Goal: Information Seeking & Learning: Learn about a topic

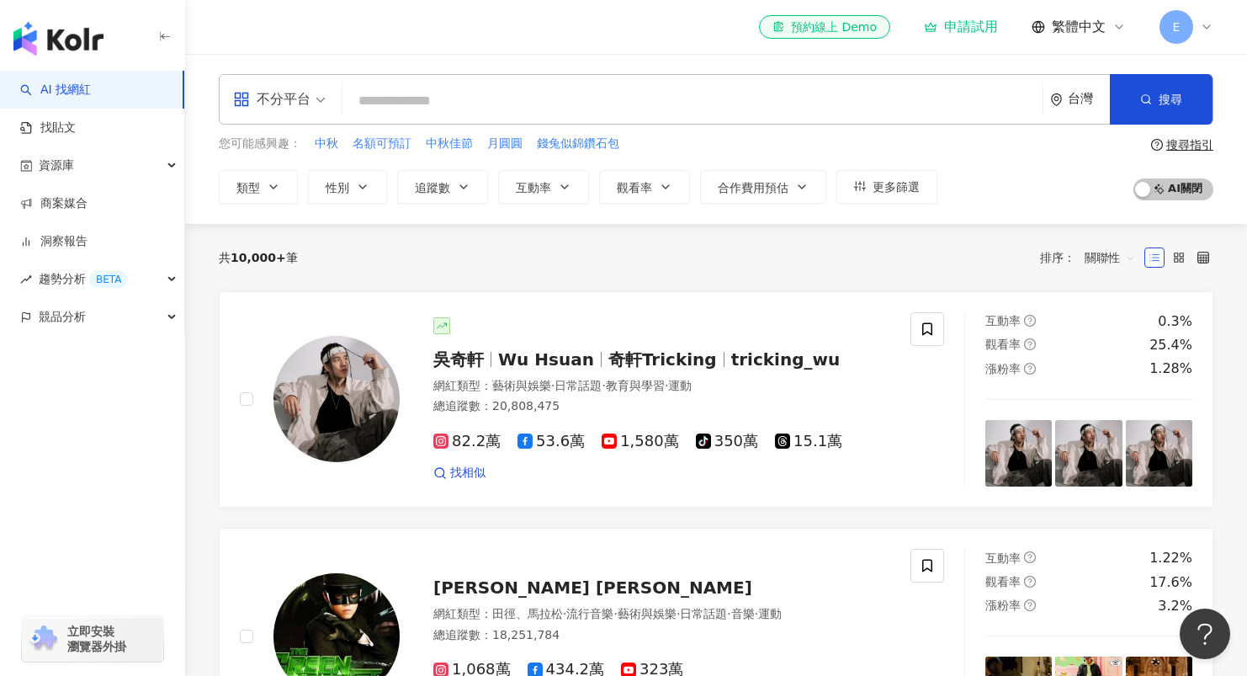
click at [308, 100] on div "不分平台" at bounding box center [271, 99] width 77 height 27
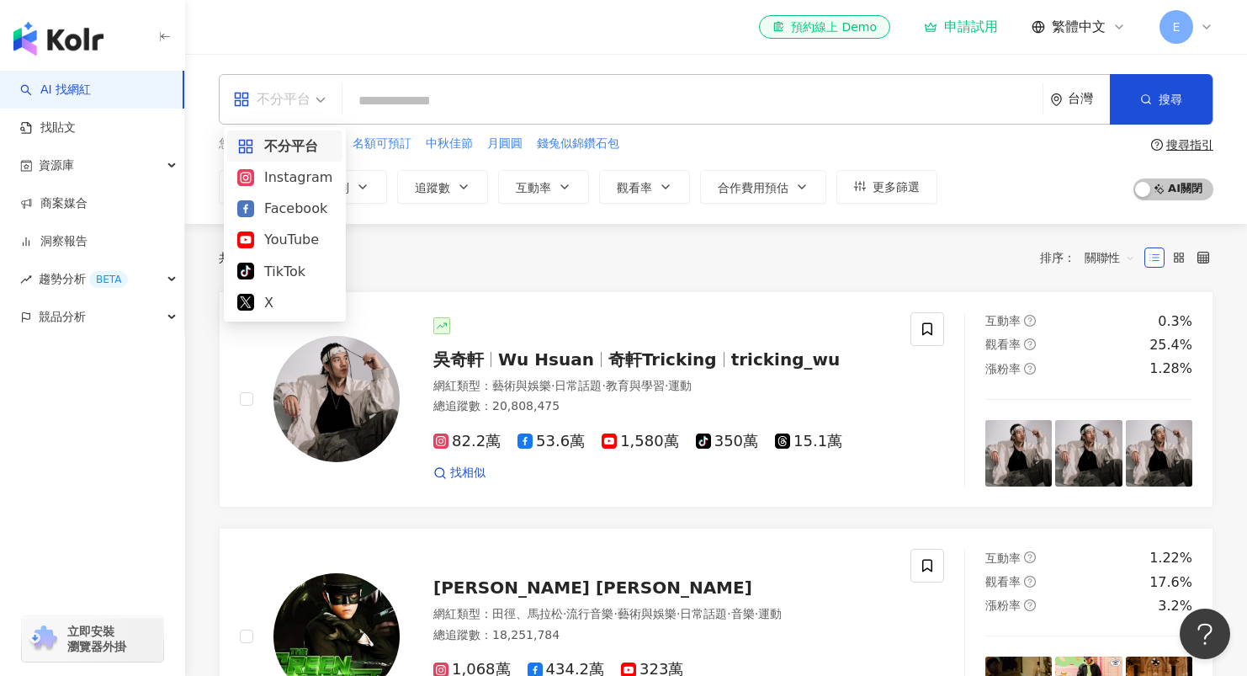
click at [307, 101] on div "不分平台" at bounding box center [271, 99] width 77 height 27
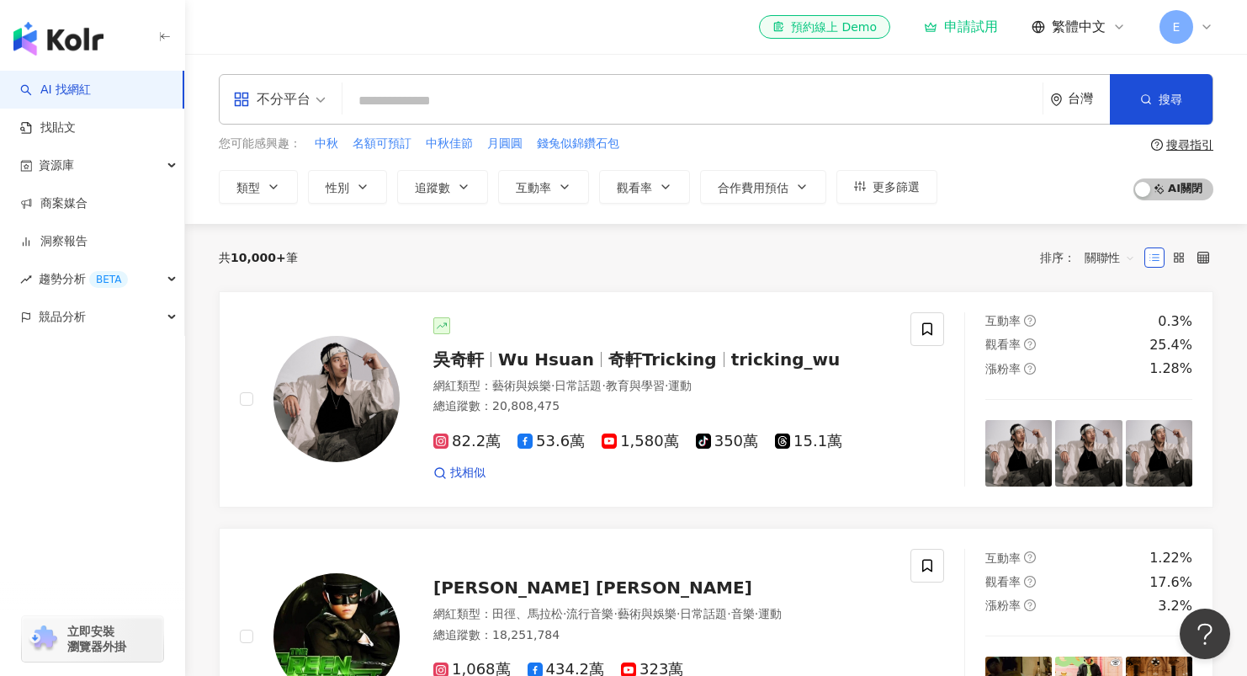
click at [319, 96] on span "不分平台" at bounding box center [279, 99] width 93 height 27
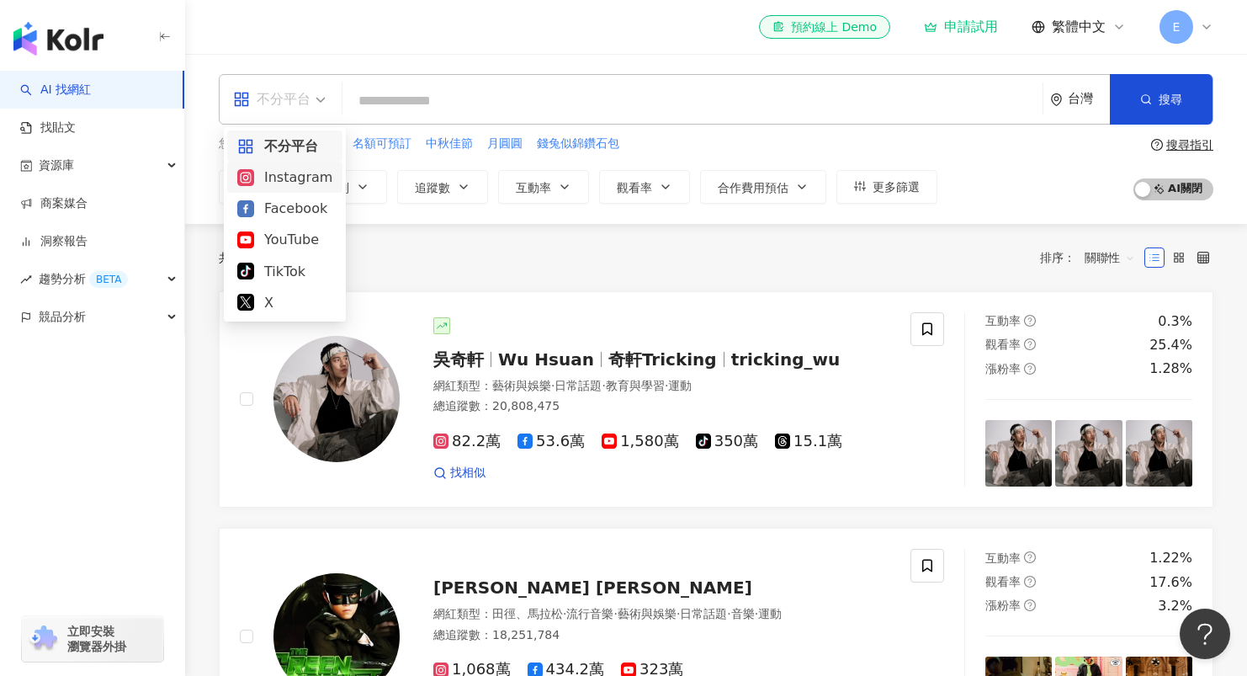
click at [299, 175] on div "Instagram" at bounding box center [284, 177] width 95 height 21
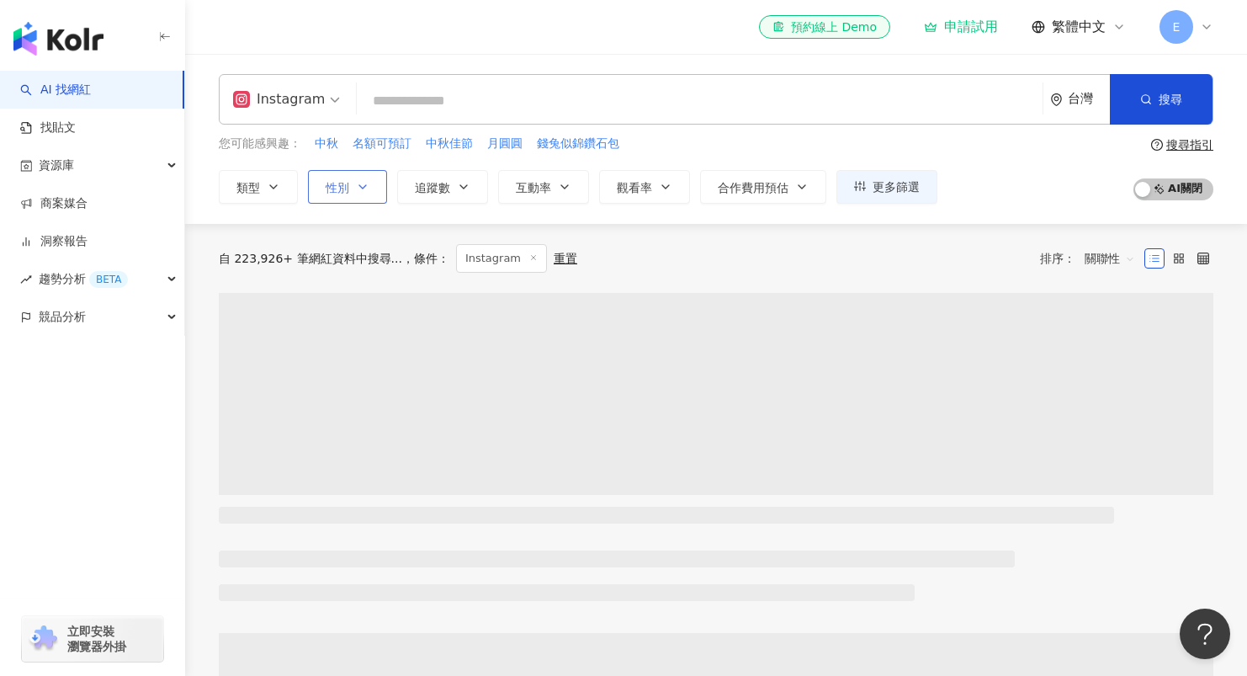
click at [358, 186] on icon "button" at bounding box center [362, 186] width 13 height 13
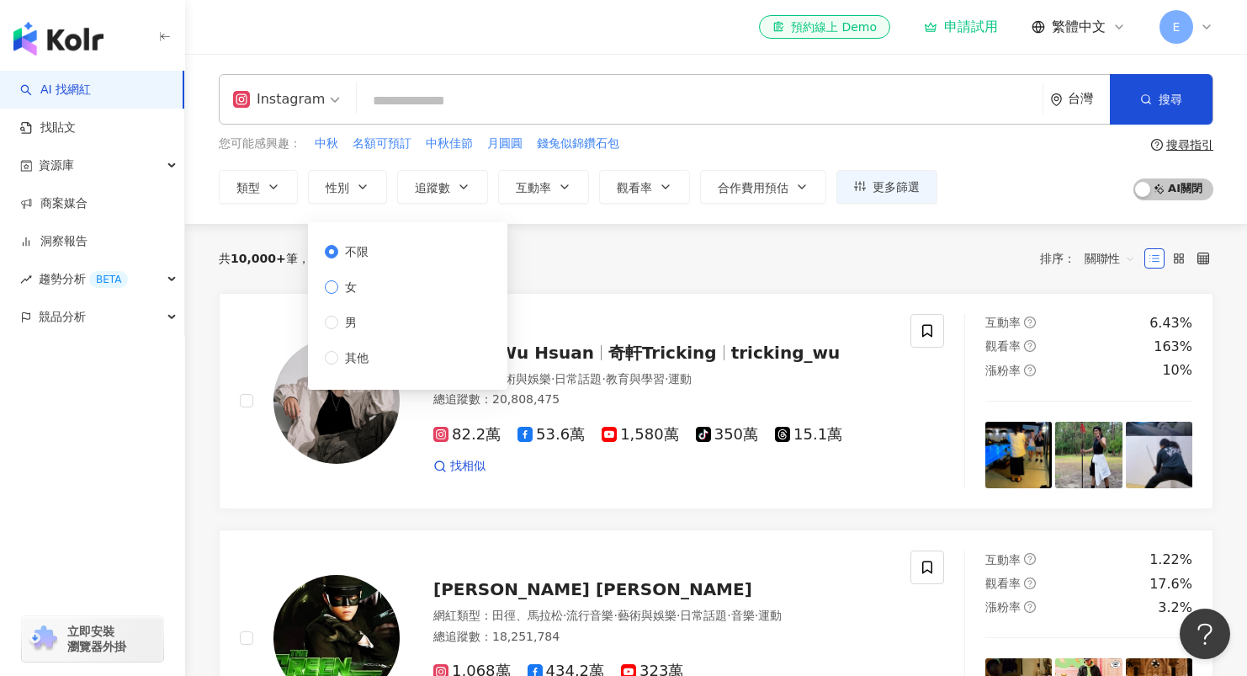
click at [339, 294] on span "女" at bounding box center [350, 287] width 25 height 19
click at [279, 183] on icon "button" at bounding box center [273, 186] width 13 height 13
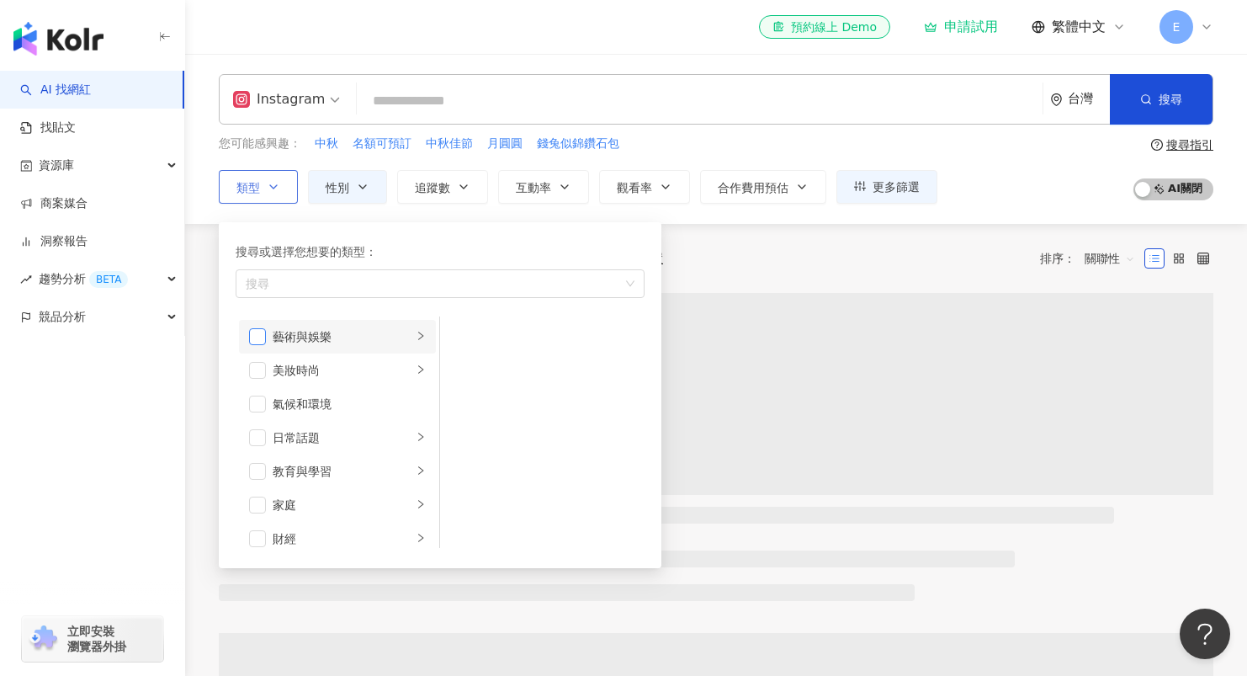
click at [264, 336] on span "button" at bounding box center [257, 336] width 17 height 17
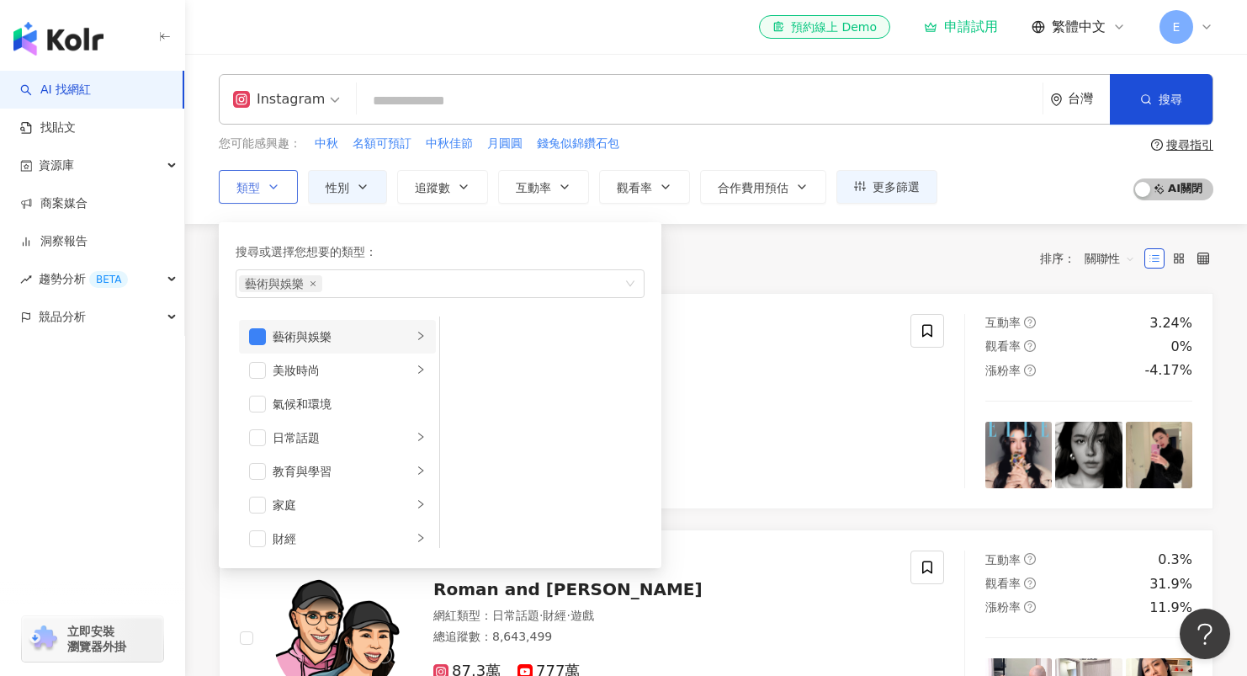
click at [416, 331] on icon "right" at bounding box center [421, 336] width 10 height 10
click at [267, 338] on li "藝術與娛樂" at bounding box center [337, 337] width 197 height 34
click at [258, 334] on span "button" at bounding box center [257, 336] width 17 height 17
click at [260, 370] on span "button" at bounding box center [257, 370] width 17 height 17
click at [416, 370] on icon "right" at bounding box center [421, 369] width 10 height 10
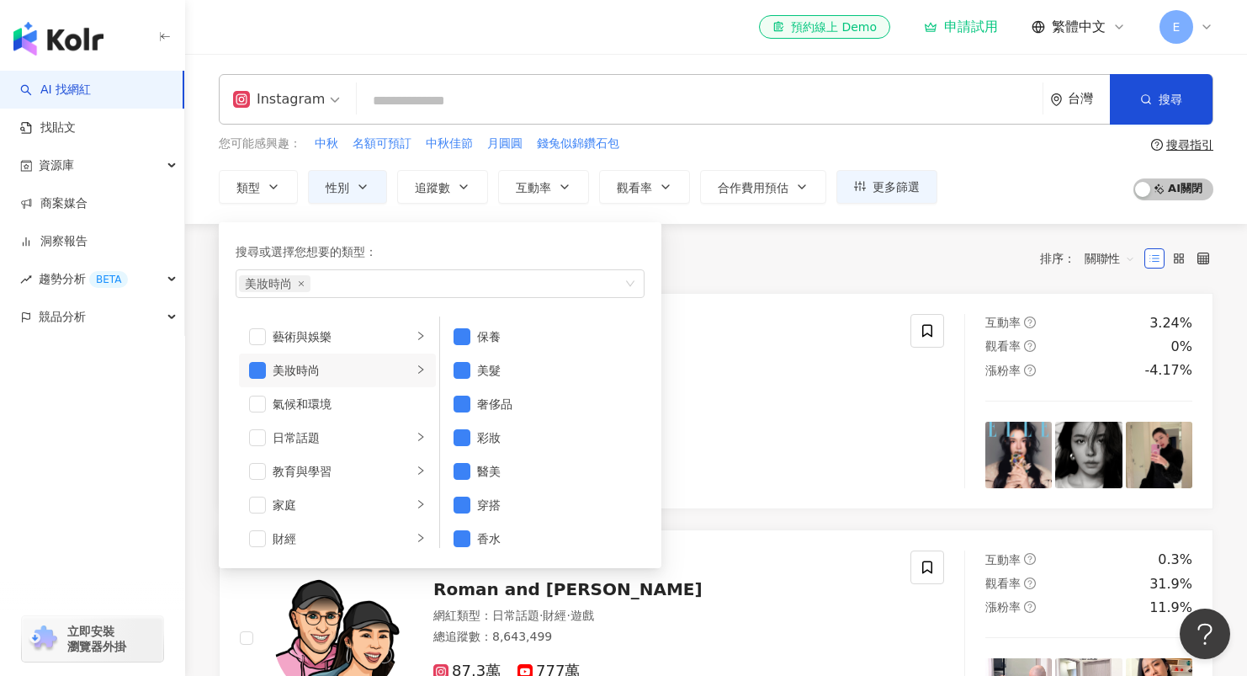
click at [830, 264] on div "共 10,000+ 筆 條件 ： Instagram 性別：女 重置 排序： 關聯性" at bounding box center [716, 258] width 994 height 29
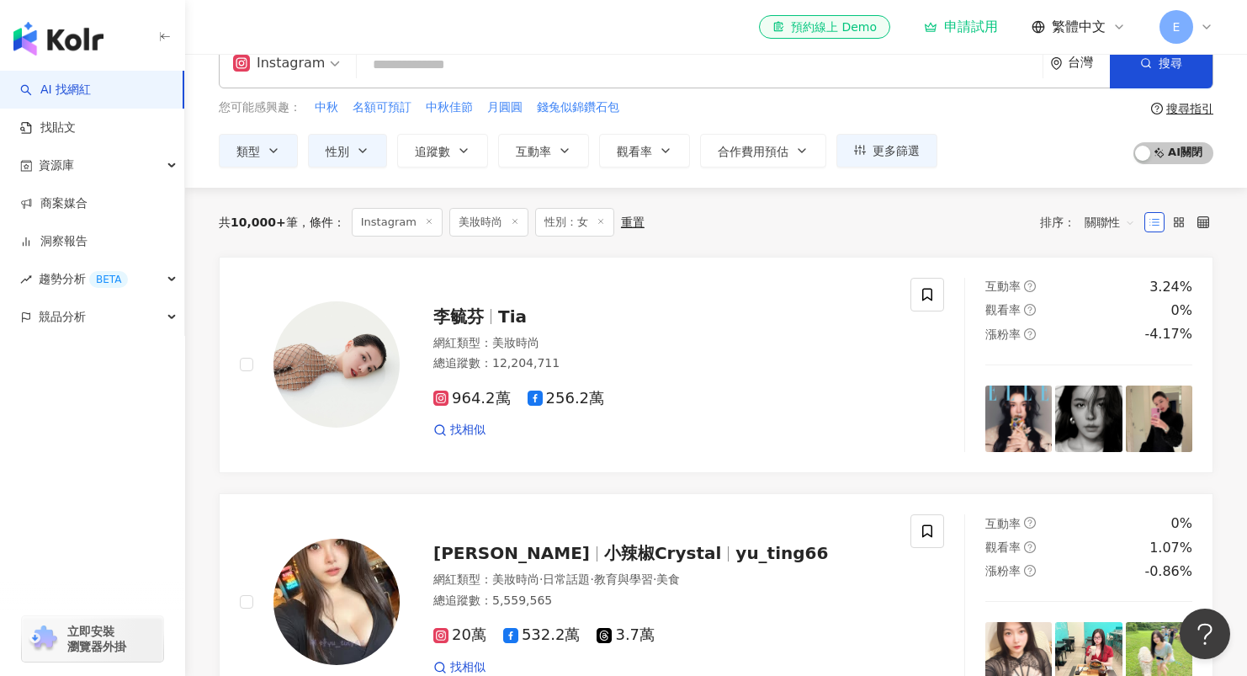
scroll to position [15, 0]
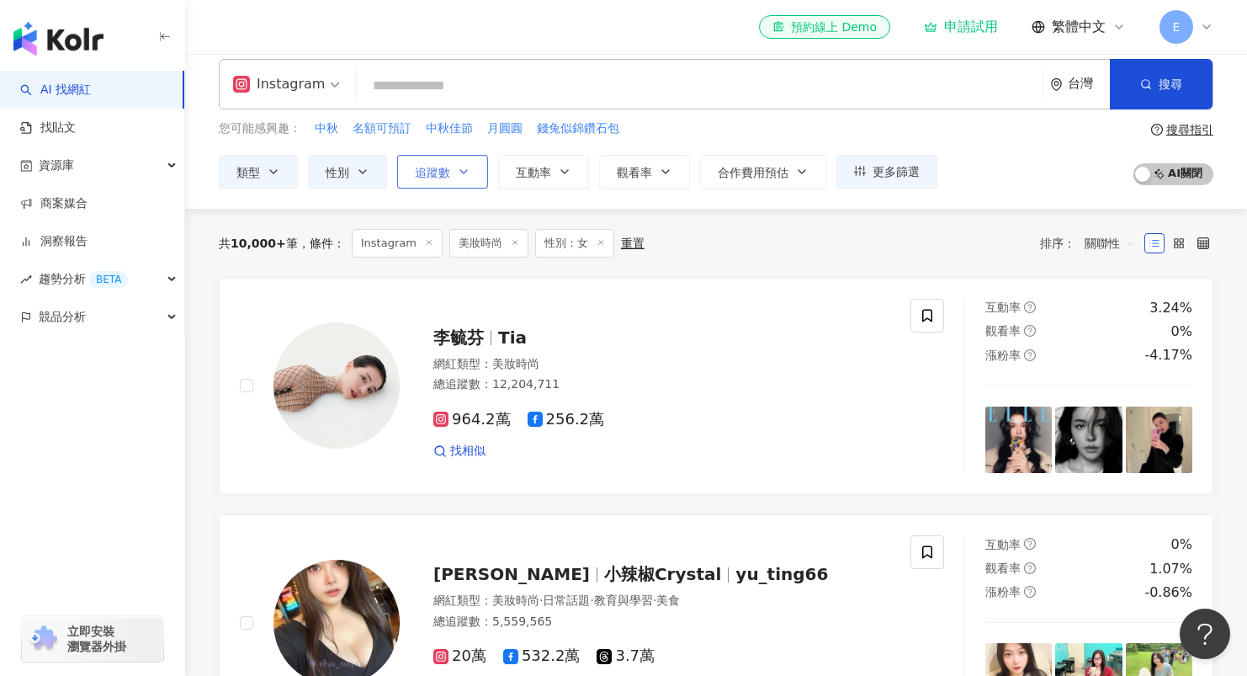
click at [437, 174] on span "追蹤數" at bounding box center [432, 172] width 35 height 13
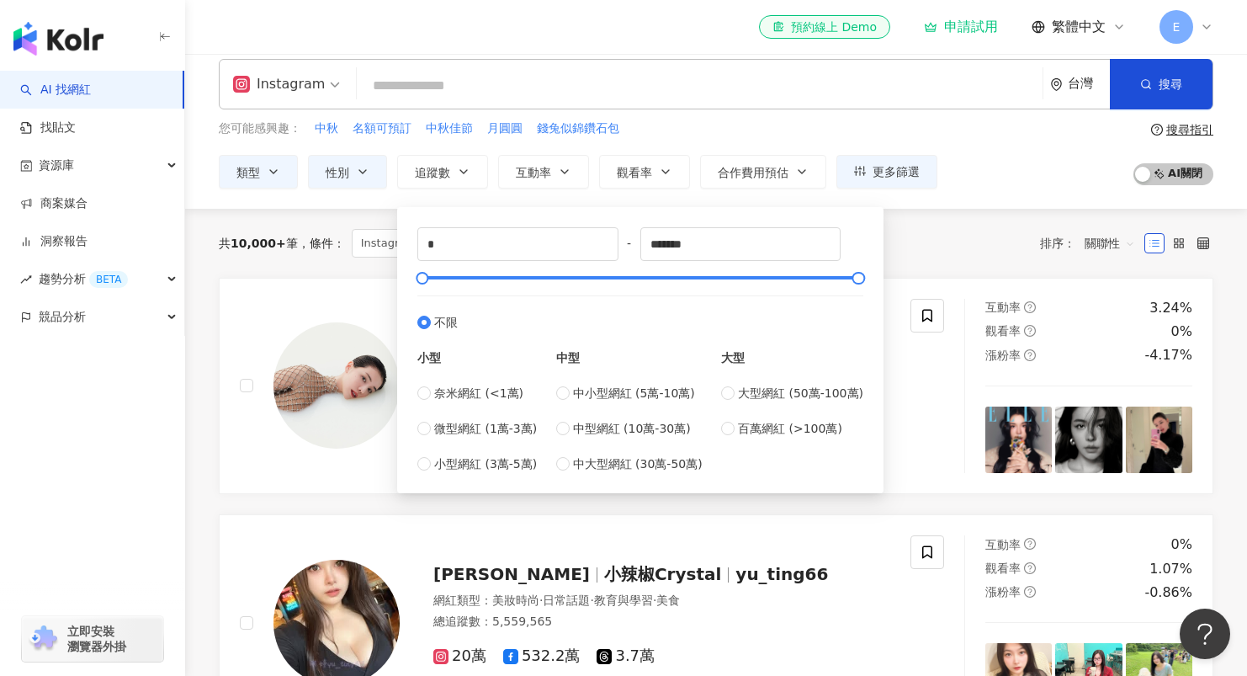
type input "******"
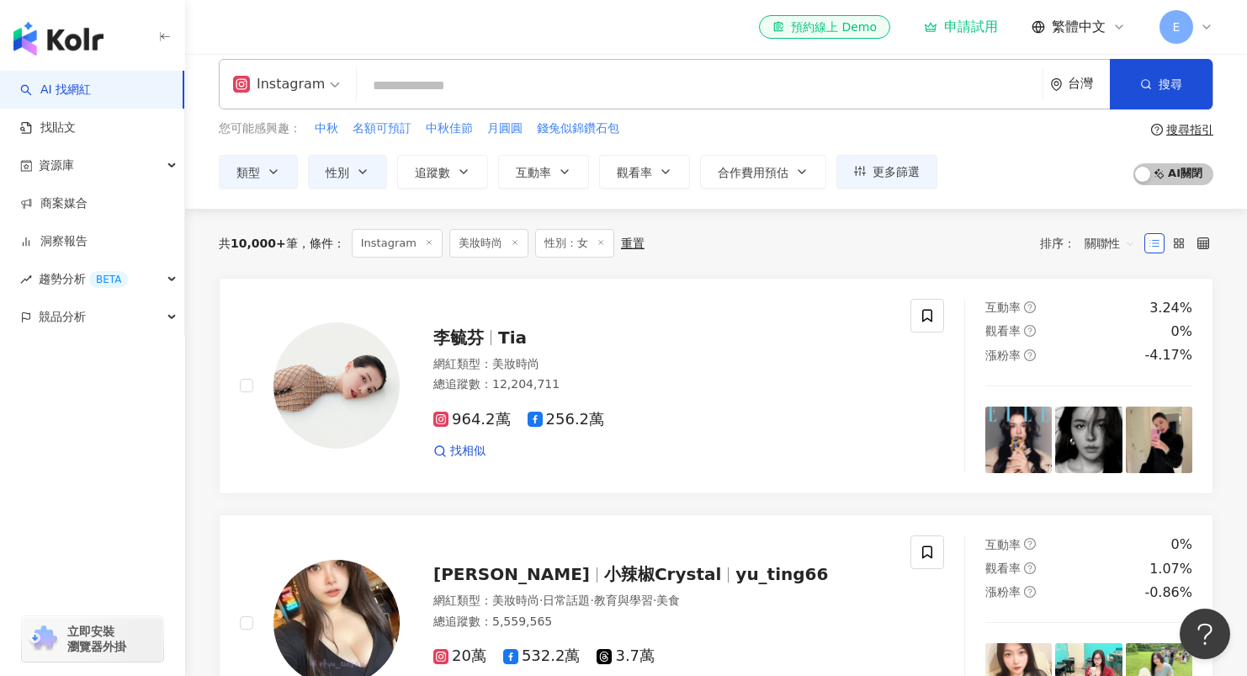
click at [994, 234] on div "共 10,000+ 筆 條件 ： Instagram 美妝時尚 性別：女 重置 排序： 關聯性" at bounding box center [716, 243] width 994 height 29
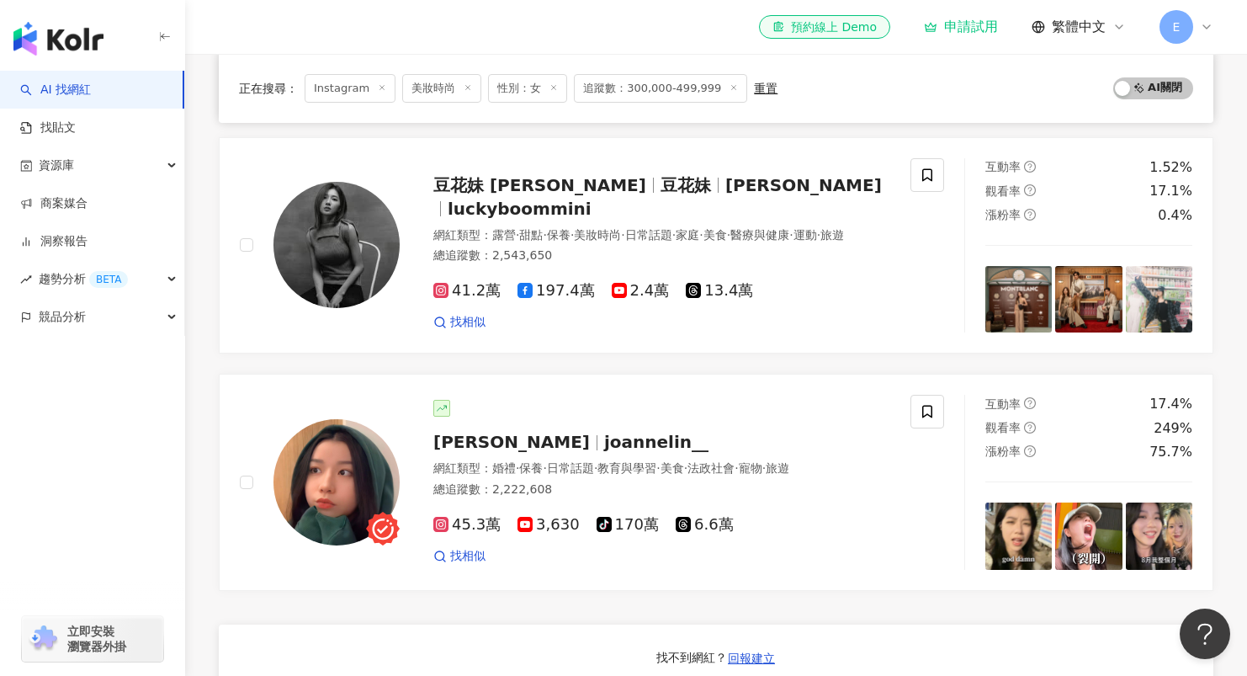
scroll to position [684, 0]
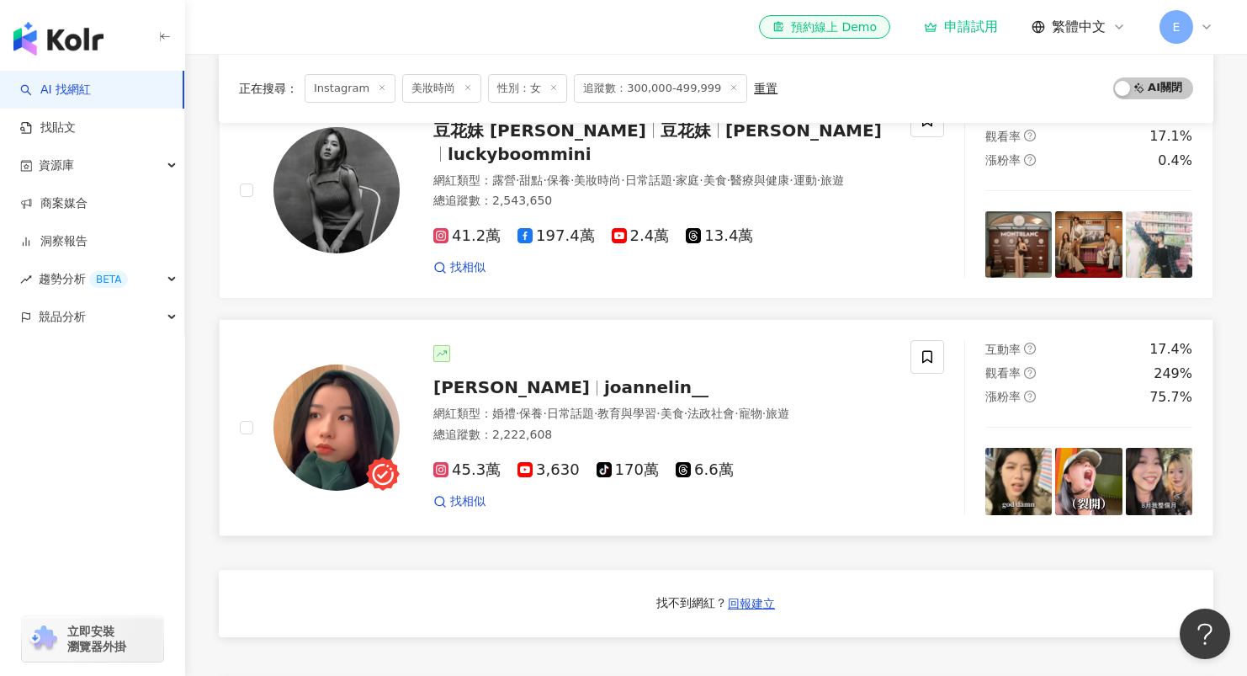
click at [604, 388] on span "joannelin__" at bounding box center [656, 387] width 104 height 20
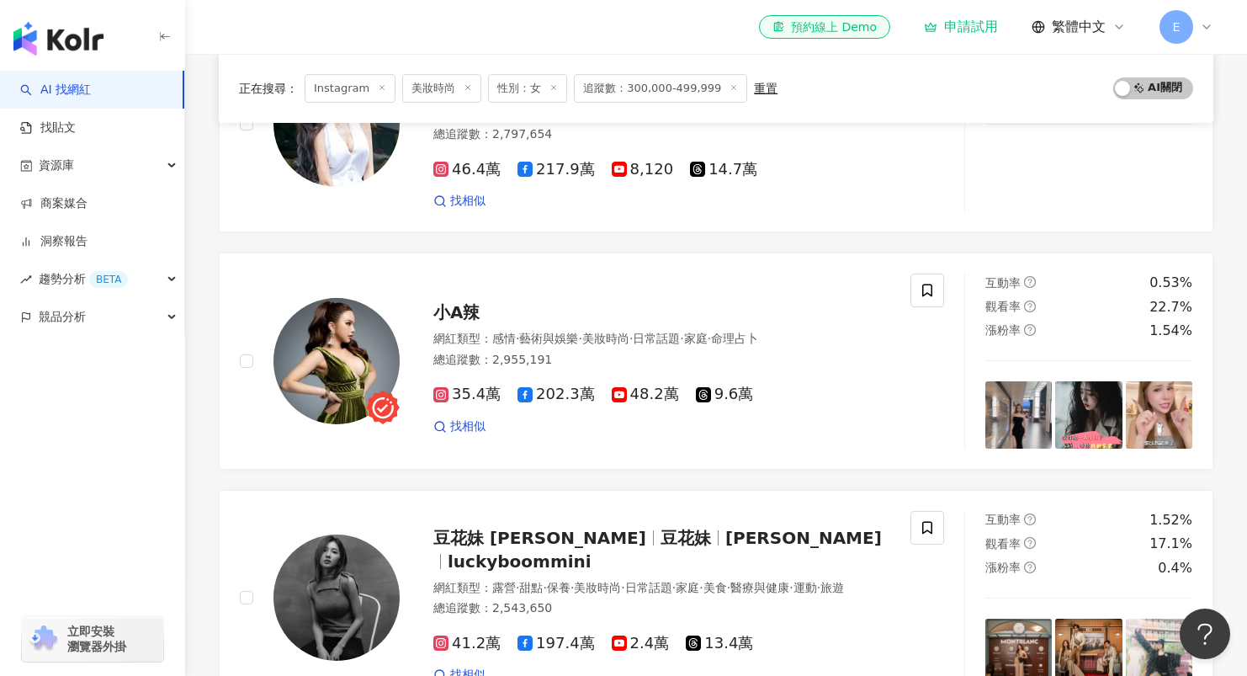
scroll to position [0, 0]
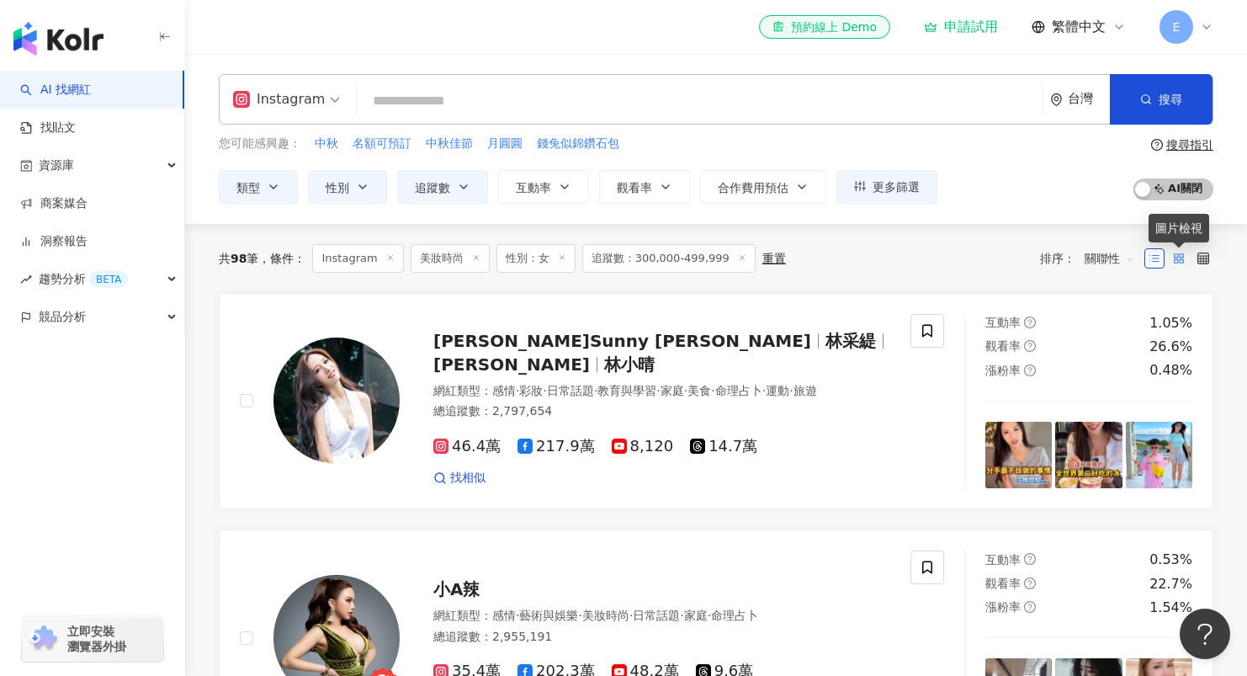
click at [1173, 258] on icon at bounding box center [1179, 258] width 12 height 12
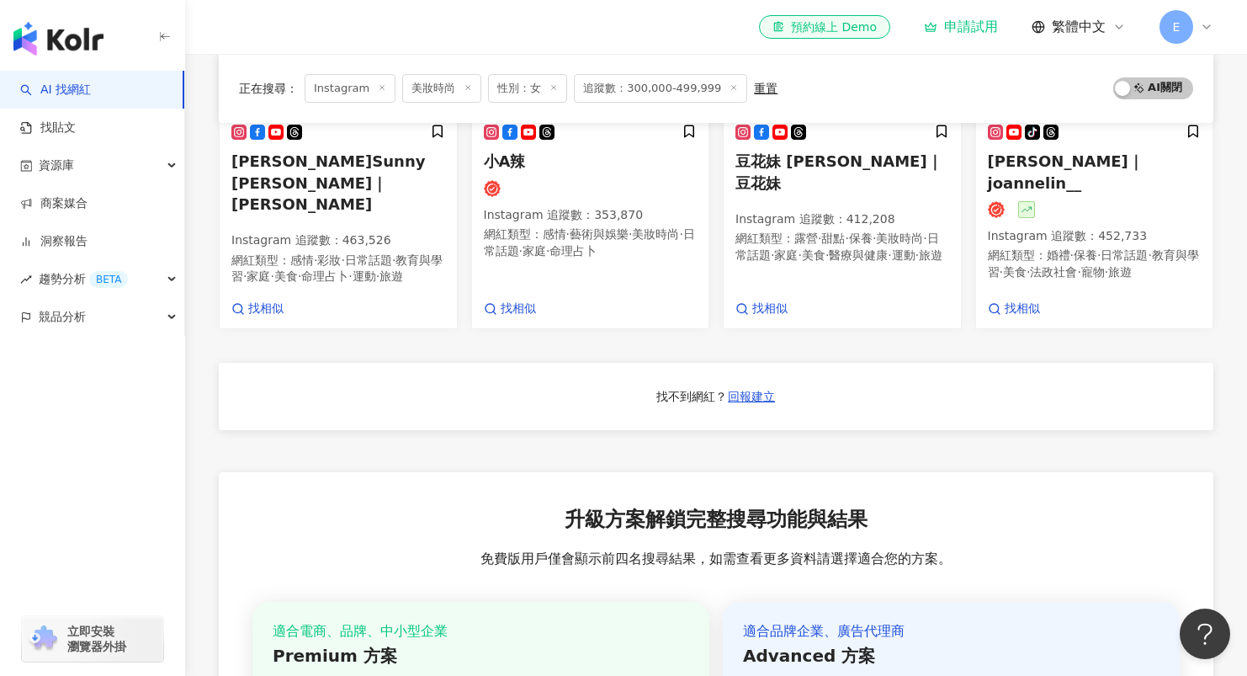
scroll to position [663, 0]
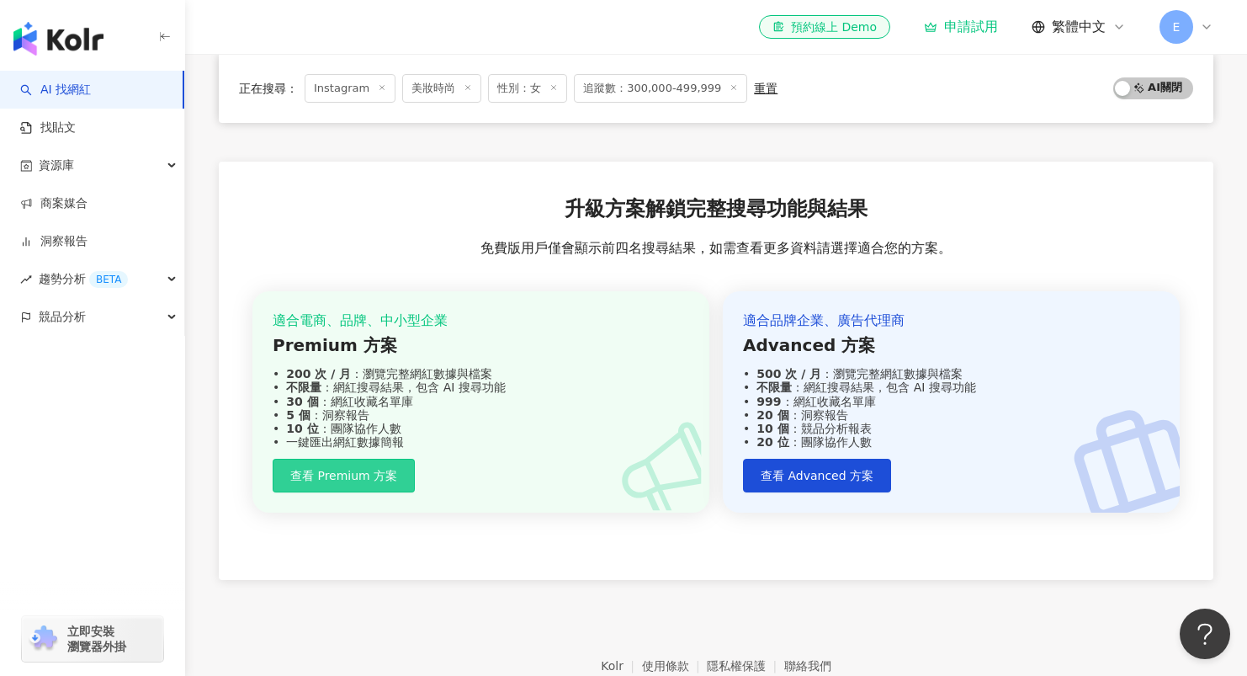
click at [355, 469] on span "查看 Premium 方案" at bounding box center [343, 475] width 107 height 13
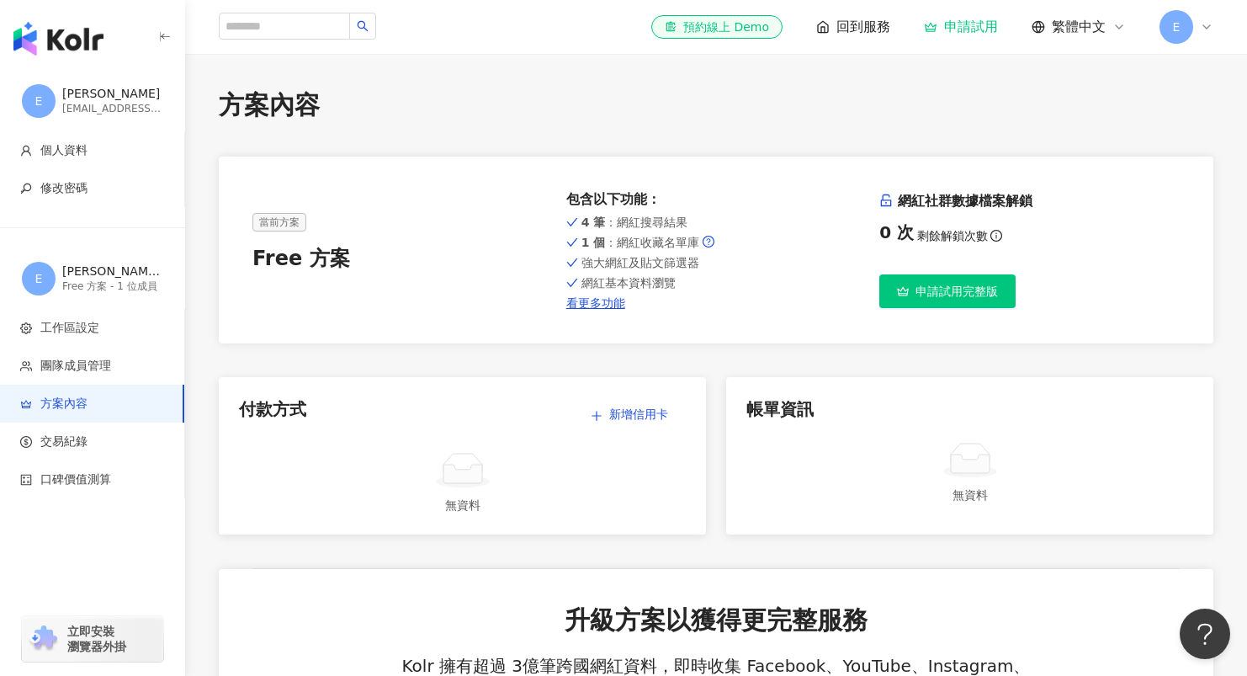
click at [935, 302] on button "申請試用完整版" at bounding box center [947, 291] width 136 height 34
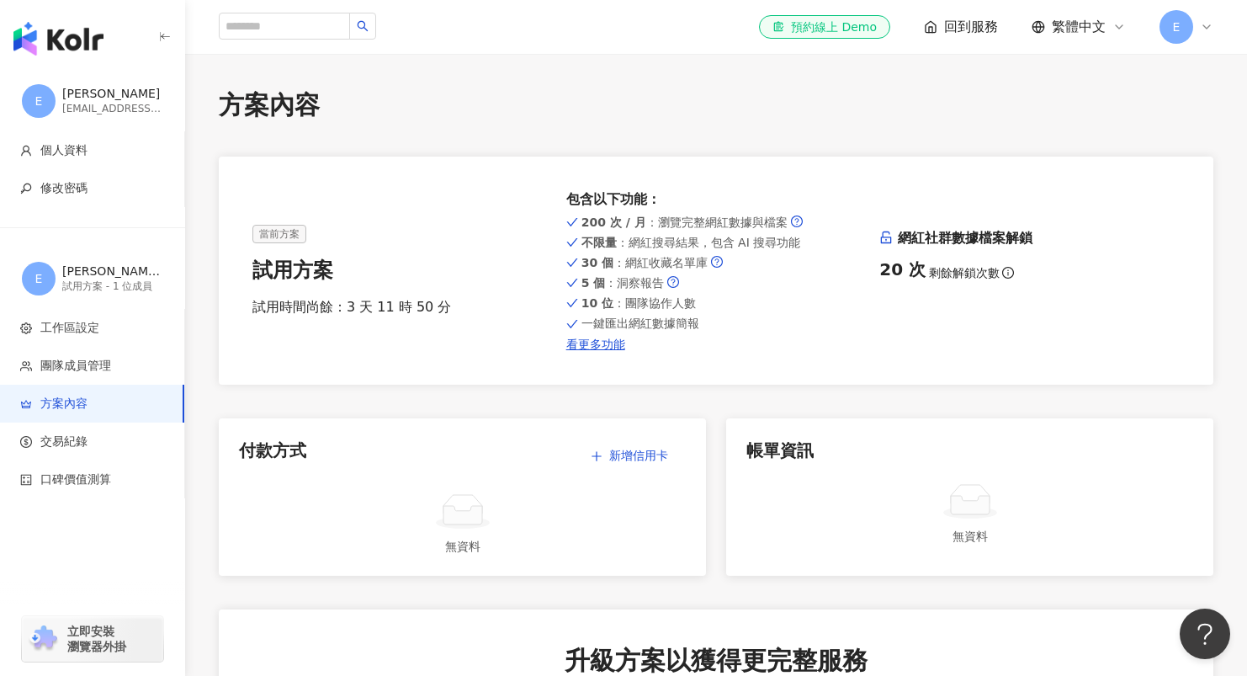
click at [63, 41] on img "button" at bounding box center [58, 39] width 90 height 34
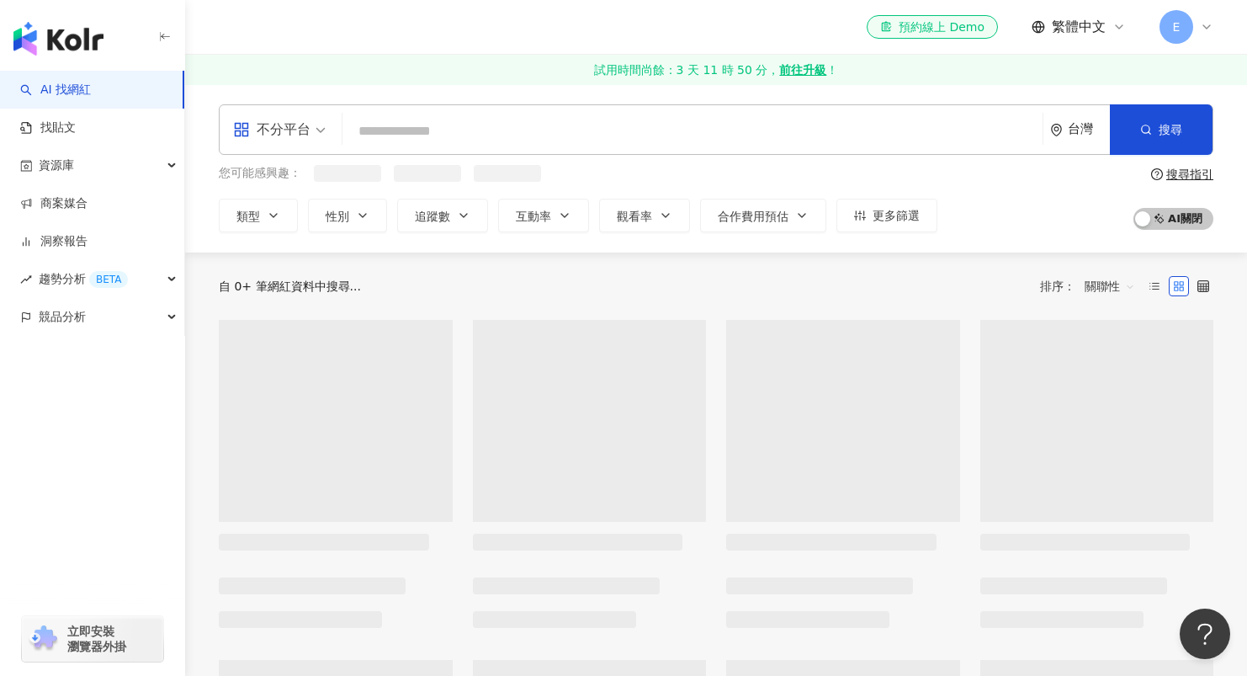
click at [519, 131] on input "search" at bounding box center [692, 131] width 687 height 32
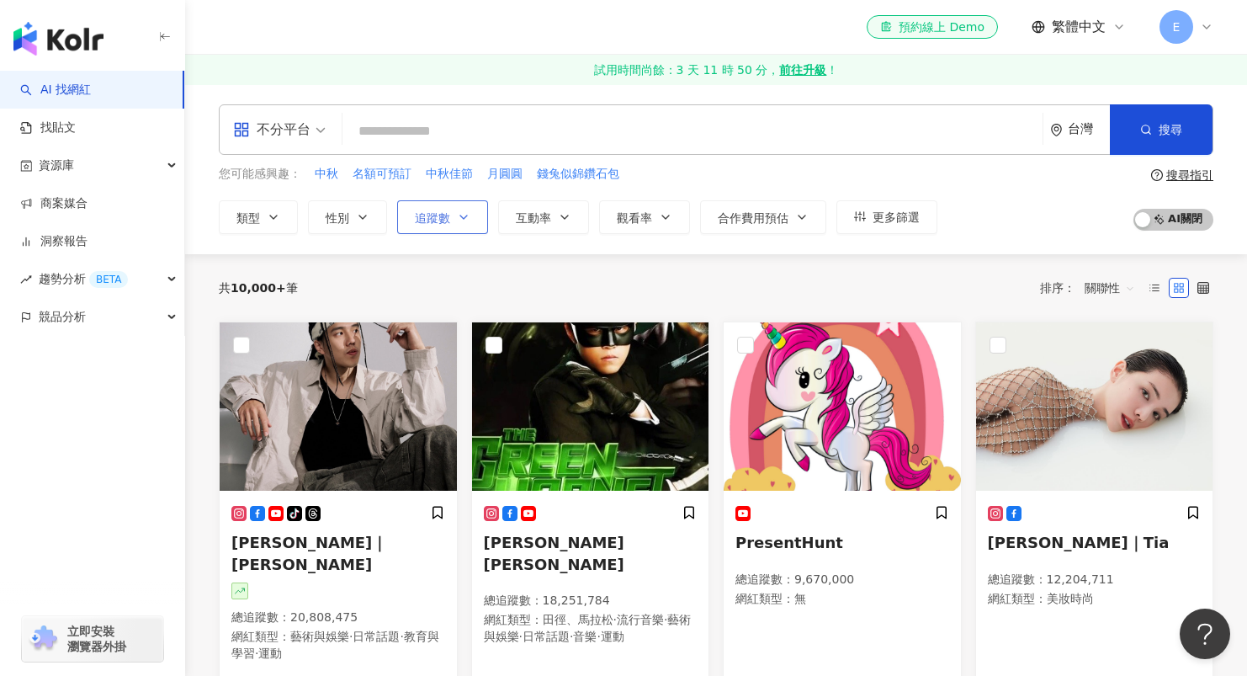
click at [455, 220] on button "追蹤數" at bounding box center [442, 217] width 91 height 34
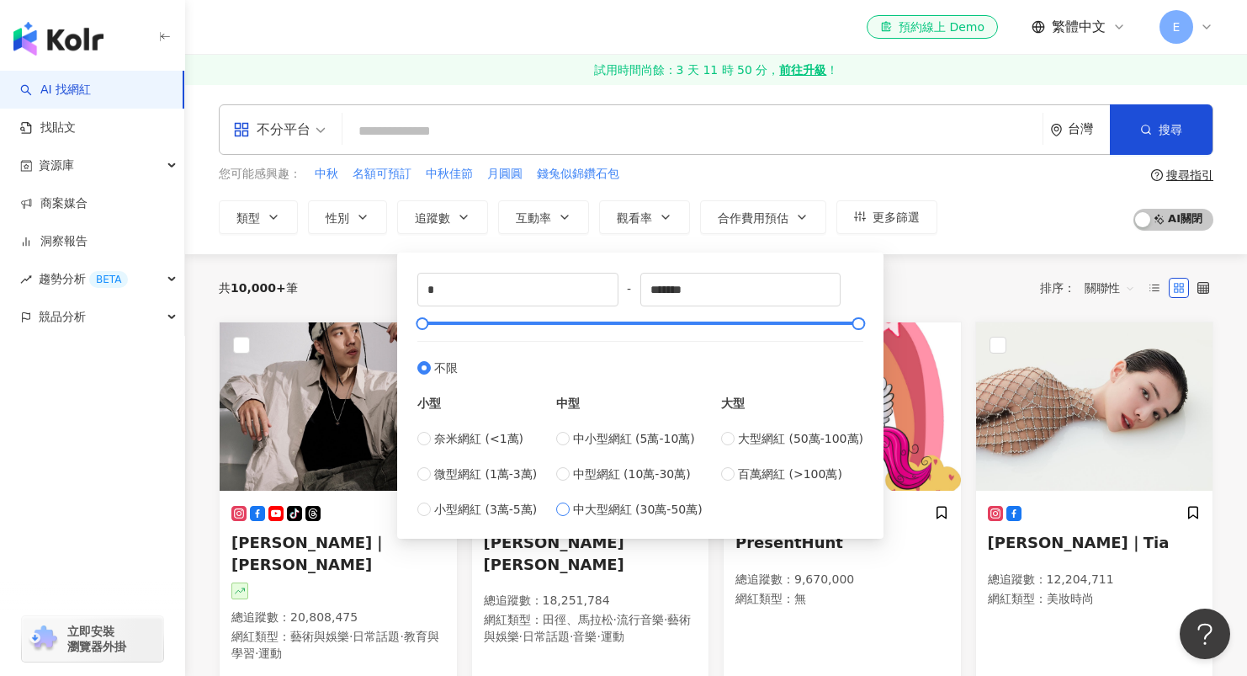
click at [574, 501] on label "中大型網紅 (30萬-50萬)" at bounding box center [629, 509] width 146 height 19
type input "******"
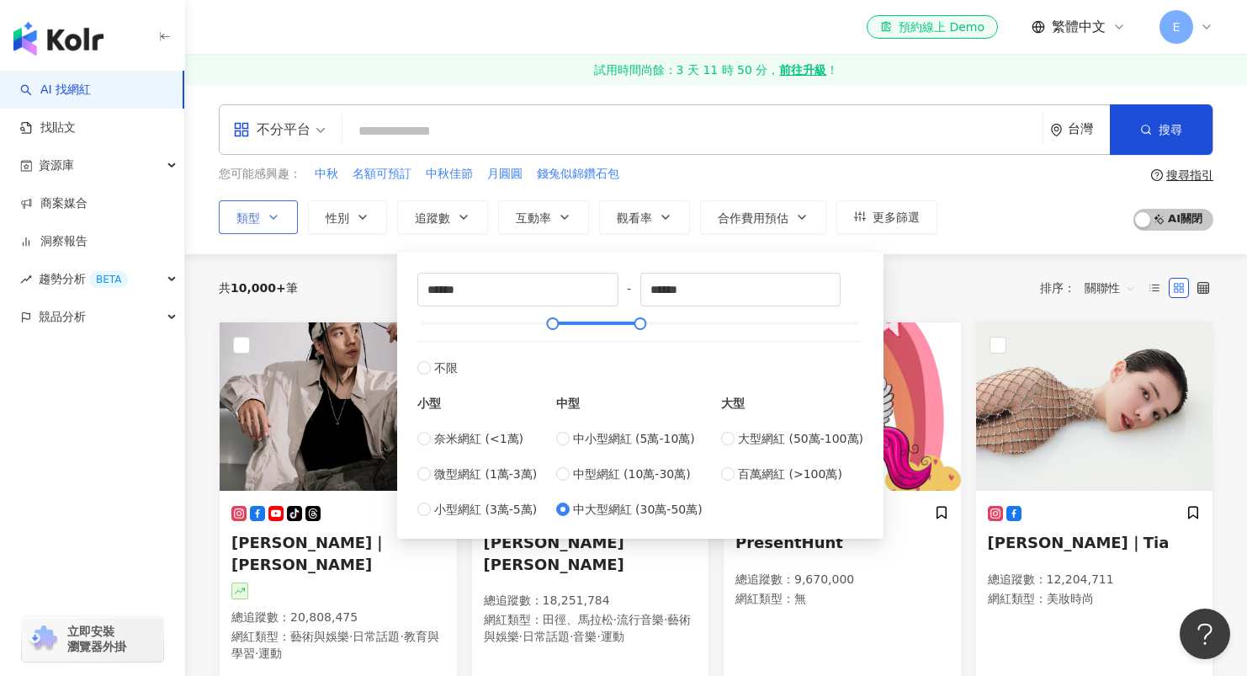
click at [270, 228] on button "類型" at bounding box center [258, 217] width 79 height 34
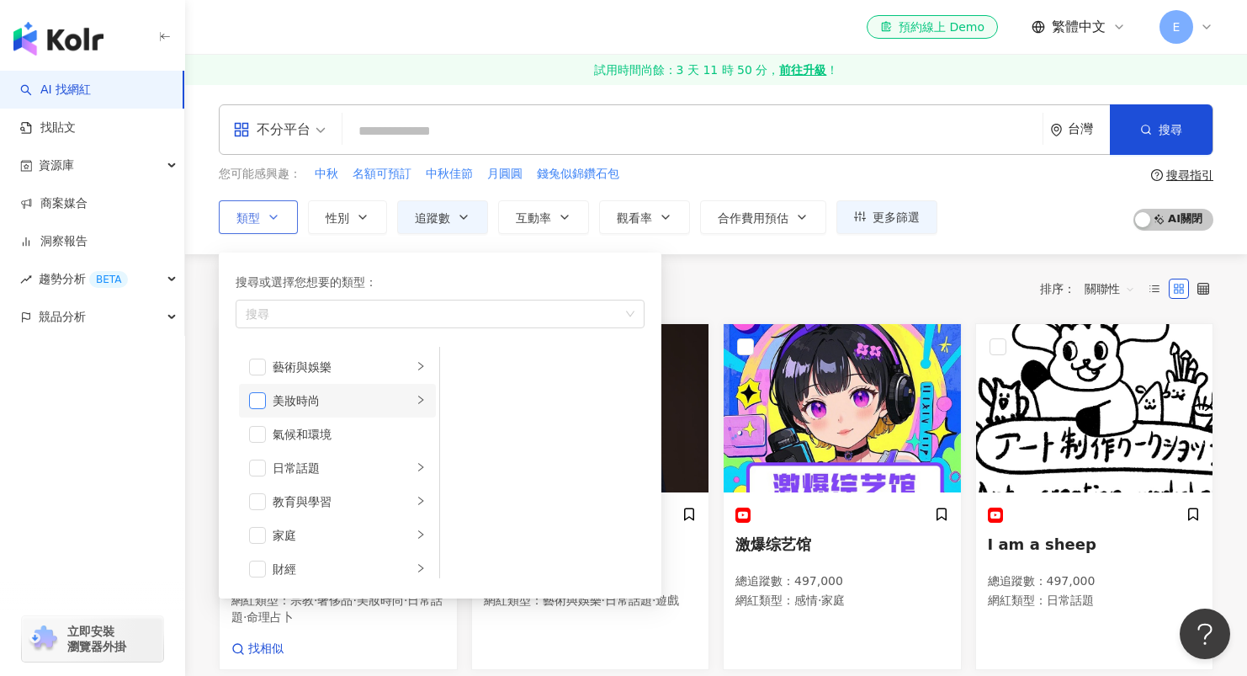
click at [261, 398] on span "button" at bounding box center [257, 400] width 17 height 17
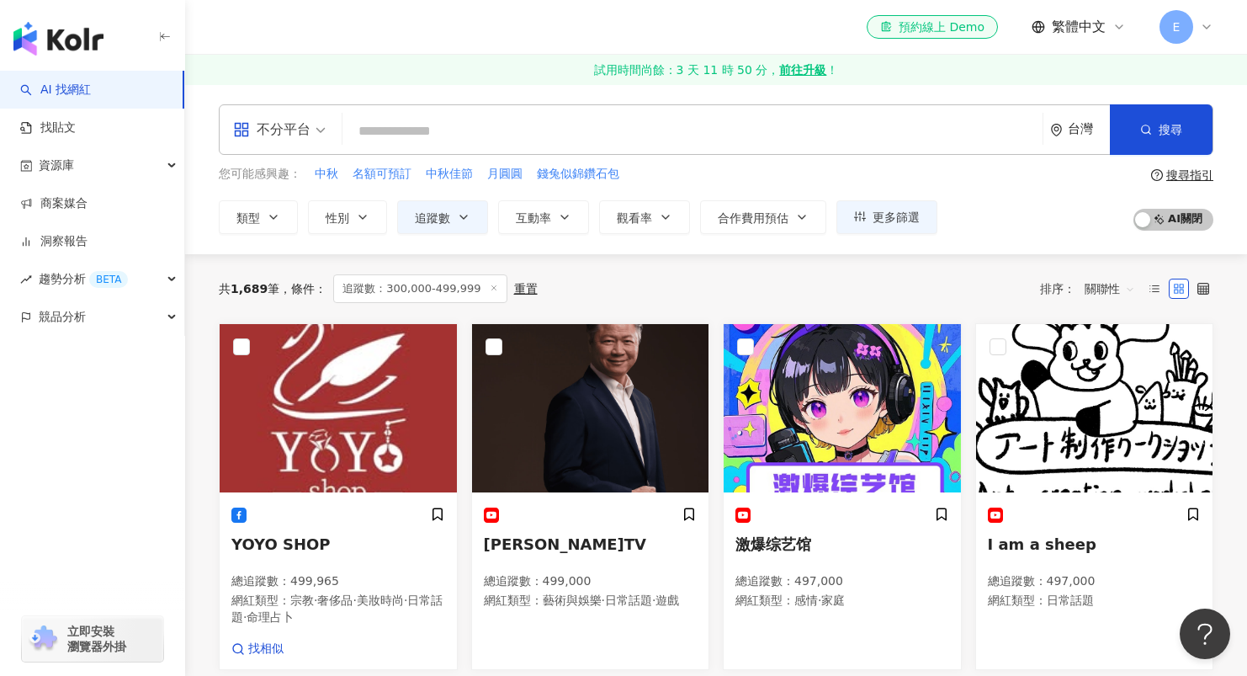
click at [786, 162] on div "不分平台 台灣 搜尋 您可能感興趣： 中秋 名額可預訂 中秋佳節 月圓圓 錢兔似錦鑽石包 類型 搜尋或選擇您想要的類型： 美妝時尚 藝術與娛樂 美妝時尚 氣候…" at bounding box center [716, 169] width 1062 height 130
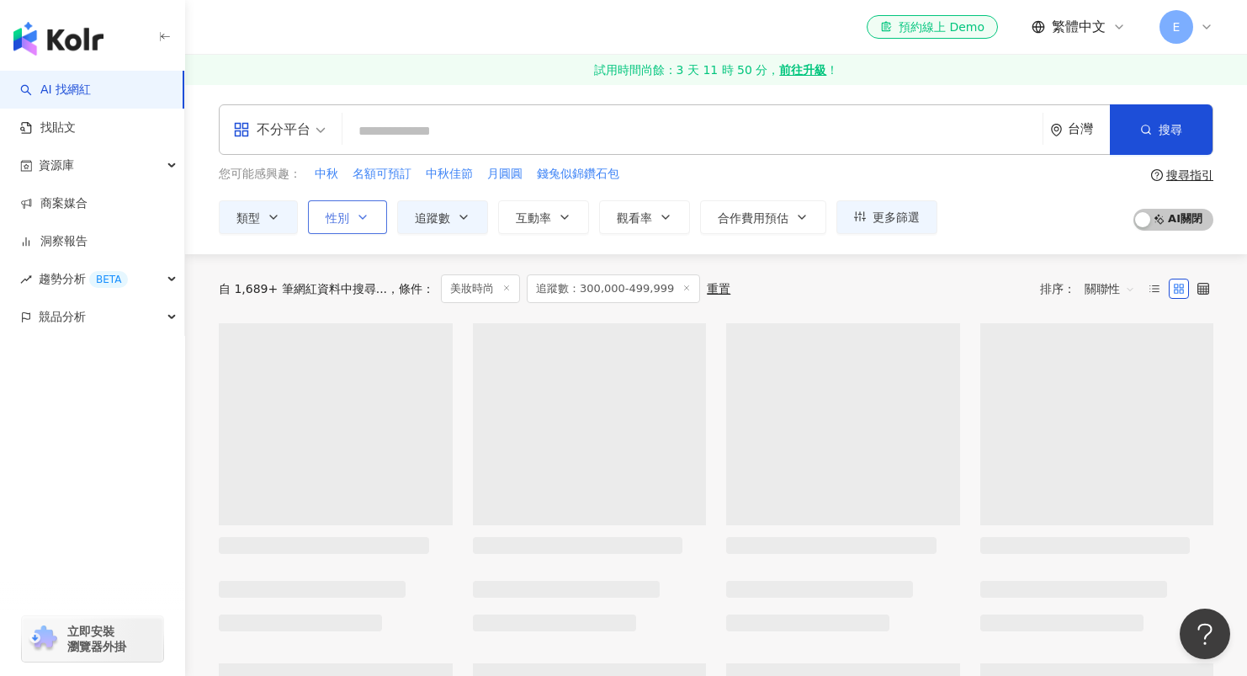
click at [353, 226] on button "性別" at bounding box center [347, 217] width 79 height 34
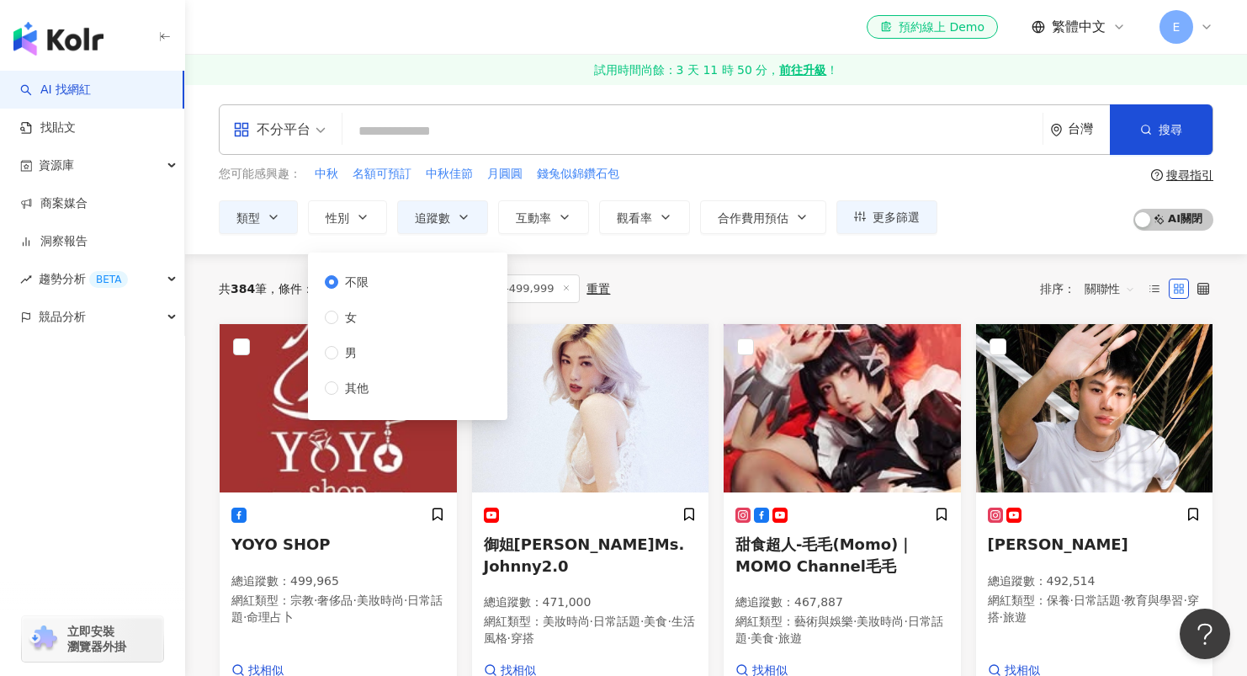
click at [333, 327] on div "不限 女 男 其他" at bounding box center [353, 335] width 57 height 125
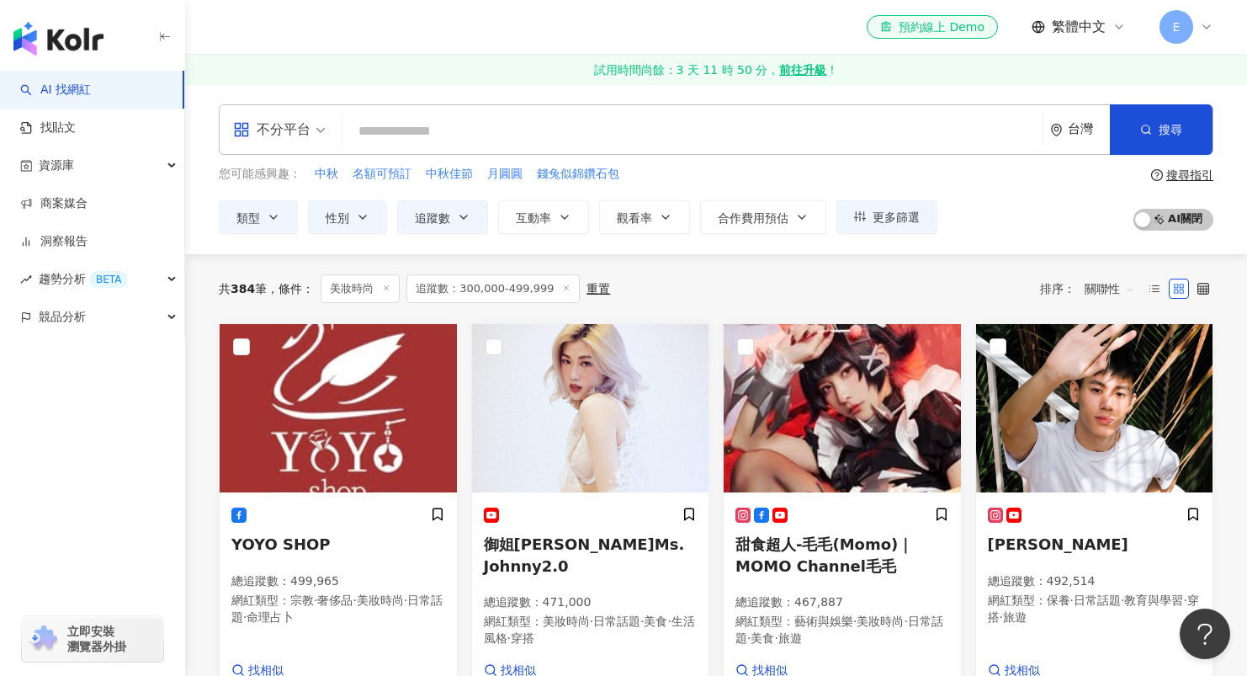
click at [823, 156] on div "不分平台 台灣 搜尋 您可能感興趣： 中秋 名額可預訂 中秋佳節 月圓圓 錢兔似錦鑽石包 類型 性別 追蹤數 互動率 觀看率 合作費用預估 更多篩選 ****…" at bounding box center [716, 169] width 1062 height 130
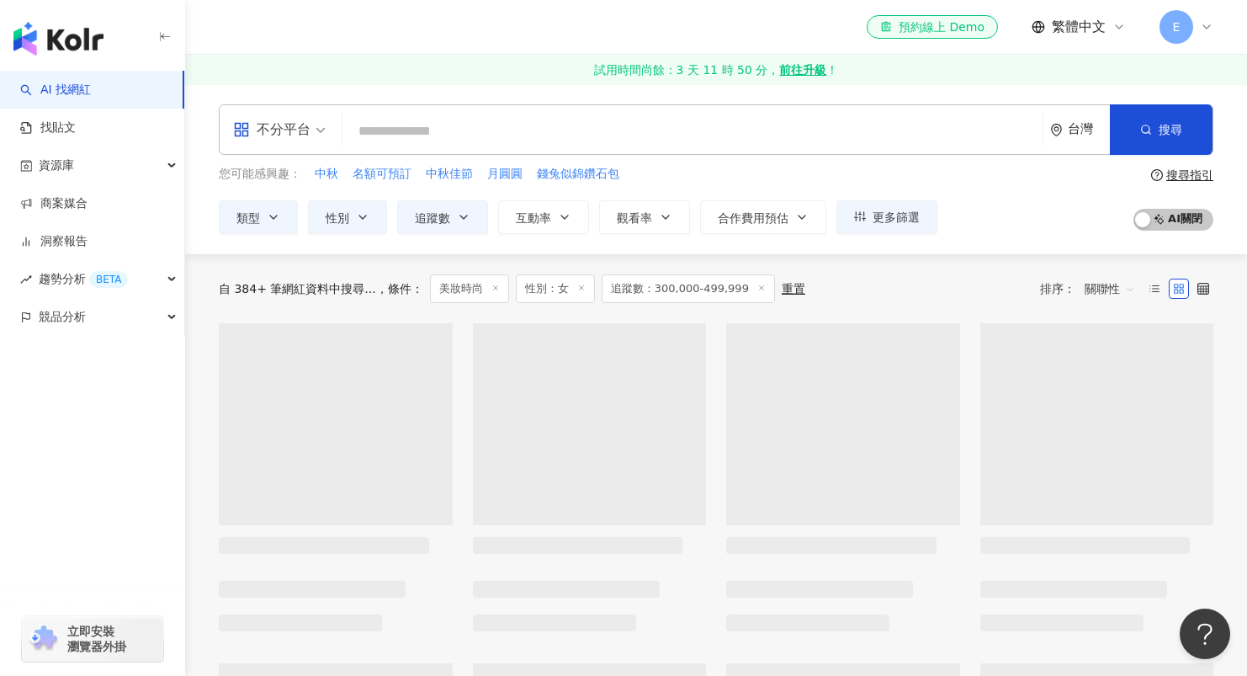
scroll to position [114, 0]
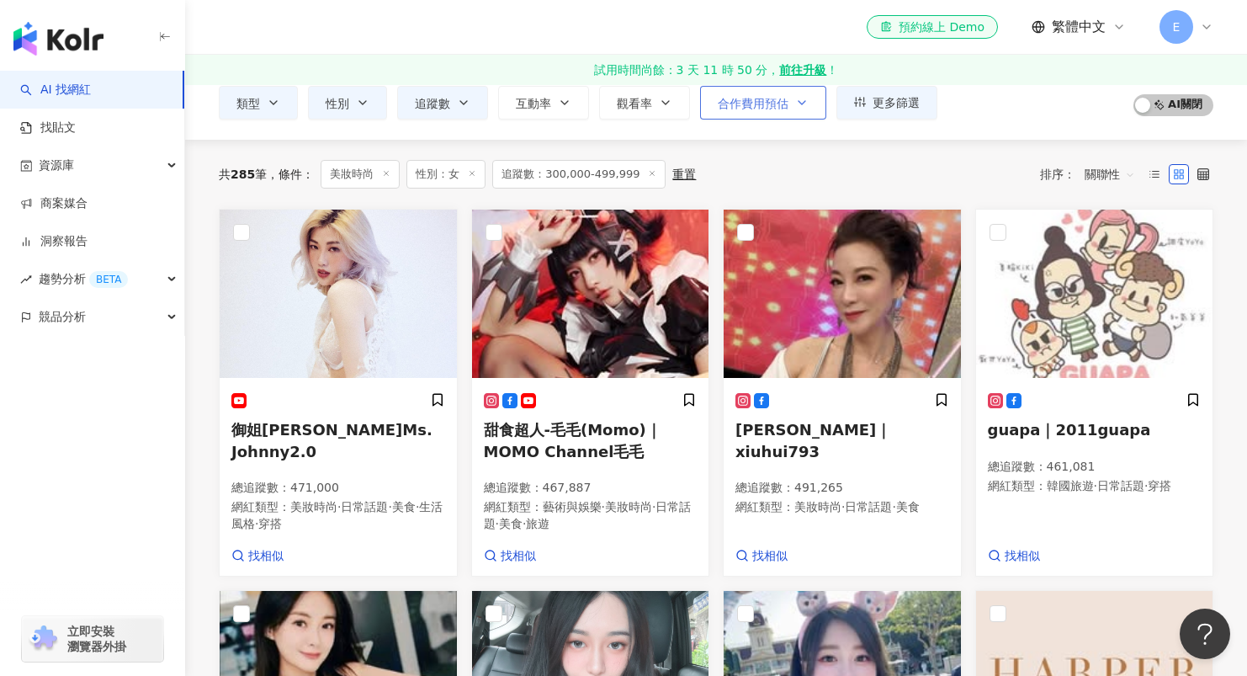
click at [791, 102] on button "合作費用預估" at bounding box center [763, 103] width 126 height 34
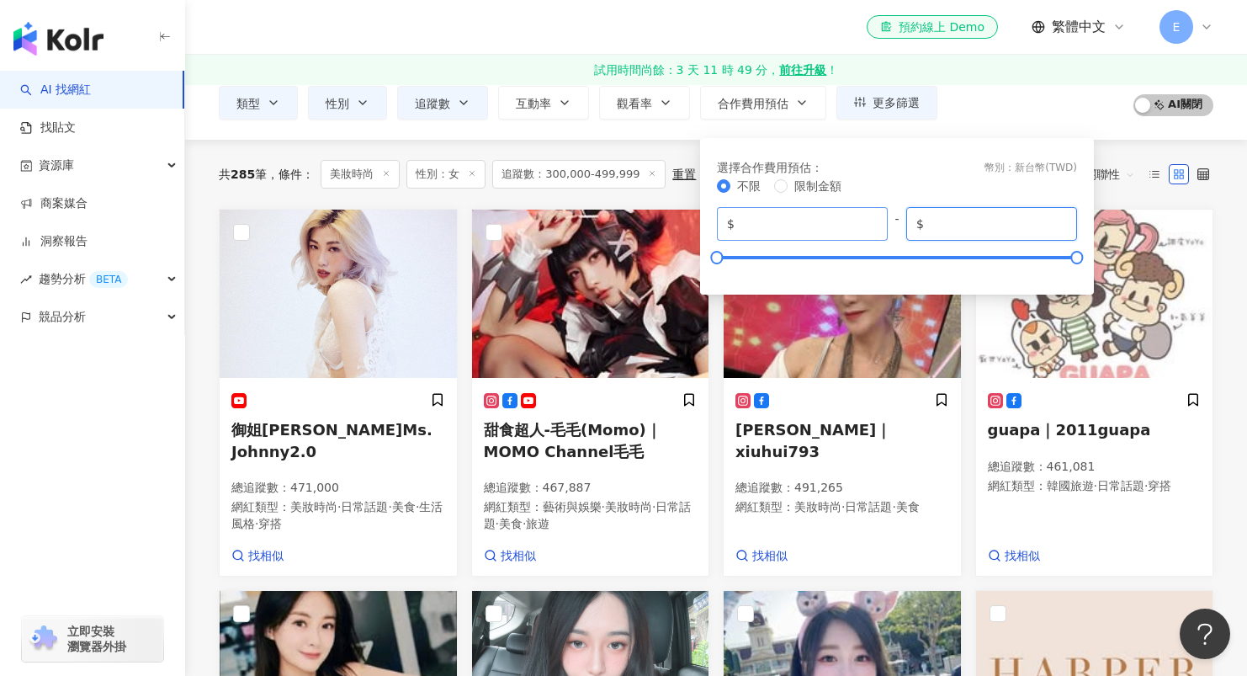
drag, startPoint x: 988, startPoint y: 222, endPoint x: 836, endPoint y: 223, distance: 151.4
click at [836, 223] on div "$ * - $ *******" at bounding box center [897, 224] width 360 height 34
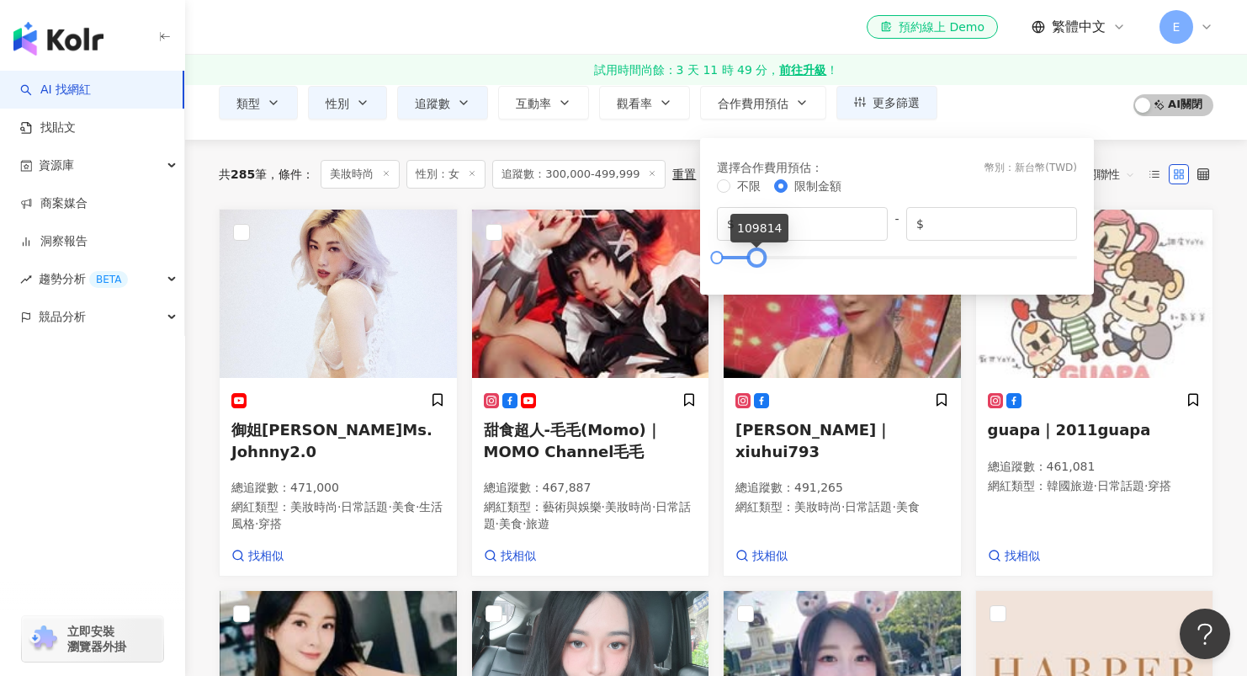
type input "******"
drag, startPoint x: 722, startPoint y: 258, endPoint x: 761, endPoint y: 260, distance: 38.7
click at [760, 260] on div at bounding box center [754, 256] width 9 height 9
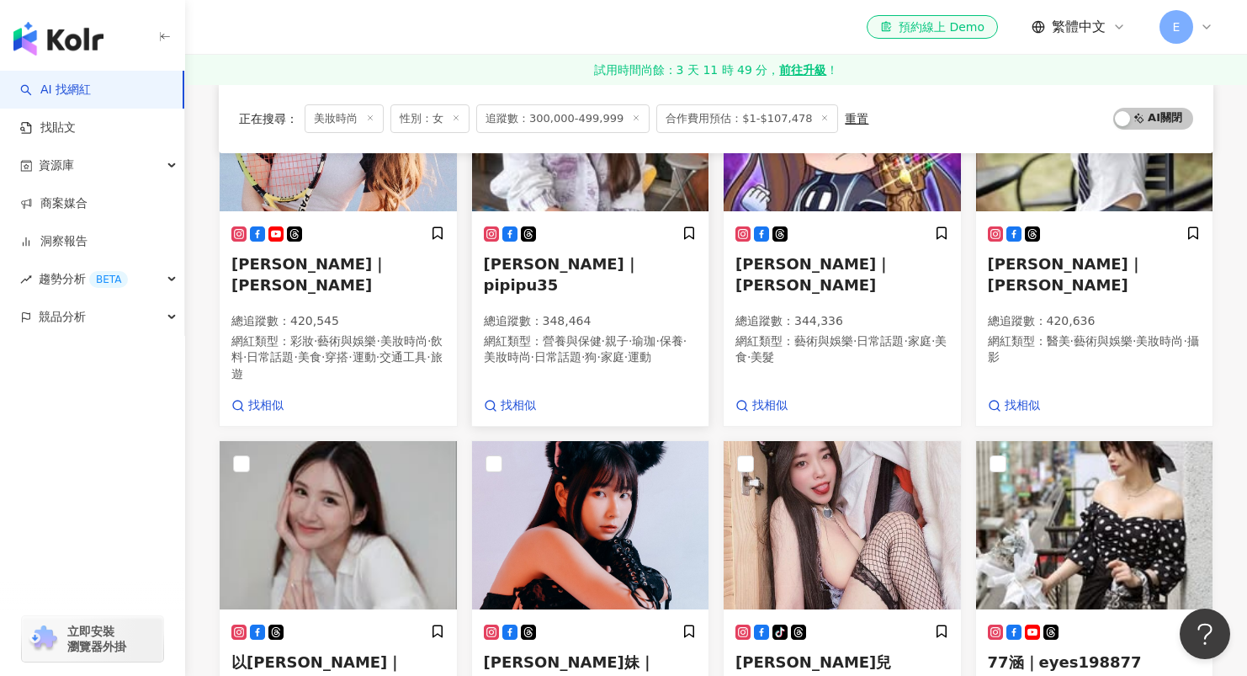
scroll to position [385, 0]
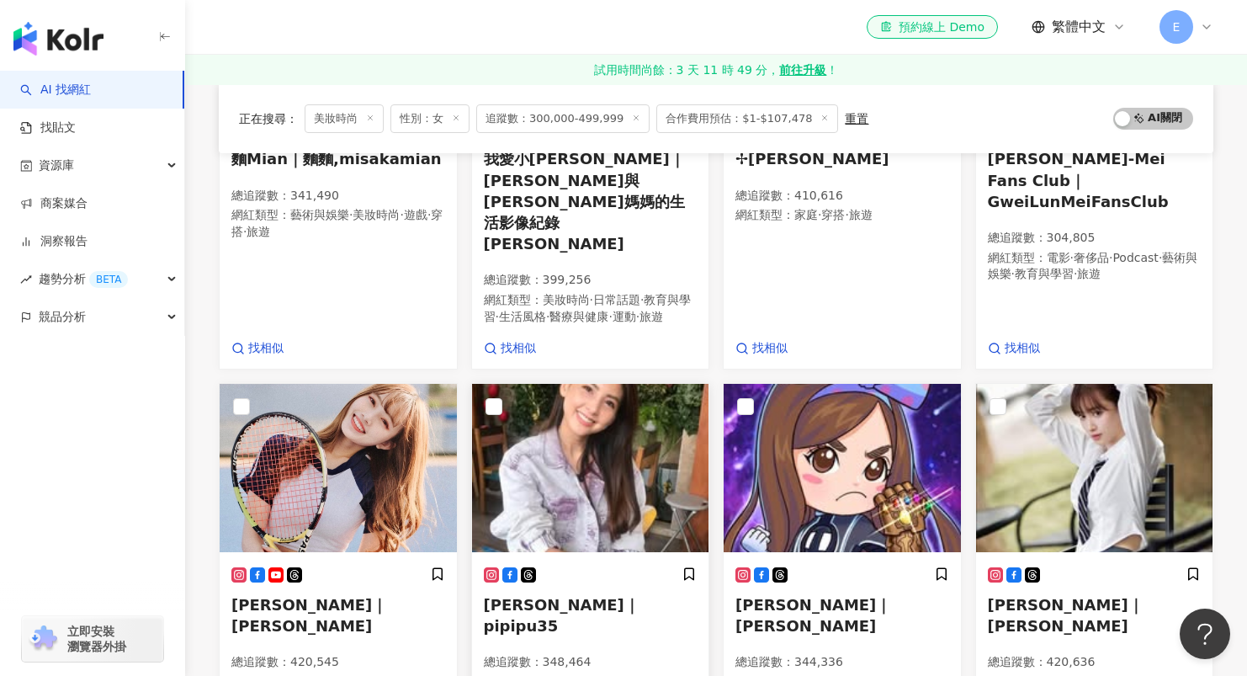
click at [600, 400] on img at bounding box center [590, 468] width 237 height 168
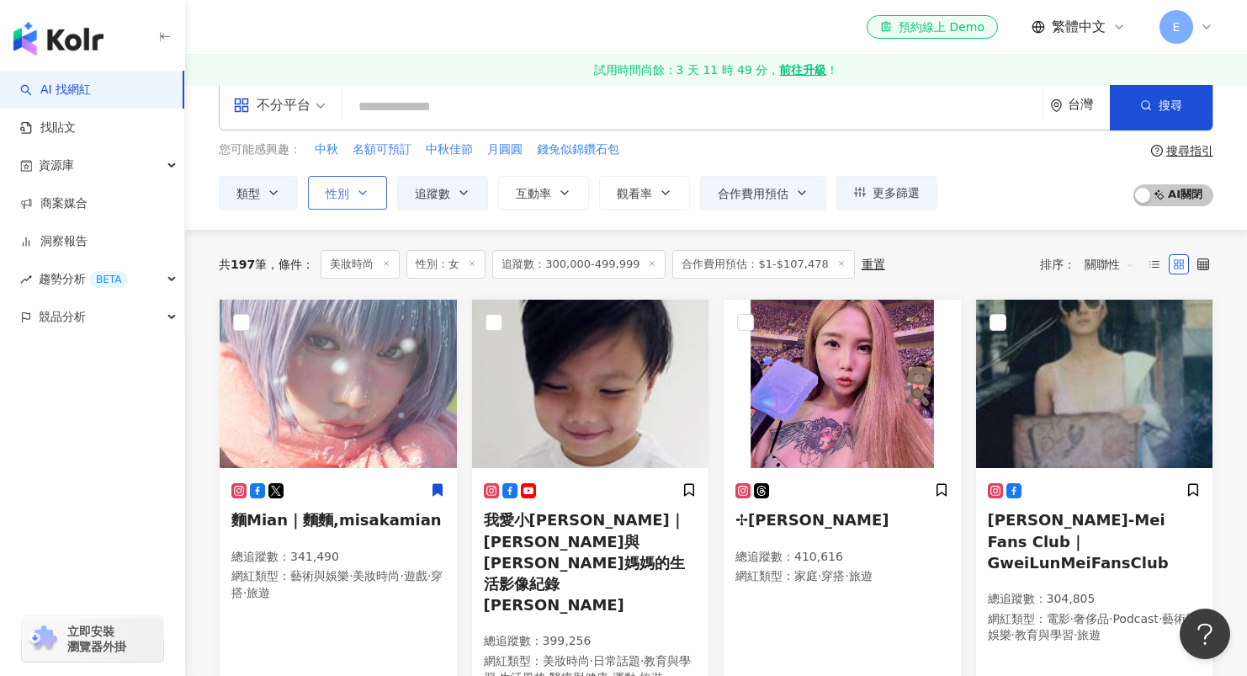
scroll to position [13, 0]
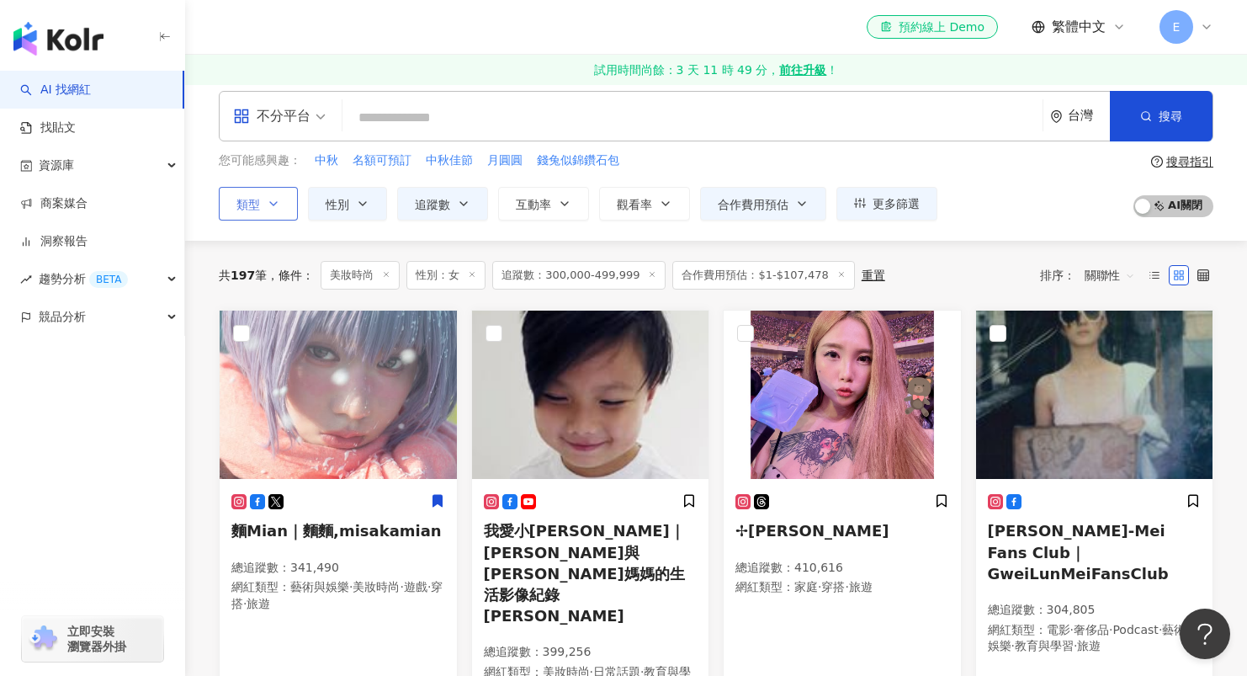
click at [271, 194] on button "類型" at bounding box center [258, 204] width 79 height 34
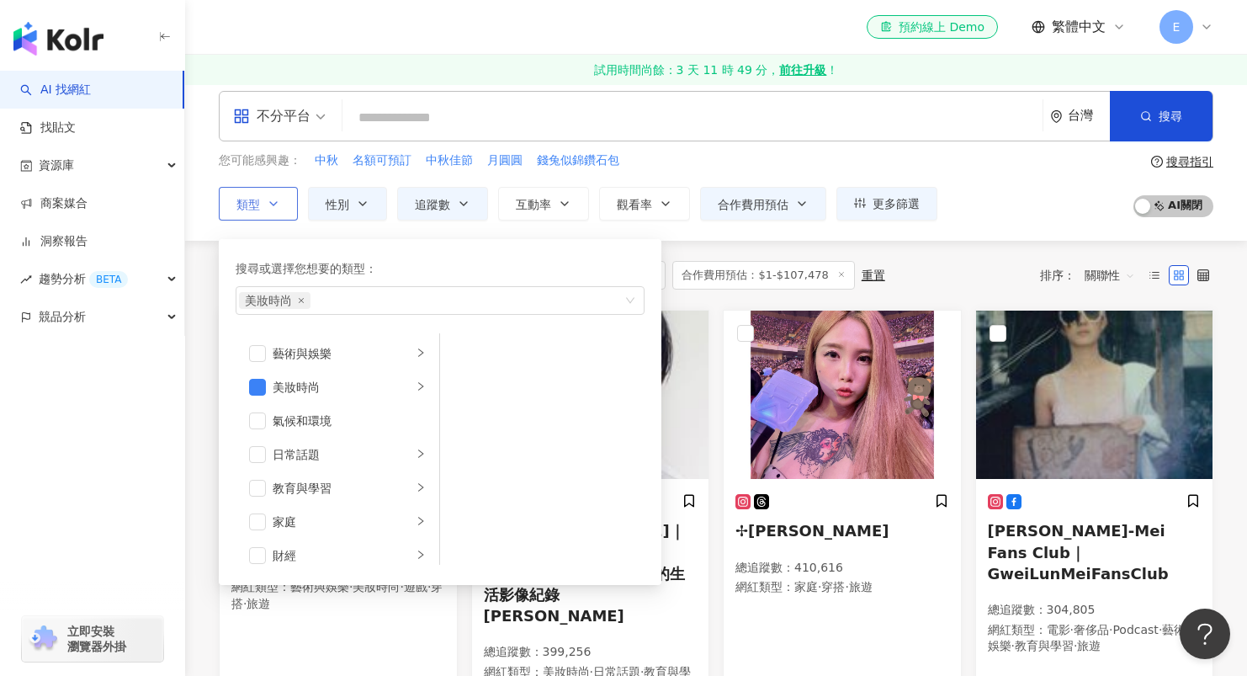
click at [273, 199] on icon "button" at bounding box center [273, 203] width 13 height 13
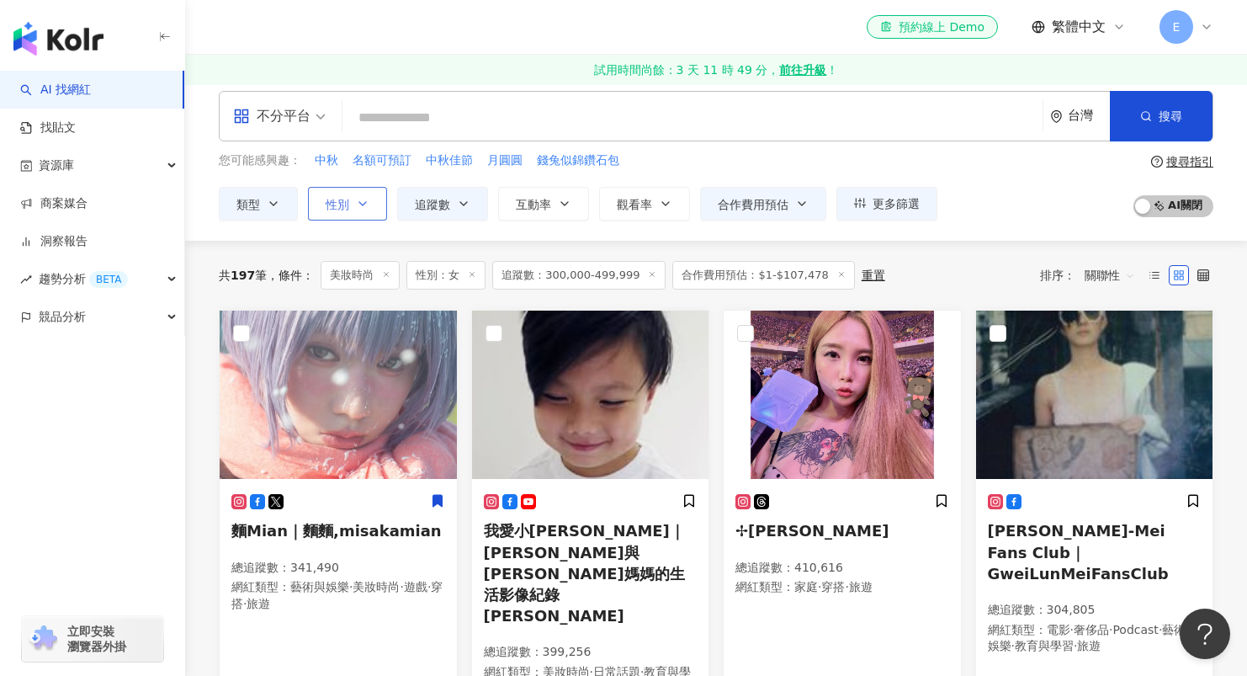
scroll to position [0, 0]
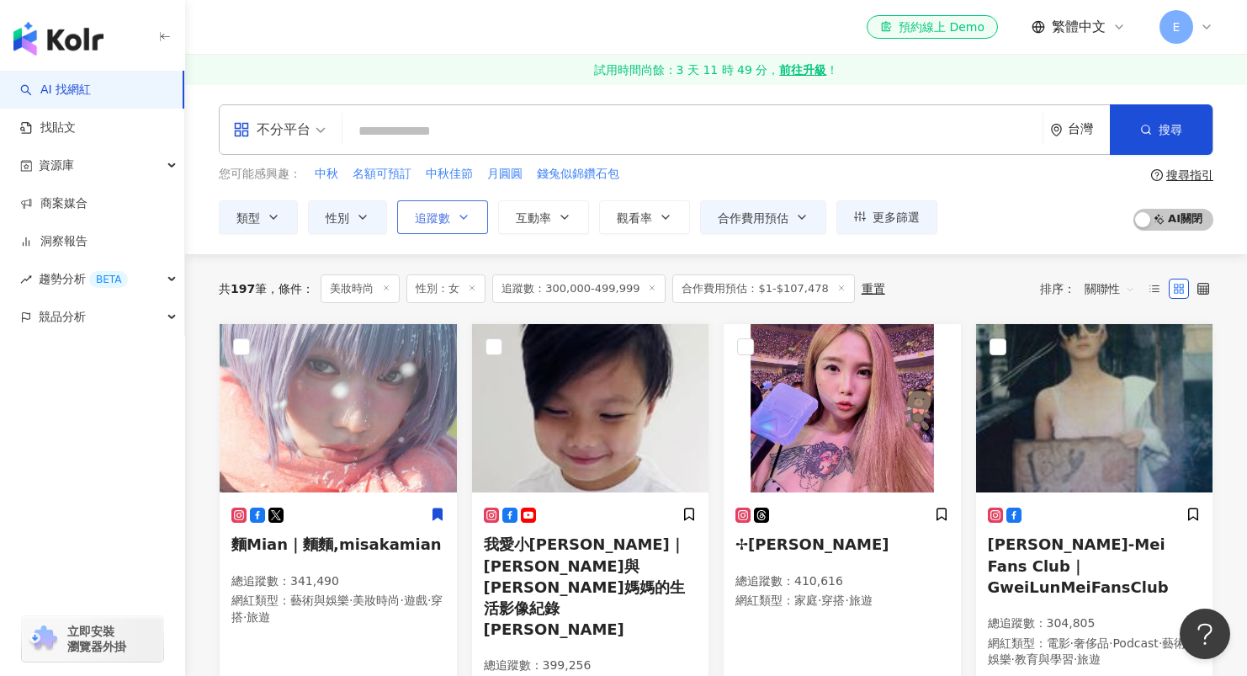
click at [451, 220] on button "追蹤數" at bounding box center [442, 217] width 91 height 34
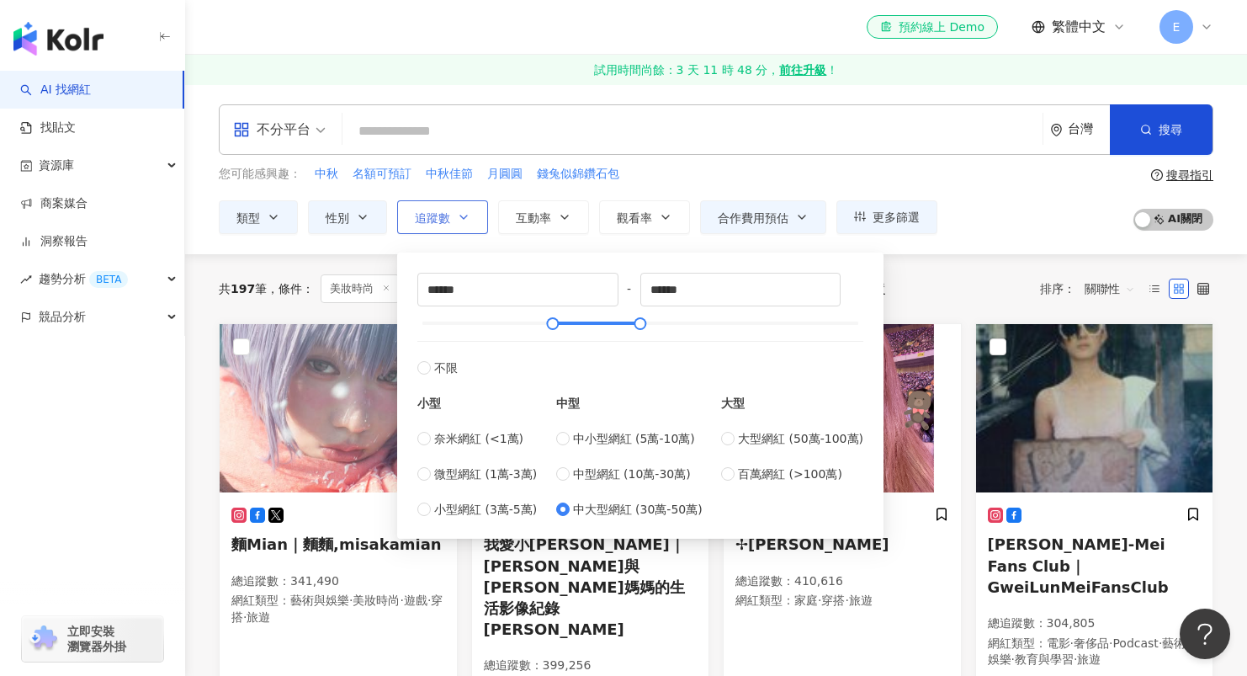
click at [451, 220] on button "追蹤數" at bounding box center [442, 217] width 91 height 34
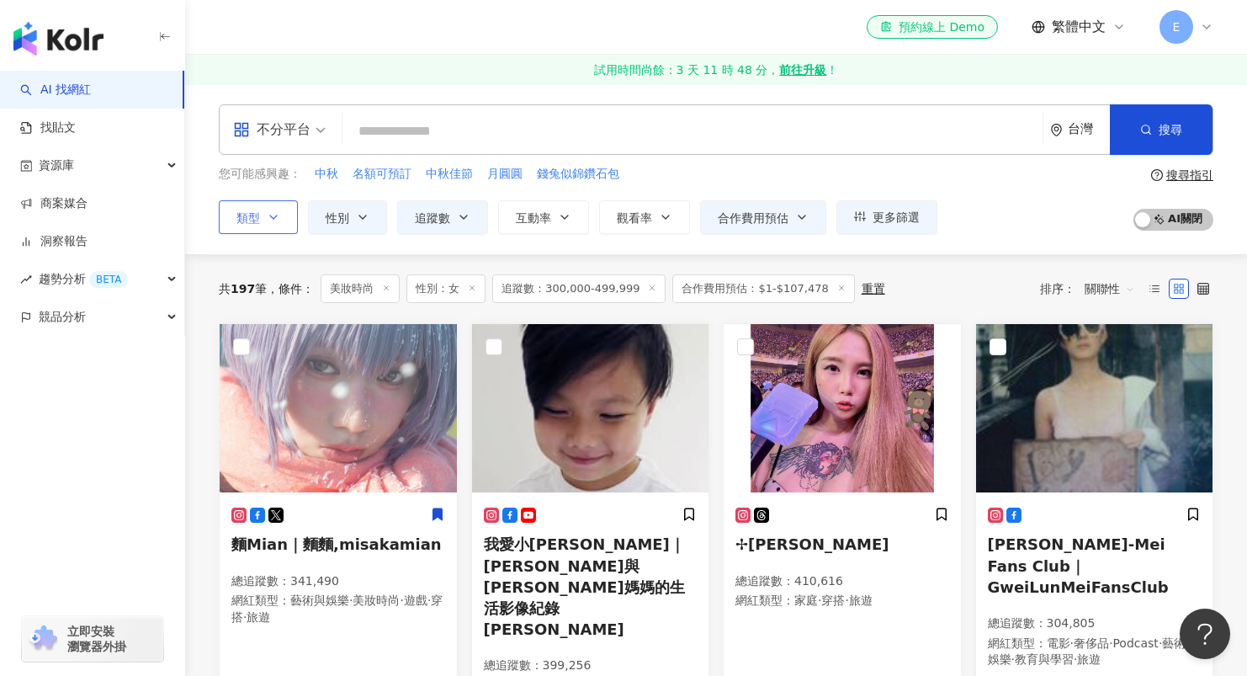
click at [268, 224] on button "類型" at bounding box center [258, 217] width 79 height 34
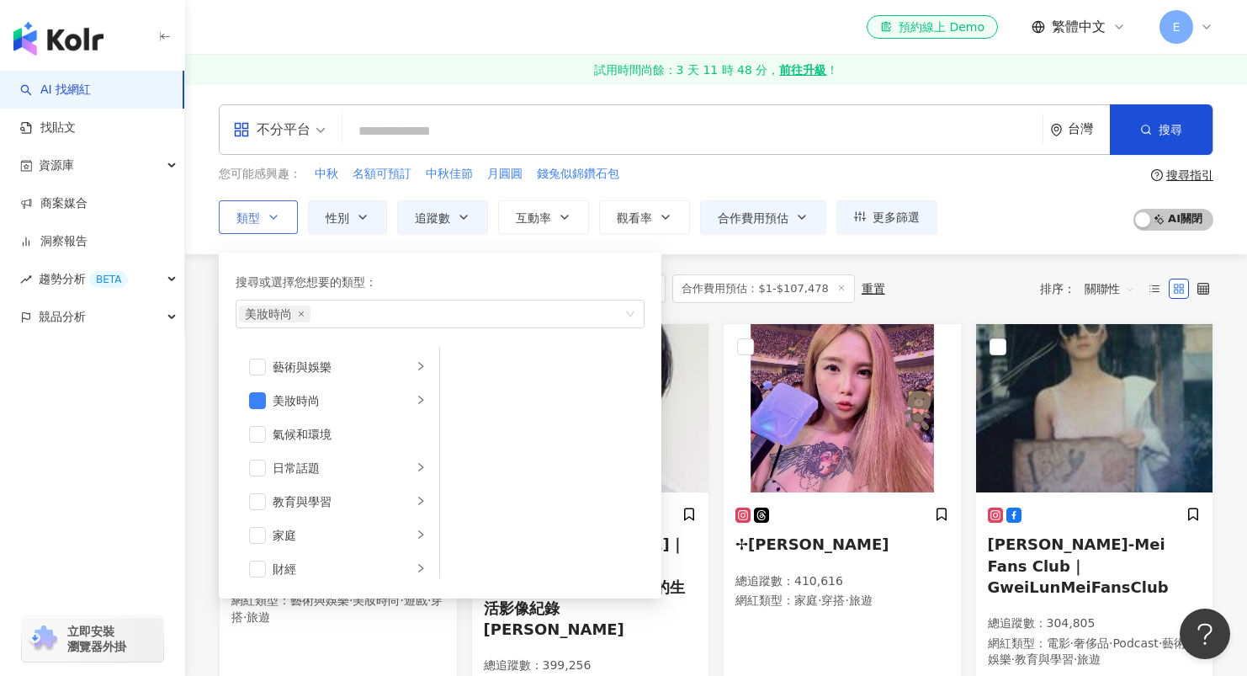
click at [268, 224] on button "類型 搜尋或選擇您想要的類型： 美妝時尚 藝術與娛樂 美妝時尚 氣候和環境 日常話題 教育與學習 家庭 財經 美食 命理占卜 遊戲 法政社會 生活風格 影視娛…" at bounding box center [258, 217] width 79 height 34
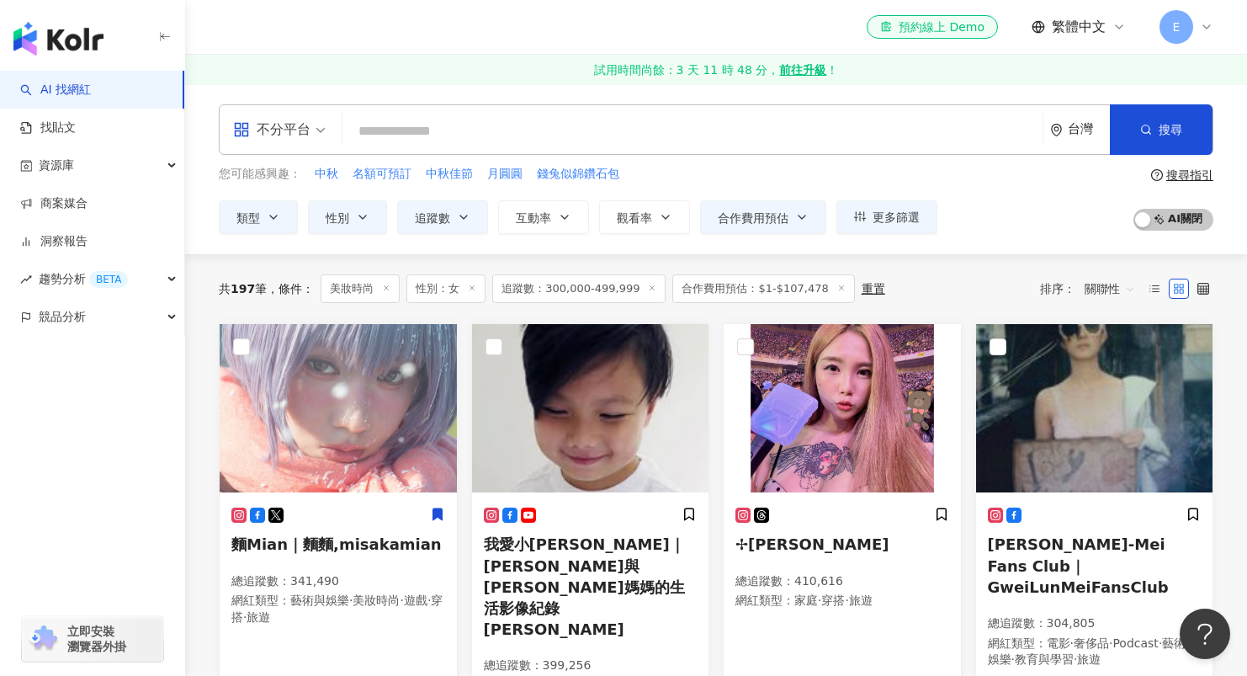
click at [316, 138] on span "不分平台" at bounding box center [279, 129] width 93 height 27
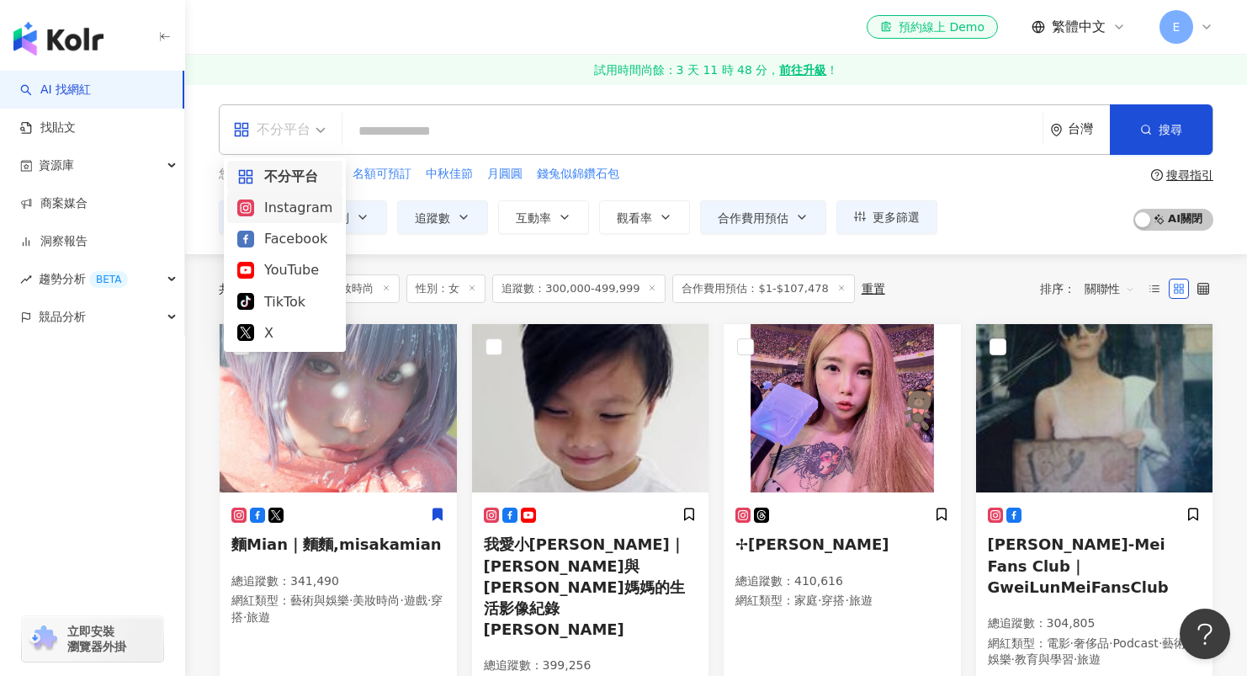
click at [306, 207] on div "Instagram" at bounding box center [284, 207] width 95 height 21
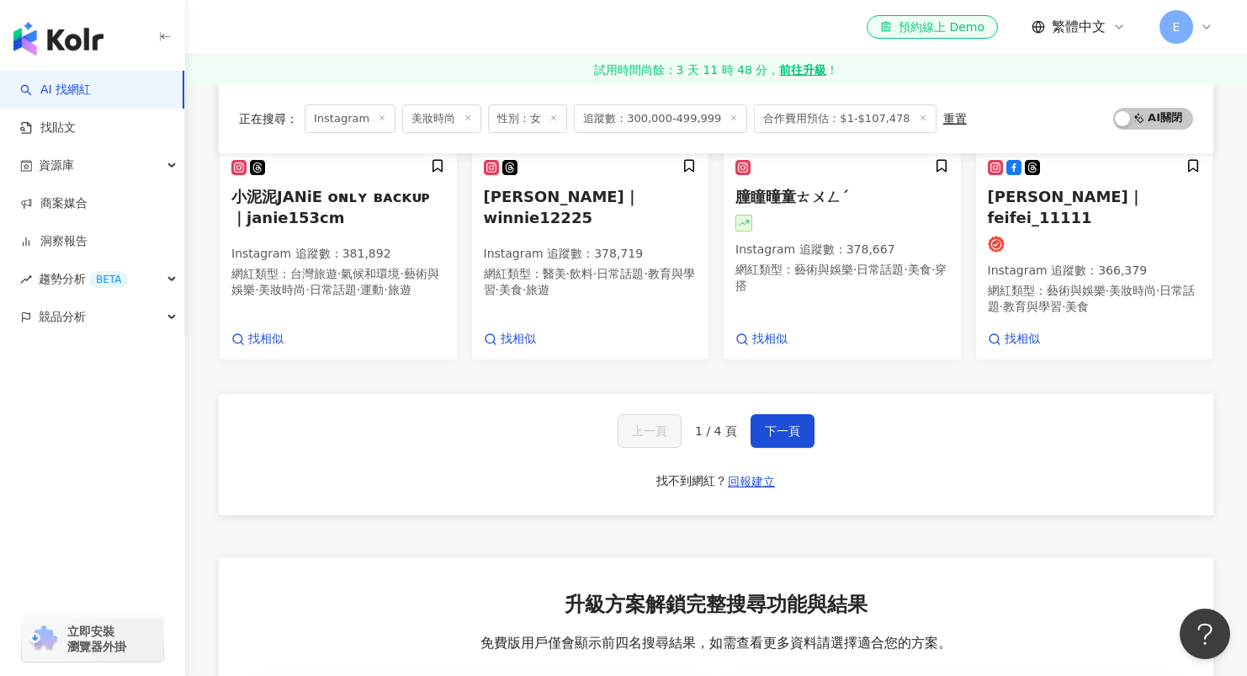
scroll to position [1084, 0]
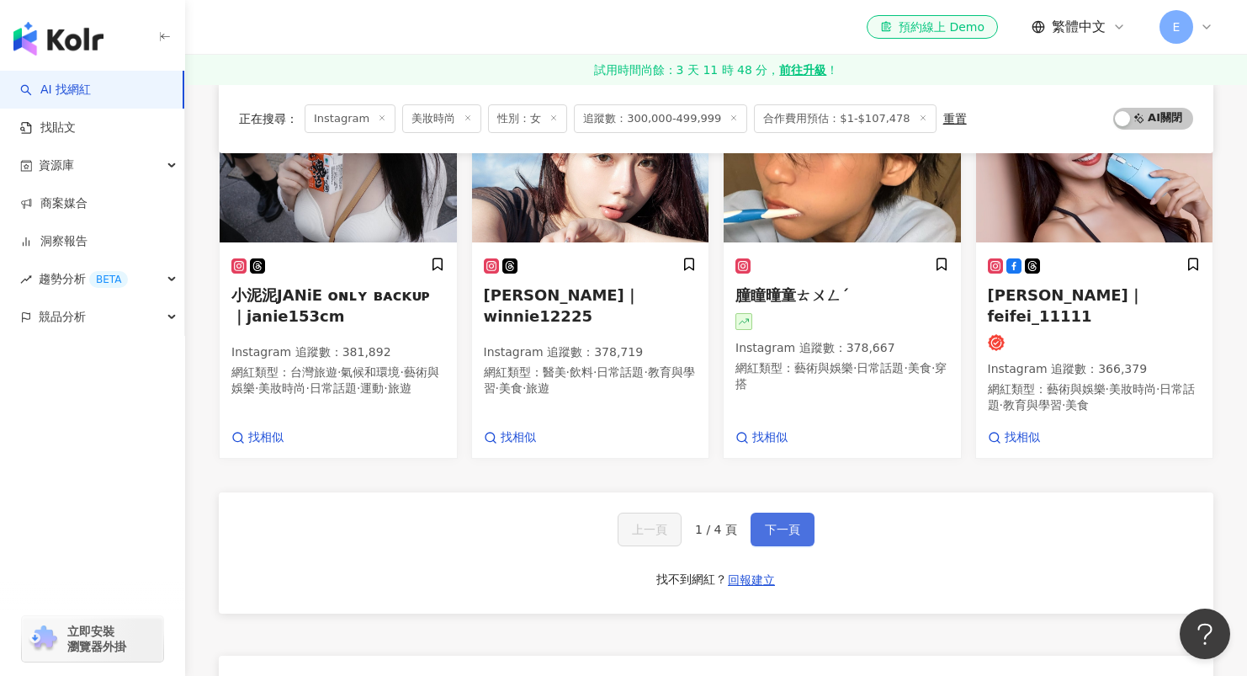
click at [770, 522] on span "下一頁" at bounding box center [782, 528] width 35 height 13
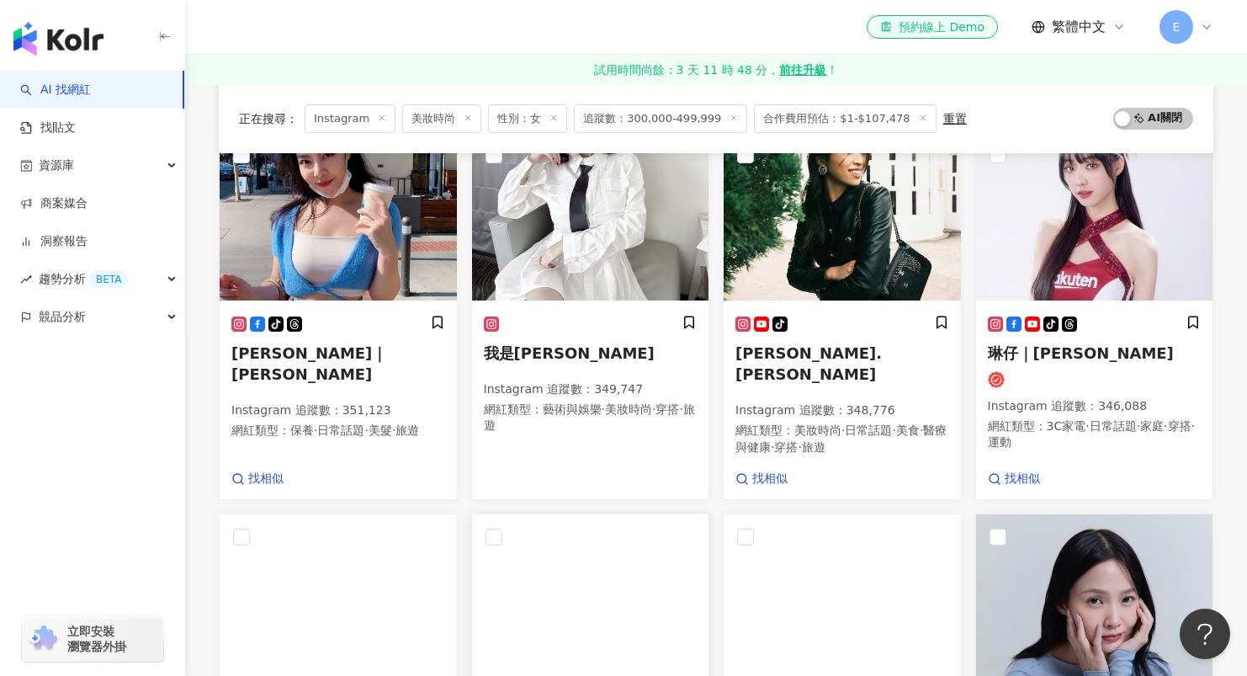
scroll to position [887, 0]
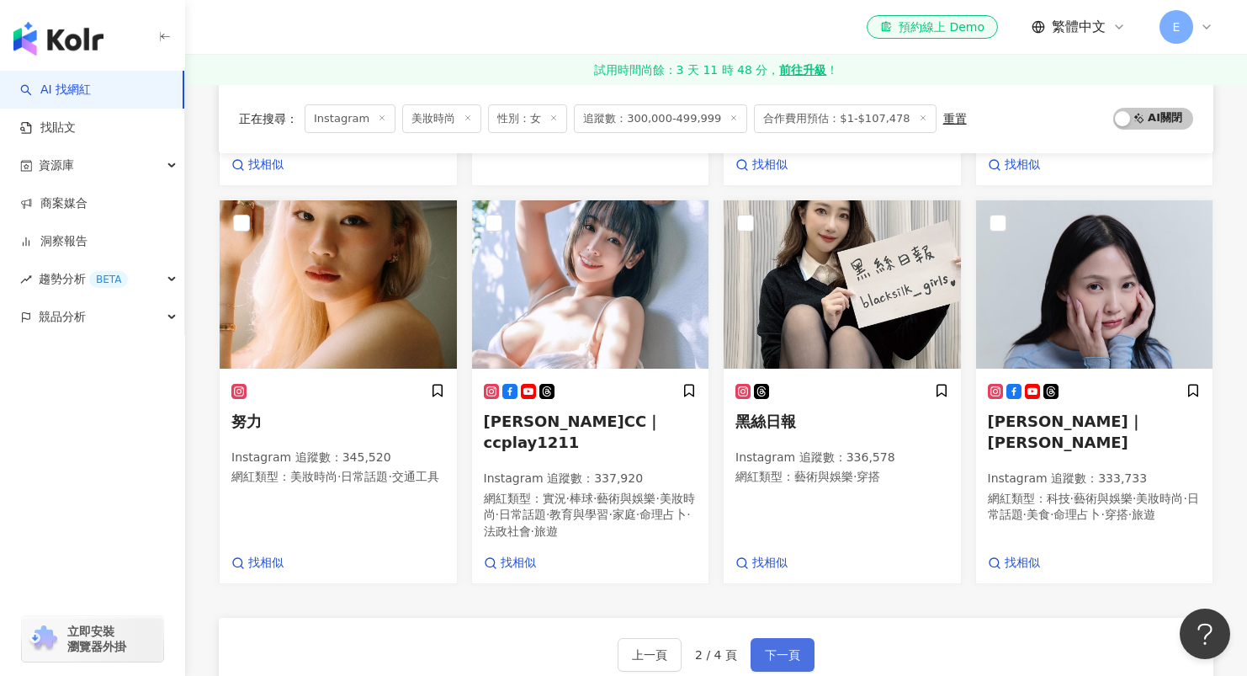
click at [786, 648] on span "下一頁" at bounding box center [782, 654] width 35 height 13
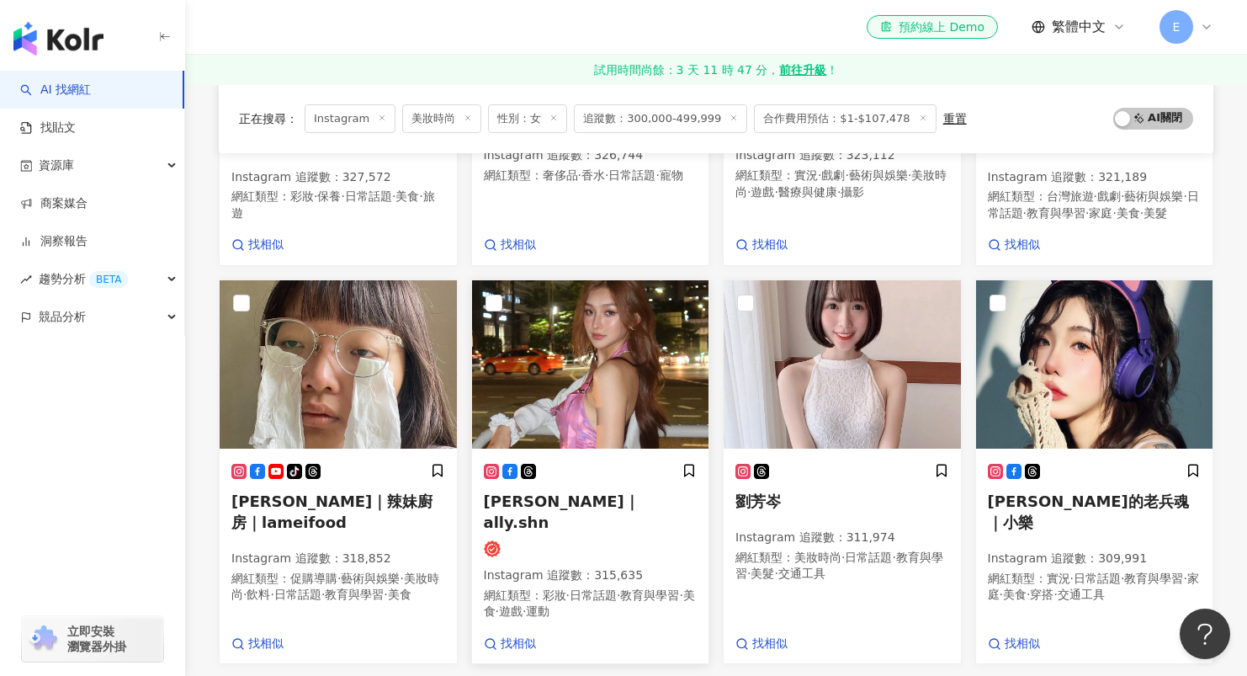
scroll to position [996, 0]
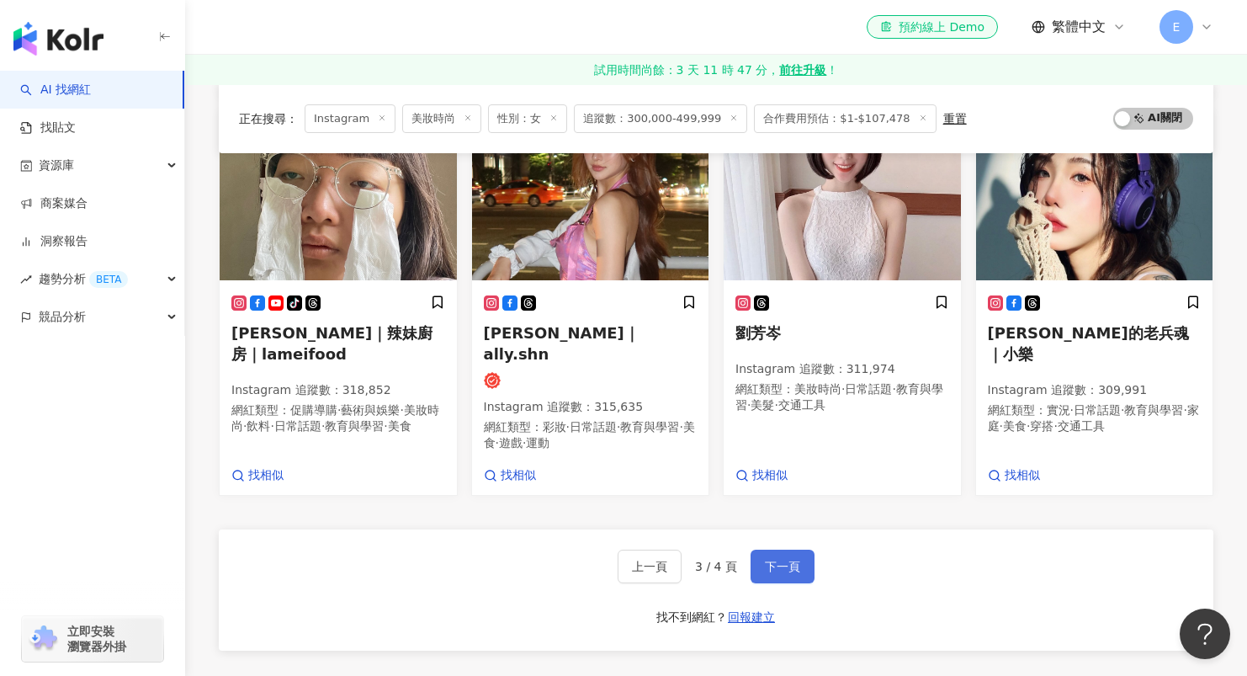
click at [786, 559] on span "下一頁" at bounding box center [782, 565] width 35 height 13
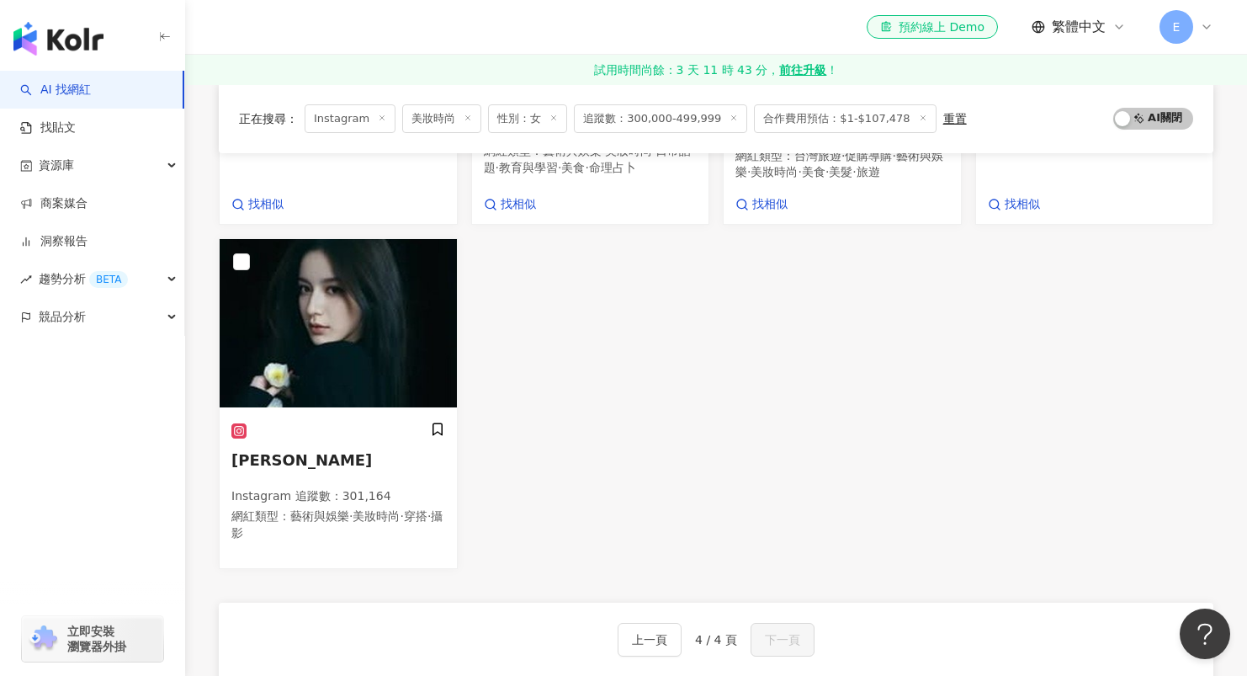
scroll to position [509, 0]
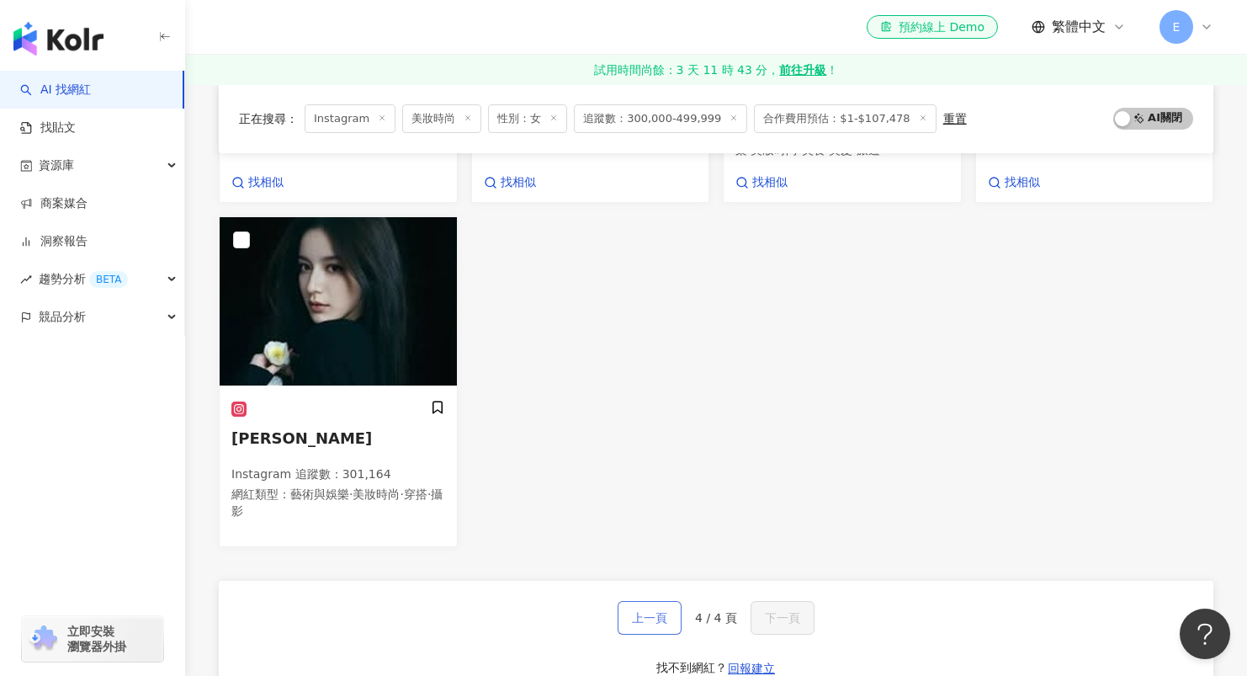
click at [643, 624] on button "上一頁" at bounding box center [650, 618] width 64 height 34
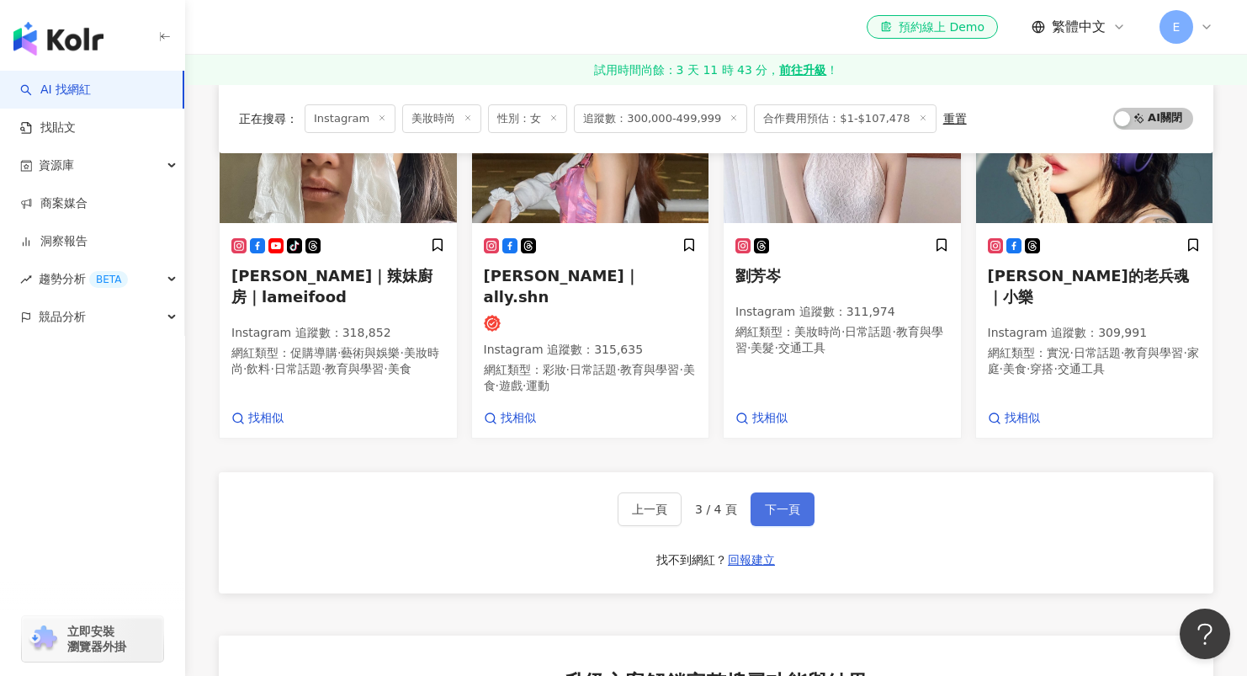
scroll to position [1170, 0]
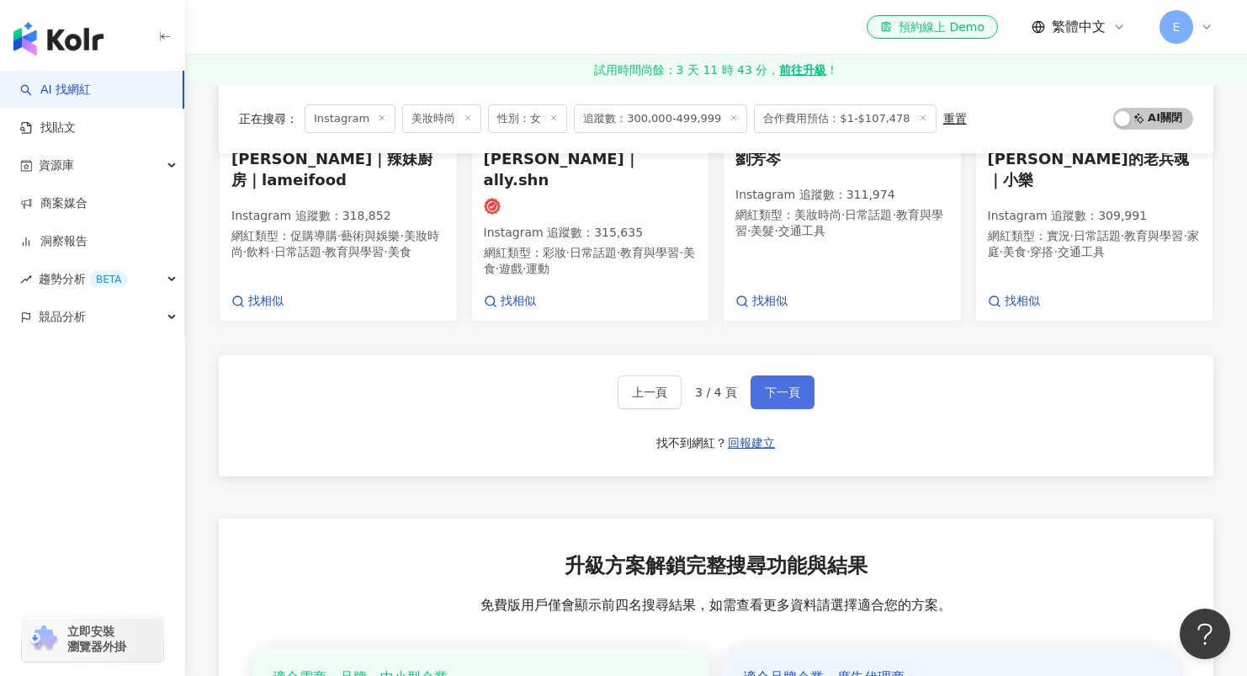
click at [783, 385] on span "下一頁" at bounding box center [782, 391] width 35 height 13
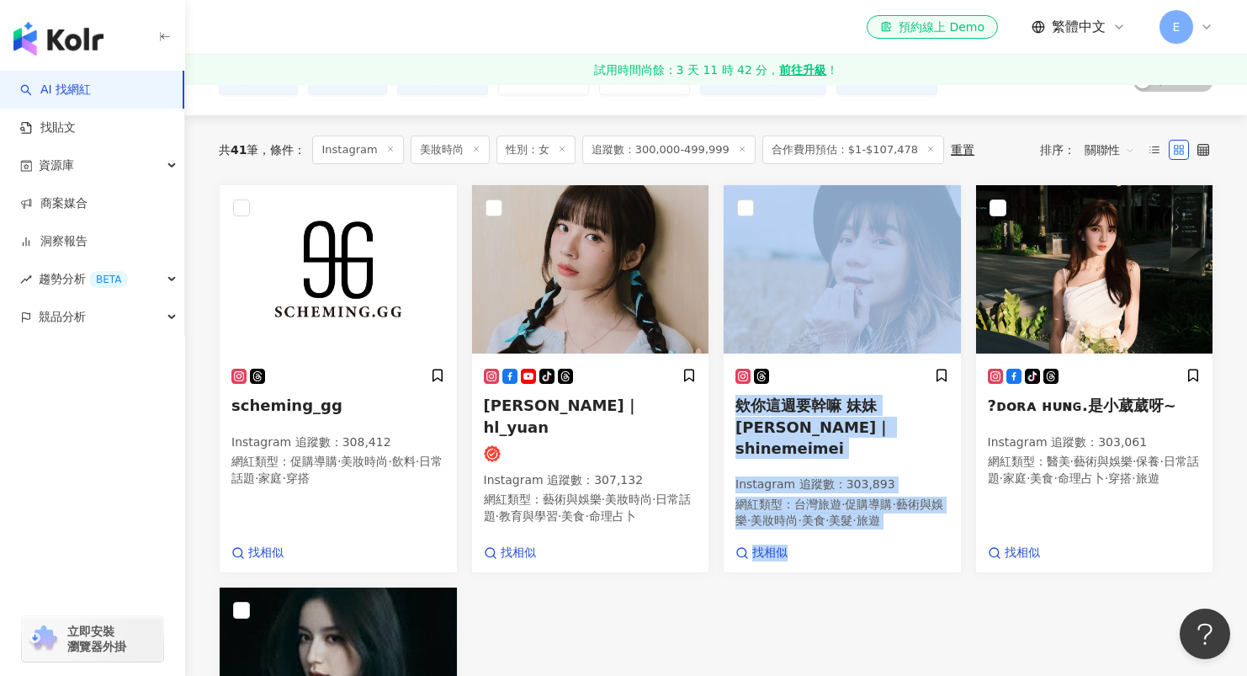
scroll to position [0, 0]
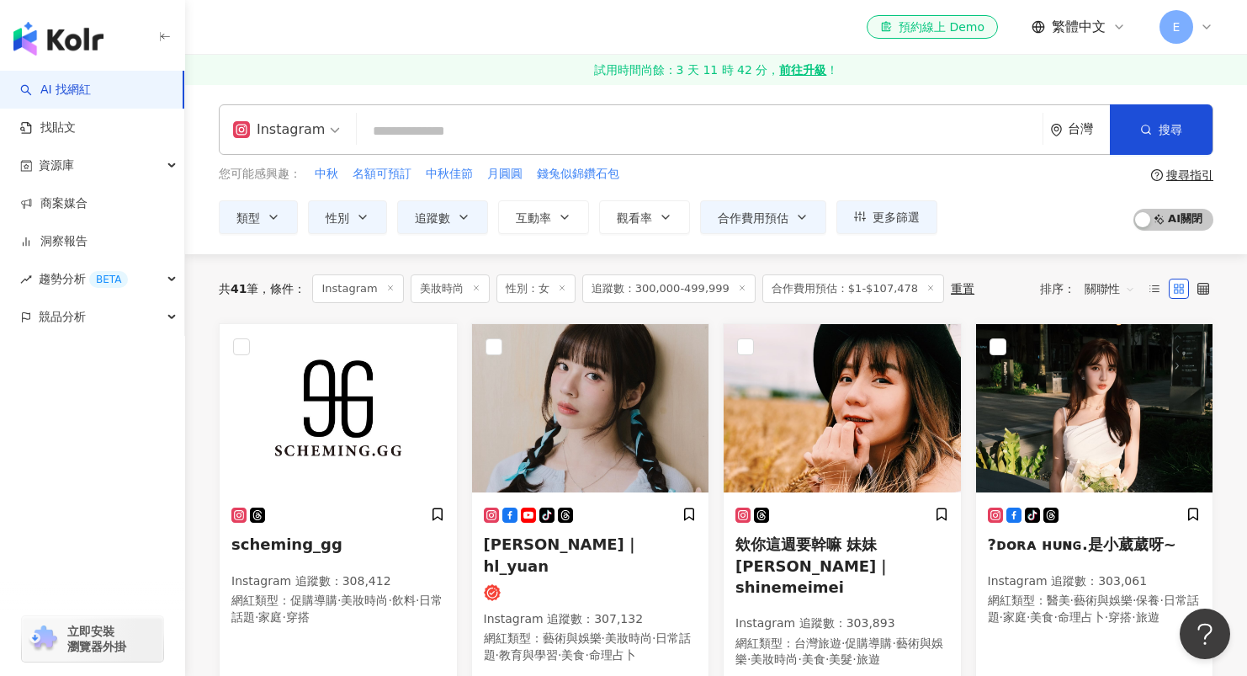
click at [929, 289] on line at bounding box center [931, 287] width 4 height 4
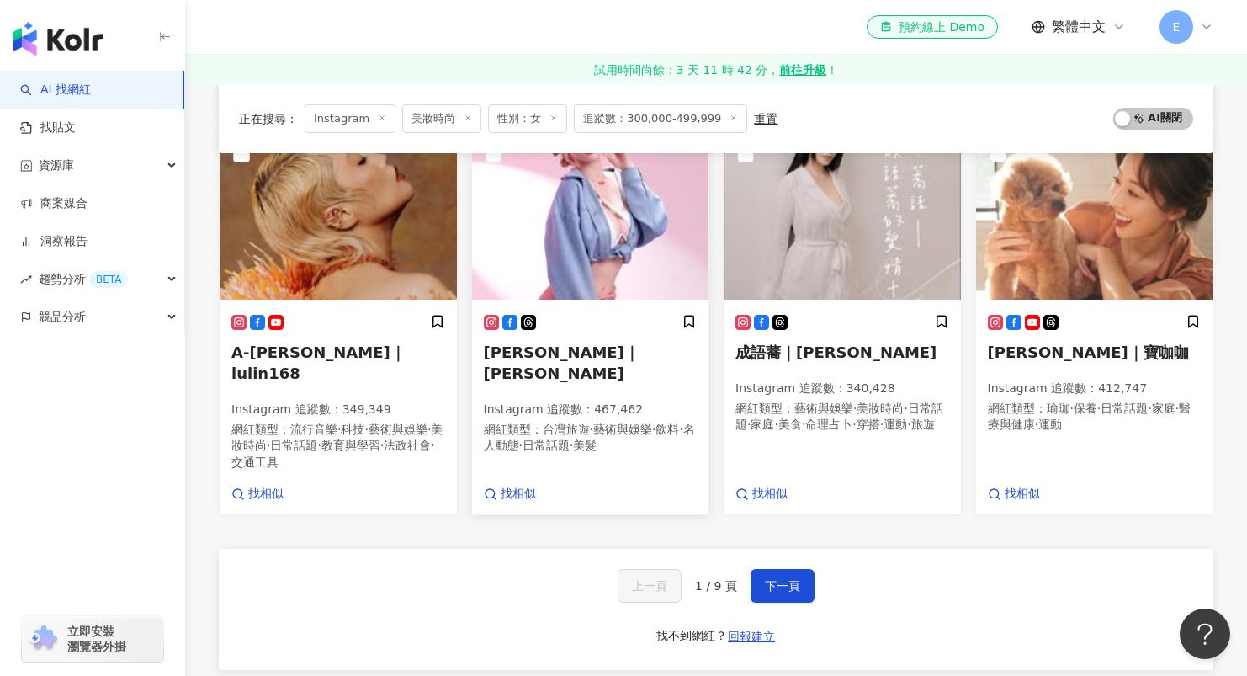
scroll to position [1070, 0]
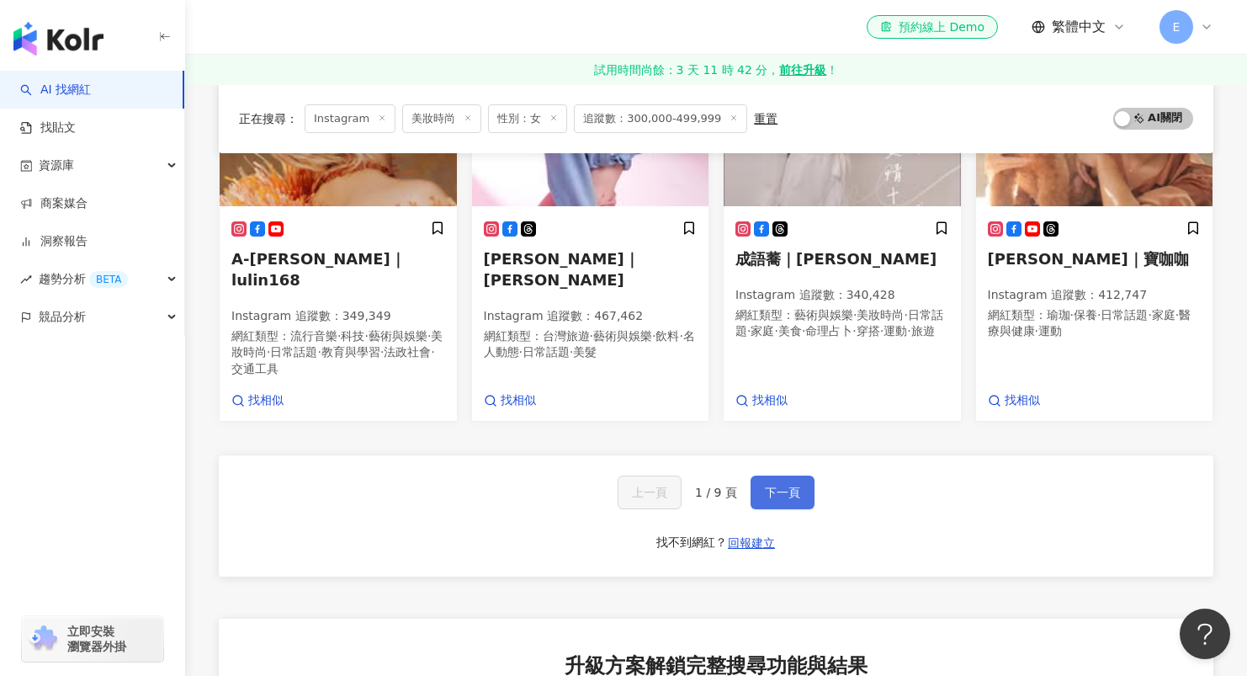
click at [767, 485] on span "下一頁" at bounding box center [782, 491] width 35 height 13
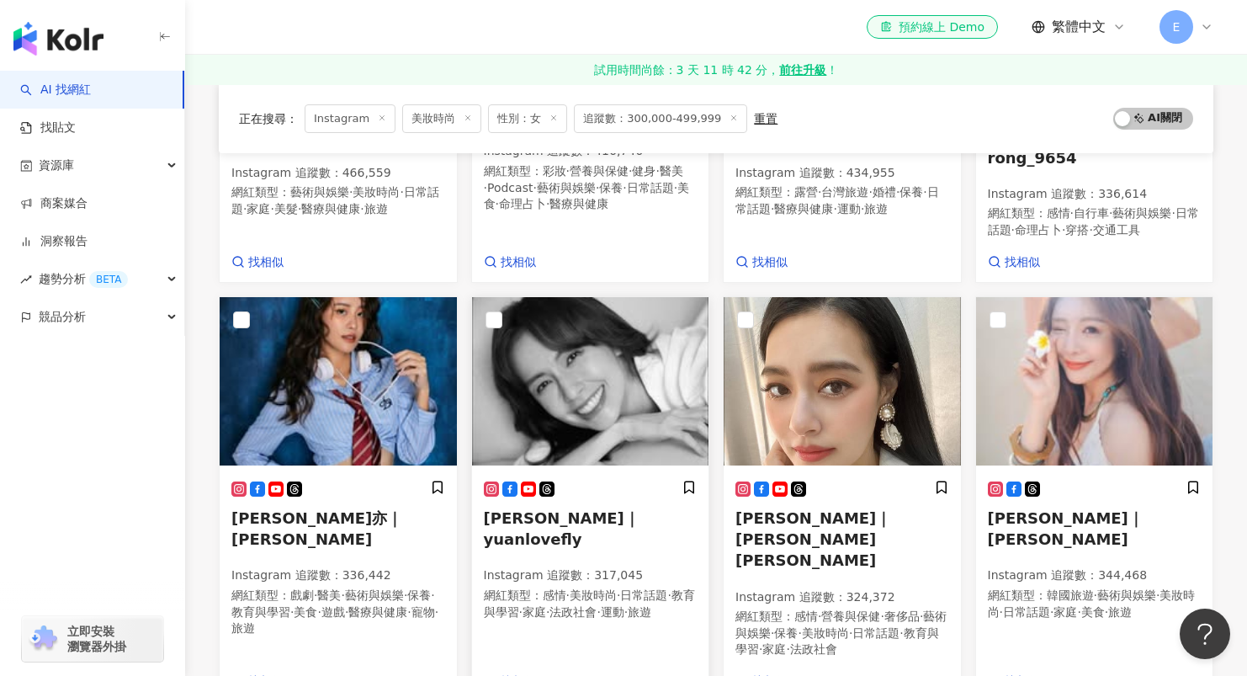
scroll to position [1019, 0]
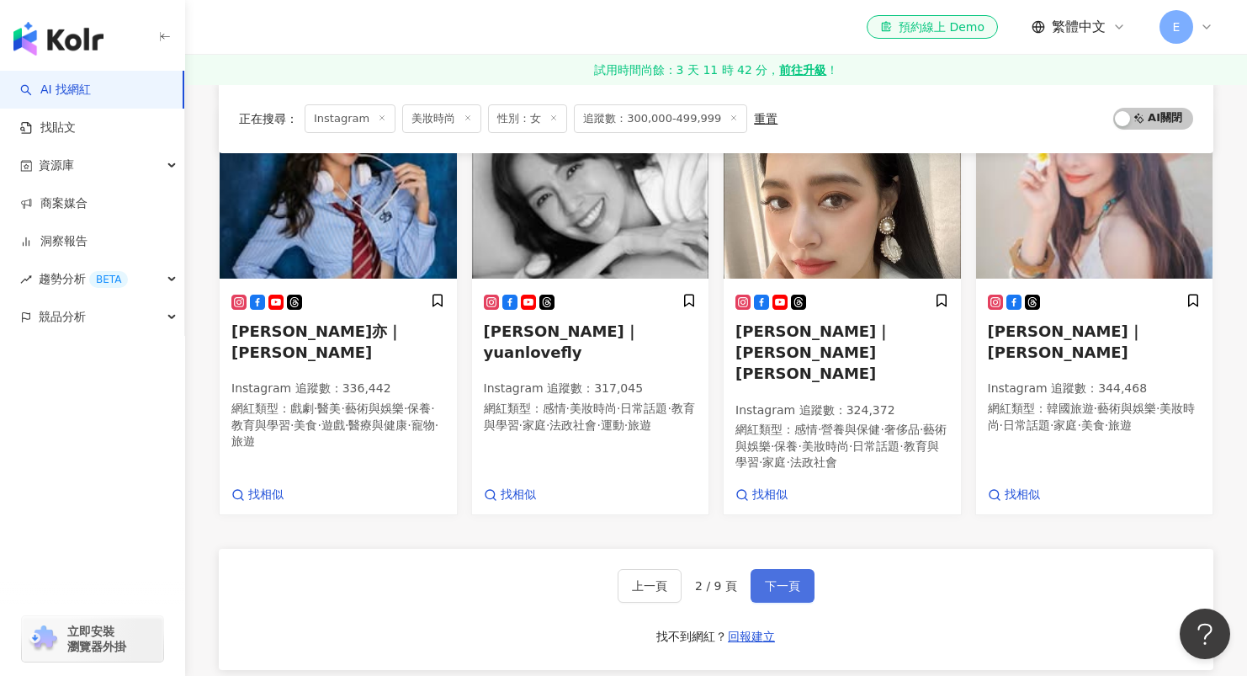
click at [792, 569] on button "下一頁" at bounding box center [782, 586] width 64 height 34
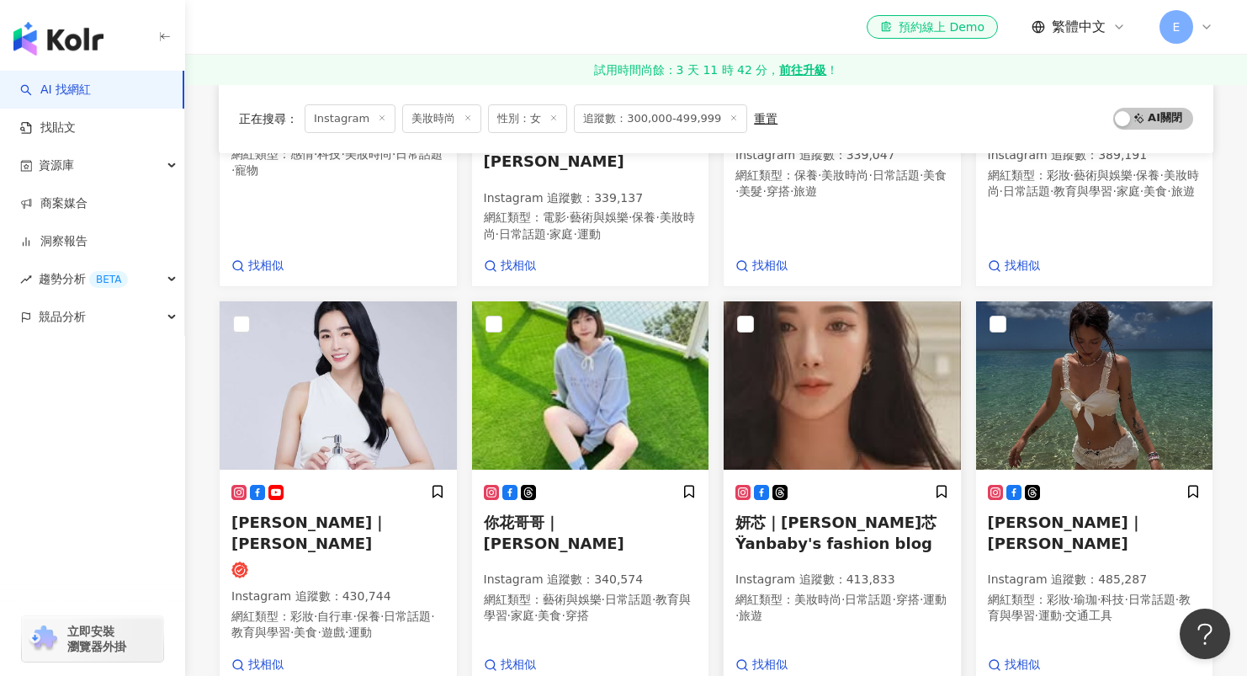
scroll to position [994, 0]
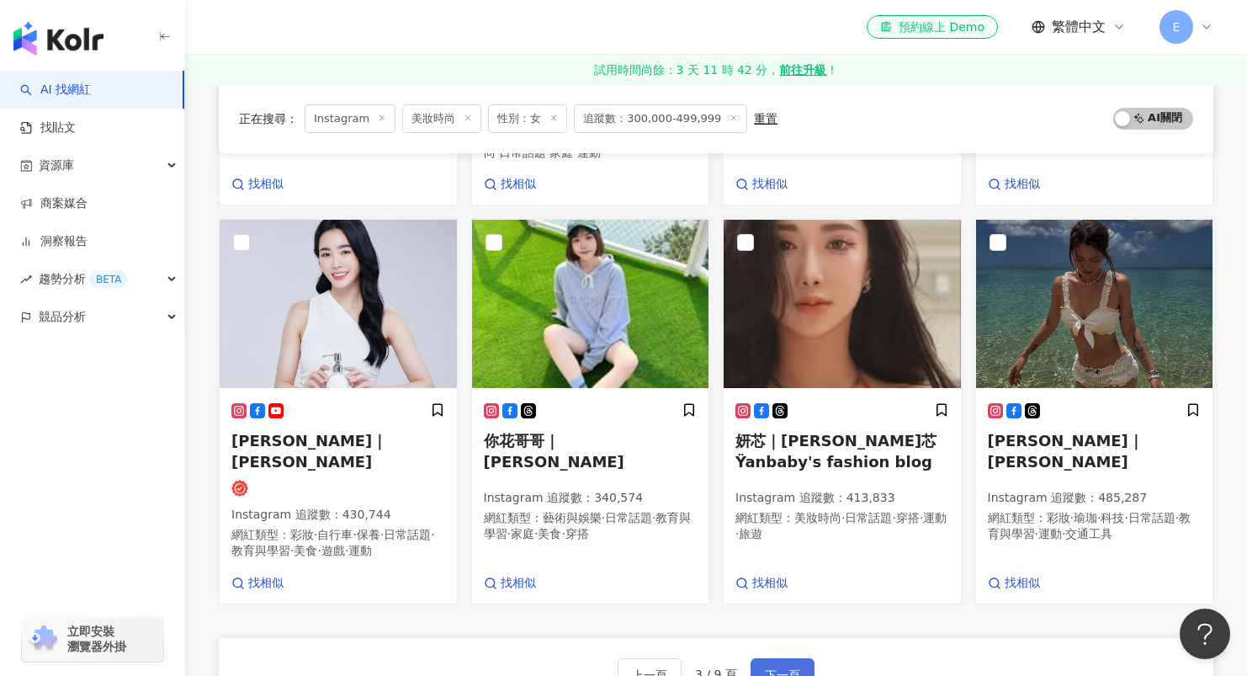
click at [765, 662] on span "下一頁" at bounding box center [782, 674] width 35 height 13
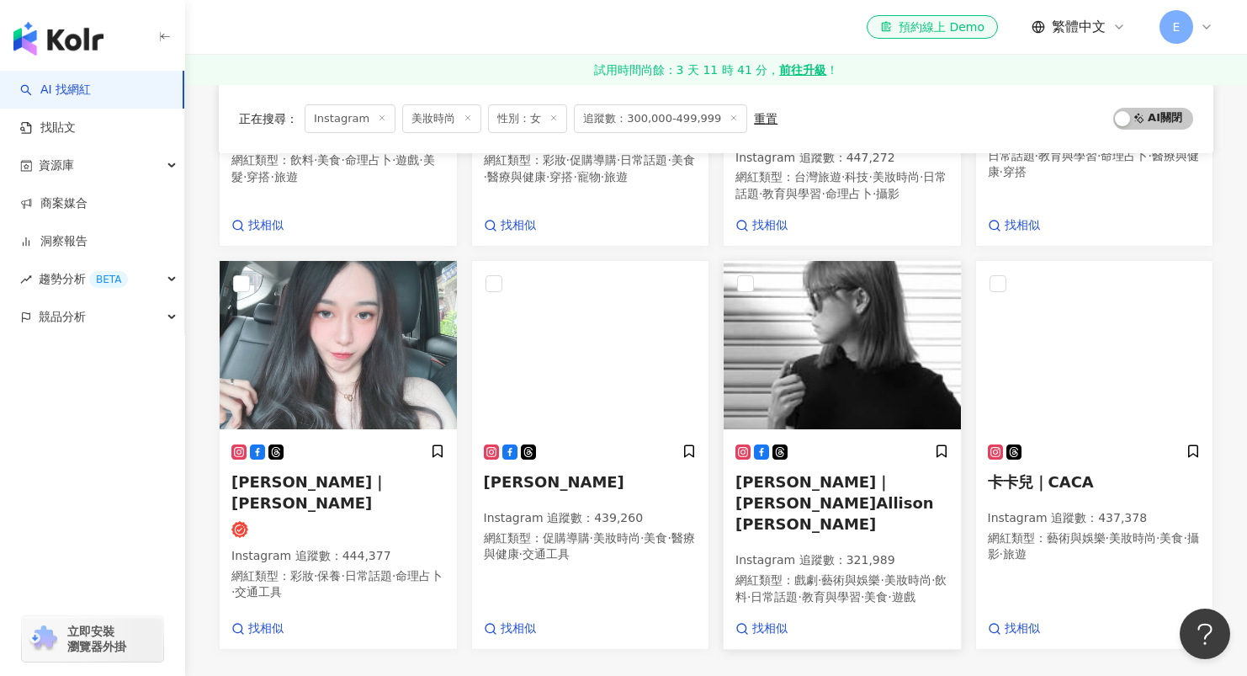
scroll to position [886, 0]
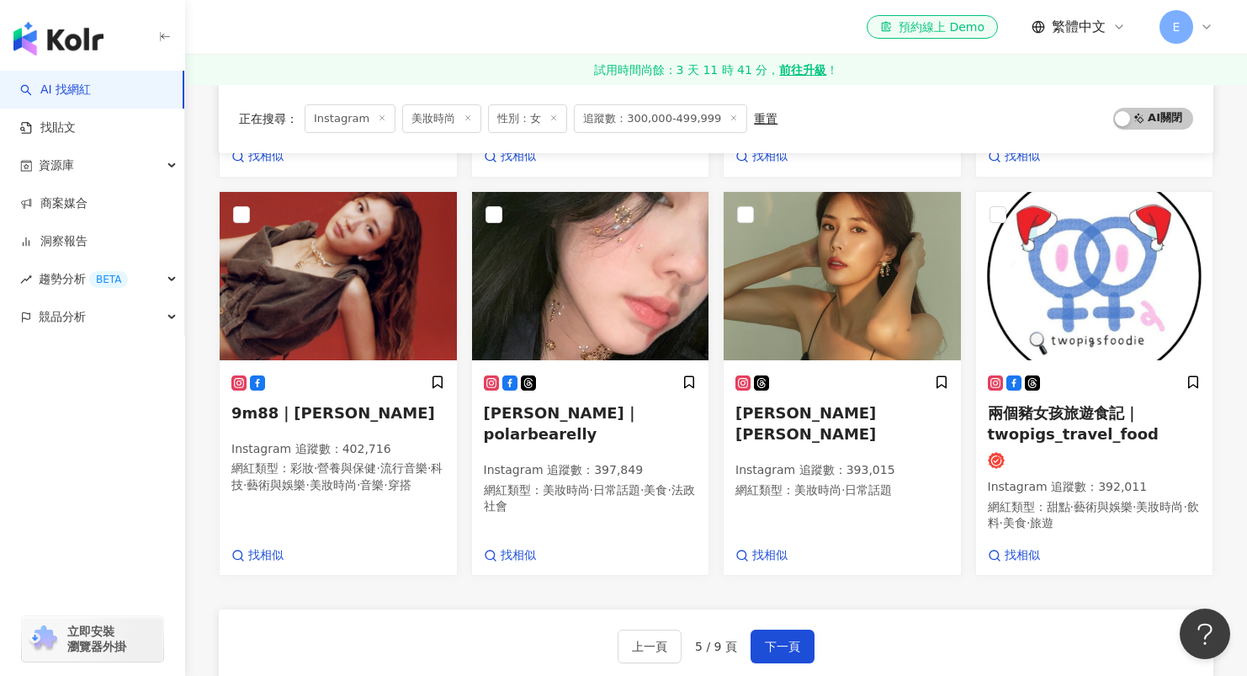
scroll to position [946, 0]
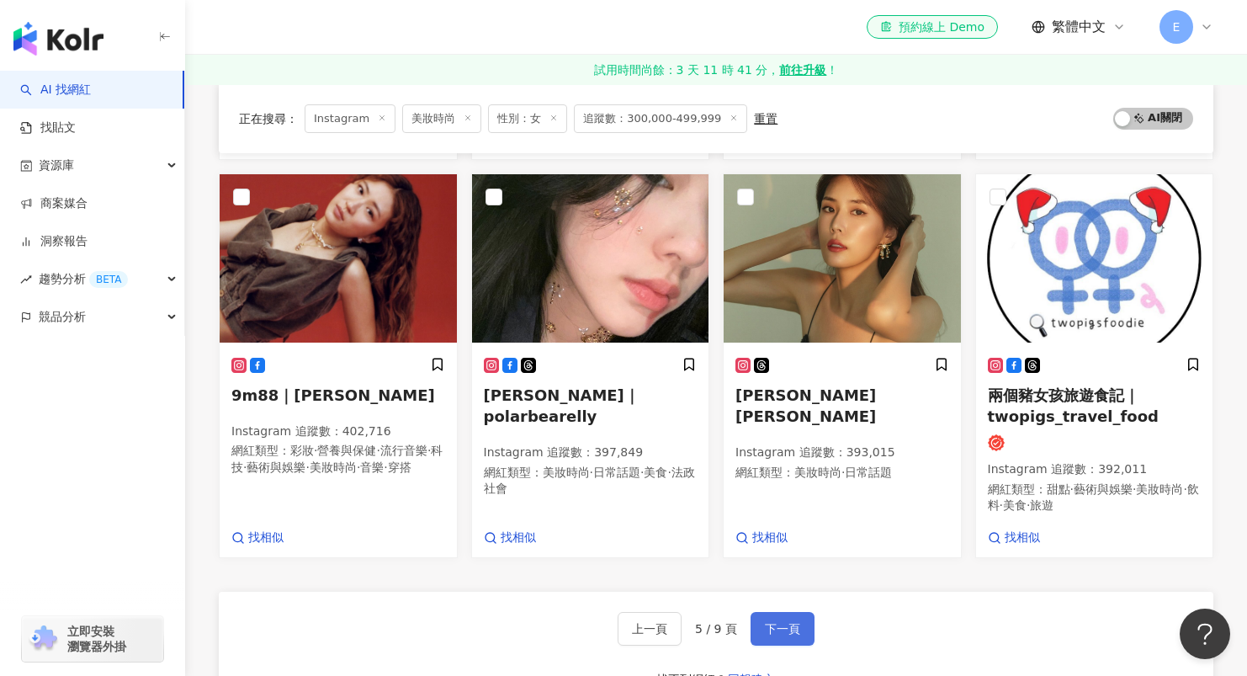
click at [789, 622] on span "下一頁" at bounding box center [782, 628] width 35 height 13
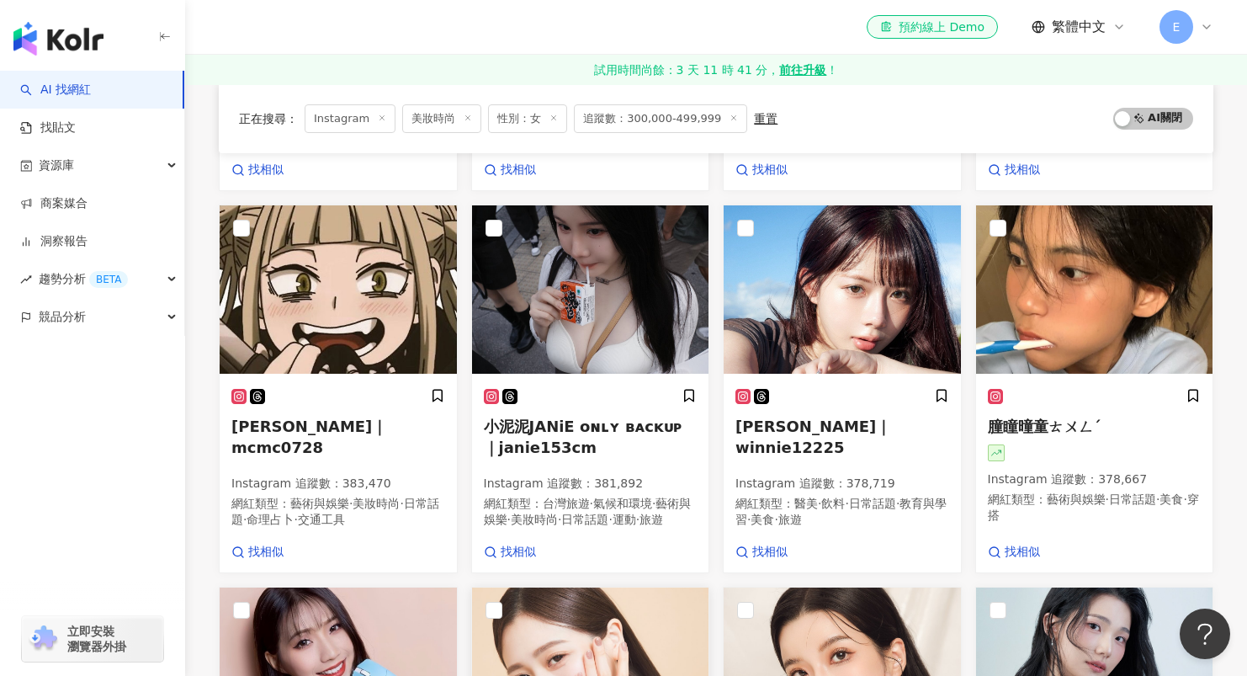
scroll to position [1107, 0]
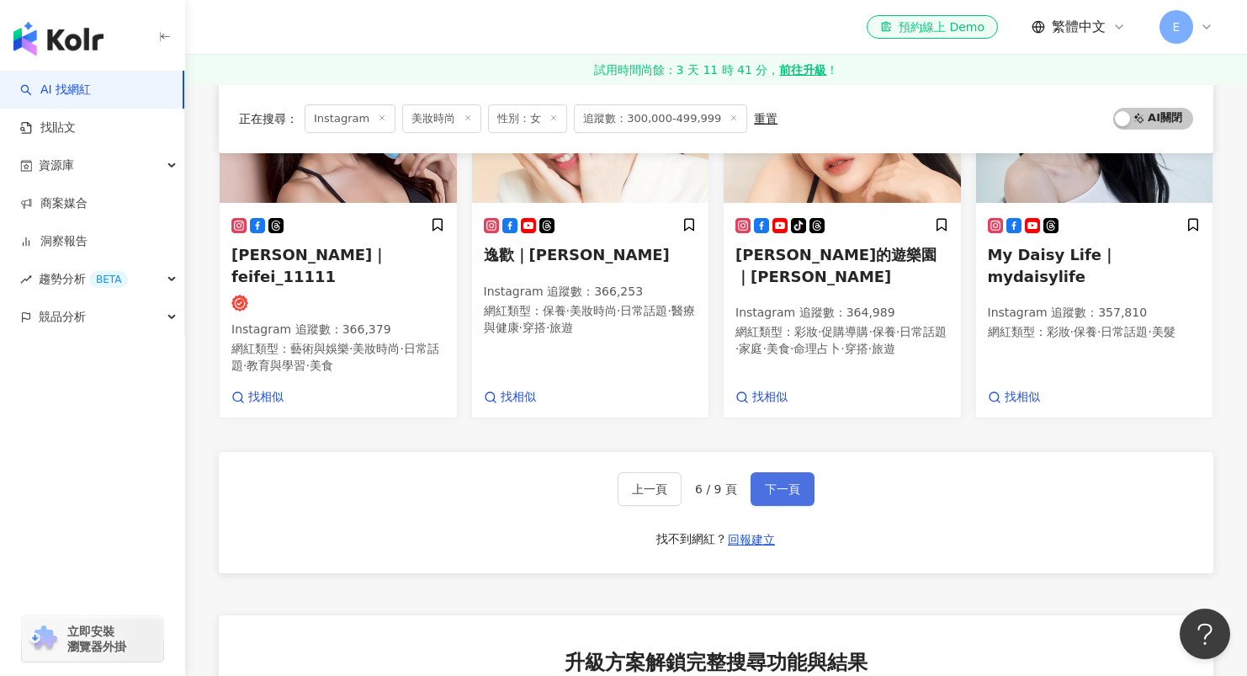
click at [804, 472] on button "下一頁" at bounding box center [782, 489] width 64 height 34
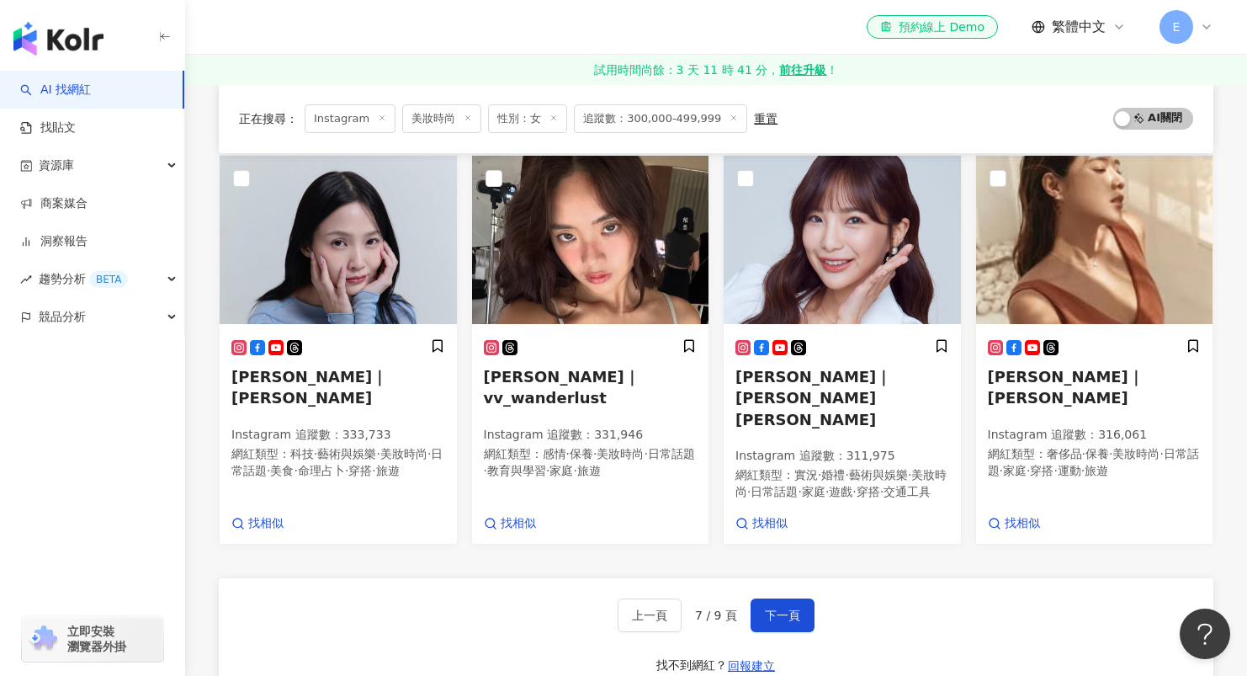
scroll to position [1048, 0]
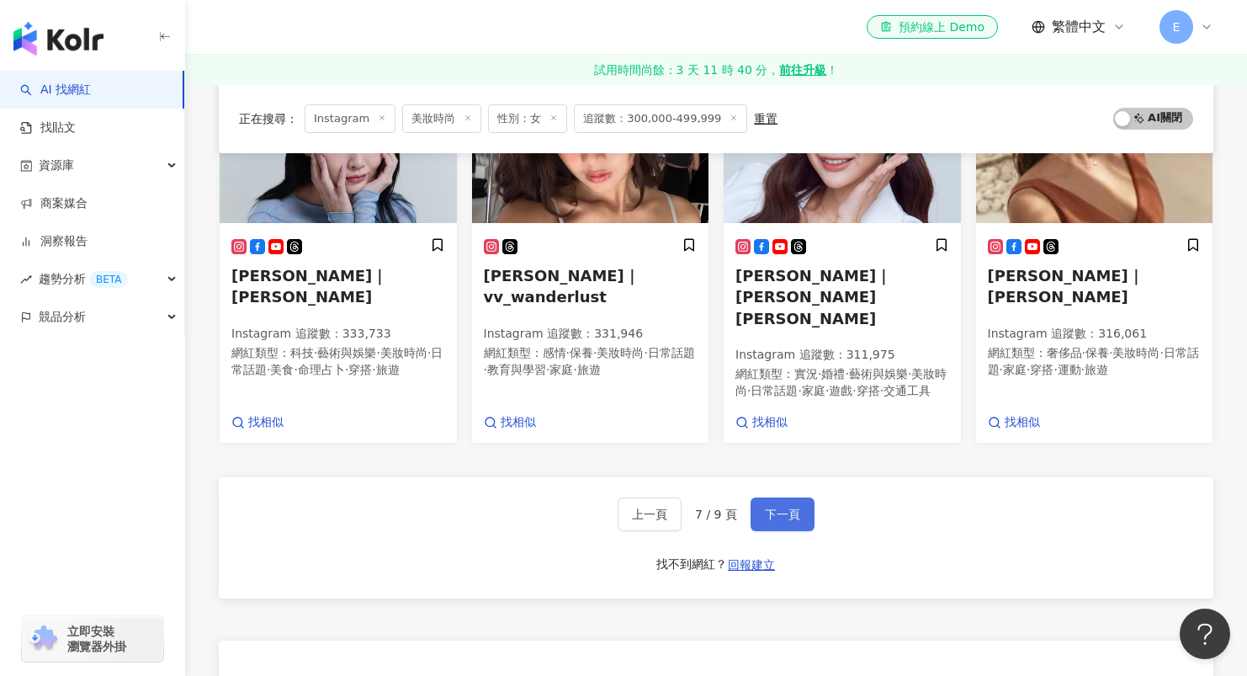
click at [775, 507] on span "下一頁" at bounding box center [782, 513] width 35 height 13
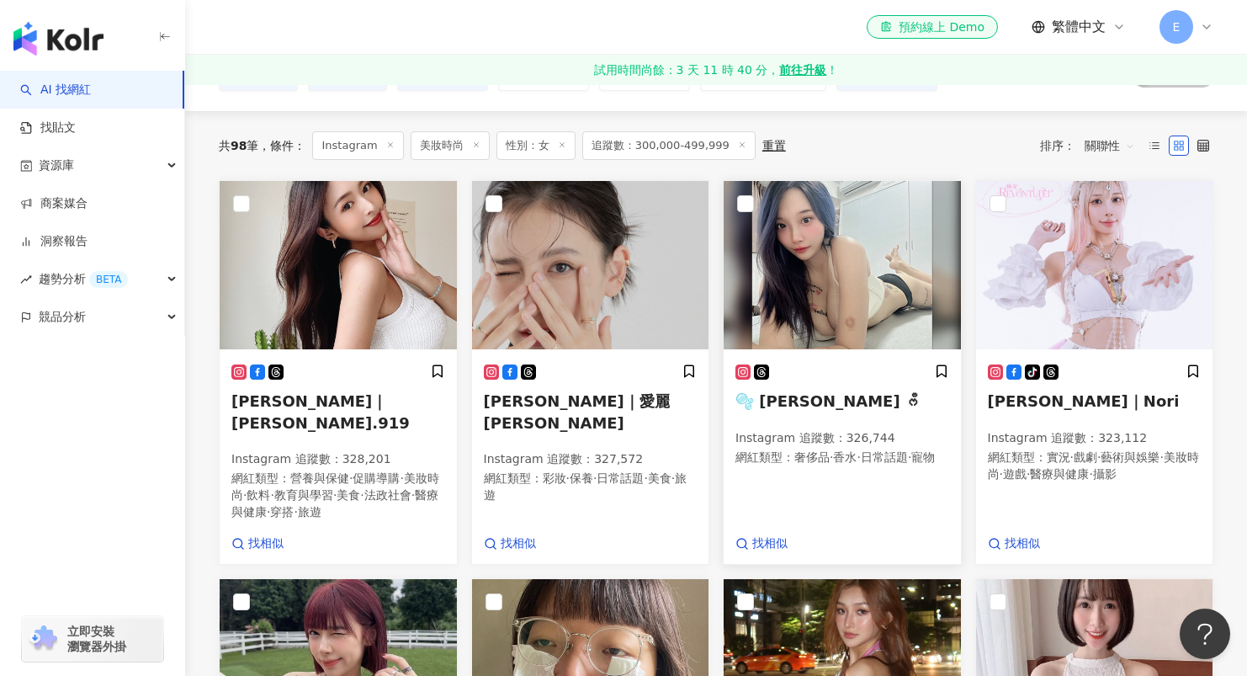
scroll to position [50, 0]
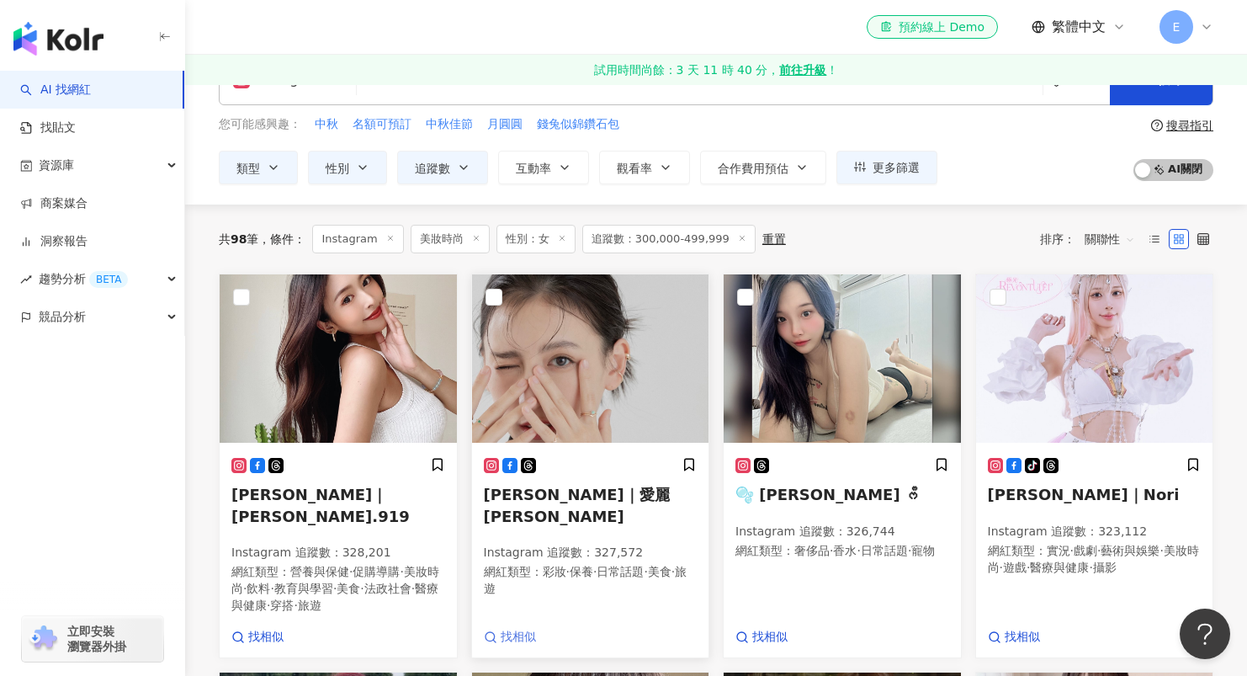
click at [517, 628] on span "找相似" at bounding box center [518, 636] width 35 height 17
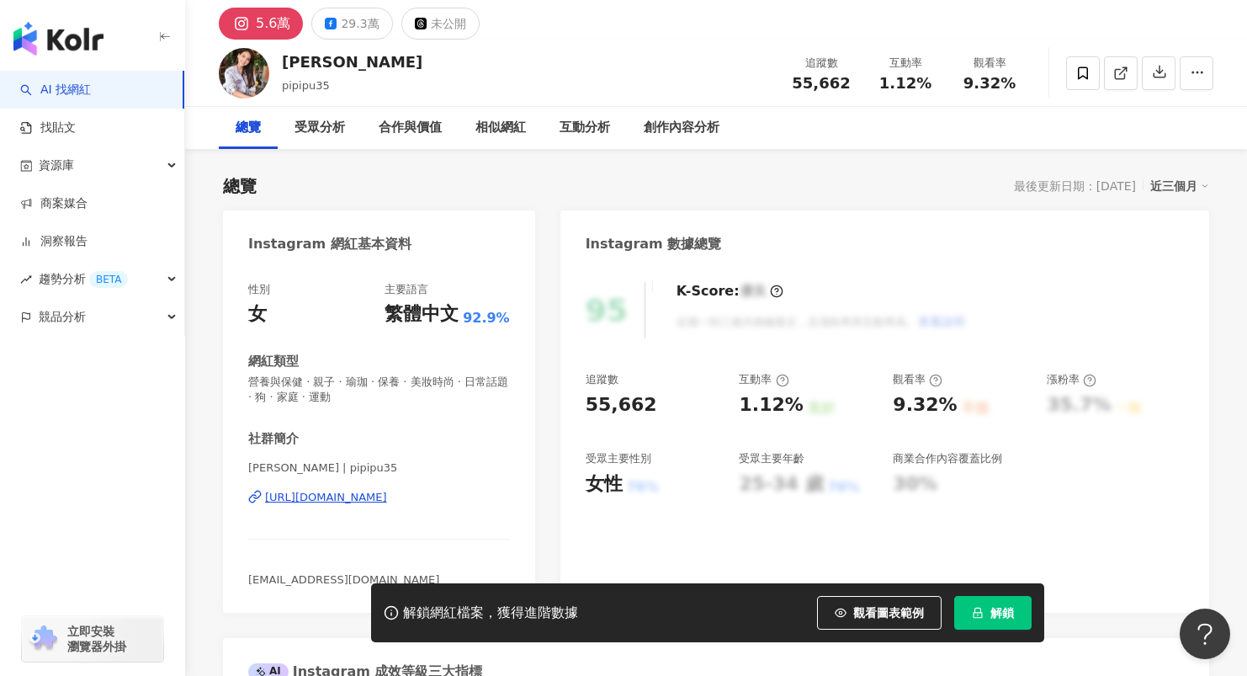
scroll to position [65, 0]
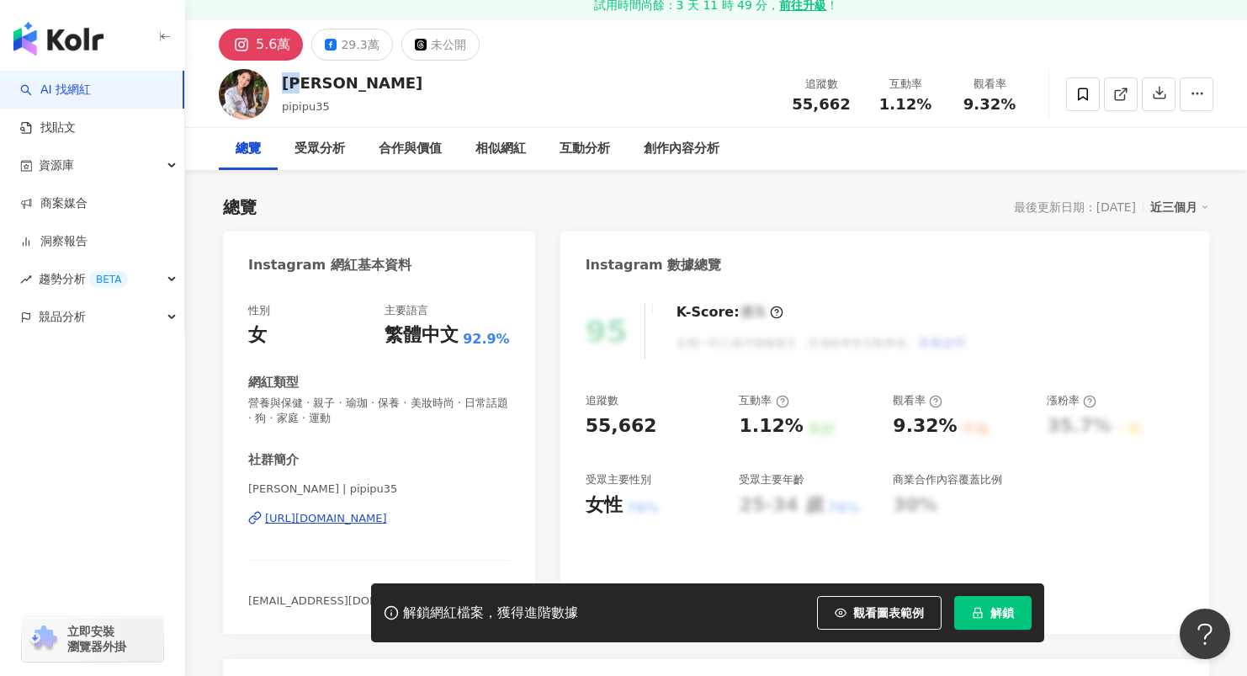
drag, startPoint x: 310, startPoint y: 87, endPoint x: 289, endPoint y: 87, distance: 21.9
click at [289, 87] on div "韋汝" at bounding box center [352, 82] width 140 height 21
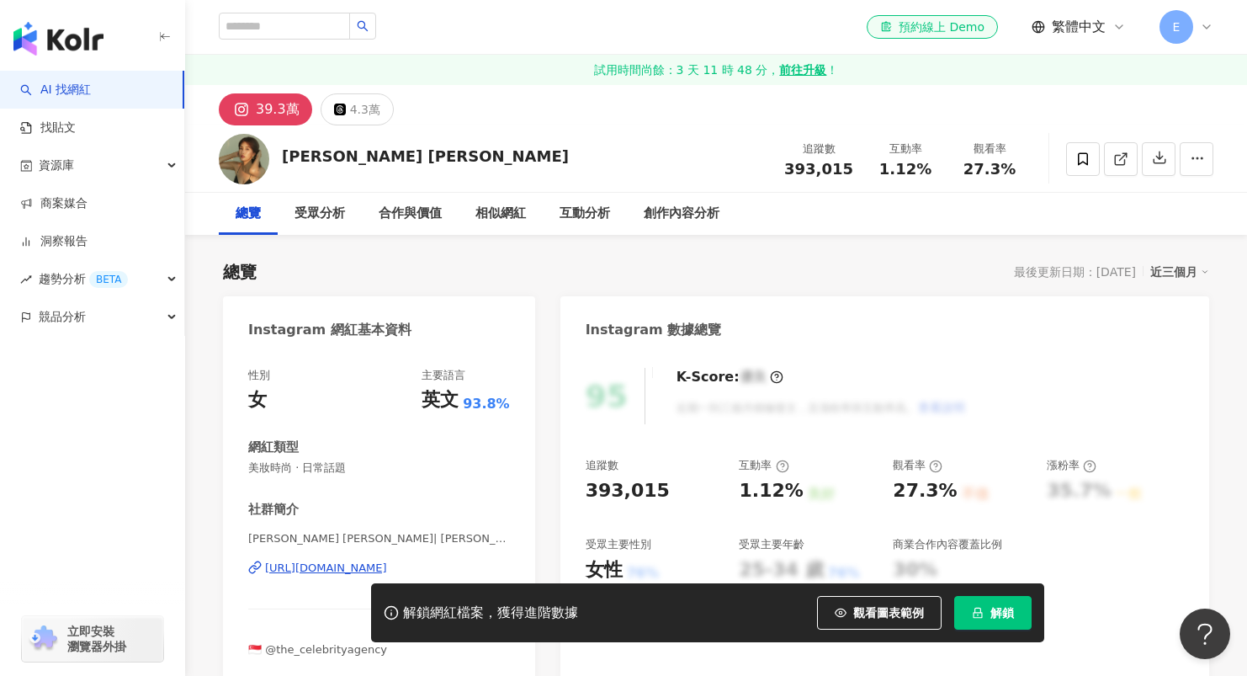
scroll to position [84, 0]
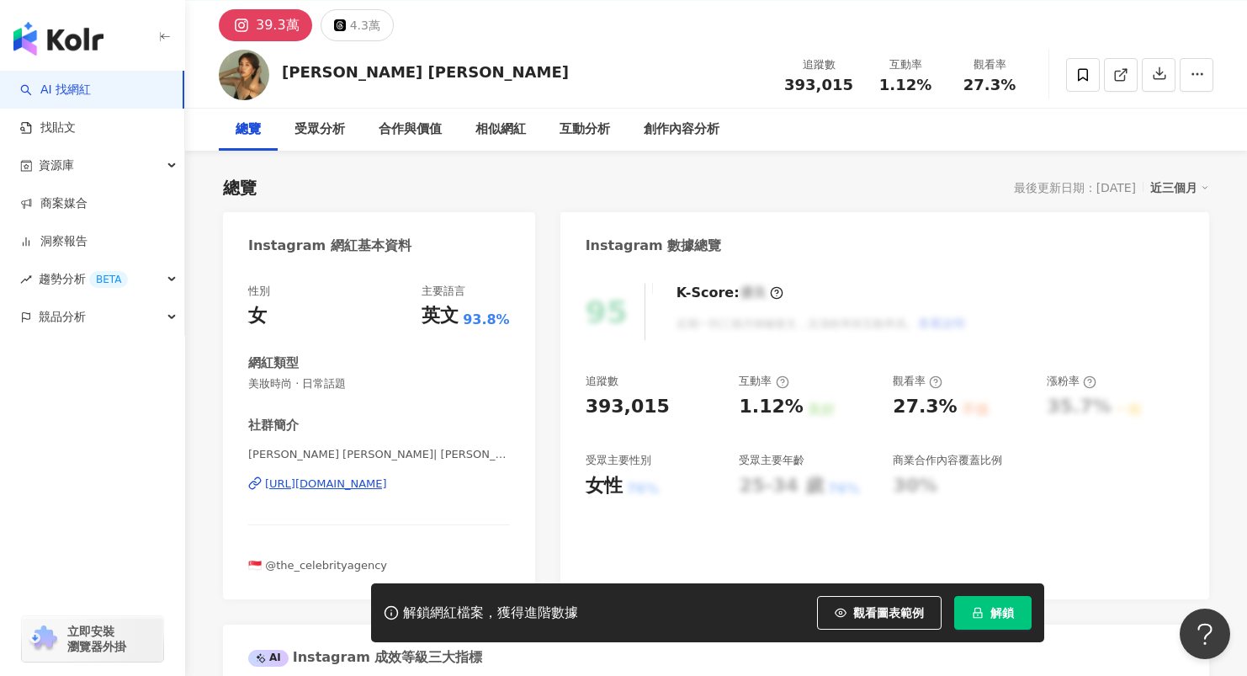
click at [361, 484] on div "https://www.instagram.com/carriewst/" at bounding box center [326, 483] width 122 height 15
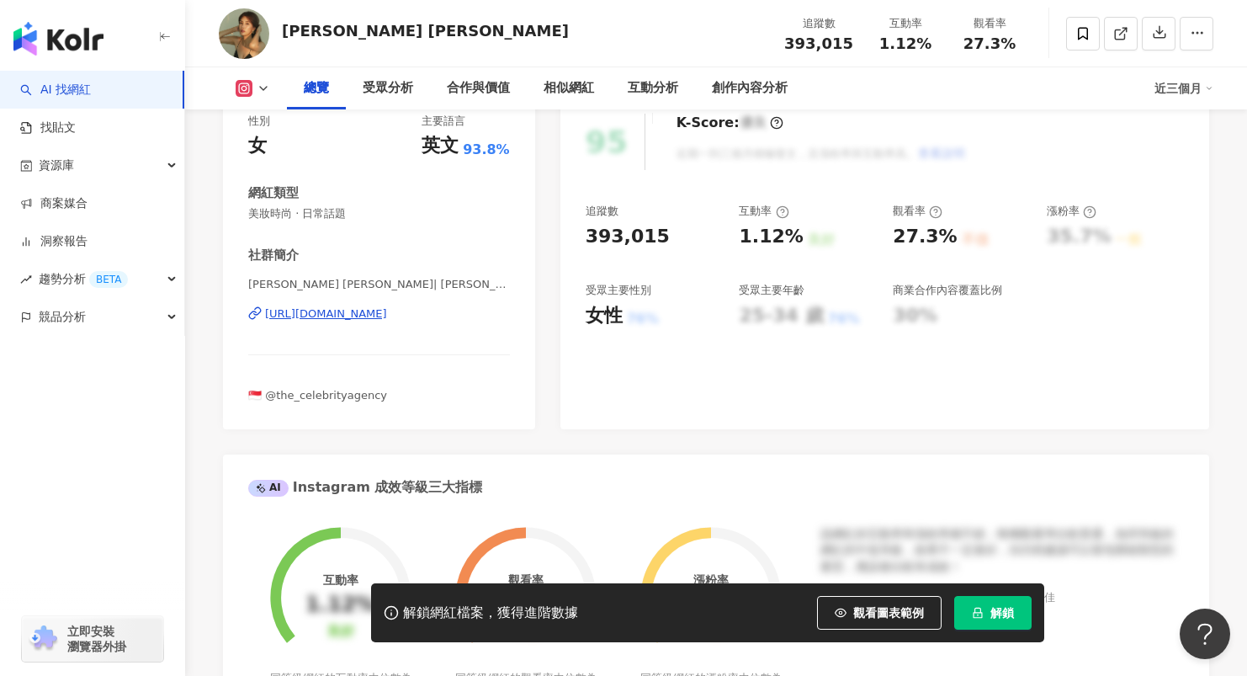
scroll to position [0, 0]
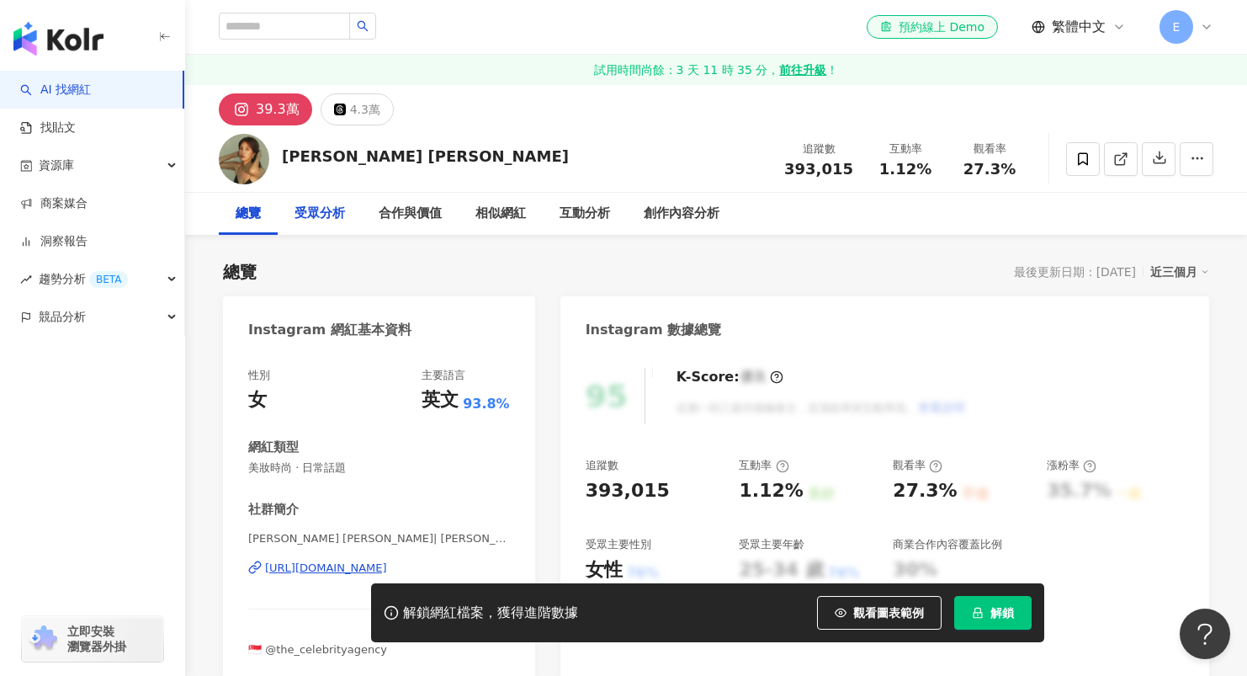
click at [315, 218] on div "受眾分析" at bounding box center [319, 214] width 50 height 20
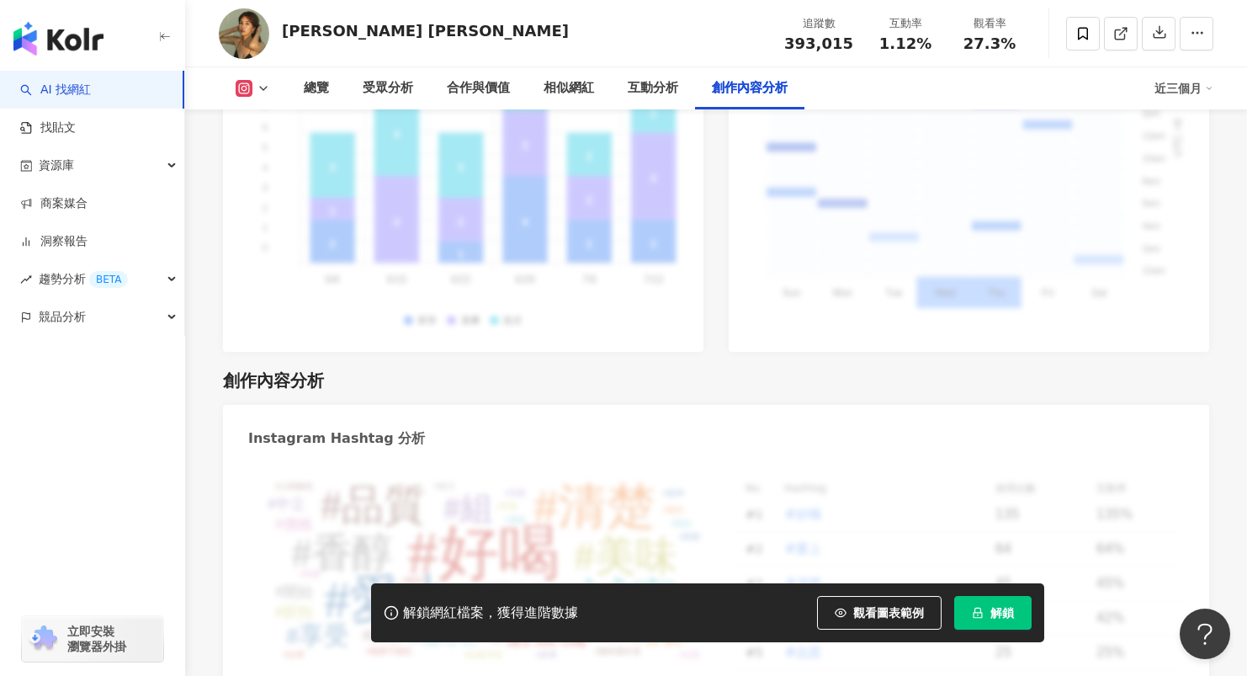
scroll to position [4846, 0]
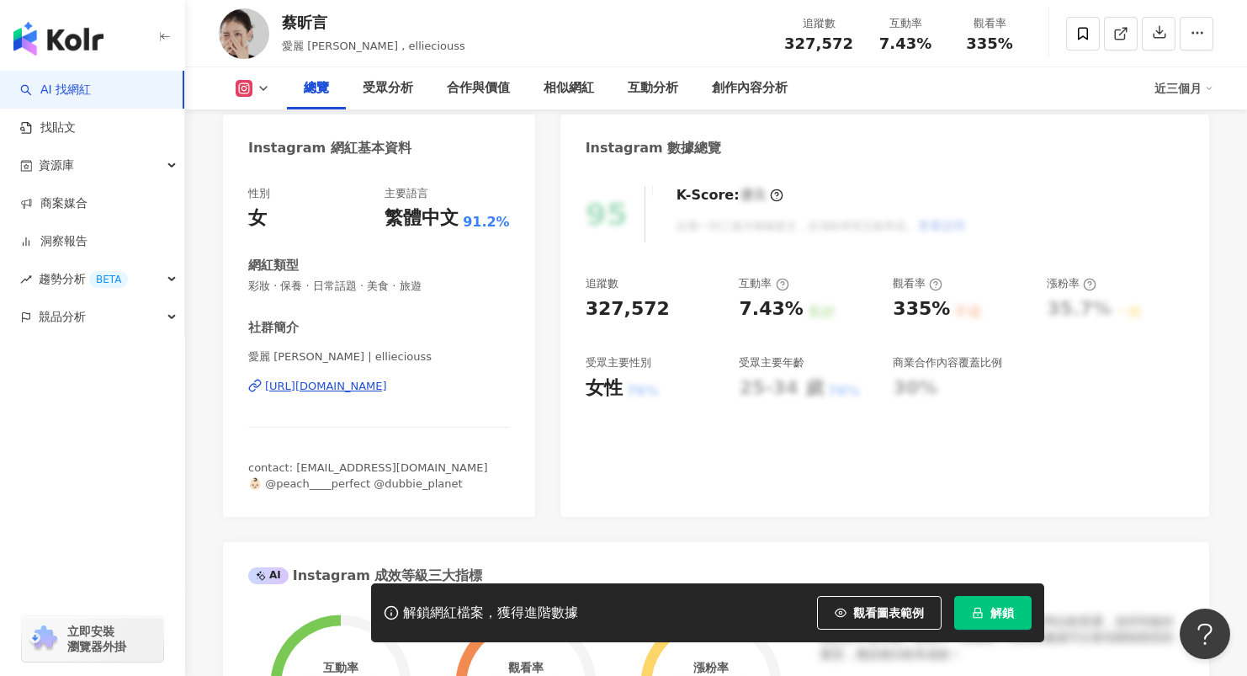
scroll to position [203, 0]
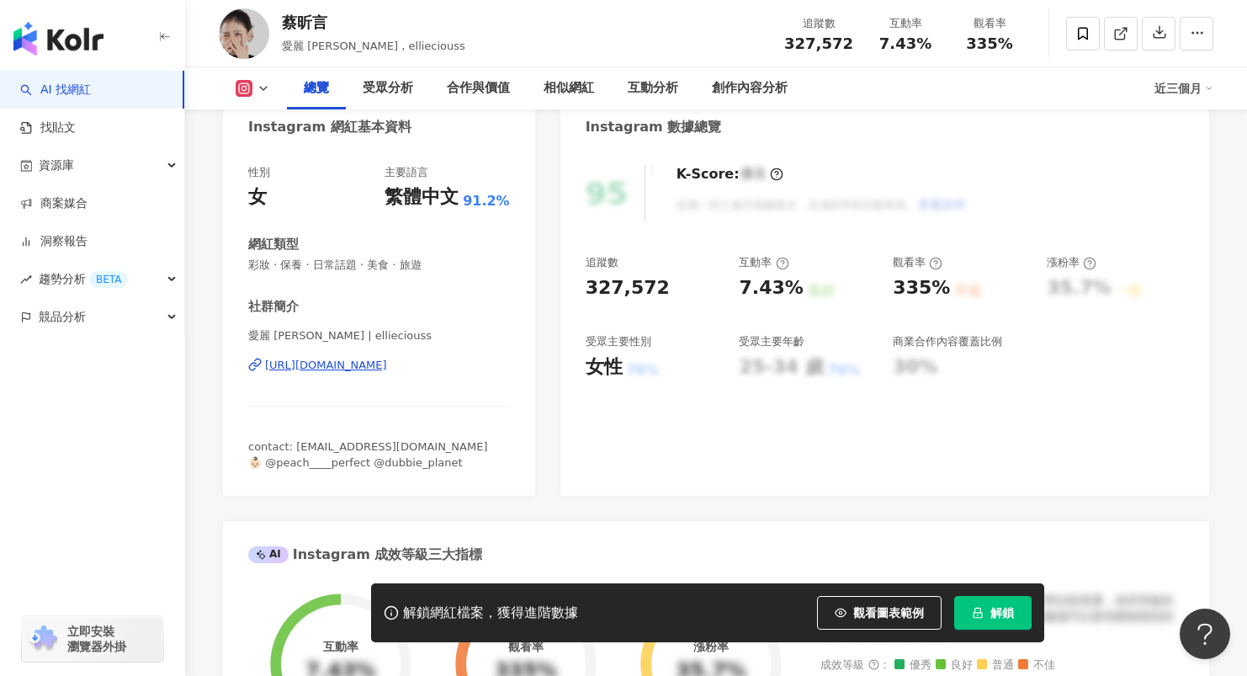
click at [387, 367] on div "[URL][DOMAIN_NAME]" at bounding box center [326, 365] width 122 height 15
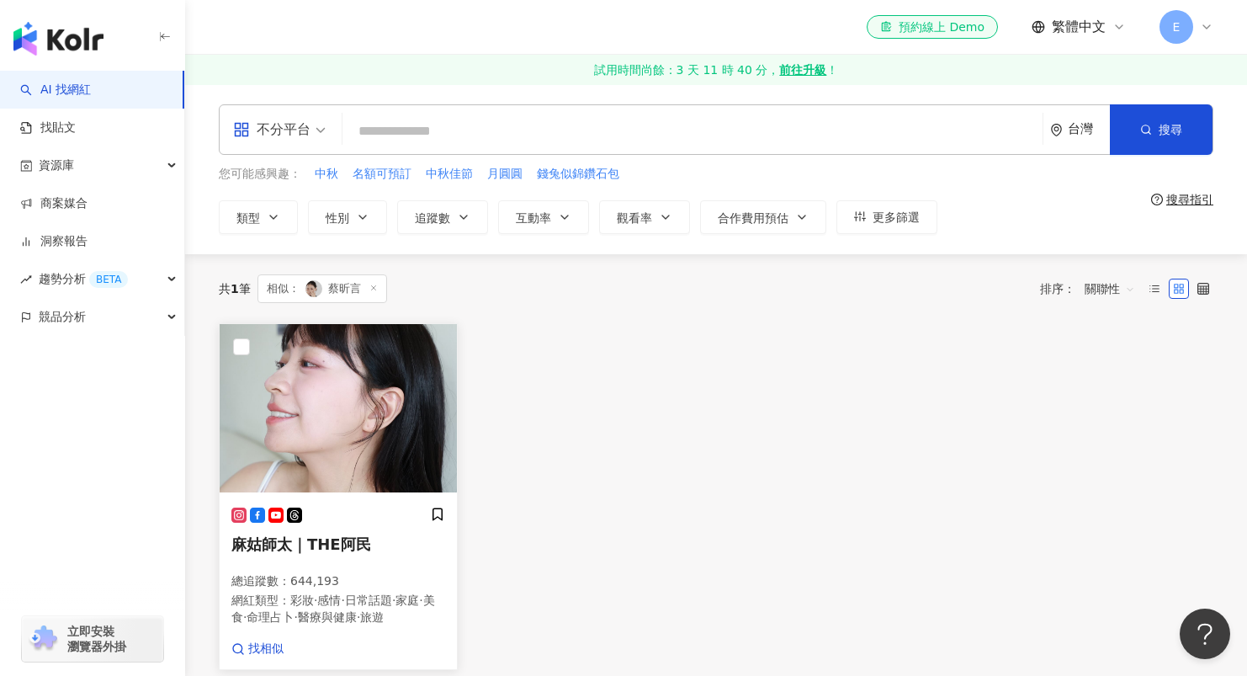
click at [331, 427] on img at bounding box center [338, 408] width 237 height 168
click at [330, 286] on span "相似： 蔡昕言" at bounding box center [322, 288] width 130 height 29
click at [479, 121] on input "search" at bounding box center [692, 131] width 687 height 32
click at [313, 137] on span "不分平台" at bounding box center [279, 129] width 93 height 27
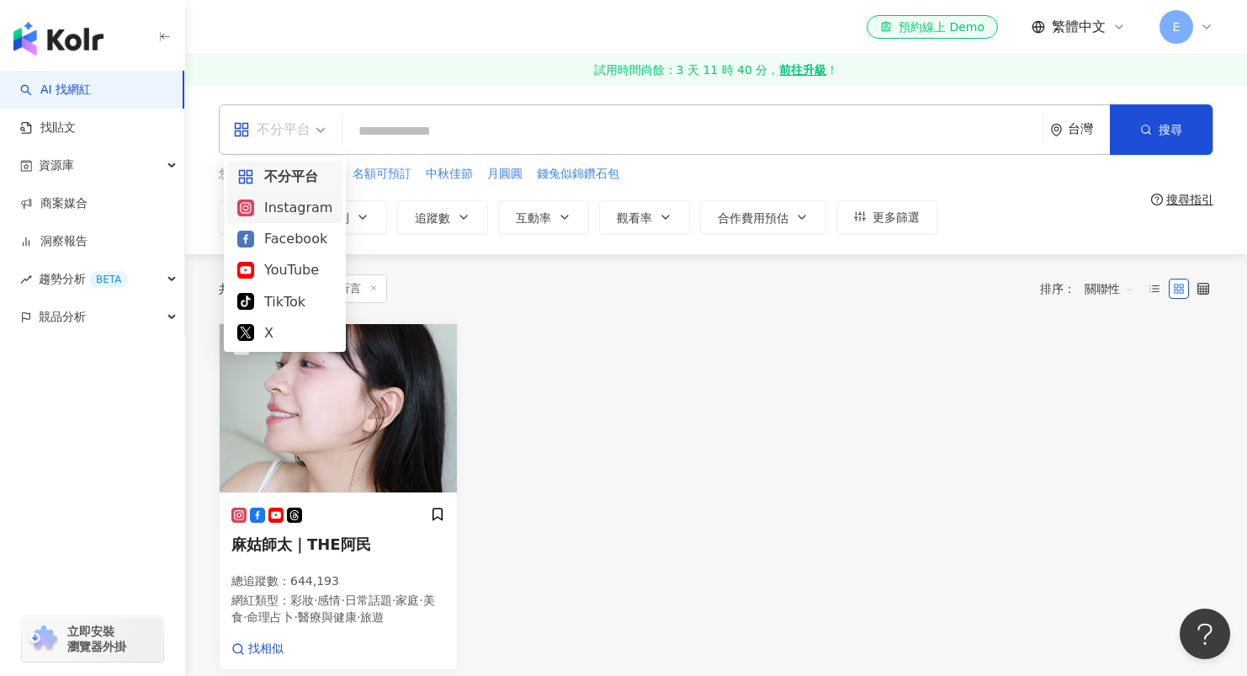
click at [291, 209] on div "Instagram" at bounding box center [284, 207] width 95 height 21
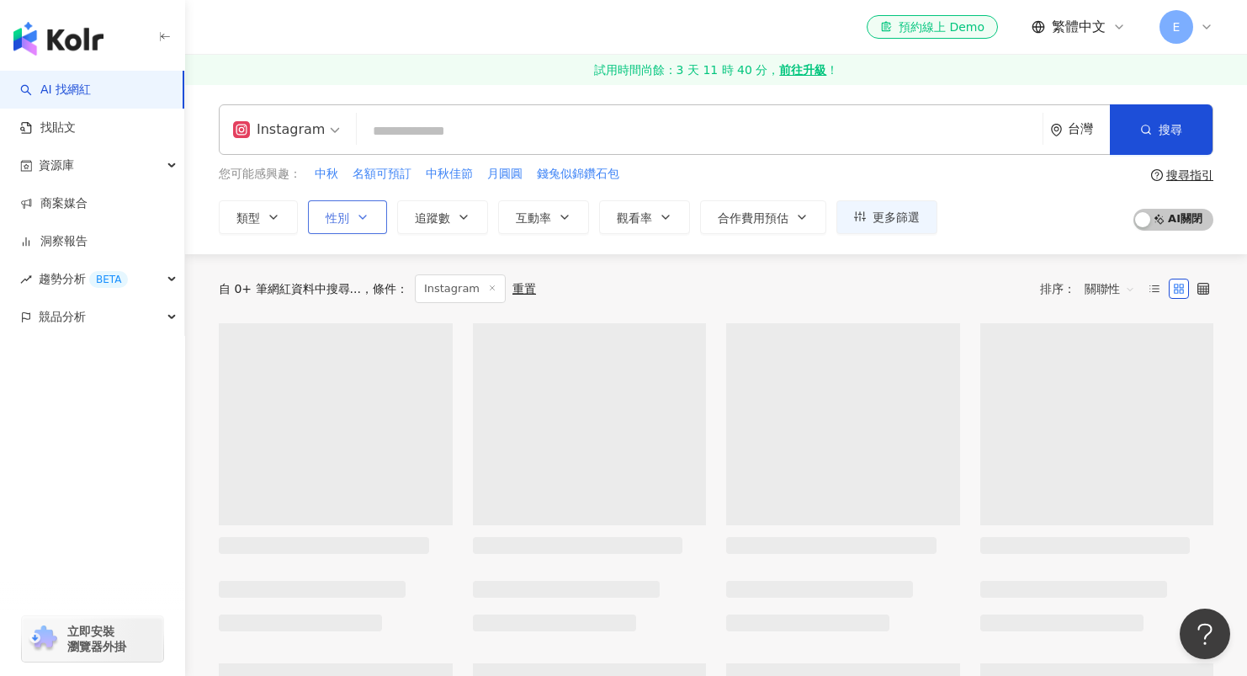
click at [364, 222] on icon "button" at bounding box center [362, 216] width 13 height 13
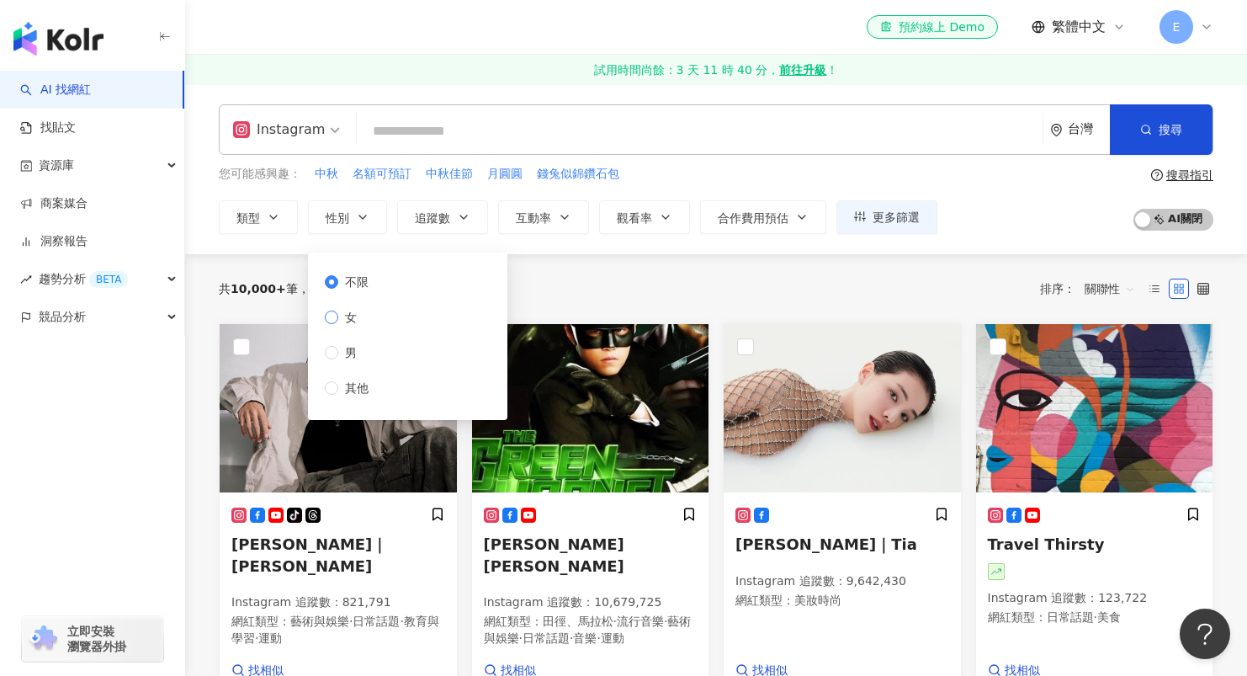
click at [340, 321] on span "女" at bounding box center [350, 317] width 25 height 19
click at [665, 223] on button "觀看率" at bounding box center [644, 217] width 91 height 34
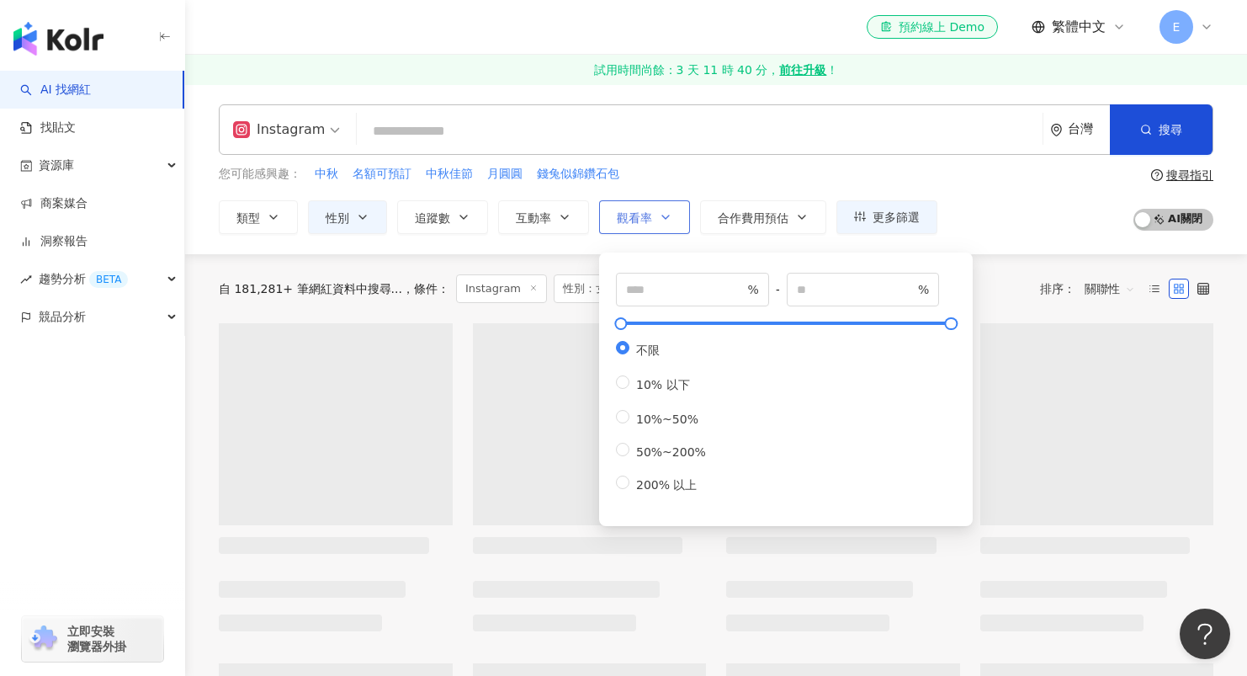
drag, startPoint x: 665, startPoint y: 223, endPoint x: 653, endPoint y: 226, distance: 12.2
click at [660, 225] on button "觀看率" at bounding box center [644, 217] width 91 height 34
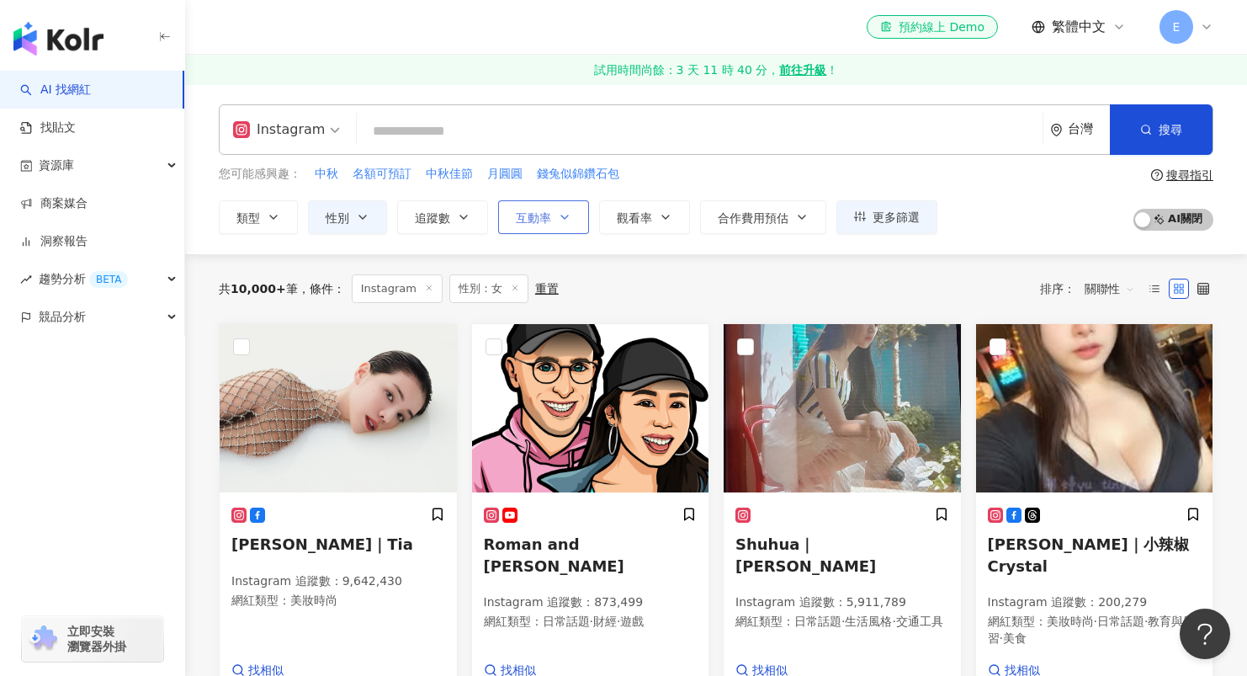
click at [555, 219] on button "互動率" at bounding box center [543, 217] width 91 height 34
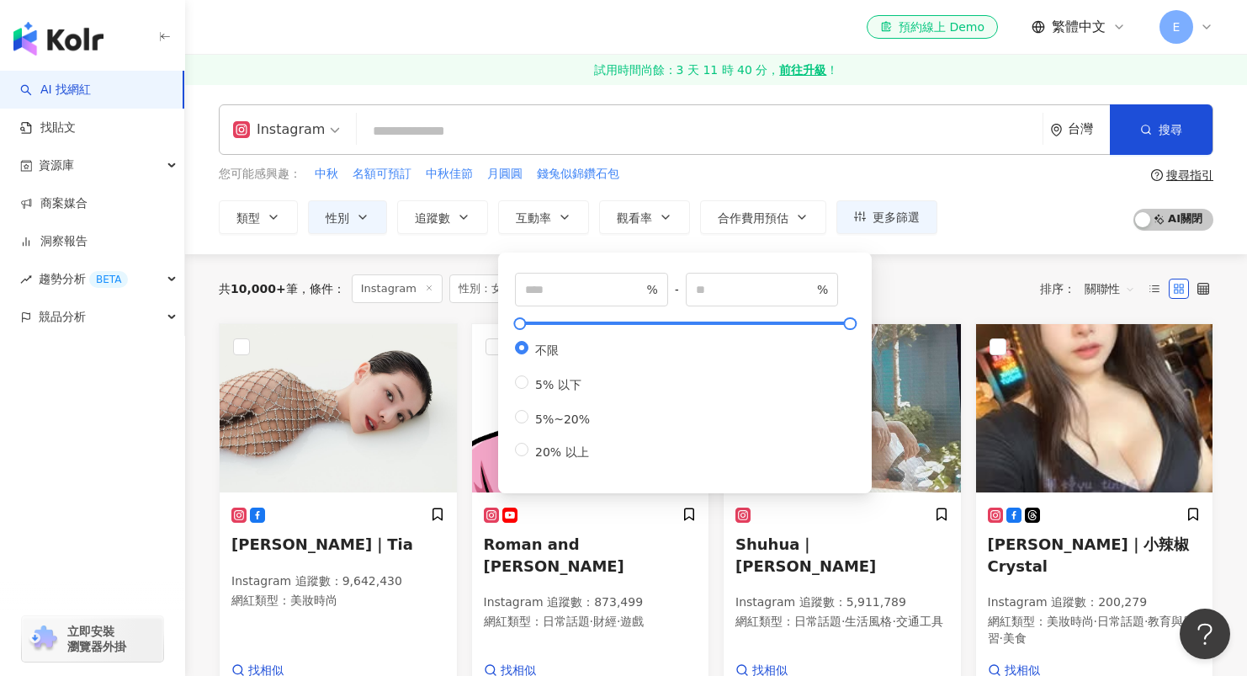
type input "**"
click at [724, 156] on div "Instagram 台灣 搜尋 您可能感興趣： 中秋 名額可預訂 中秋佳節 月圓圓 錢兔似錦鑽石包 類型 性別 追蹤數 互動率 觀看率 合作費用預估 更多篩選…" at bounding box center [716, 169] width 1062 height 130
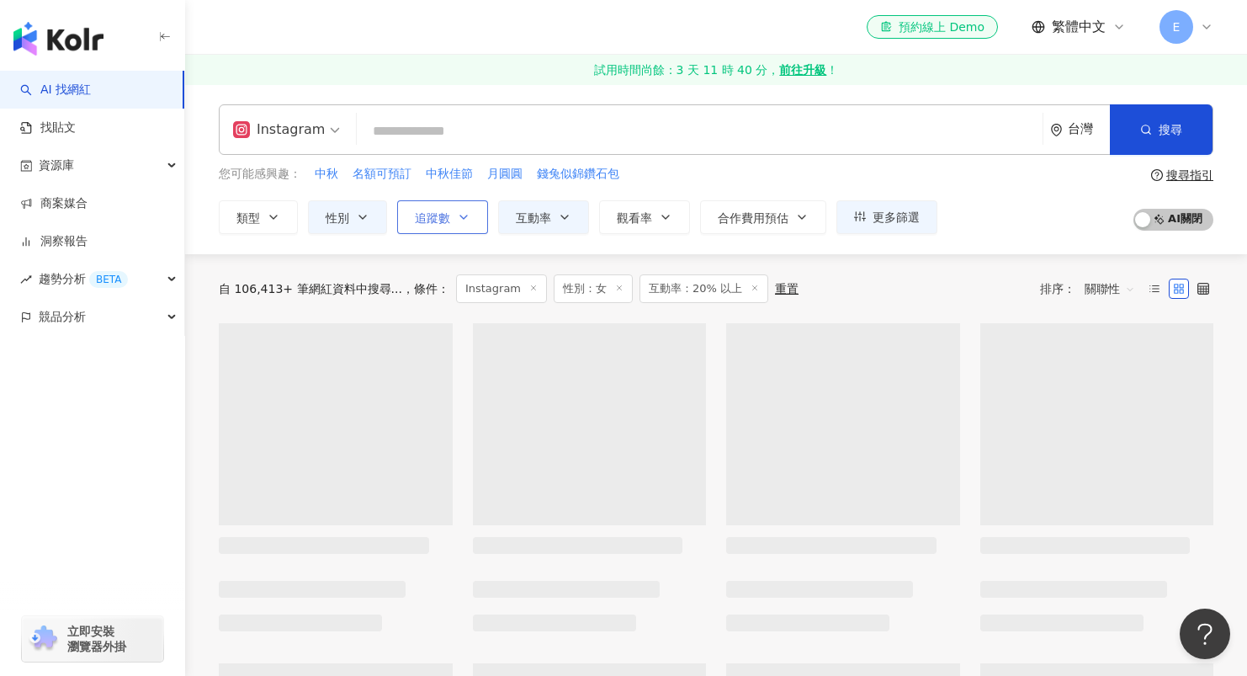
click at [464, 225] on button "追蹤數" at bounding box center [442, 217] width 91 height 34
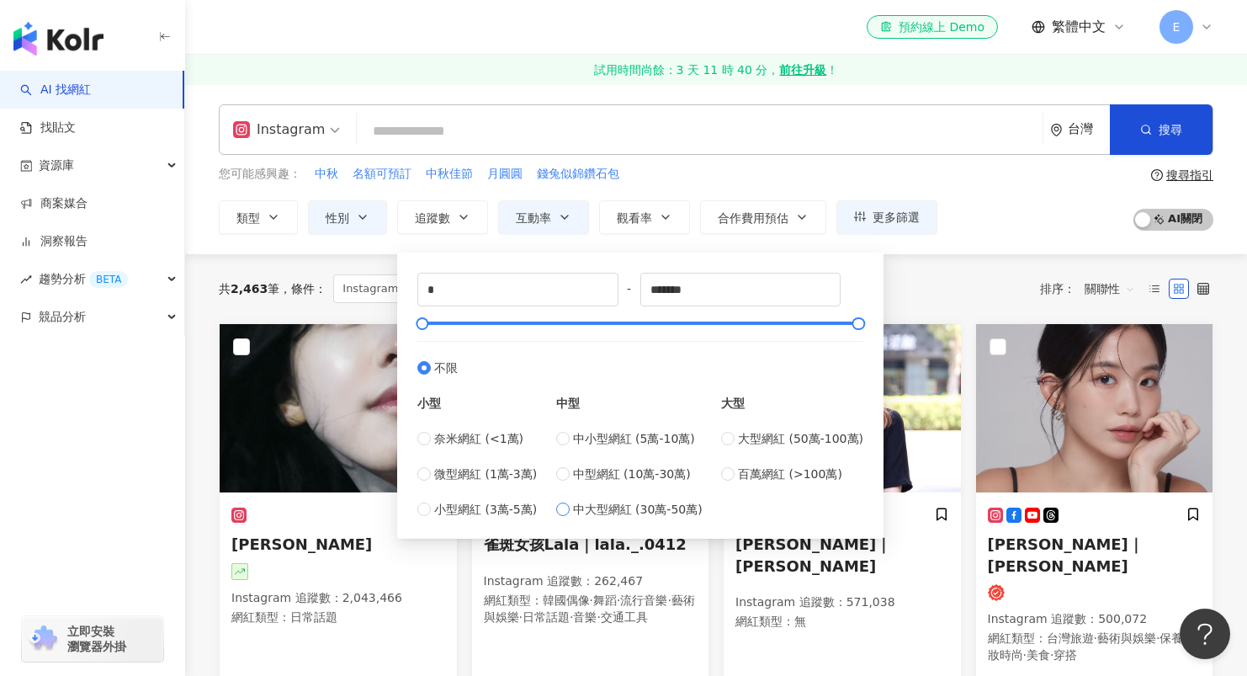
type input "******"
click at [738, 182] on div "您可能感興趣： 中秋 名額可預訂 中秋佳節 月圓圓 錢兔似錦鑽石包" at bounding box center [578, 174] width 718 height 19
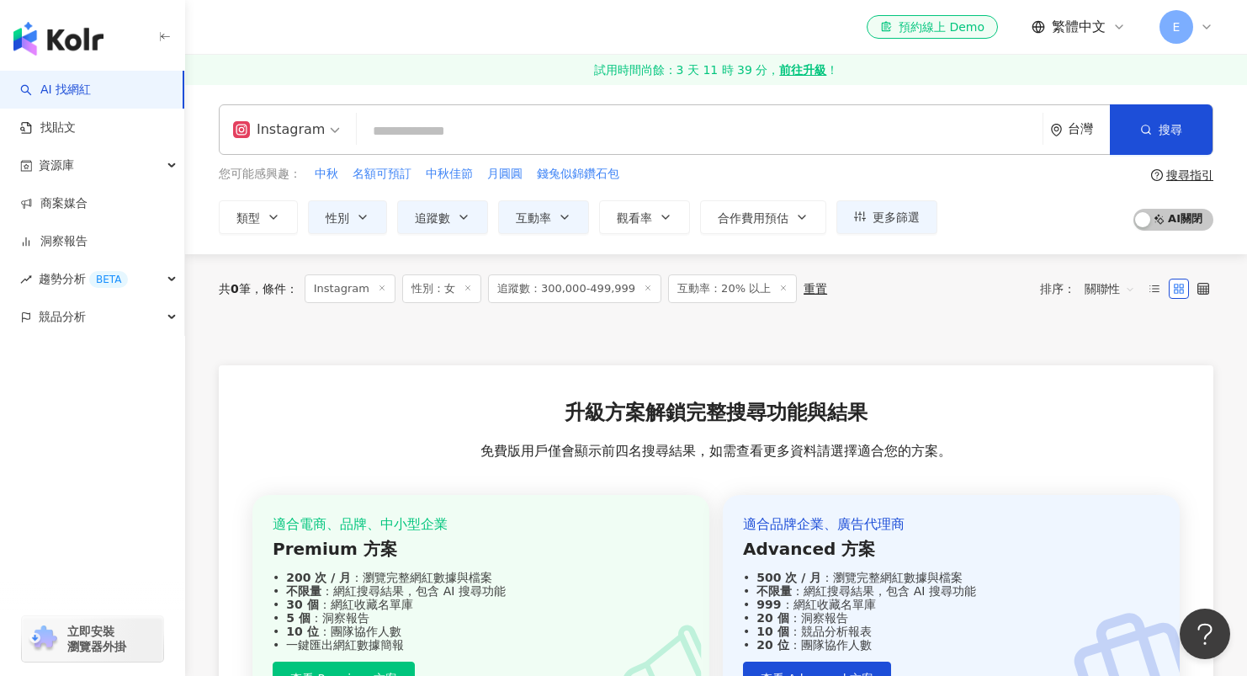
click at [779, 289] on icon at bounding box center [783, 288] width 8 height 8
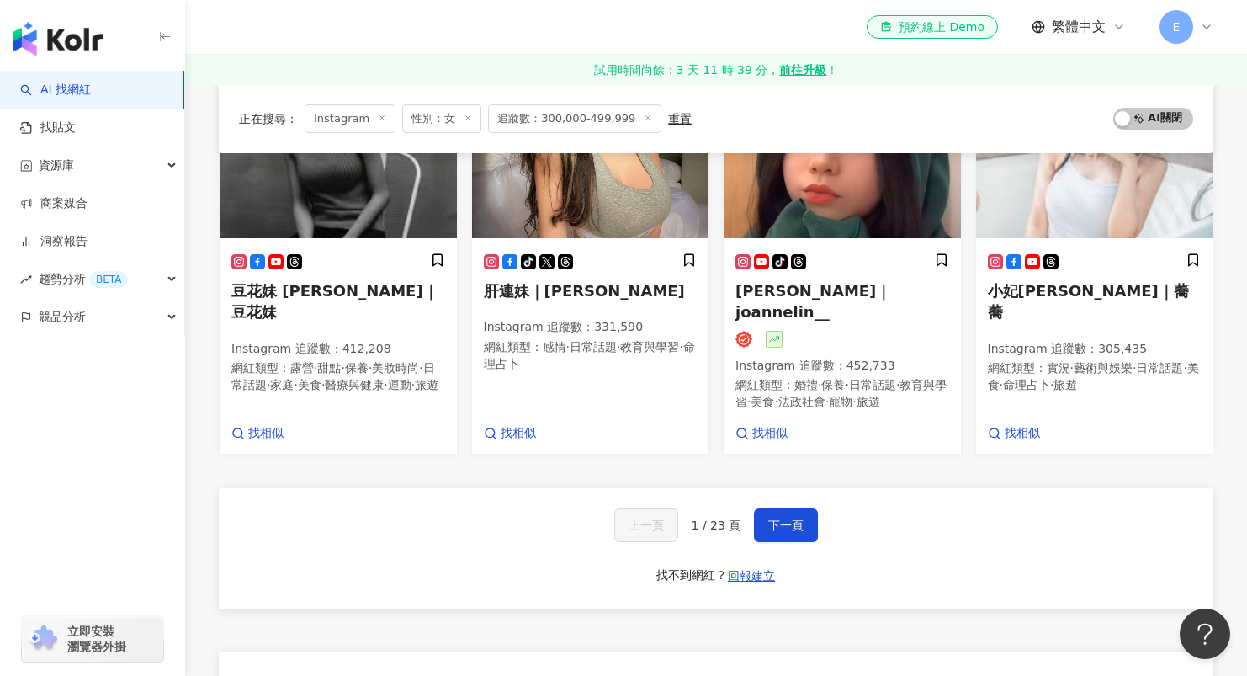
scroll to position [1115, 0]
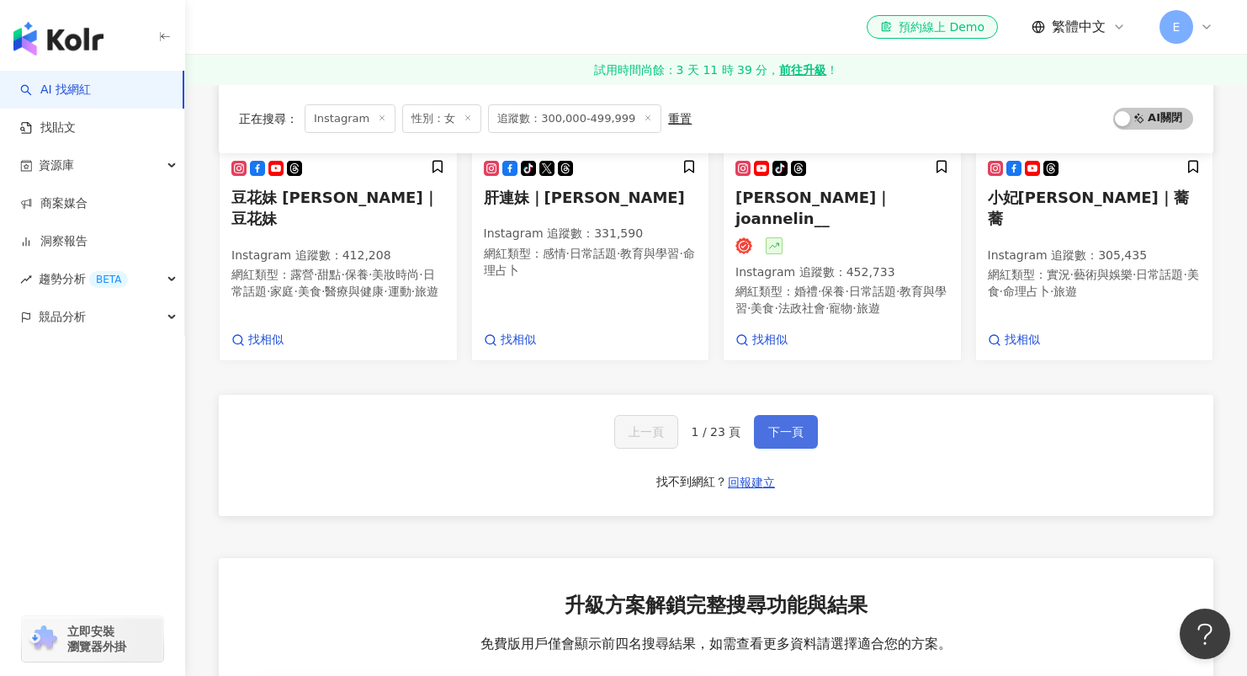
click at [802, 415] on button "下一頁" at bounding box center [786, 432] width 64 height 34
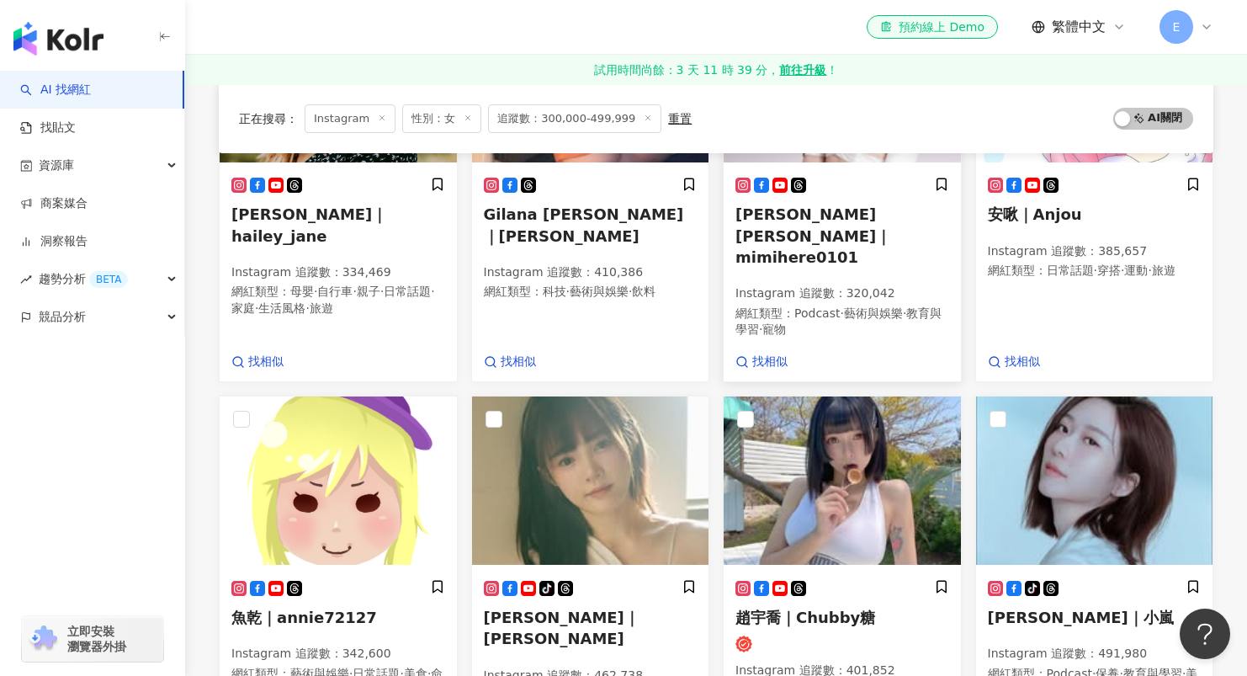
scroll to position [0, 0]
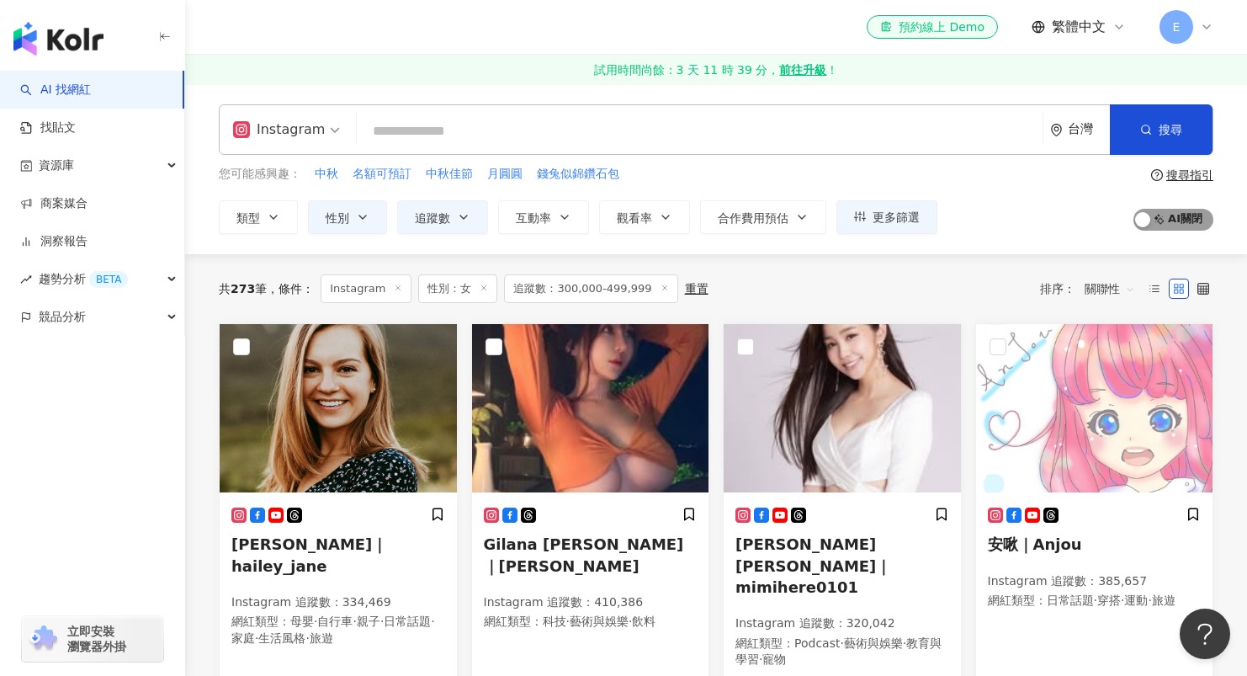
click at [1135, 220] on div "button" at bounding box center [1142, 221] width 15 height 22
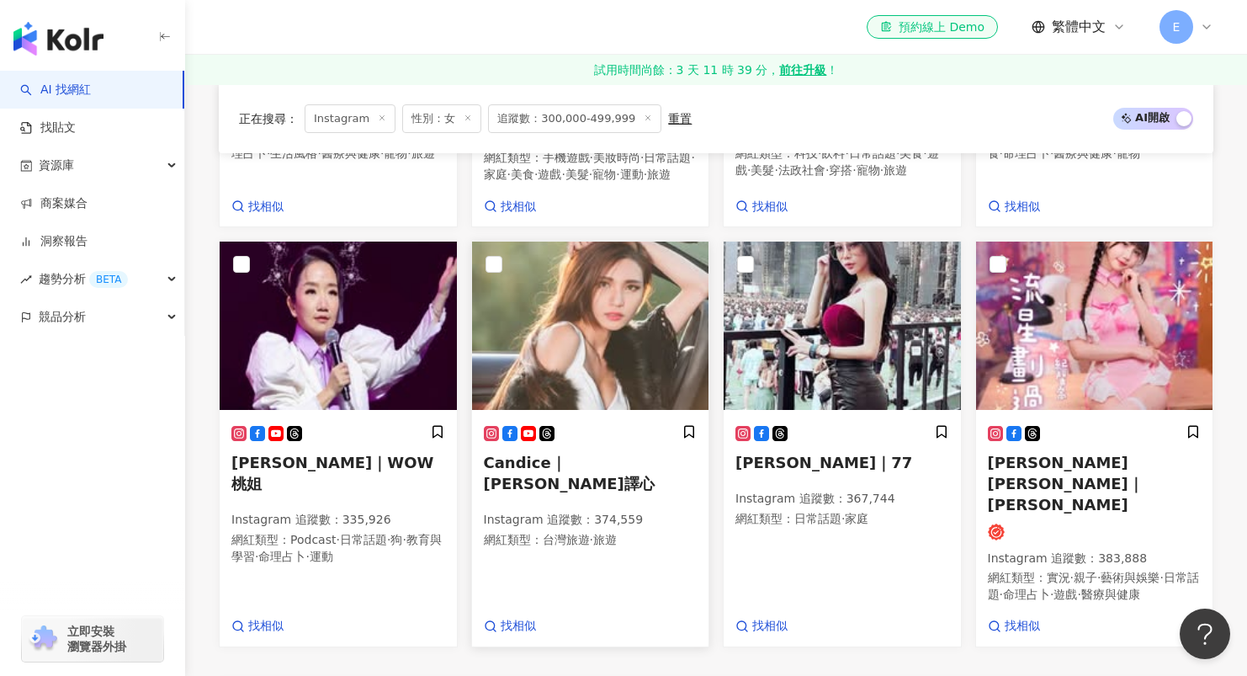
scroll to position [1077, 0]
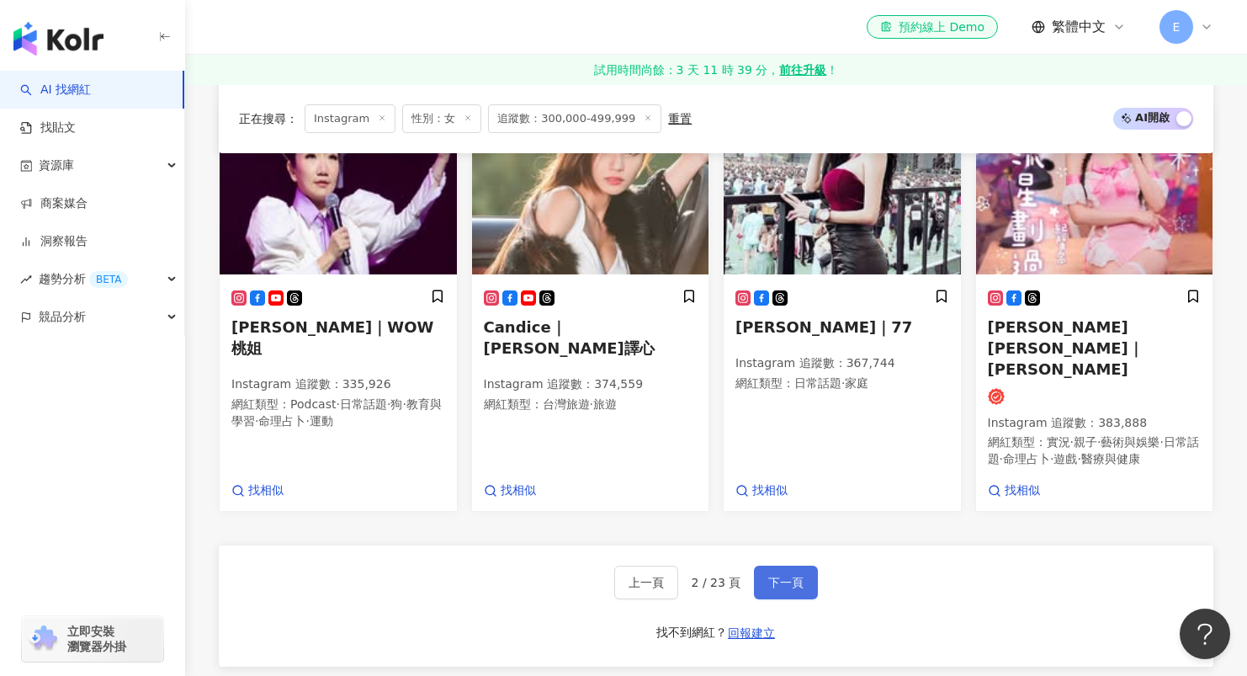
click at [773, 575] on span "下一頁" at bounding box center [785, 581] width 35 height 13
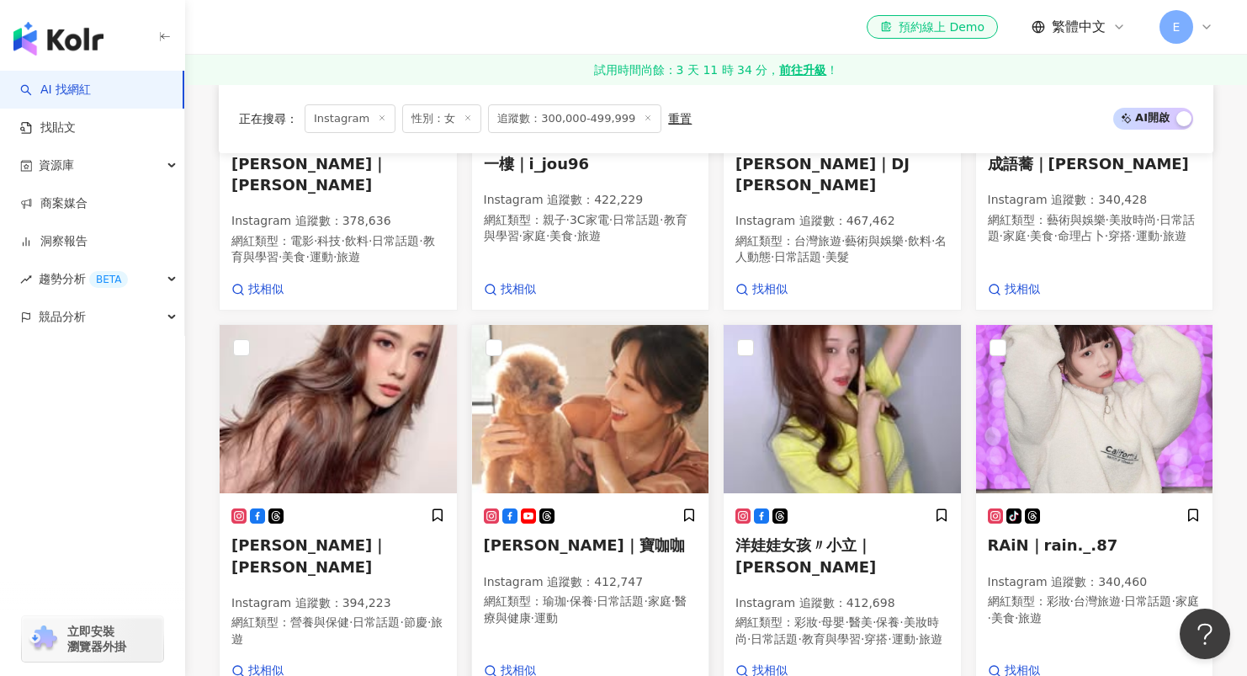
scroll to position [1029, 0]
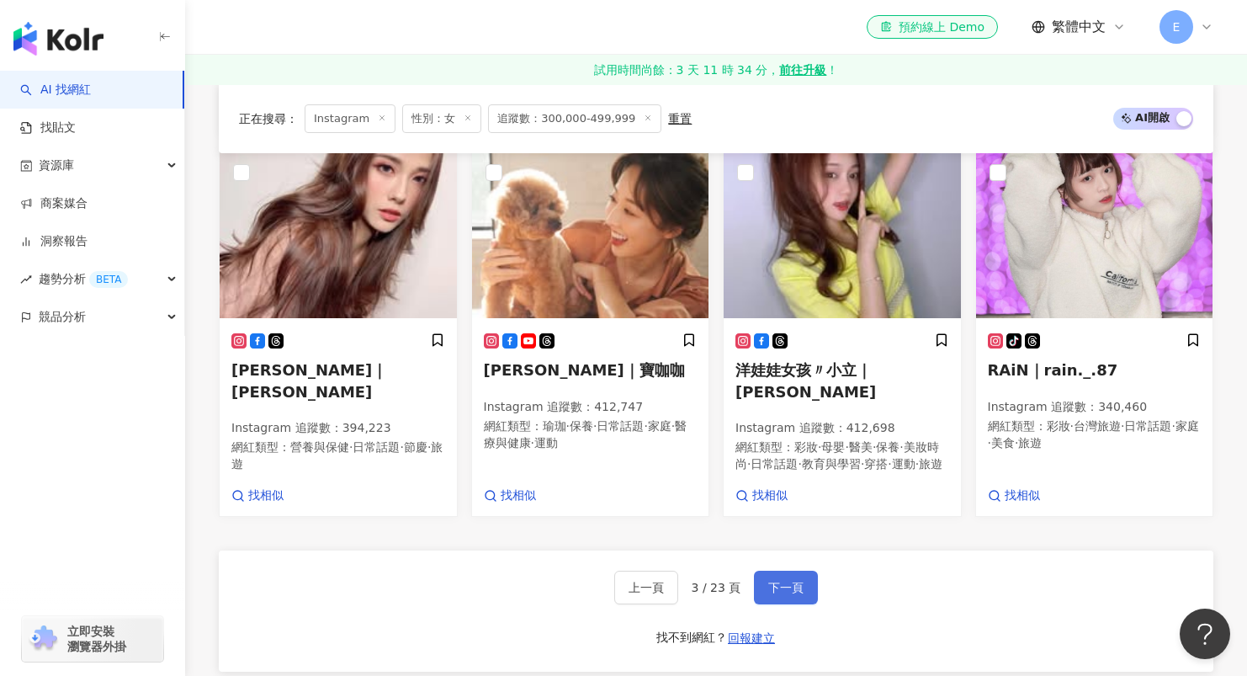
click at [786, 583] on button "下一頁" at bounding box center [786, 587] width 64 height 34
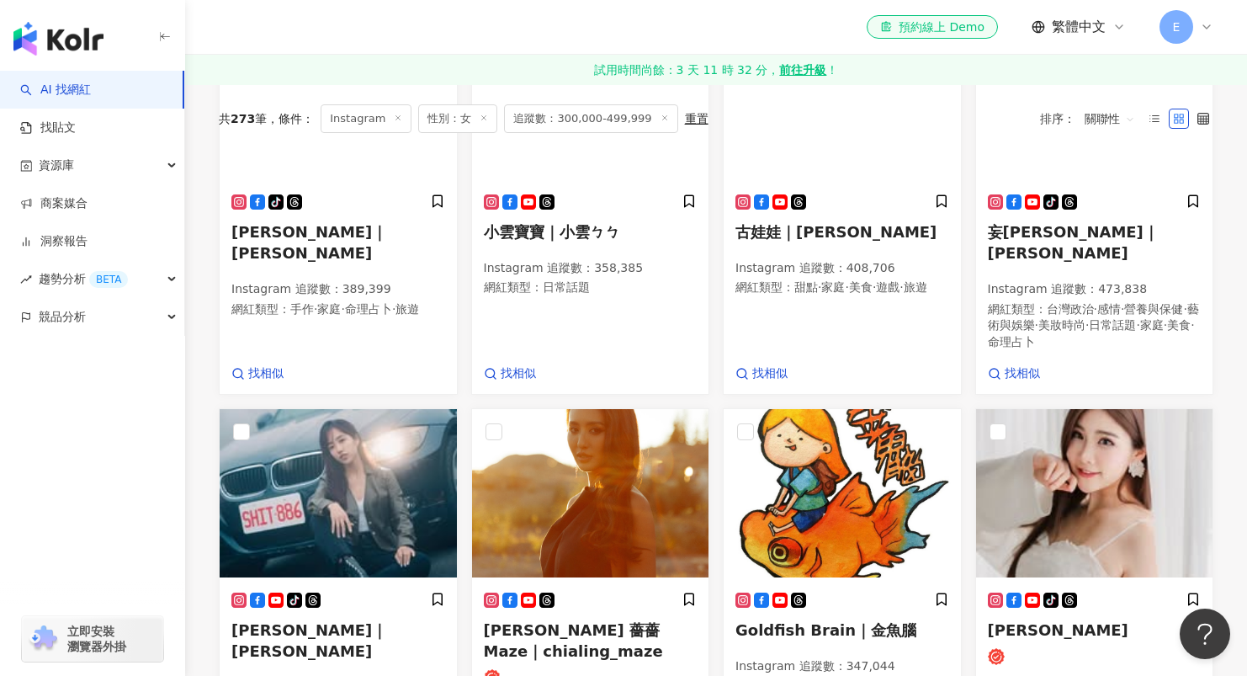
scroll to position [0, 0]
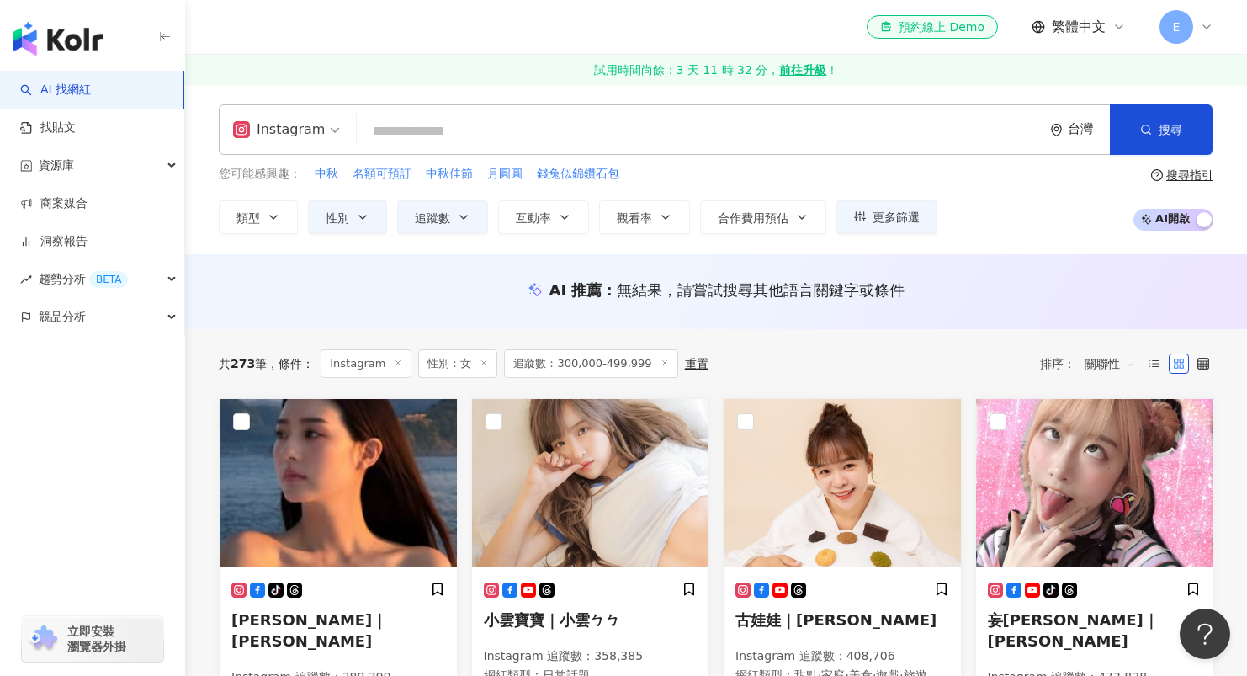
click at [625, 356] on span "追蹤數：300,000-499,999" at bounding box center [590, 363] width 173 height 29
click at [647, 368] on span "追蹤數：300,000-499,999" at bounding box center [590, 363] width 173 height 29
click at [660, 365] on icon at bounding box center [664, 362] width 8 height 8
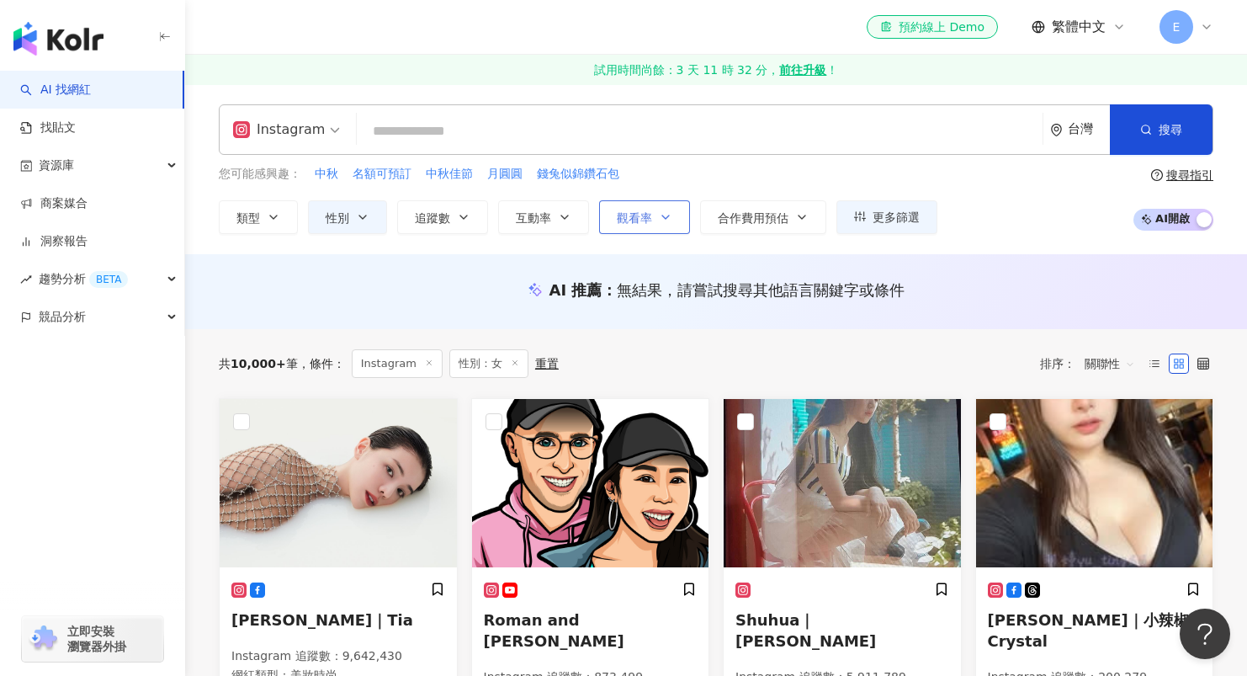
click at [664, 219] on icon "button" at bounding box center [665, 216] width 13 height 13
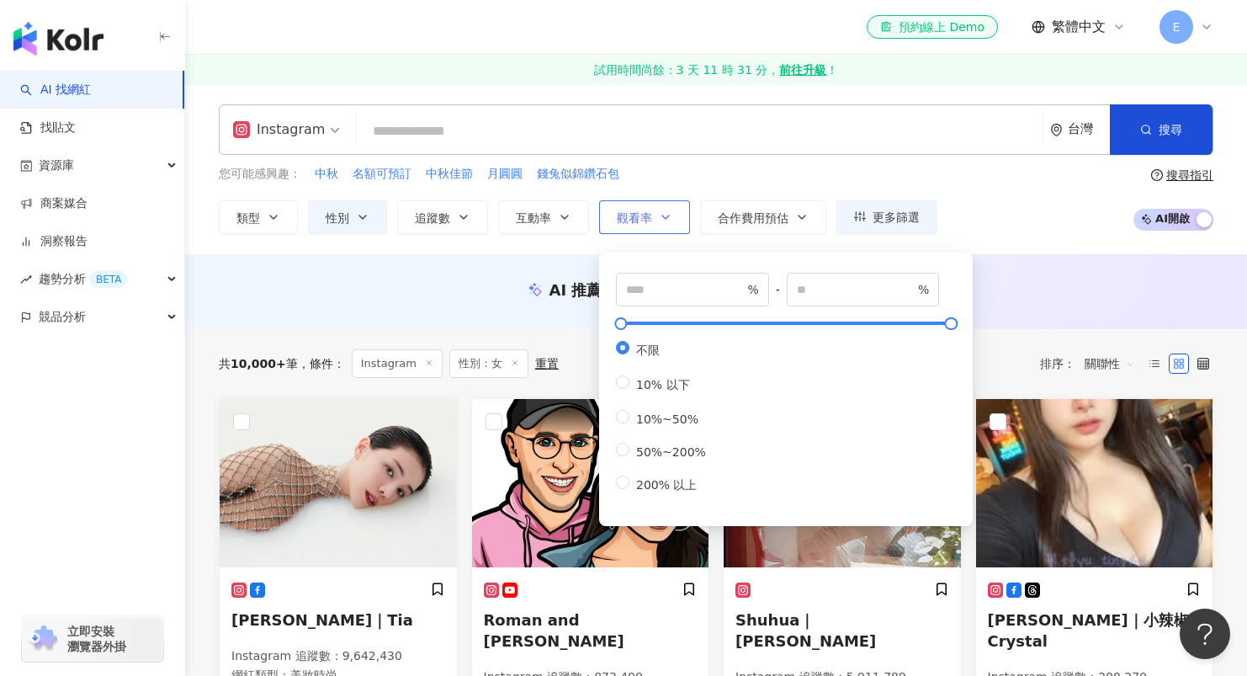
click at [664, 219] on icon "button" at bounding box center [665, 216] width 13 height 13
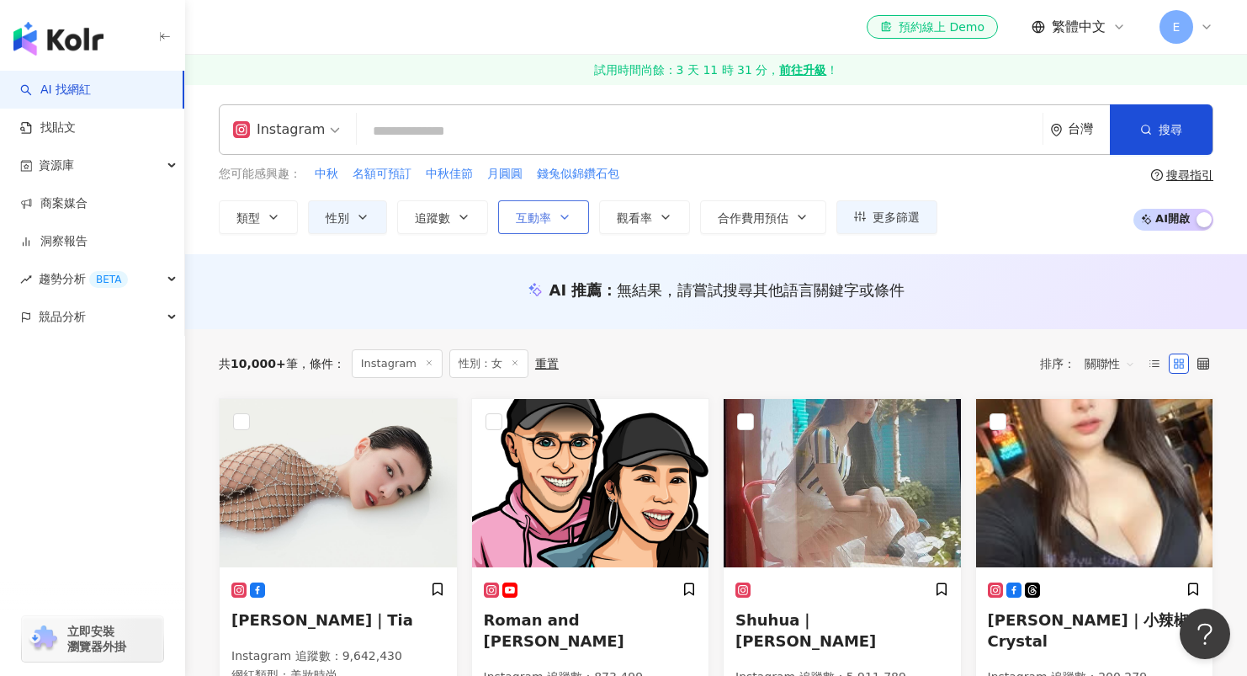
click at [541, 219] on span "互動率" at bounding box center [533, 217] width 35 height 13
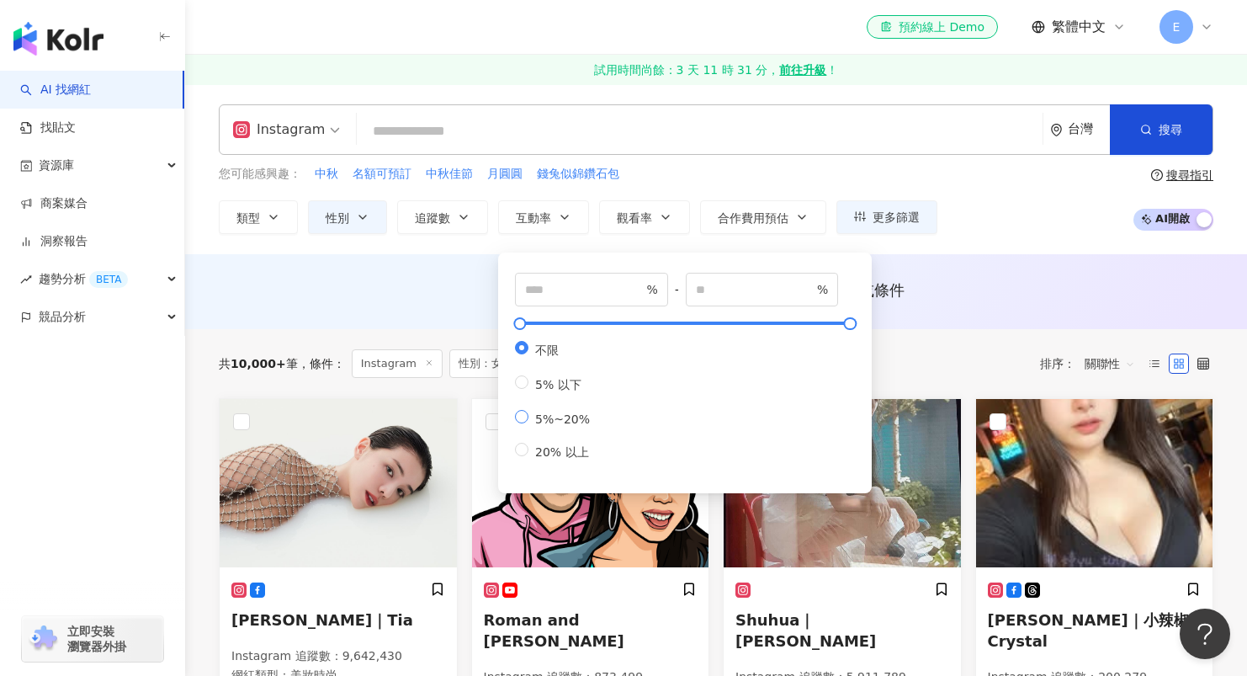
type input "*"
type input "**"
click at [967, 293] on div "AI 推薦 ： 無結果，請嘗試搜尋其他語言關鍵字或條件" at bounding box center [716, 289] width 994 height 21
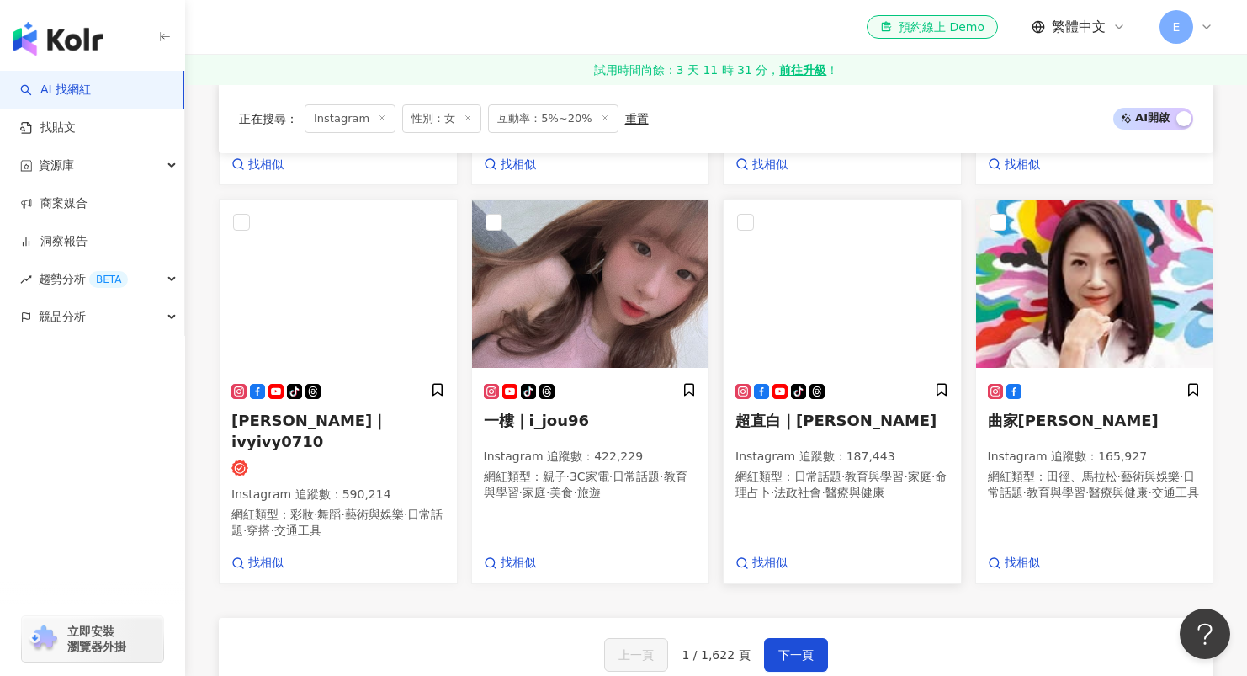
scroll to position [1322, 0]
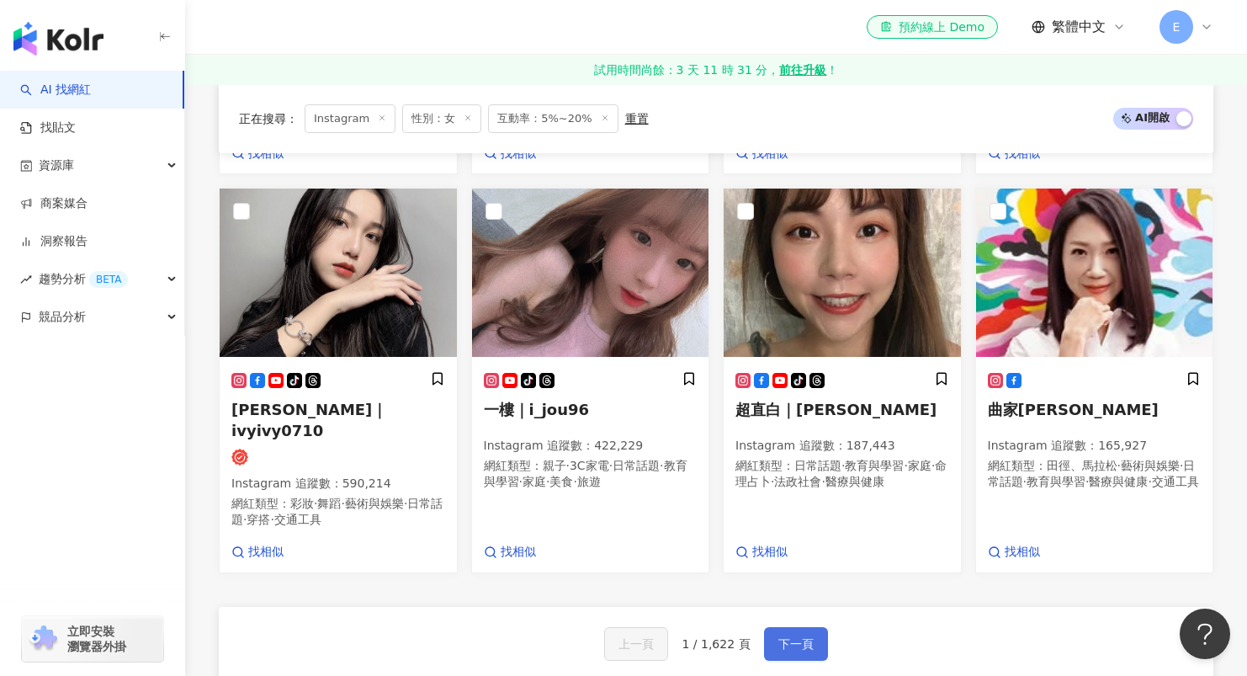
click at [787, 637] on span "下一頁" at bounding box center [795, 643] width 35 height 13
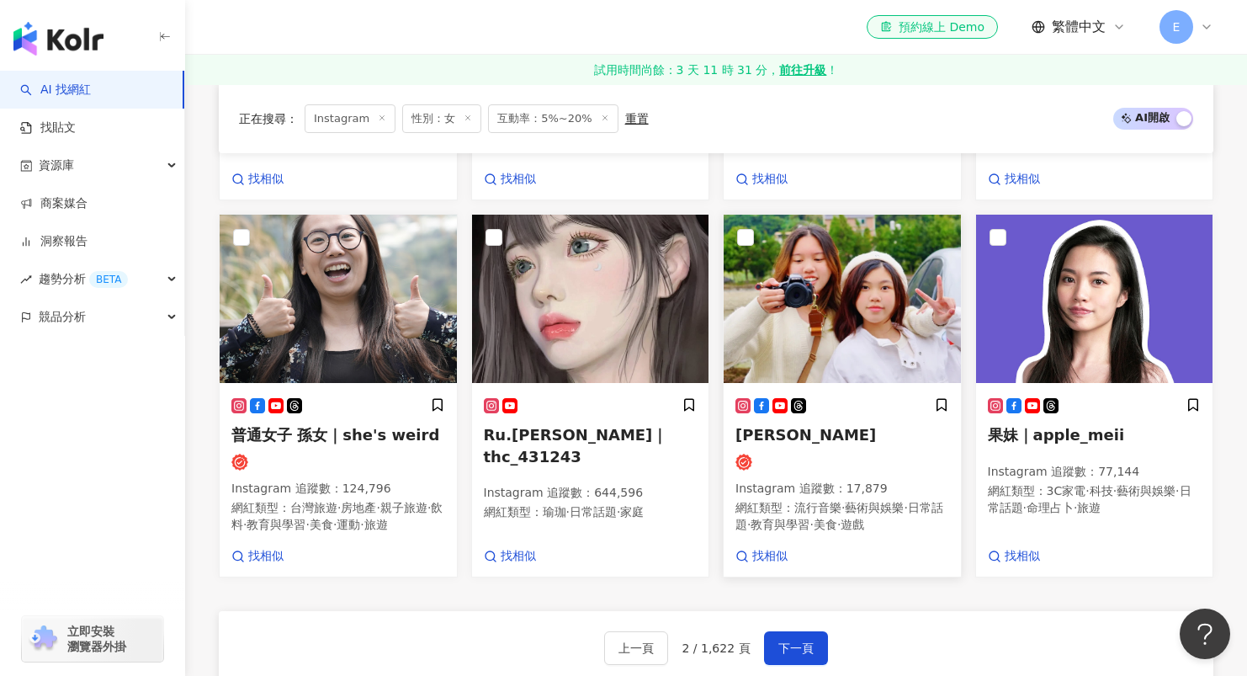
scroll to position [1393, 0]
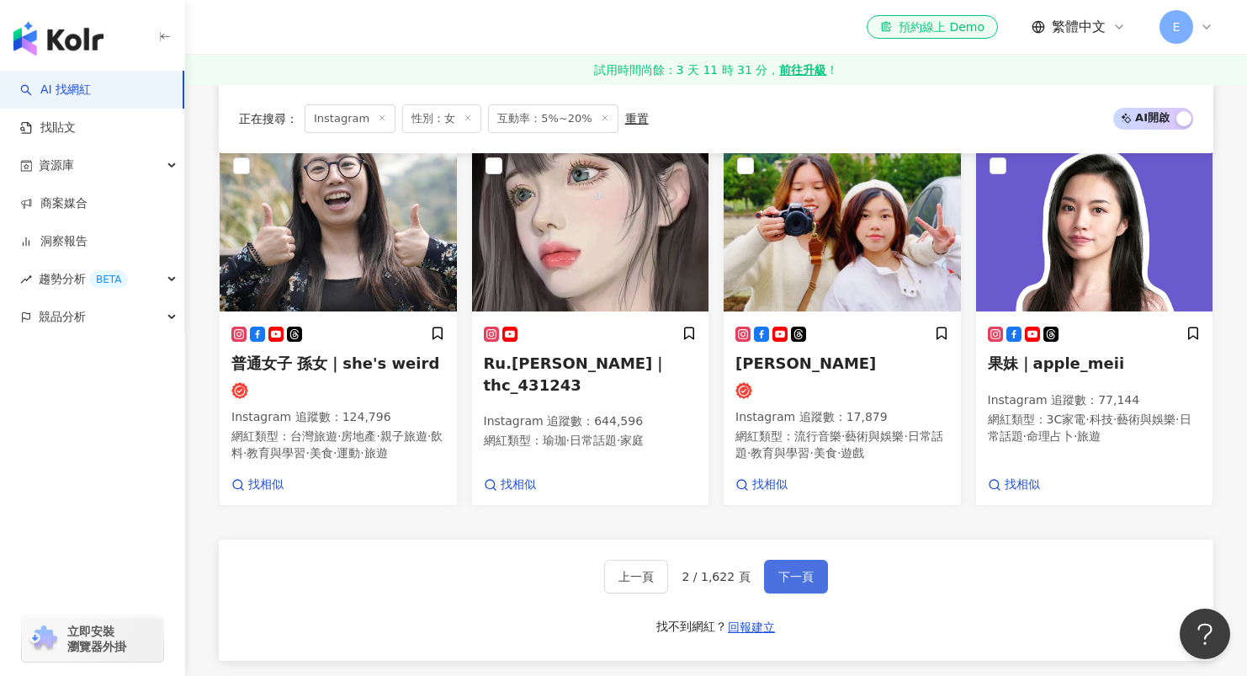
click at [787, 581] on span "下一頁" at bounding box center [795, 576] width 35 height 13
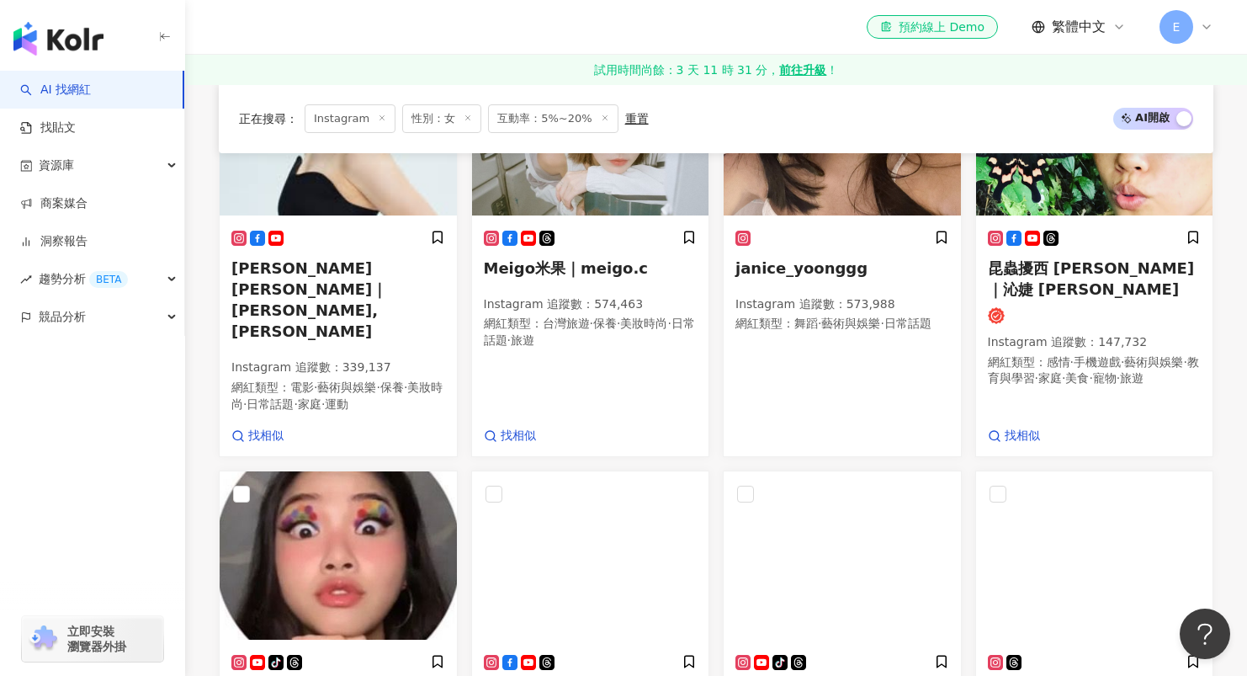
scroll to position [1428, 0]
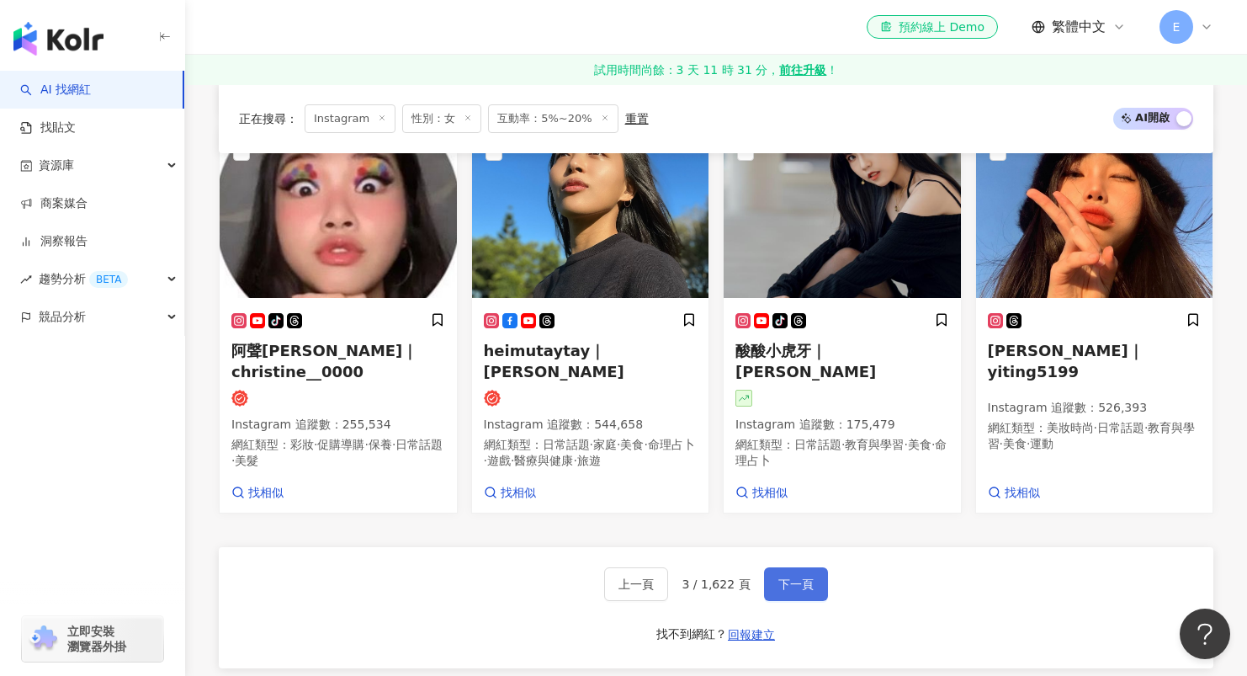
click at [801, 577] on span "下一頁" at bounding box center [795, 583] width 35 height 13
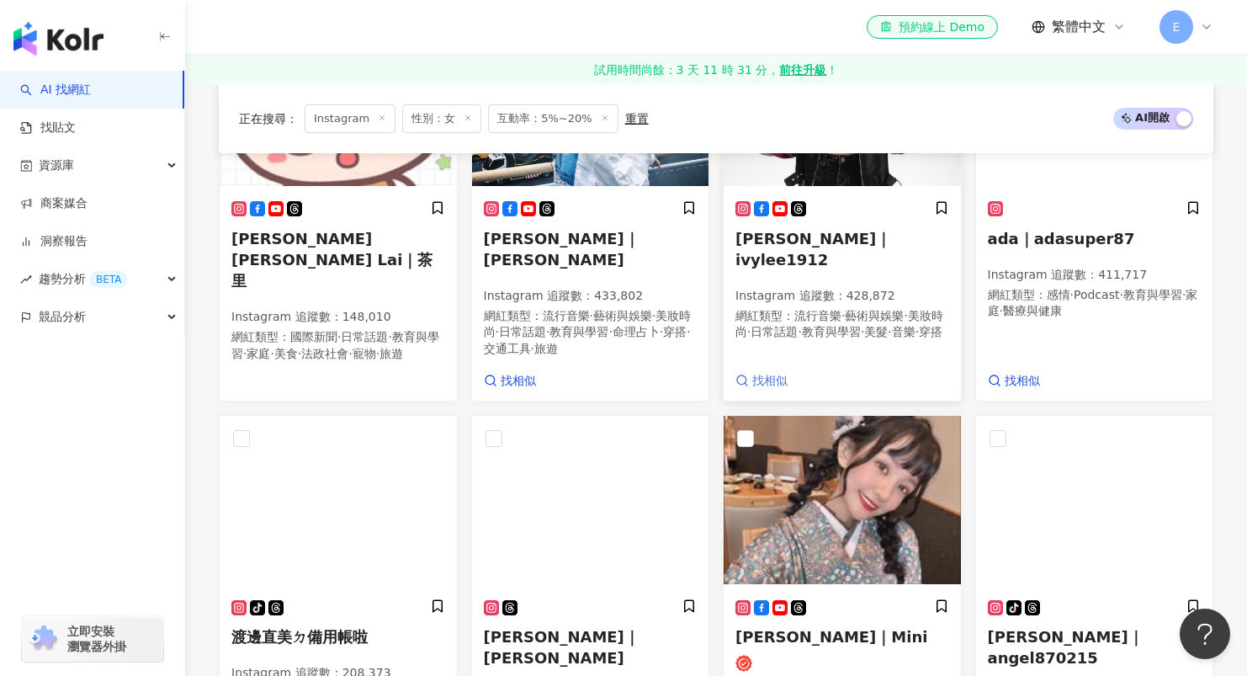
scroll to position [1474, 0]
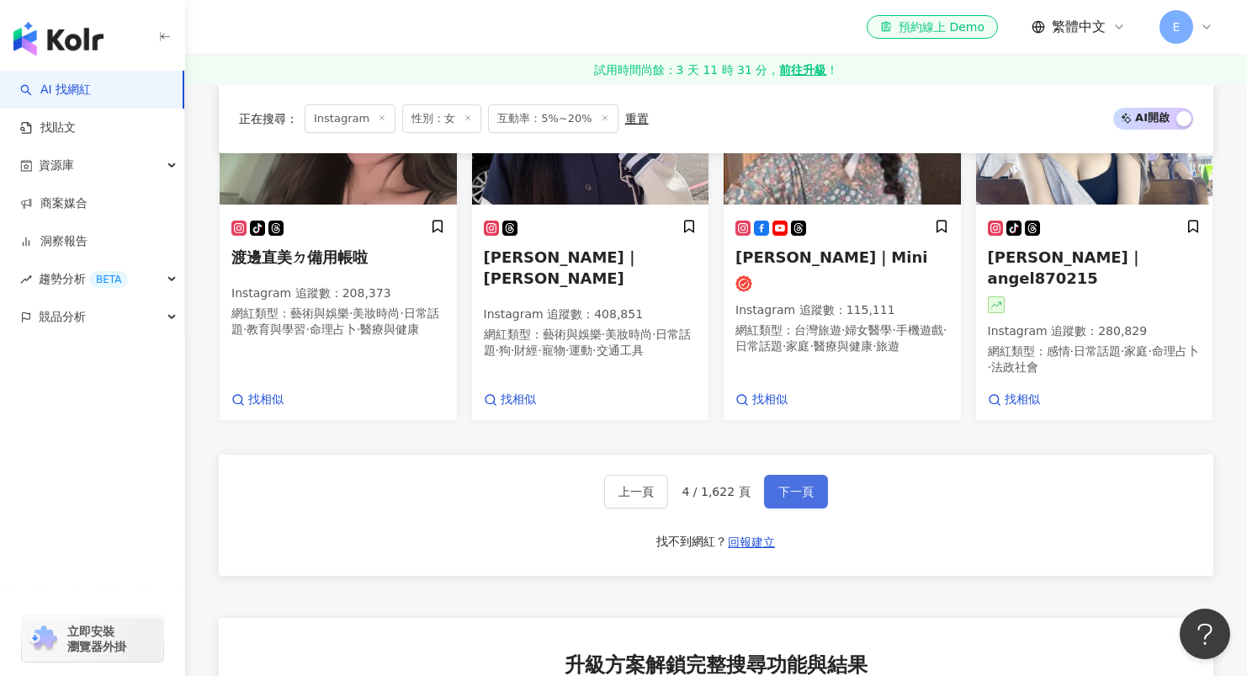
click at [783, 485] on span "下一頁" at bounding box center [795, 491] width 35 height 13
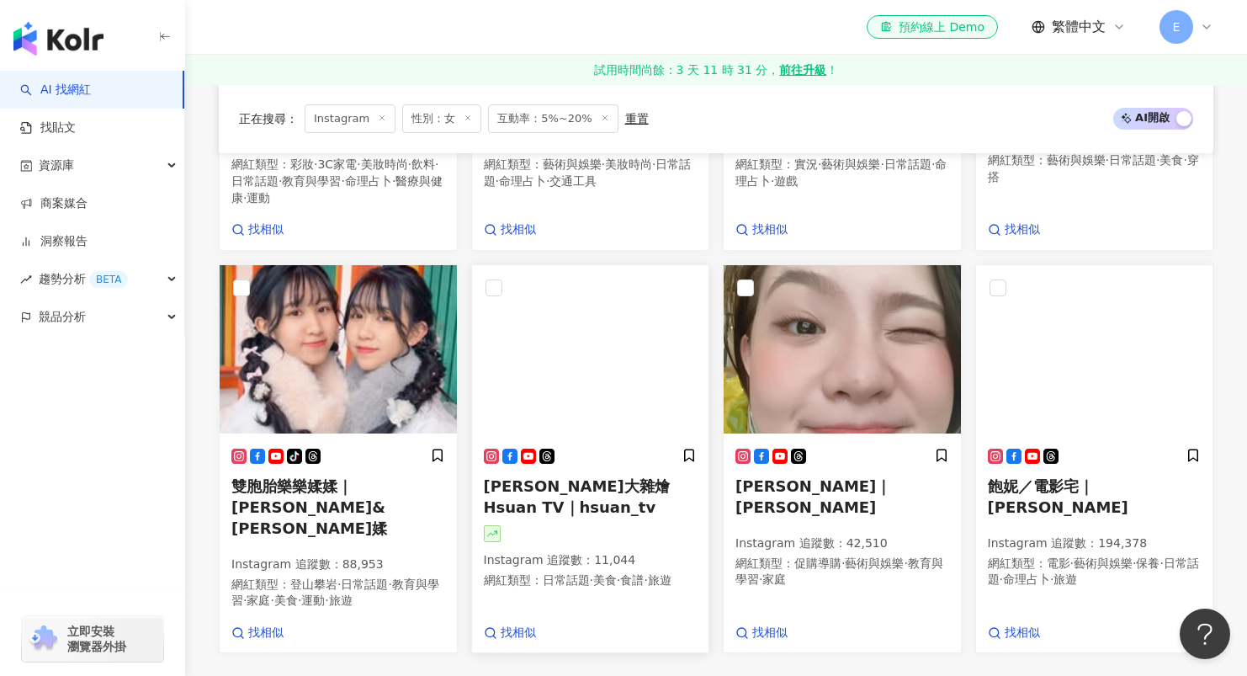
scroll to position [1483, 0]
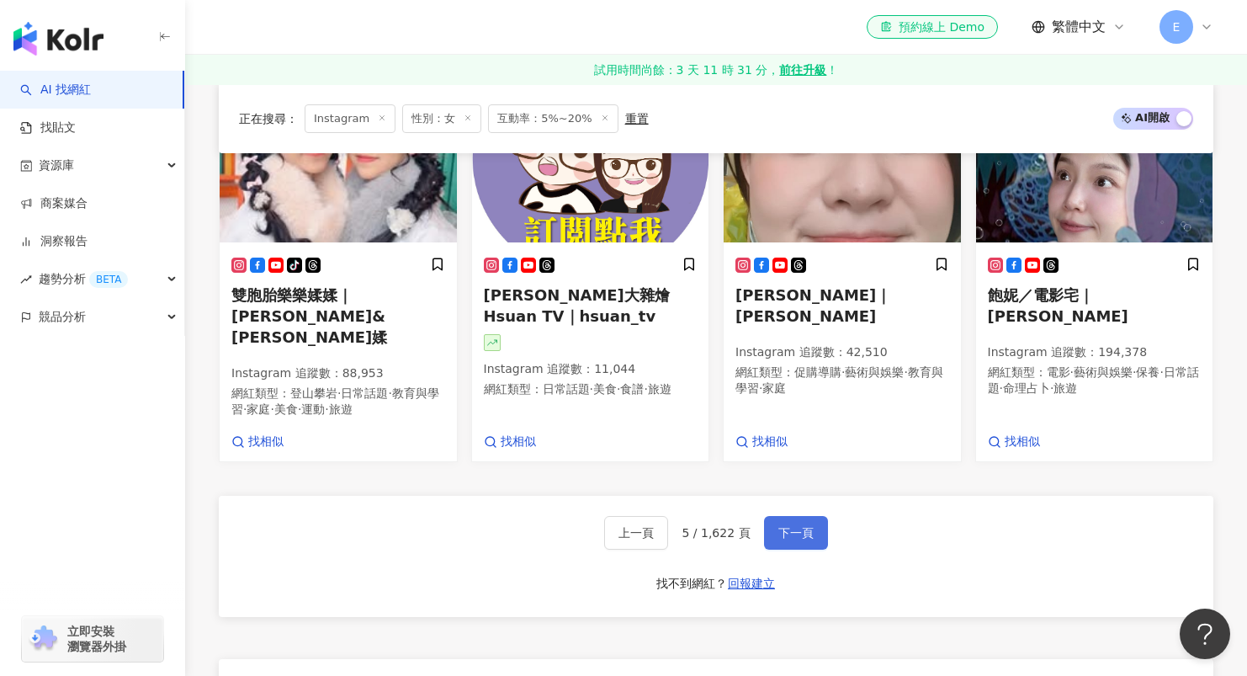
click at [793, 526] on span "下一頁" at bounding box center [795, 532] width 35 height 13
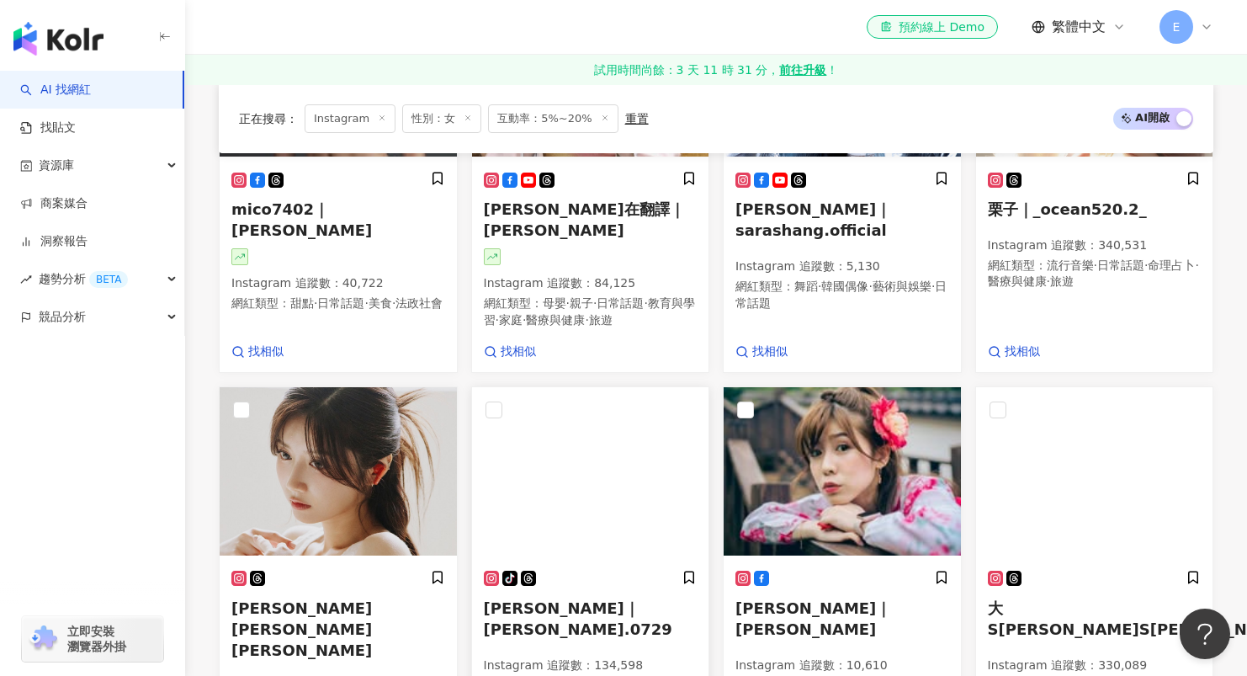
scroll to position [1430, 0]
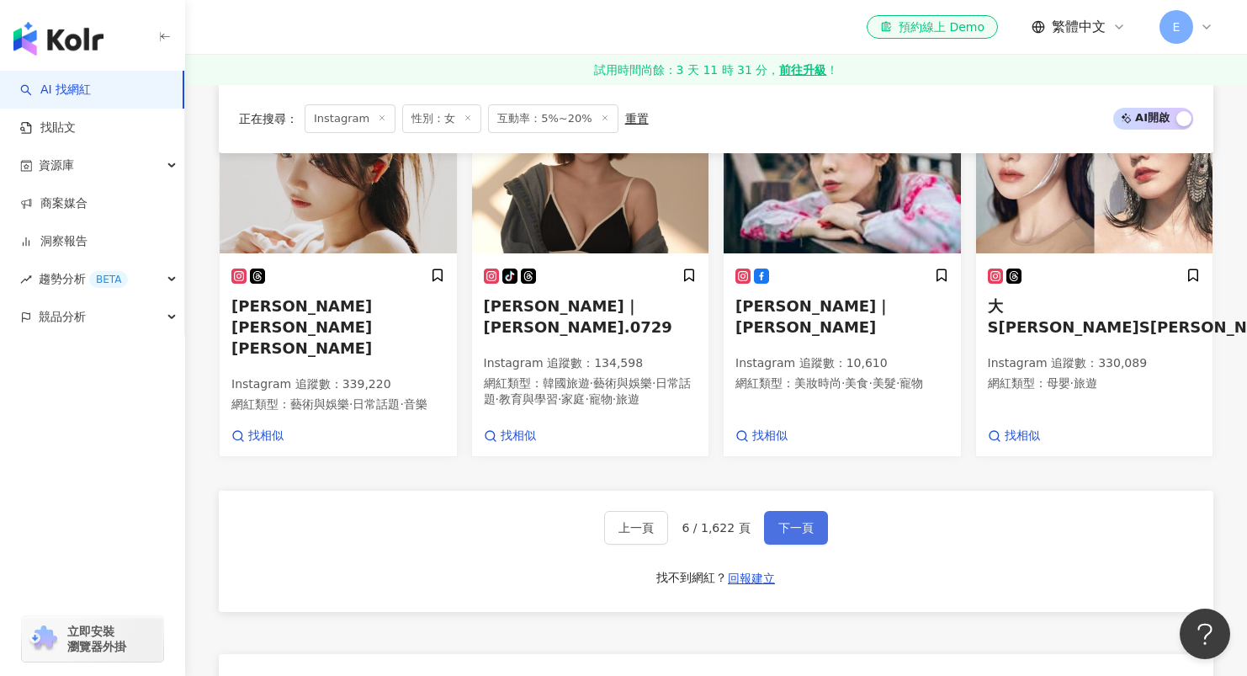
click at [793, 521] on span "下一頁" at bounding box center [795, 527] width 35 height 13
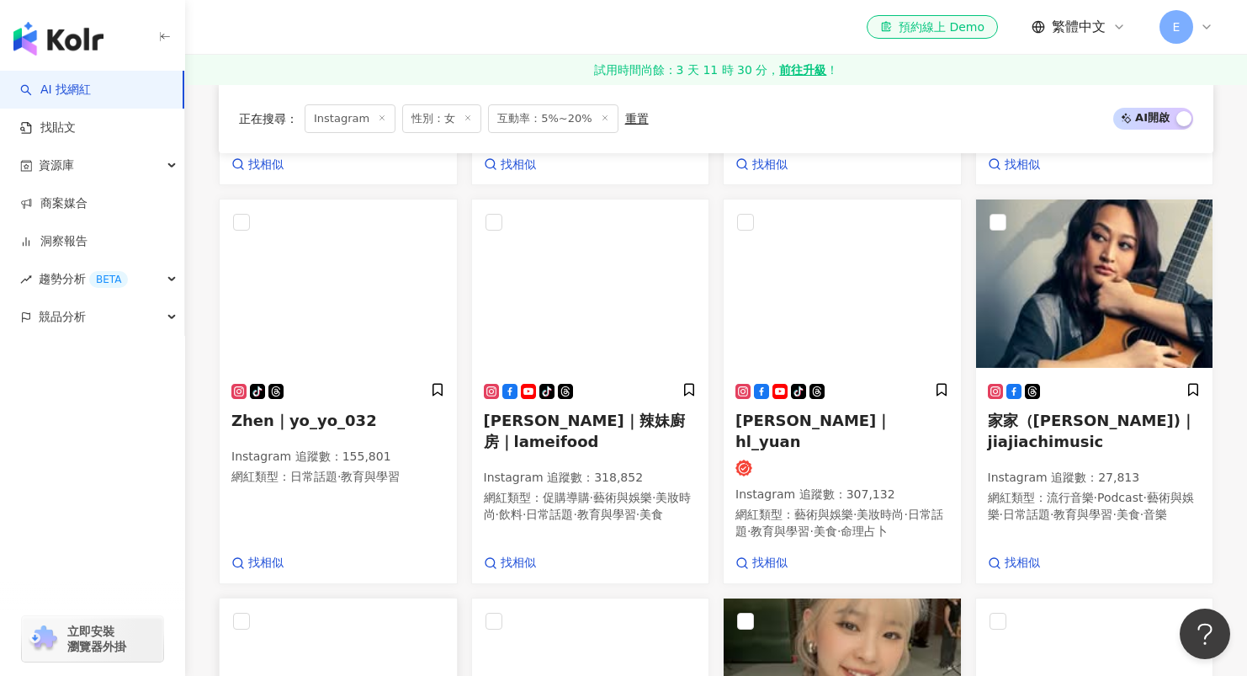
scroll to position [1312, 0]
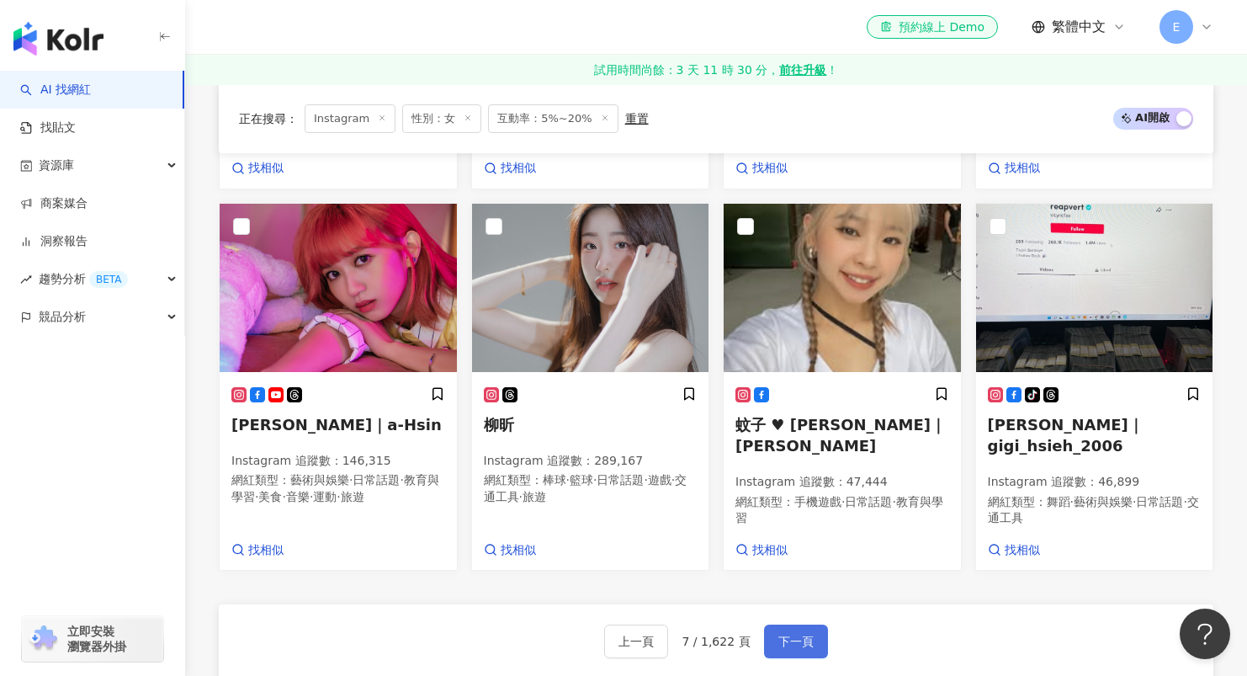
click at [792, 634] on span "下一頁" at bounding box center [795, 640] width 35 height 13
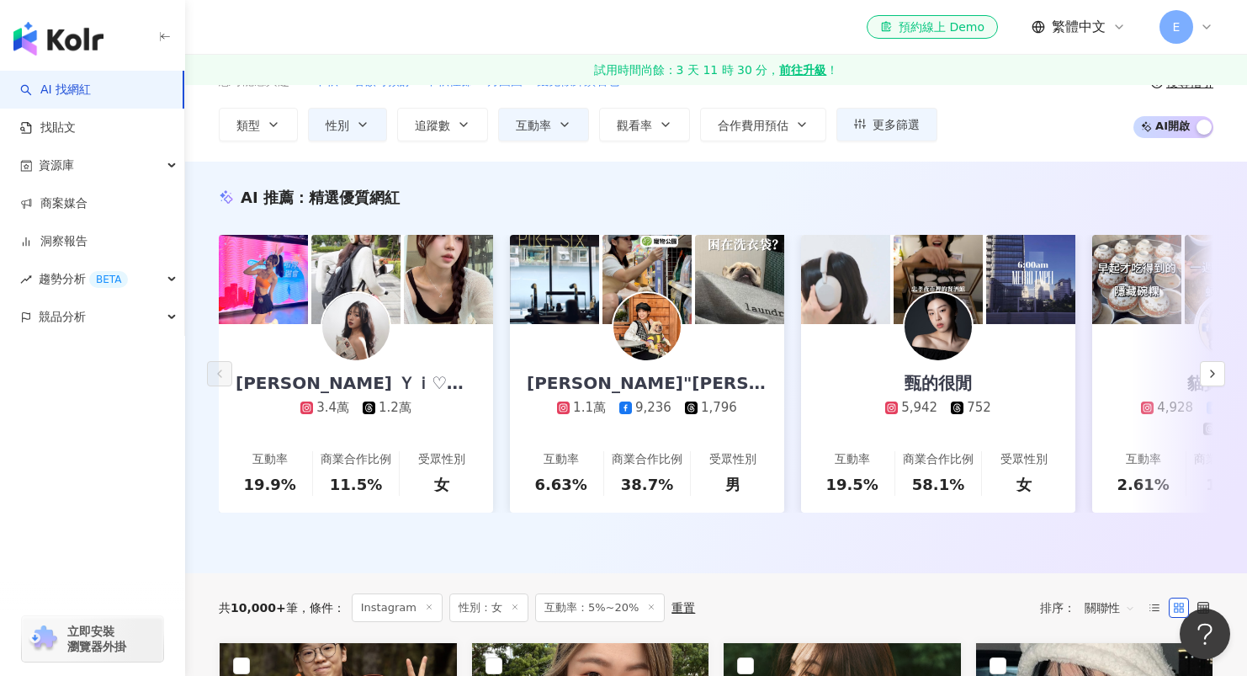
scroll to position [0, 0]
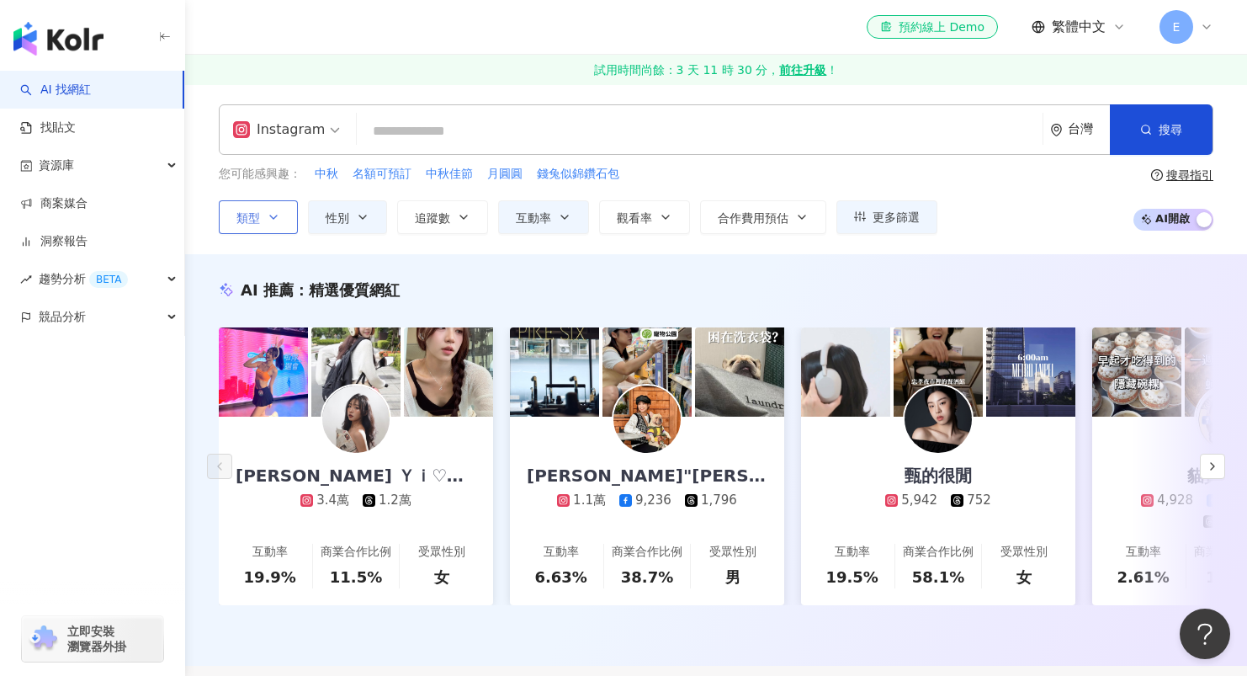
click at [287, 208] on button "類型" at bounding box center [258, 217] width 79 height 34
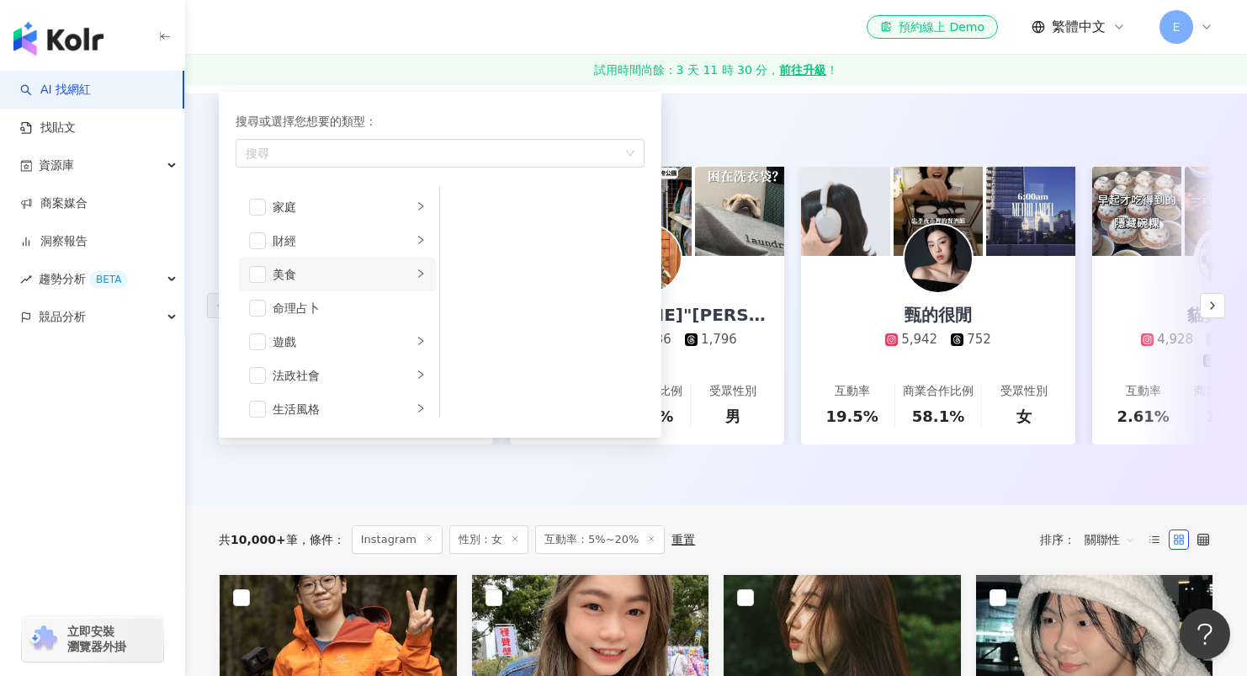
scroll to position [146, 0]
click at [261, 232] on span "button" at bounding box center [257, 228] width 17 height 17
click at [258, 241] on span "button" at bounding box center [257, 239] width 17 height 17
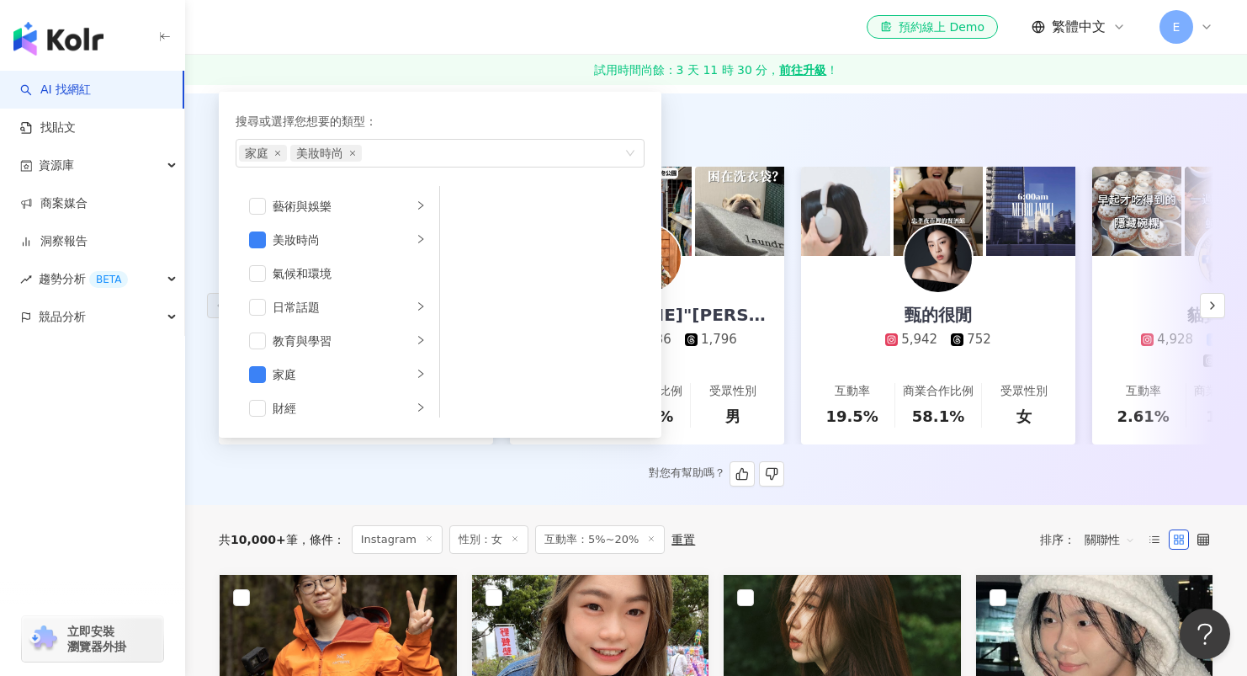
click at [756, 129] on div "AI 推薦 ： 精選優質網紅" at bounding box center [716, 129] width 994 height 21
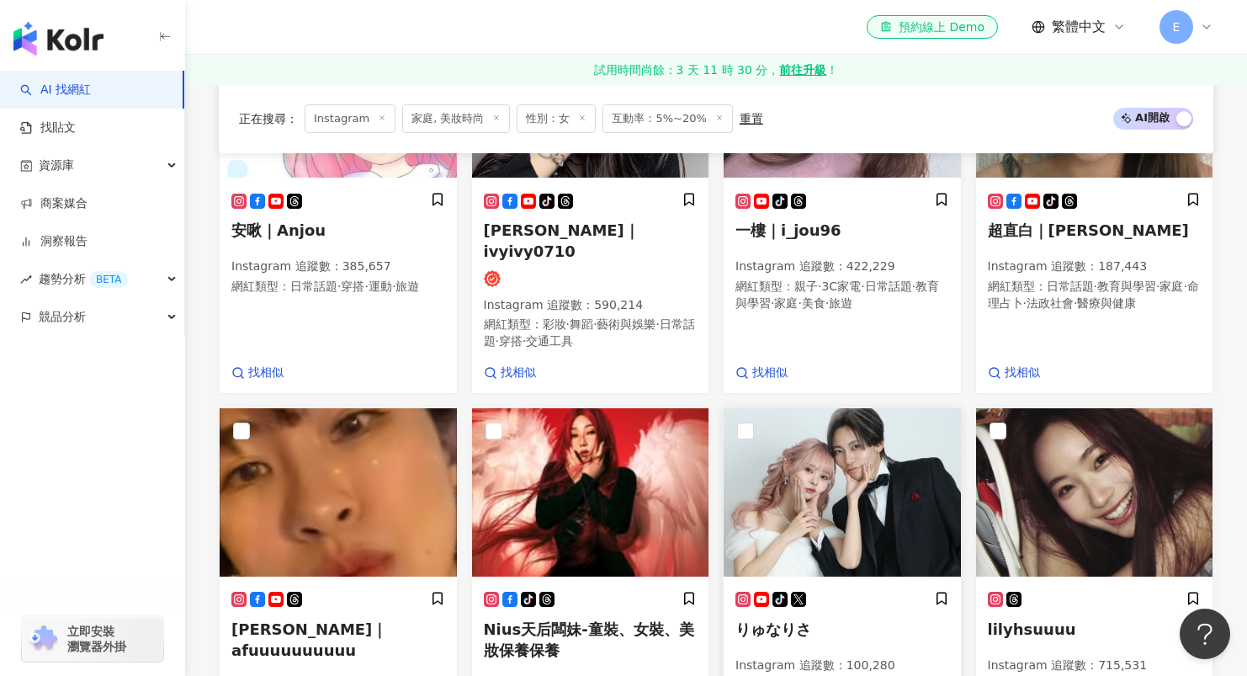
scroll to position [1004, 0]
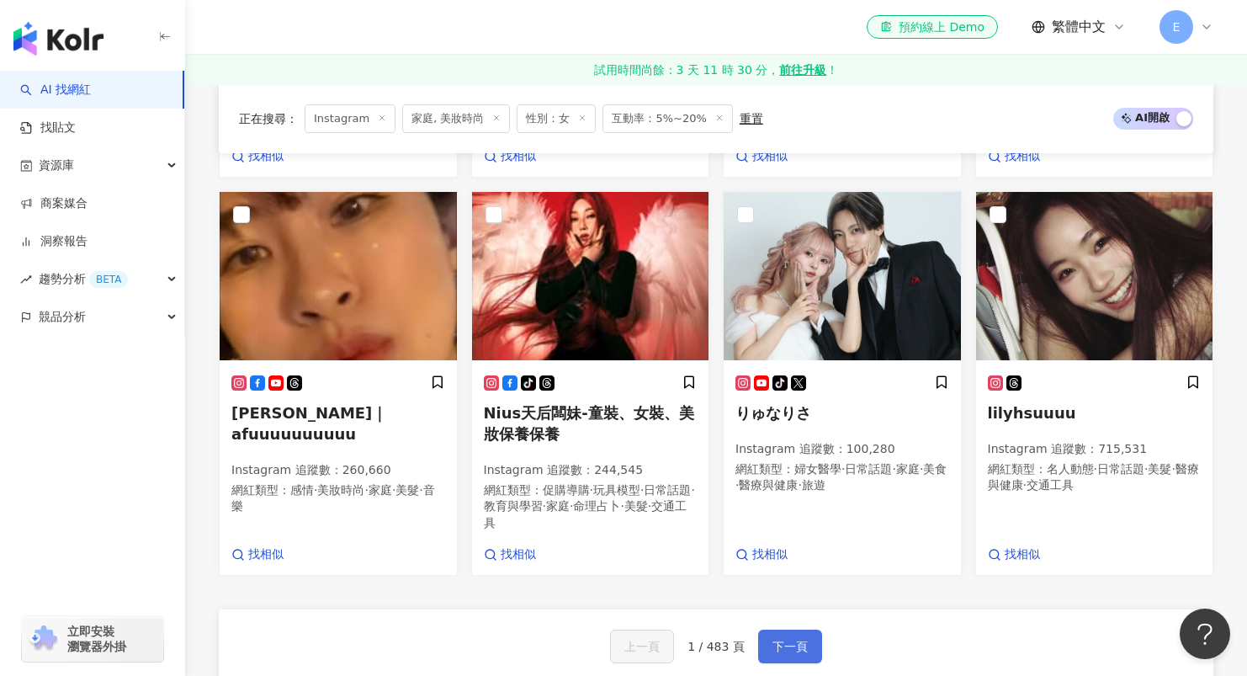
click at [790, 639] on span "下一頁" at bounding box center [789, 645] width 35 height 13
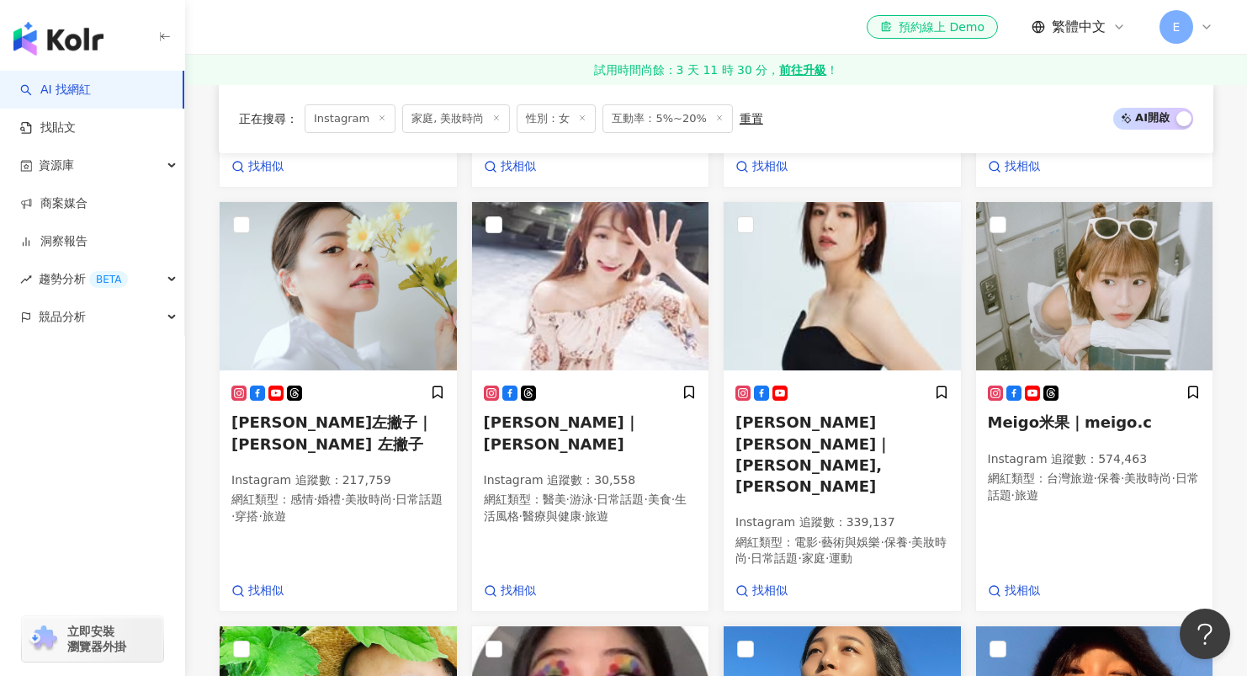
scroll to position [1104, 0]
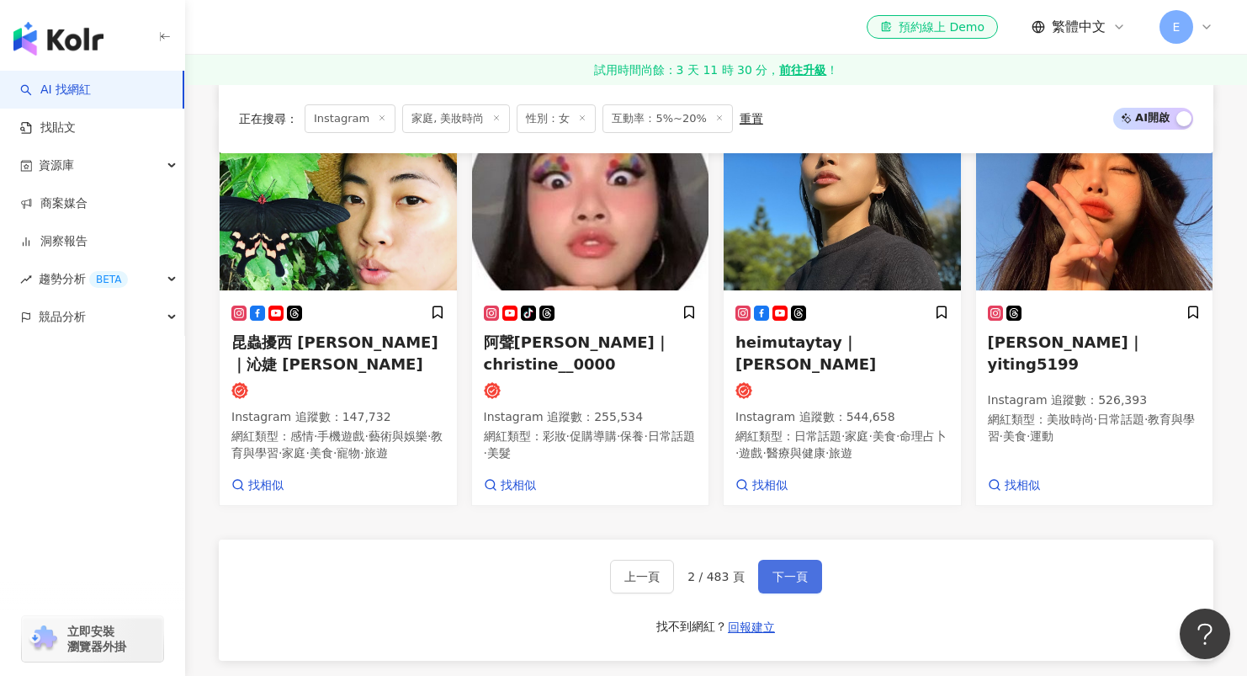
click at [792, 559] on button "下一頁" at bounding box center [790, 576] width 64 height 34
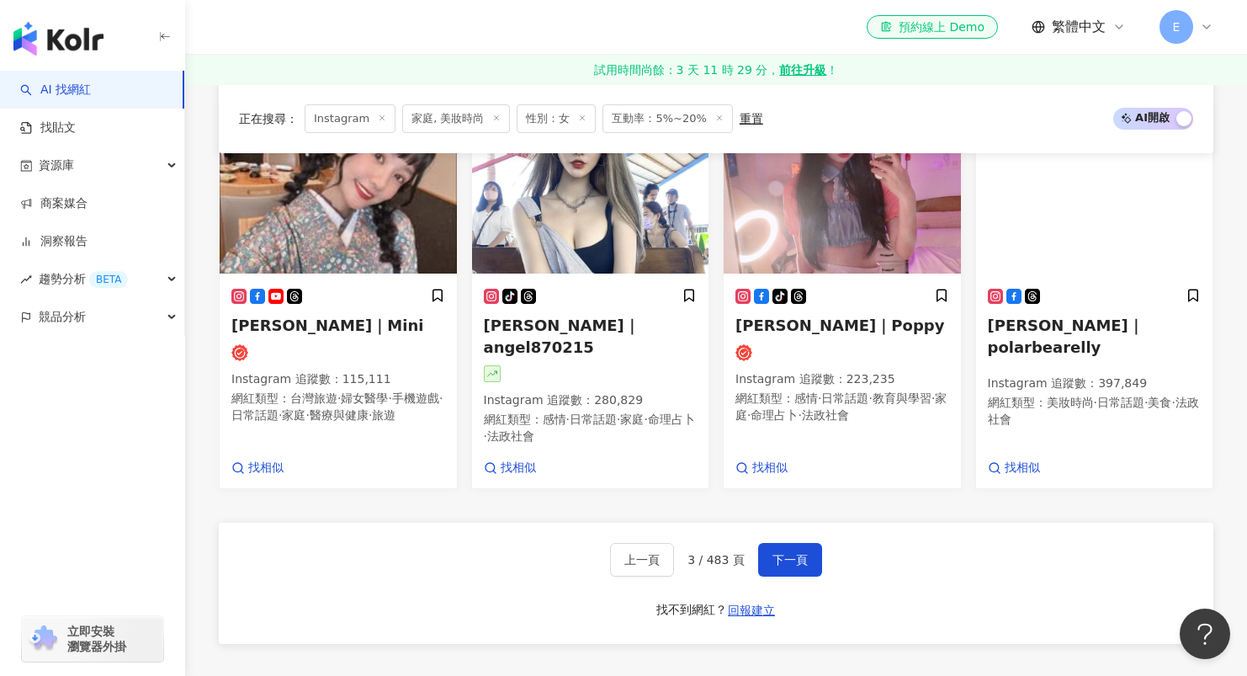
scroll to position [1260, 0]
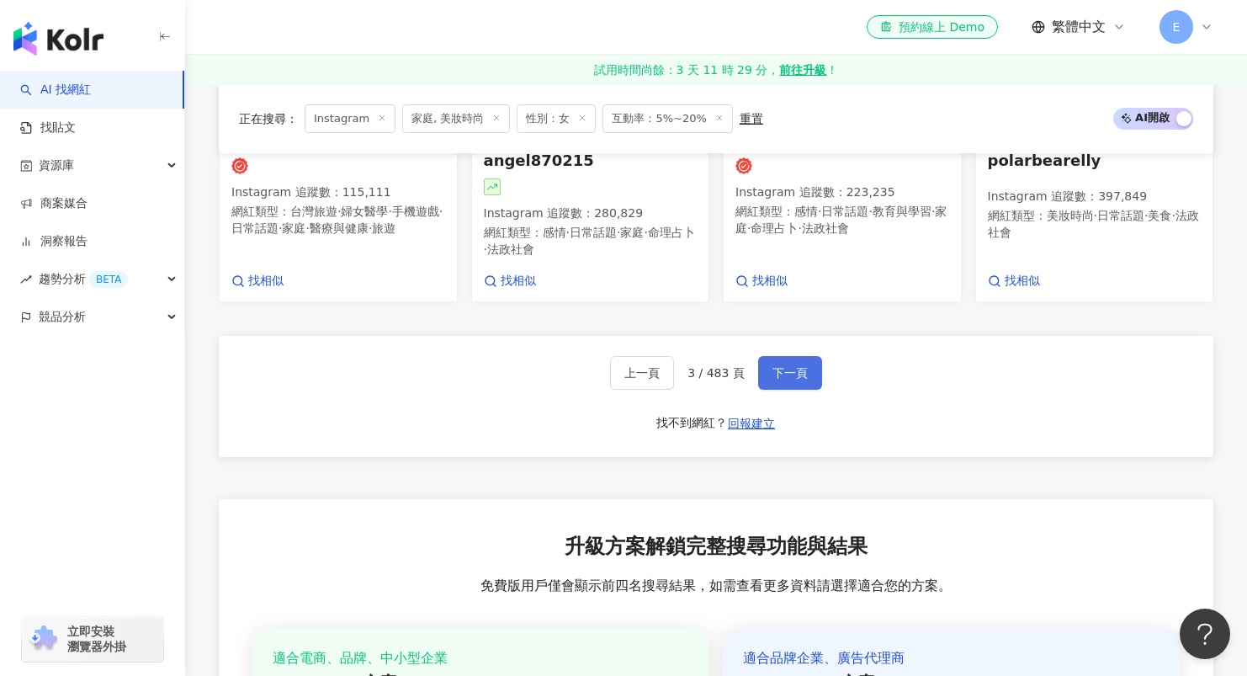
click at [777, 356] on button "下一頁" at bounding box center [790, 373] width 64 height 34
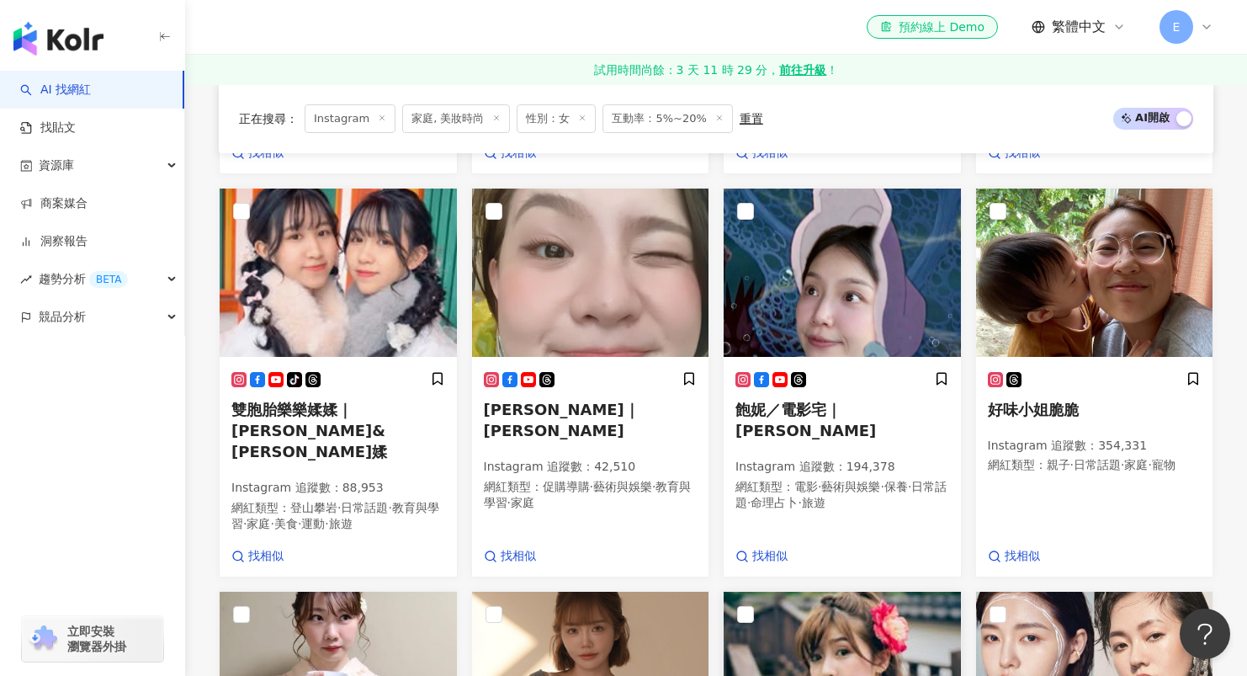
scroll to position [1084, 0]
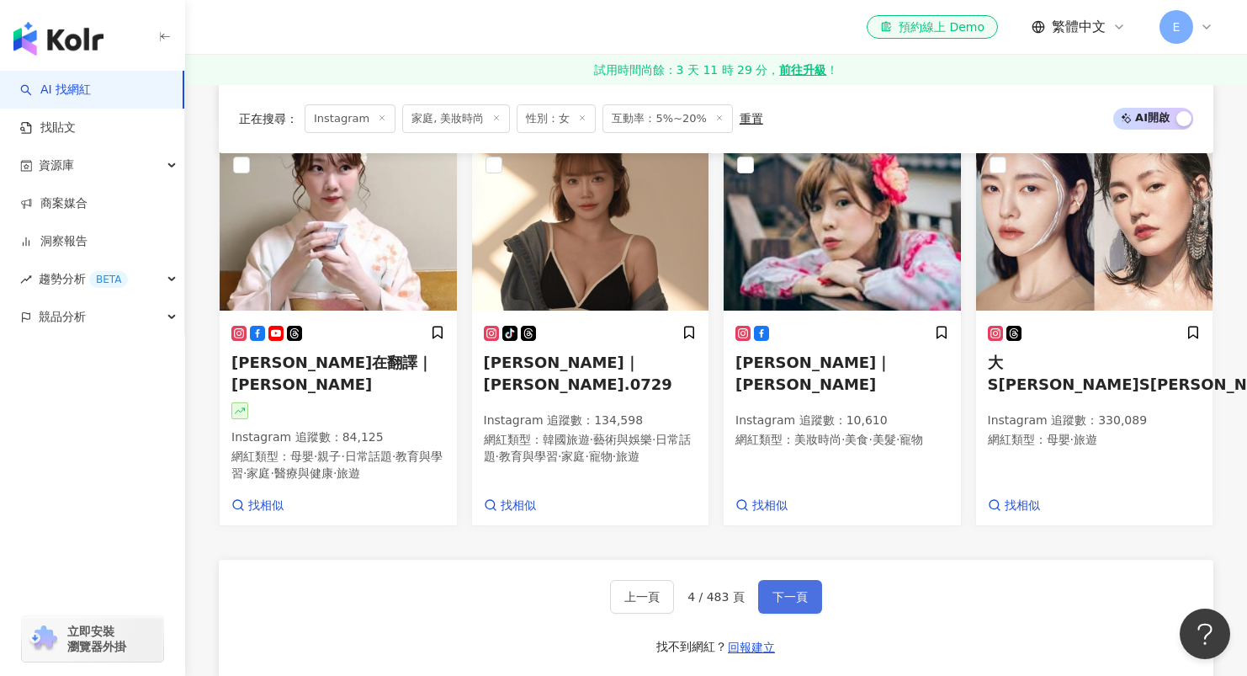
click at [782, 590] on span "下一頁" at bounding box center [789, 596] width 35 height 13
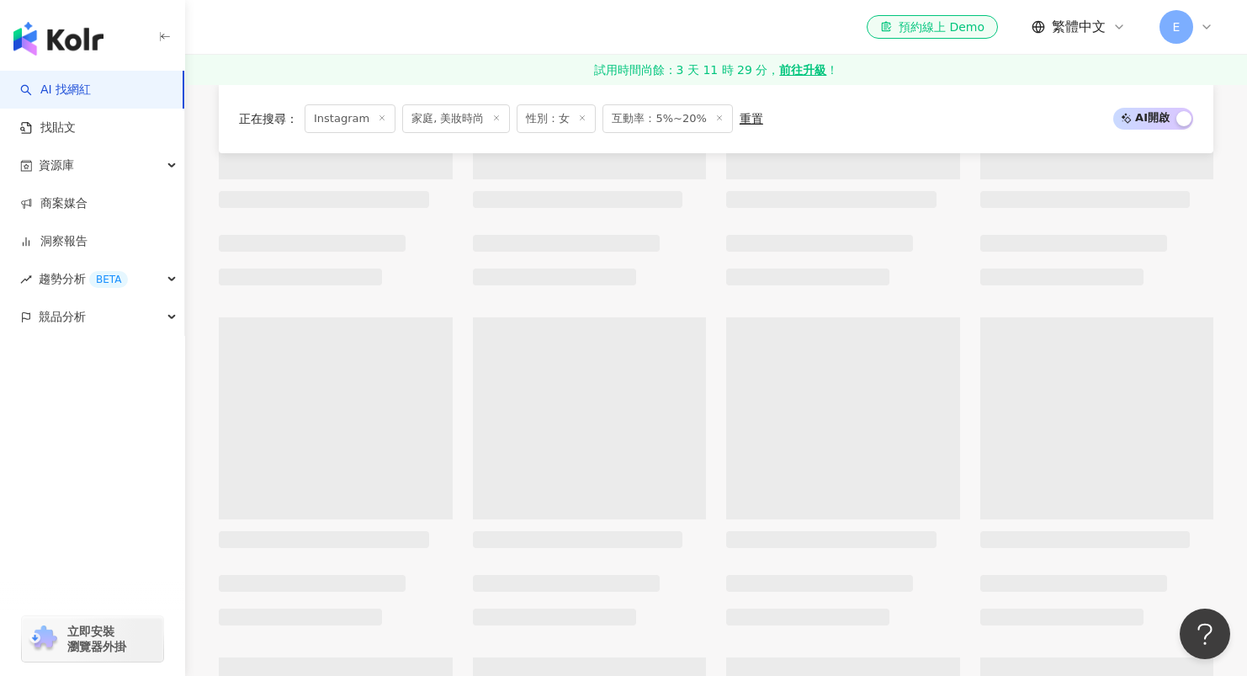
scroll to position [0, 0]
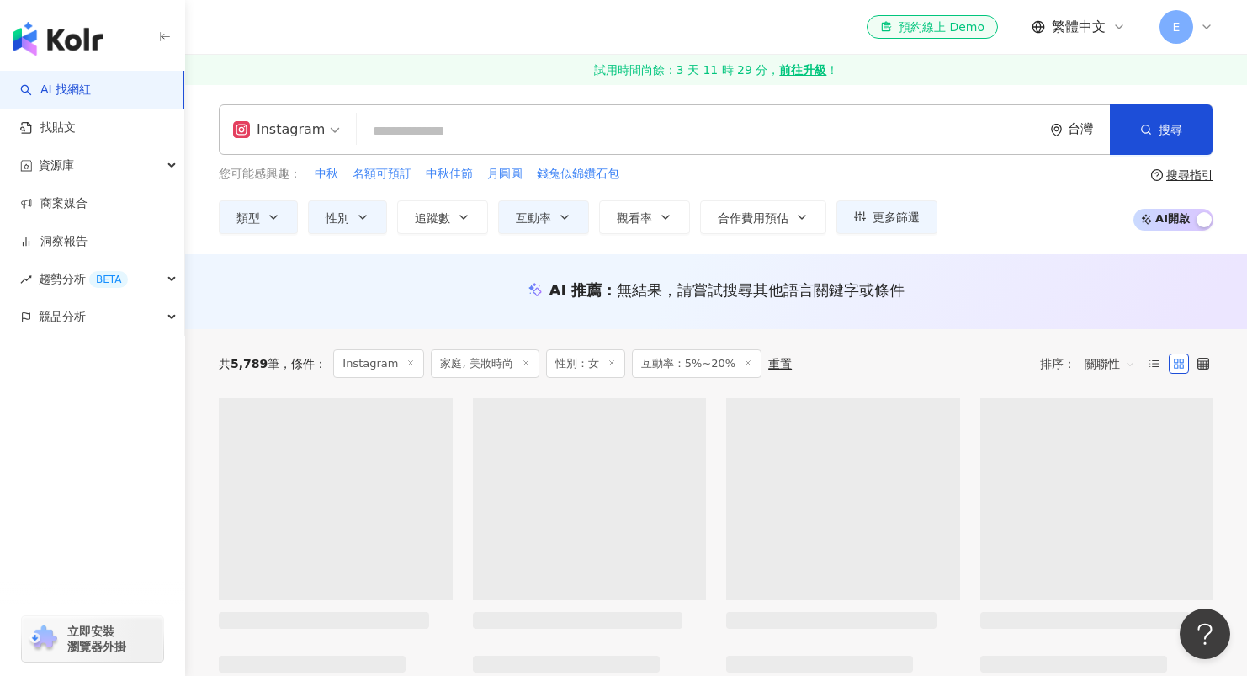
click at [846, 345] on div "共 5,789 筆 條件 ： Instagram 家庭, 美妝時尚 性別：女 互動率：5%~20% 重置 排序： 關聯性" at bounding box center [716, 363] width 994 height 69
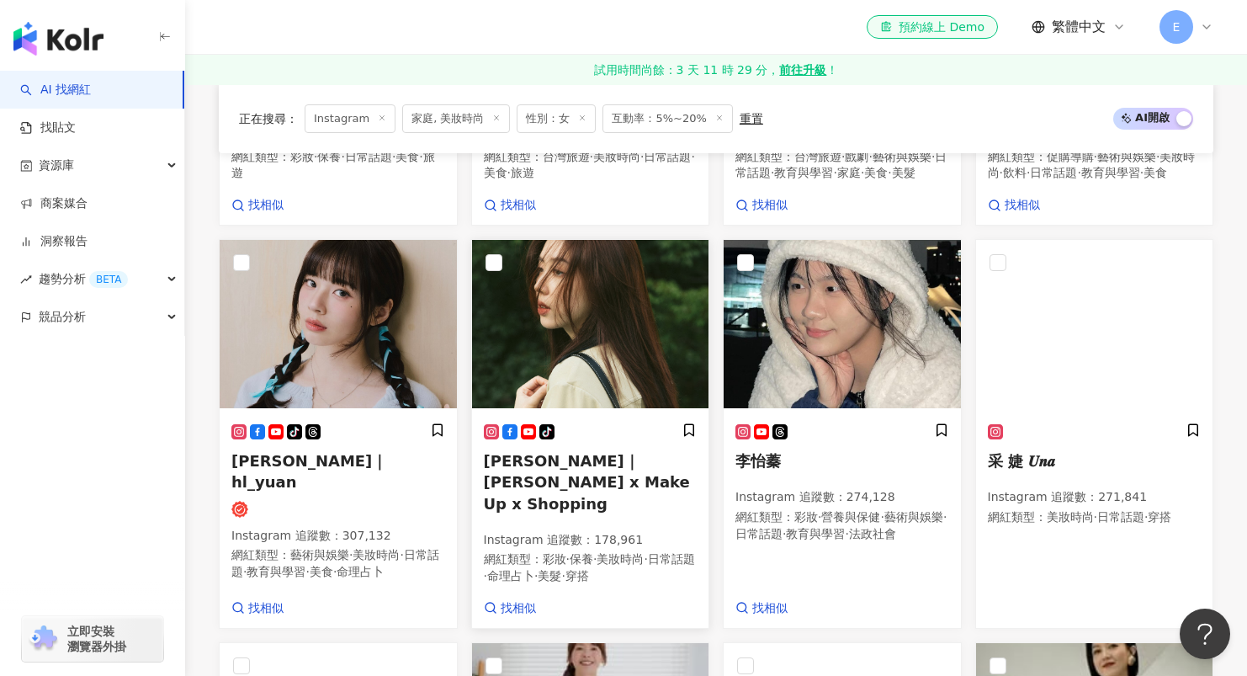
scroll to position [1029, 0]
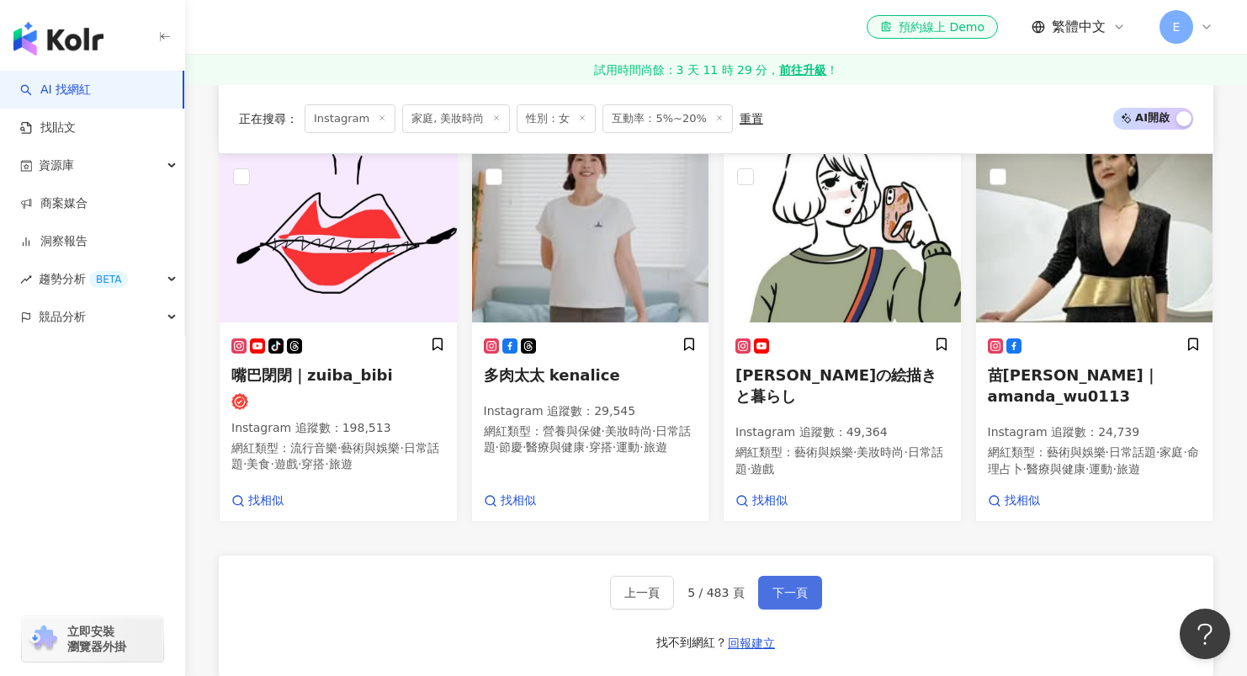
click at [787, 586] on span "下一頁" at bounding box center [789, 592] width 35 height 13
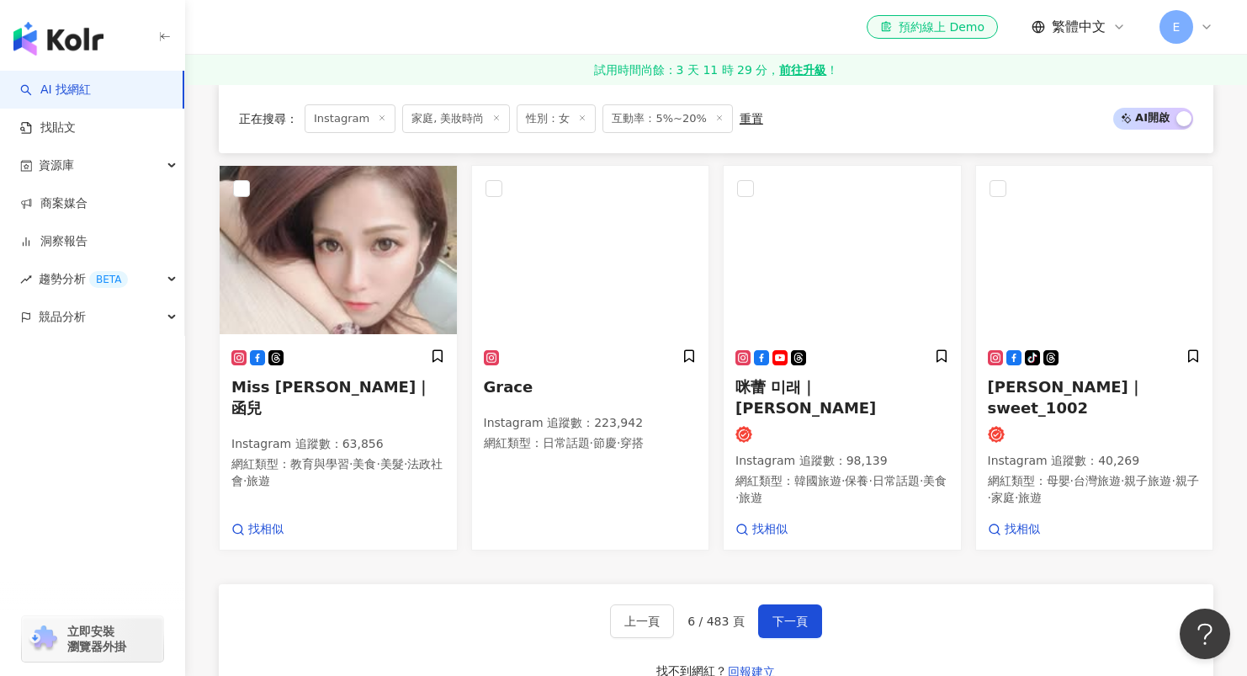
scroll to position [1024, 0]
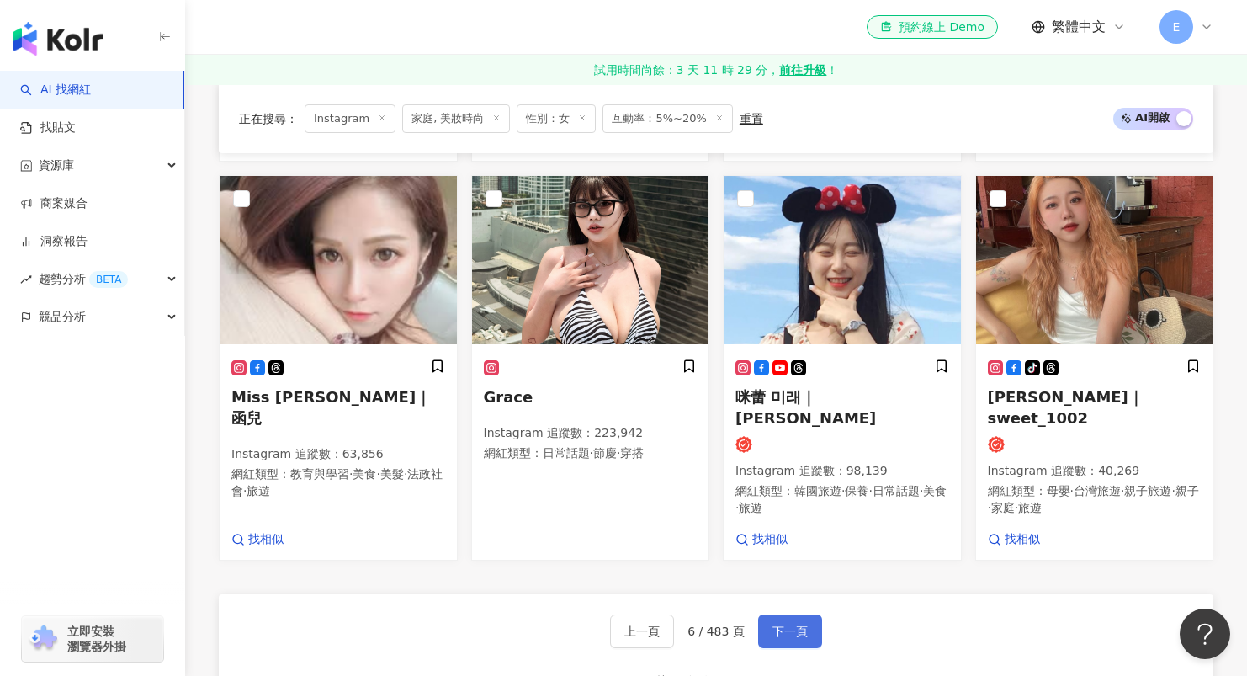
click at [779, 614] on button "下一頁" at bounding box center [790, 631] width 64 height 34
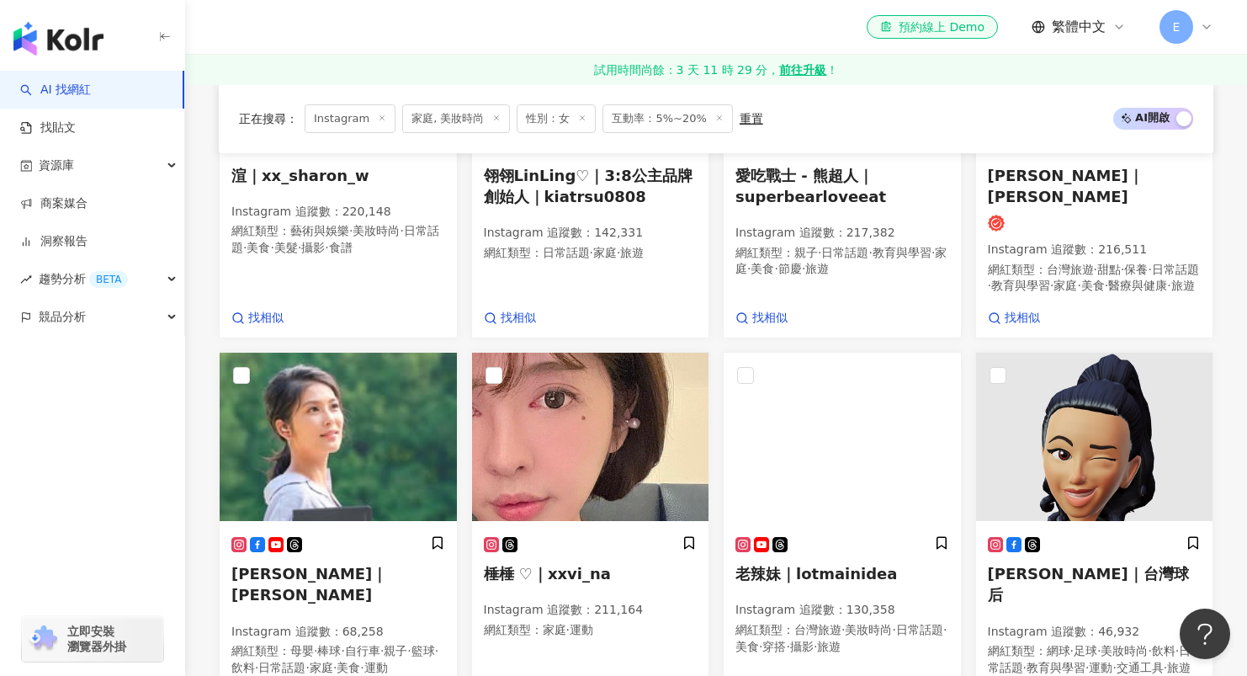
scroll to position [1057, 0]
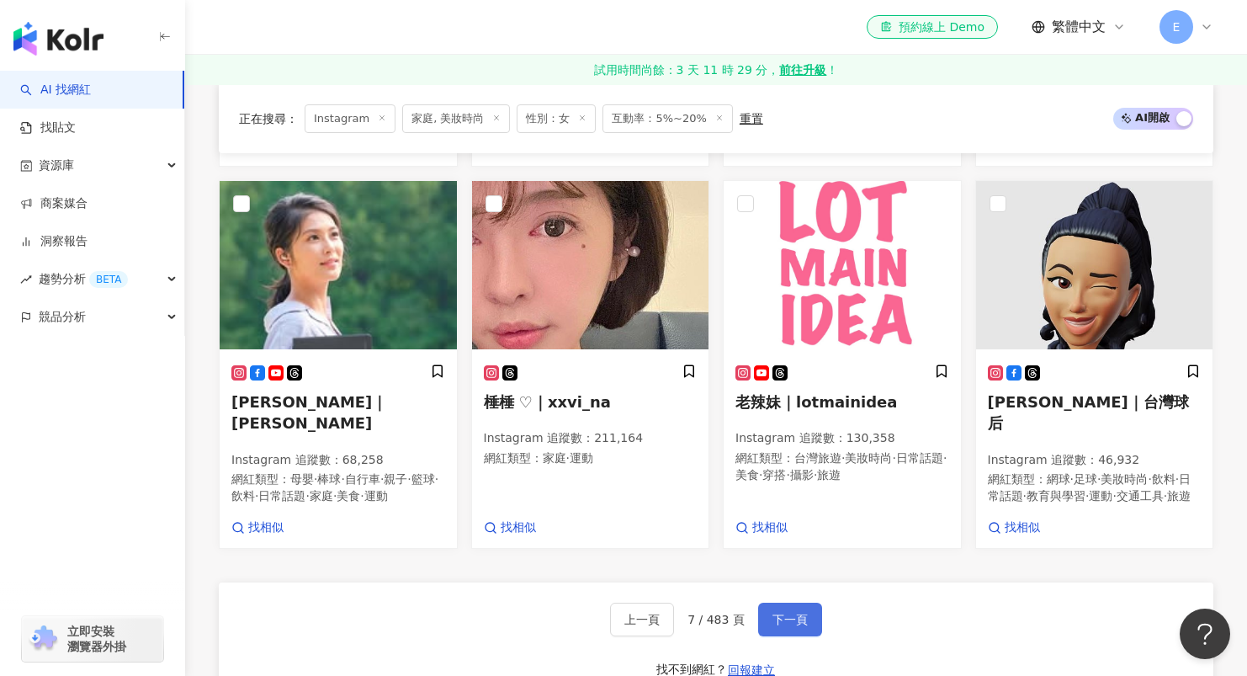
click at [799, 612] on span "下一頁" at bounding box center [789, 618] width 35 height 13
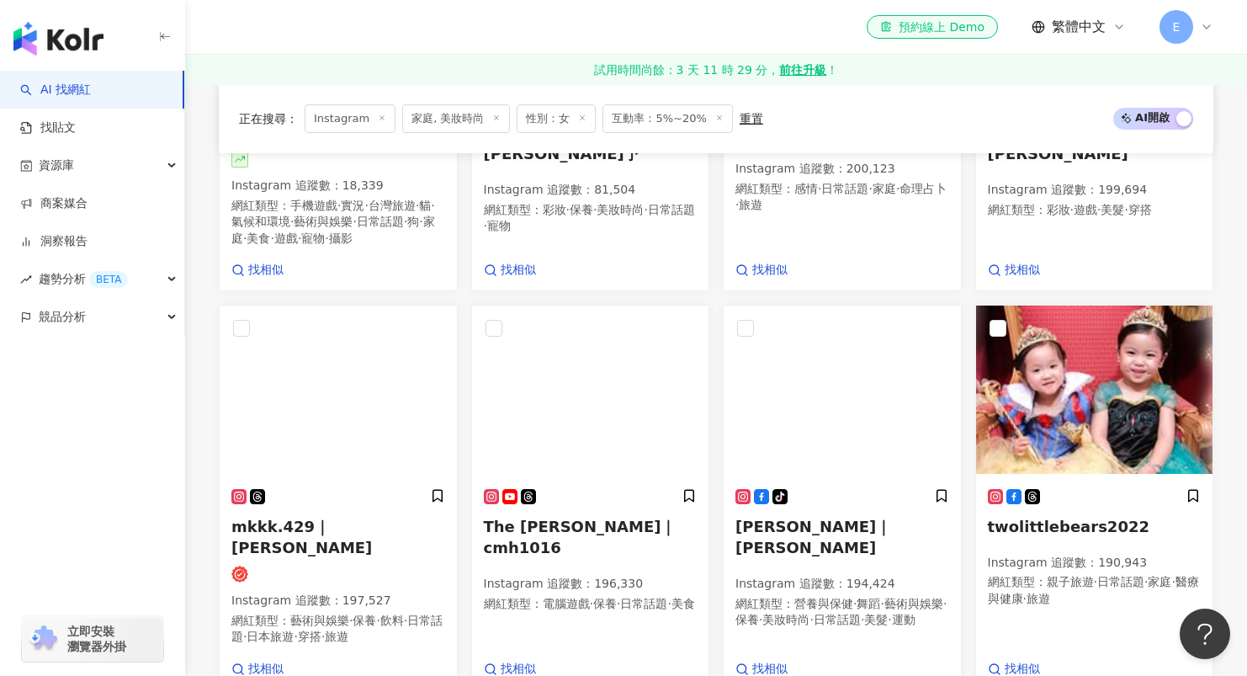
scroll to position [1052, 0]
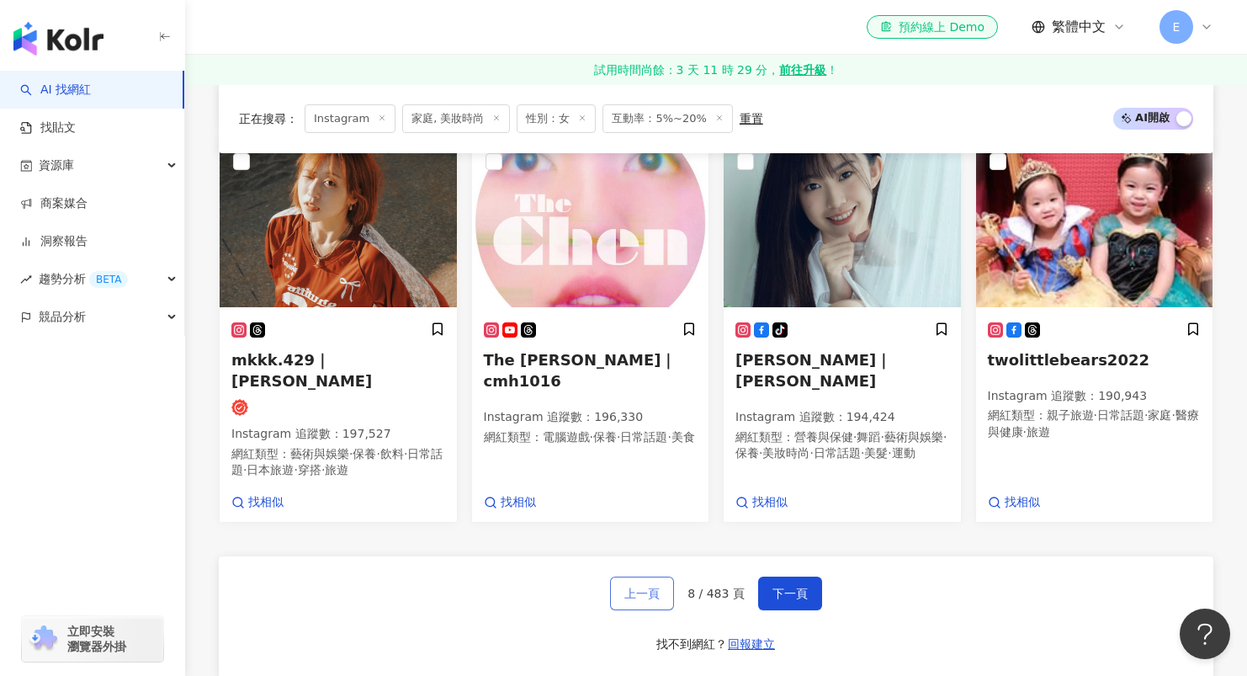
click at [660, 586] on span "上一頁" at bounding box center [641, 592] width 35 height 13
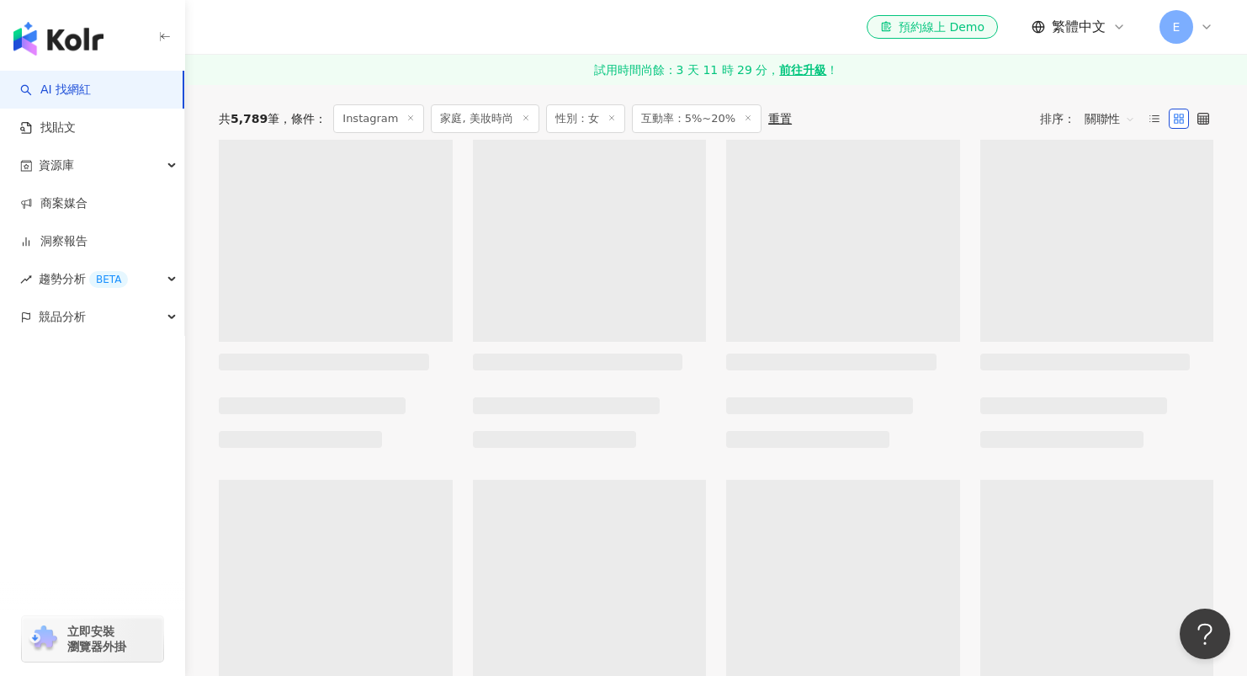
scroll to position [0, 0]
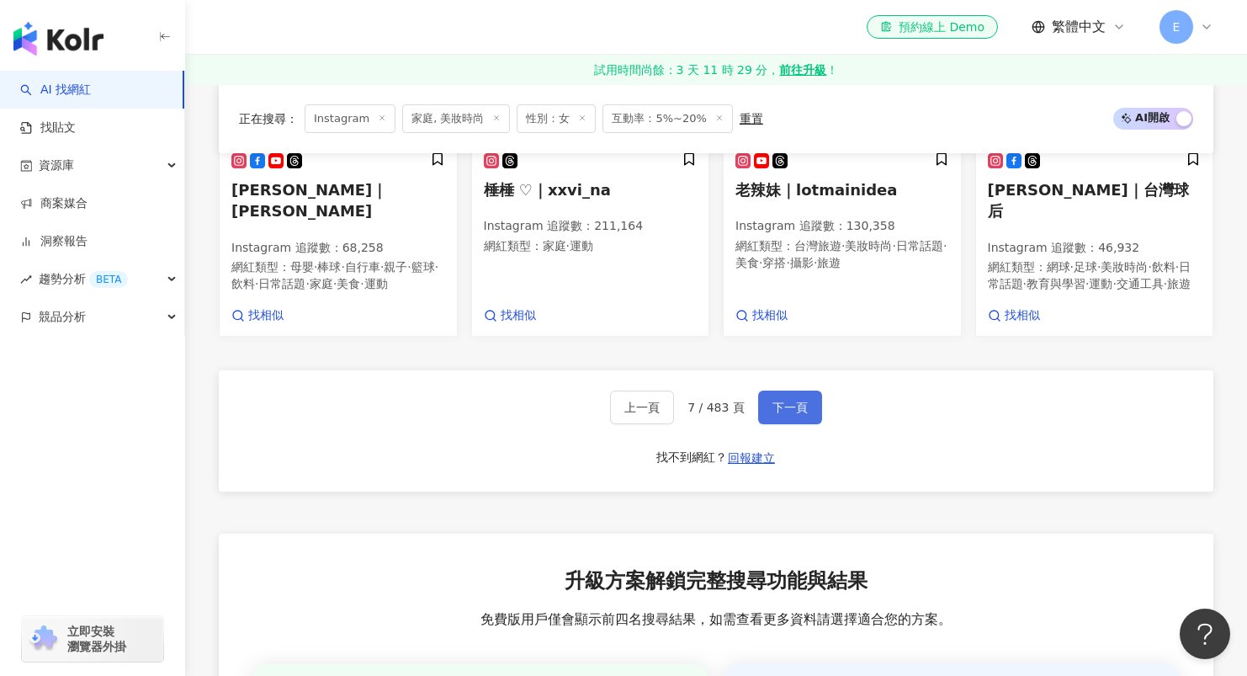
click at [789, 400] on span "下一頁" at bounding box center [789, 406] width 35 height 13
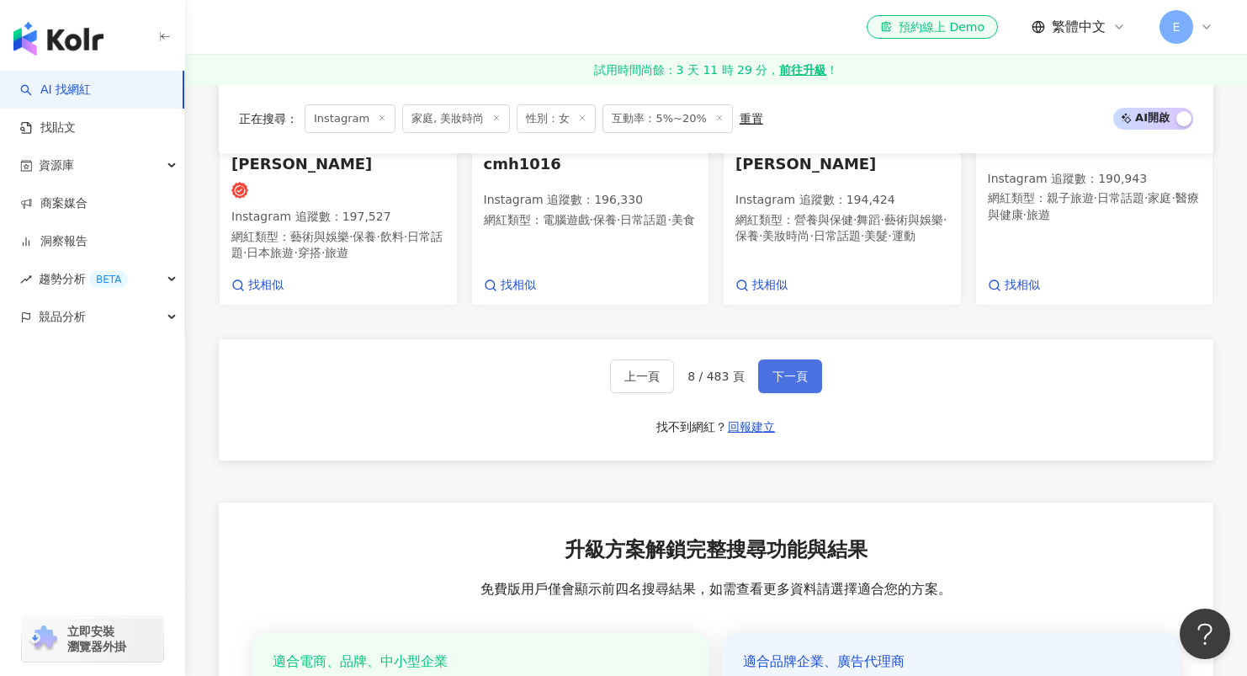
click at [792, 369] on span "下一頁" at bounding box center [789, 375] width 35 height 13
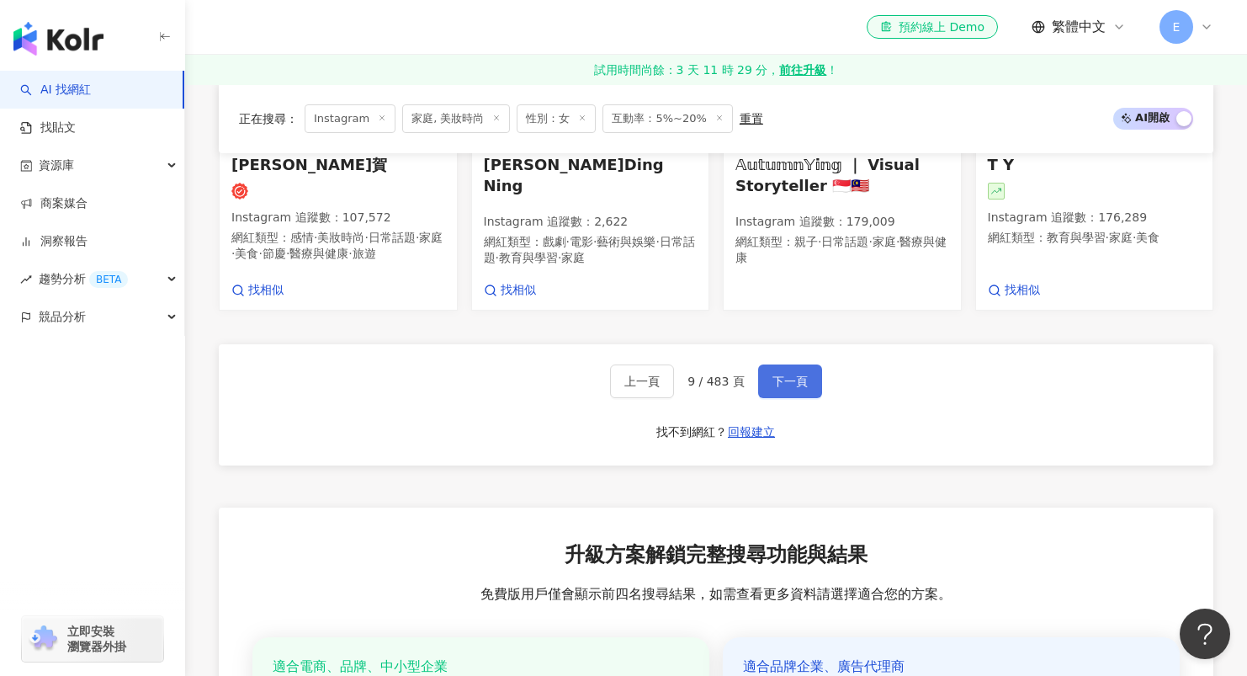
click at [789, 377] on button "下一頁" at bounding box center [790, 381] width 64 height 34
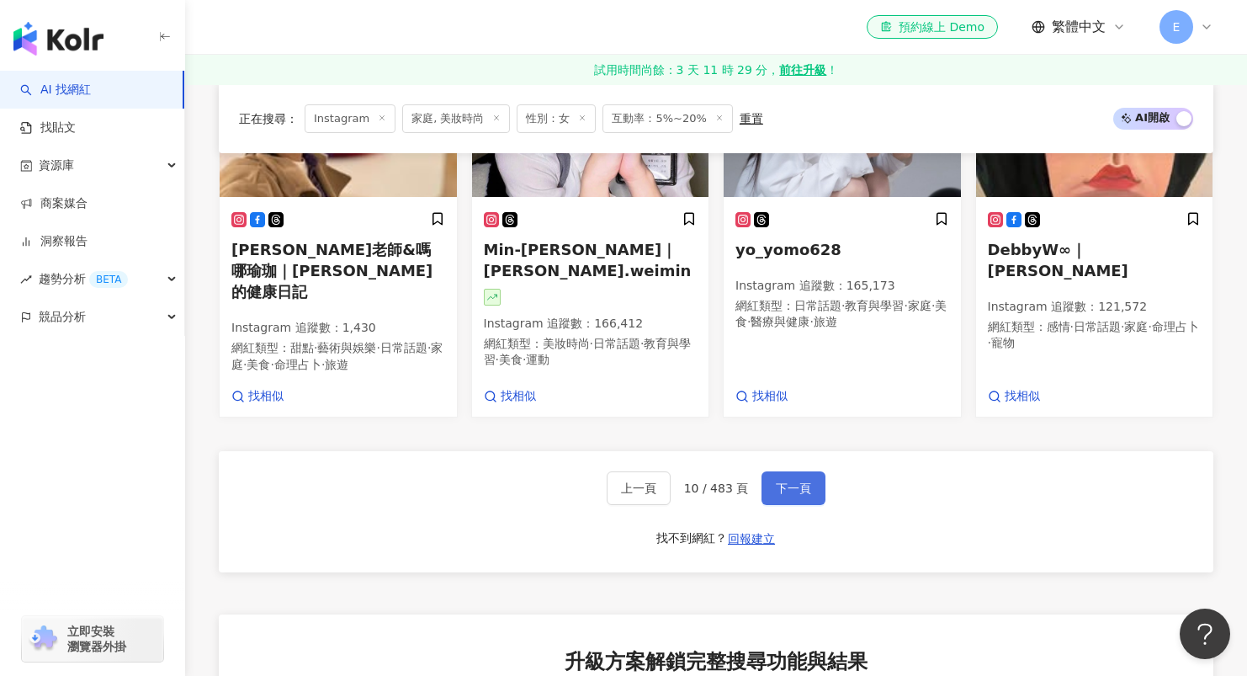
click at [789, 480] on button "下一頁" at bounding box center [793, 488] width 64 height 34
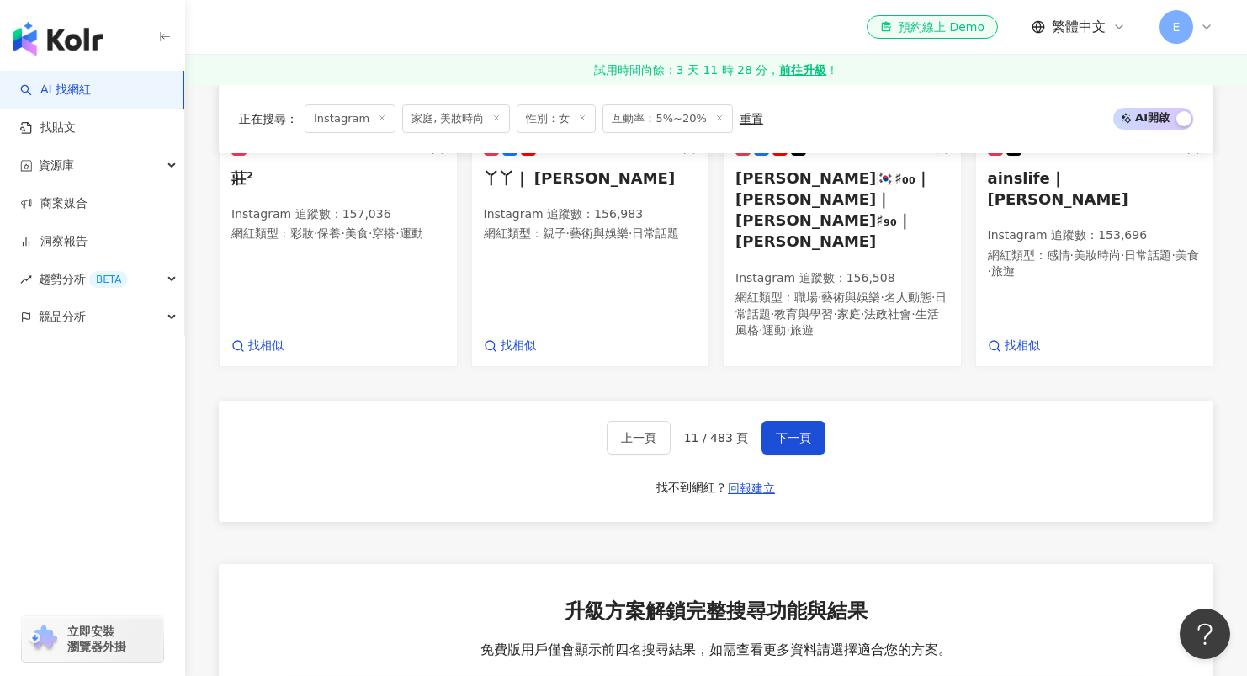
scroll to position [1229, 0]
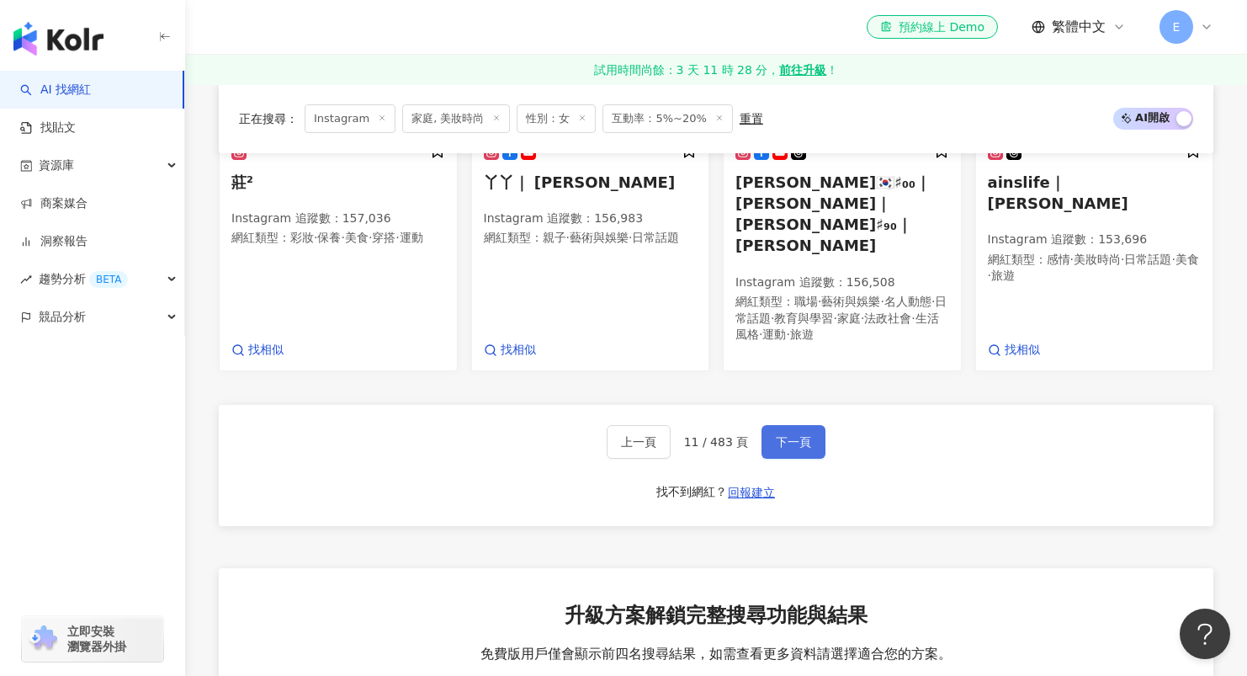
click at [811, 425] on button "下一頁" at bounding box center [793, 442] width 64 height 34
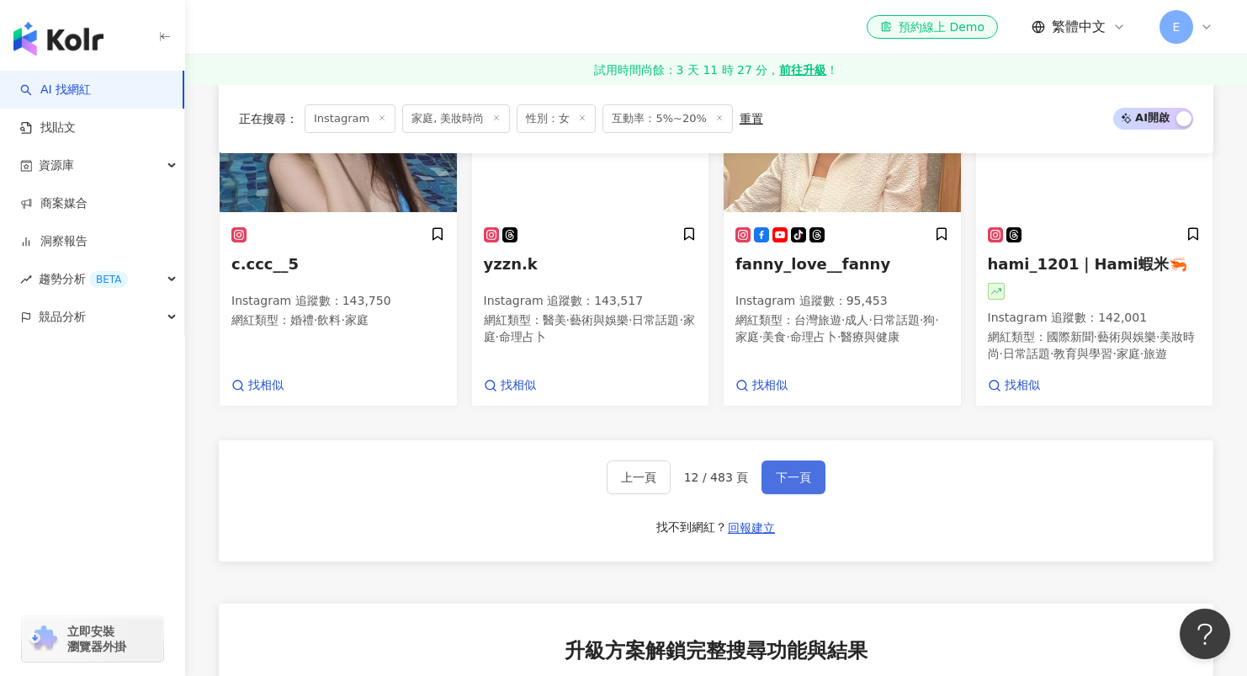
scroll to position [1156, 0]
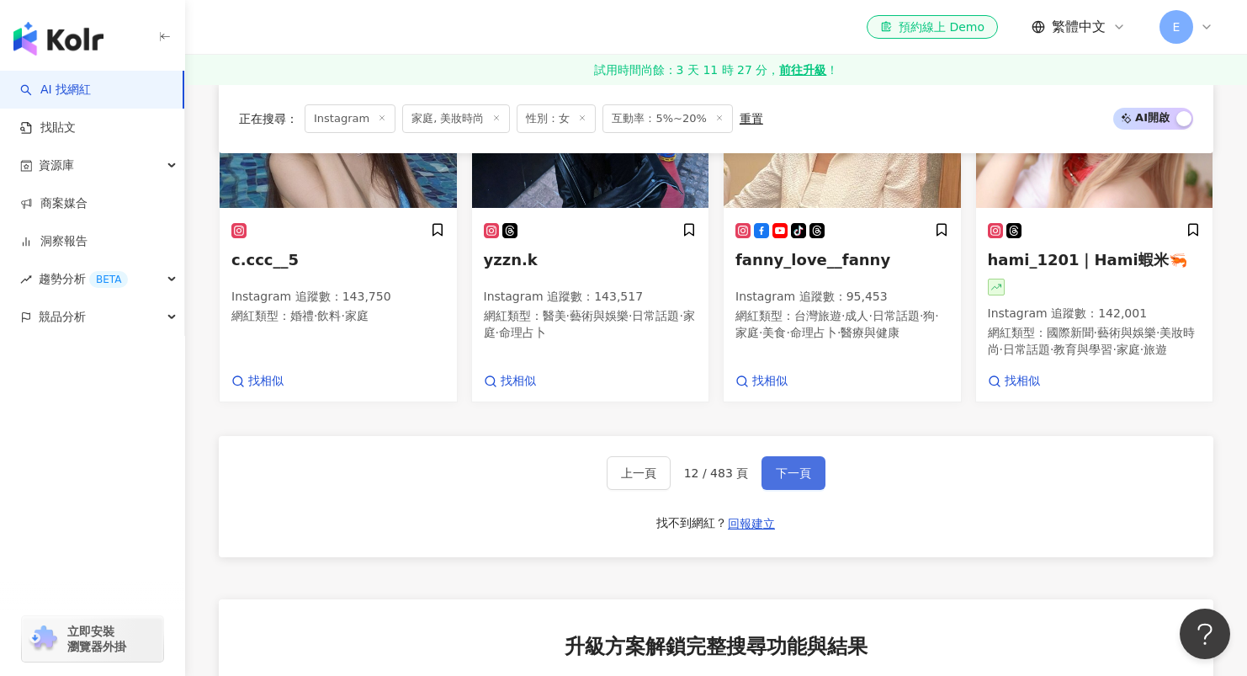
click at [795, 466] on span "下一頁" at bounding box center [793, 472] width 35 height 13
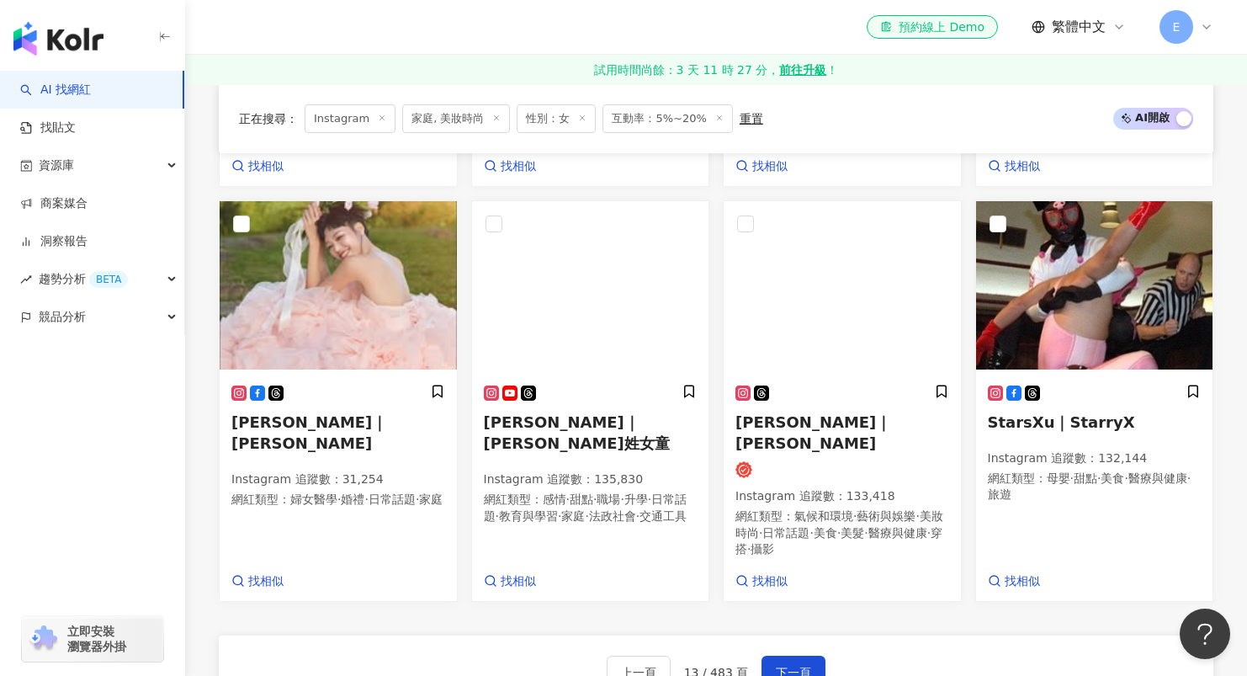
scroll to position [1060, 0]
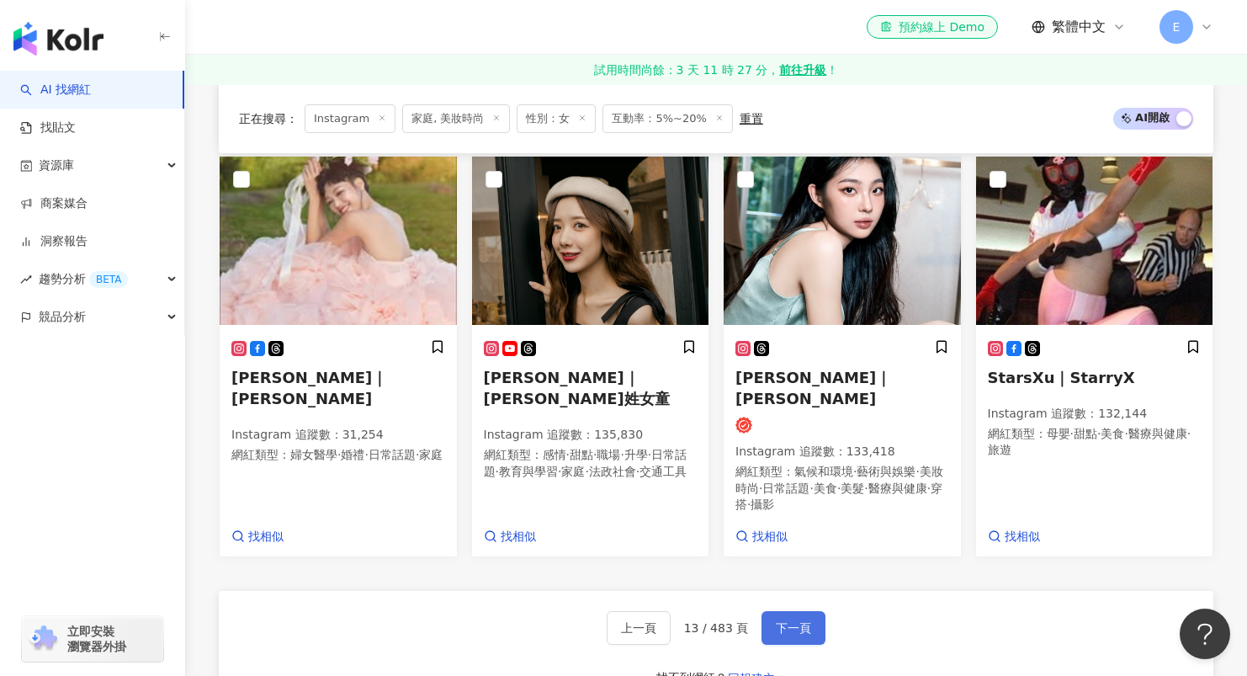
click at [787, 621] on span "下一頁" at bounding box center [793, 627] width 35 height 13
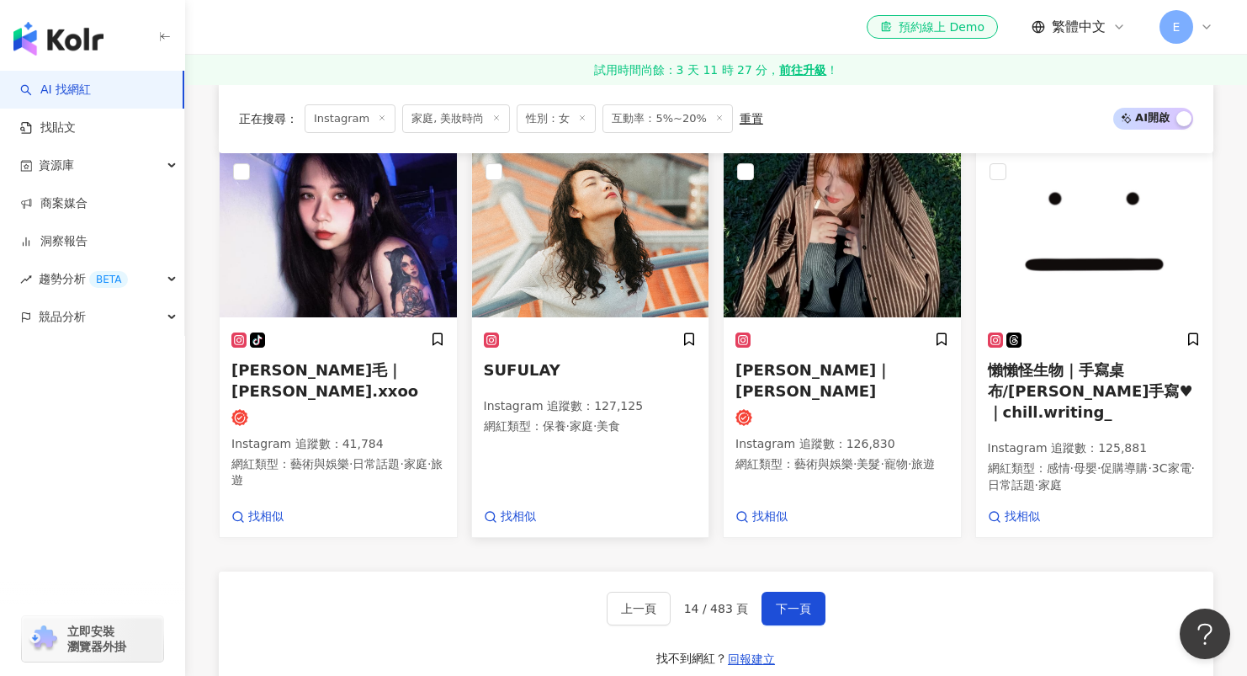
scroll to position [1014, 0]
click at [787, 591] on button "下一頁" at bounding box center [793, 608] width 64 height 34
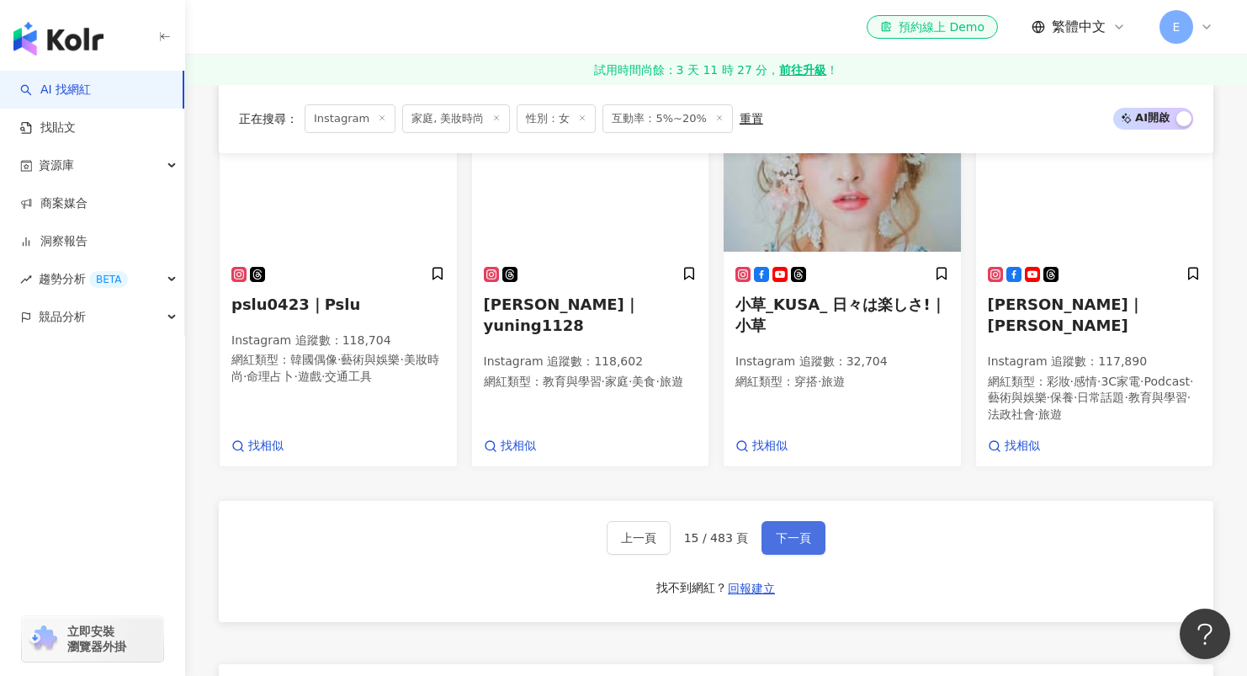
scroll to position [1174, 0]
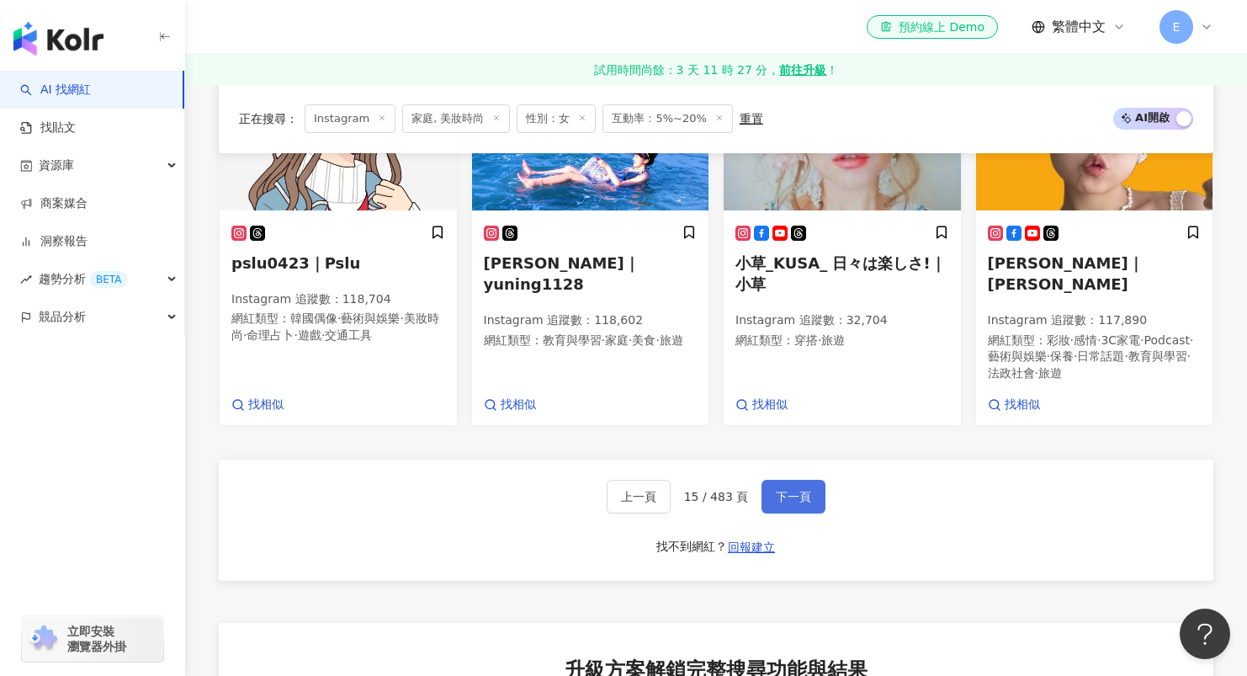
click at [798, 490] on span "下一頁" at bounding box center [793, 496] width 35 height 13
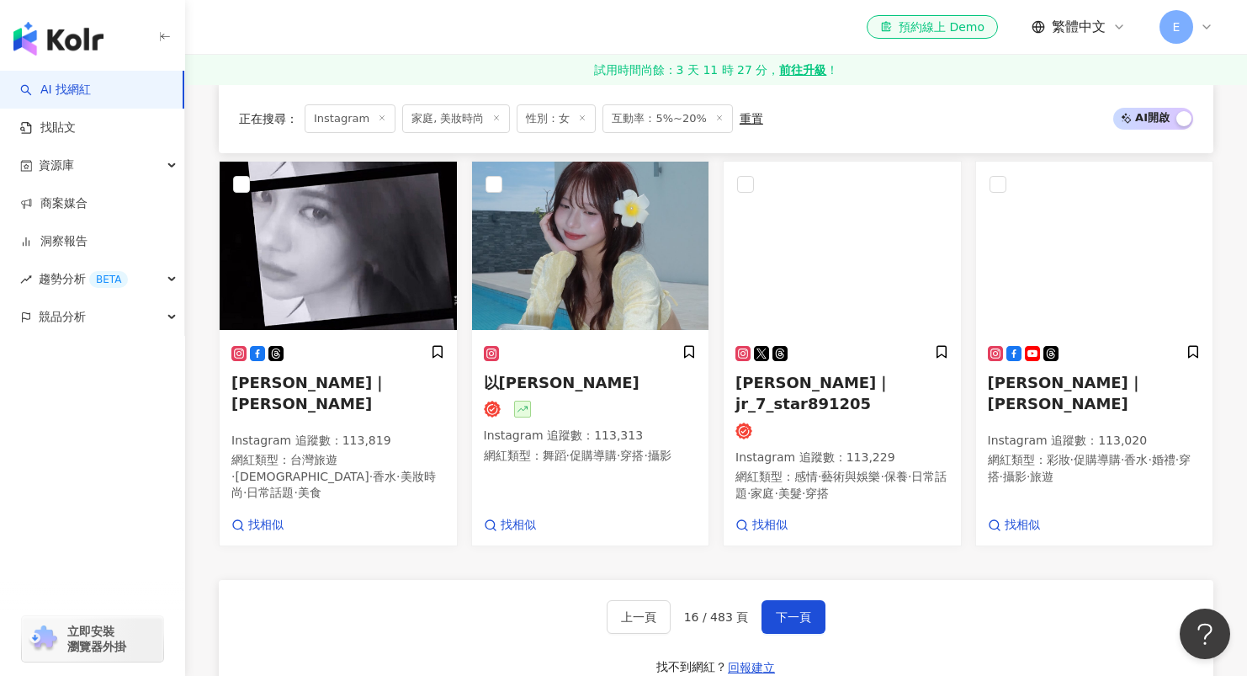
scroll to position [1045, 0]
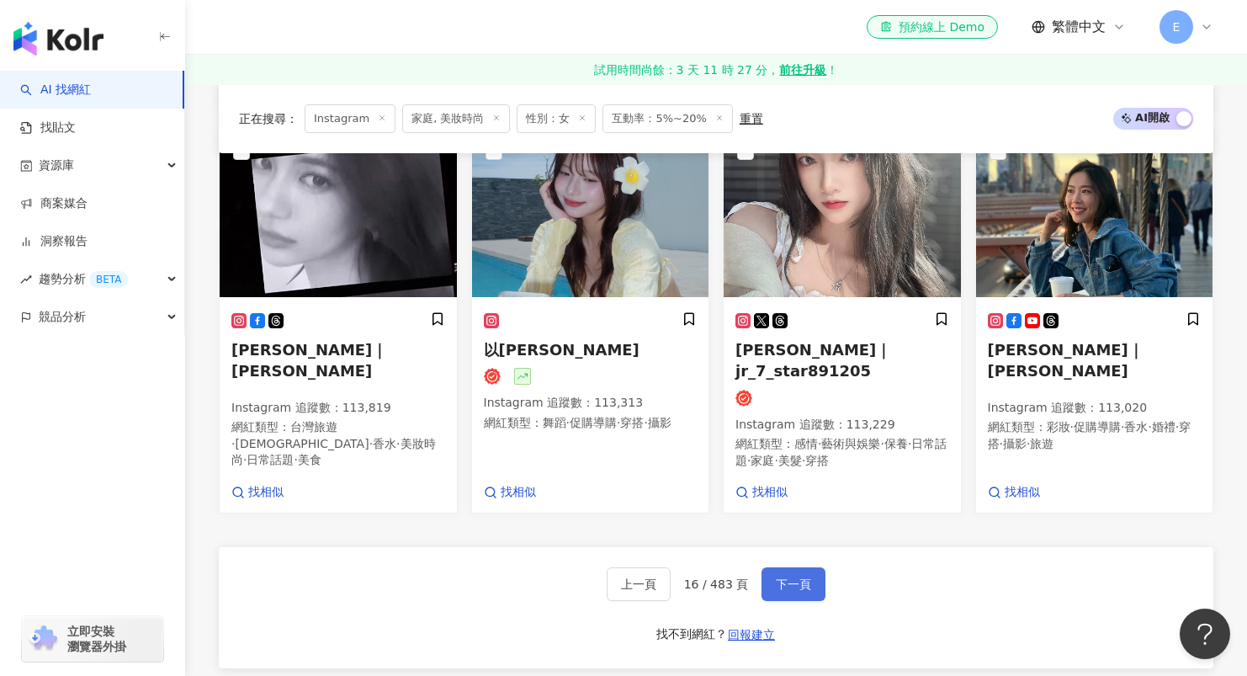
click at [796, 577] on span "下一頁" at bounding box center [793, 583] width 35 height 13
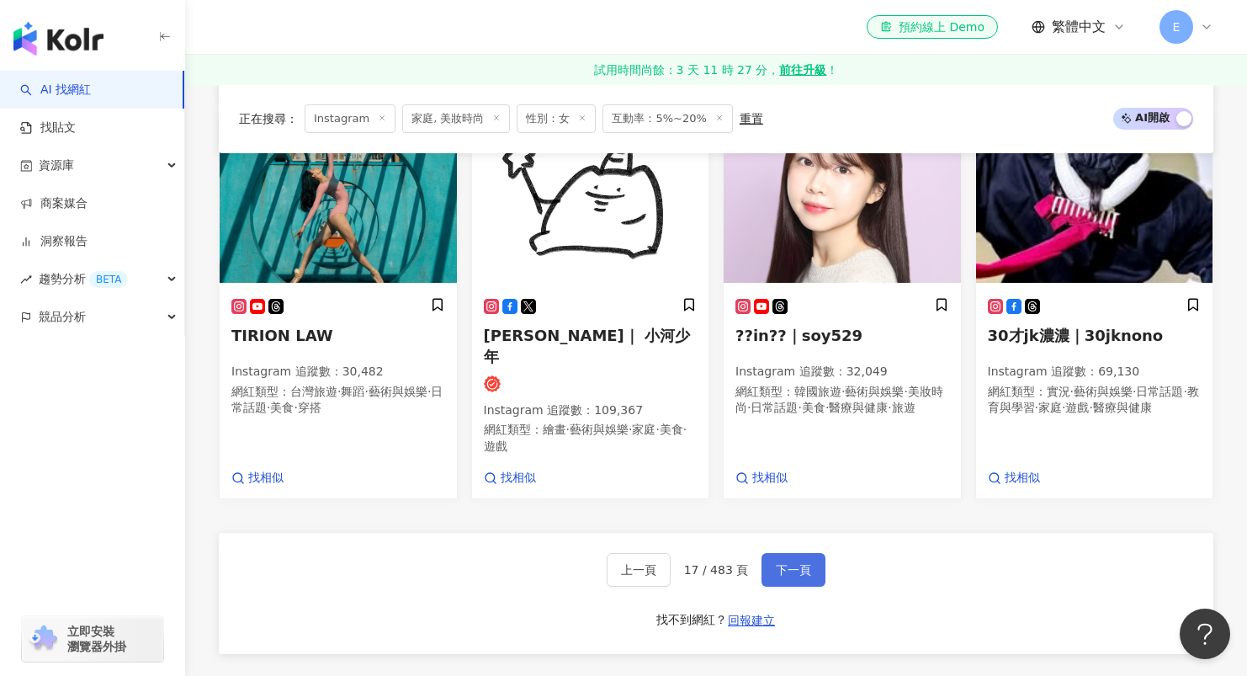
scroll to position [1078, 0]
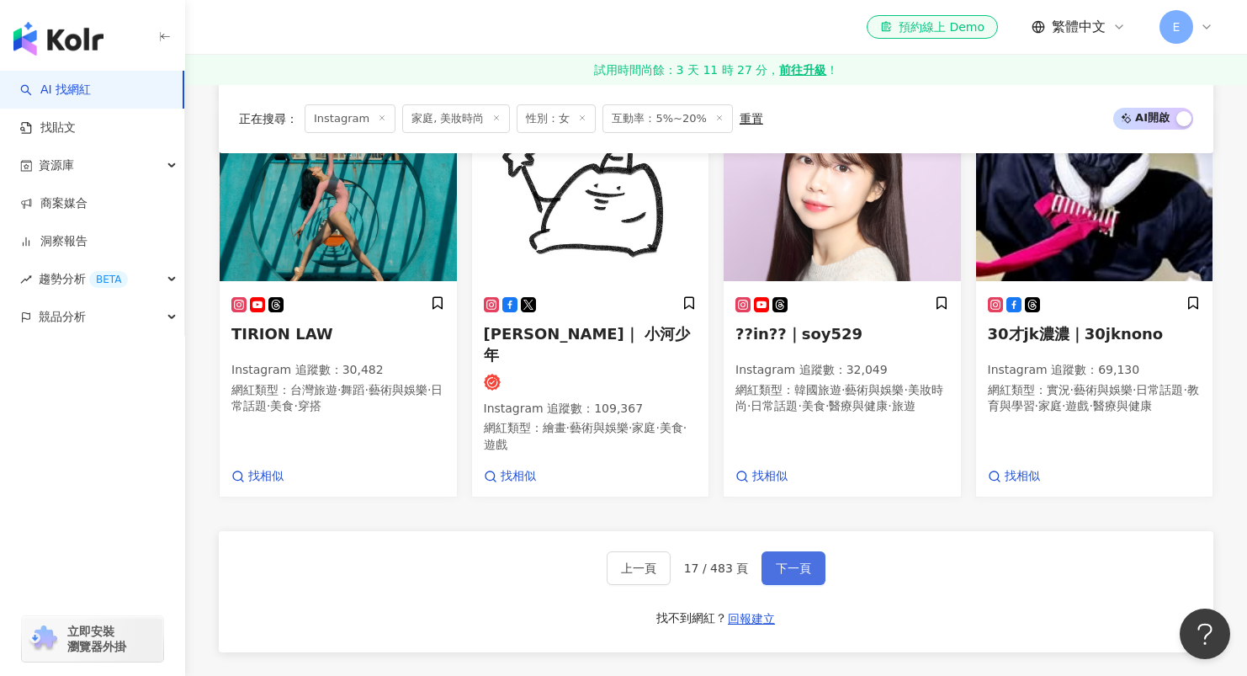
click at [811, 551] on button "下一頁" at bounding box center [793, 568] width 64 height 34
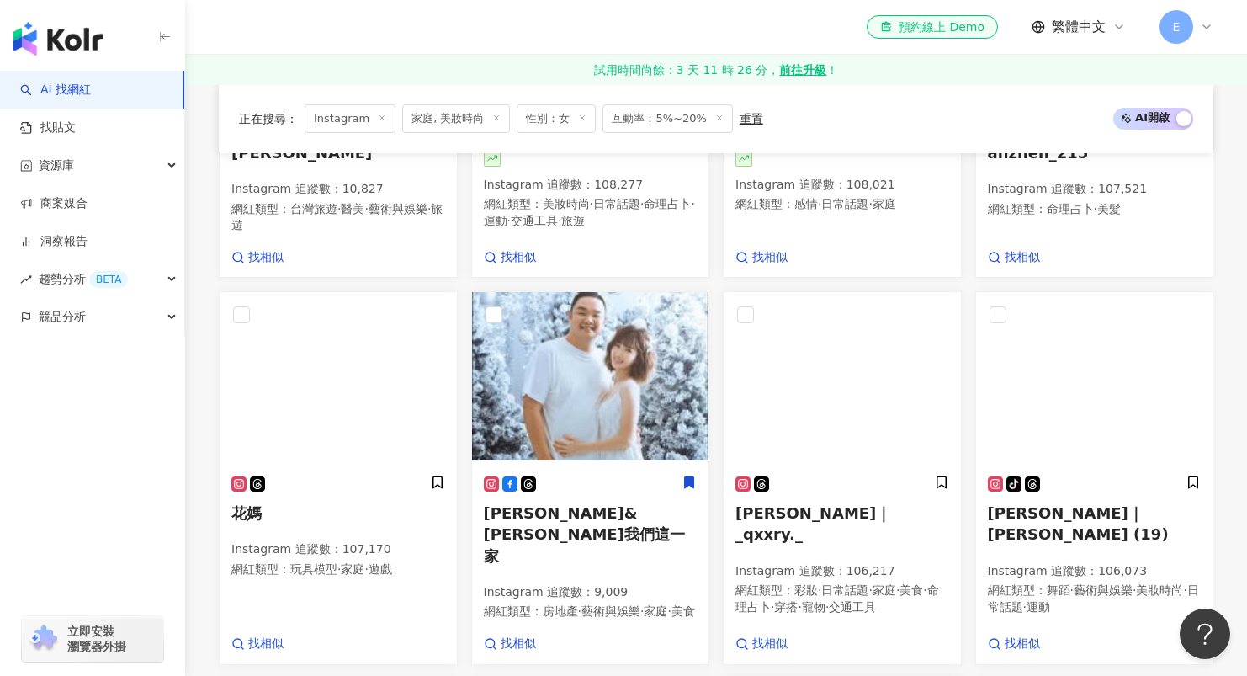
scroll to position [931, 0]
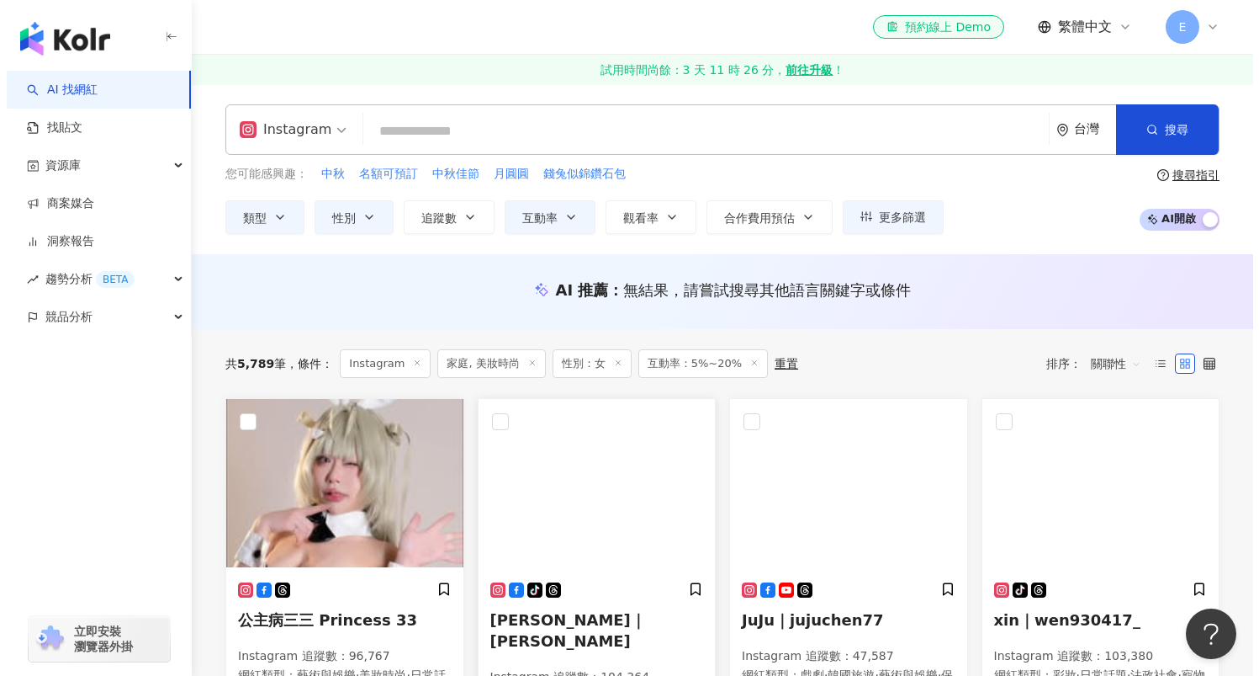
scroll to position [21, 0]
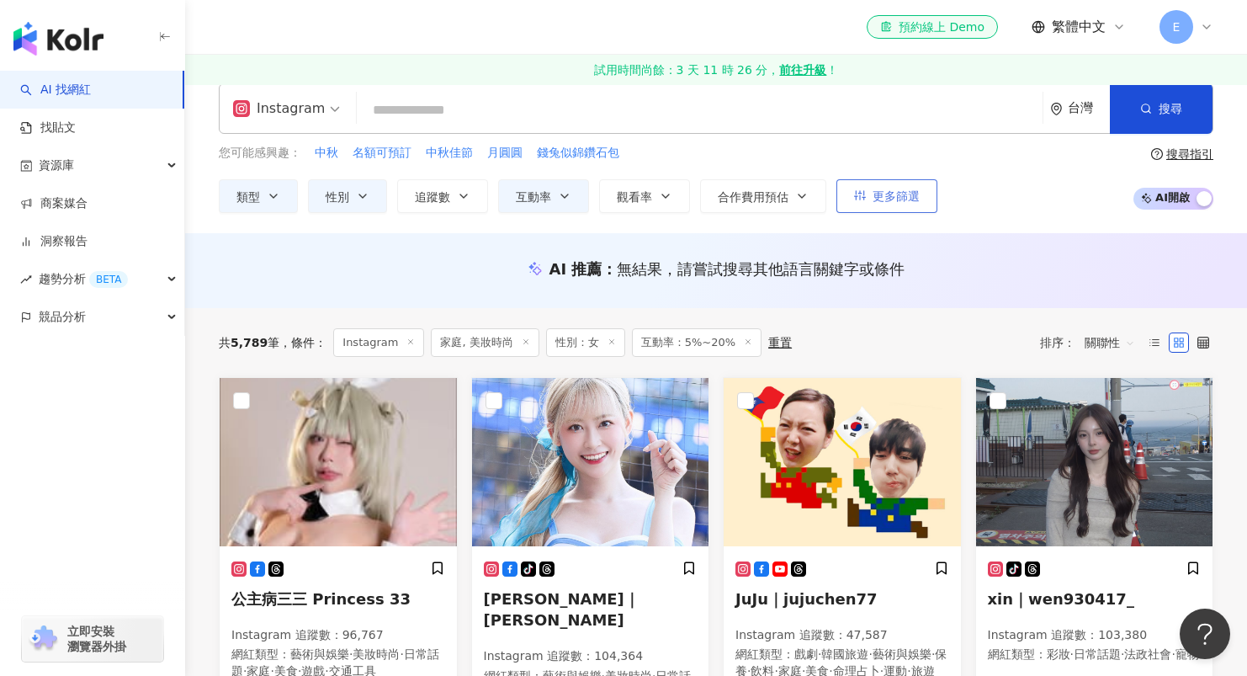
click at [883, 197] on span "更多篩選" at bounding box center [895, 195] width 47 height 13
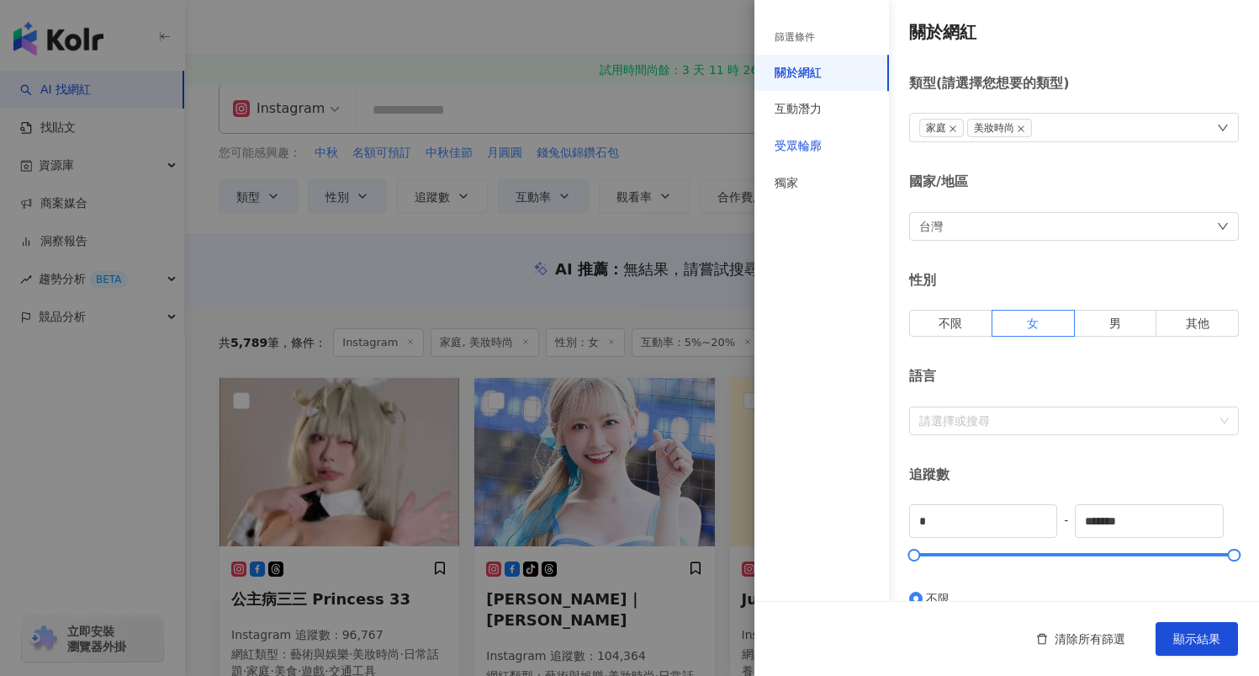
click at [819, 144] on div "受眾輪廓" at bounding box center [798, 146] width 47 height 17
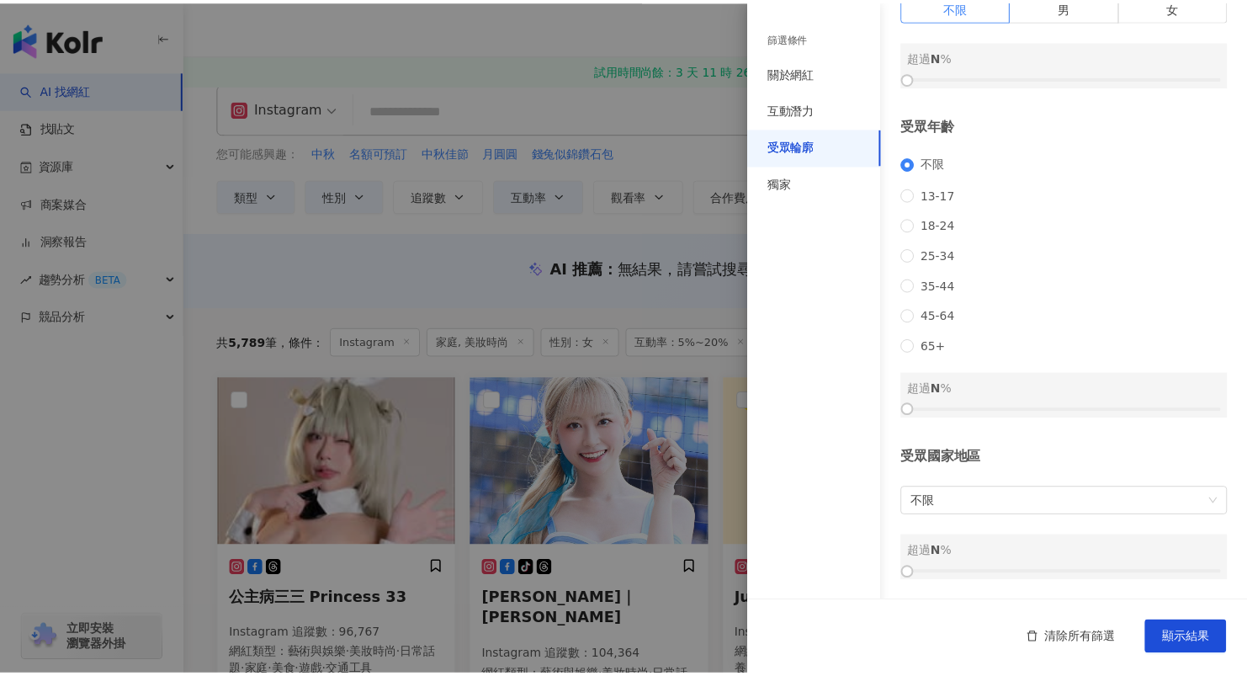
scroll to position [0, 0]
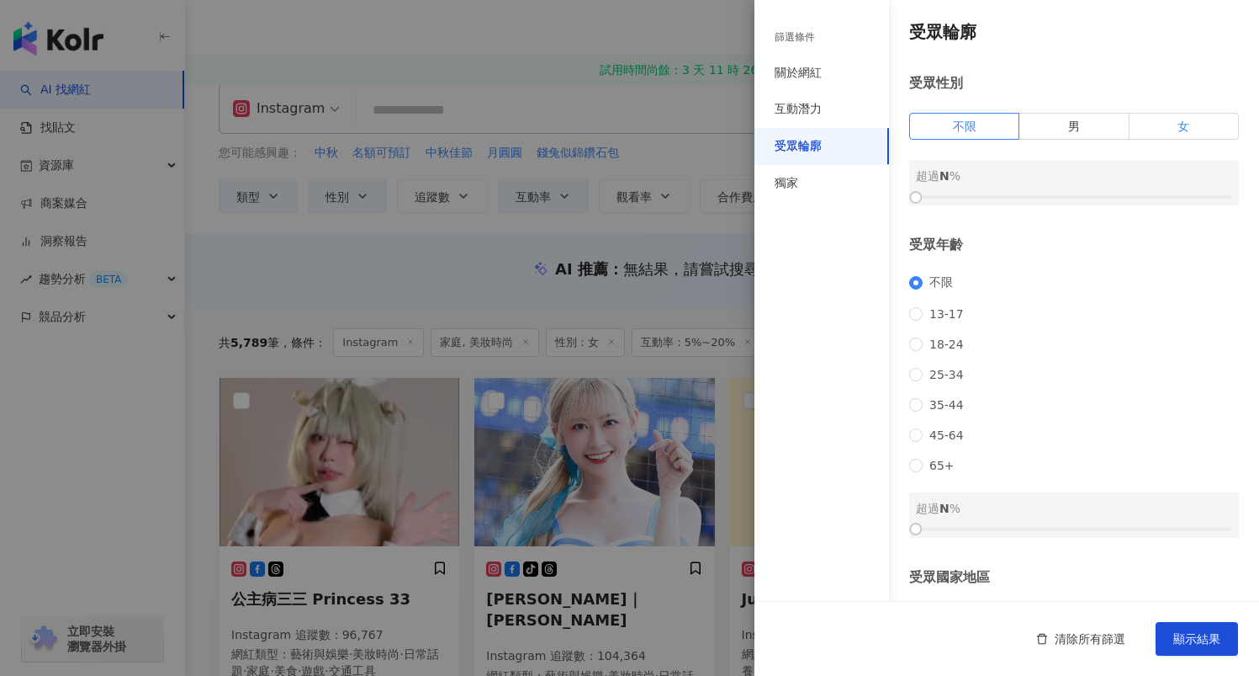
click at [1150, 130] on label "女" at bounding box center [1184, 126] width 109 height 27
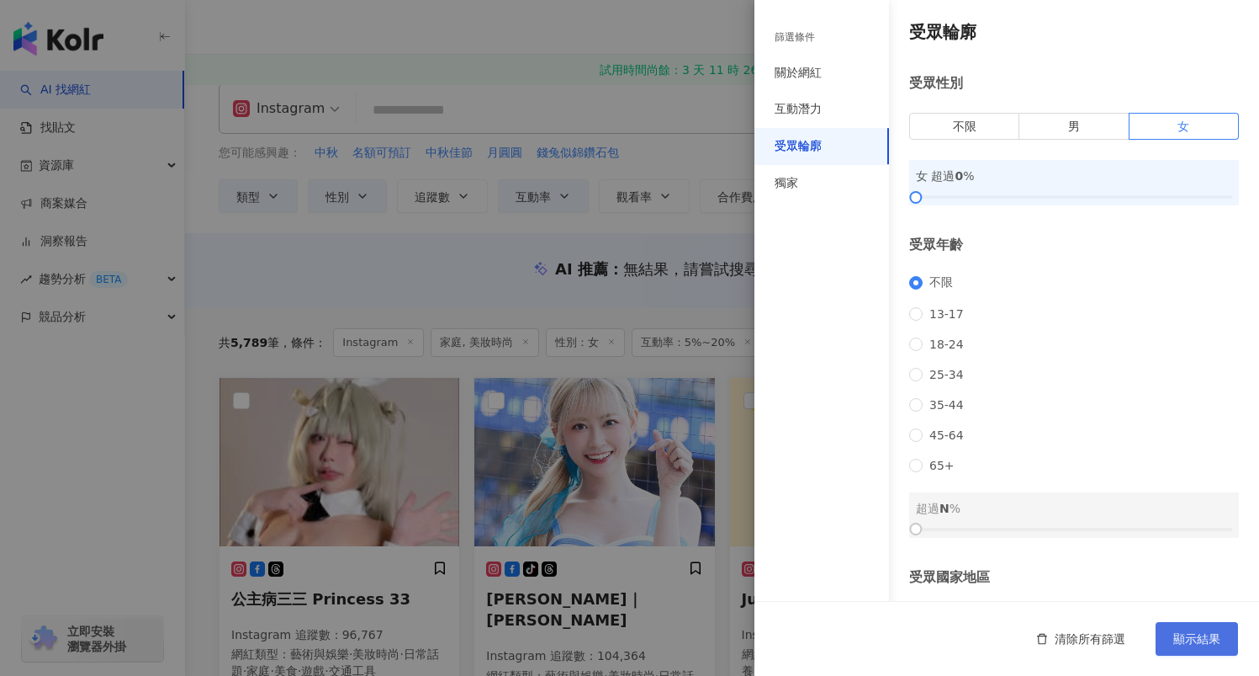
click at [1203, 639] on span "顯示結果" at bounding box center [1197, 638] width 47 height 13
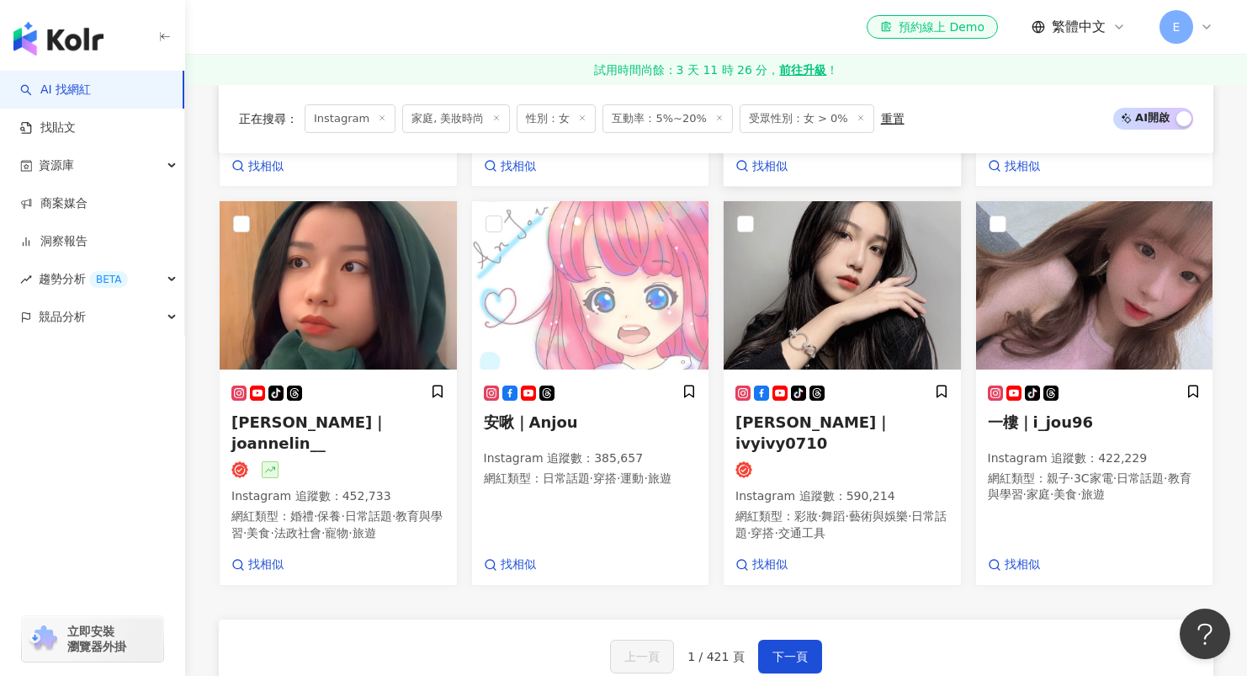
scroll to position [1220, 0]
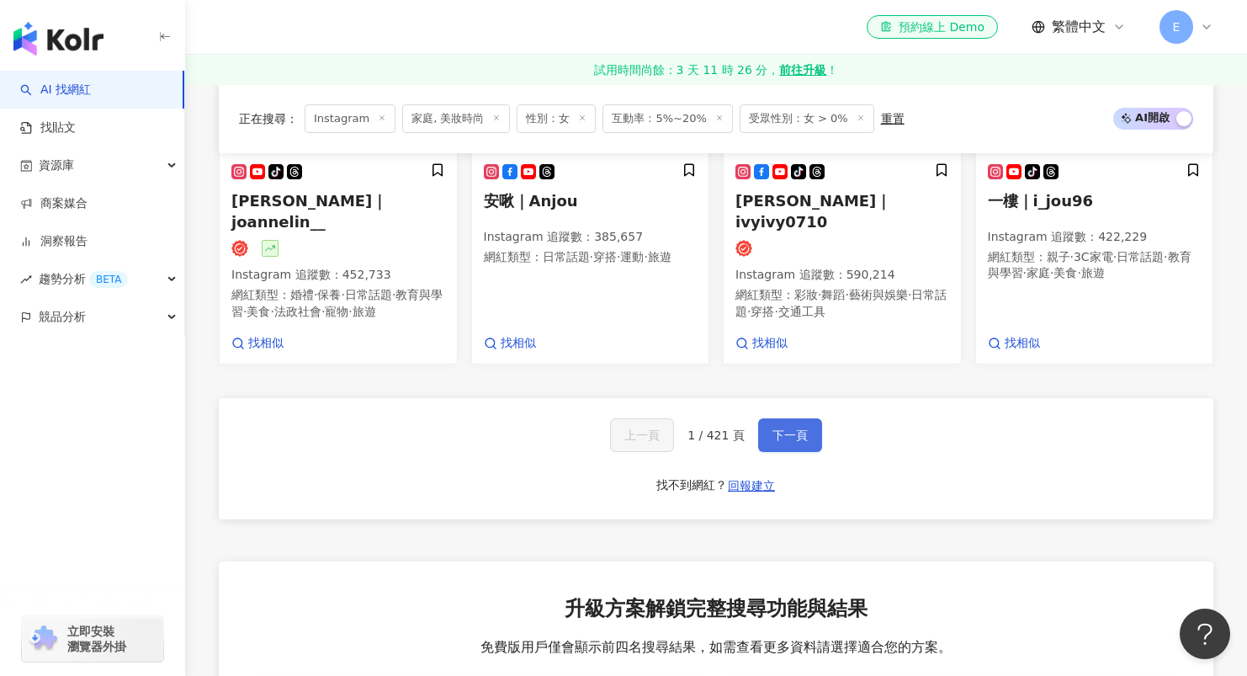
click at [775, 437] on span "下一頁" at bounding box center [789, 434] width 35 height 13
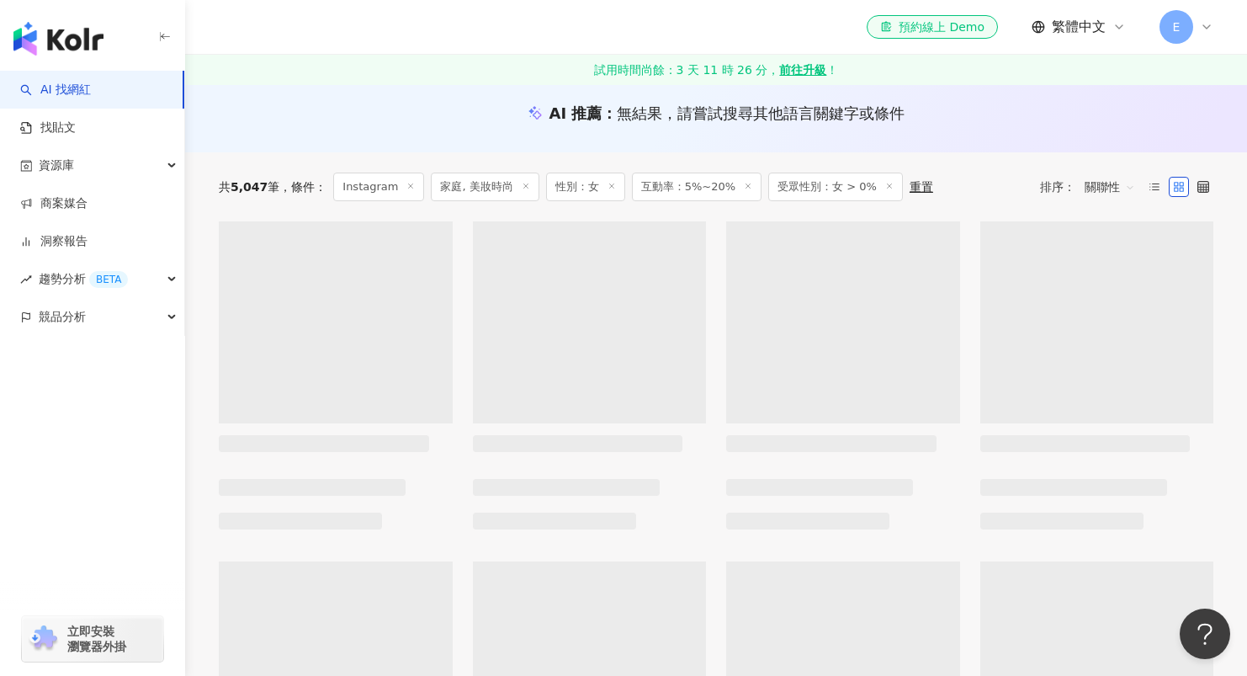
scroll to position [0, 0]
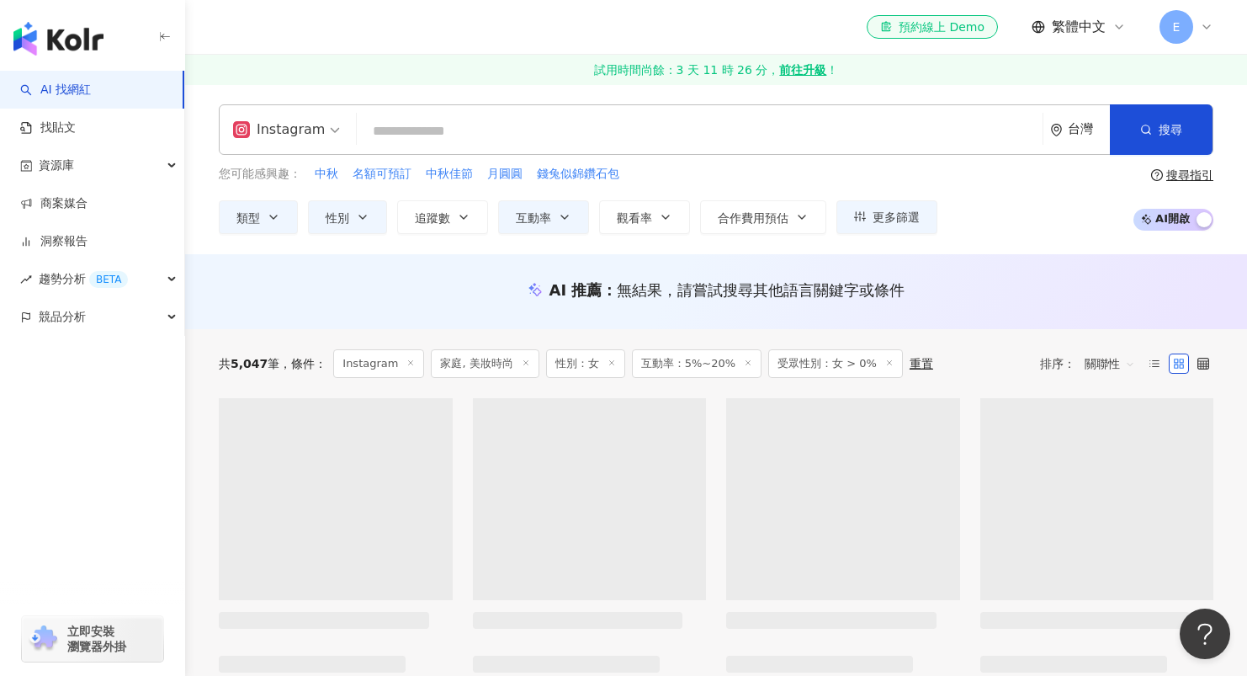
click at [722, 355] on span "互動率：5%~20%" at bounding box center [697, 363] width 130 height 29
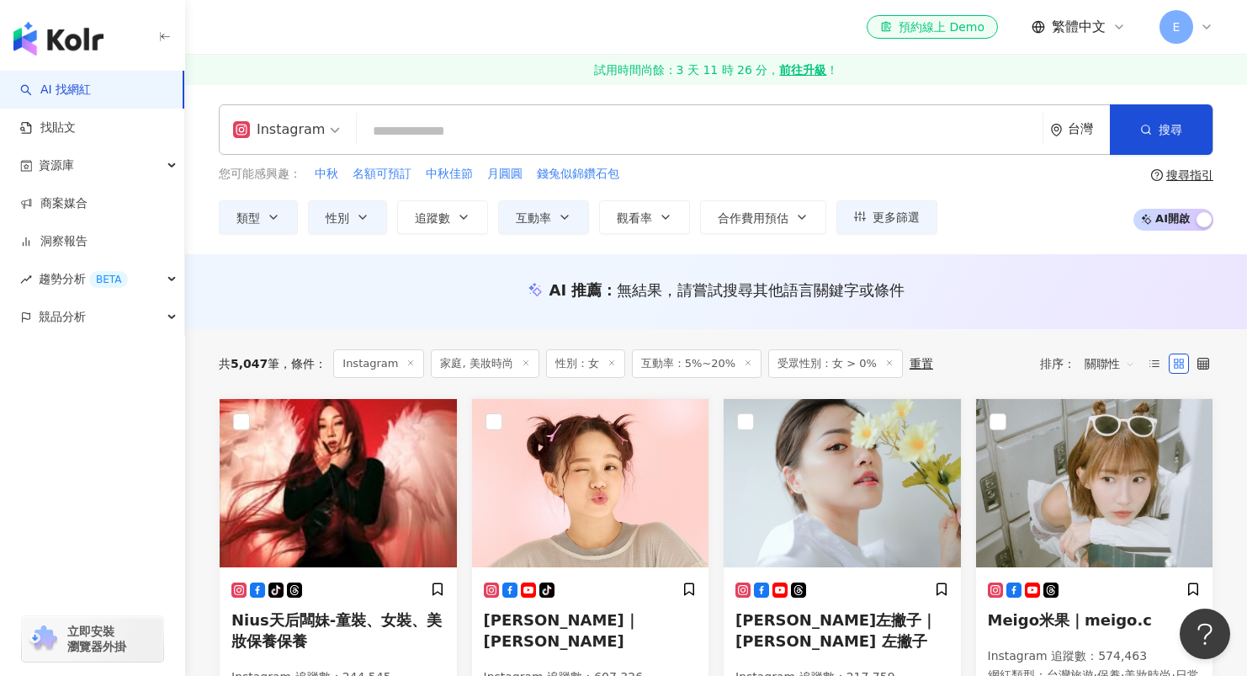
click at [726, 364] on span "互動率：5%~20%" at bounding box center [697, 363] width 130 height 29
click at [744, 362] on icon at bounding box center [748, 362] width 8 height 8
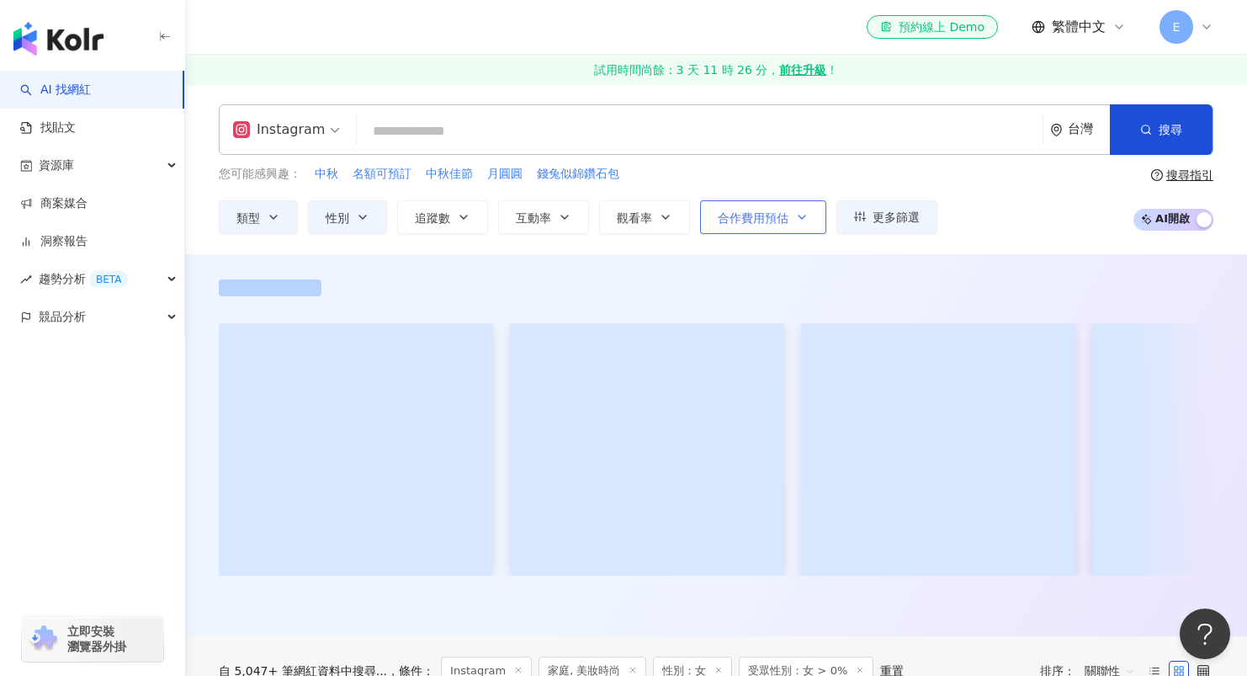
click at [769, 223] on span "合作費用預估" at bounding box center [753, 217] width 71 height 13
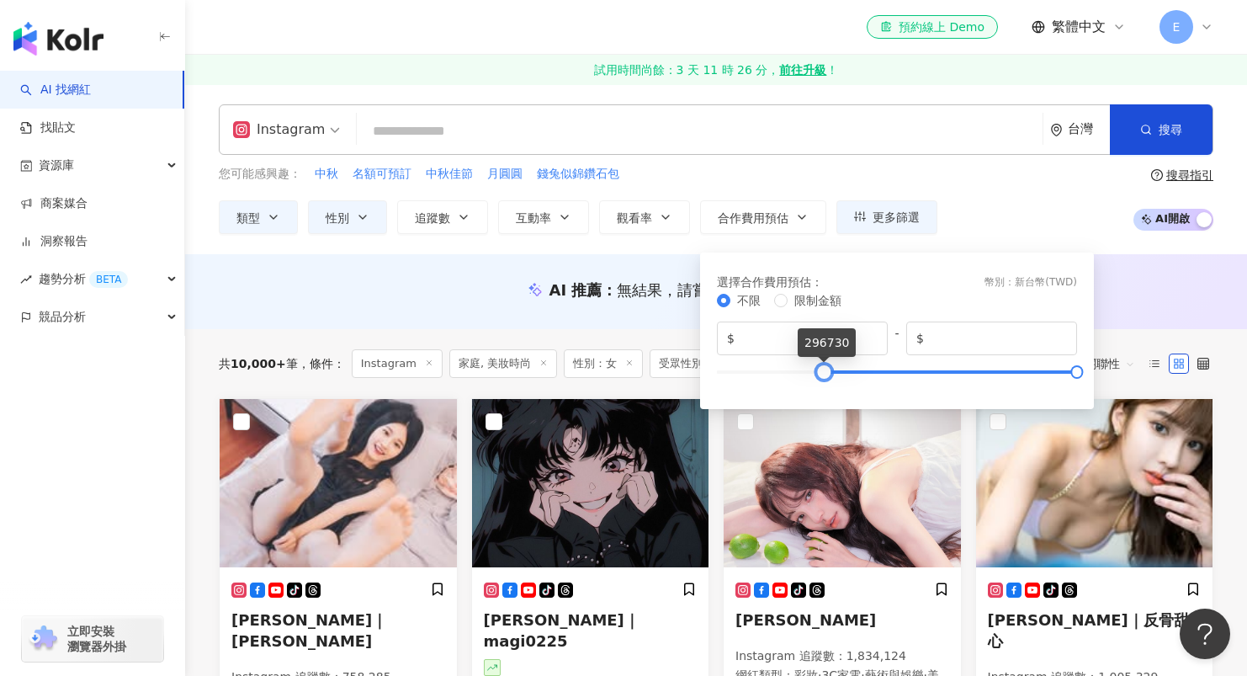
type input "*"
drag, startPoint x: 715, startPoint y: 370, endPoint x: 650, endPoint y: 390, distance: 67.6
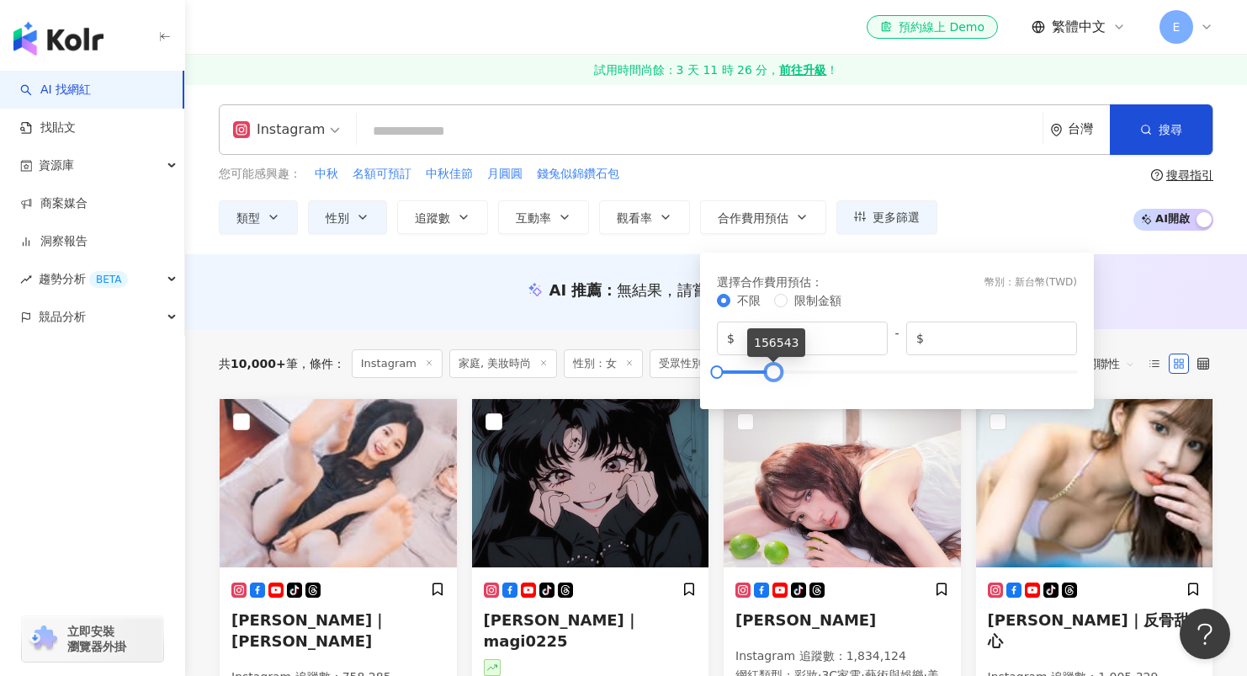
type input "******"
drag, startPoint x: 1068, startPoint y: 372, endPoint x: 764, endPoint y: 386, distance: 304.9
click at [764, 386] on div "不限 限制金額 $ * - $ ******" at bounding box center [897, 340] width 360 height 98
click at [1058, 220] on div "您可能感興趣： 中秋 名額可預訂 中秋佳節 月圓圓 錢兔似錦鑽石包 類型 性別 追蹤數 互動率 觀看率 合作費用預估 更多篩選 篩選條件 關於網紅 互動潛力 …" at bounding box center [716, 199] width 994 height 69
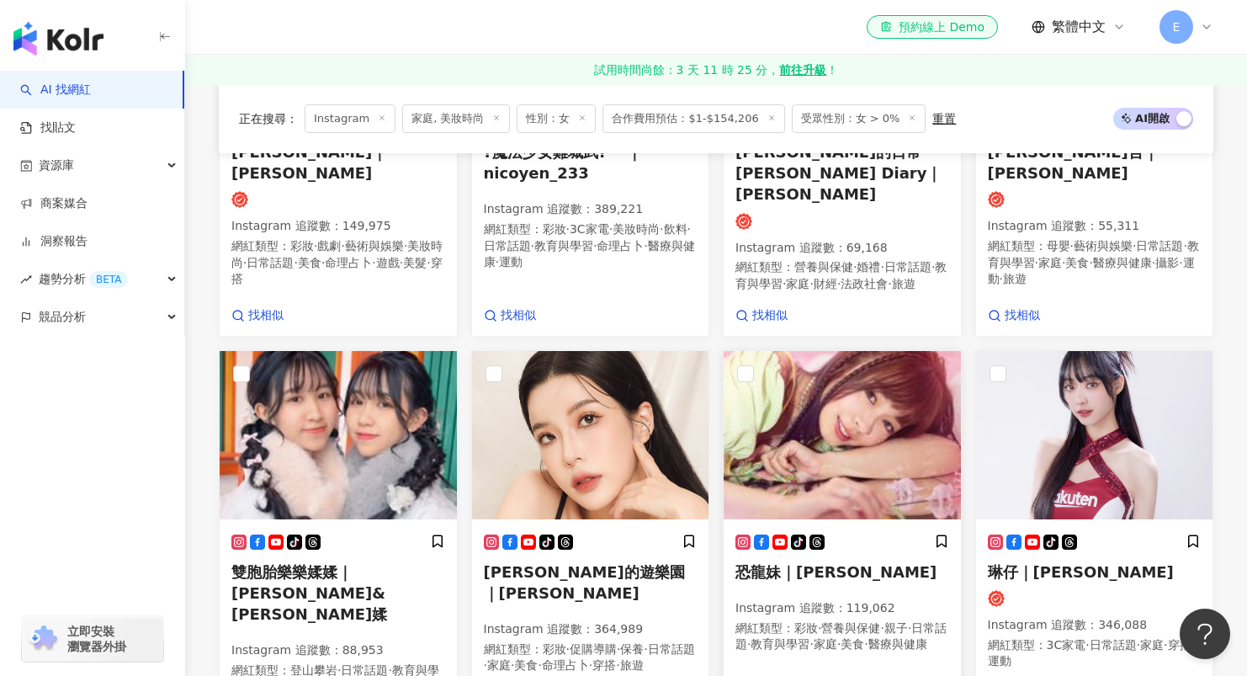
scroll to position [1349, 0]
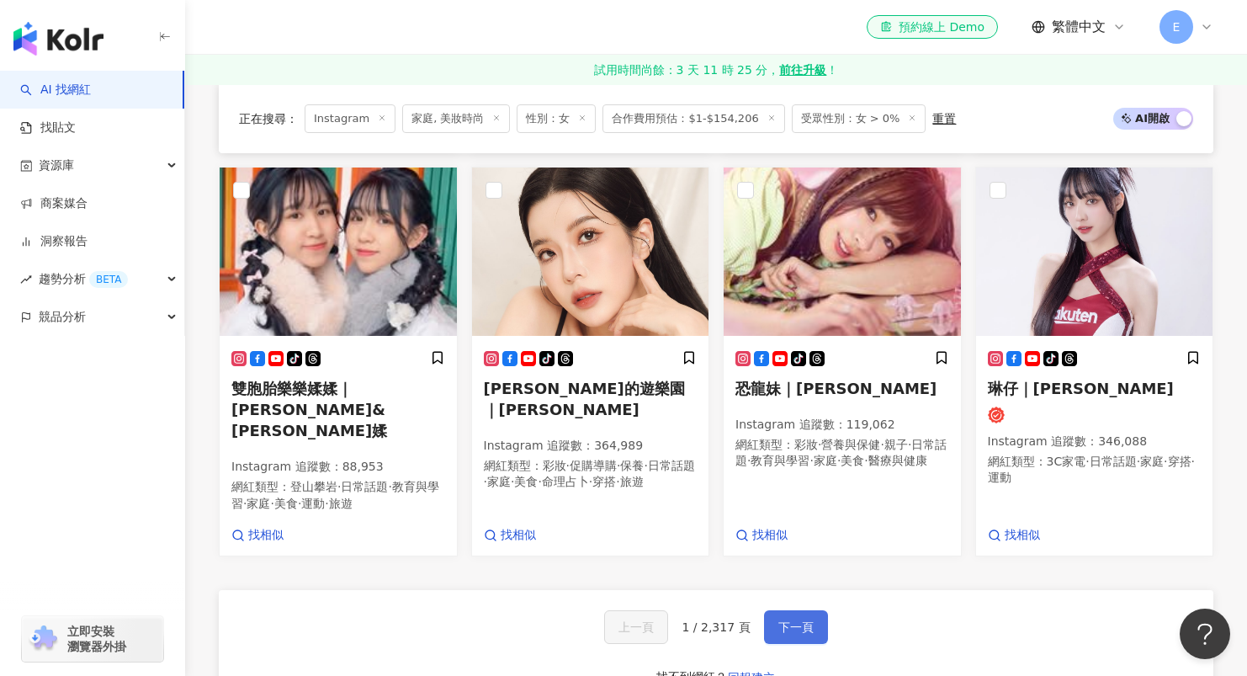
click at [808, 610] on button "下一頁" at bounding box center [796, 627] width 64 height 34
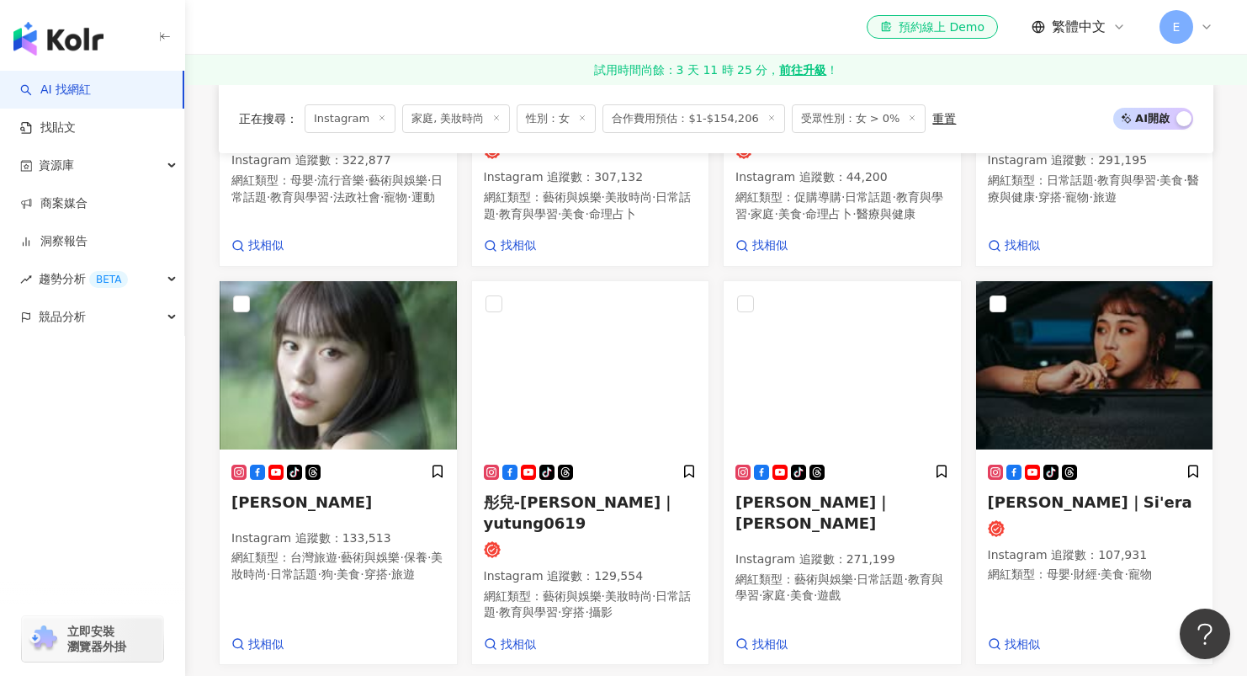
scroll to position [1472, 0]
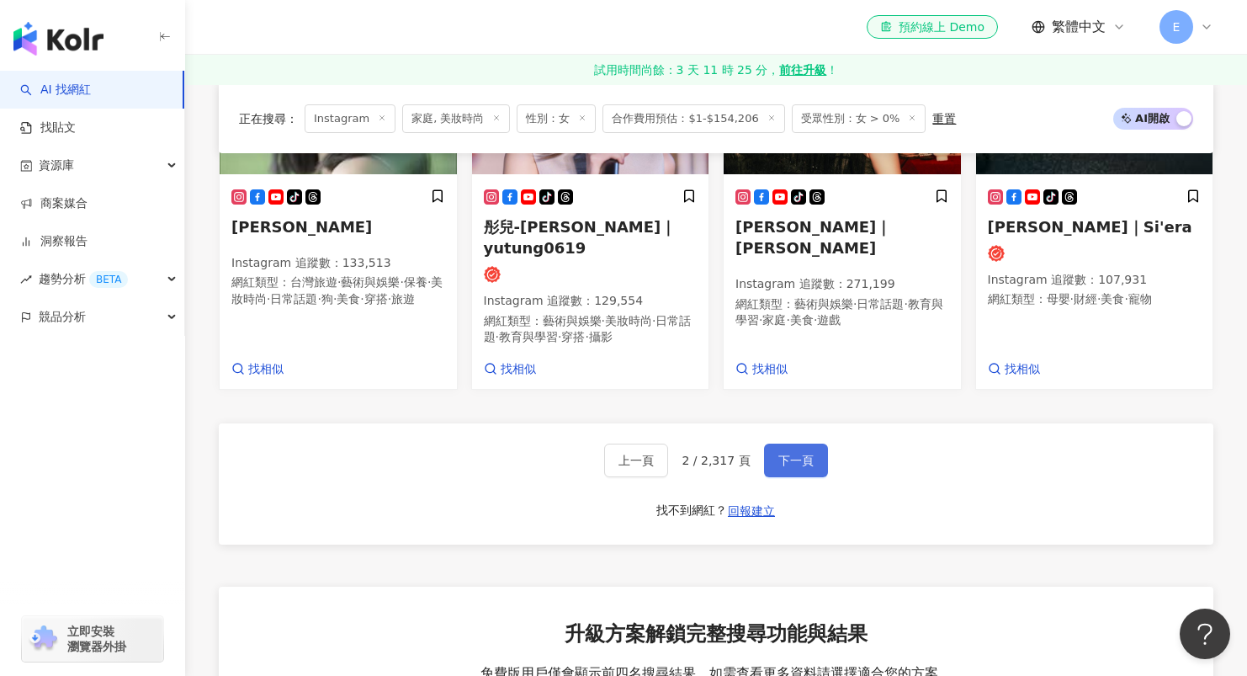
click at [802, 453] on span "下一頁" at bounding box center [795, 459] width 35 height 13
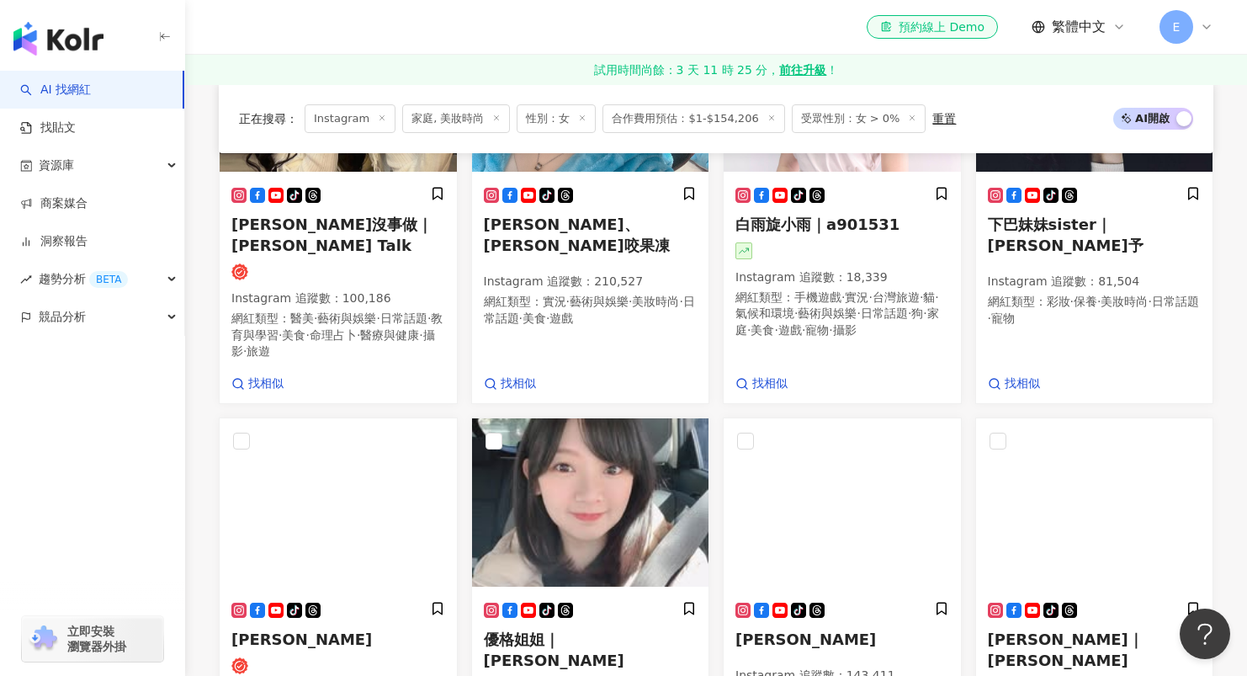
scroll to position [1451, 0]
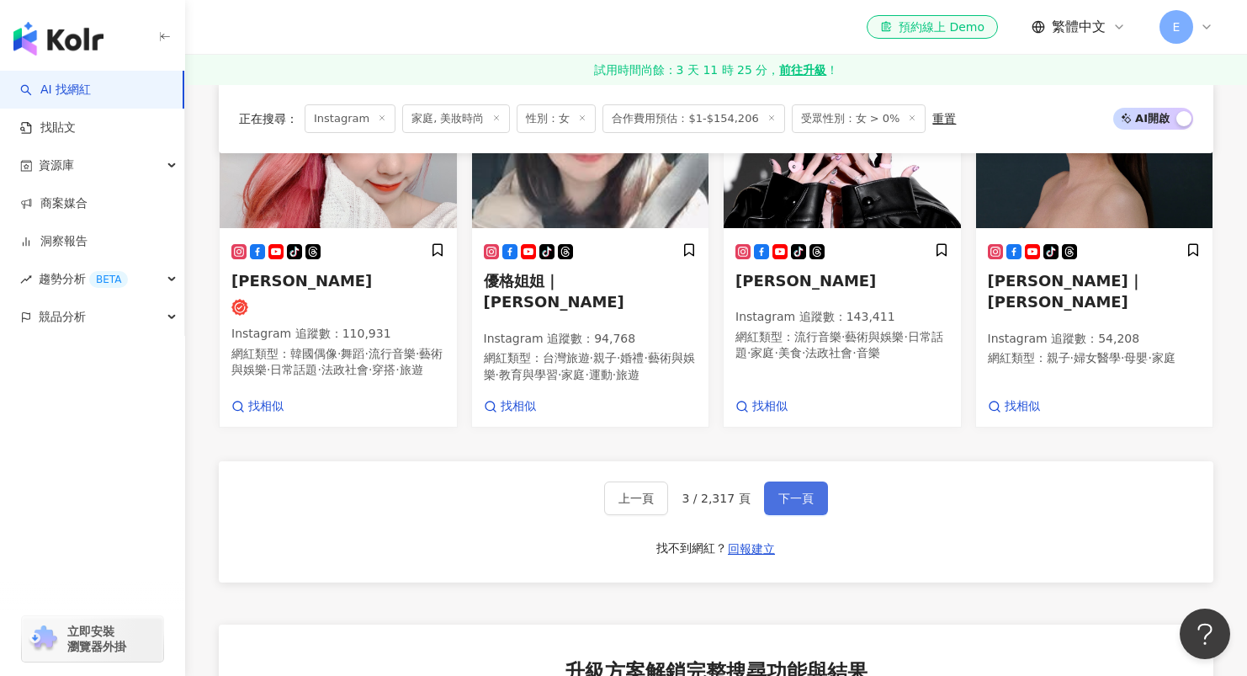
click at [804, 505] on span "下一頁" at bounding box center [795, 497] width 35 height 13
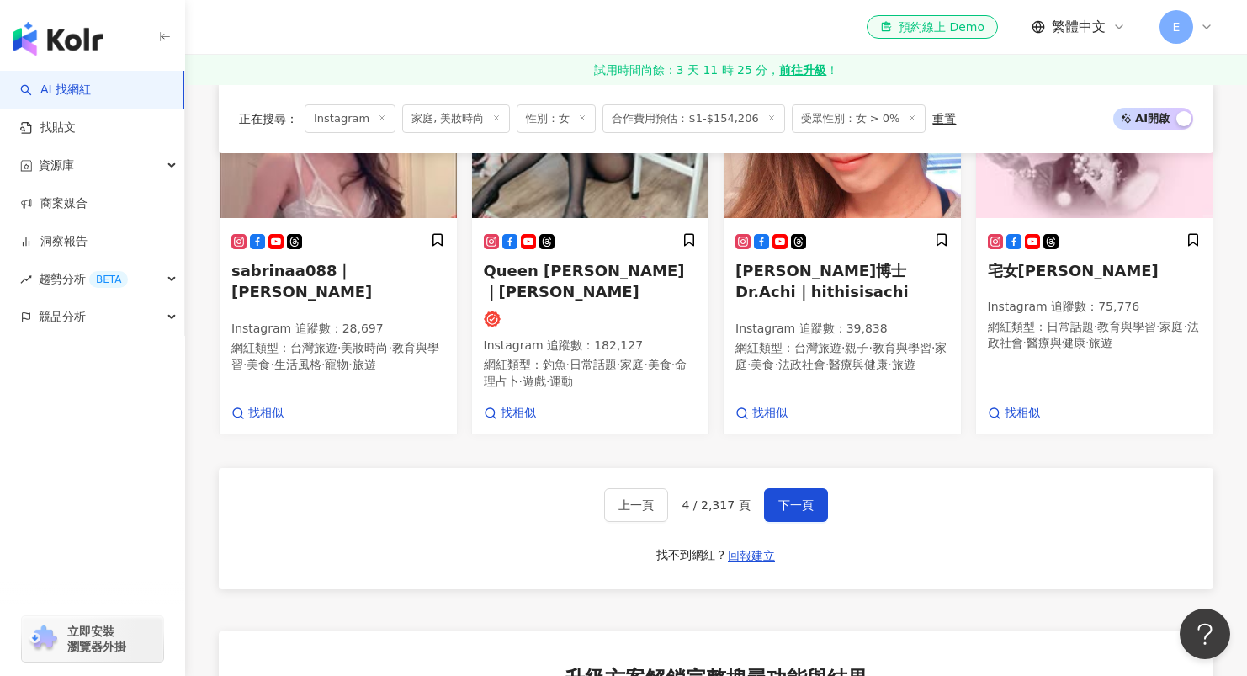
scroll to position [1335, 0]
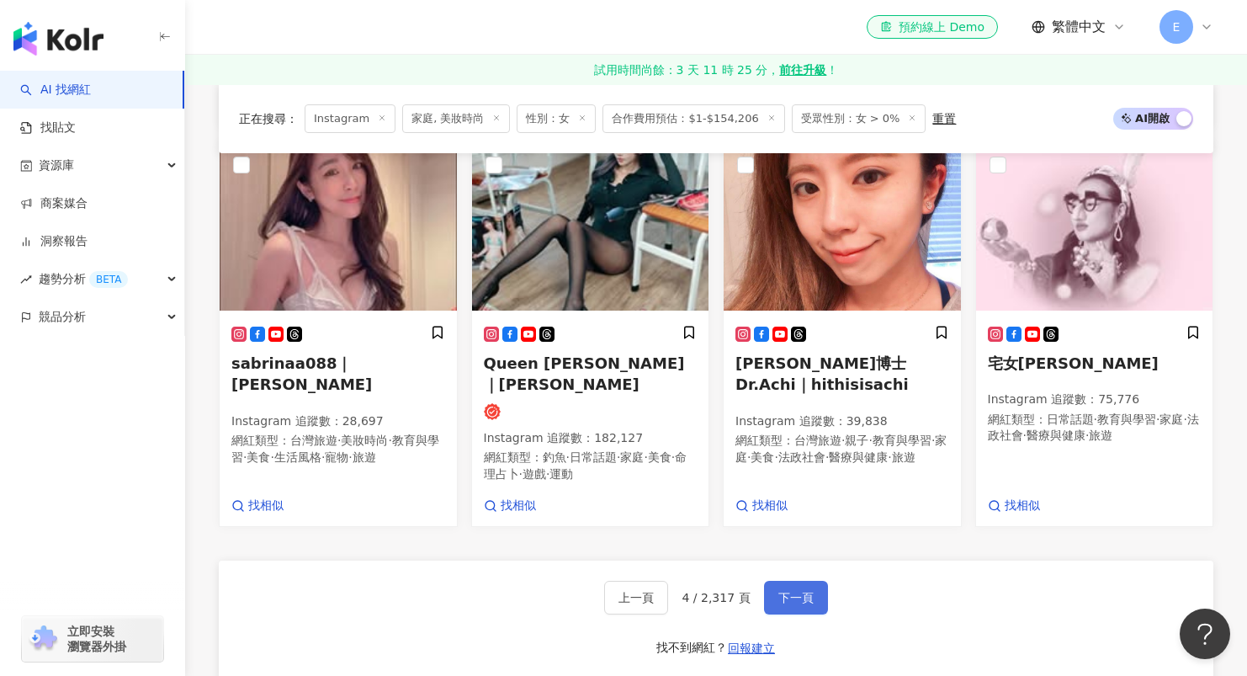
click at [781, 591] on span "下一頁" at bounding box center [795, 597] width 35 height 13
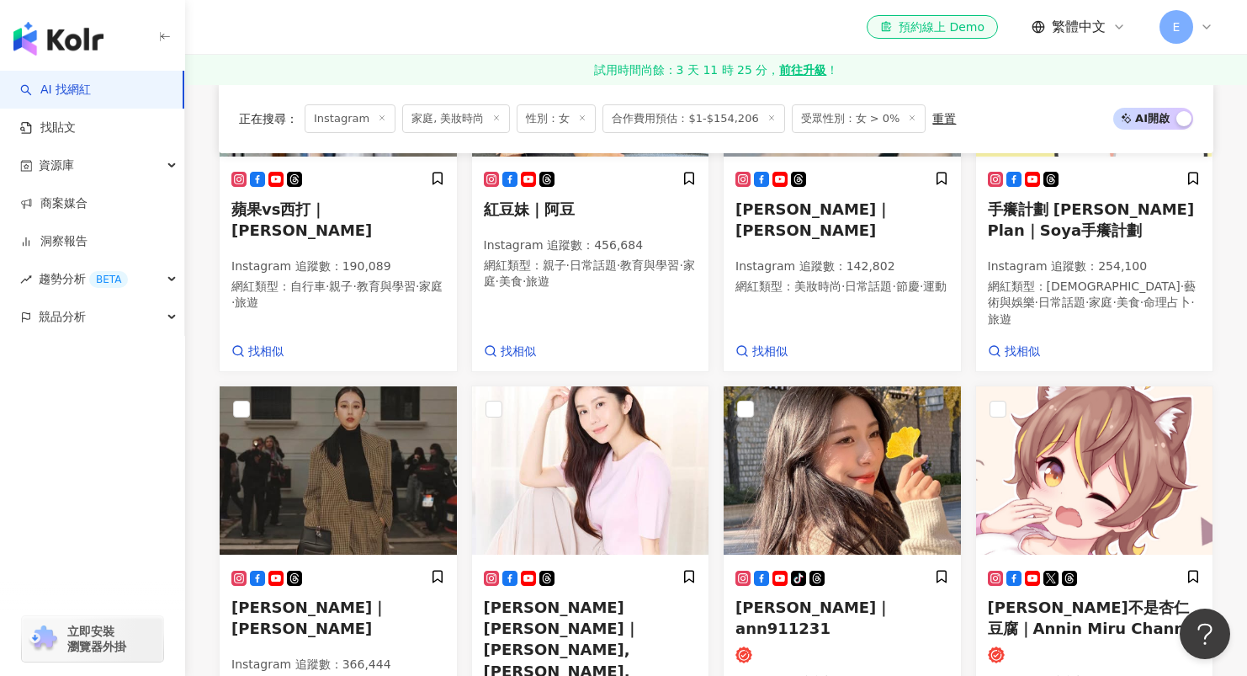
scroll to position [1402, 0]
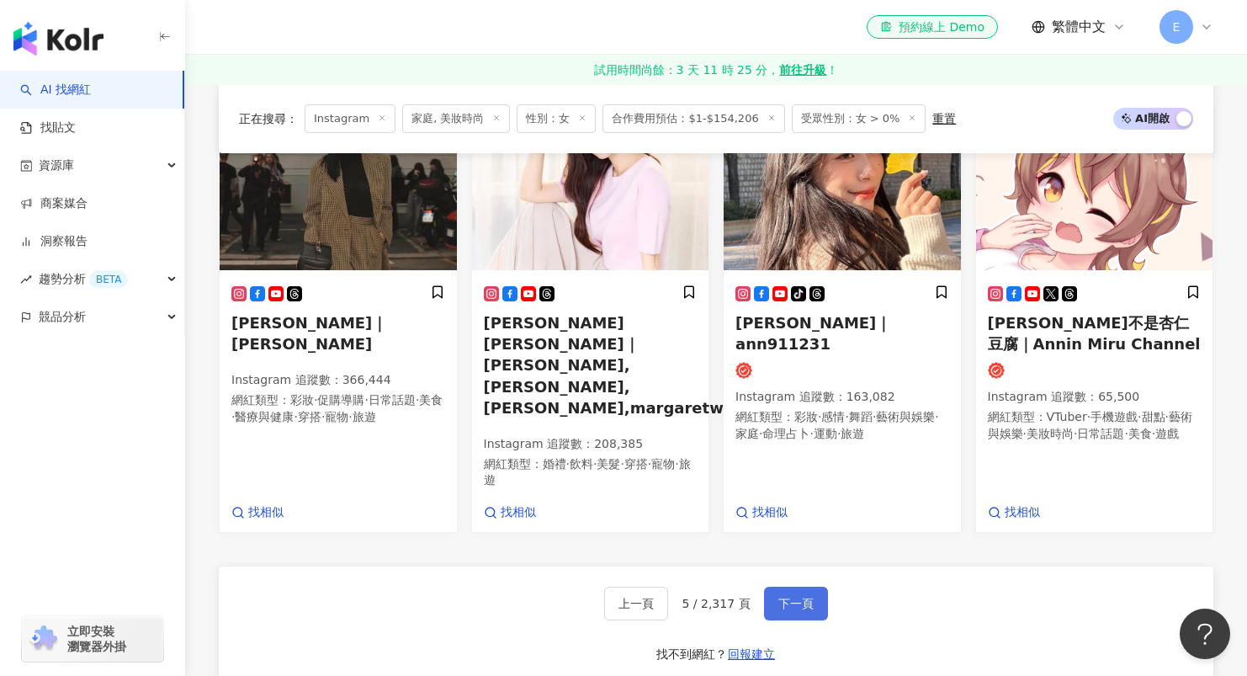
click at [799, 596] on span "下一頁" at bounding box center [795, 602] width 35 height 13
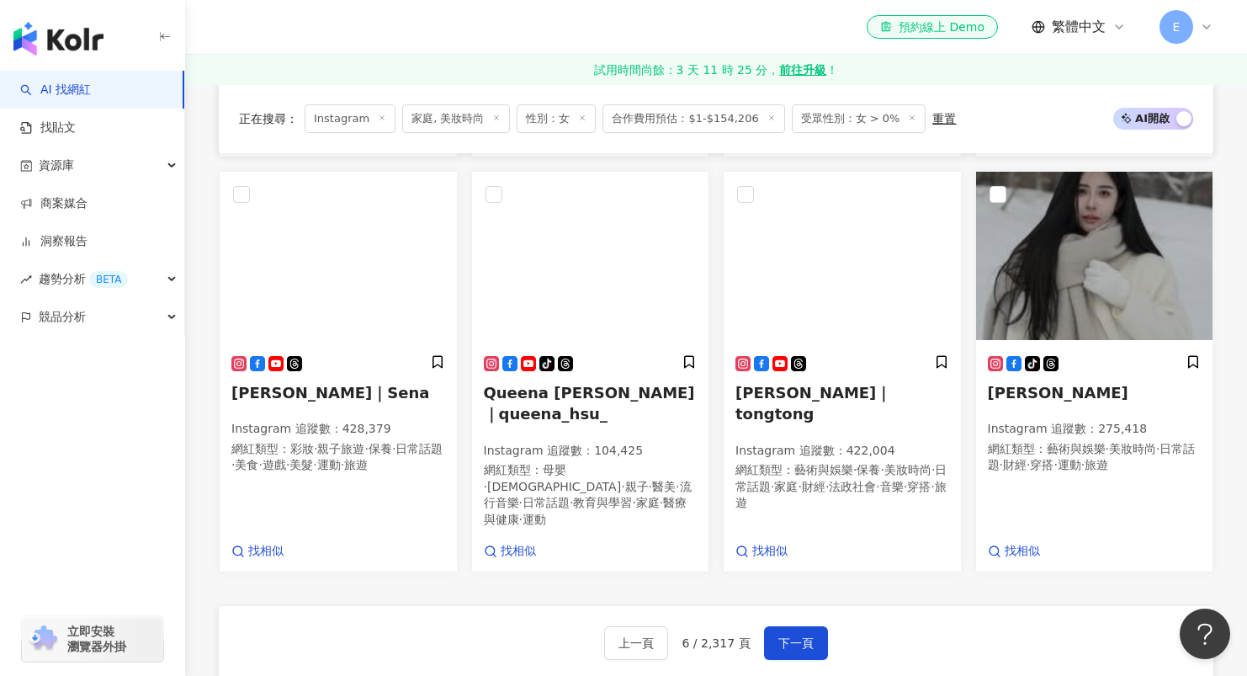
scroll to position [1344, 0]
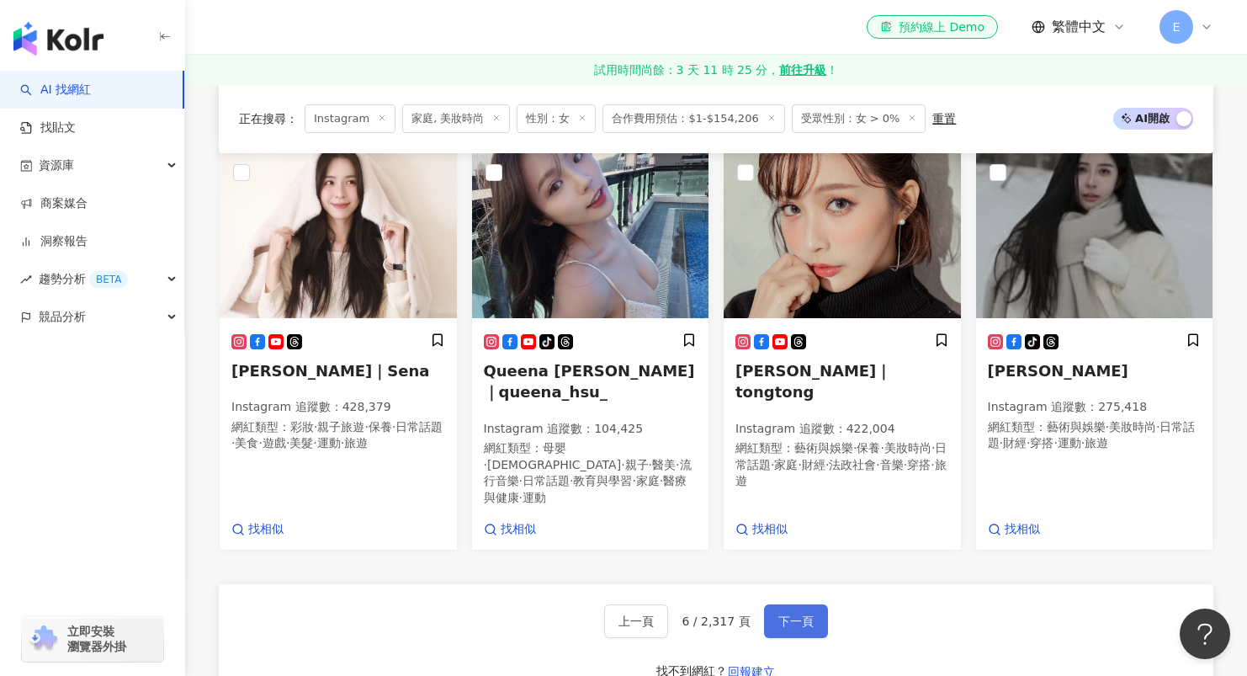
click at [802, 614] on span "下一頁" at bounding box center [795, 620] width 35 height 13
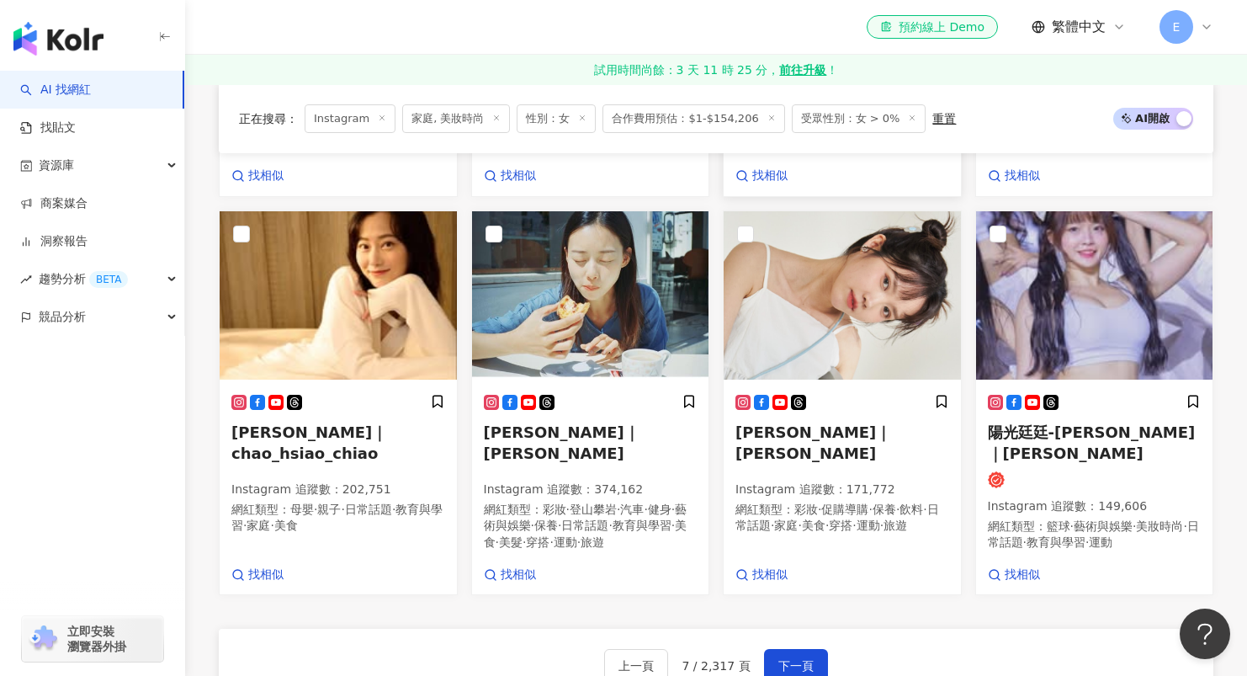
scroll to position [1403, 0]
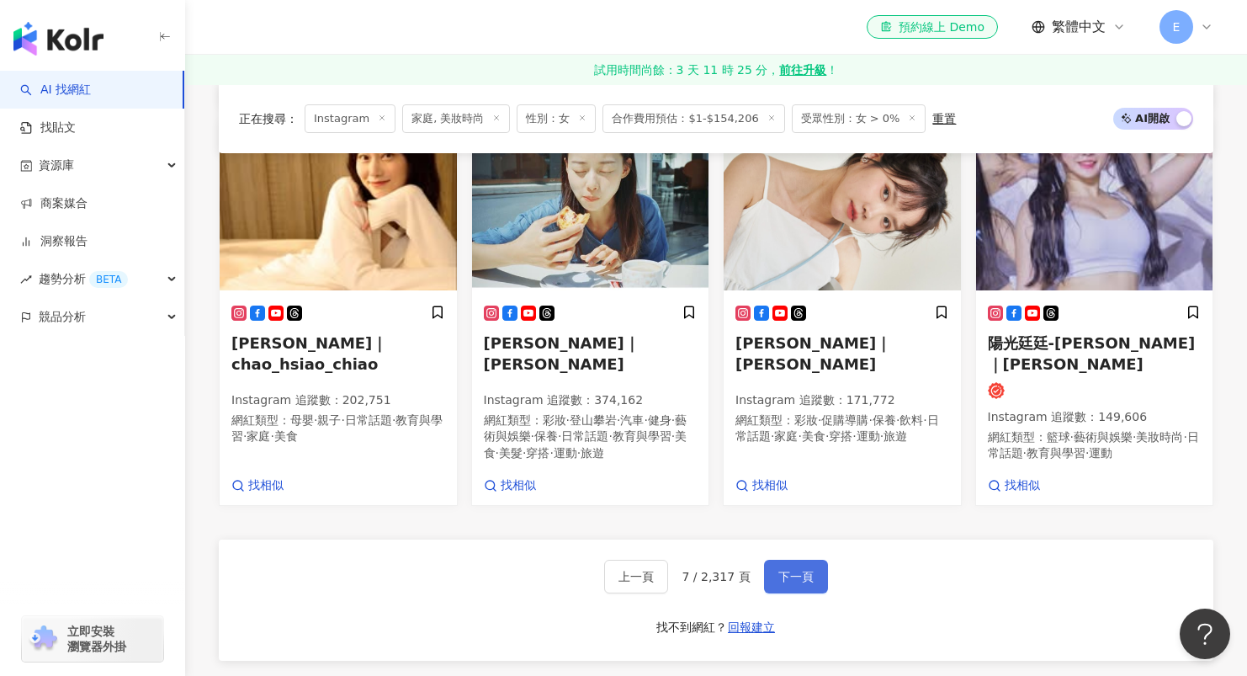
click at [778, 570] on span "下一頁" at bounding box center [795, 576] width 35 height 13
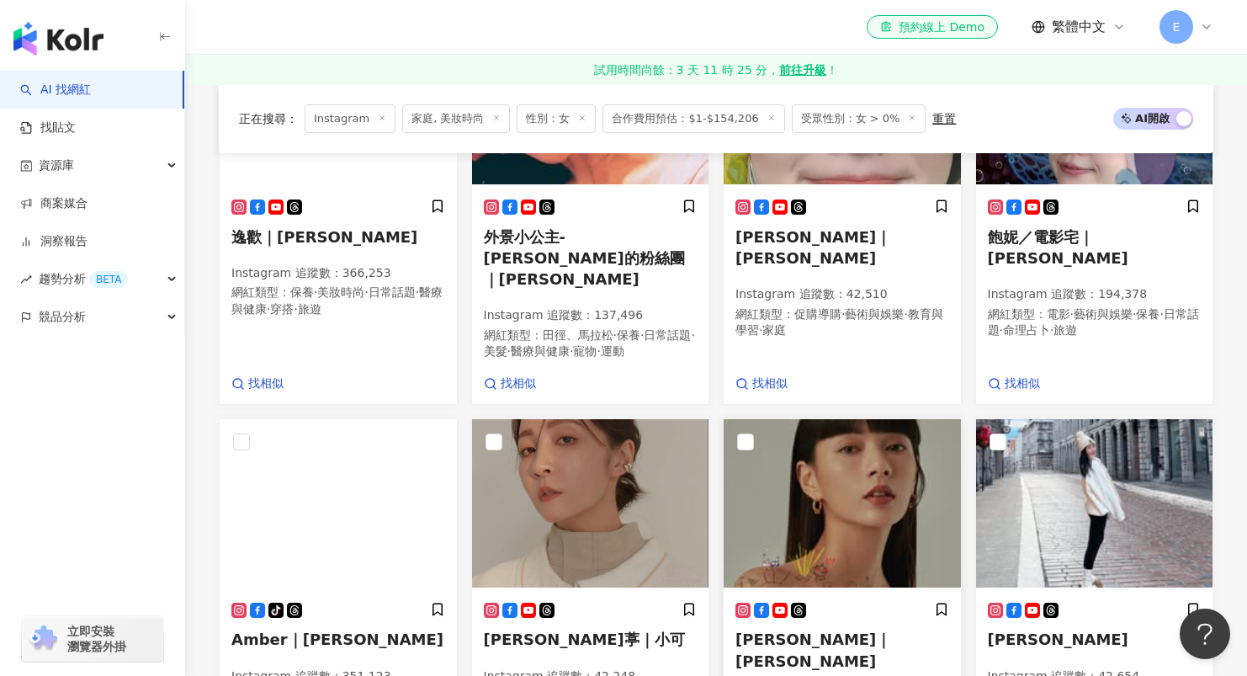
scroll to position [1352, 0]
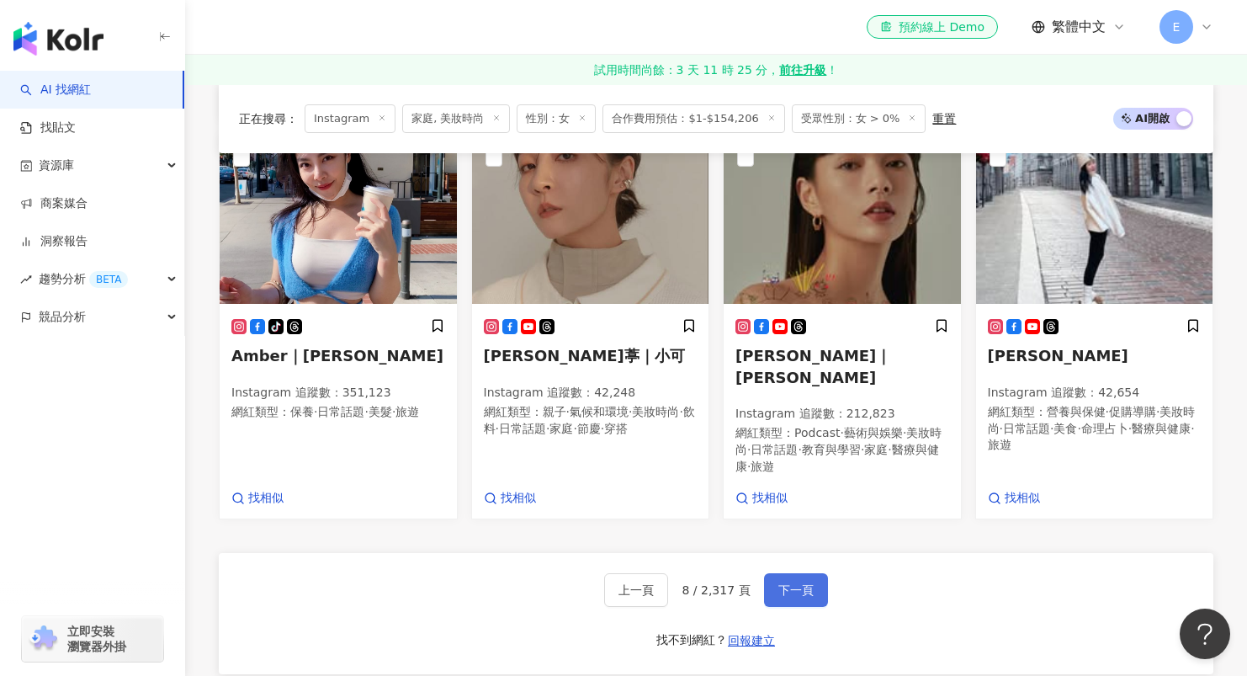
click at [811, 573] on button "下一頁" at bounding box center [796, 590] width 64 height 34
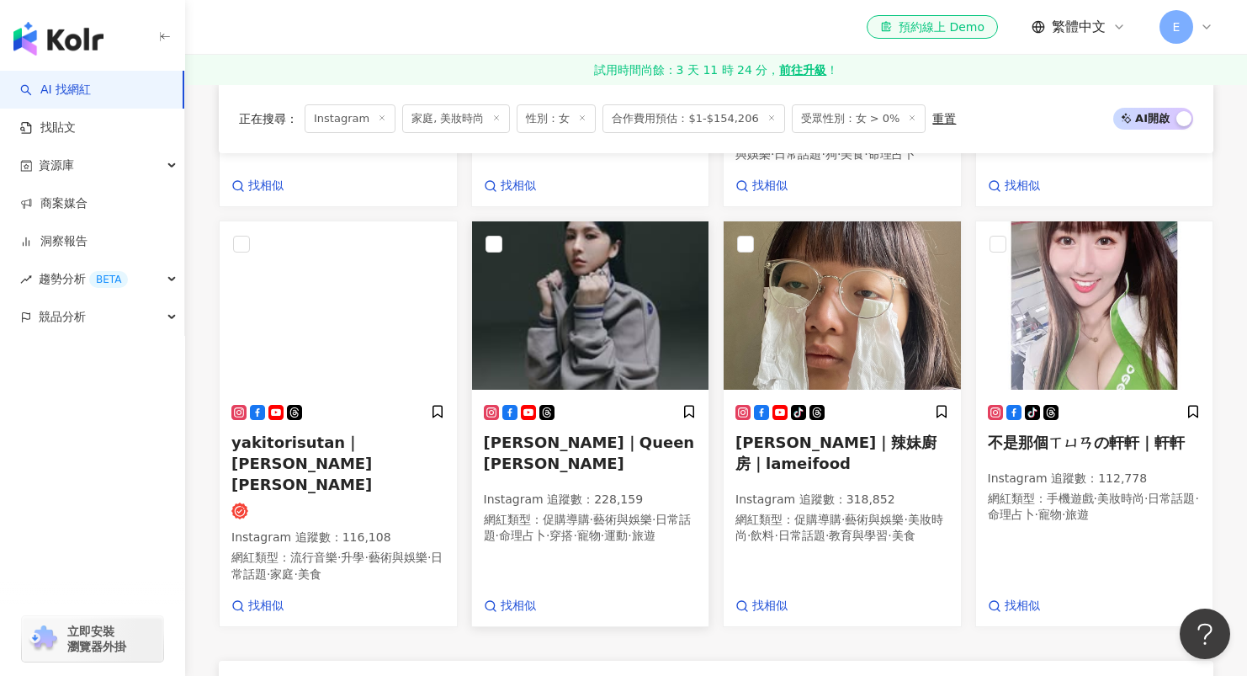
scroll to position [1475, 0]
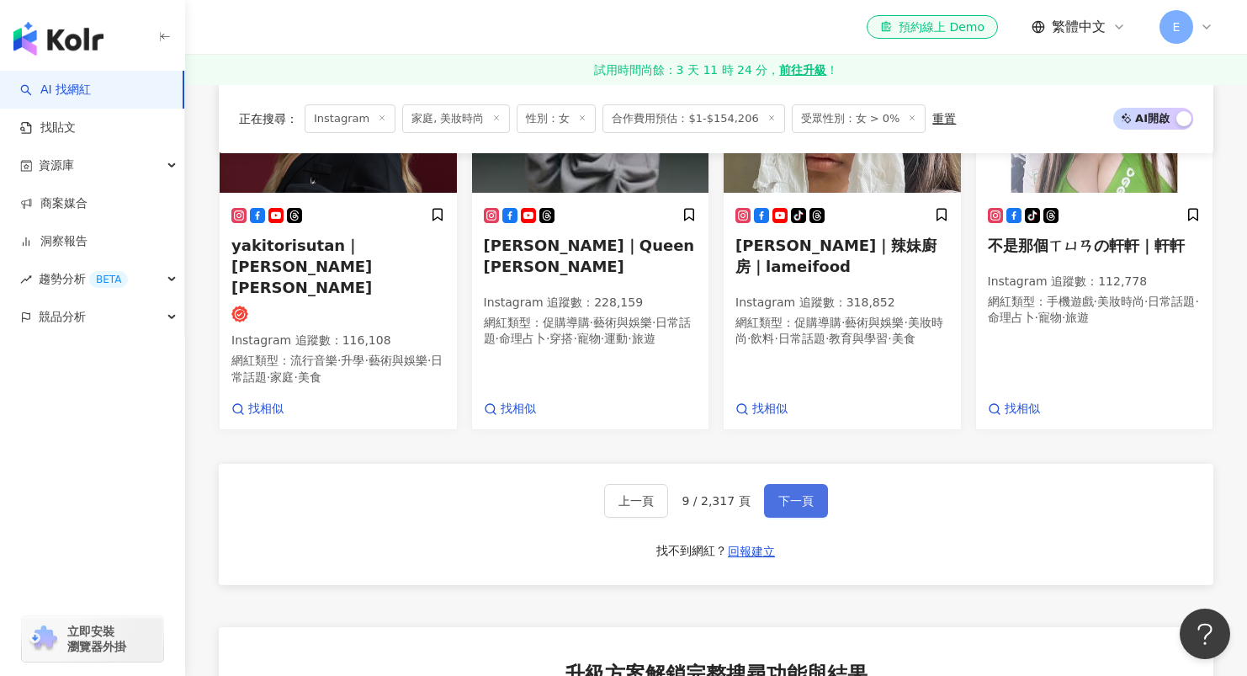
click at [784, 494] on span "下一頁" at bounding box center [795, 500] width 35 height 13
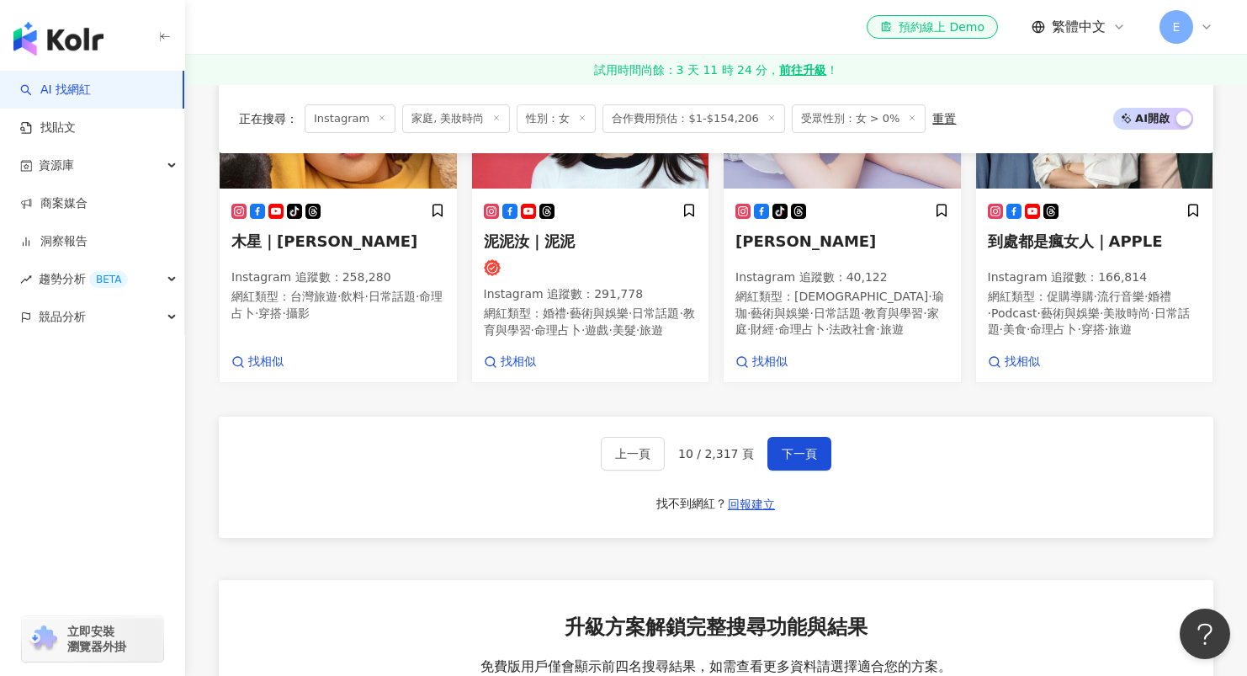
scroll to position [1568, 0]
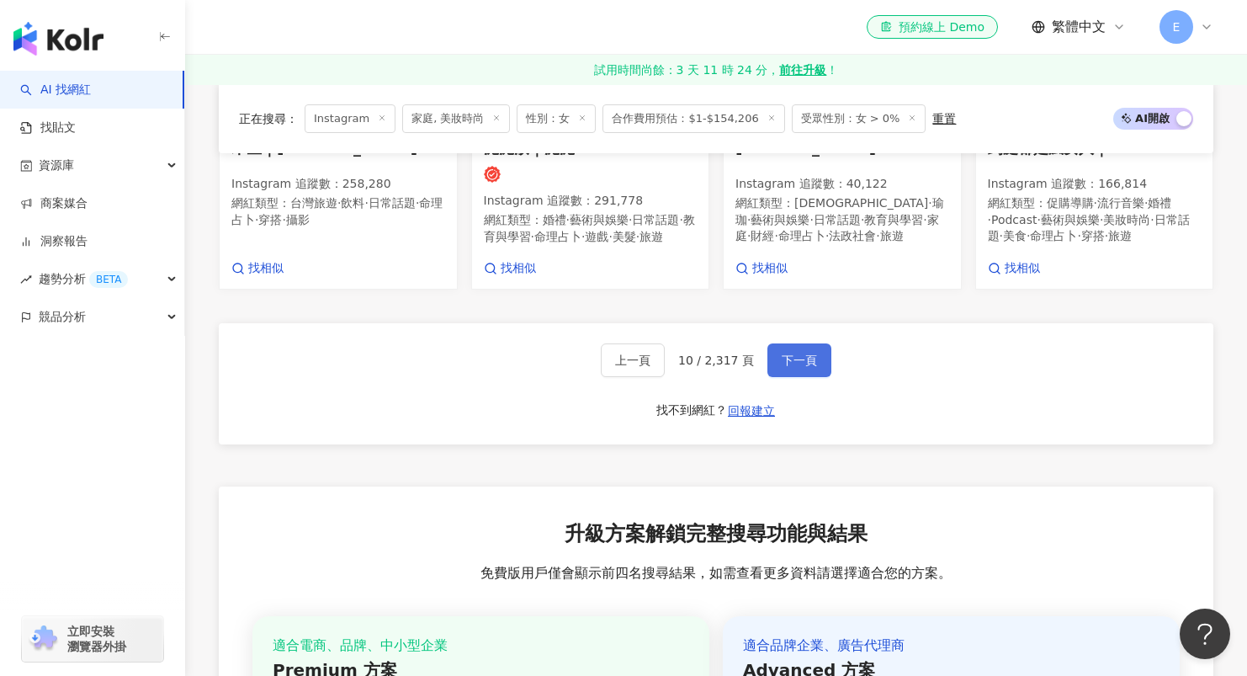
click at [812, 377] on button "下一頁" at bounding box center [799, 360] width 64 height 34
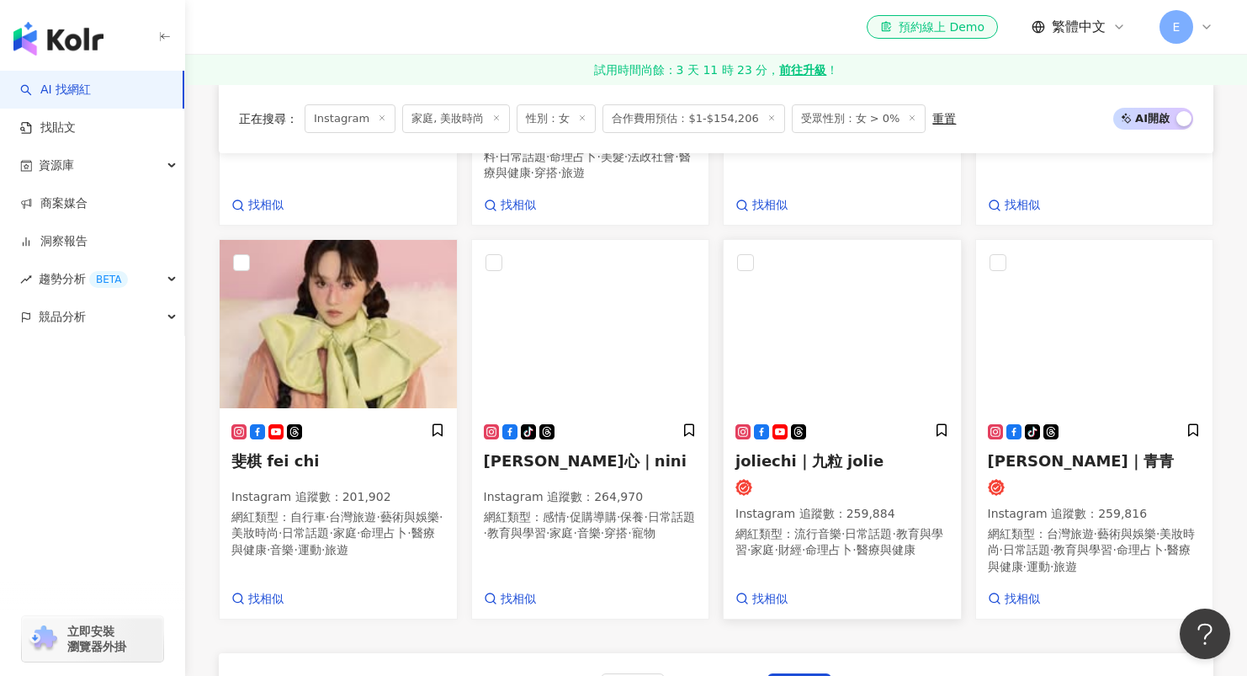
scroll to position [1348, 0]
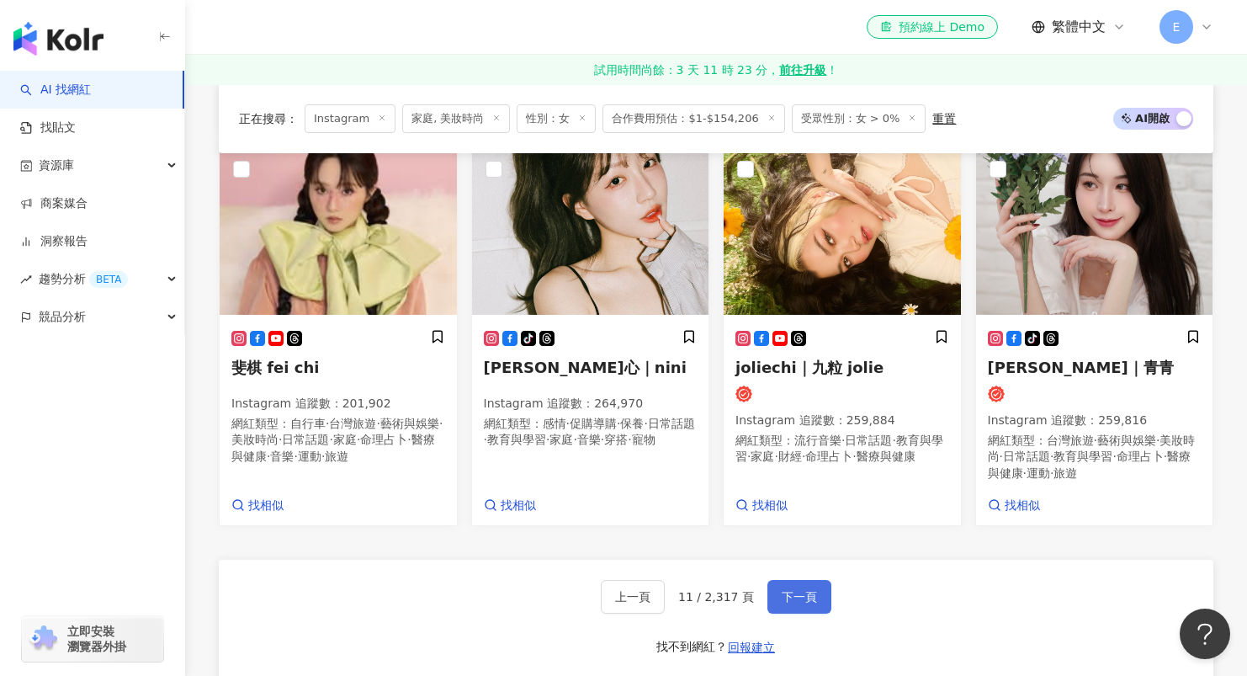
click at [787, 590] on span "下一頁" at bounding box center [799, 596] width 35 height 13
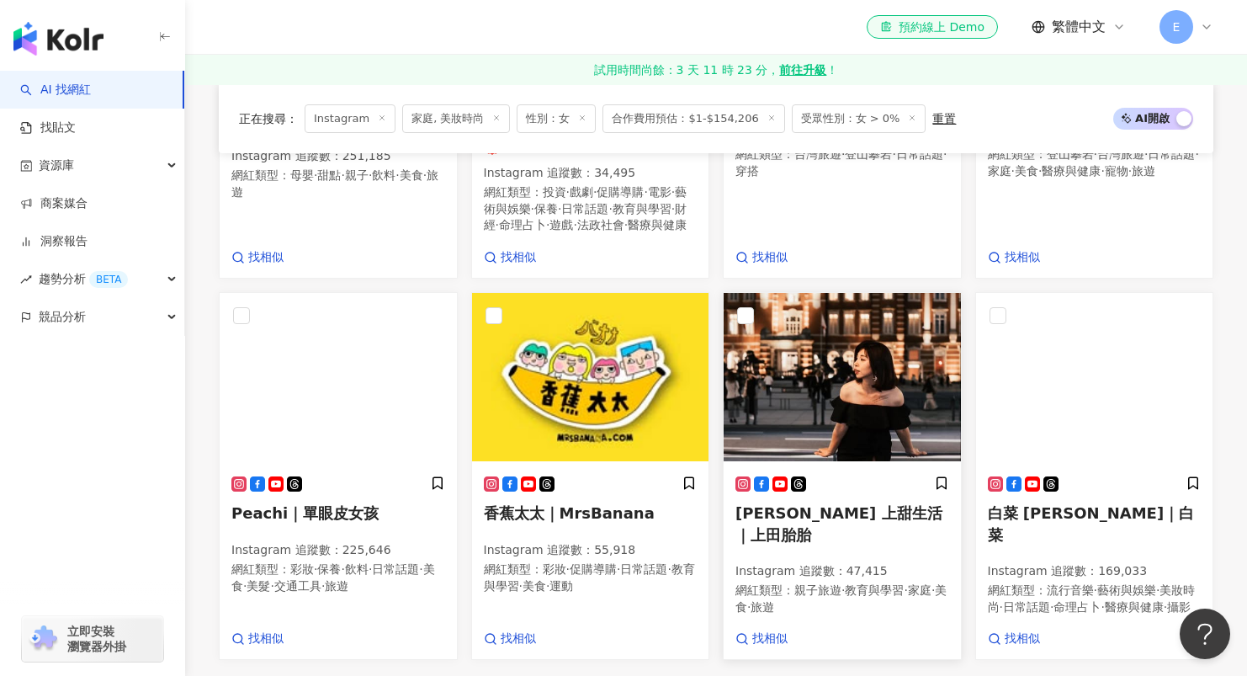
scroll to position [1420, 0]
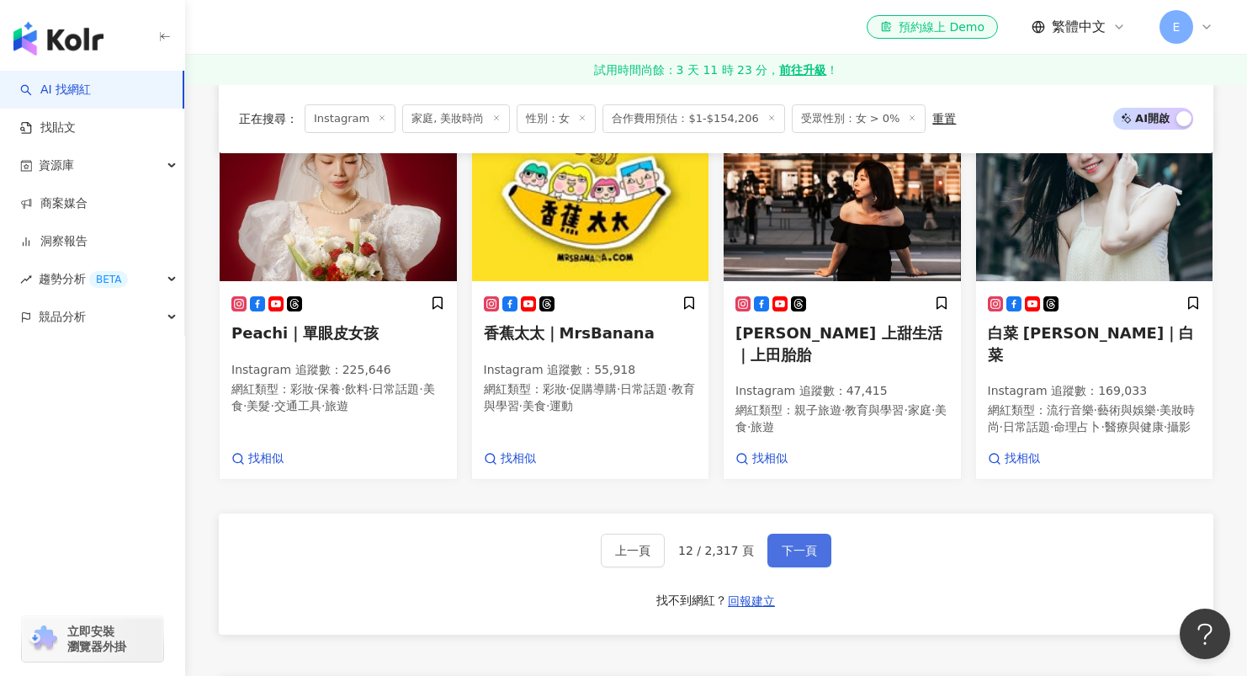
click at [814, 543] on button "下一頁" at bounding box center [799, 550] width 64 height 34
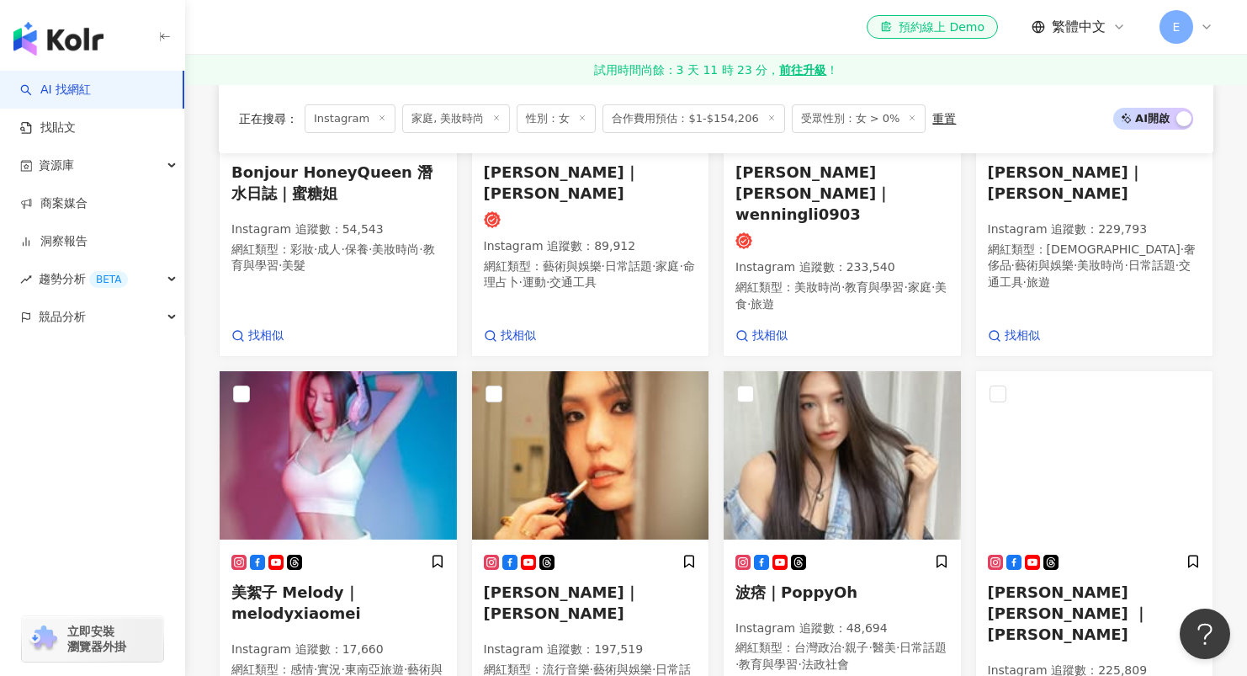
scroll to position [1434, 0]
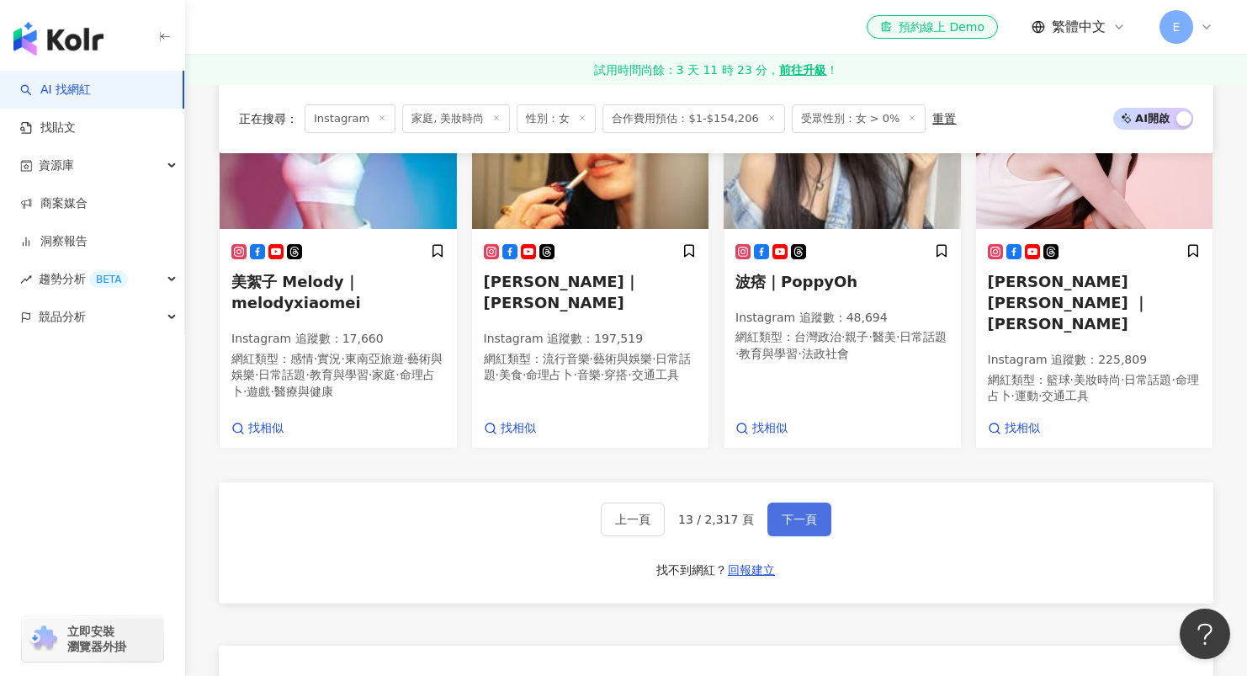
click at [812, 511] on button "下一頁" at bounding box center [799, 519] width 64 height 34
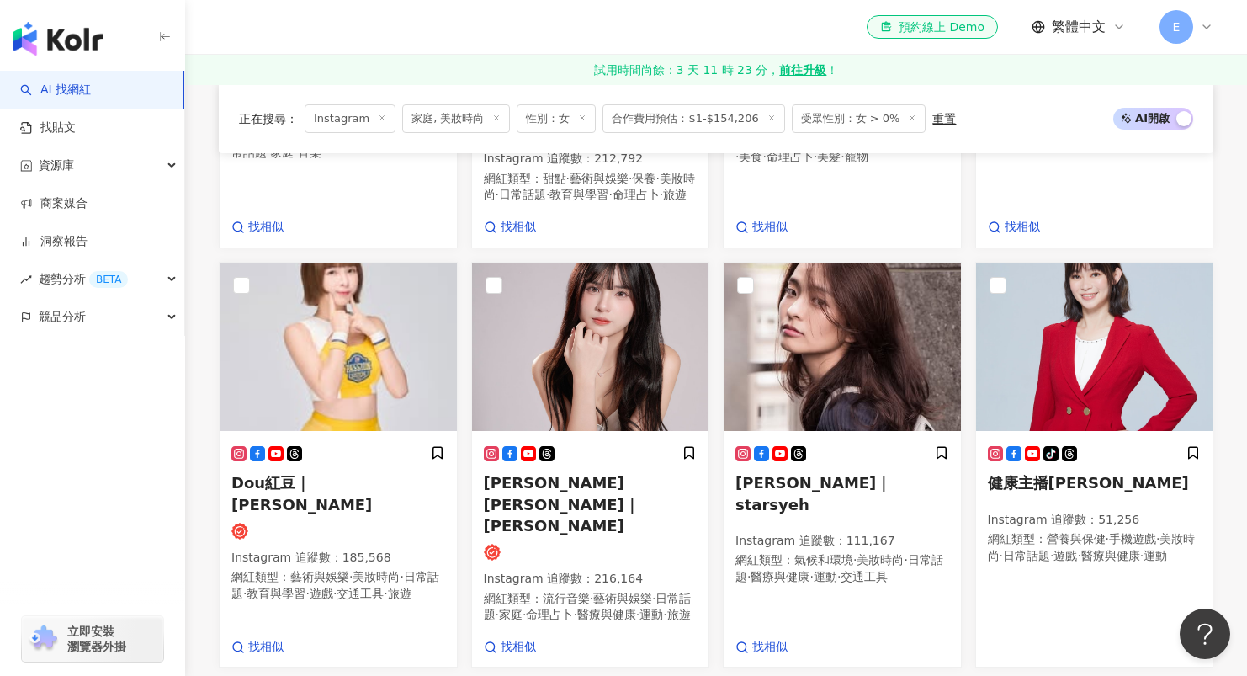
scroll to position [1430, 0]
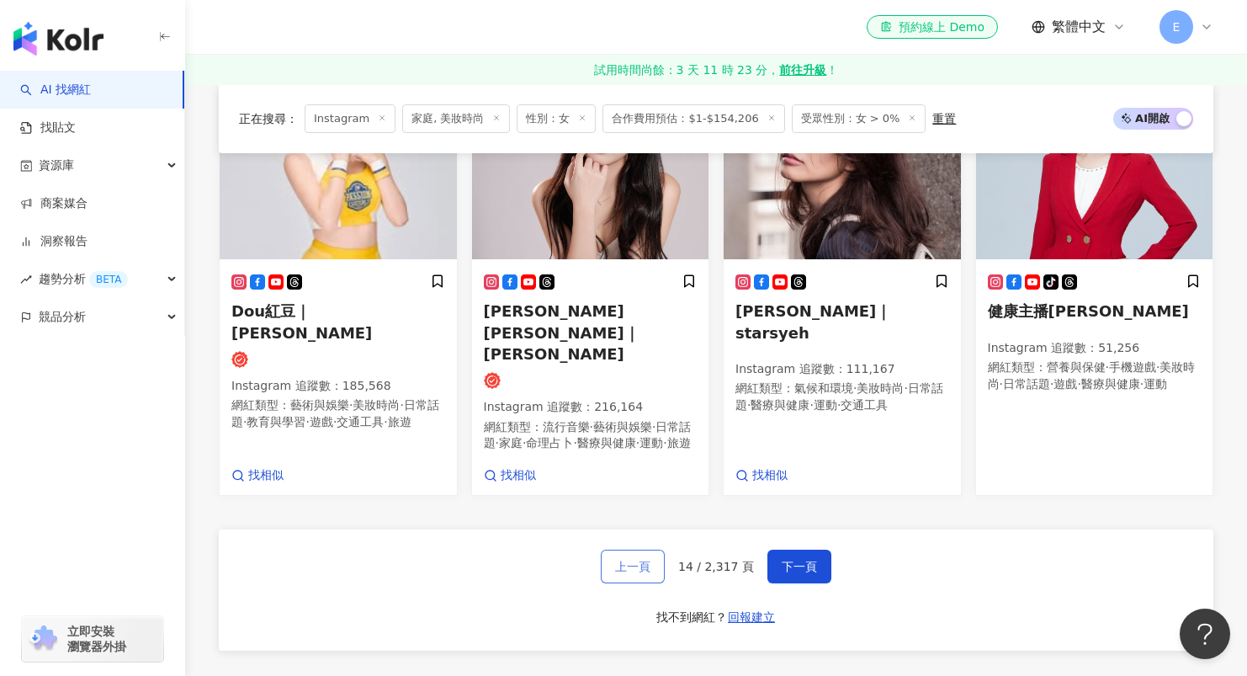
click at [646, 559] on span "上一頁" at bounding box center [632, 565] width 35 height 13
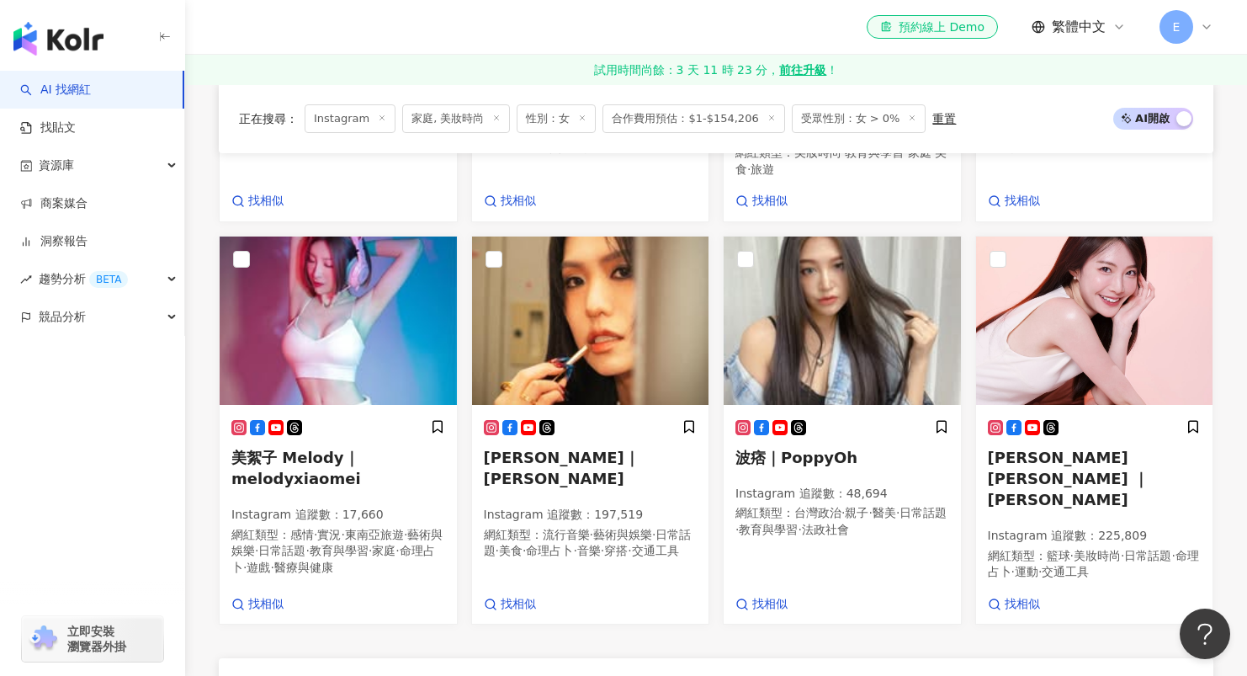
scroll to position [1434, 0]
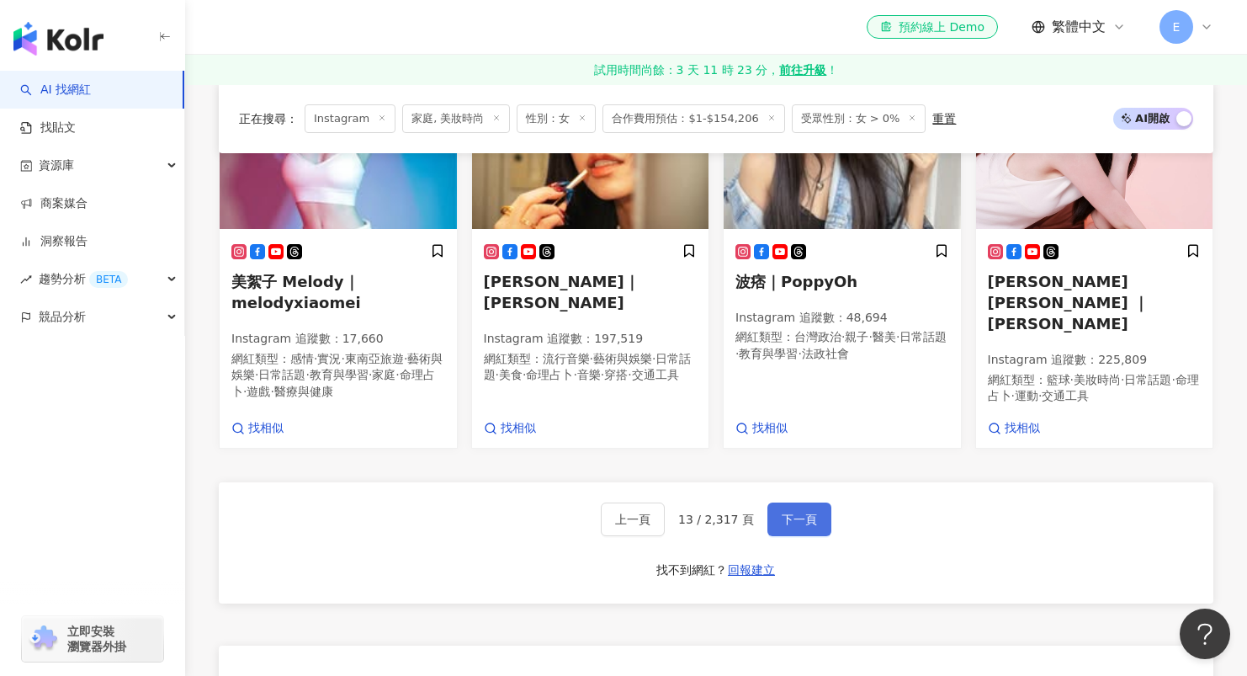
click at [803, 512] on span "下一頁" at bounding box center [799, 518] width 35 height 13
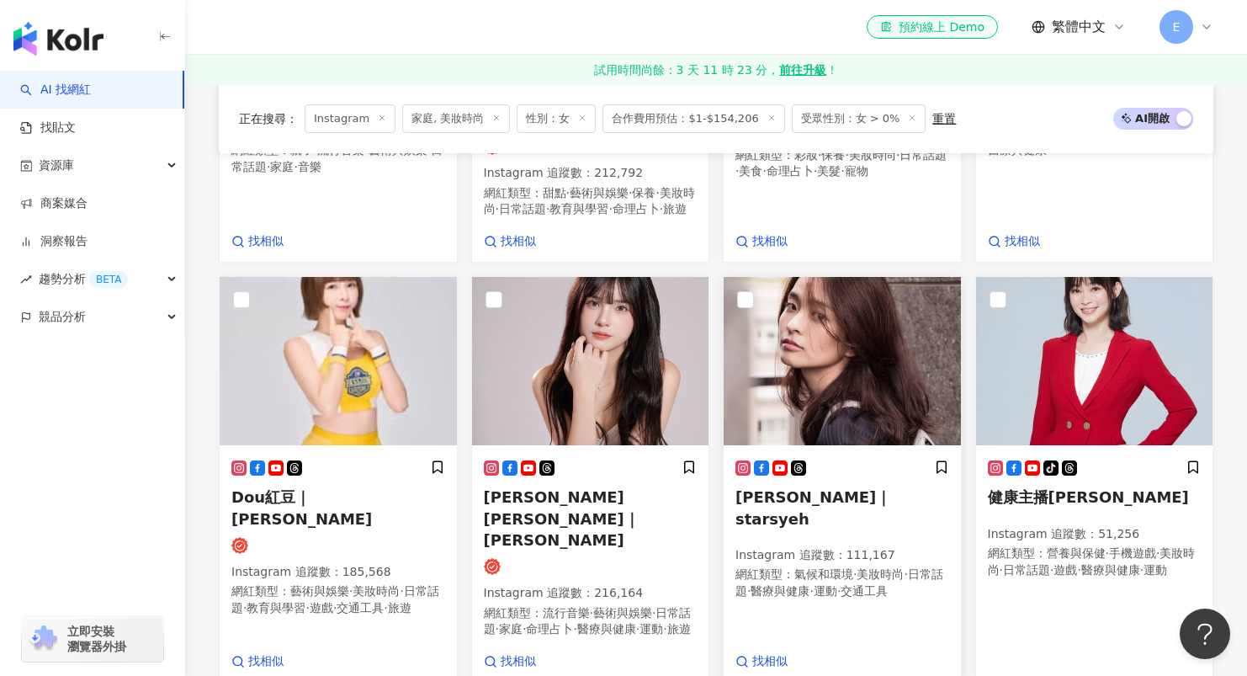
scroll to position [1773, 0]
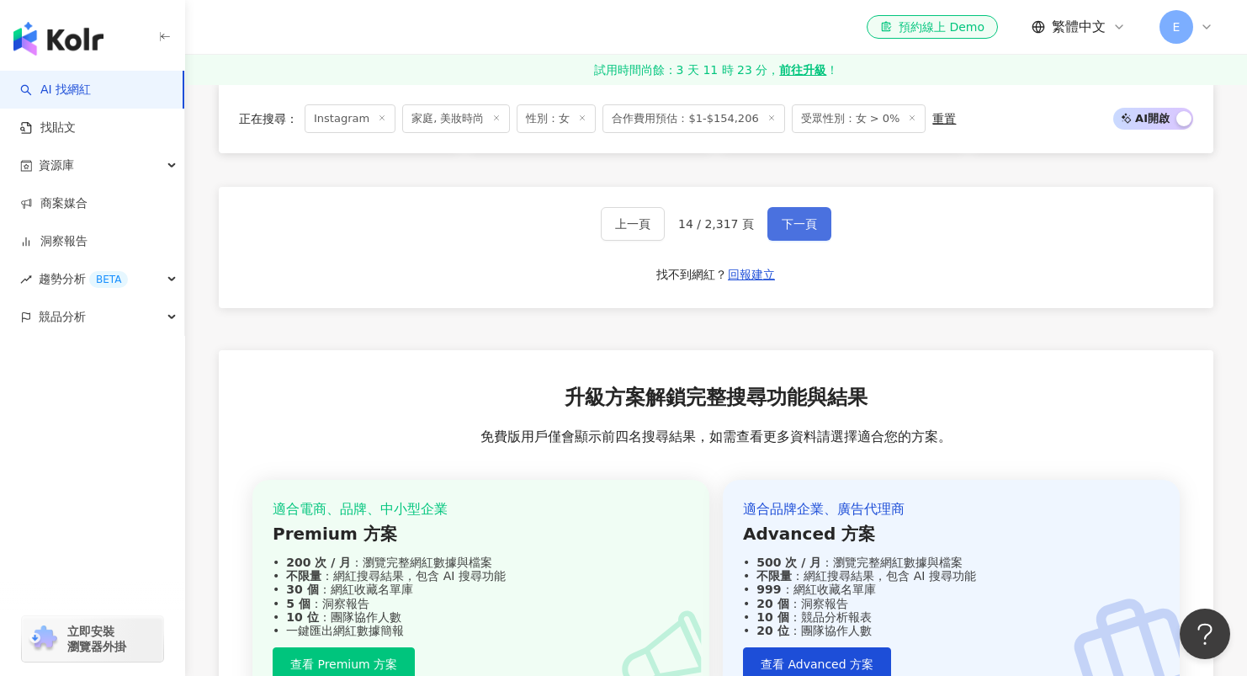
click at [801, 207] on button "下一頁" at bounding box center [799, 224] width 64 height 34
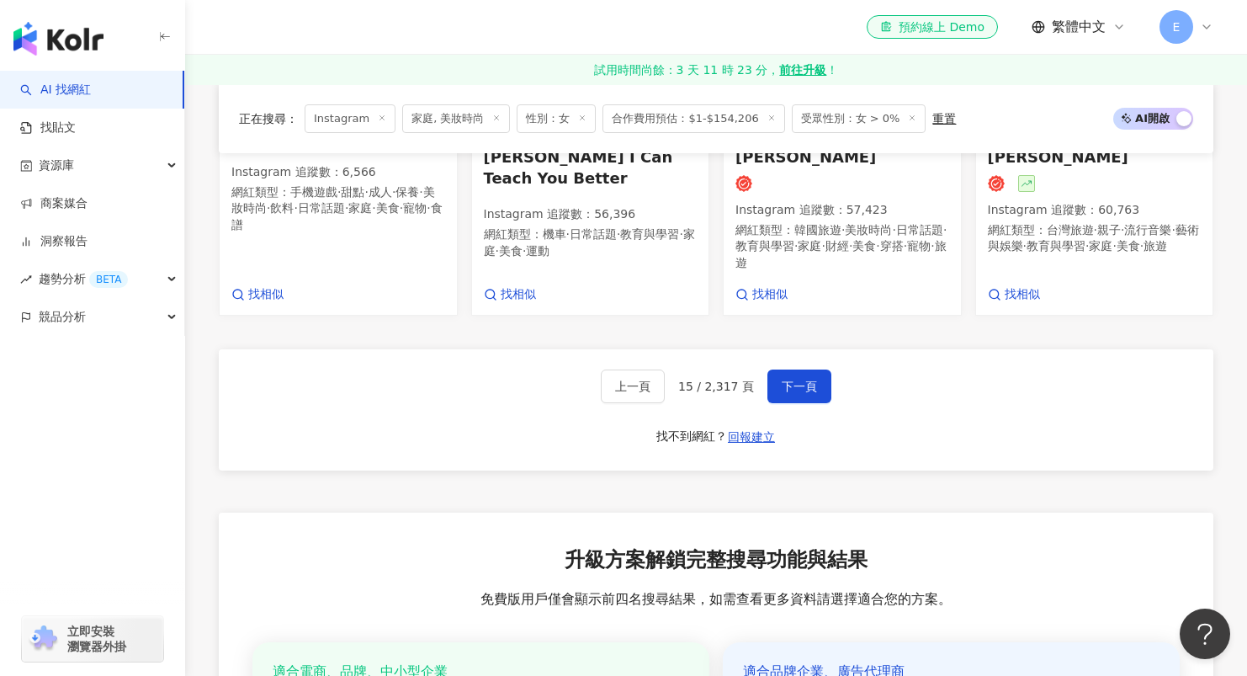
scroll to position [1810, 0]
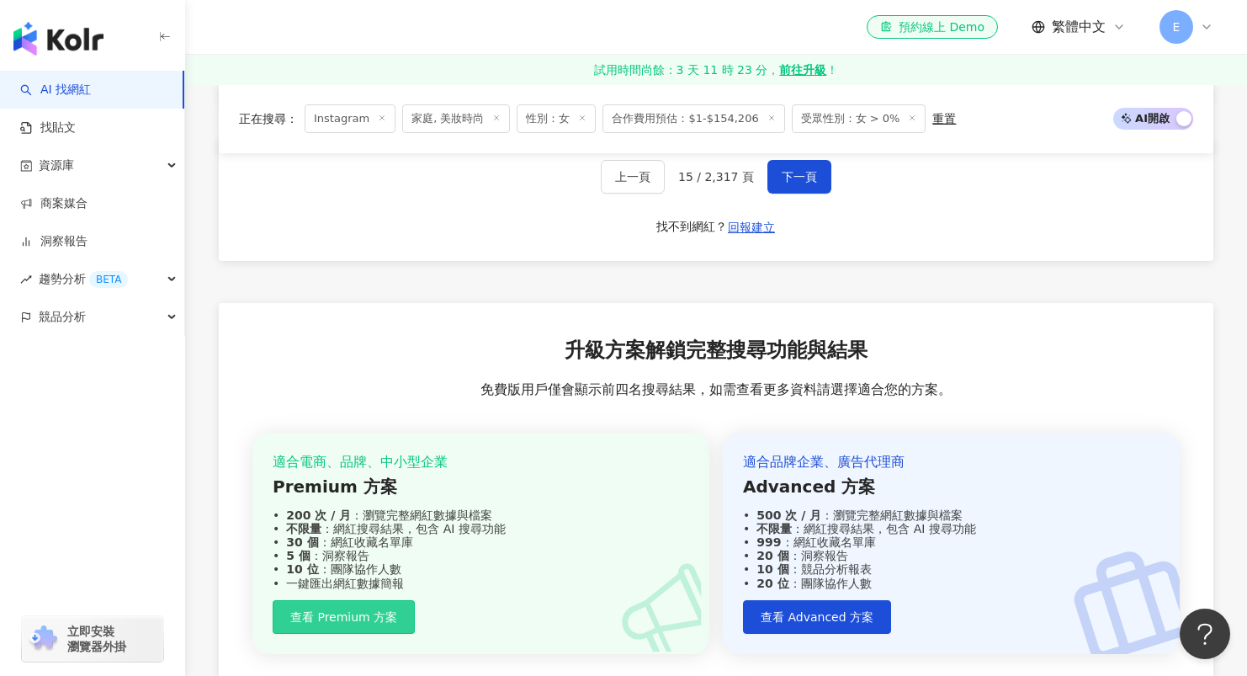
click at [327, 610] on span "查看 Premium 方案" at bounding box center [343, 616] width 107 height 13
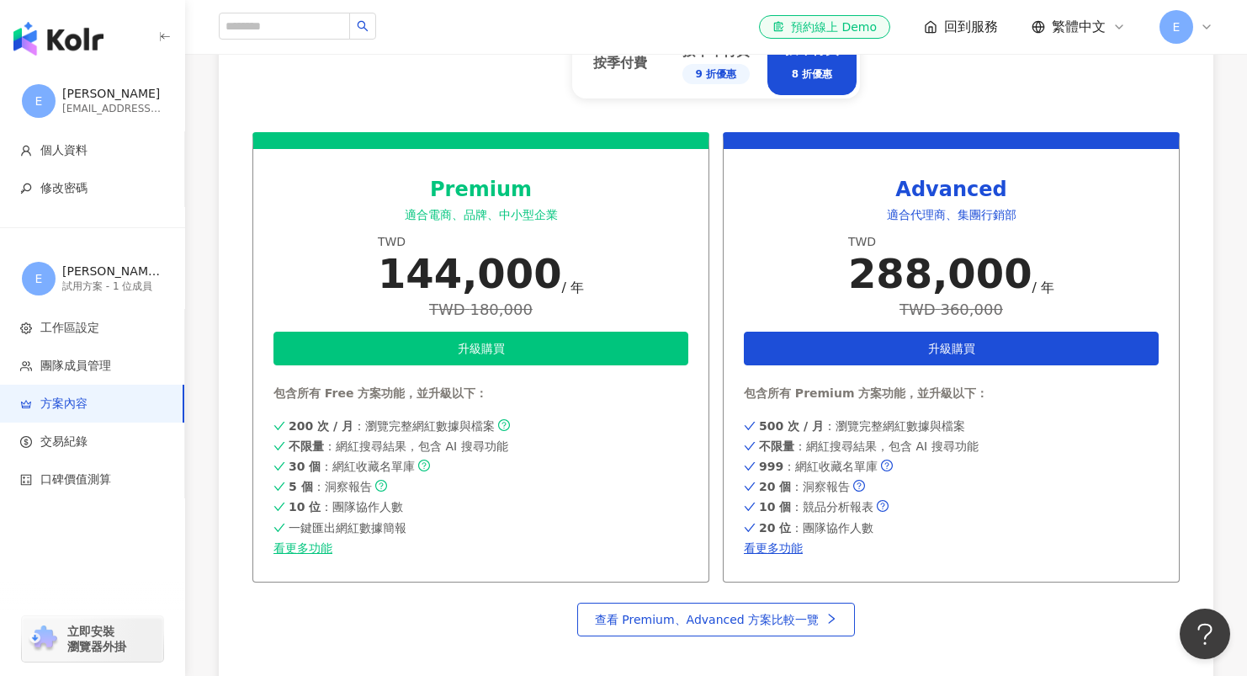
scroll to position [772, 0]
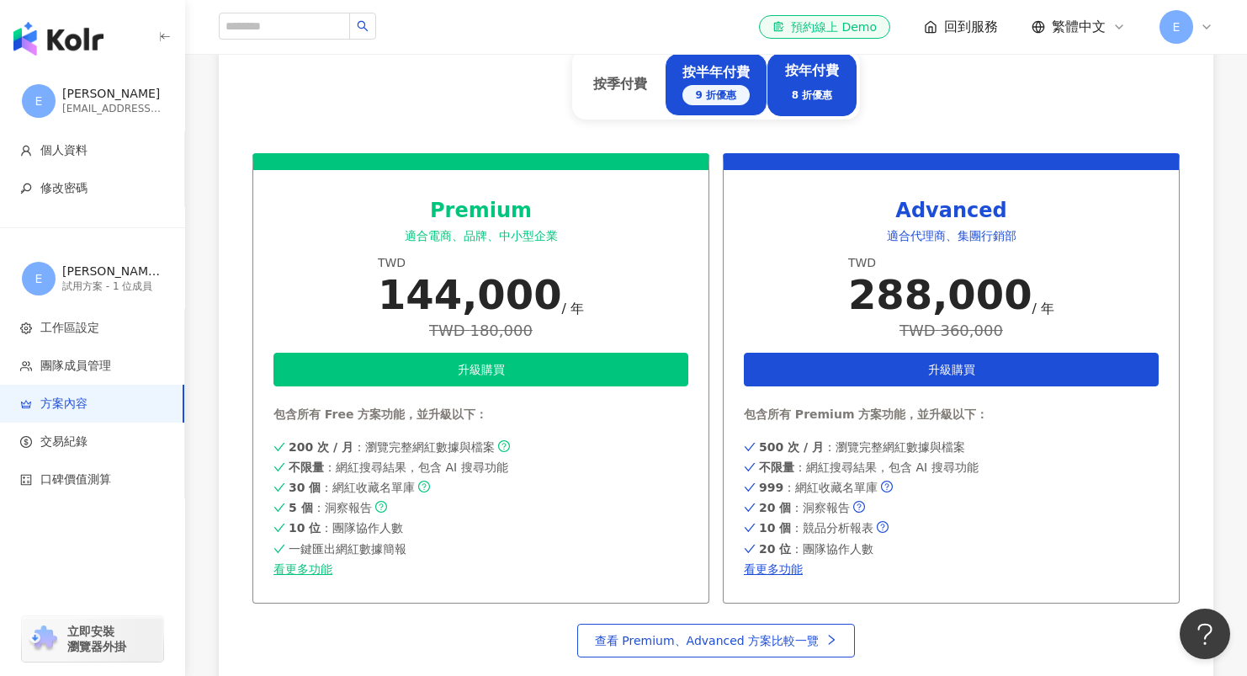
click at [724, 83] on div "按半年付費 9 折優惠" at bounding box center [715, 84] width 67 height 42
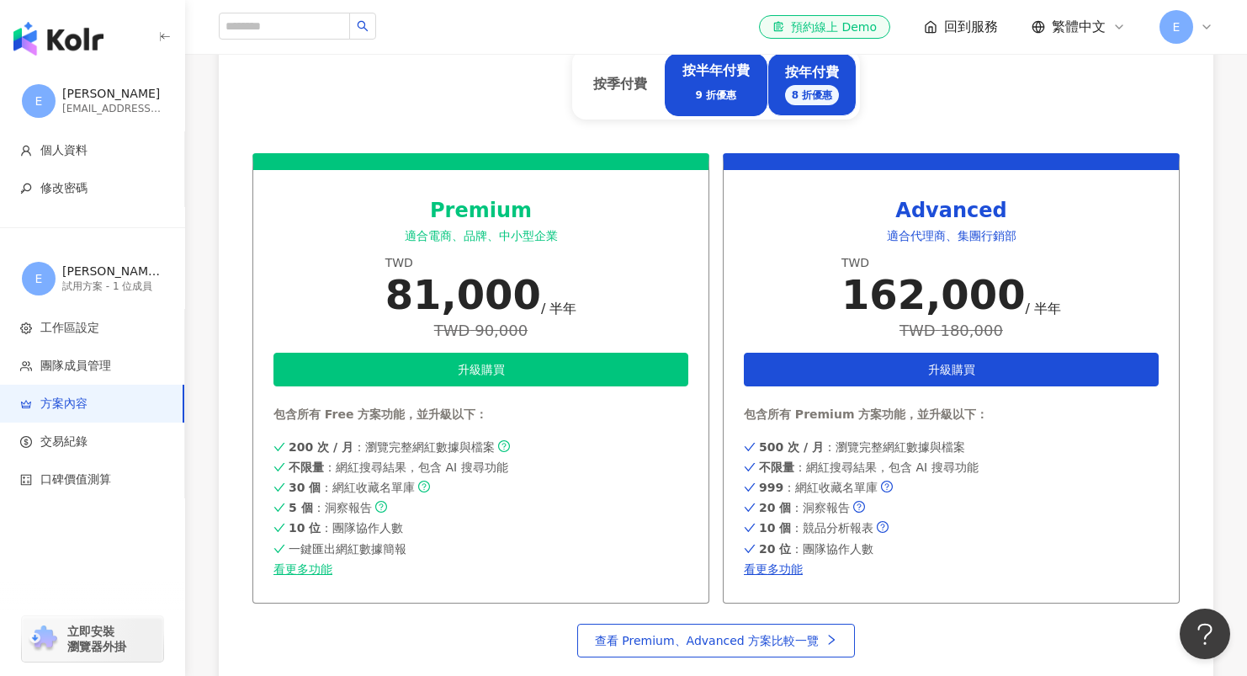
click at [835, 70] on div "按年付費 8 折優惠" at bounding box center [812, 84] width 55 height 42
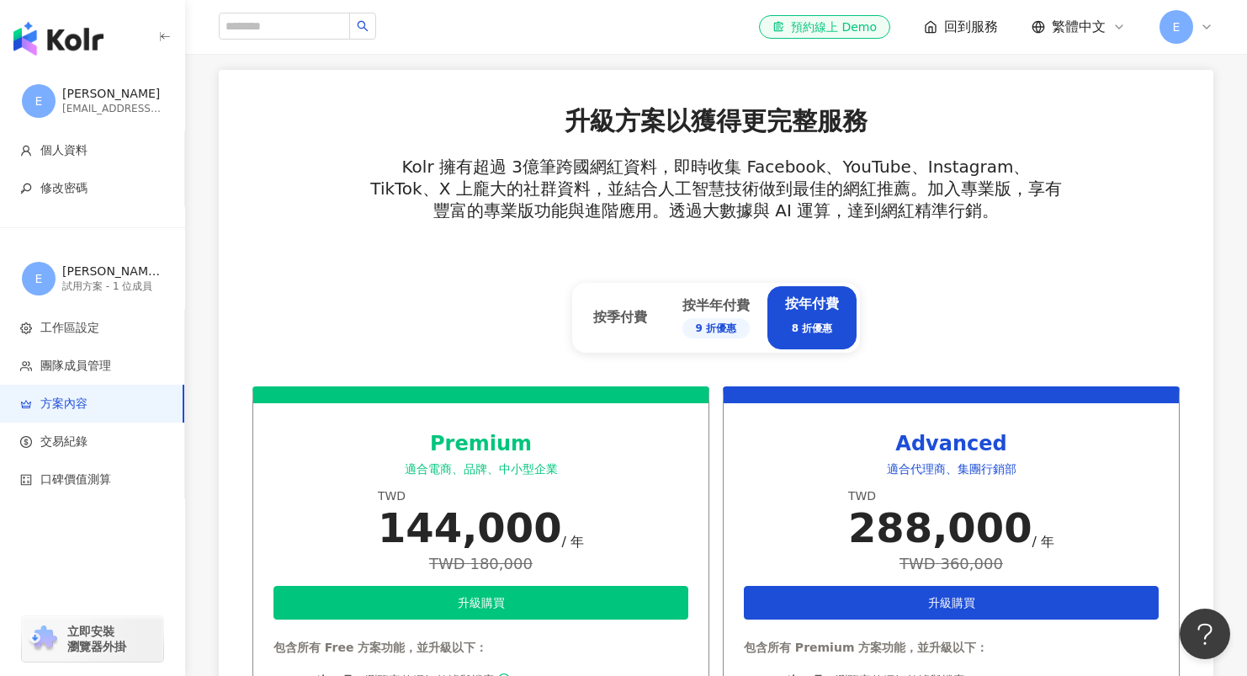
scroll to position [91, 0]
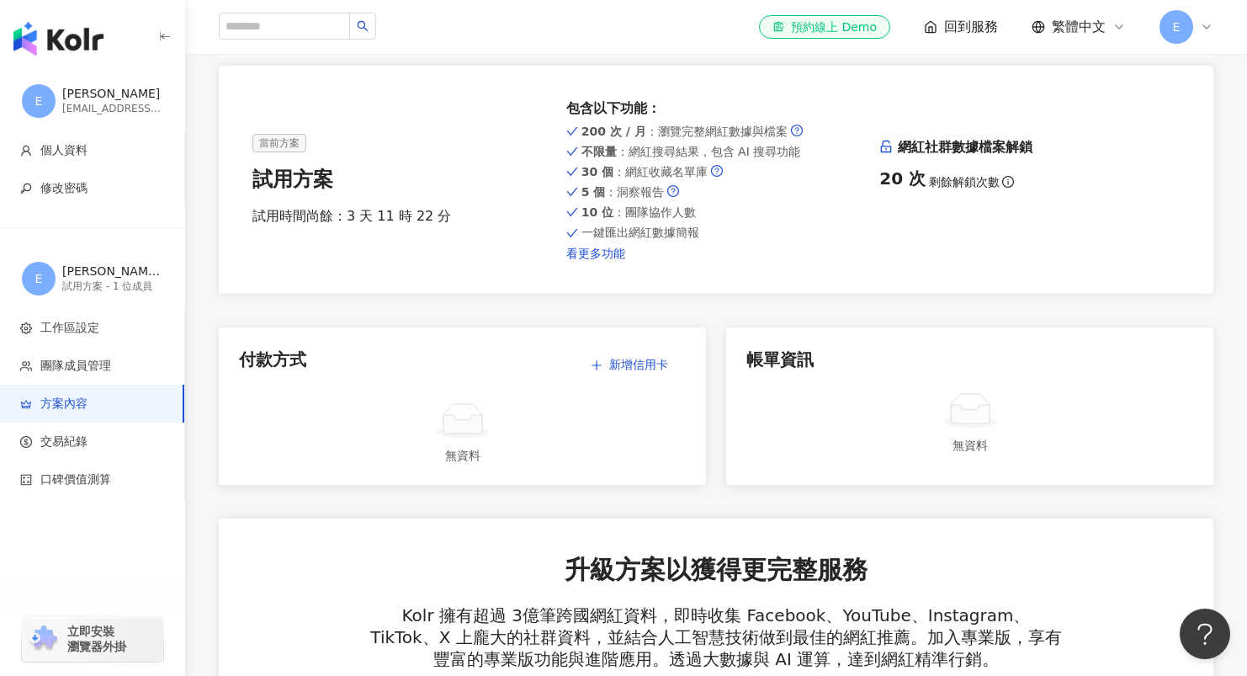
click at [601, 256] on link "看更多功能" at bounding box center [716, 253] width 300 height 13
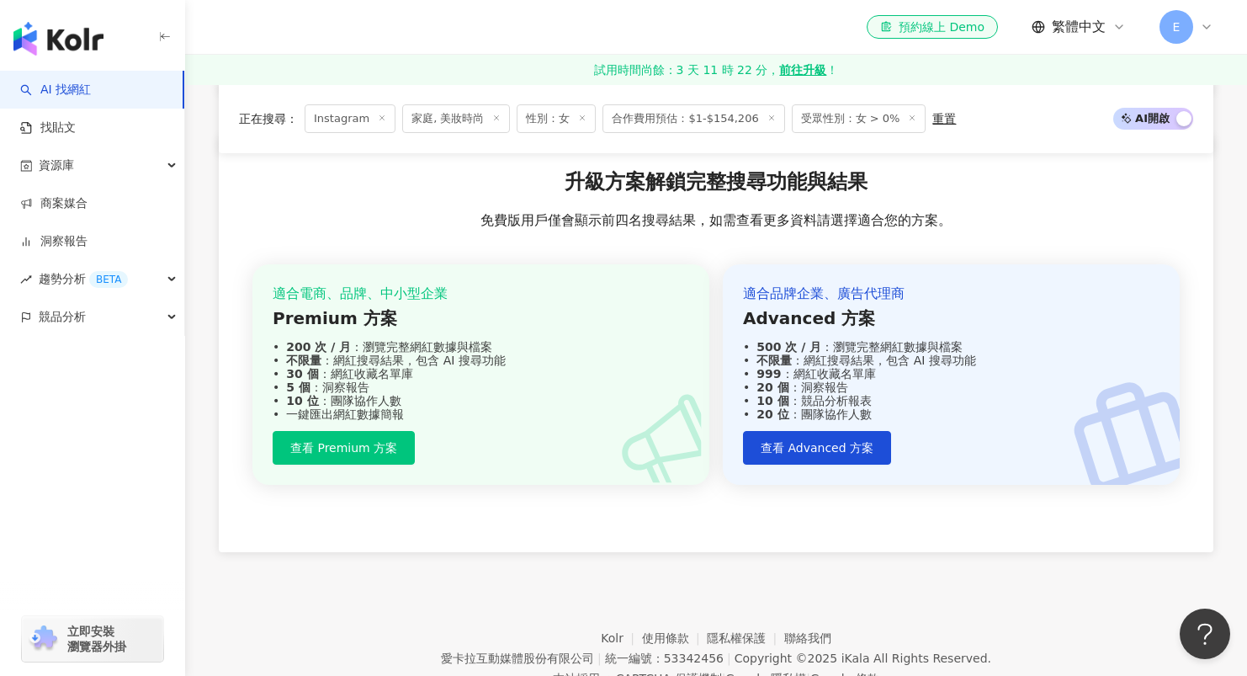
scroll to position [1527, 0]
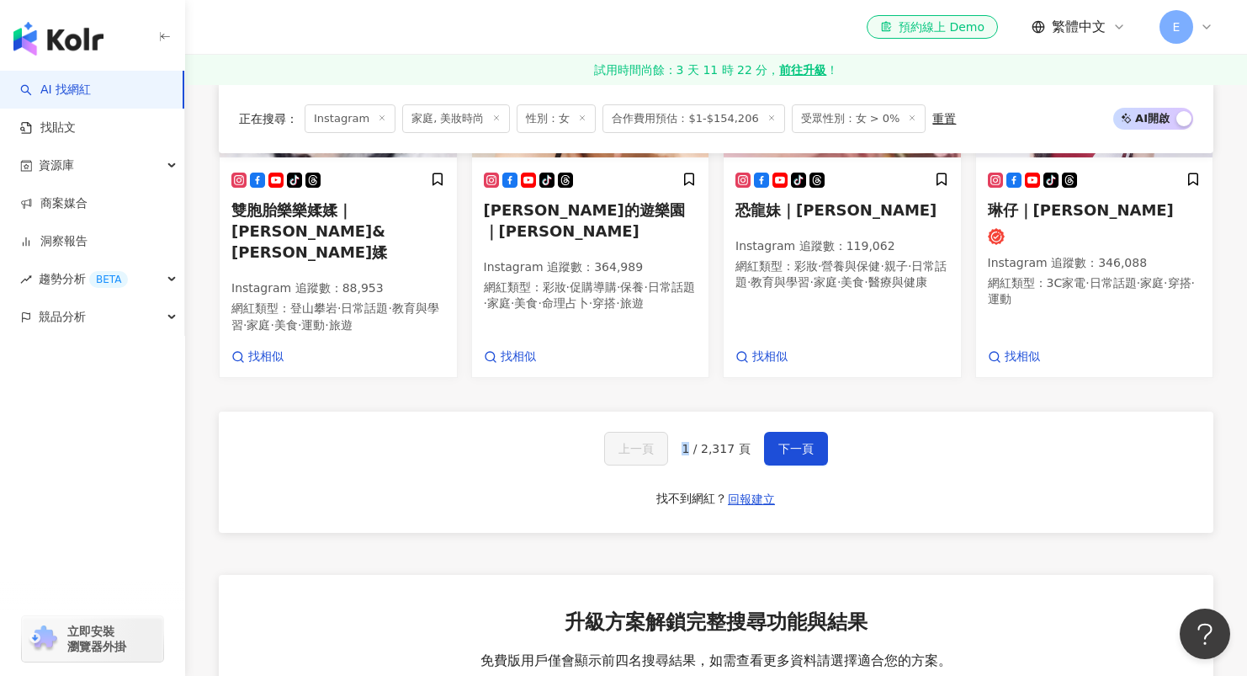
drag, startPoint x: 690, startPoint y: 398, endPoint x: 680, endPoint y: 395, distance: 10.4
click at [680, 432] on div "上一頁 1 / 2,317 頁 下一頁" at bounding box center [715, 449] width 223 height 34
click at [791, 442] on span "下一頁" at bounding box center [795, 448] width 35 height 13
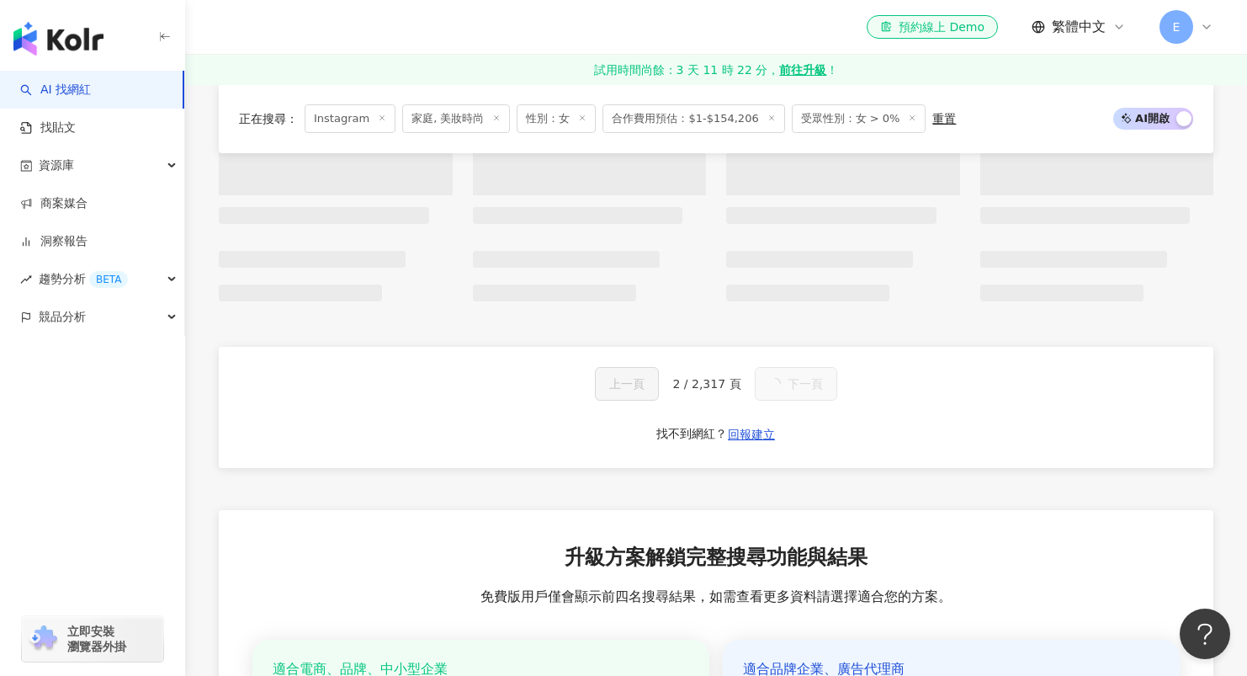
scroll to position [796, 0]
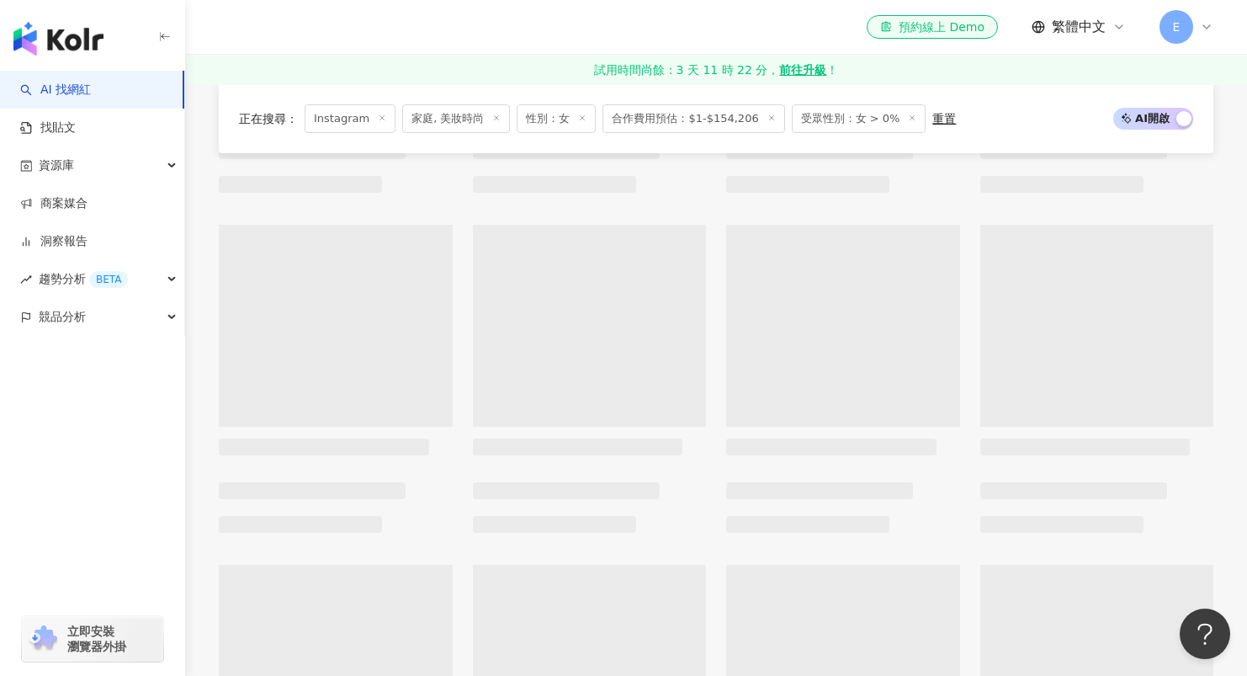
drag, startPoint x: 850, startPoint y: 134, endPoint x: 854, endPoint y: 122, distance: 12.5
click at [850, 134] on div "正在搜尋 ： Instagram 家庭, 美妝時尚 性別：女 合作費用預估：$1-$154,206 受眾性別：女 > 0% 重置 AI 開啟 AI 關閉" at bounding box center [716, 118] width 994 height 69
click at [855, 119] on span "受眾性別：女 > 0%" at bounding box center [859, 118] width 135 height 29
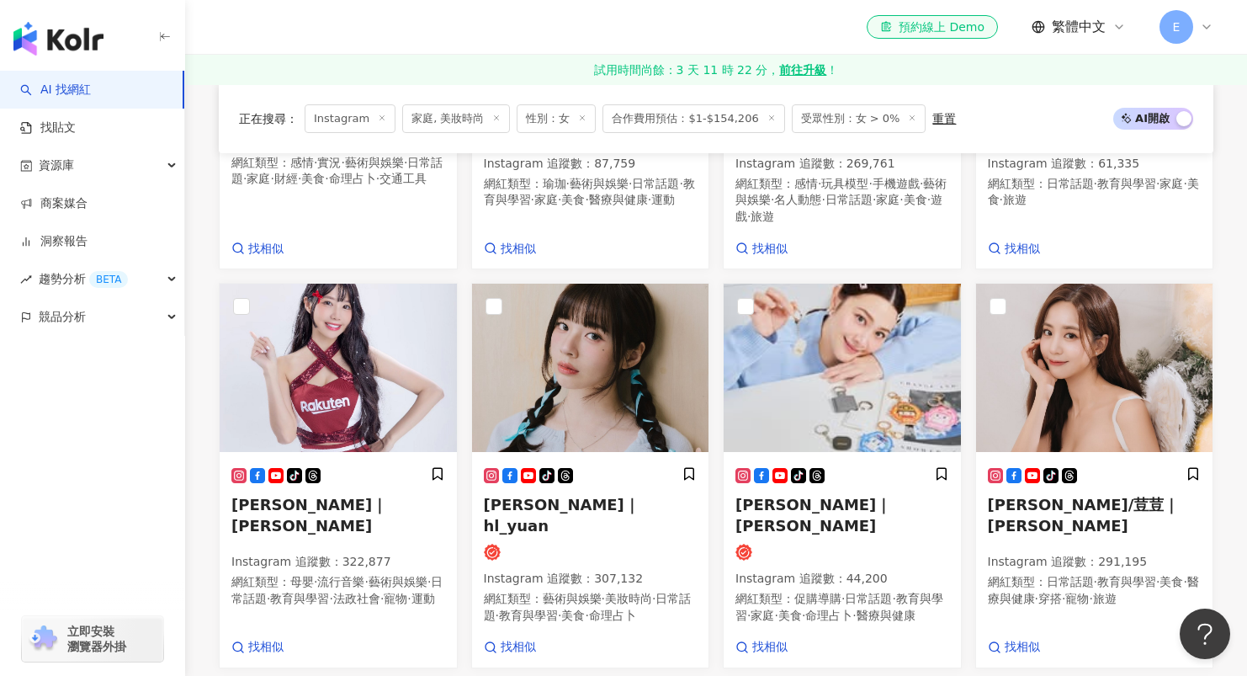
click at [886, 116] on span "受眾性別：女 > 0%" at bounding box center [859, 118] width 135 height 29
click at [932, 119] on div "重置" at bounding box center [944, 118] width 24 height 13
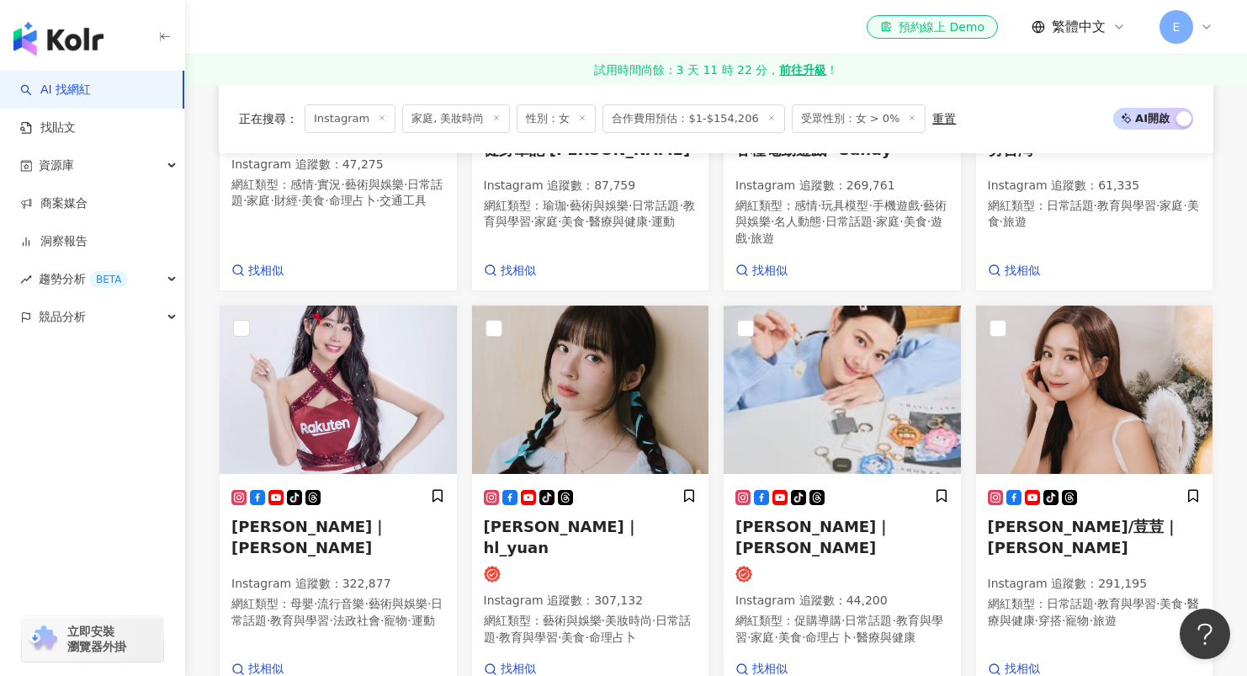
scroll to position [693, 0]
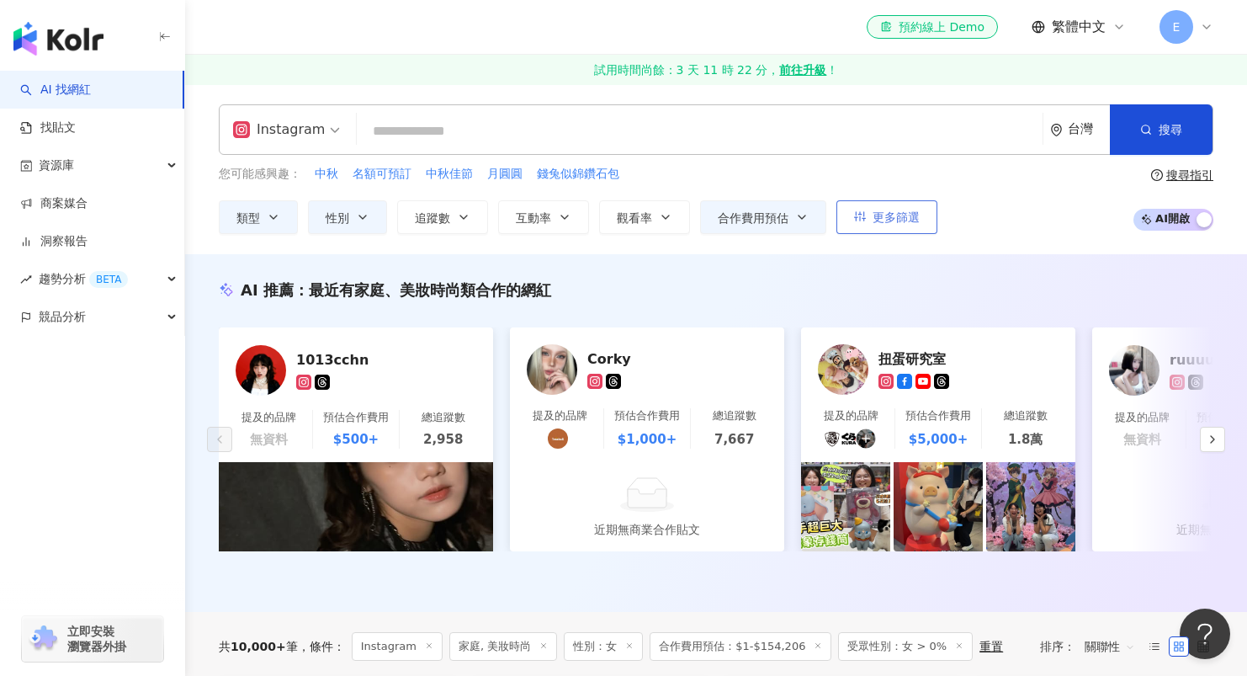
click at [889, 210] on span "更多篩選" at bounding box center [895, 216] width 47 height 13
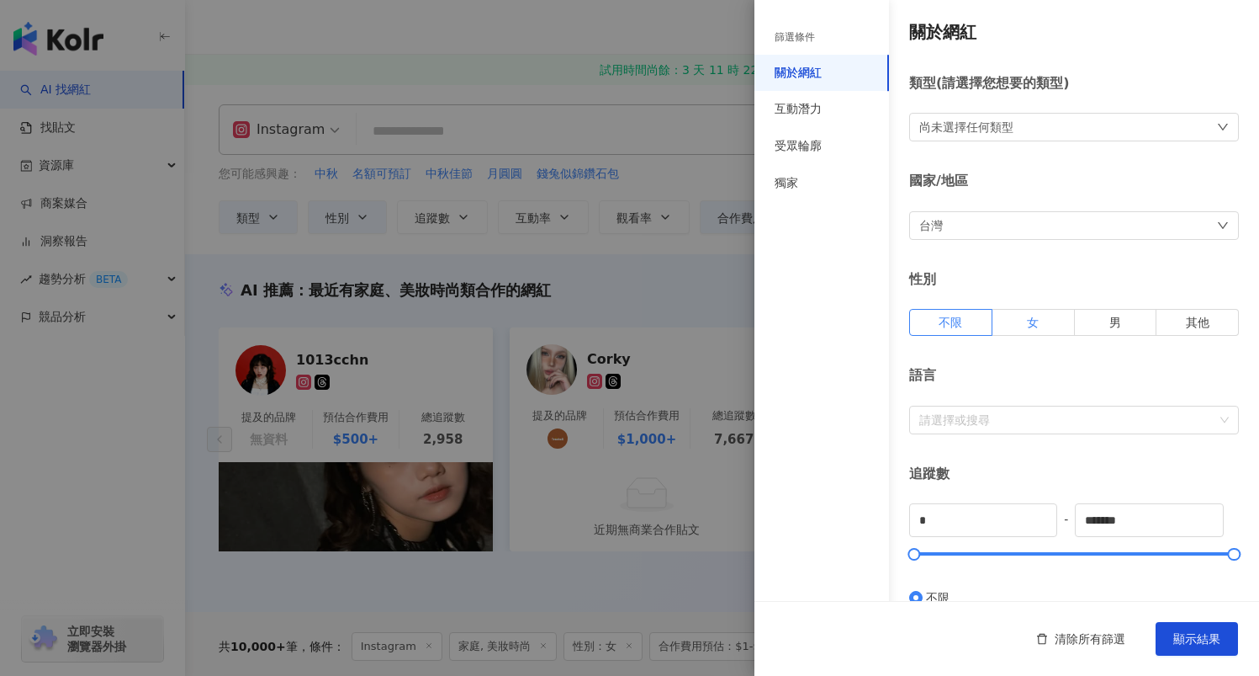
click at [1043, 318] on label "女" at bounding box center [1034, 322] width 82 height 27
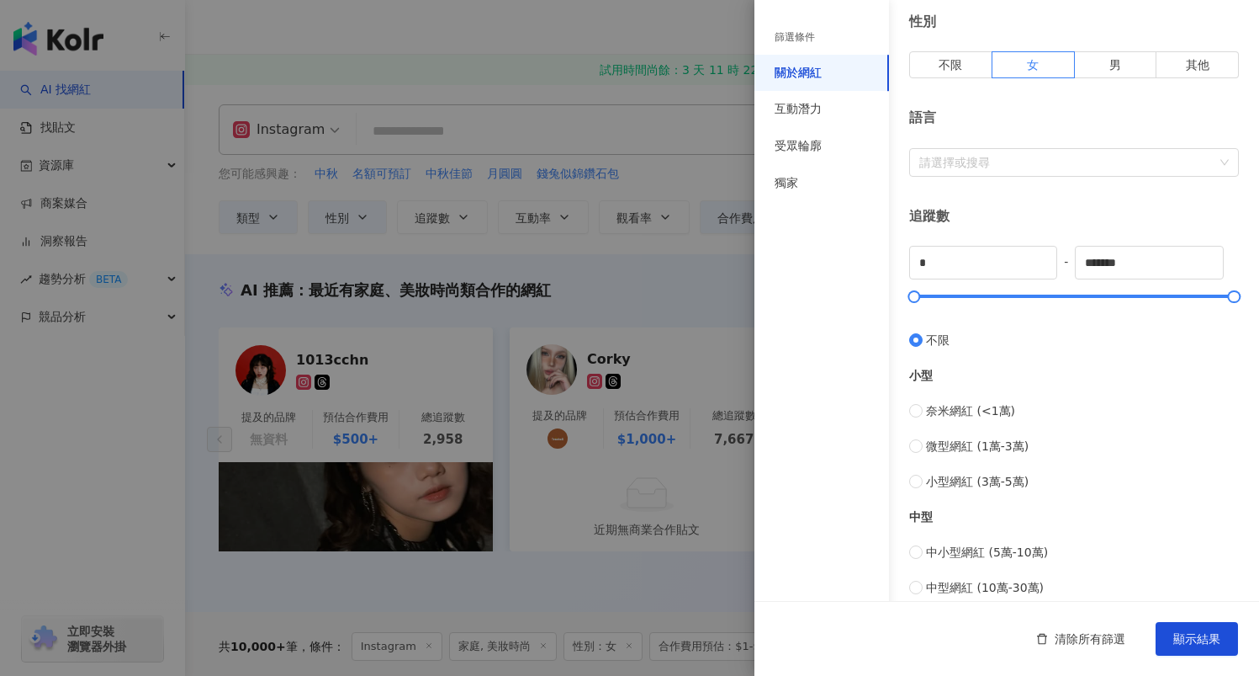
scroll to position [481, 0]
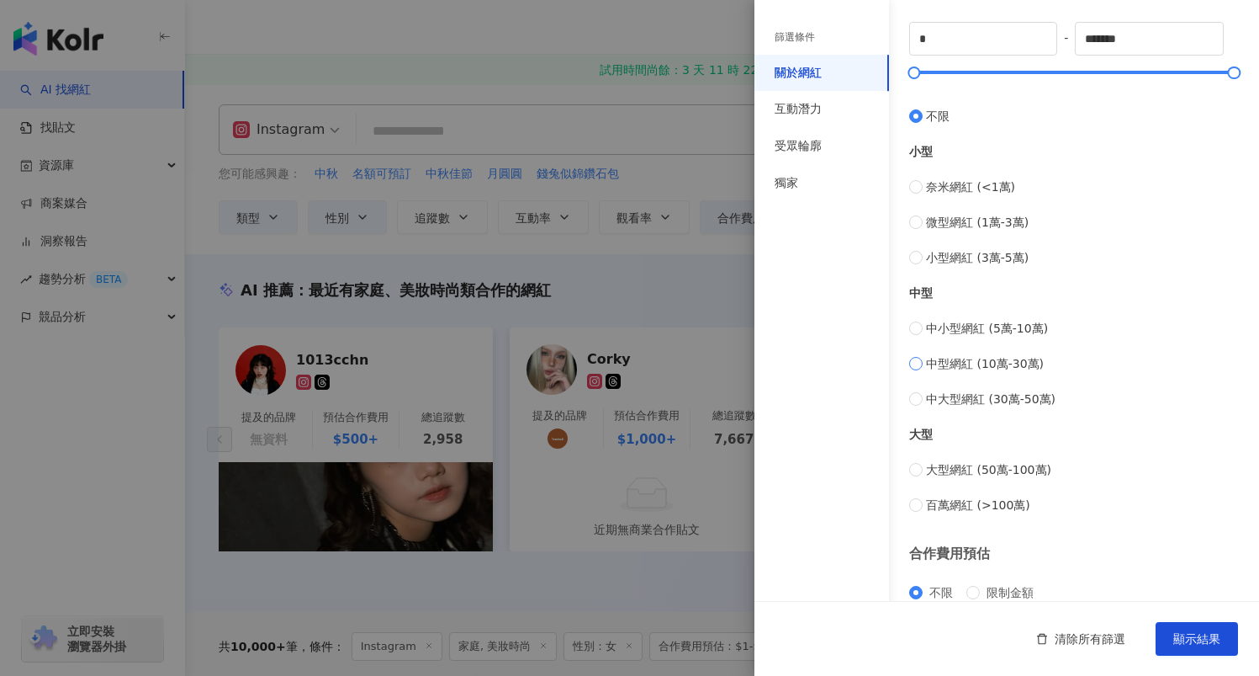
type input "******"
click at [926, 395] on span "中大型網紅 (30萬-50萬)" at bounding box center [991, 399] width 130 height 19
type input "******"
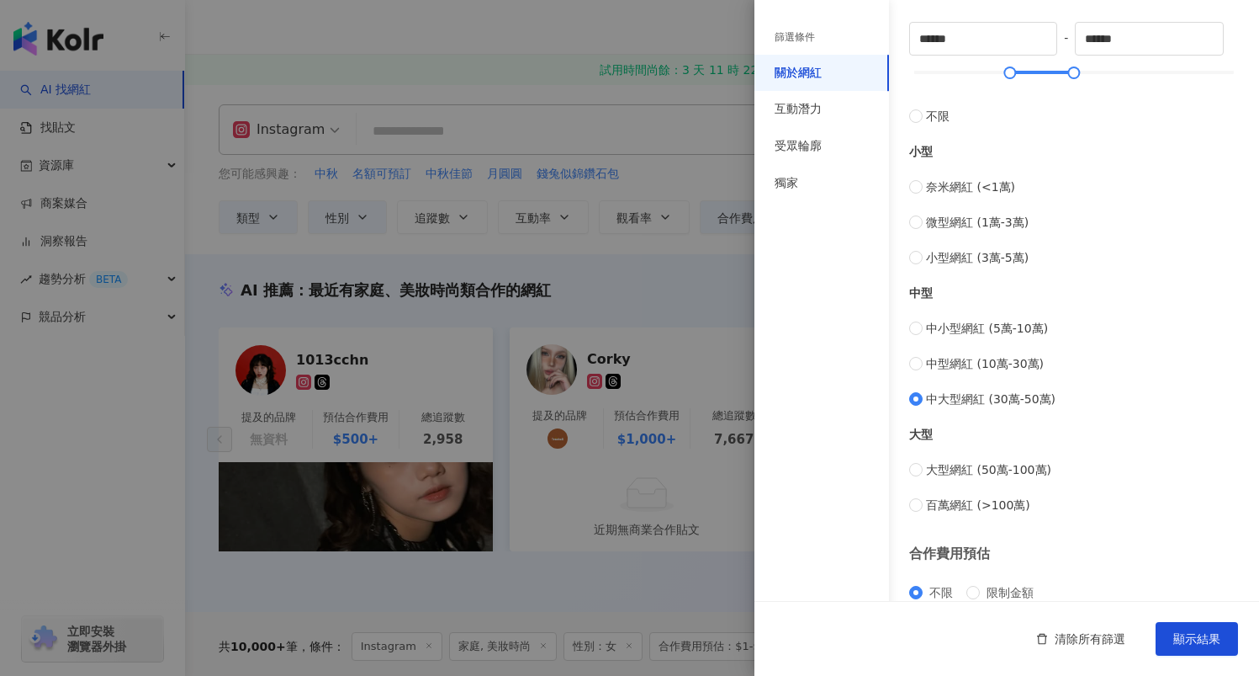
scroll to position [595, 0]
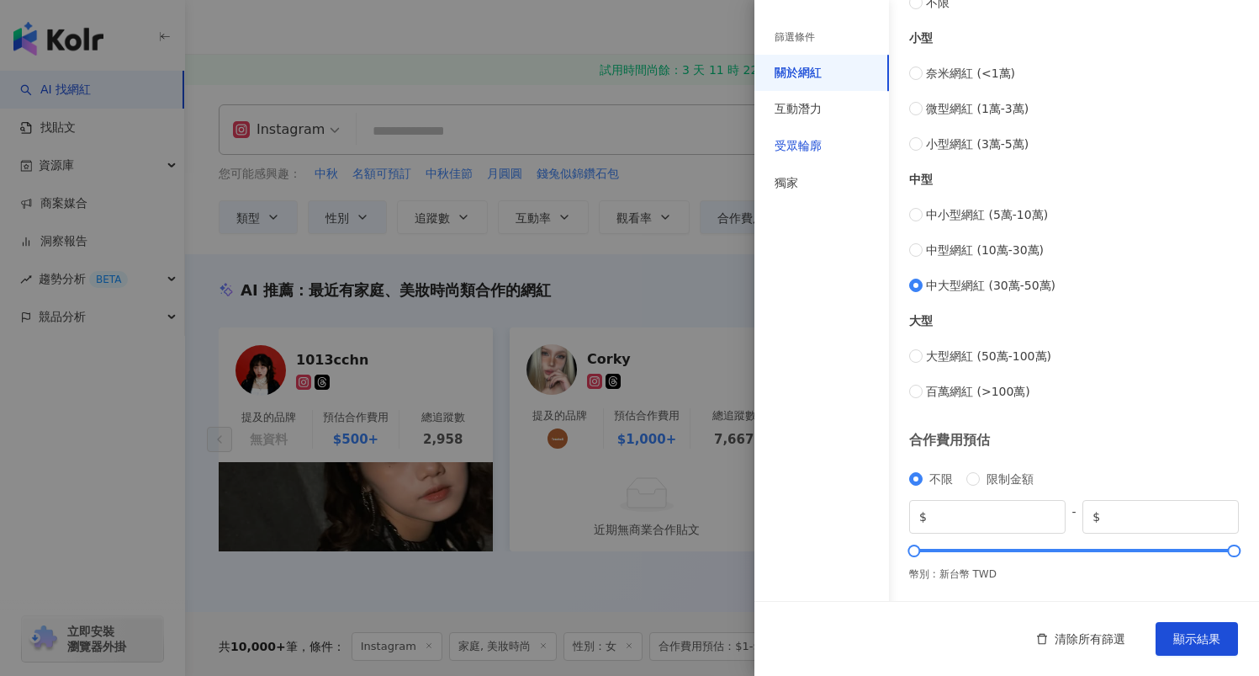
click at [798, 150] on div "受眾輪廓" at bounding box center [798, 146] width 47 height 17
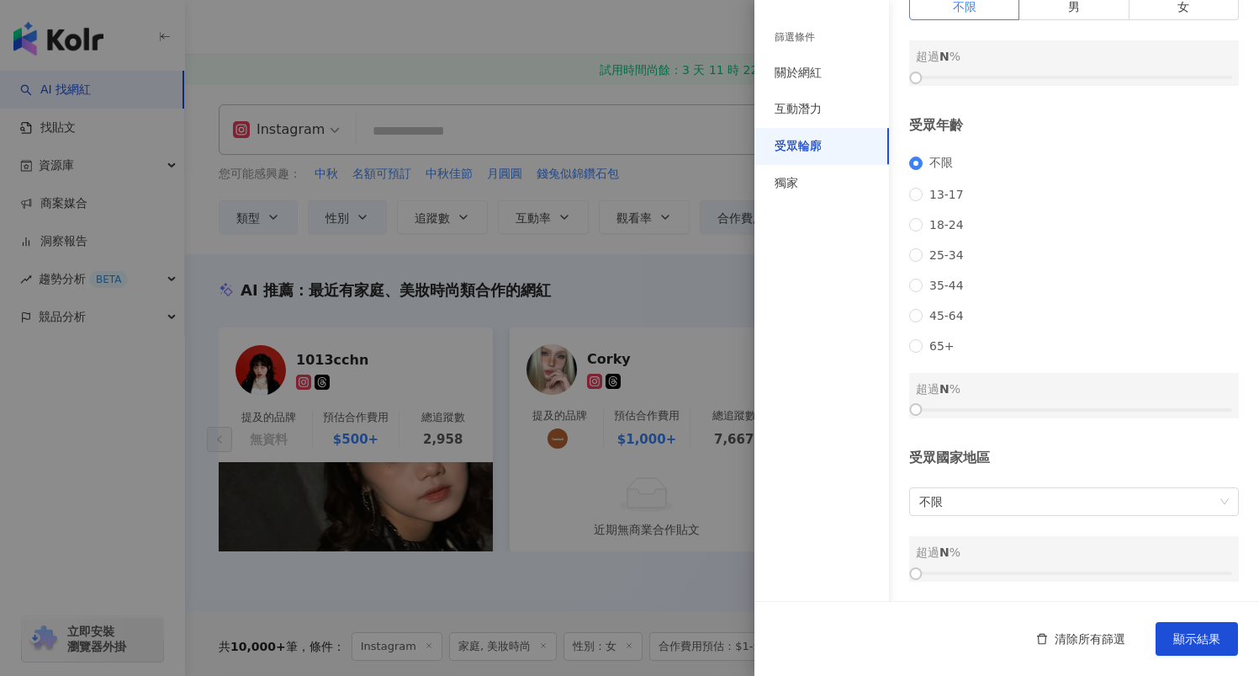
scroll to position [0, 0]
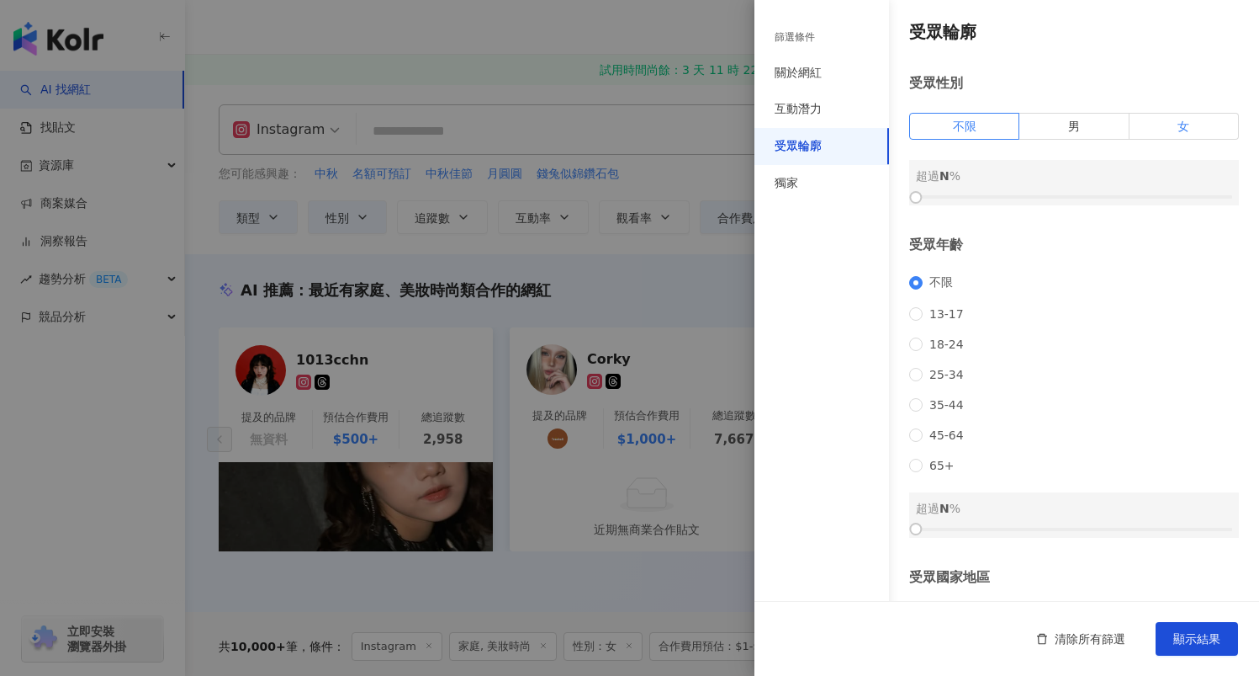
click at [1178, 131] on span "女" at bounding box center [1184, 125] width 12 height 13
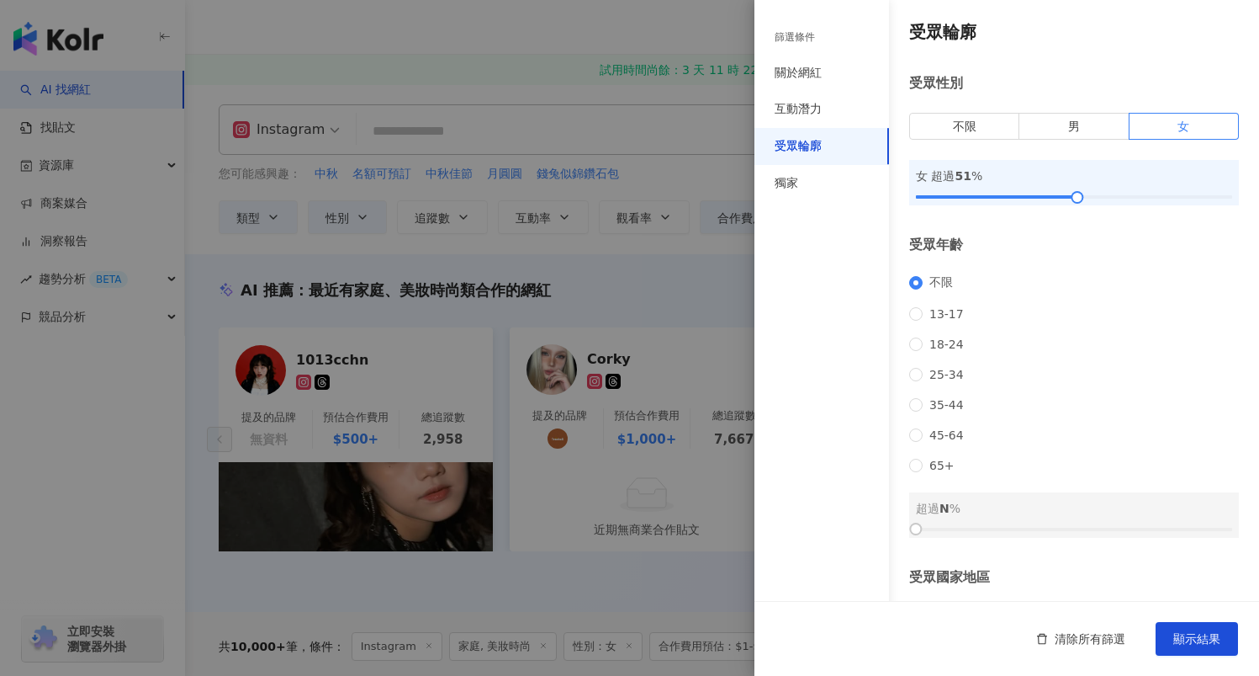
drag, startPoint x: 924, startPoint y: 195, endPoint x: 1073, endPoint y: 205, distance: 149.3
click at [1073, 205] on div "女 超過 51 %" at bounding box center [1074, 182] width 330 height 45
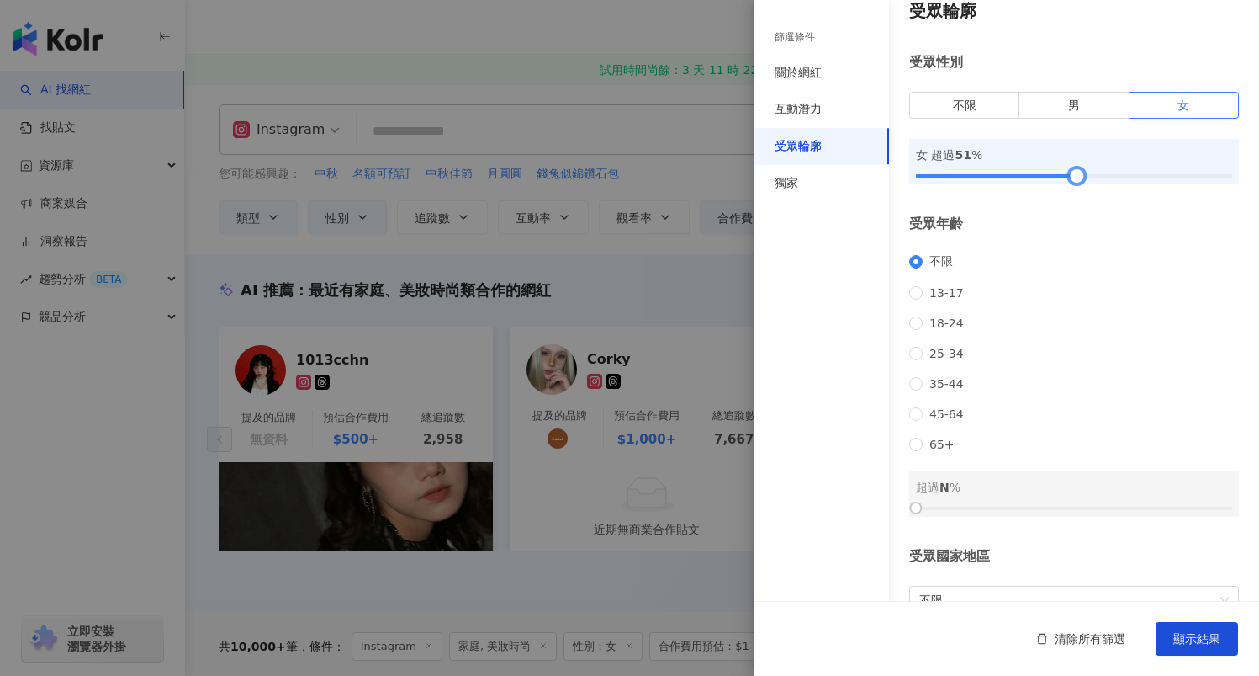
scroll to position [124, 0]
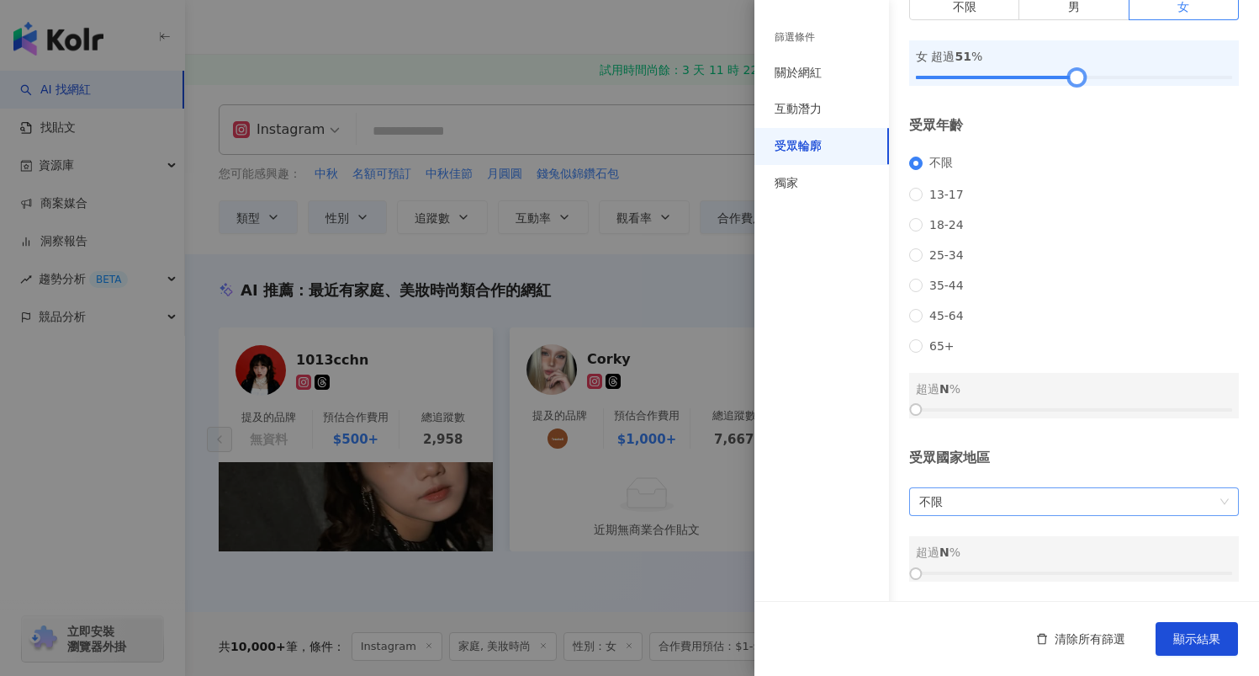
click at [1067, 503] on span "不限" at bounding box center [1075, 501] width 310 height 27
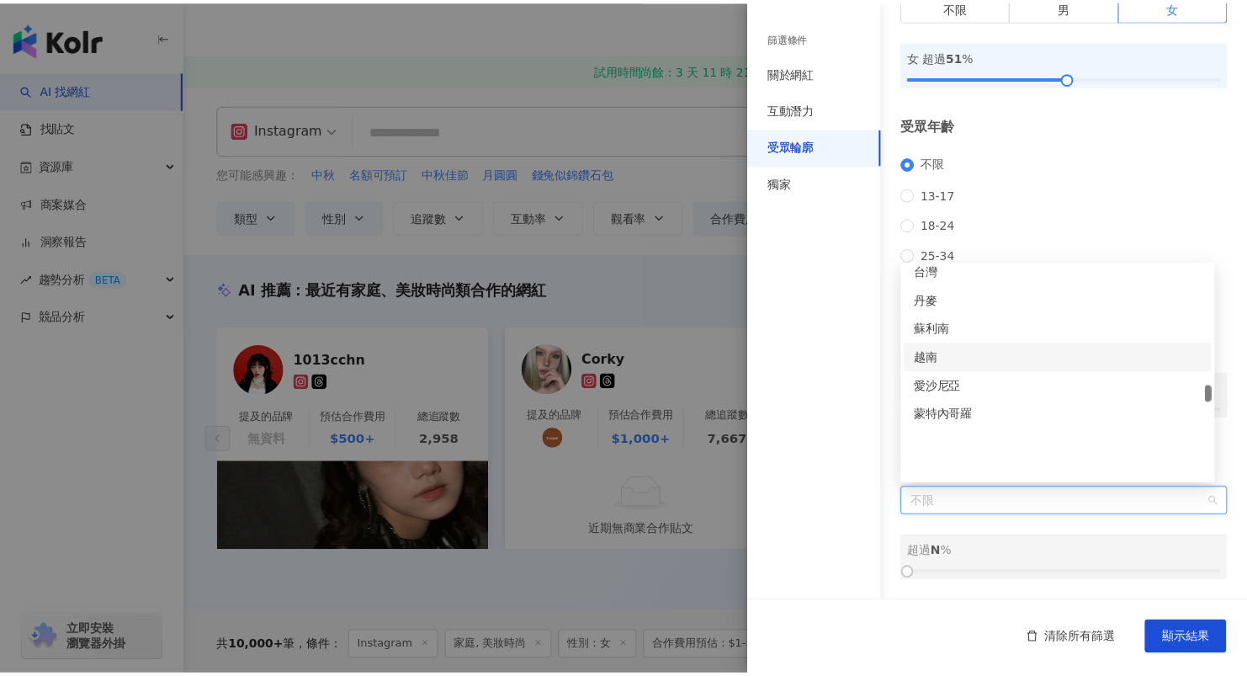
scroll to position [3576, 0]
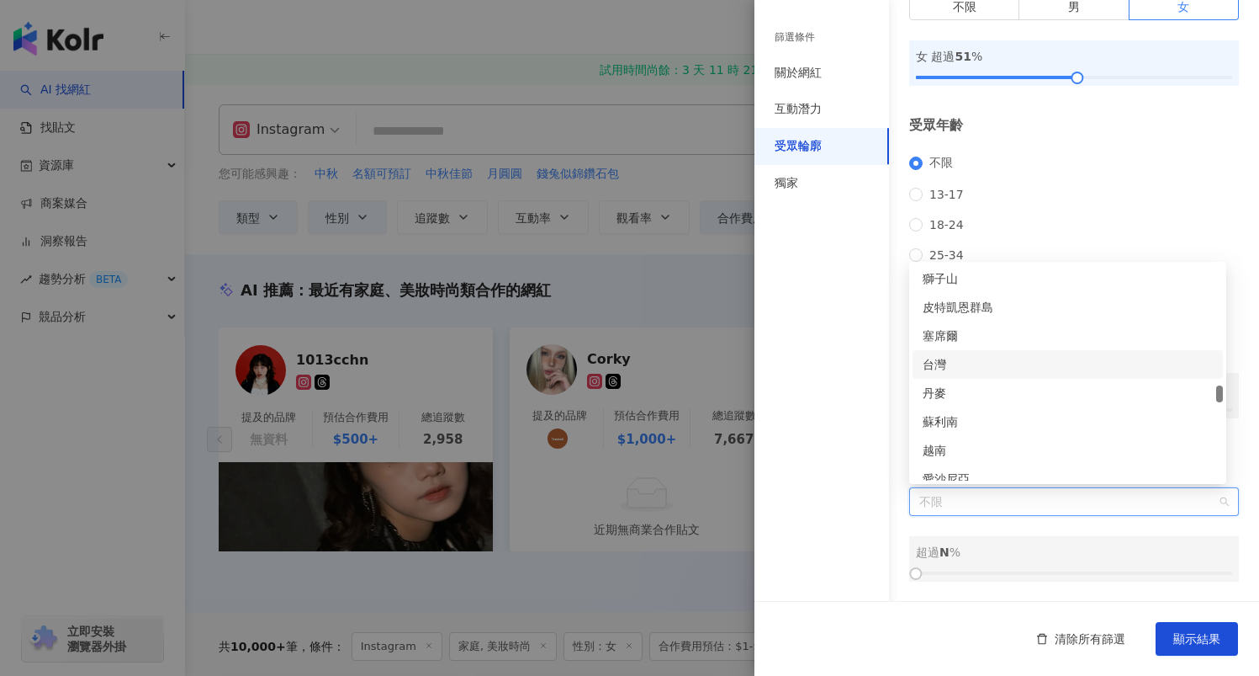
click at [1000, 366] on div "台灣" at bounding box center [1068, 364] width 290 height 19
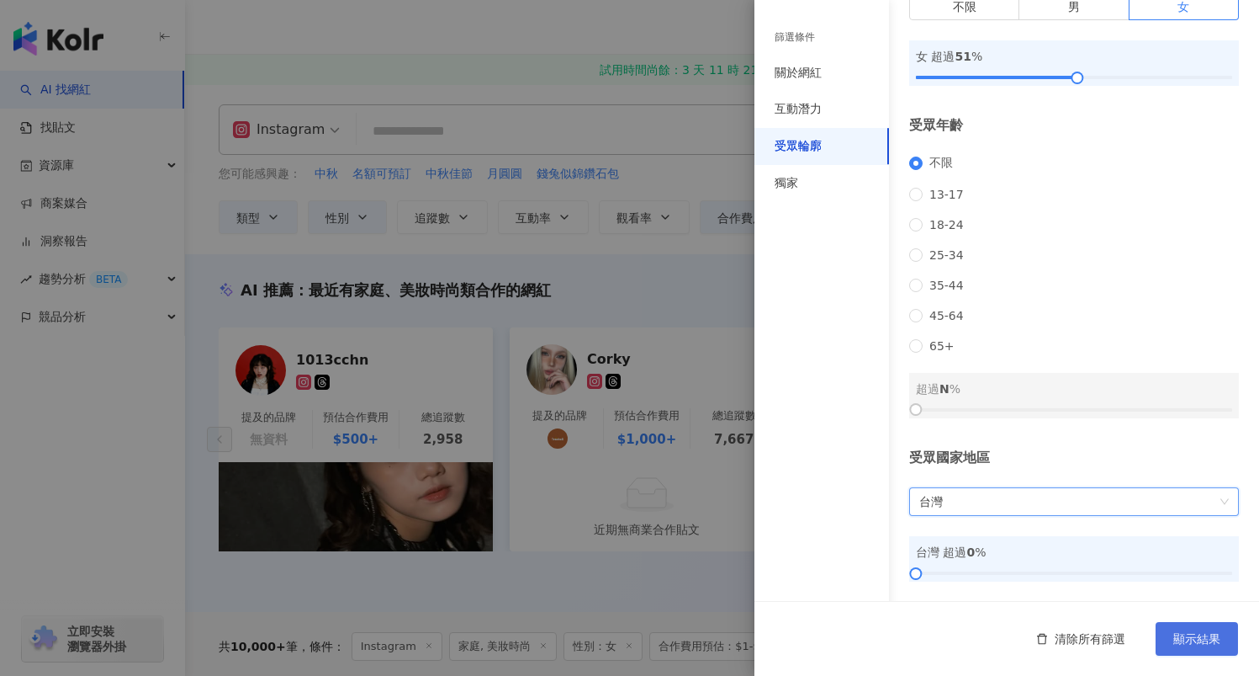
click at [1189, 644] on span "顯示結果" at bounding box center [1197, 638] width 47 height 13
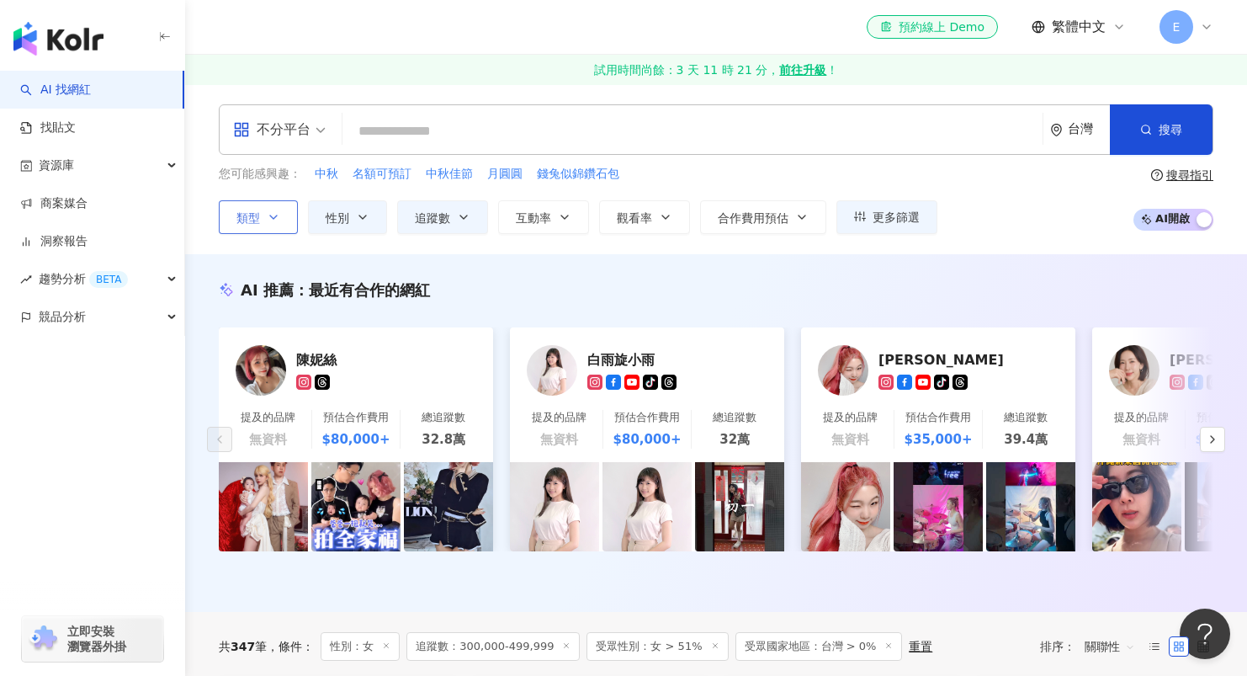
click at [268, 215] on icon "button" at bounding box center [273, 216] width 13 height 13
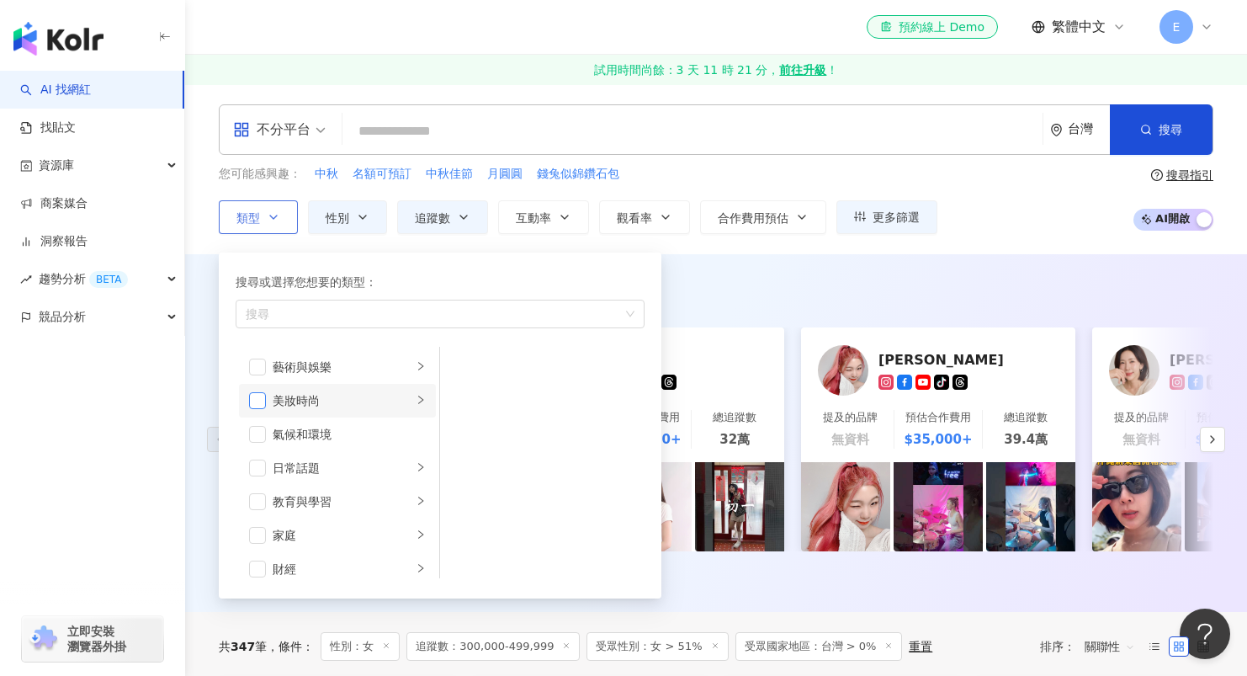
click at [260, 407] on span "button" at bounding box center [257, 400] width 17 height 17
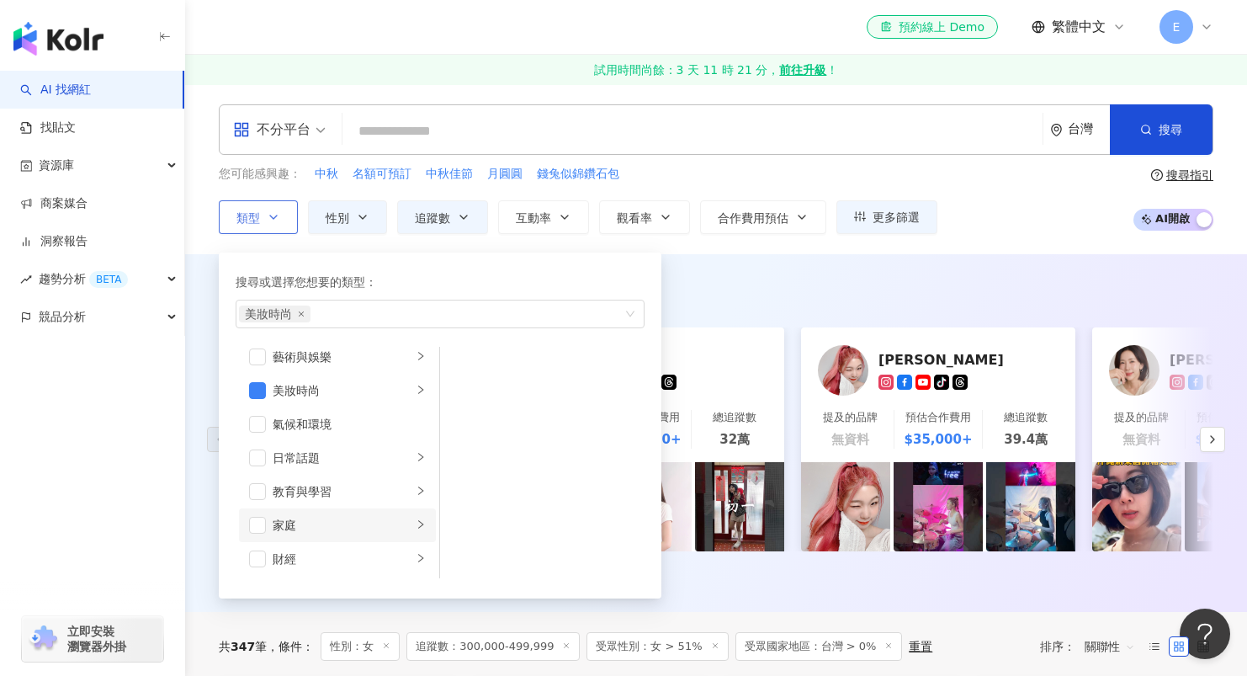
click at [268, 522] on li "家庭" at bounding box center [337, 525] width 197 height 34
click at [256, 528] on span "button" at bounding box center [257, 525] width 17 height 17
click at [942, 278] on div "AI 推薦 ： 最近有合作的網紅 陳妮絲 提及的品牌 無資料 預估合作費用 $80,000+ 總追蹤數 32.8萬 白雨旋小雨 tiktok-icon 提及的…" at bounding box center [716, 433] width 1062 height 358
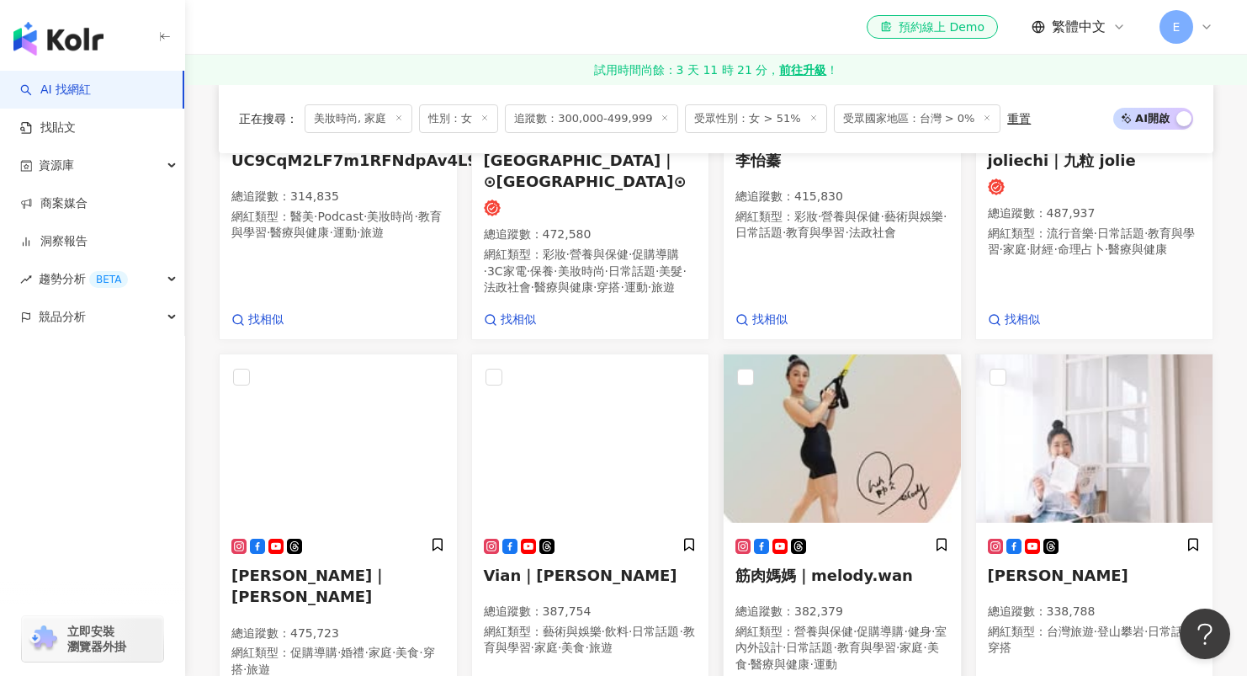
scroll to position [1461, 0]
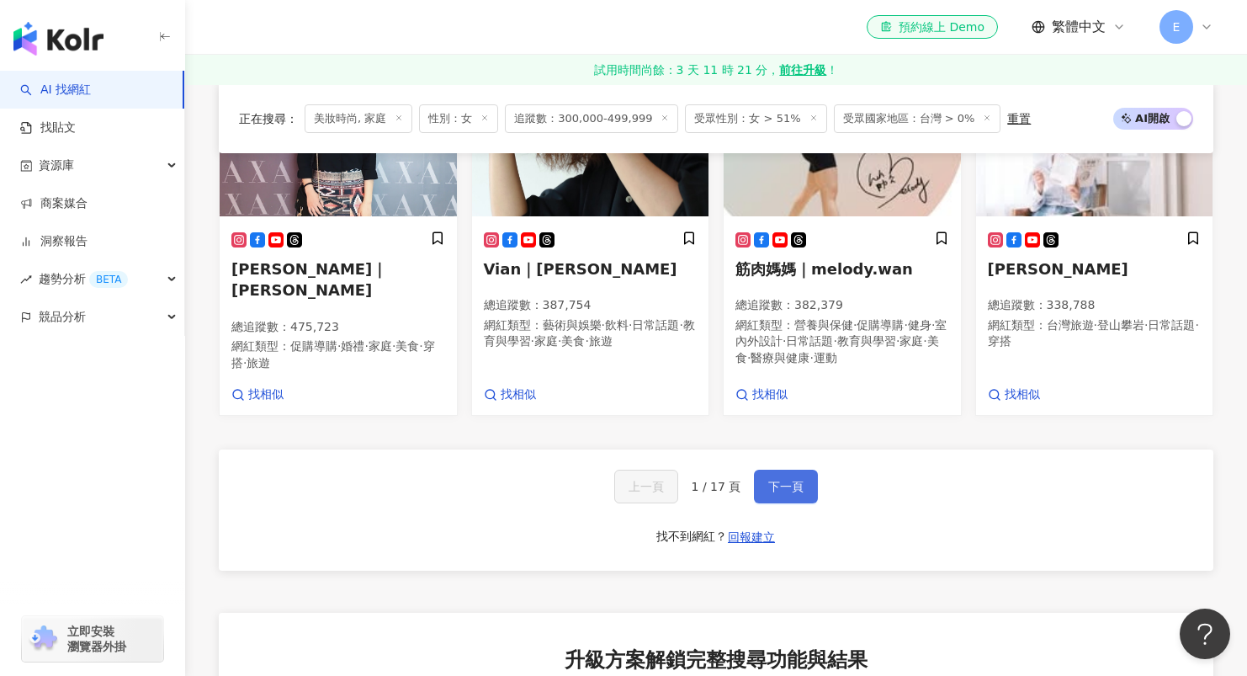
click at [793, 493] on span "下一頁" at bounding box center [785, 486] width 35 height 13
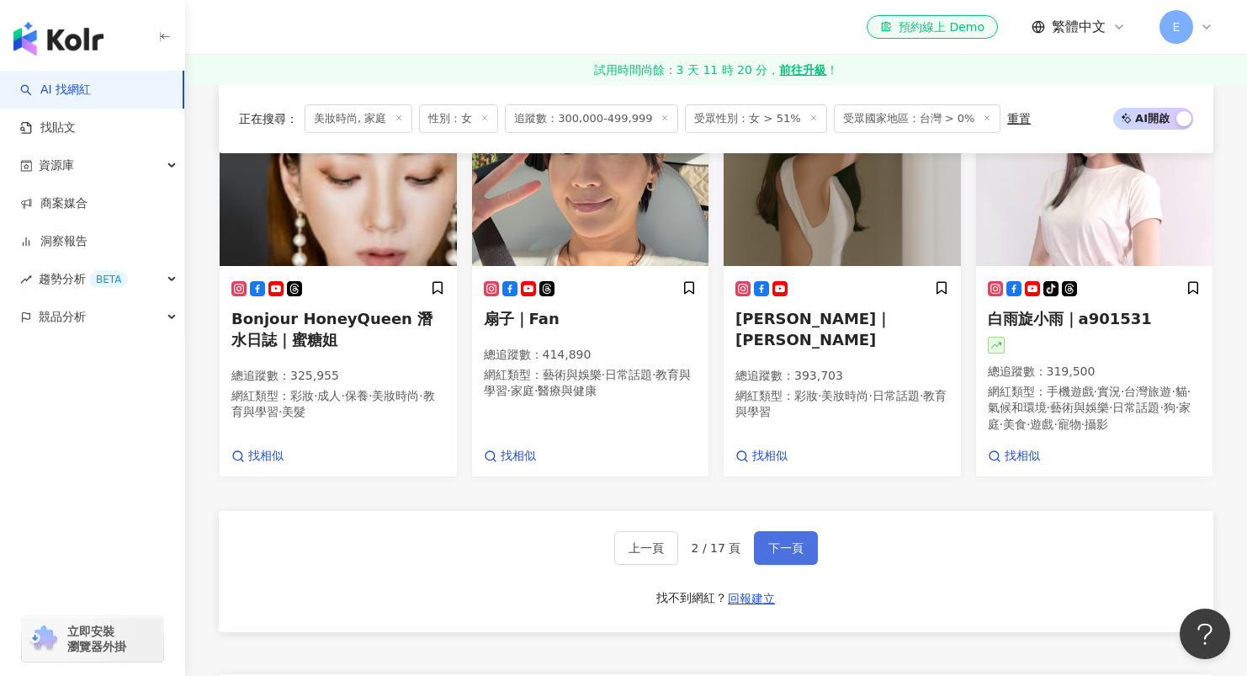
scroll to position [1352, 0]
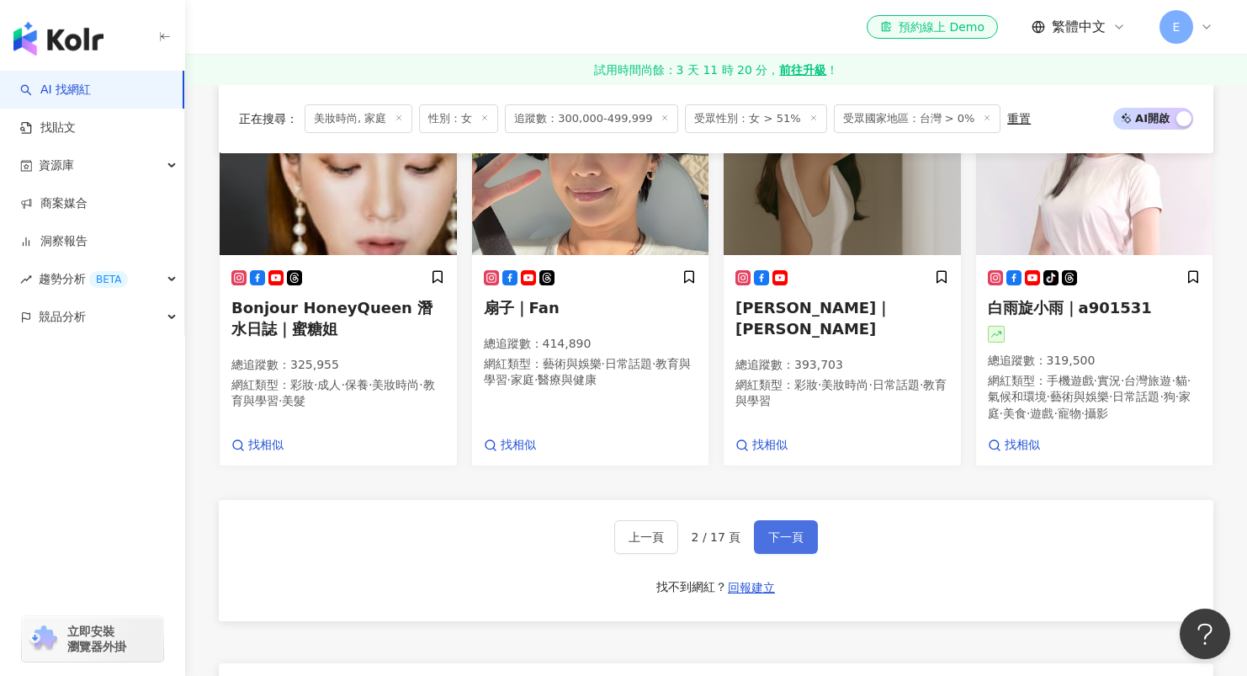
click at [777, 543] on span "下一頁" at bounding box center [785, 536] width 35 height 13
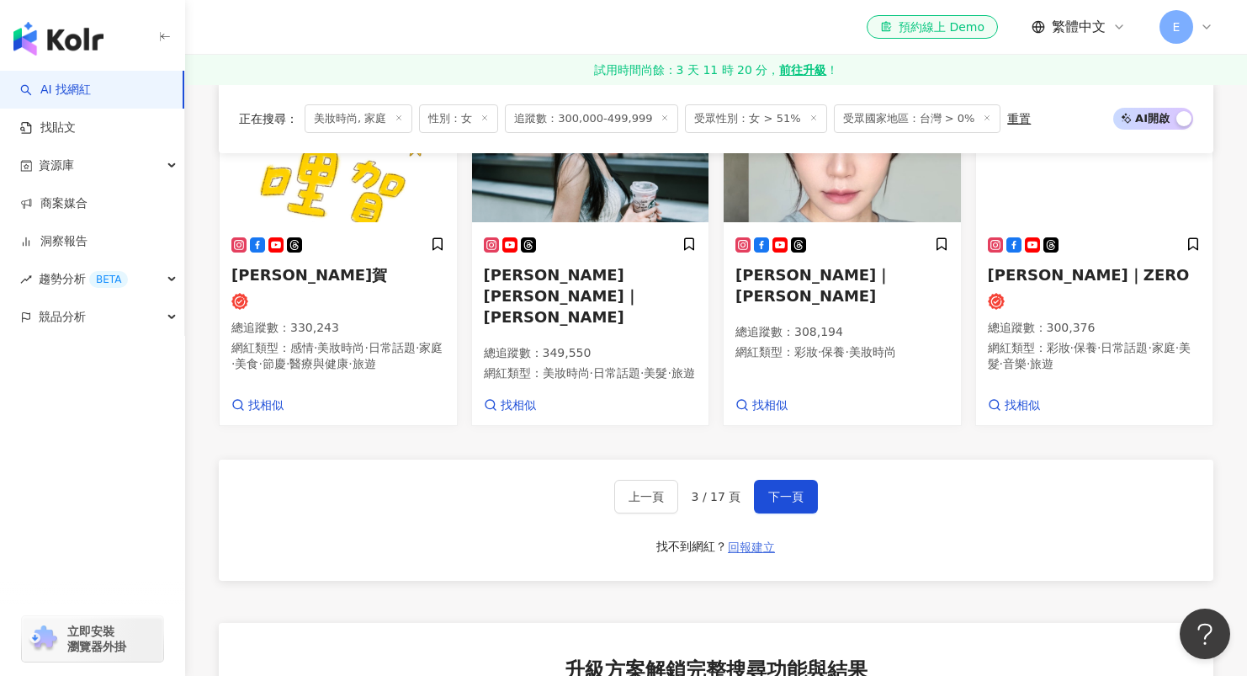
scroll to position [1554, 0]
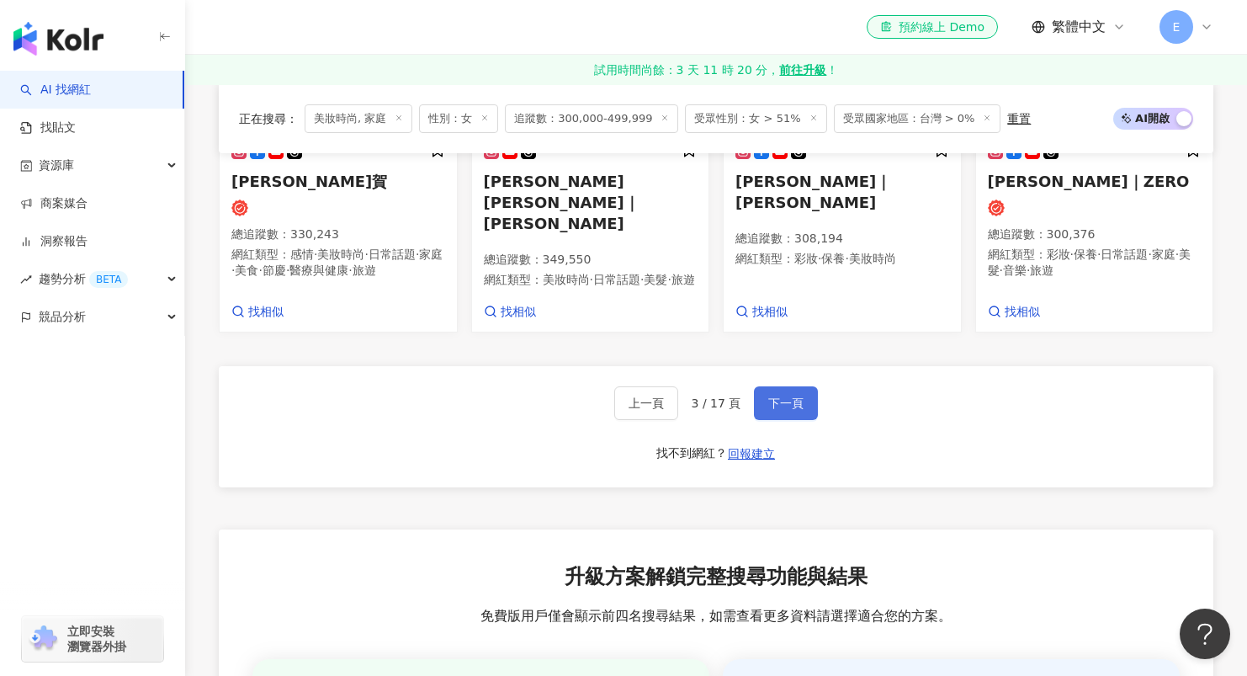
click at [770, 396] on span "下一頁" at bounding box center [785, 402] width 35 height 13
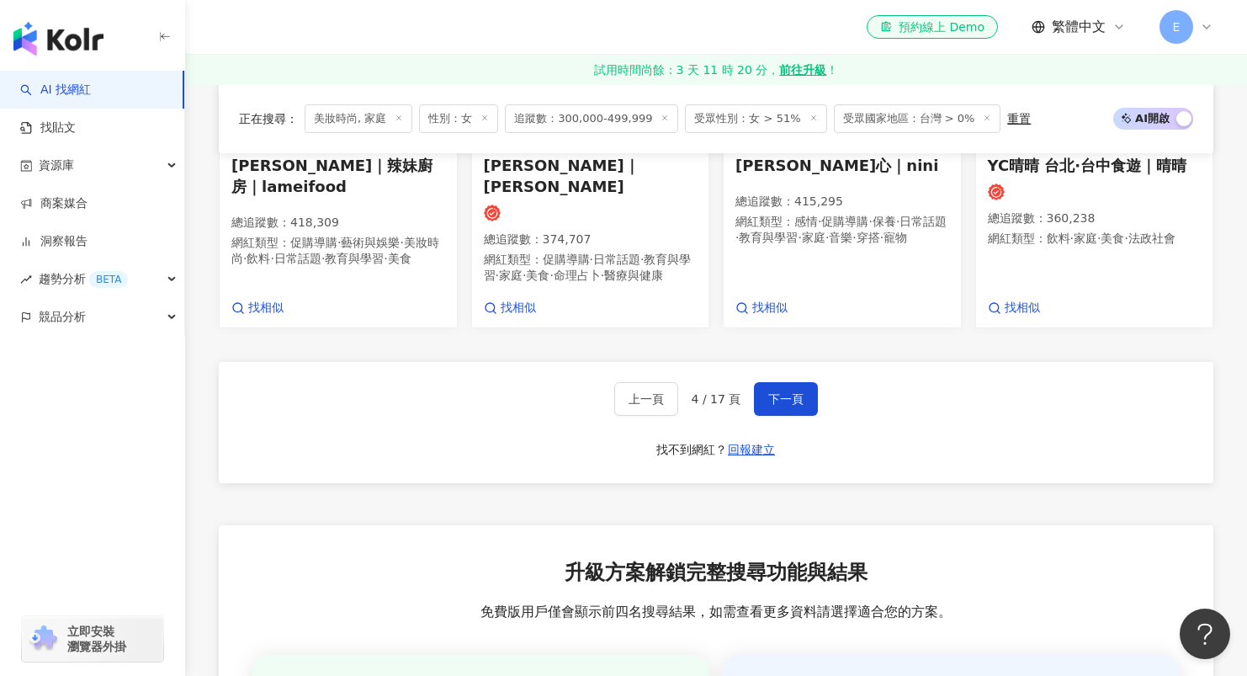
scroll to position [1663, 0]
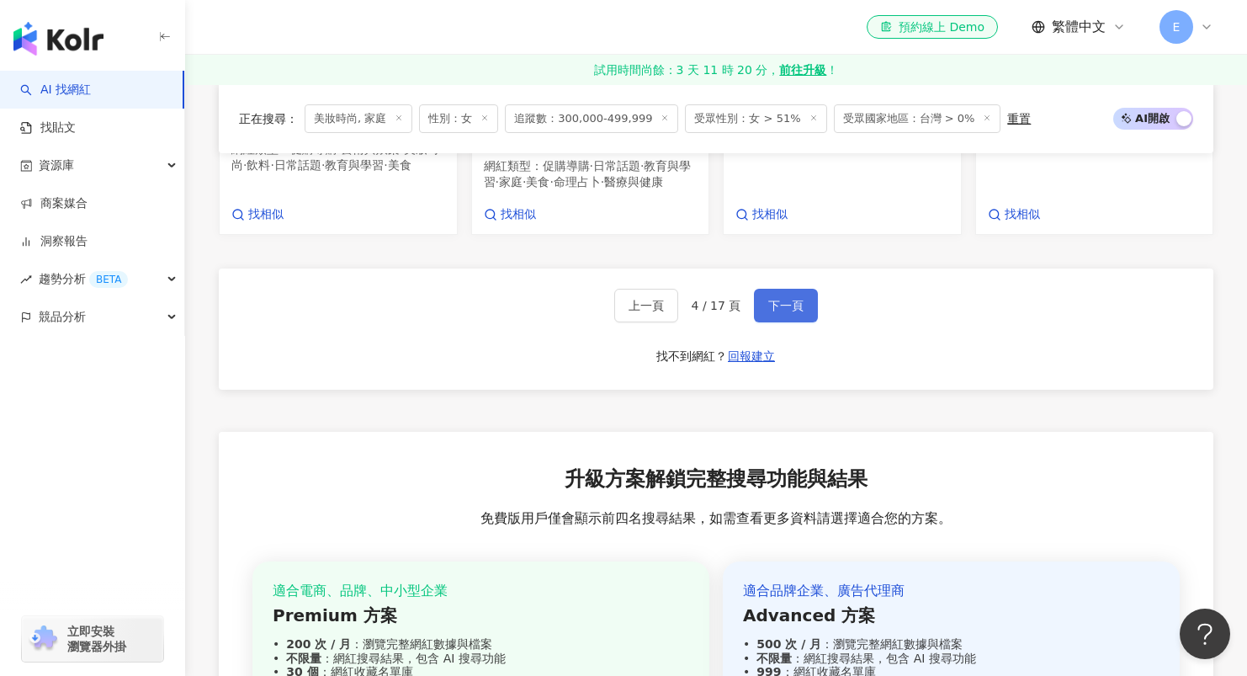
click at [777, 299] on span "下一頁" at bounding box center [785, 305] width 35 height 13
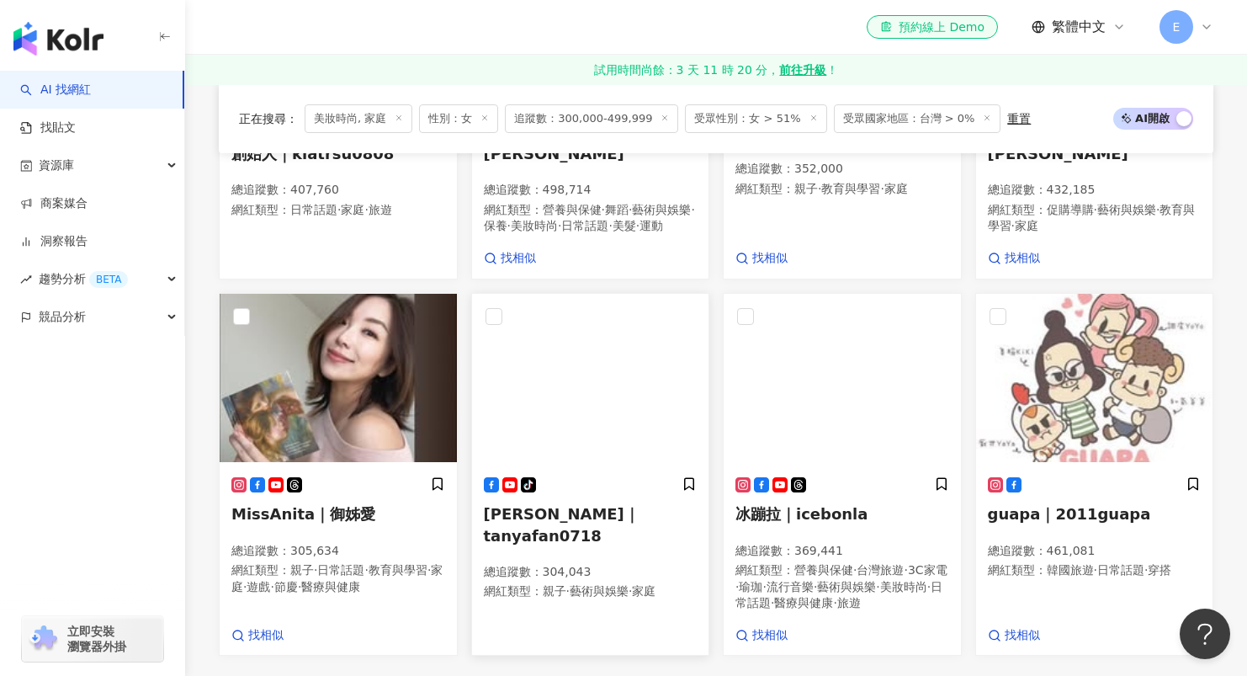
scroll to position [1243, 0]
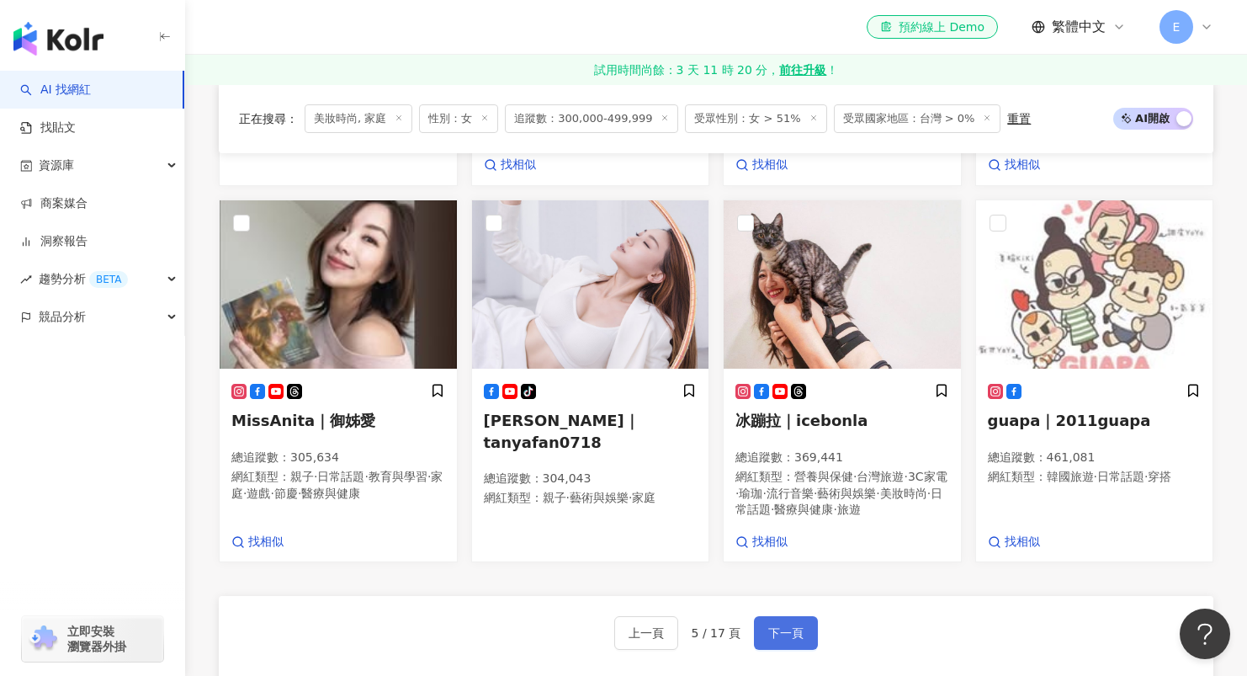
click at [790, 639] on span "下一頁" at bounding box center [785, 632] width 35 height 13
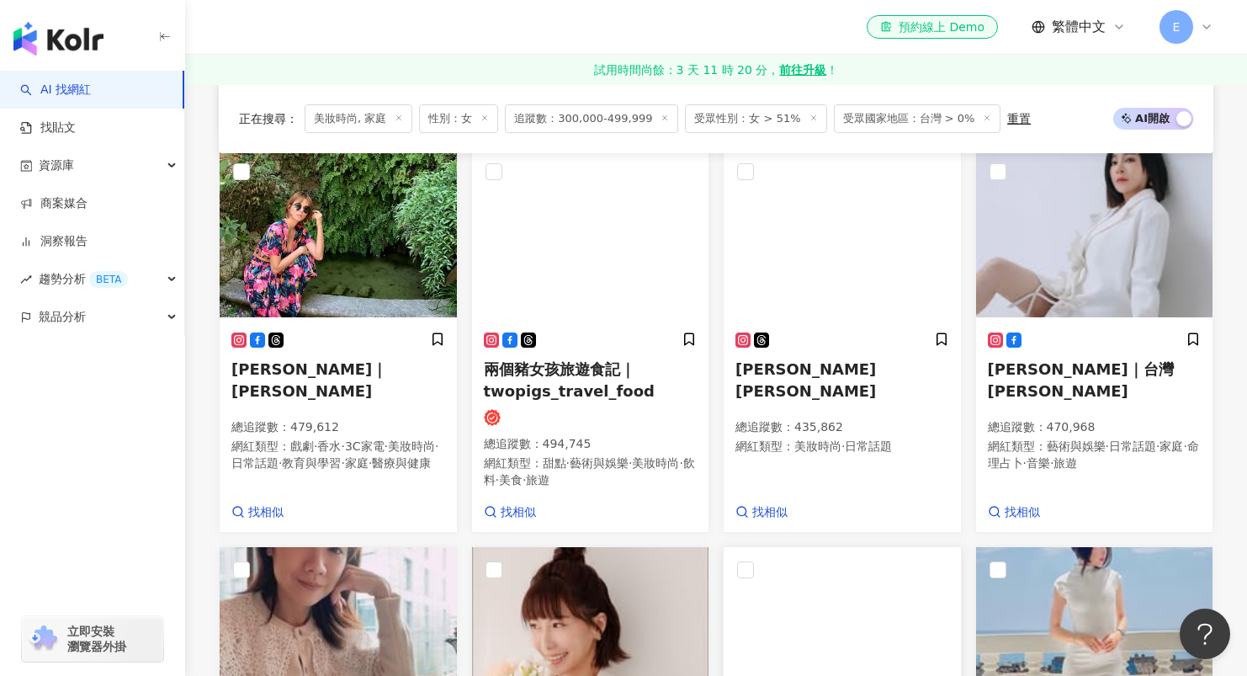
scroll to position [1317, 0]
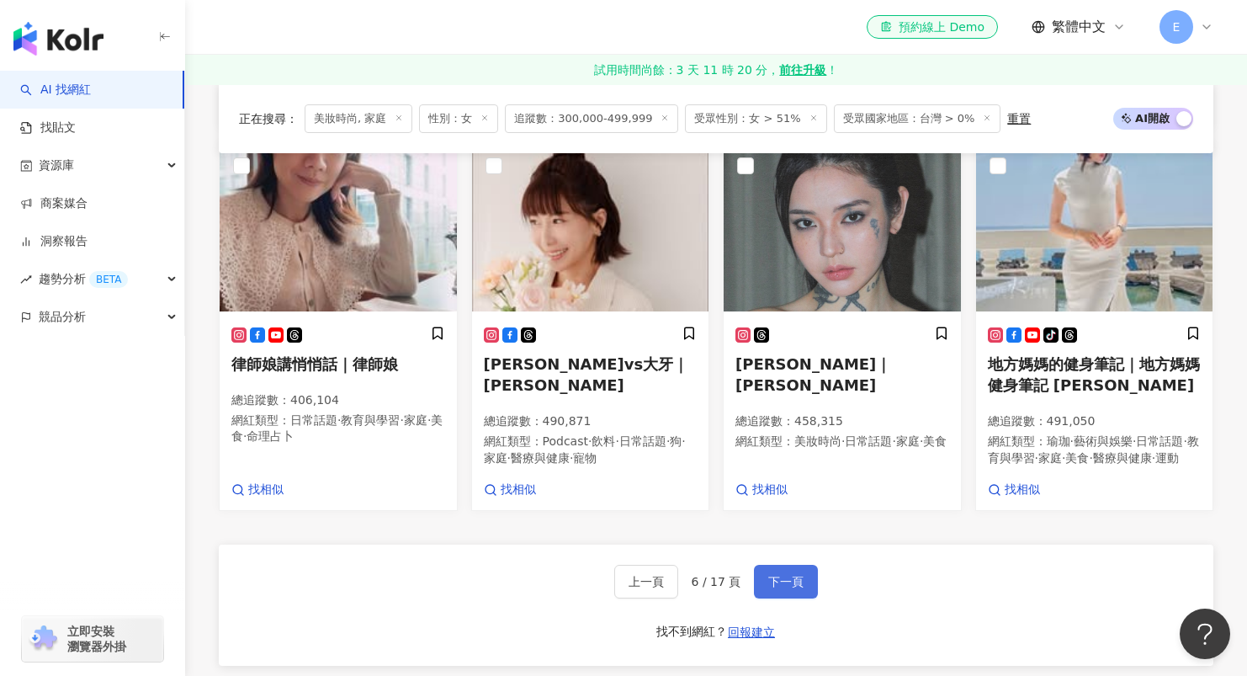
click at [774, 596] on button "下一頁" at bounding box center [786, 582] width 64 height 34
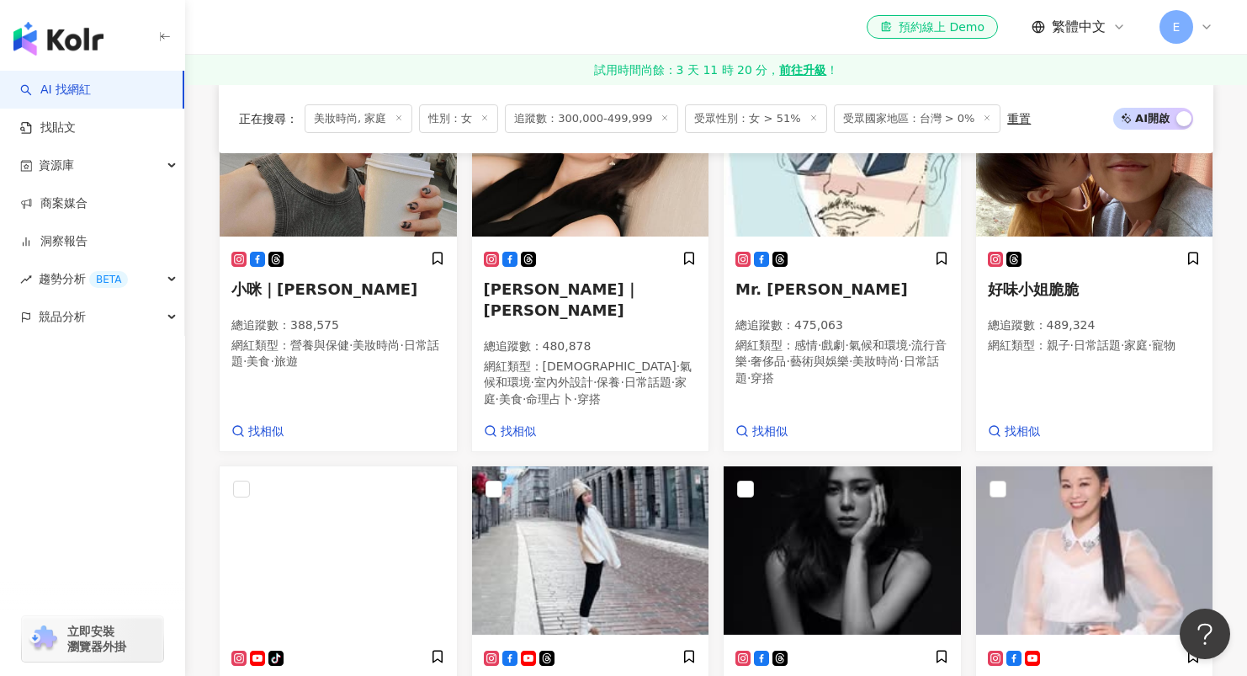
scroll to position [1519, 0]
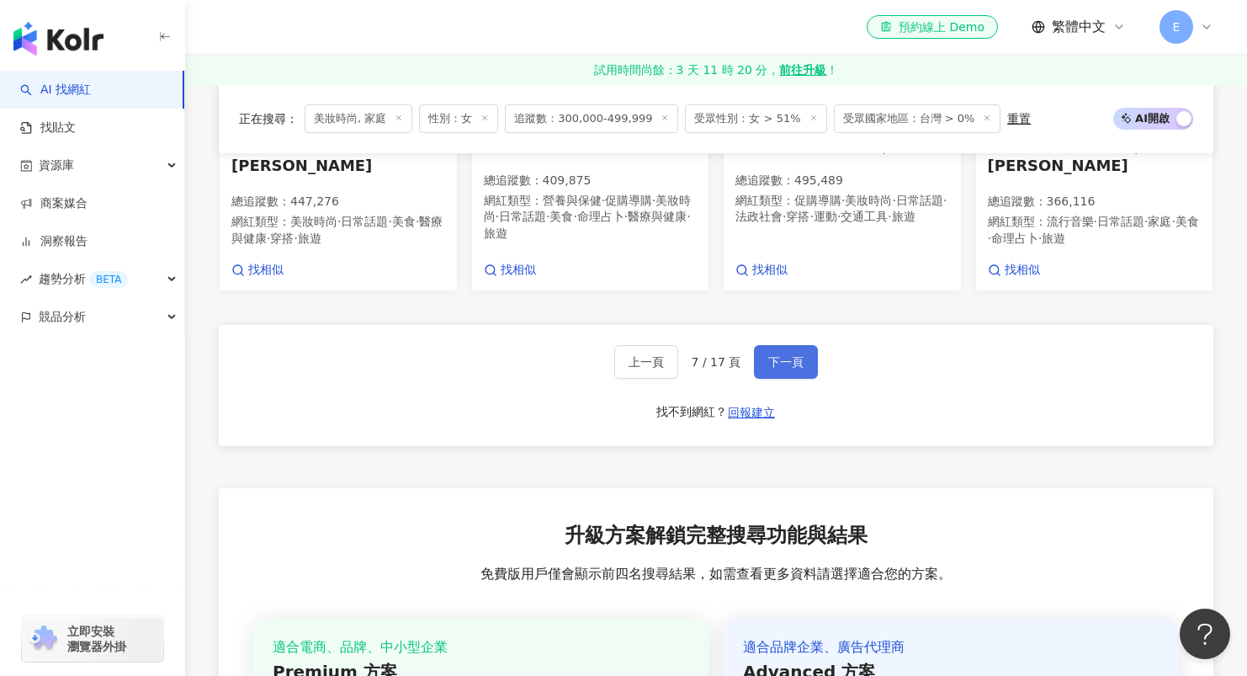
click at [788, 355] on span "下一頁" at bounding box center [785, 361] width 35 height 13
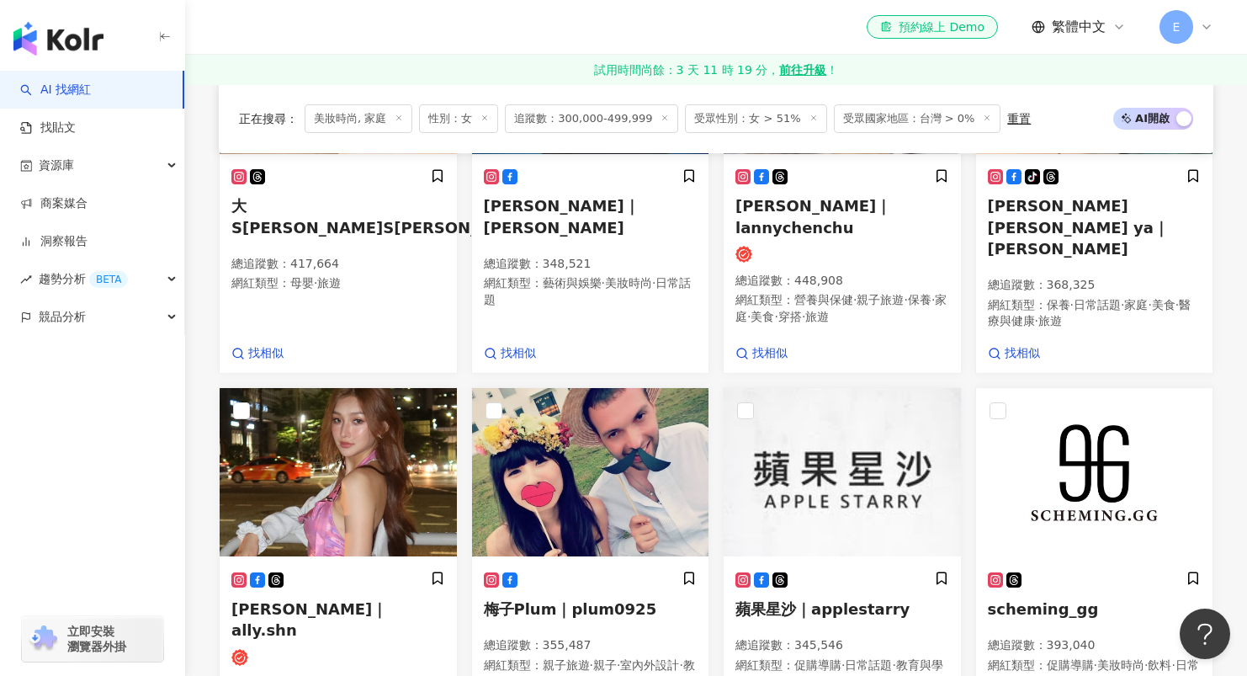
scroll to position [1381, 0]
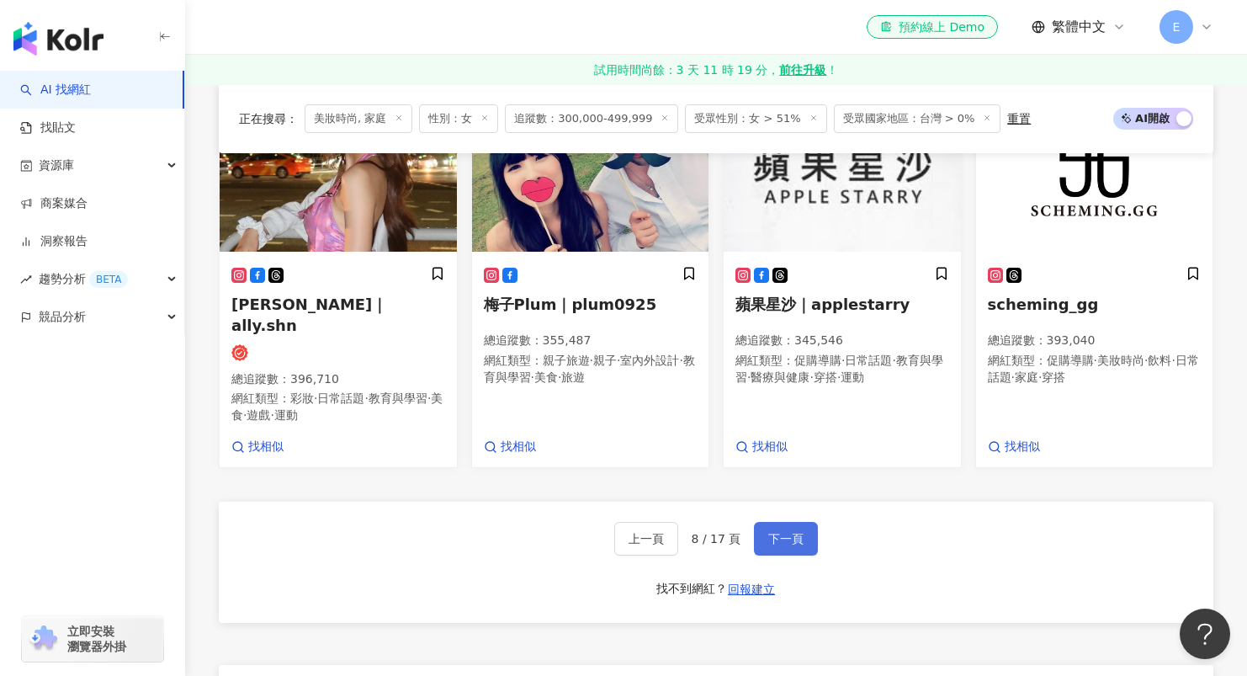
click at [782, 532] on span "下一頁" at bounding box center [785, 538] width 35 height 13
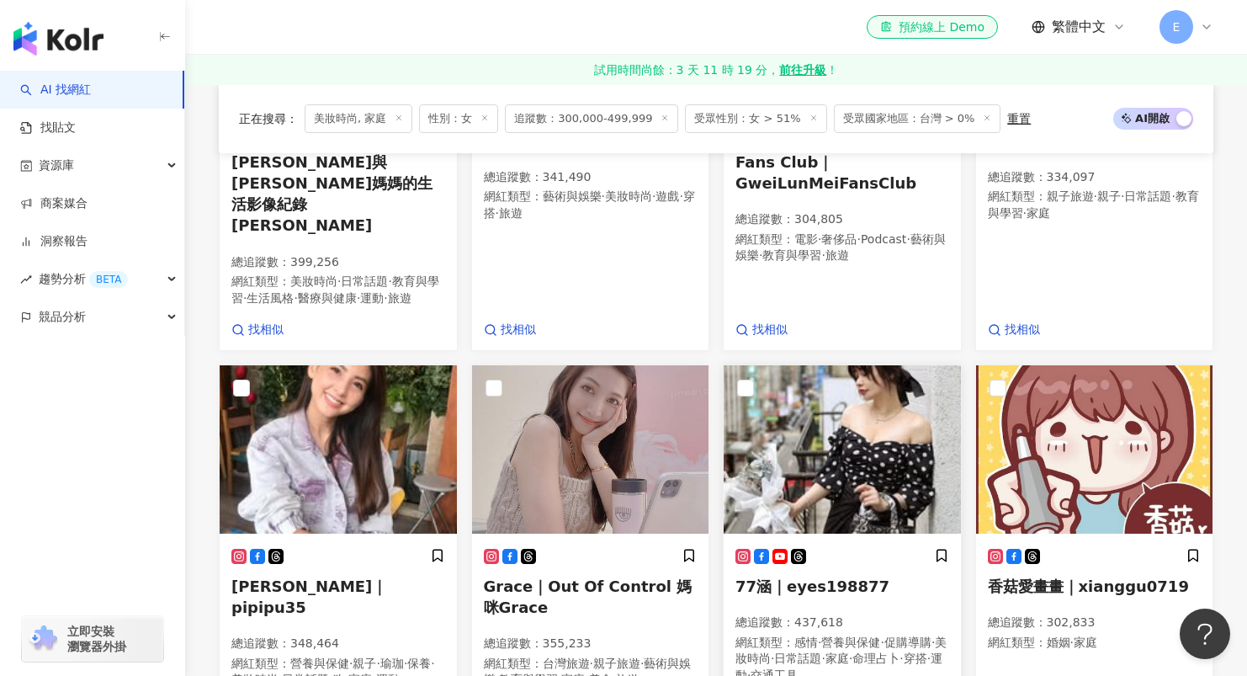
scroll to position [1349, 0]
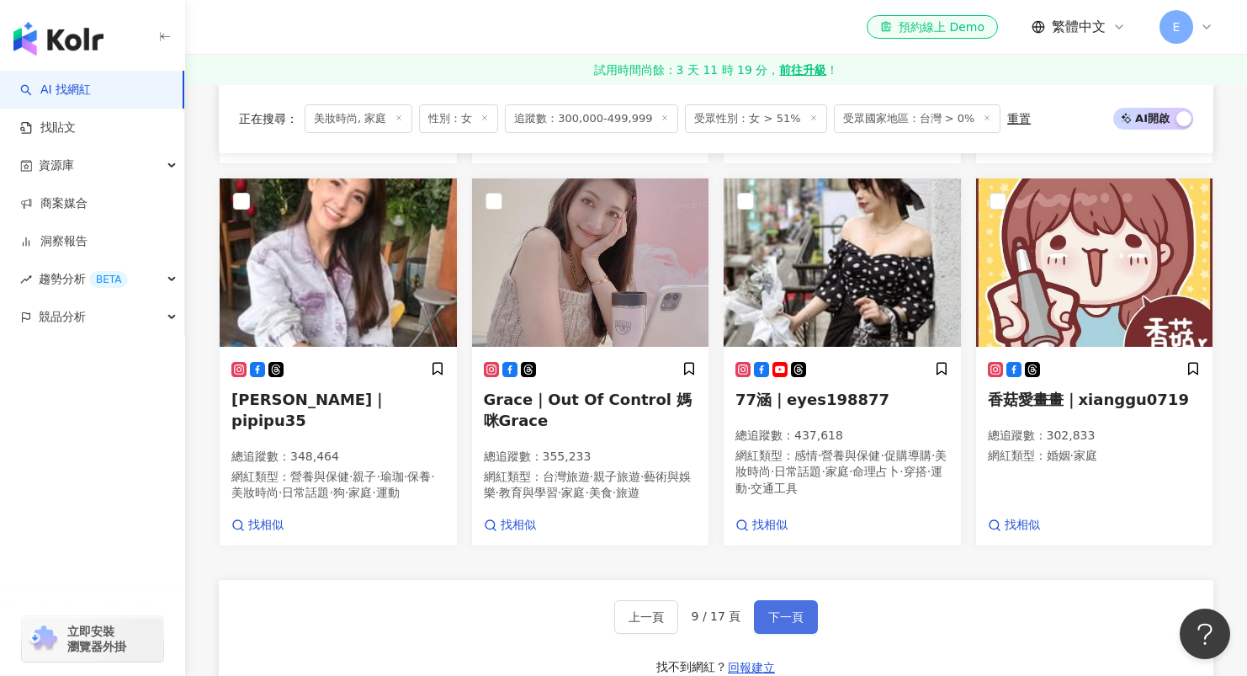
click at [798, 610] on span "下一頁" at bounding box center [785, 616] width 35 height 13
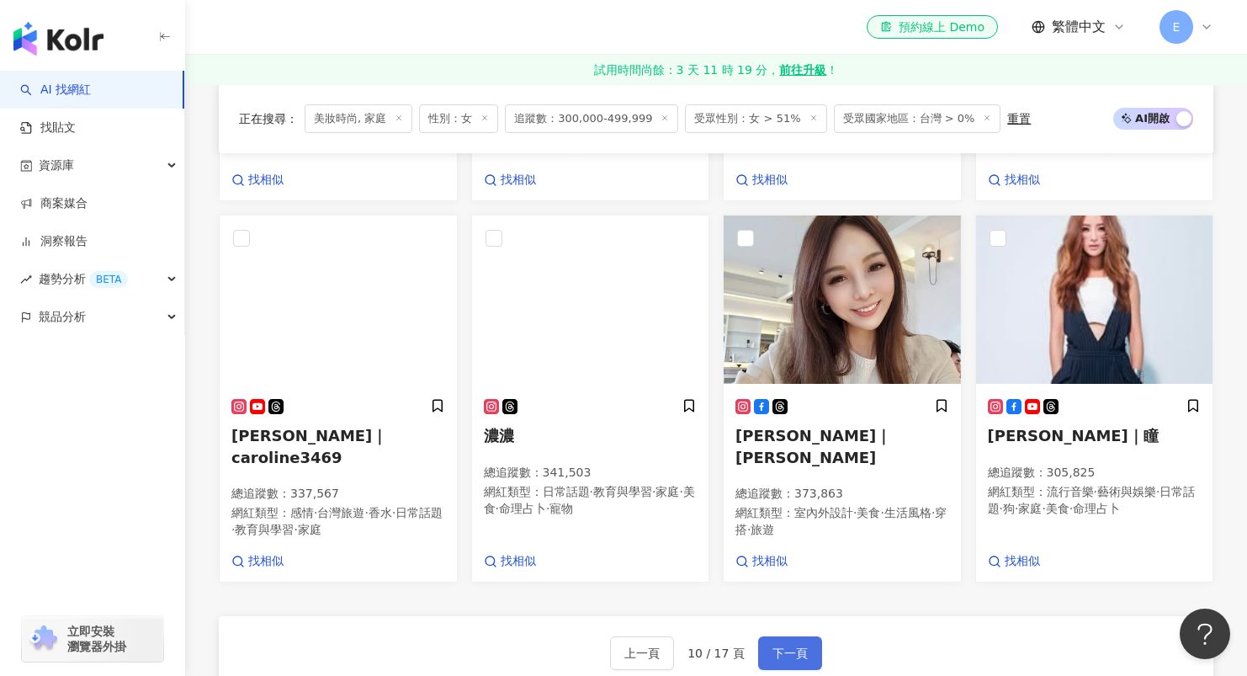
scroll to position [1244, 0]
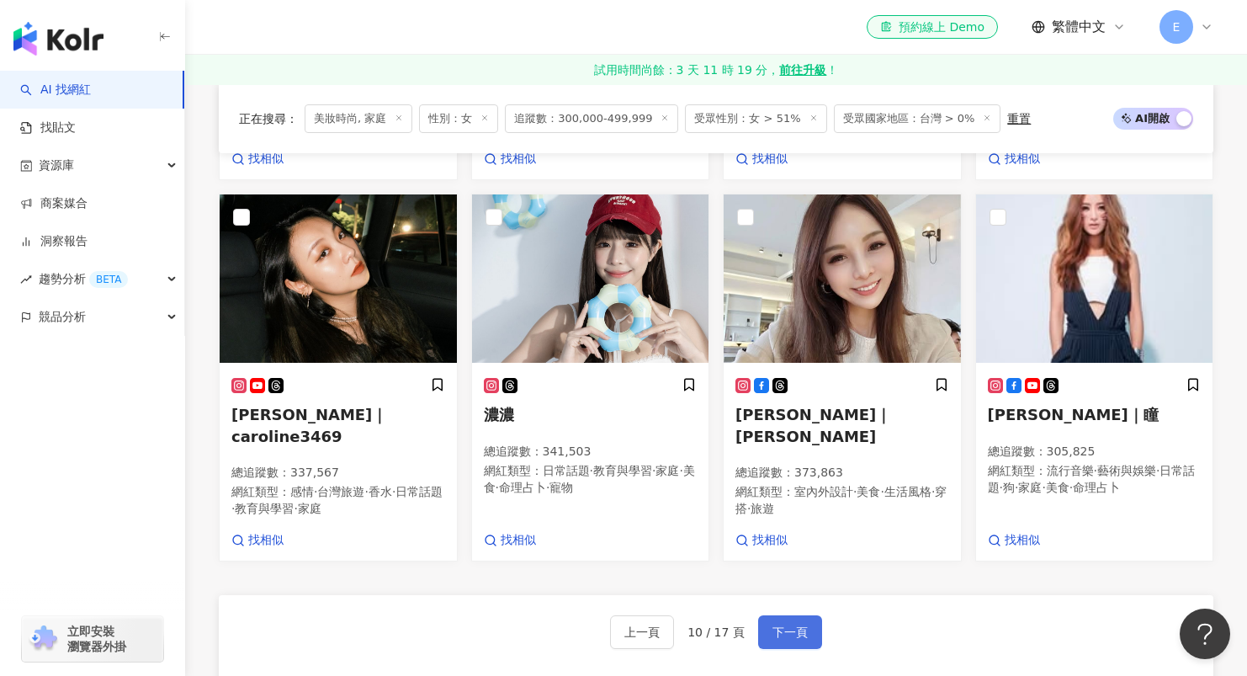
click at [793, 639] on span "下一頁" at bounding box center [789, 631] width 35 height 13
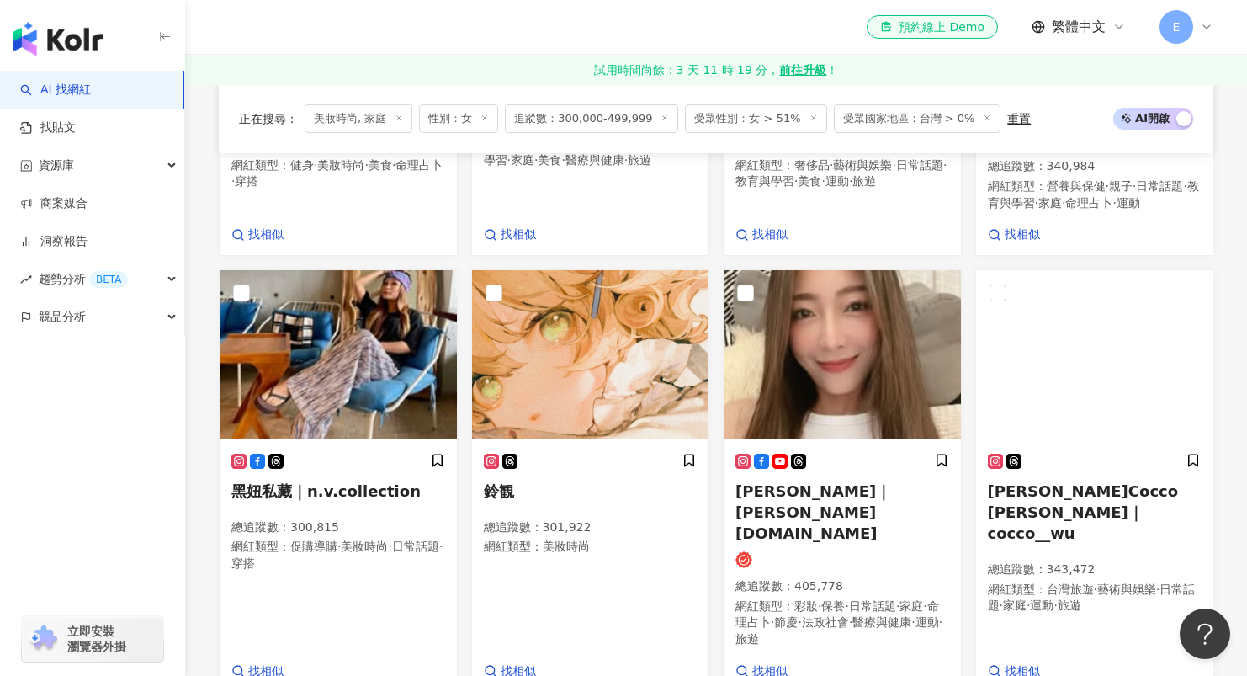
scroll to position [1309, 0]
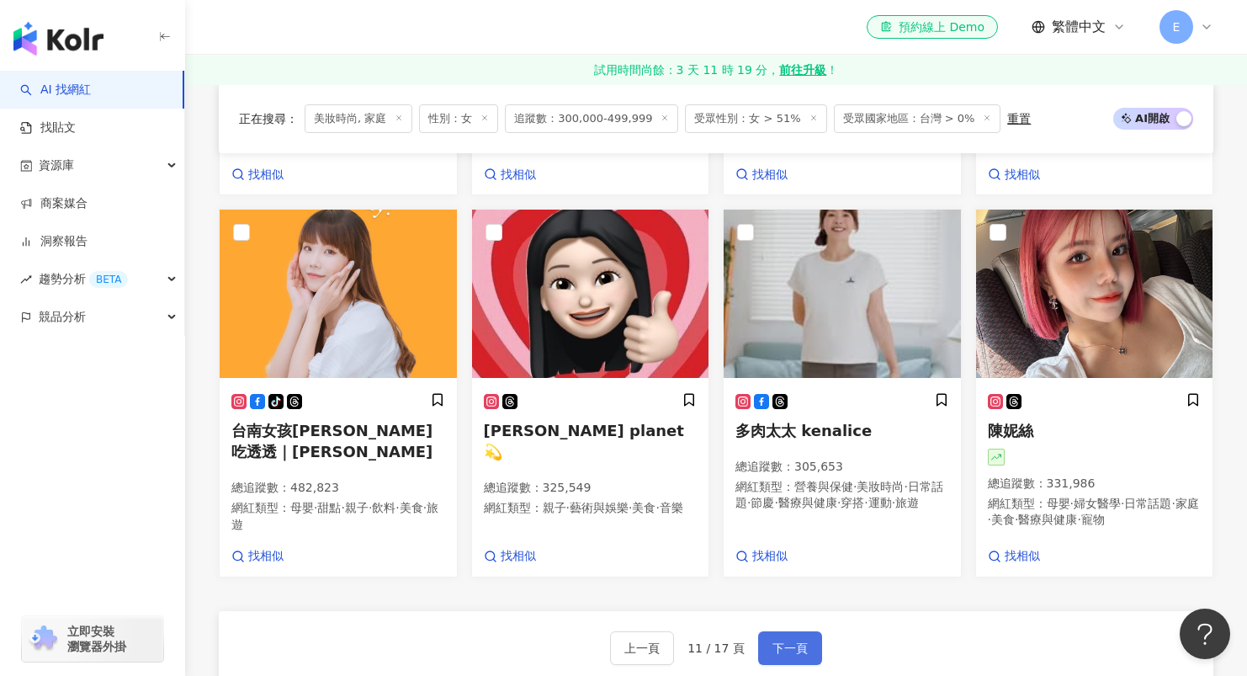
click at [784, 641] on span "下一頁" at bounding box center [789, 647] width 35 height 13
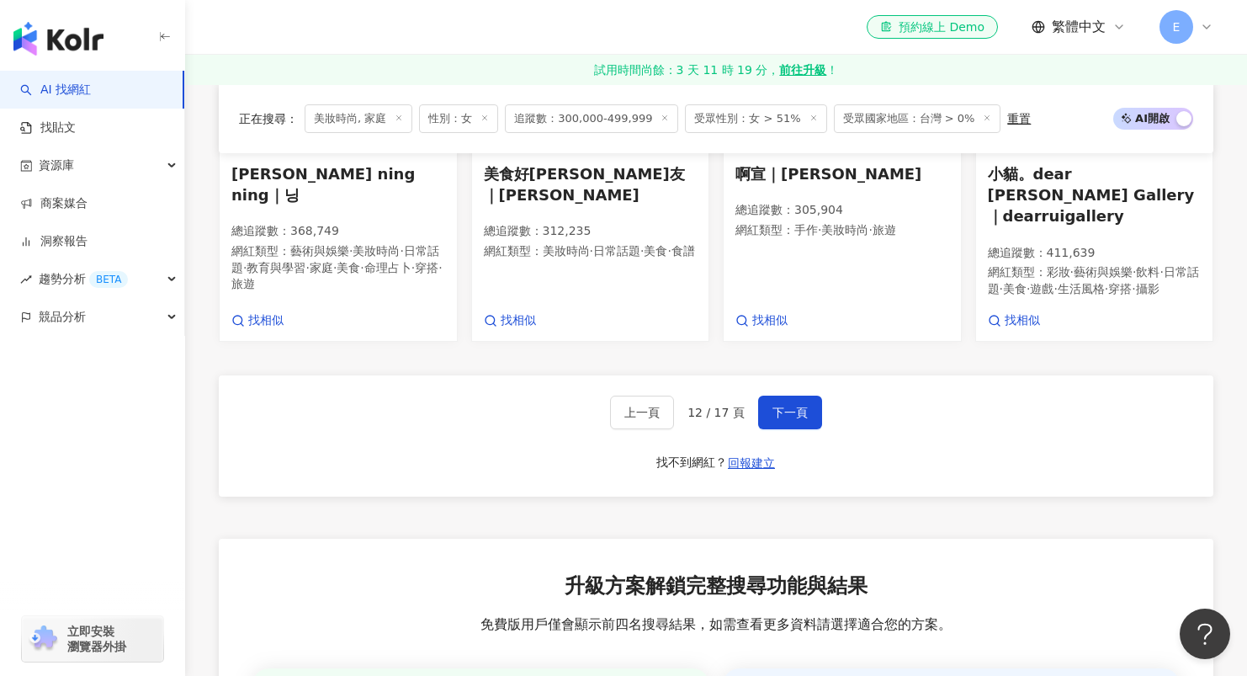
scroll to position [1600, 0]
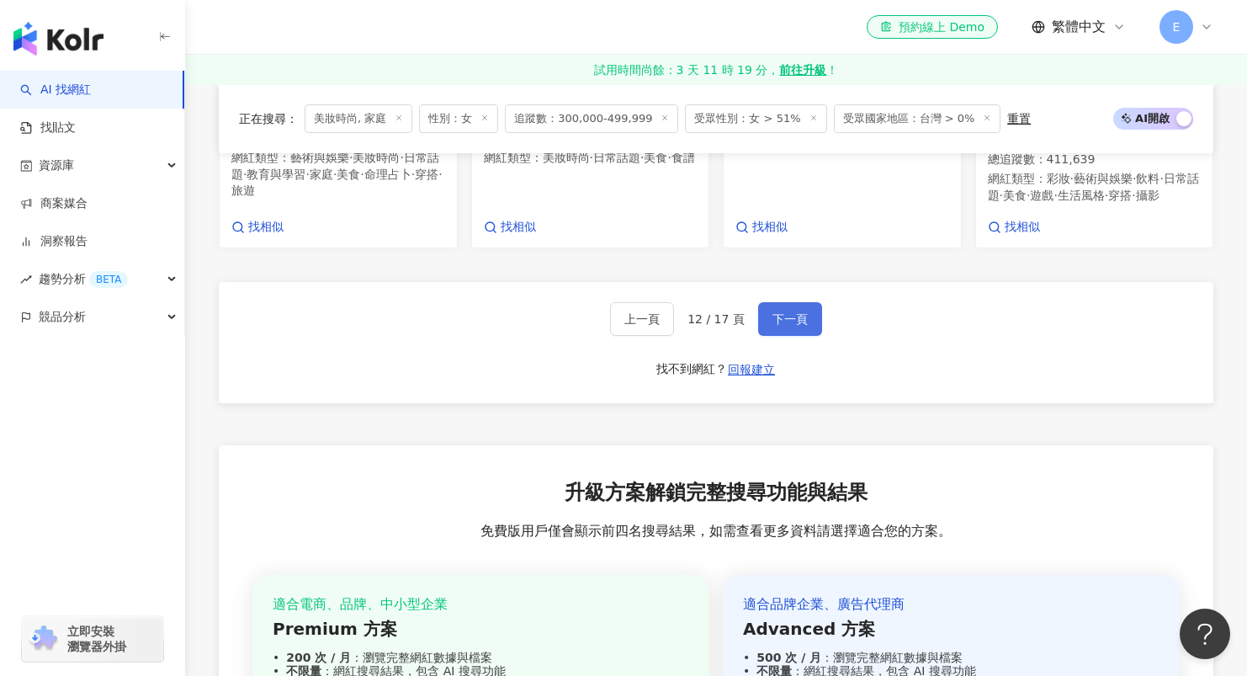
click at [784, 323] on span "下一頁" at bounding box center [789, 318] width 35 height 13
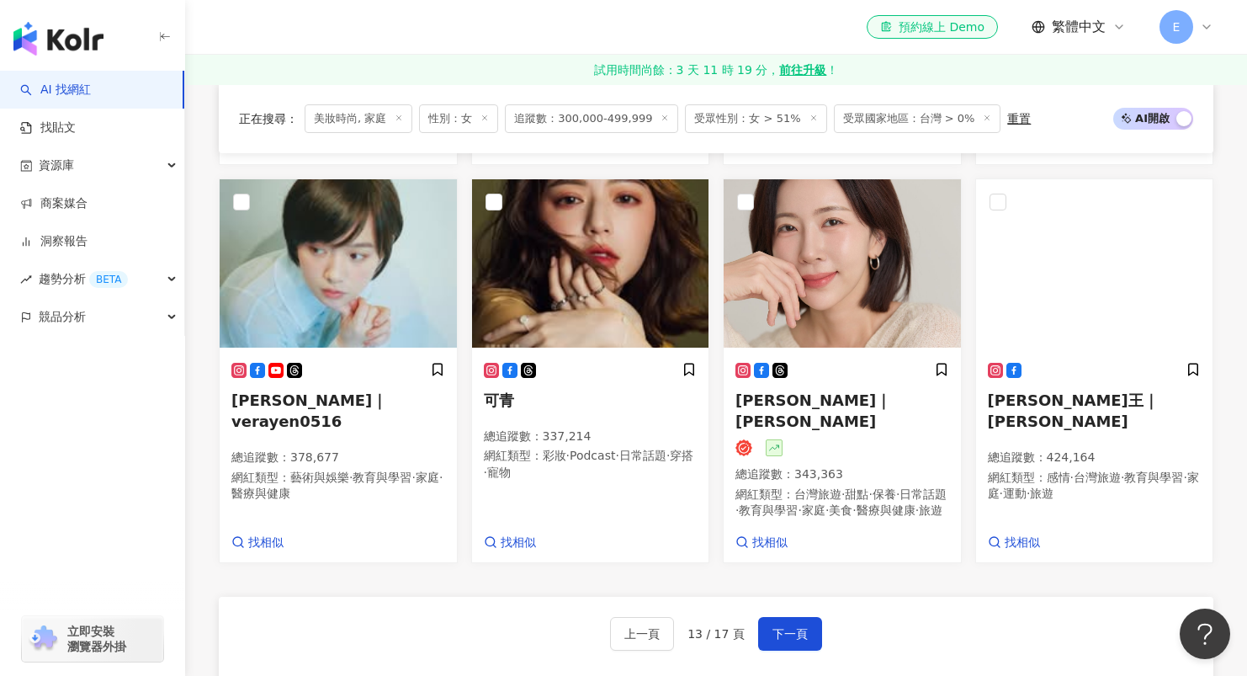
scroll to position [1391, 0]
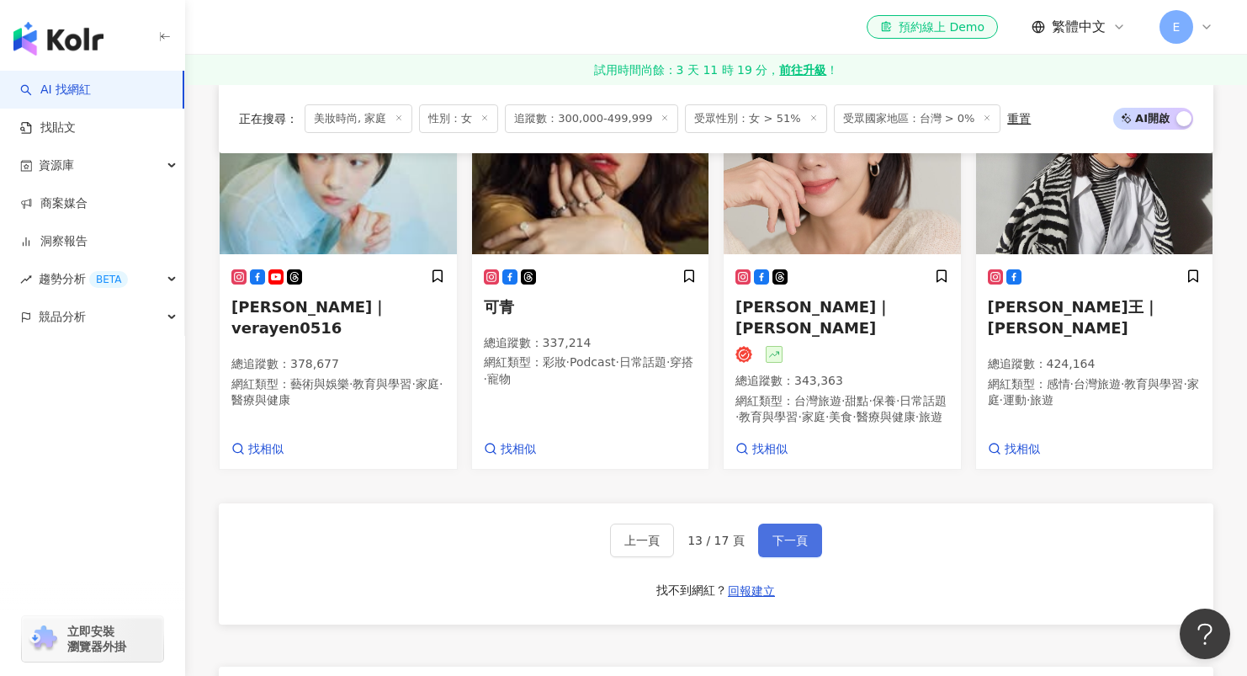
click at [805, 523] on button "下一頁" at bounding box center [790, 540] width 64 height 34
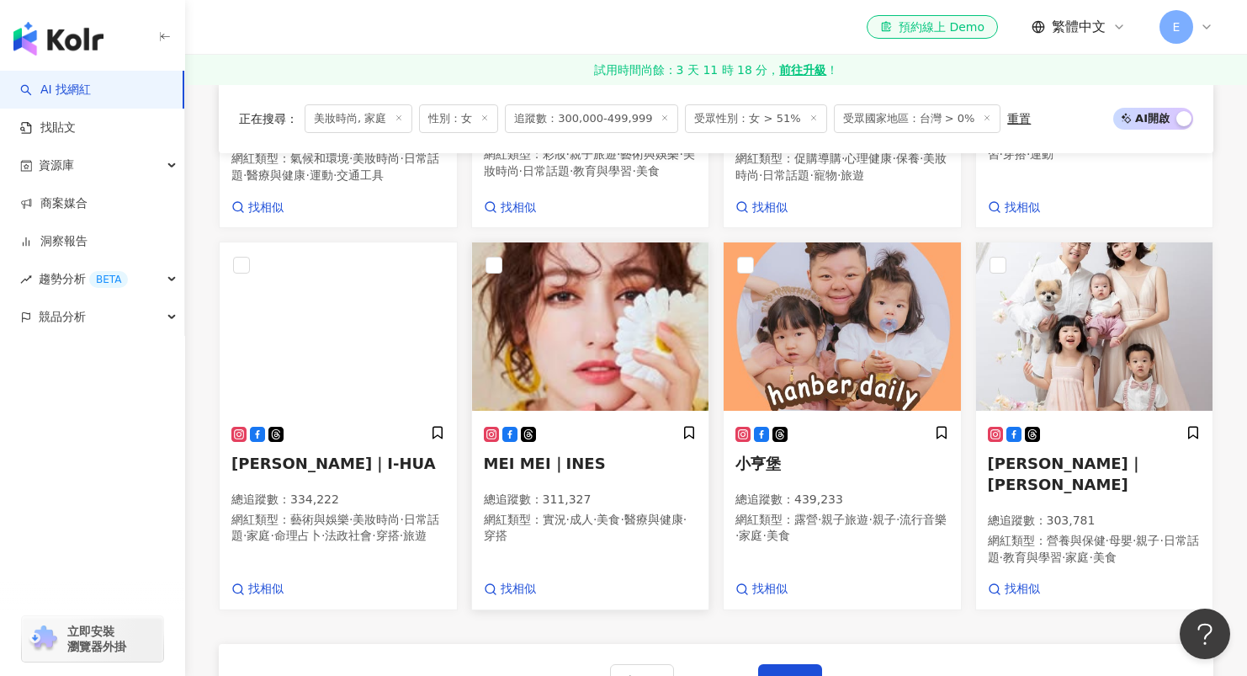
scroll to position [1264, 0]
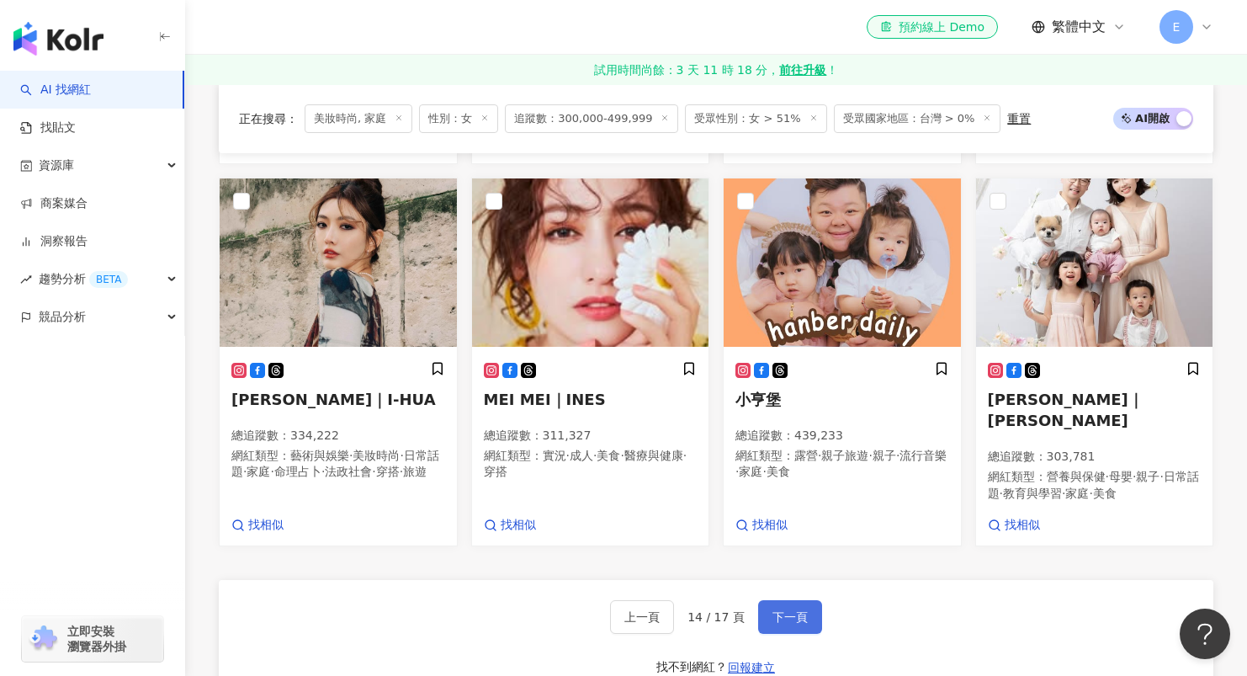
click at [788, 623] on span "下一頁" at bounding box center [789, 616] width 35 height 13
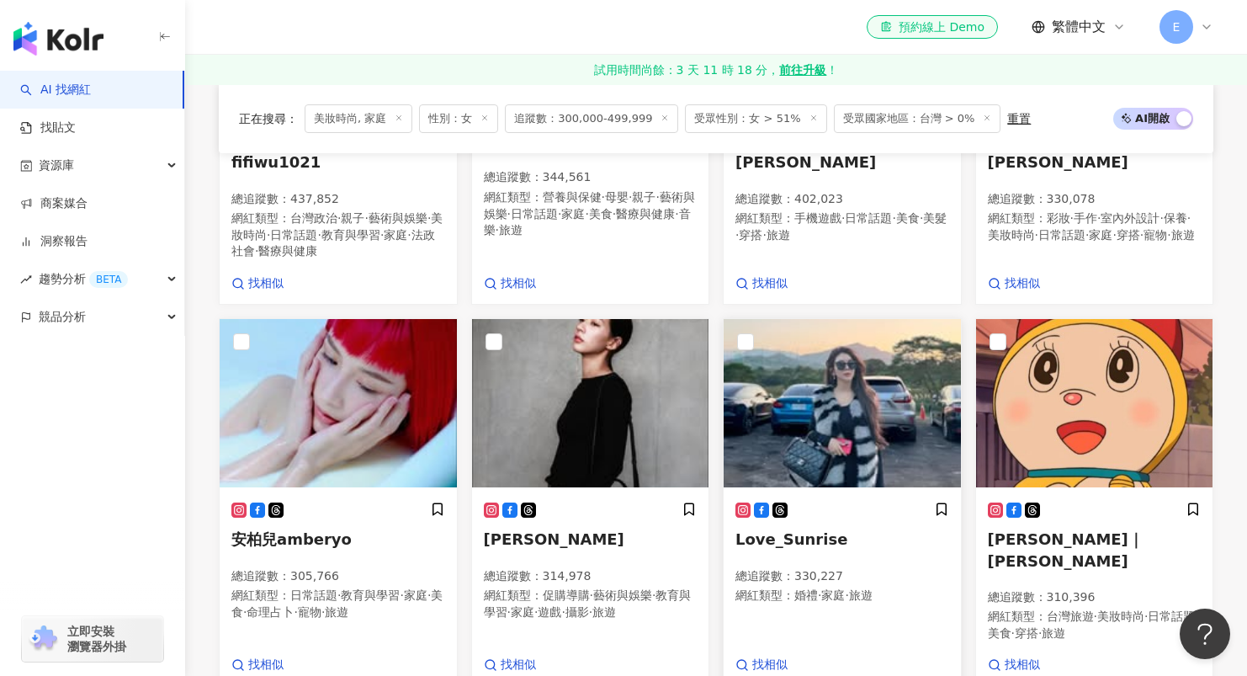
scroll to position [1229, 0]
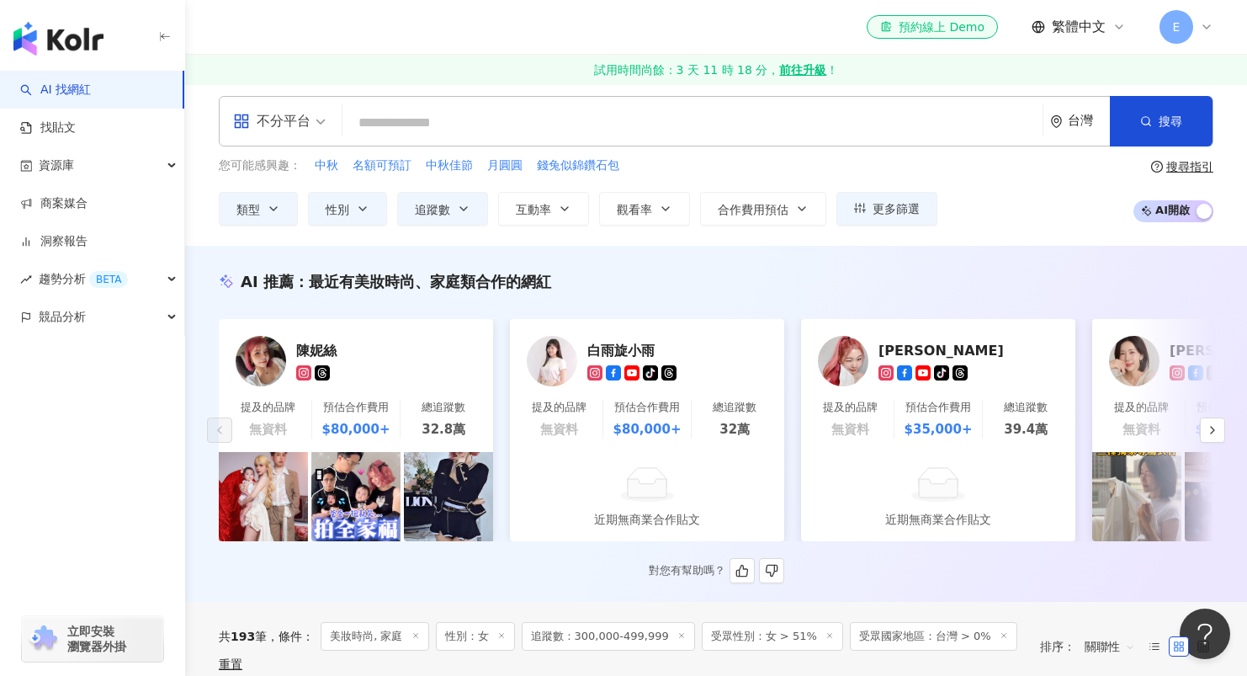
scroll to position [0, 0]
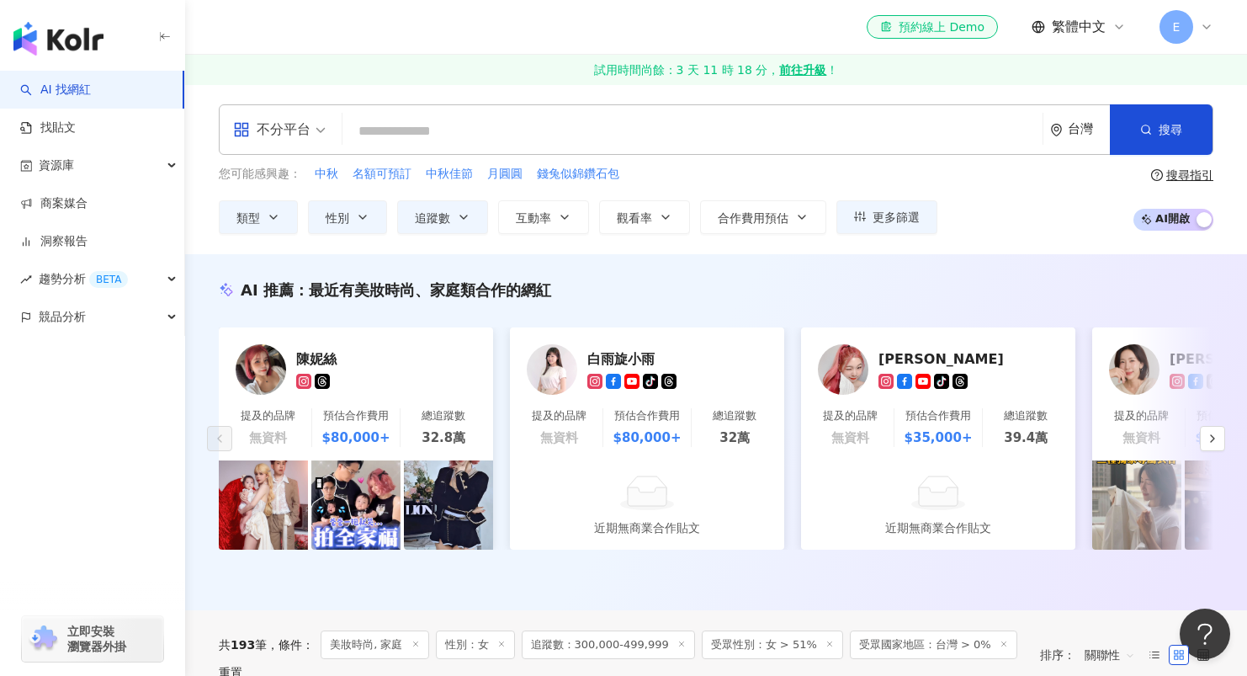
click at [315, 128] on span "不分平台" at bounding box center [279, 129] width 93 height 27
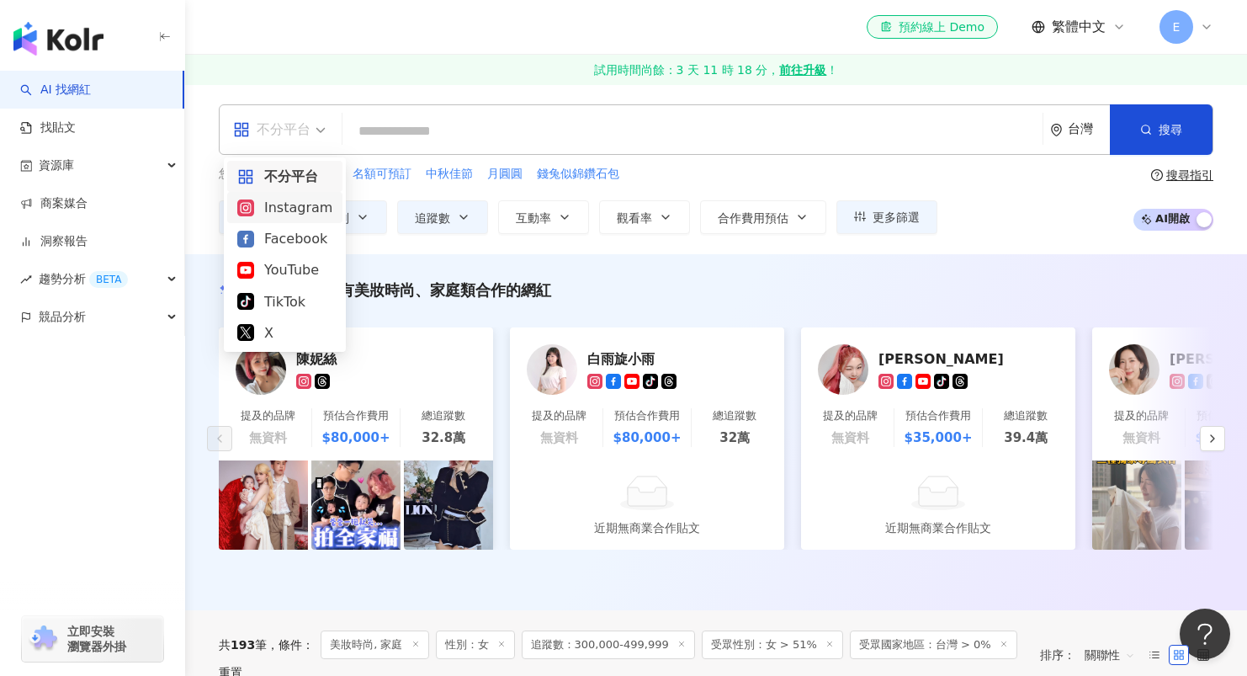
click at [311, 210] on div "Instagram" at bounding box center [284, 207] width 95 height 21
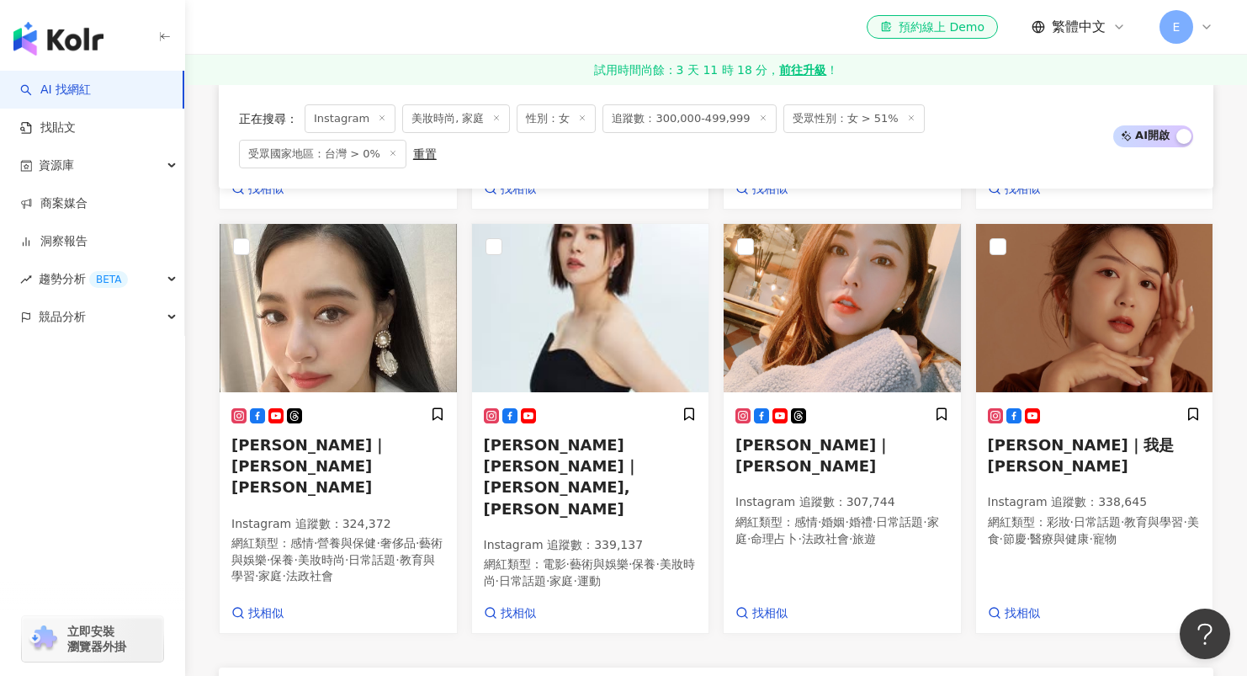
scroll to position [1031, 0]
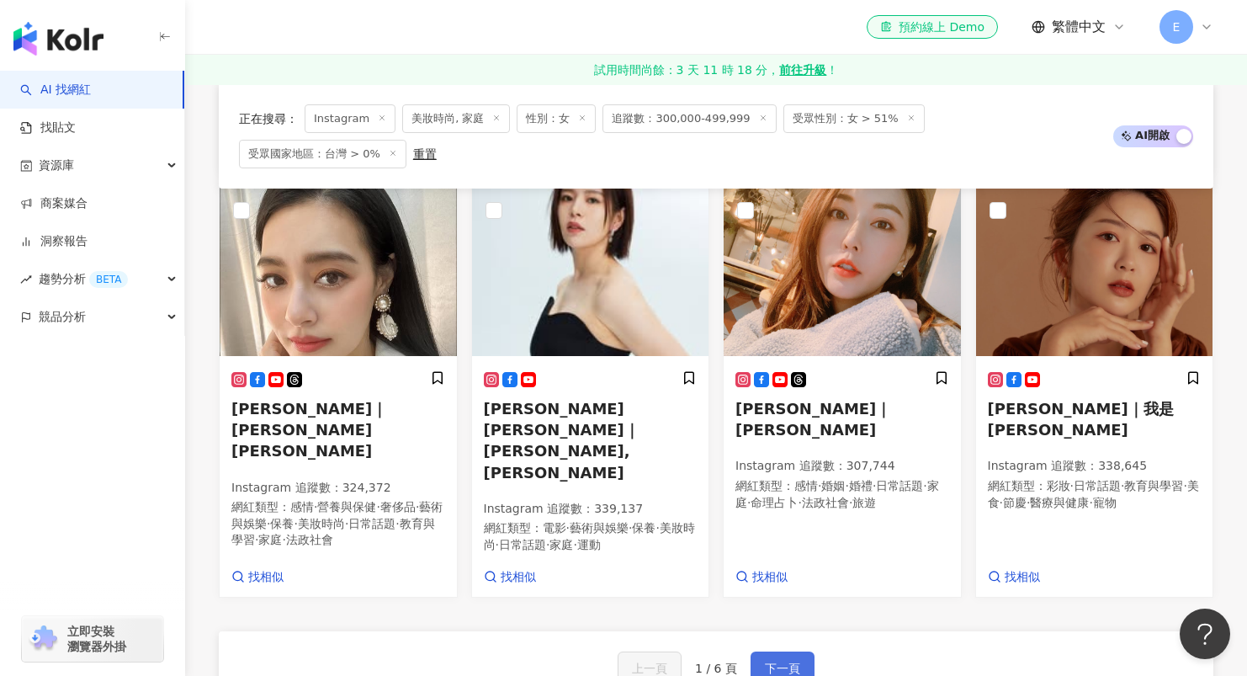
click at [794, 661] on span "下一頁" at bounding box center [782, 667] width 35 height 13
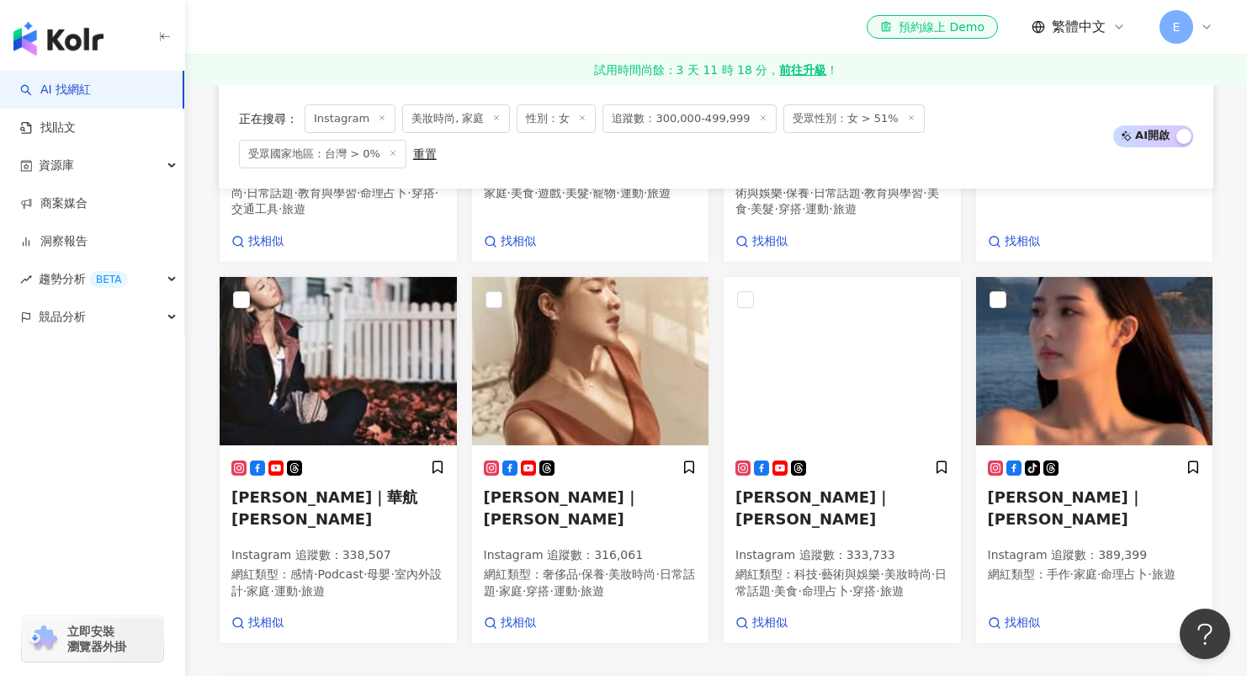
scroll to position [1146, 0]
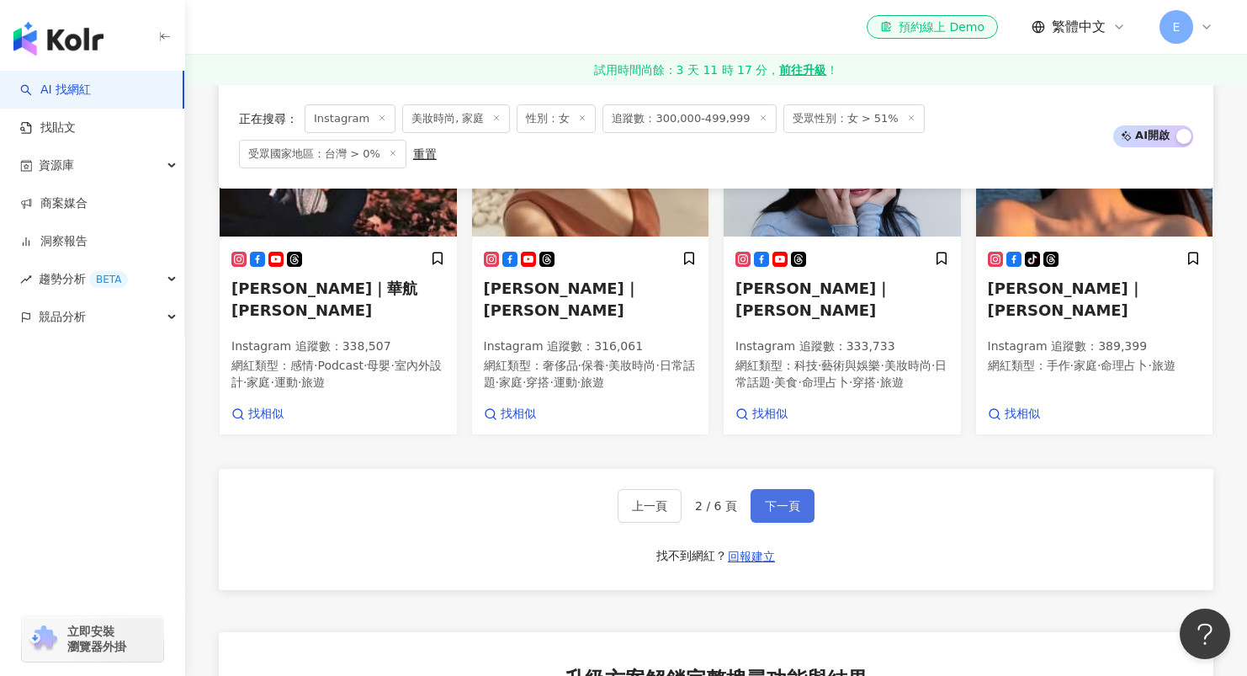
click at [771, 499] on span "下一頁" at bounding box center [782, 505] width 35 height 13
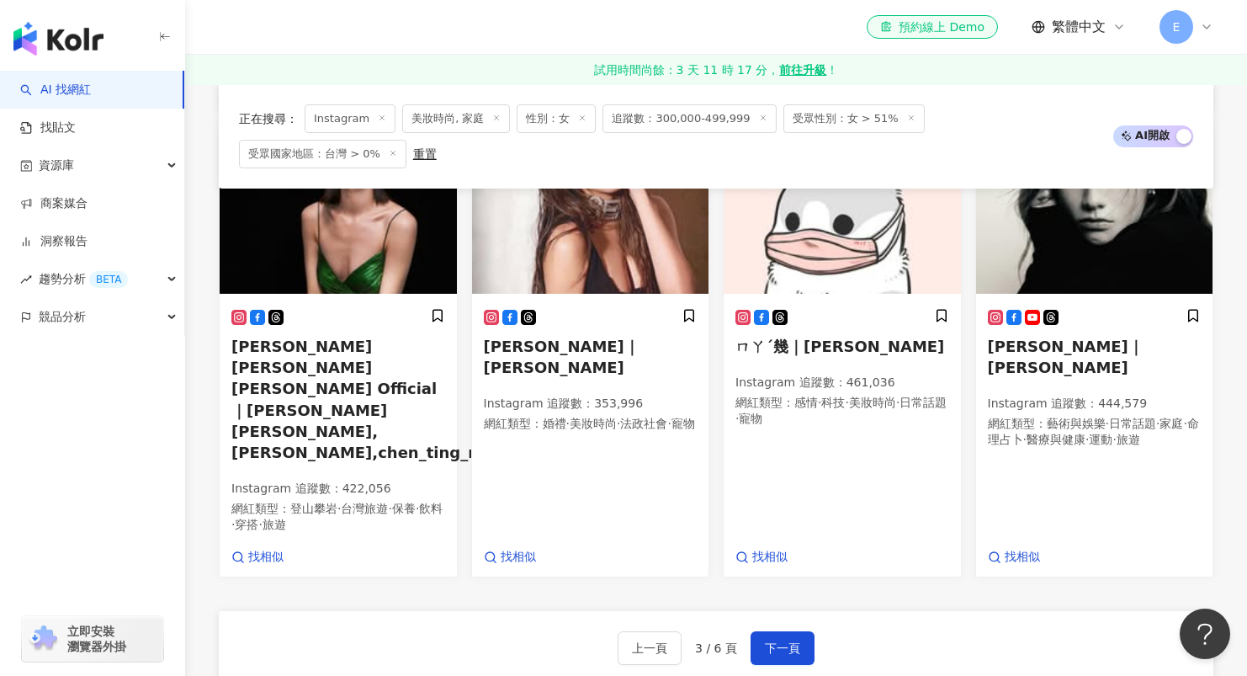
scroll to position [1105, 0]
click at [787, 640] on span "下一頁" at bounding box center [782, 646] width 35 height 13
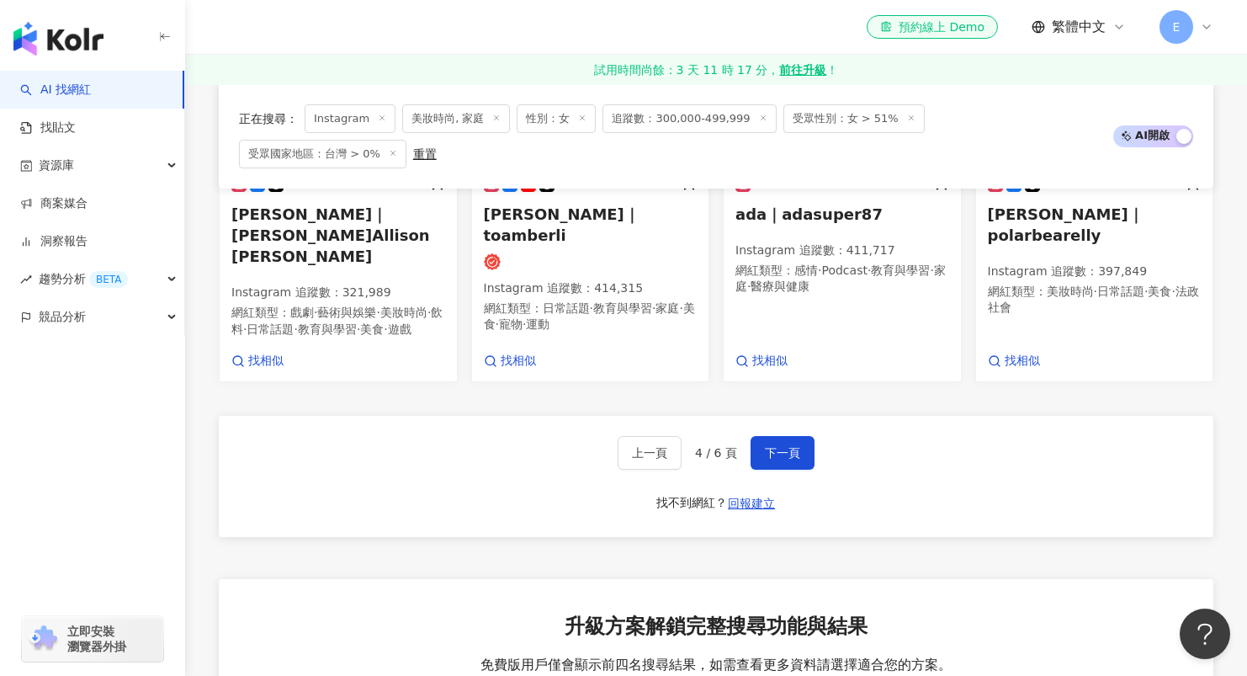
scroll to position [1236, 0]
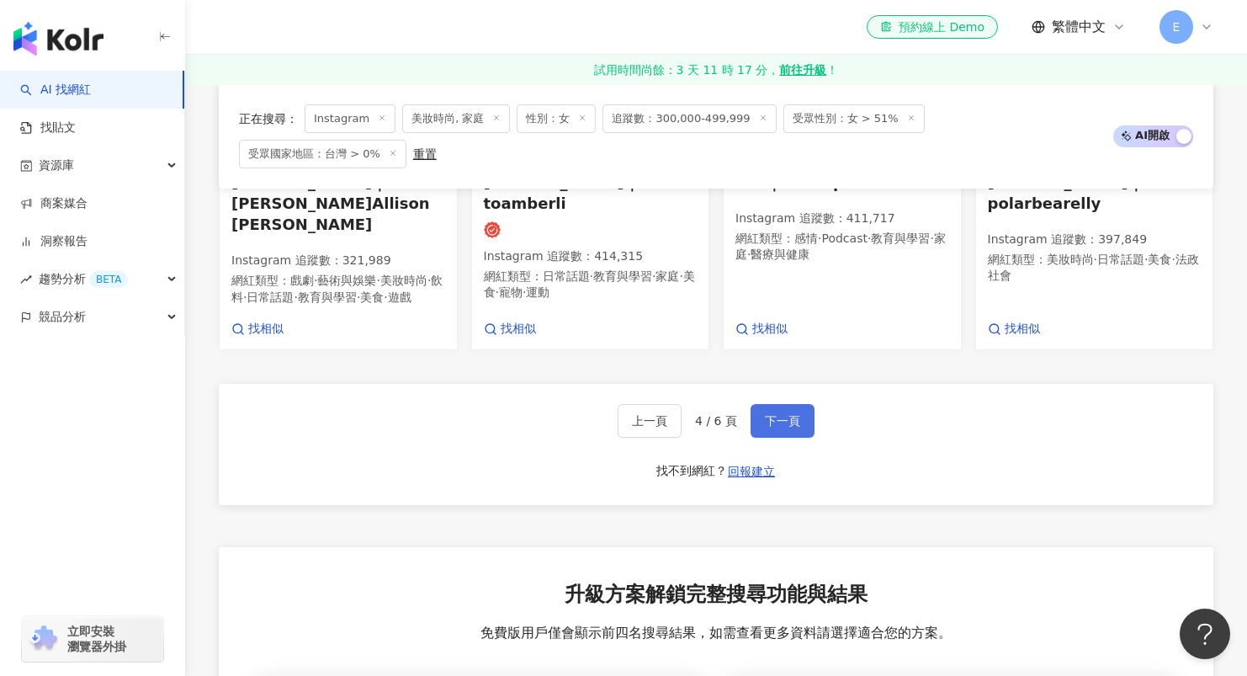
click at [768, 414] on span "下一頁" at bounding box center [782, 420] width 35 height 13
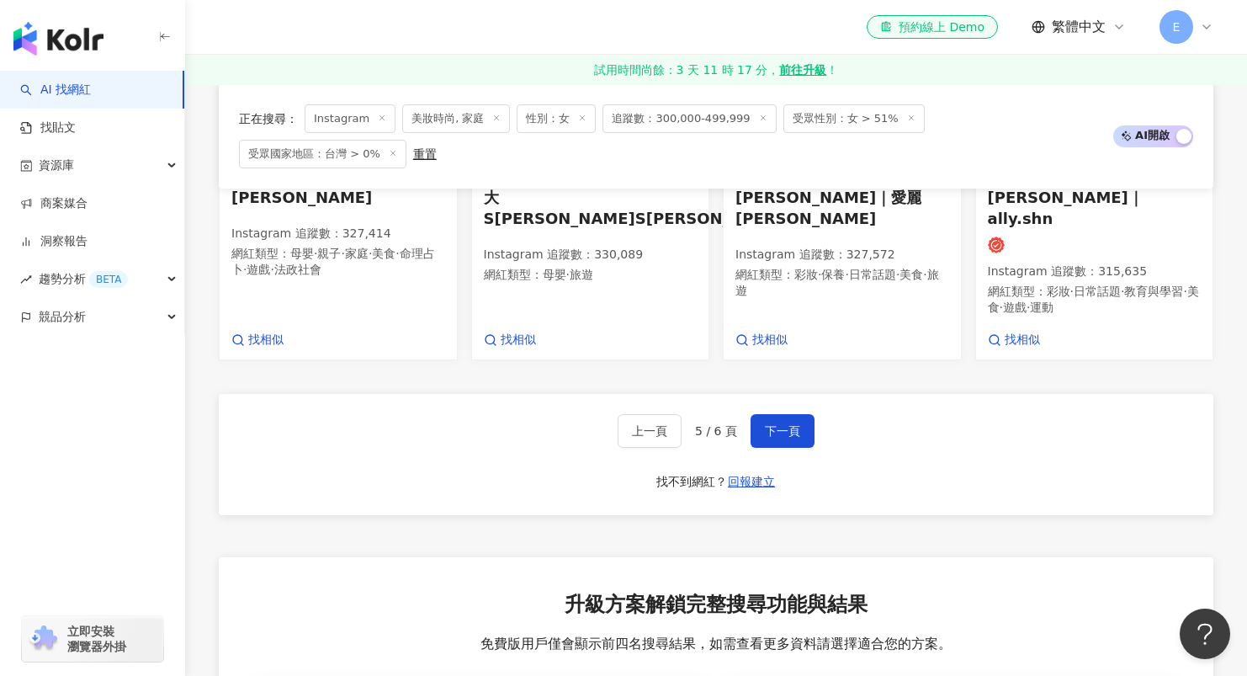
scroll to position [1237, 0]
click at [792, 415] on button "下一頁" at bounding box center [782, 432] width 64 height 34
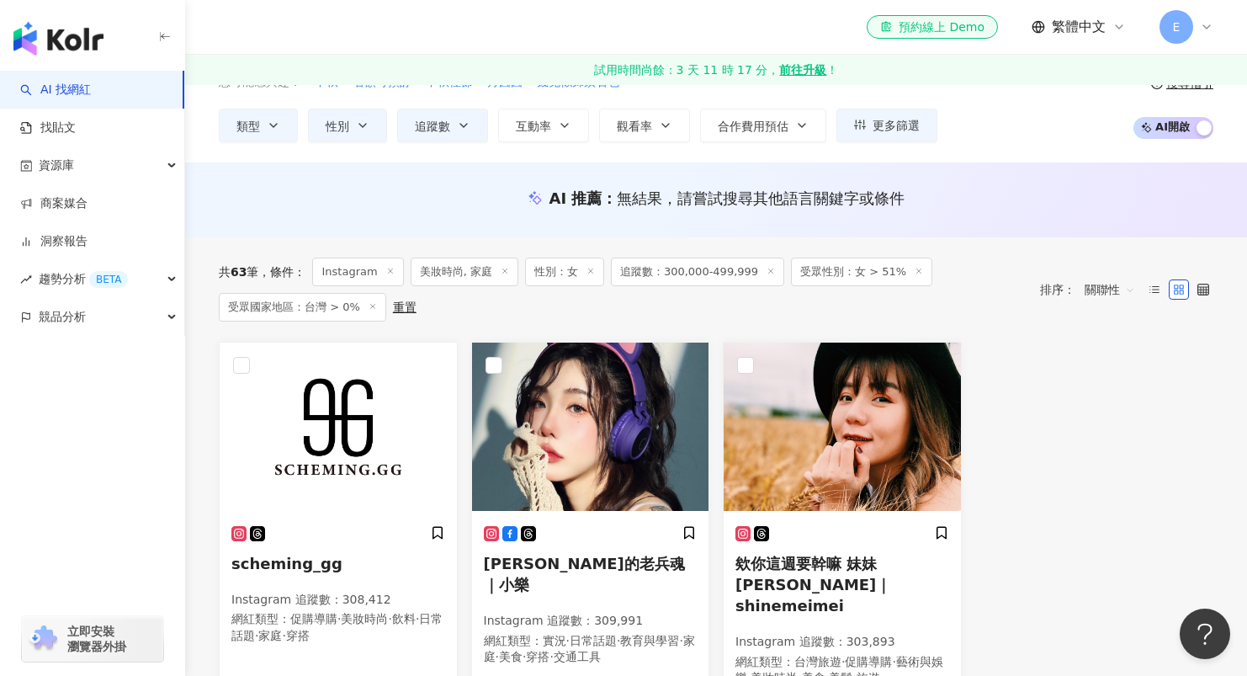
scroll to position [0, 0]
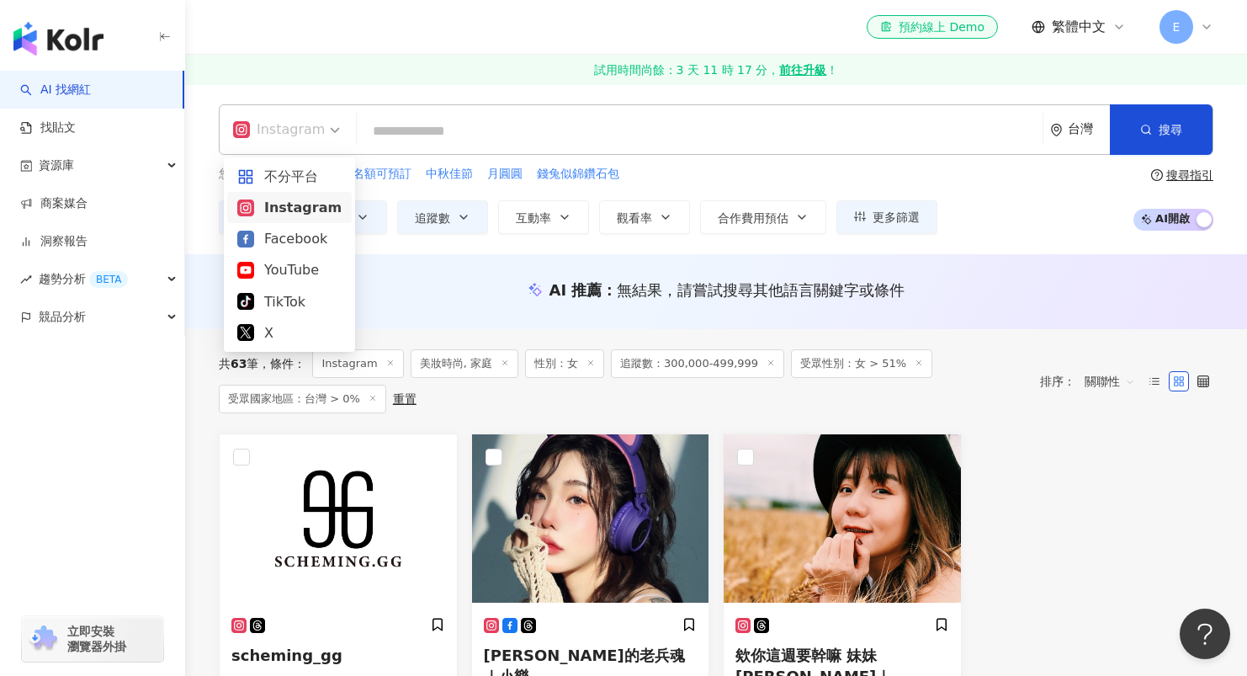
click at [320, 123] on span "Instagram" at bounding box center [286, 129] width 107 height 27
click at [300, 278] on div "YouTube" at bounding box center [289, 269] width 104 height 21
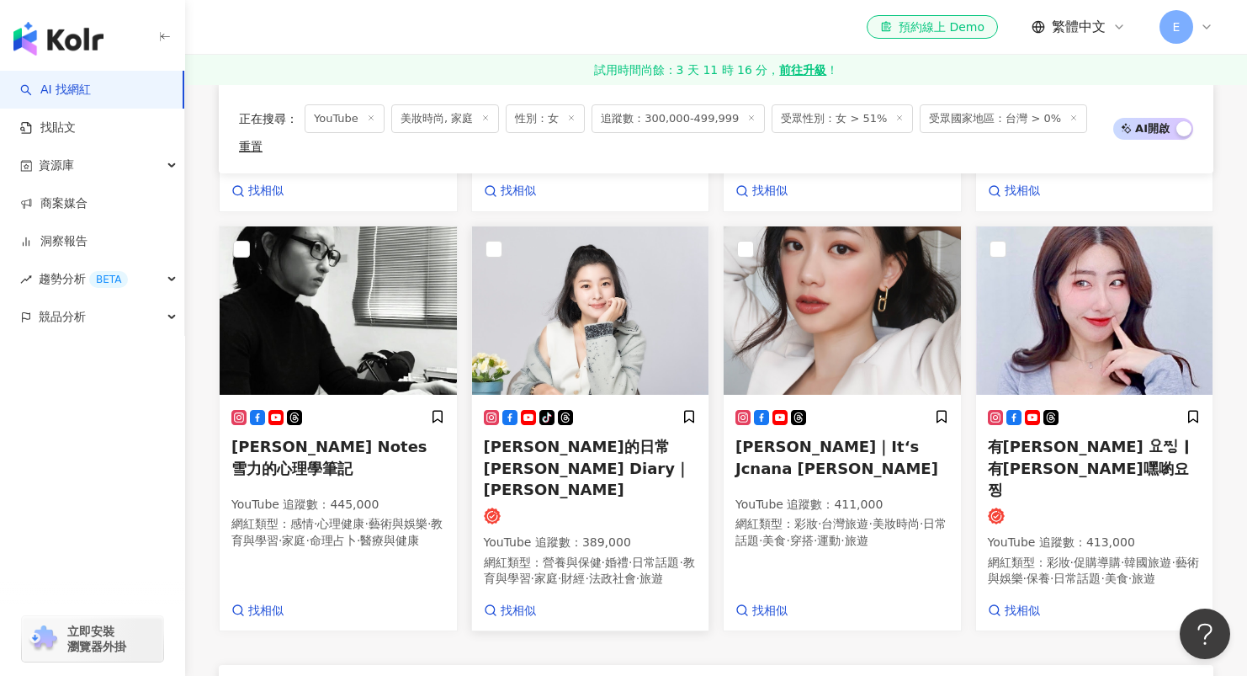
scroll to position [1384, 0]
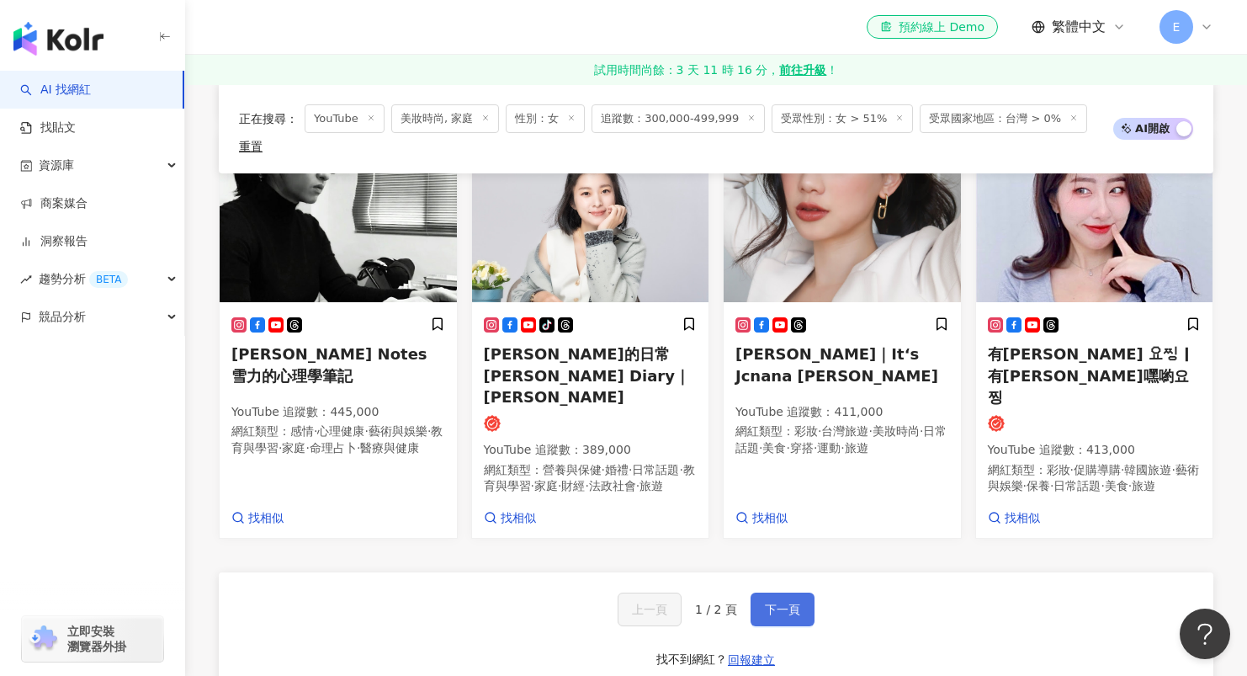
click at [791, 602] on span "下一頁" at bounding box center [782, 608] width 35 height 13
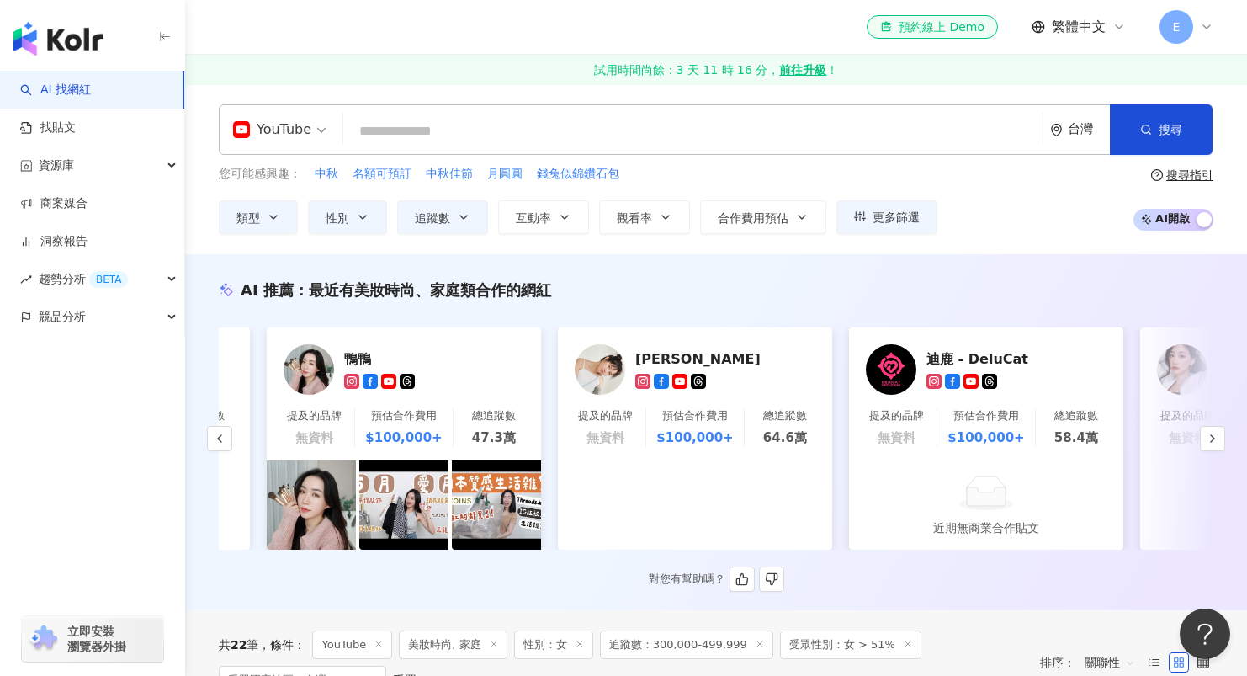
scroll to position [0, 1710]
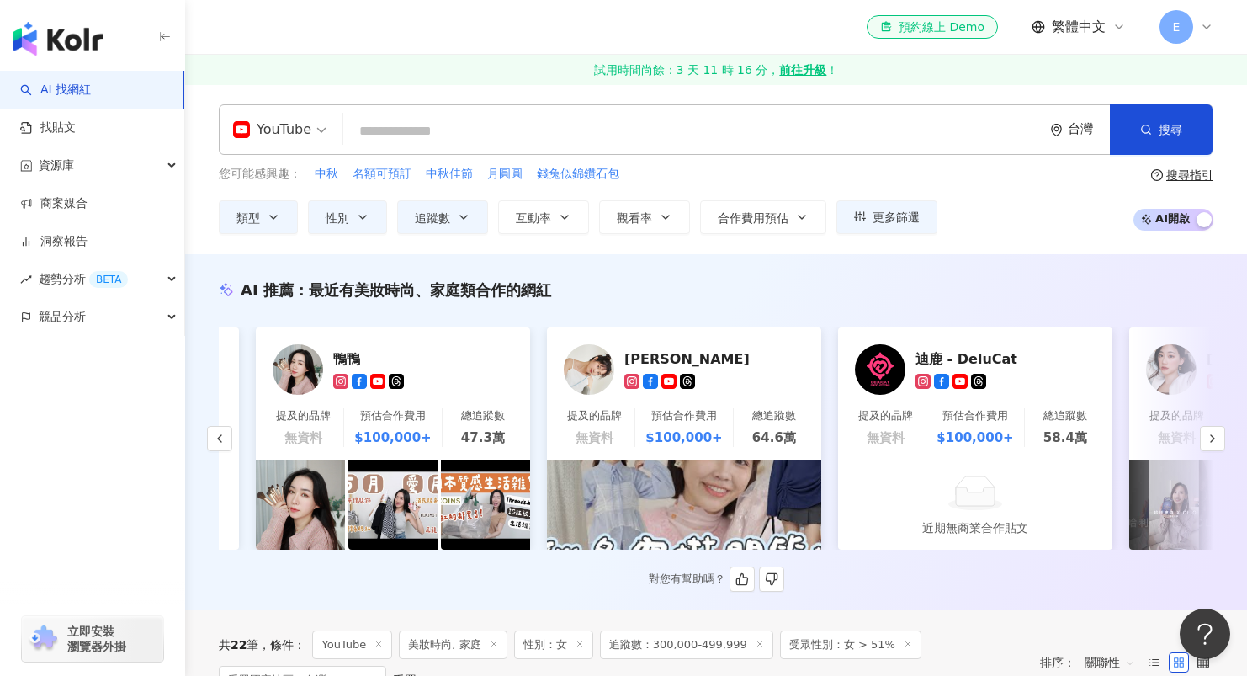
click at [631, 378] on icon at bounding box center [632, 381] width 8 height 8
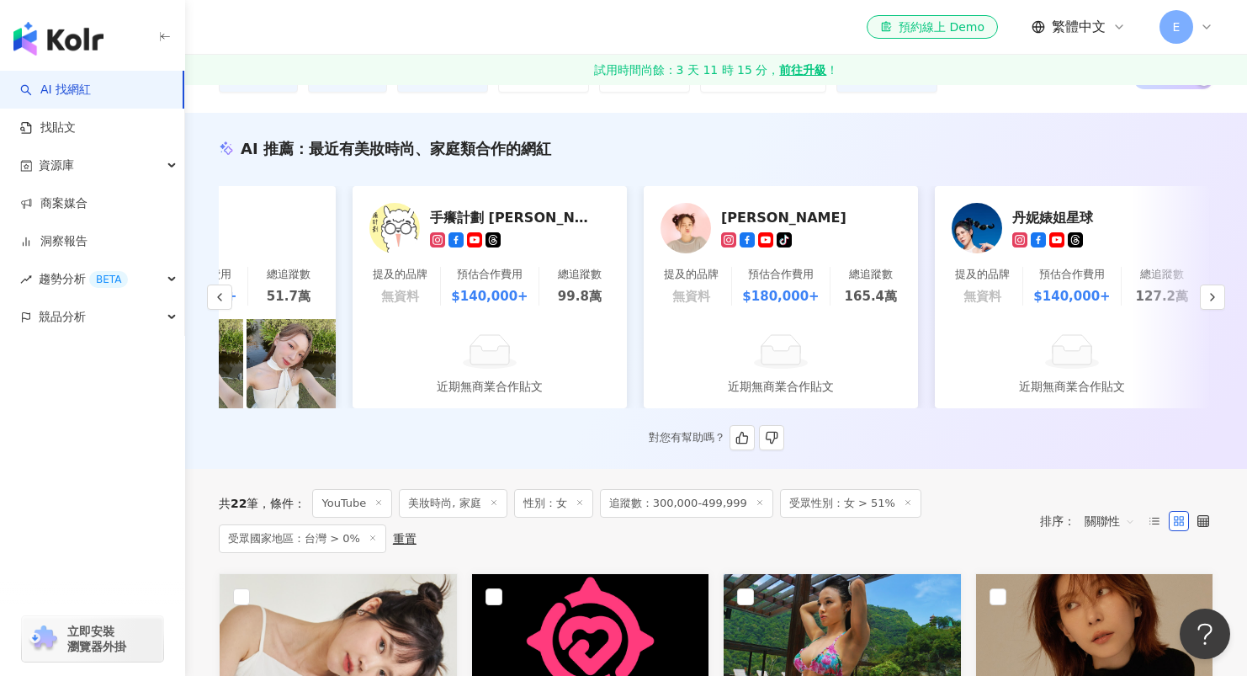
scroll to position [0, 443]
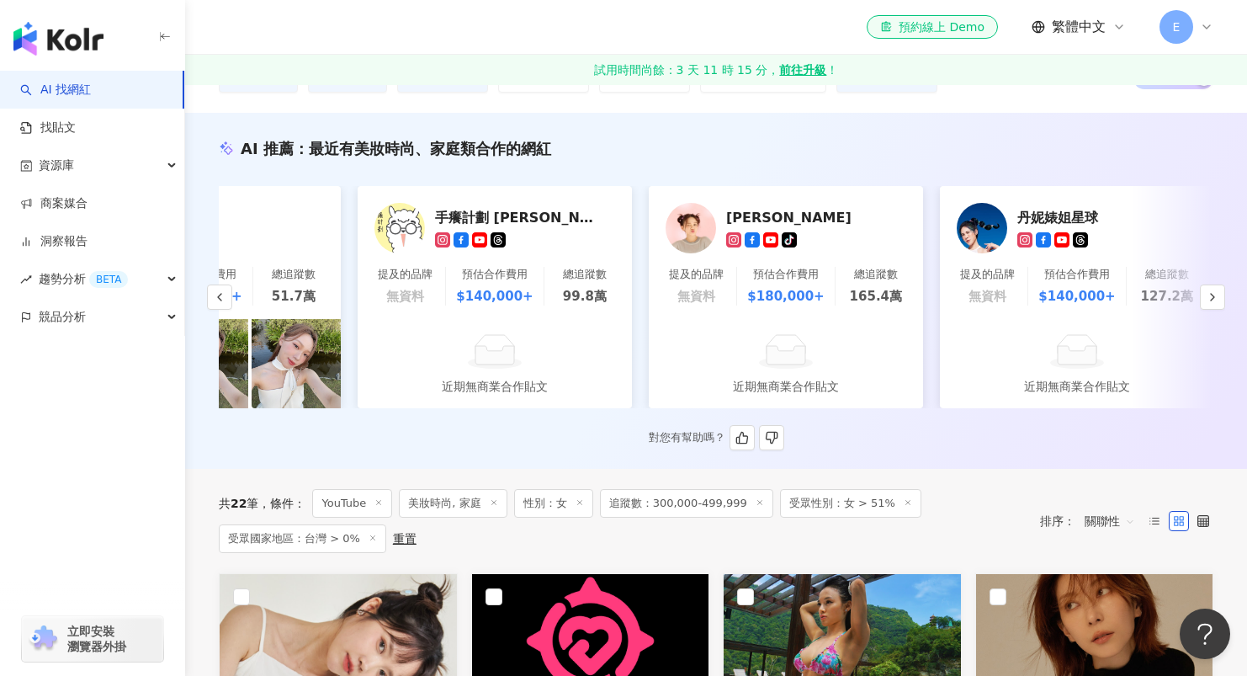
click at [732, 217] on div "陳彥婷 tiffany" at bounding box center [810, 217] width 168 height 17
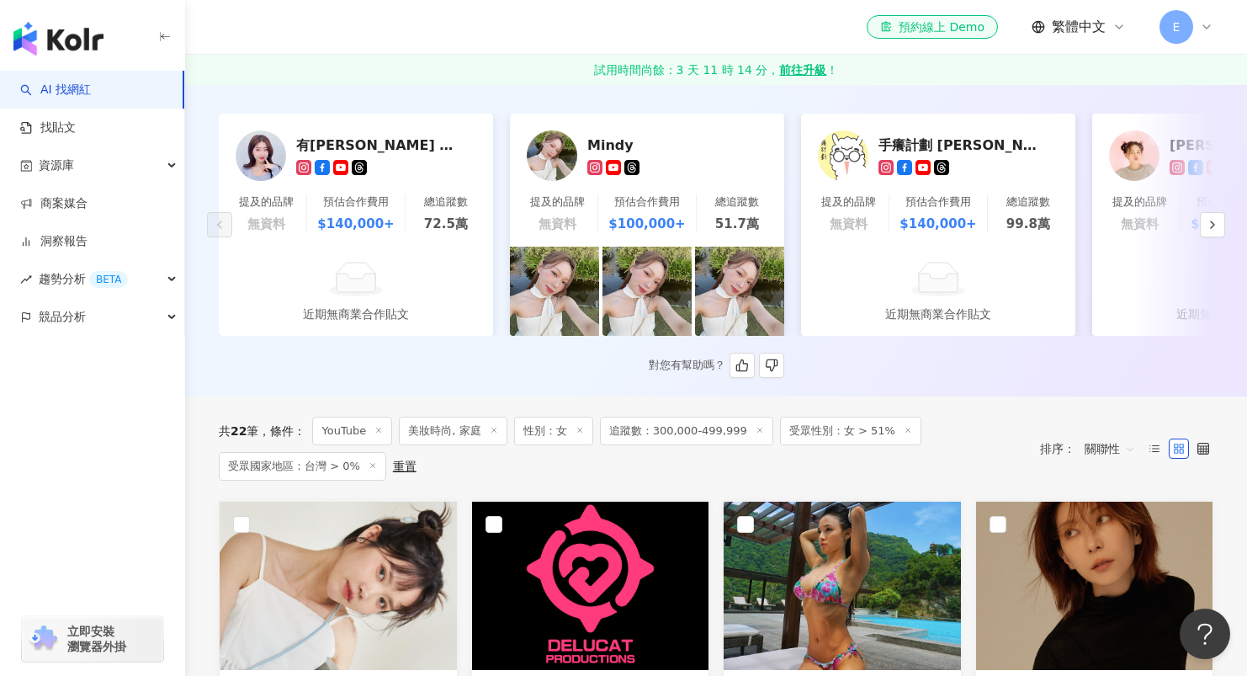
scroll to position [208, 0]
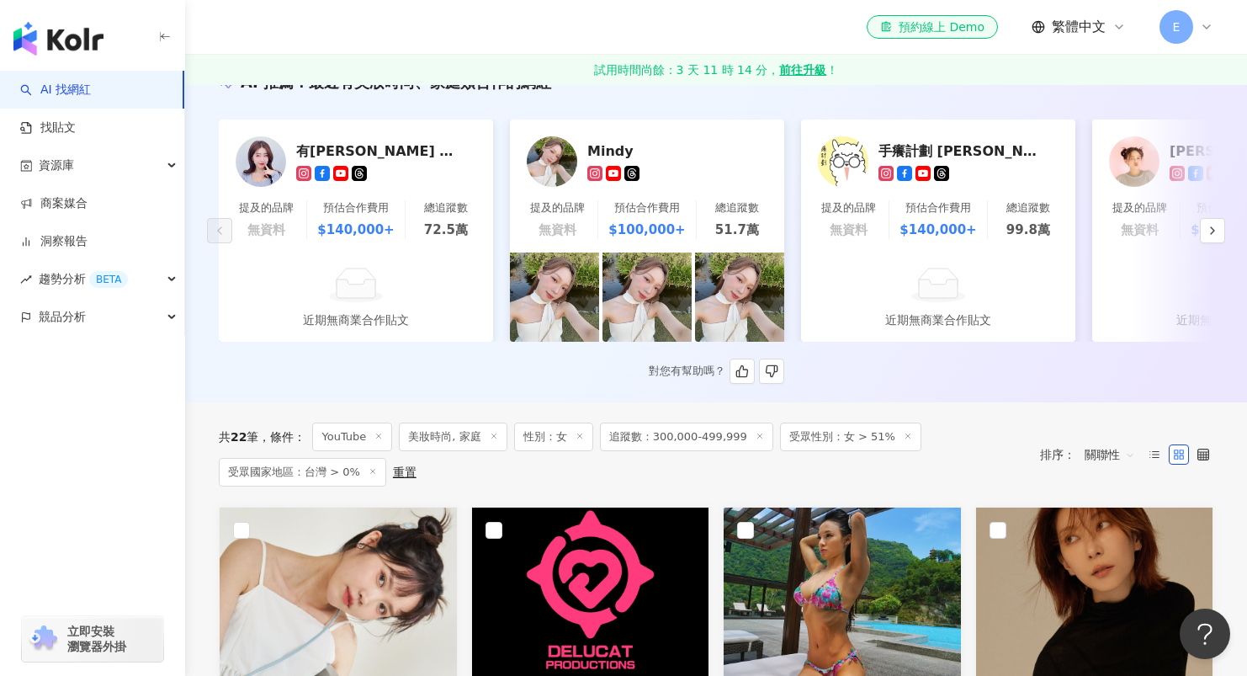
click at [326, 151] on div "有璟 요찡" at bounding box center [380, 150] width 168 height 17
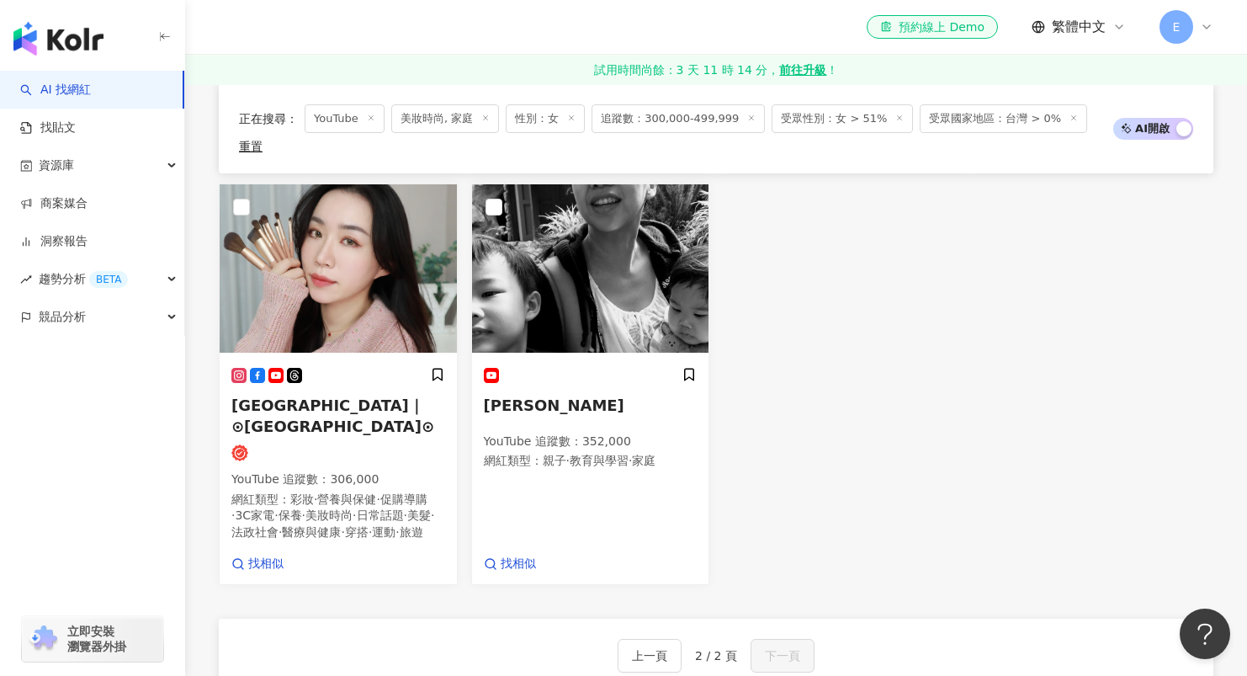
scroll to position [1352, 0]
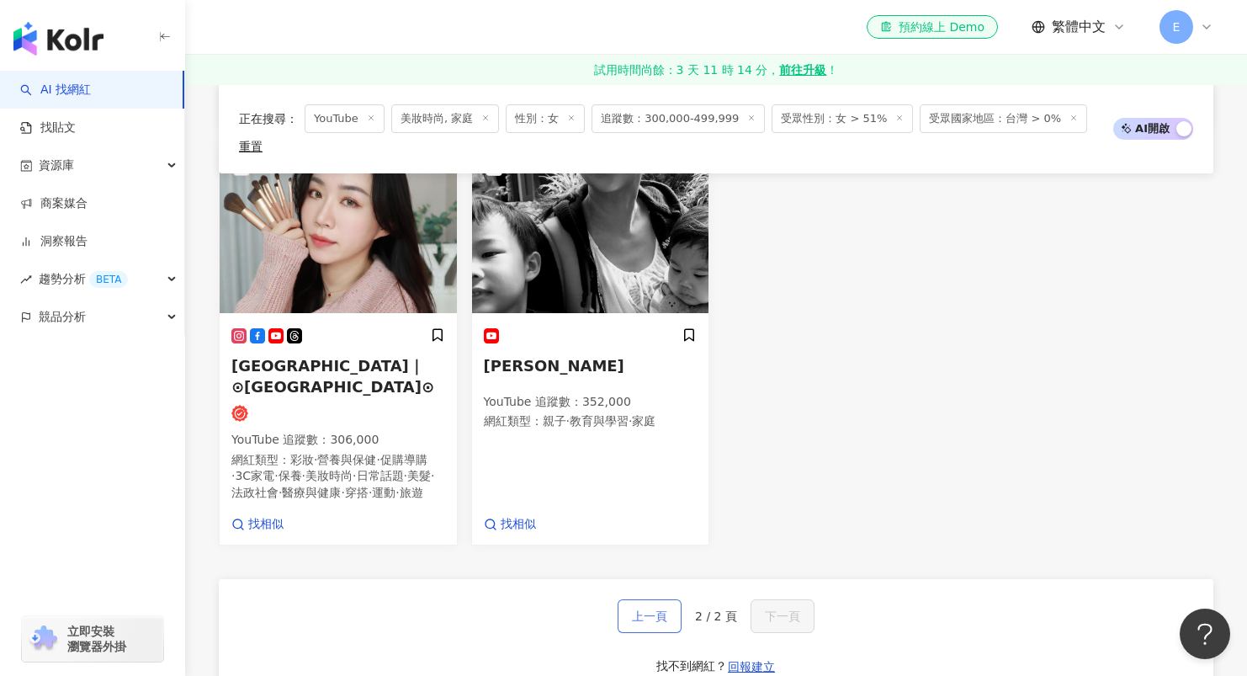
click at [654, 609] on span "上一頁" at bounding box center [649, 615] width 35 height 13
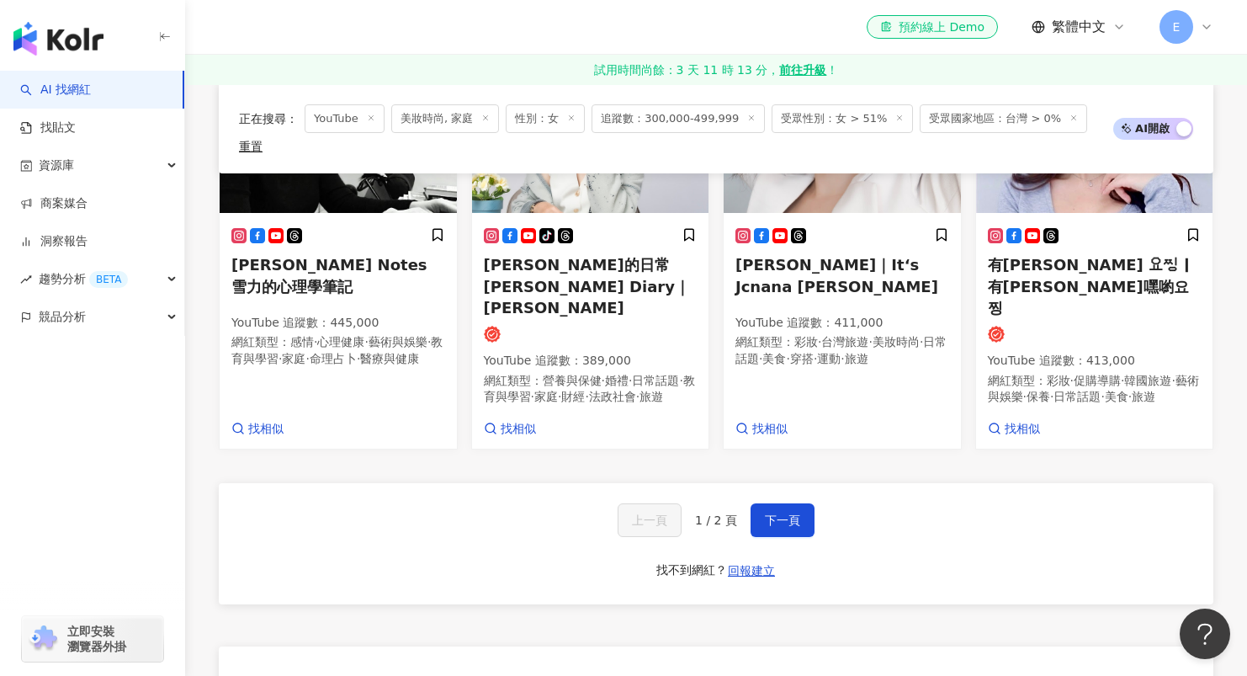
scroll to position [1445, 0]
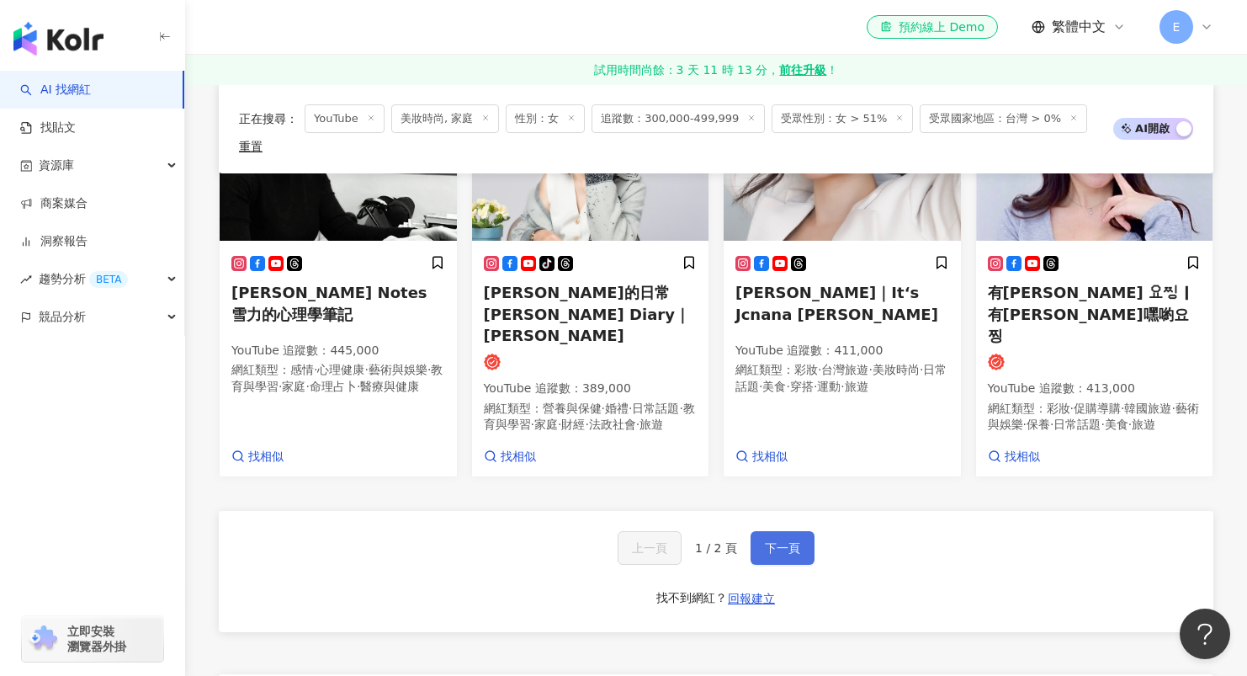
click at [763, 531] on button "下一頁" at bounding box center [782, 548] width 64 height 34
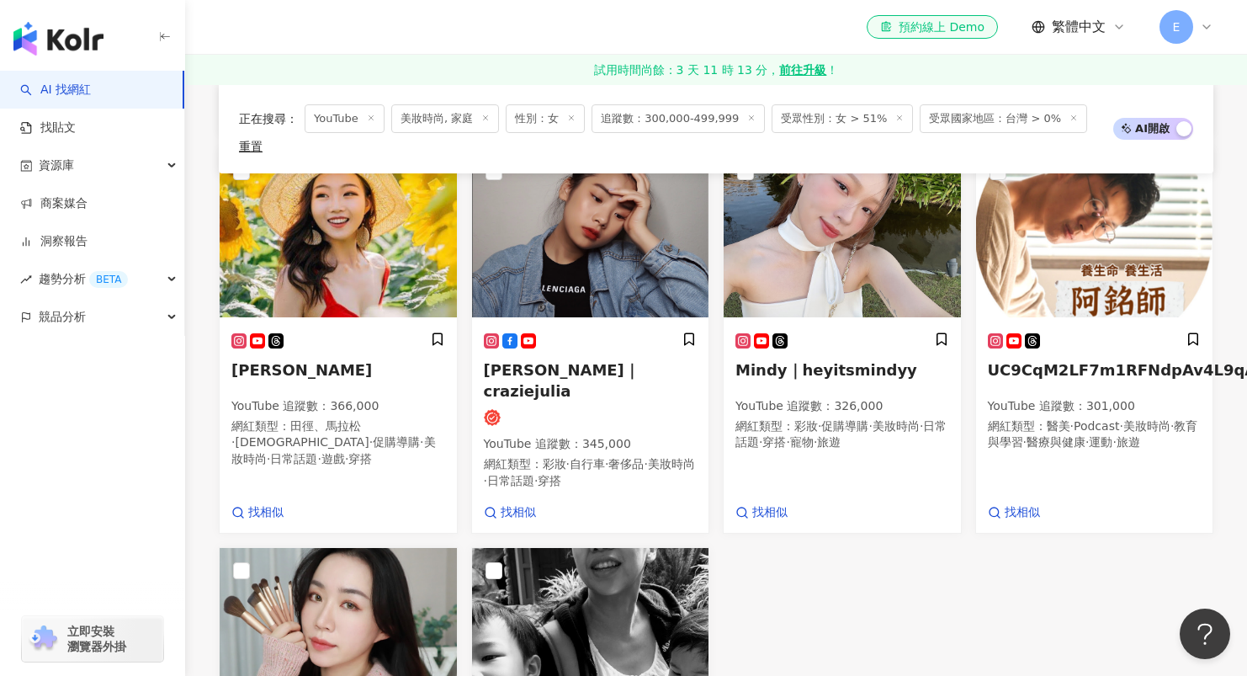
scroll to position [925, 0]
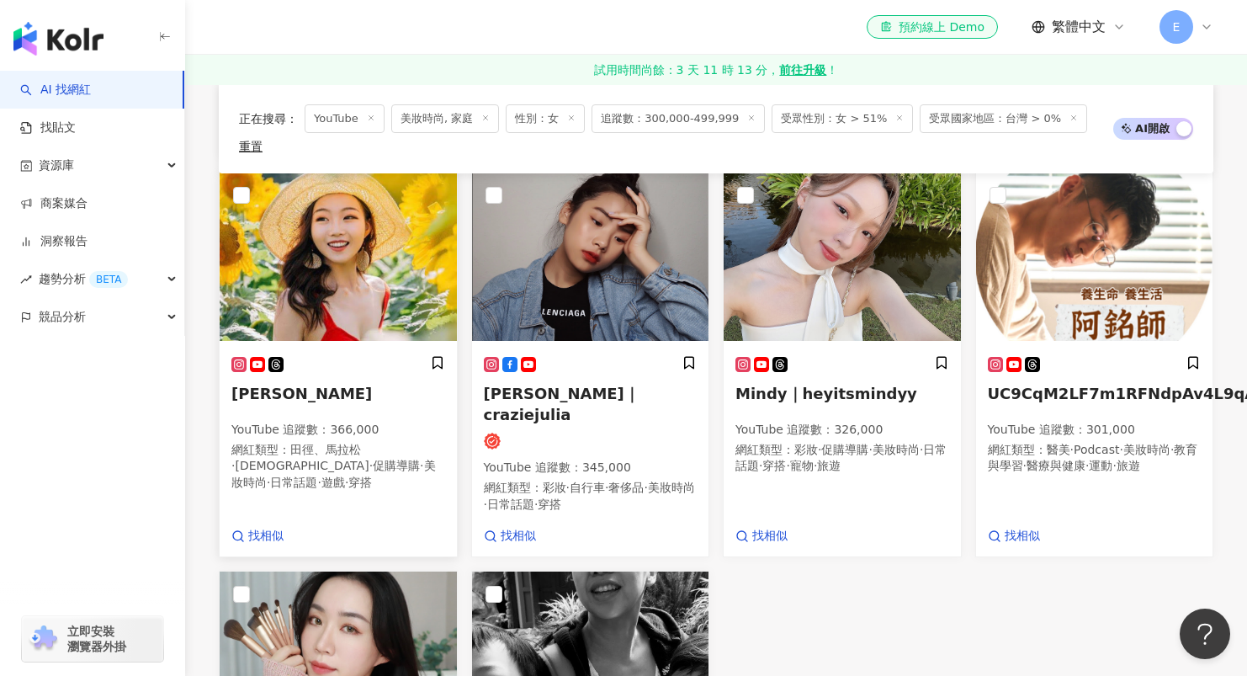
click at [362, 355] on div at bounding box center [338, 364] width 214 height 18
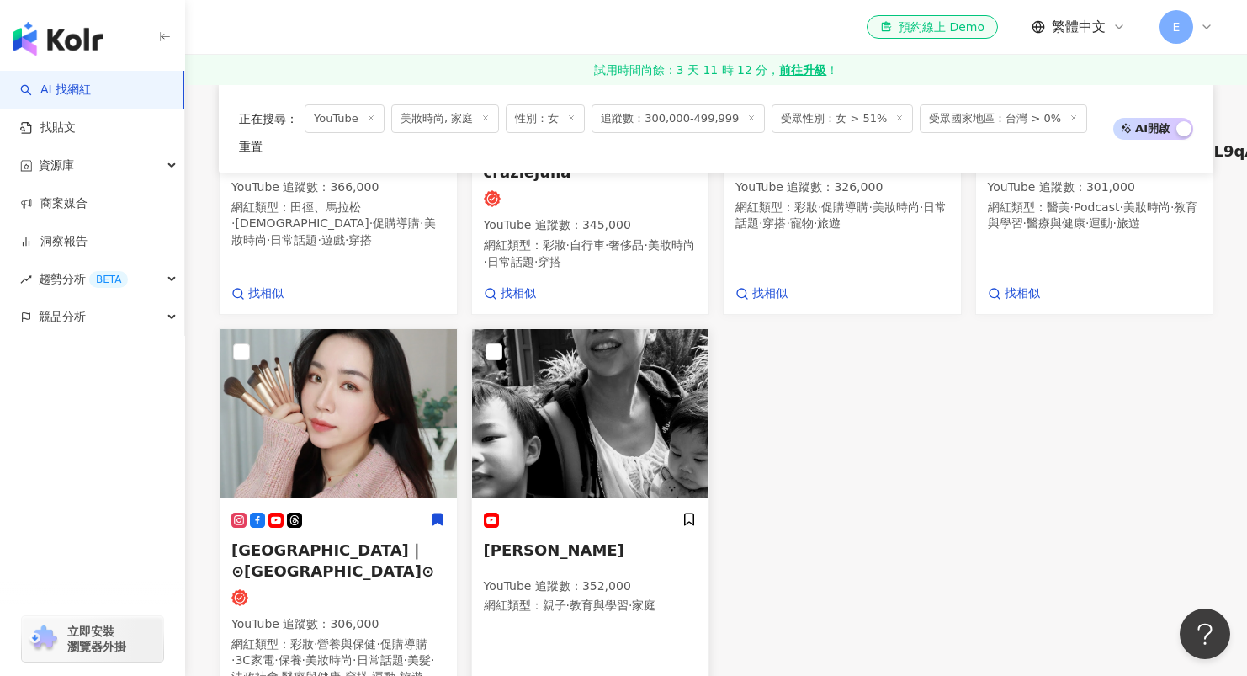
scroll to position [1604, 0]
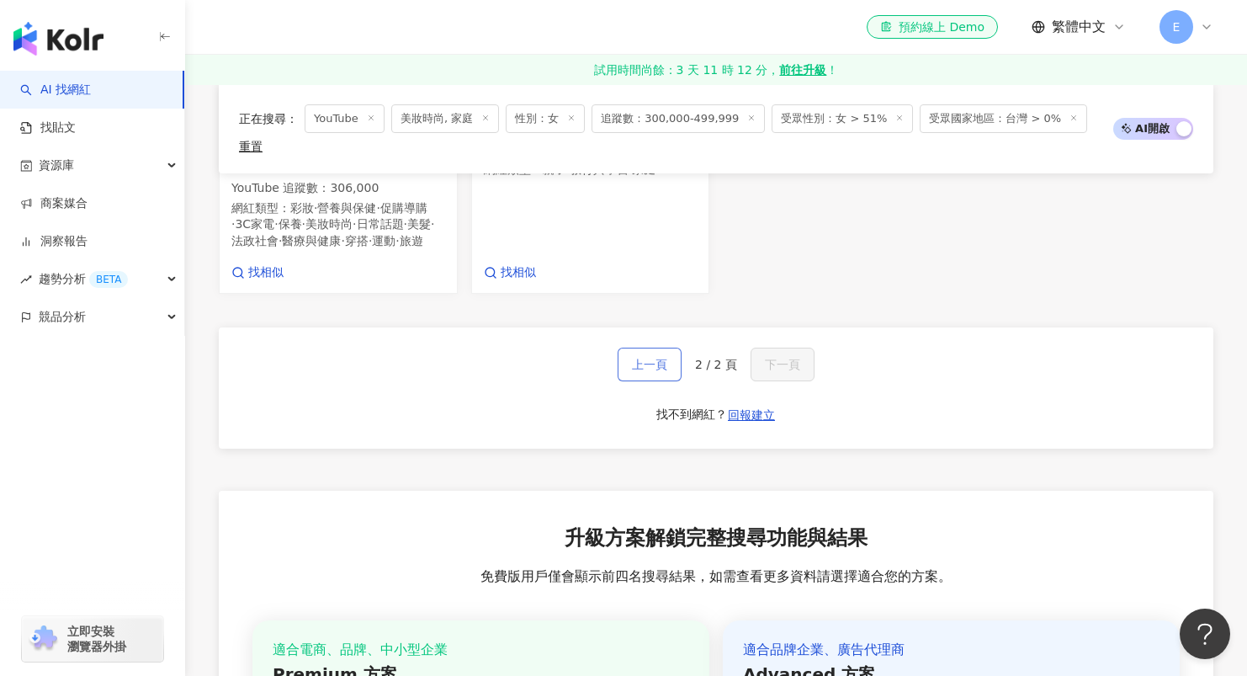
click at [639, 358] on span "上一頁" at bounding box center [649, 364] width 35 height 13
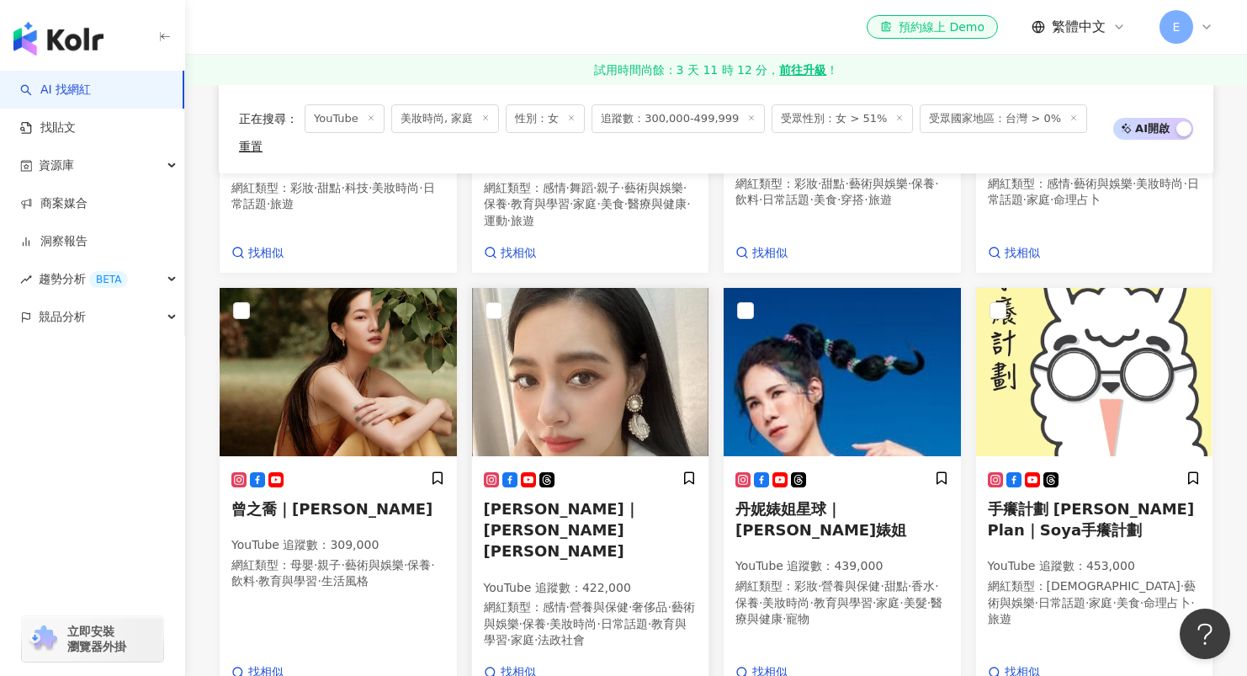
scroll to position [722, 0]
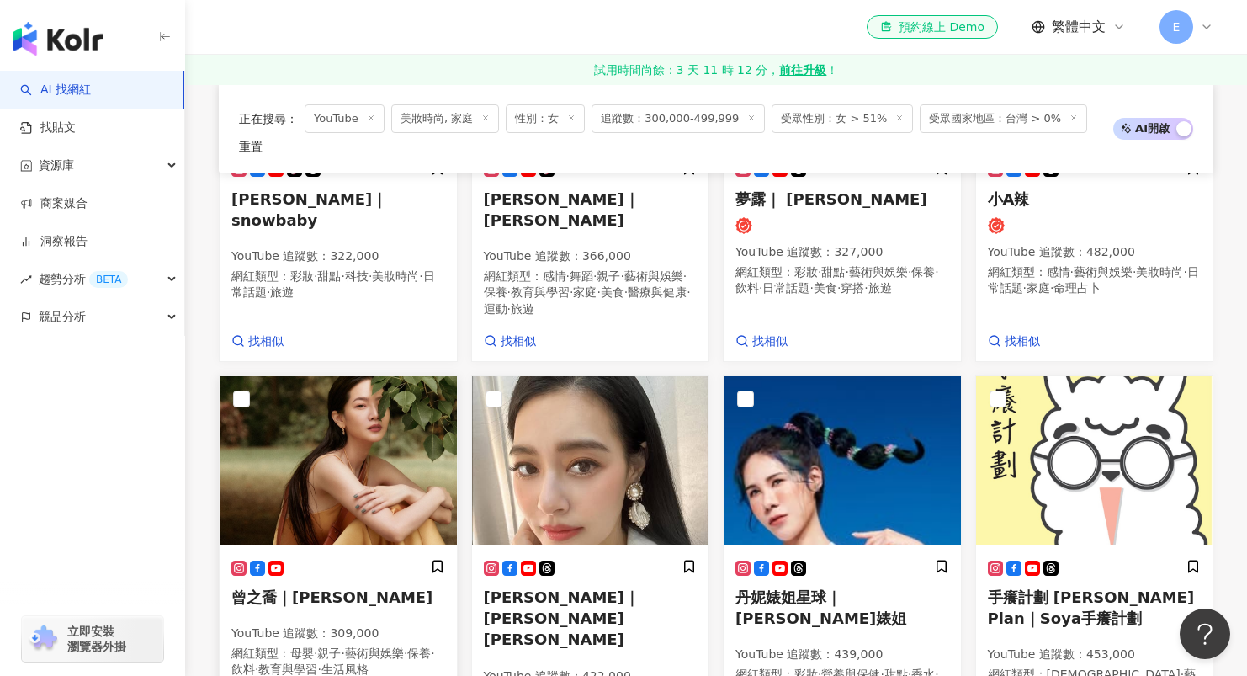
click at [318, 446] on img at bounding box center [338, 460] width 237 height 168
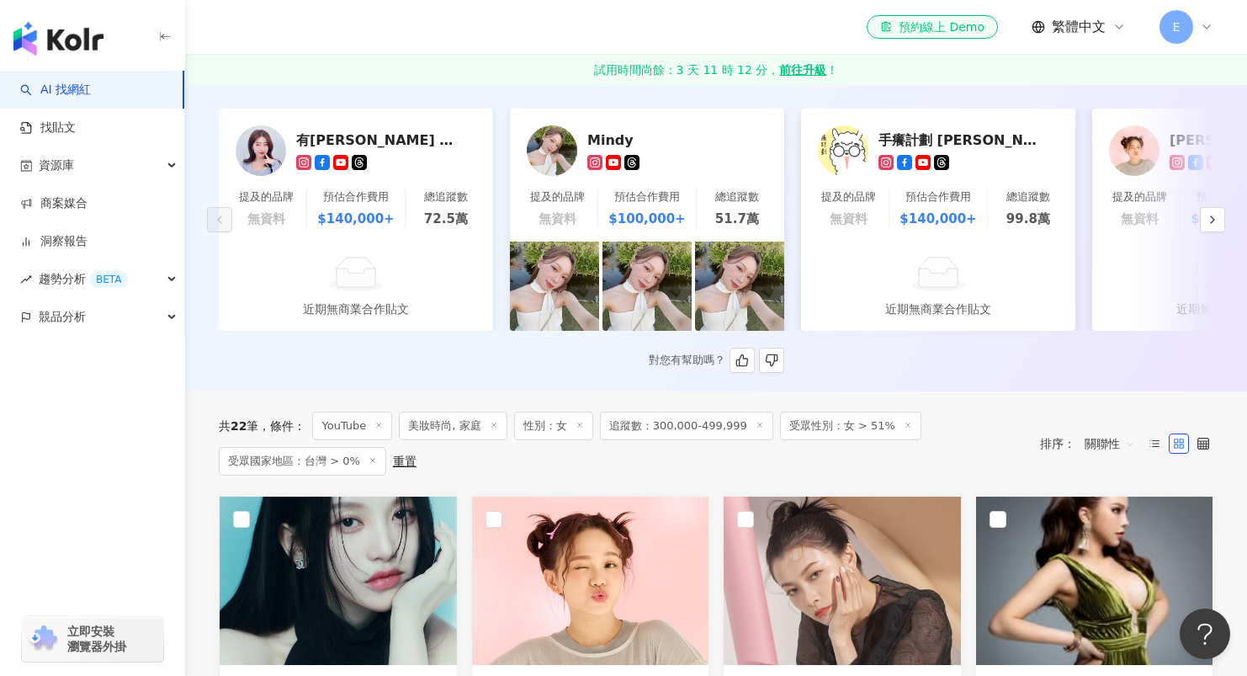
scroll to position [125, 0]
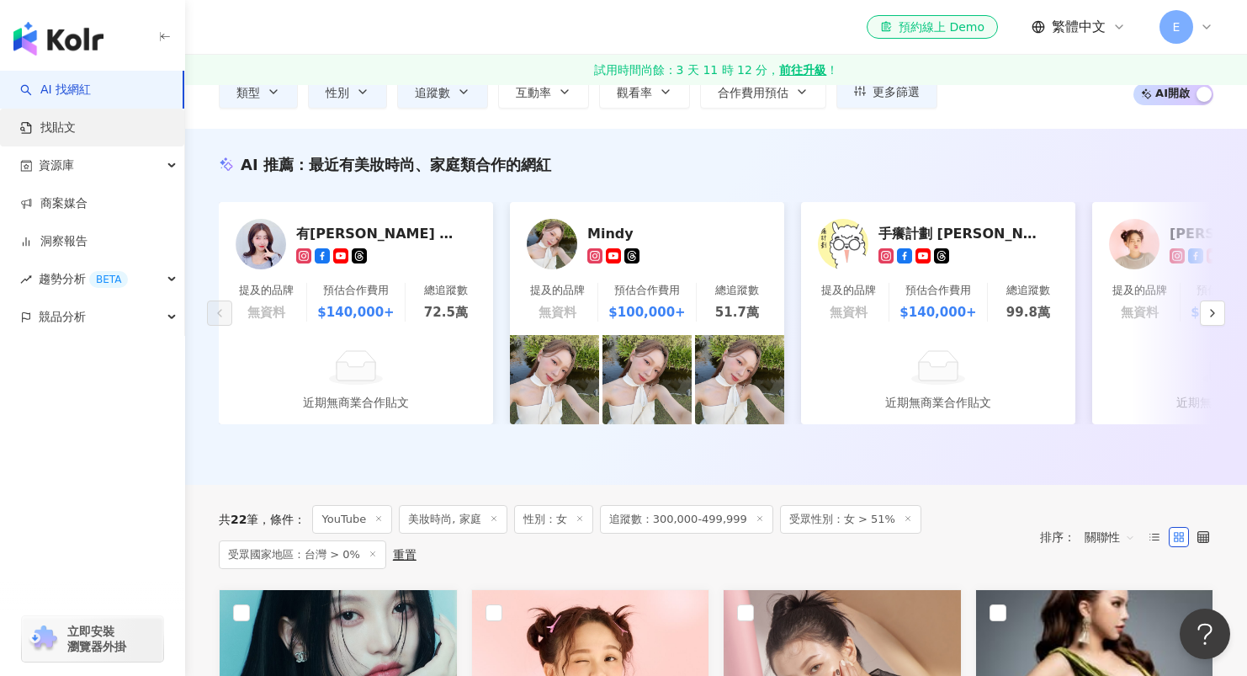
click at [60, 133] on link "找貼文" at bounding box center [48, 127] width 56 height 17
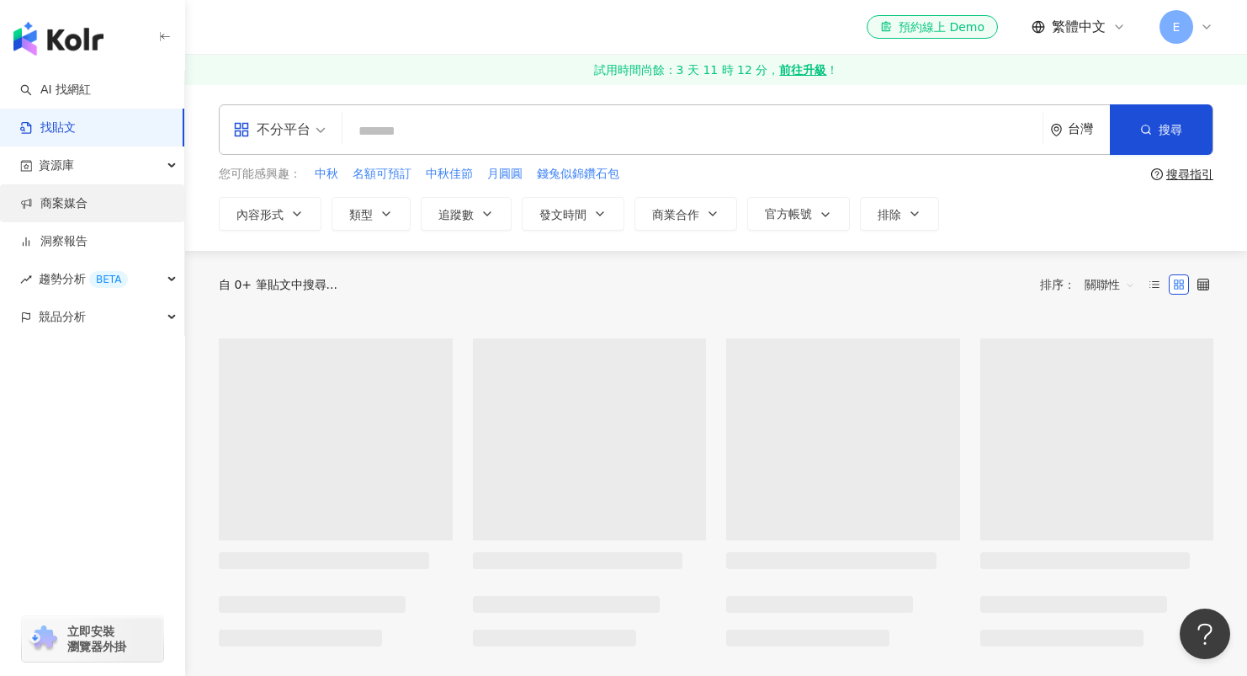
click at [82, 204] on link "商案媒合" at bounding box center [53, 203] width 67 height 17
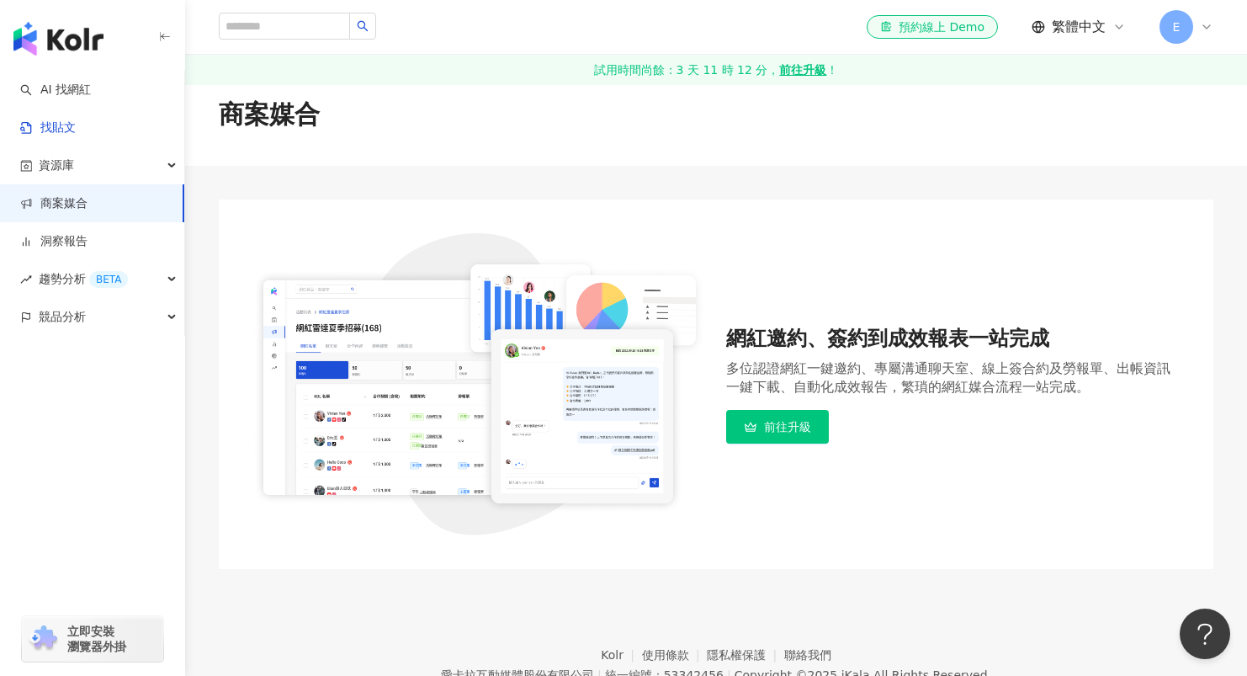
scroll to position [32, 0]
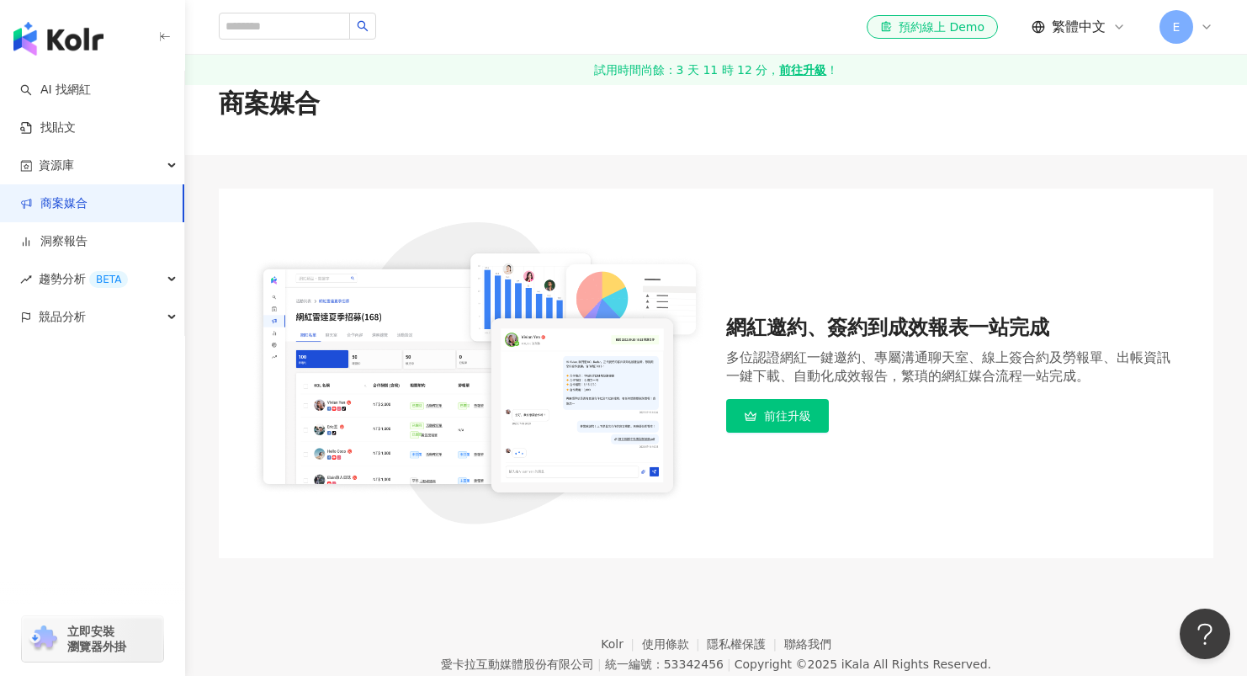
click at [808, 416] on span "前往升級" at bounding box center [787, 415] width 47 height 13
click at [805, 414] on span "前往升級" at bounding box center [787, 415] width 47 height 13
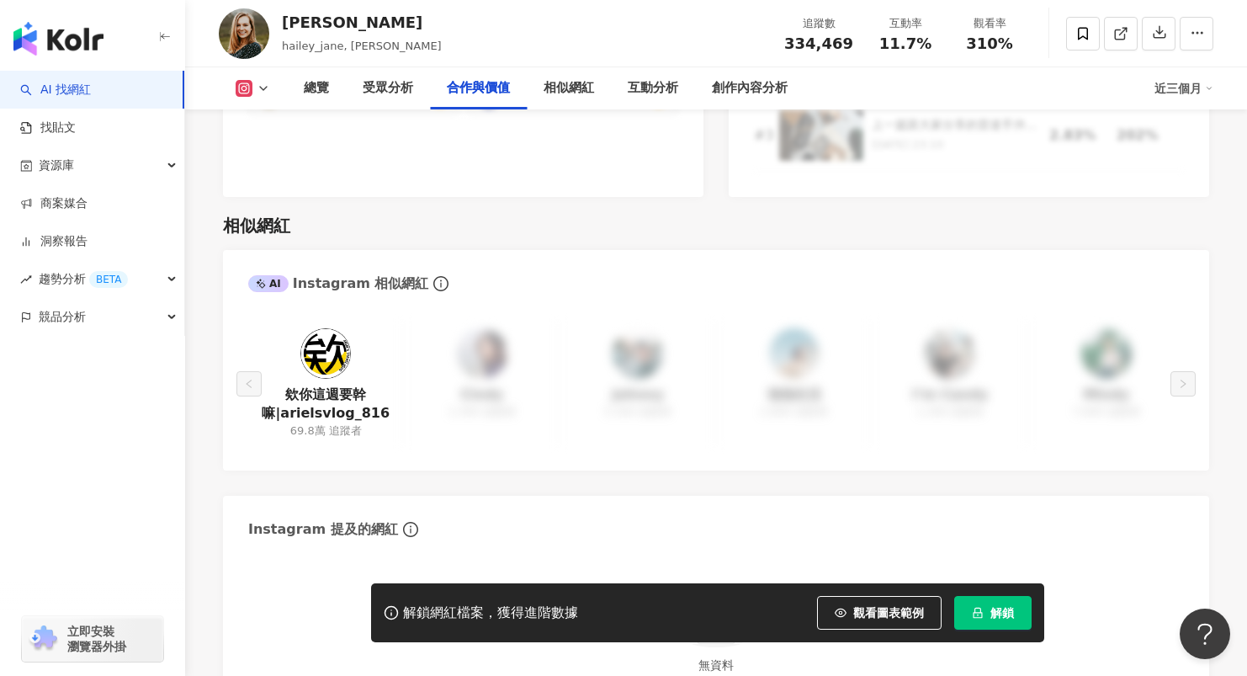
scroll to position [2772, 0]
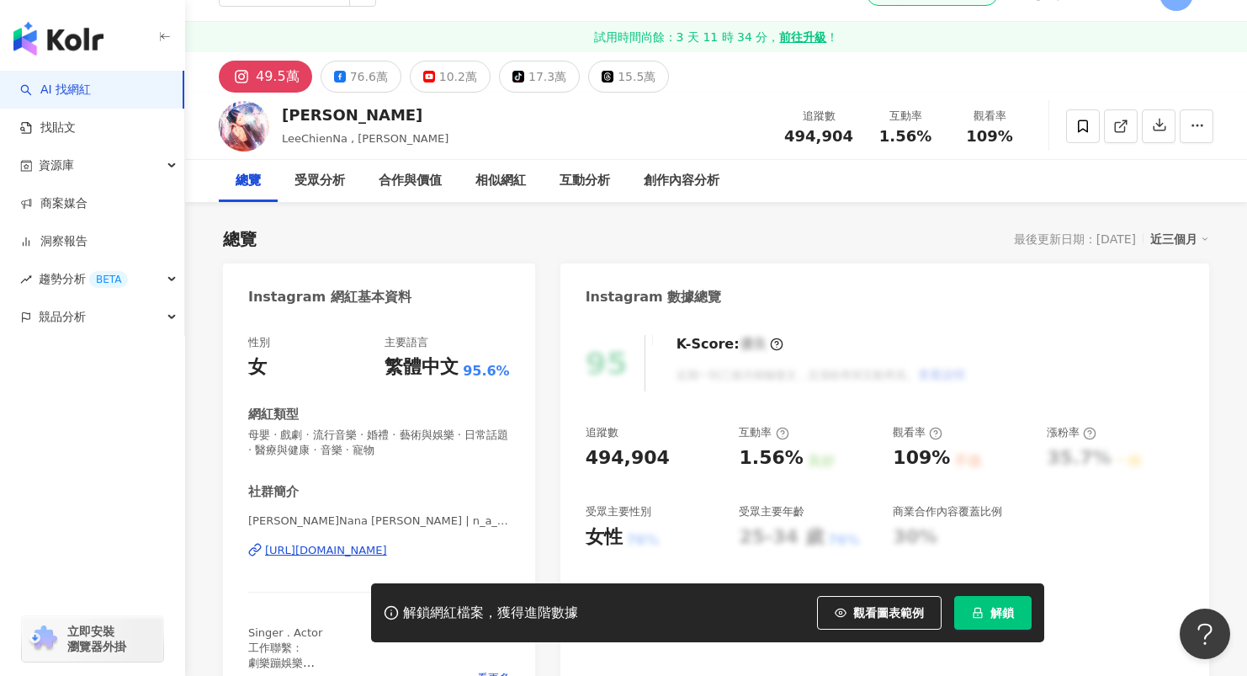
scroll to position [253, 0]
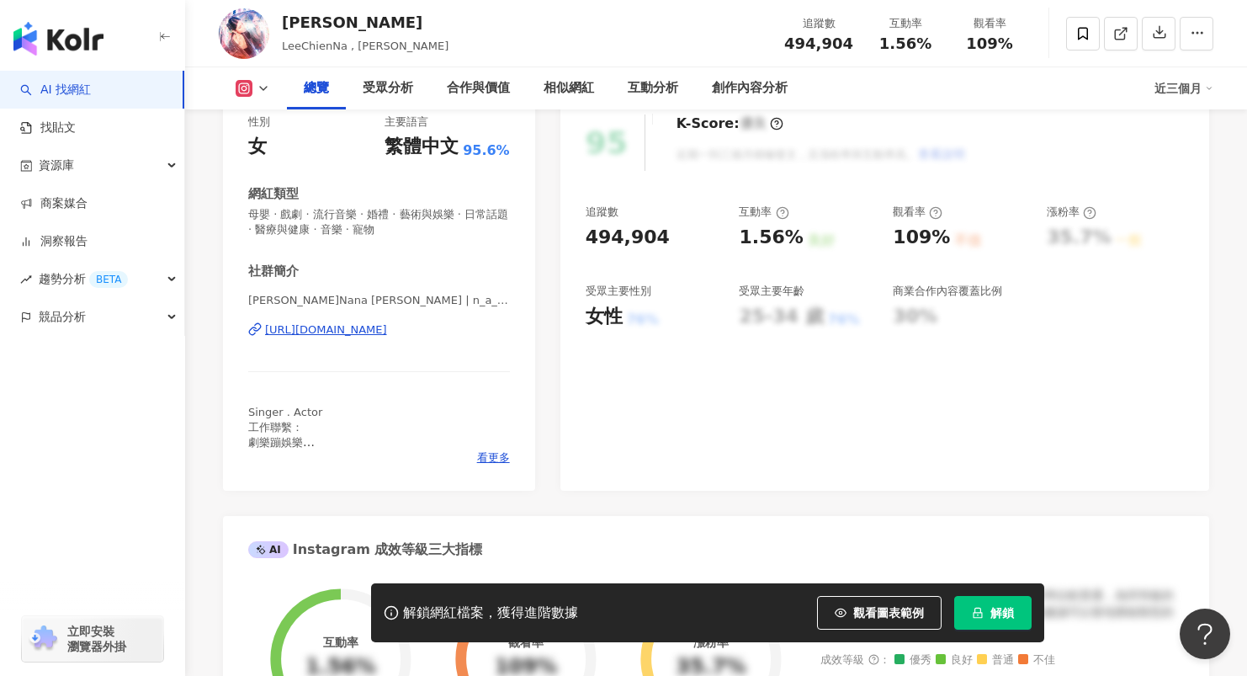
click at [387, 337] on div "[URL][DOMAIN_NAME]" at bounding box center [326, 329] width 122 height 15
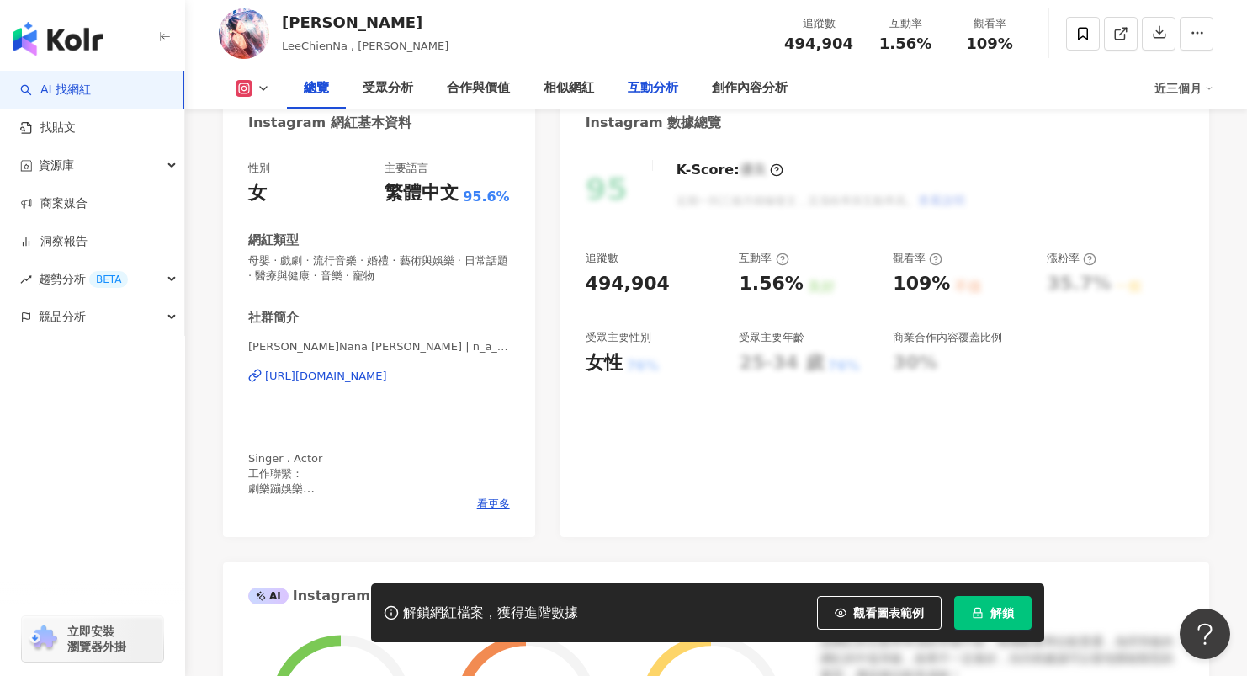
scroll to position [0, 0]
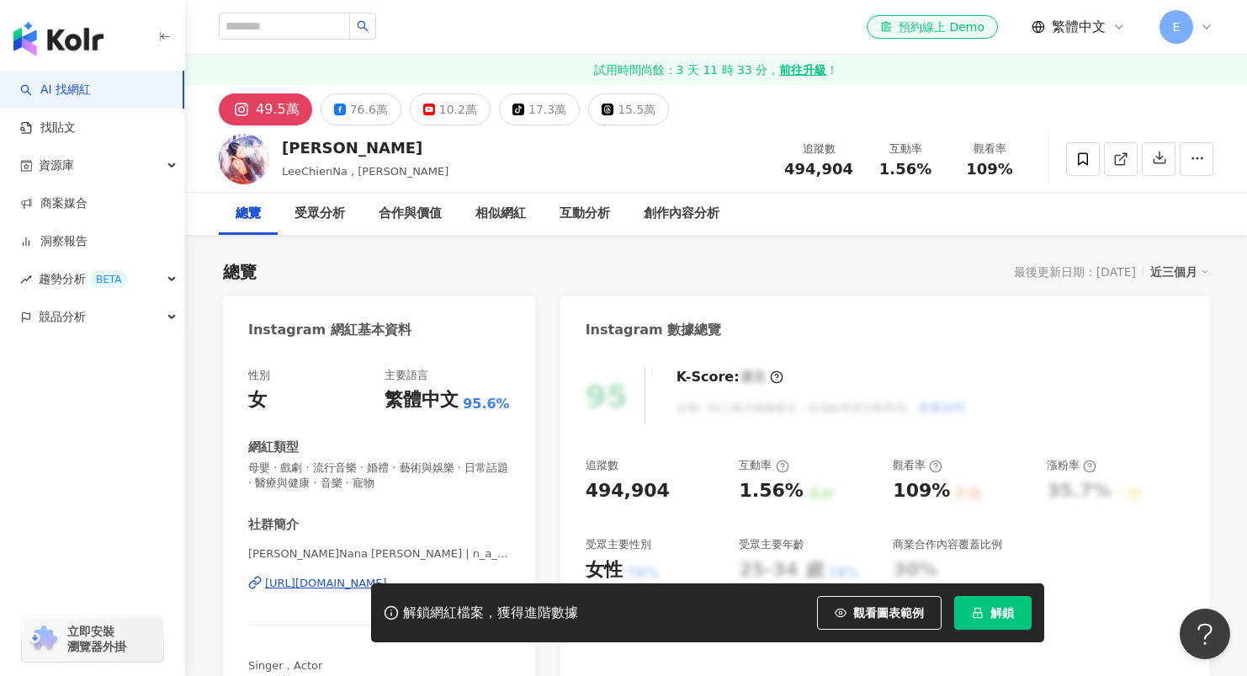
click at [496, 230] on div "相似網紅" at bounding box center [501, 214] width 84 height 42
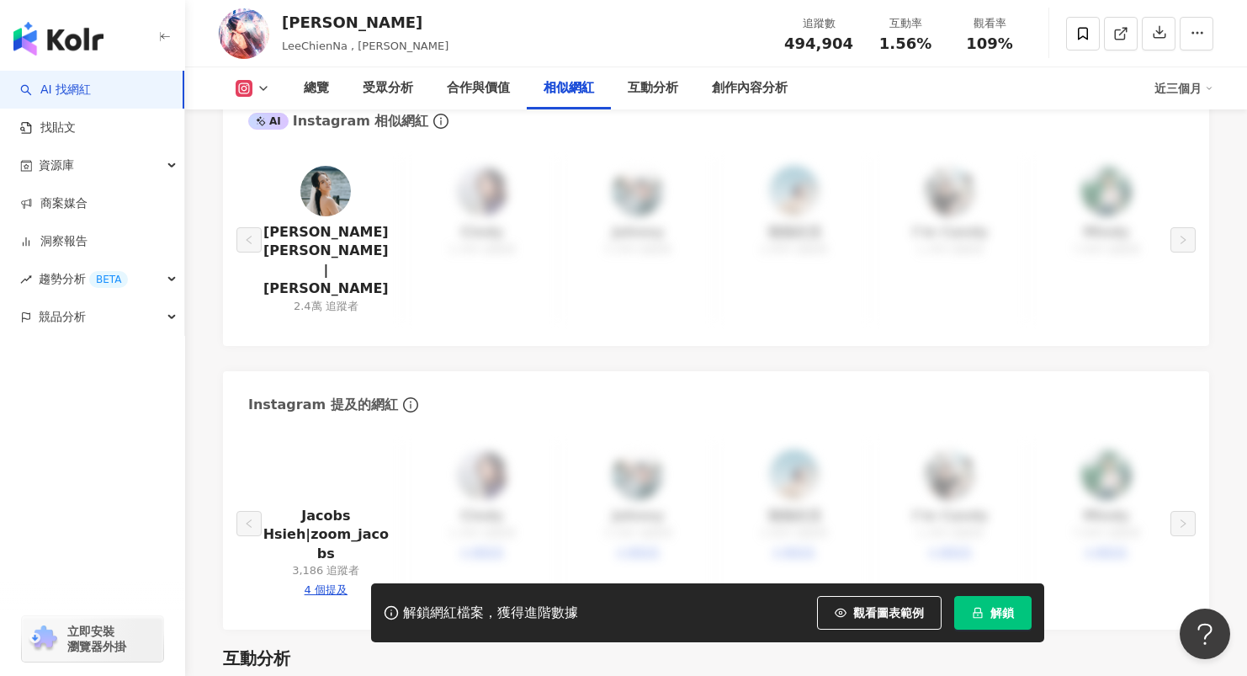
scroll to position [2908, 0]
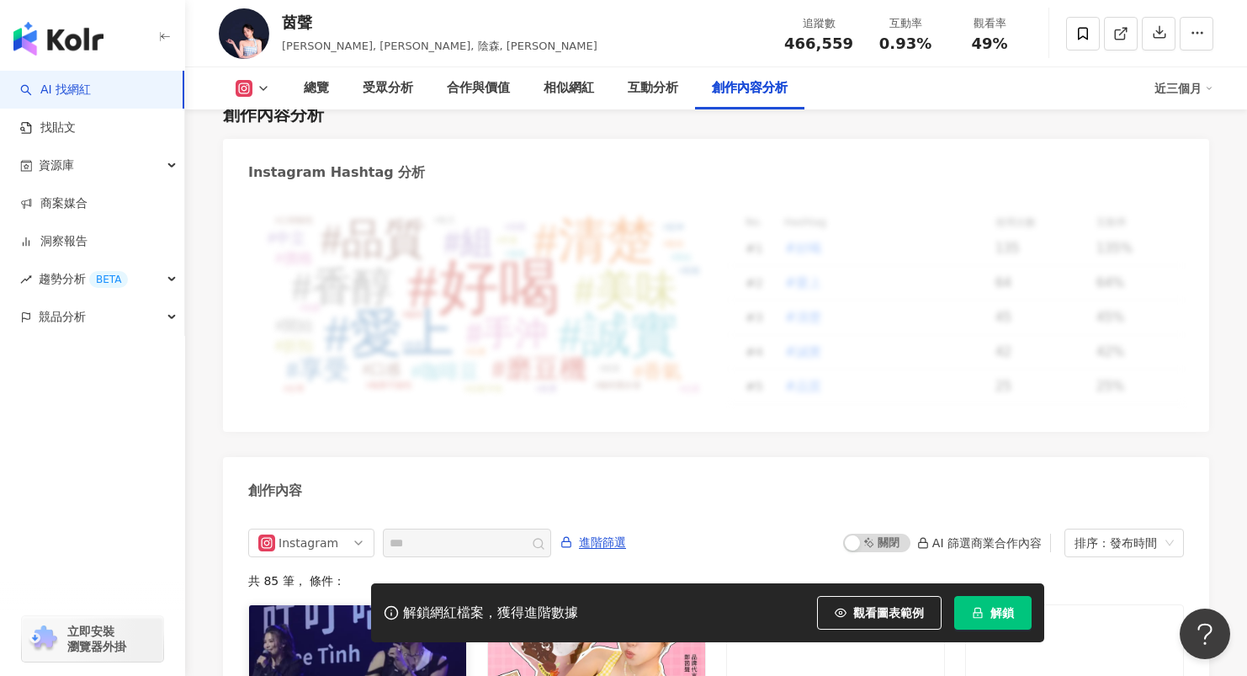
scroll to position [5241, 0]
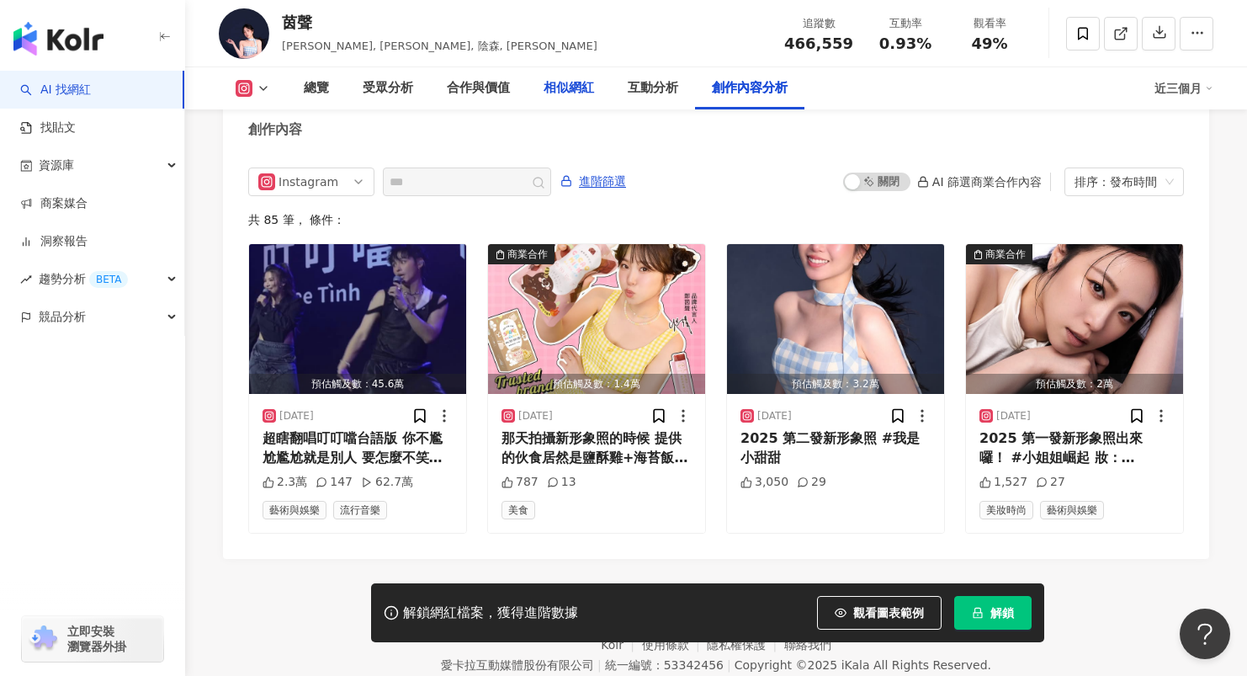
click at [564, 84] on div "相似網紅" at bounding box center [568, 88] width 50 height 20
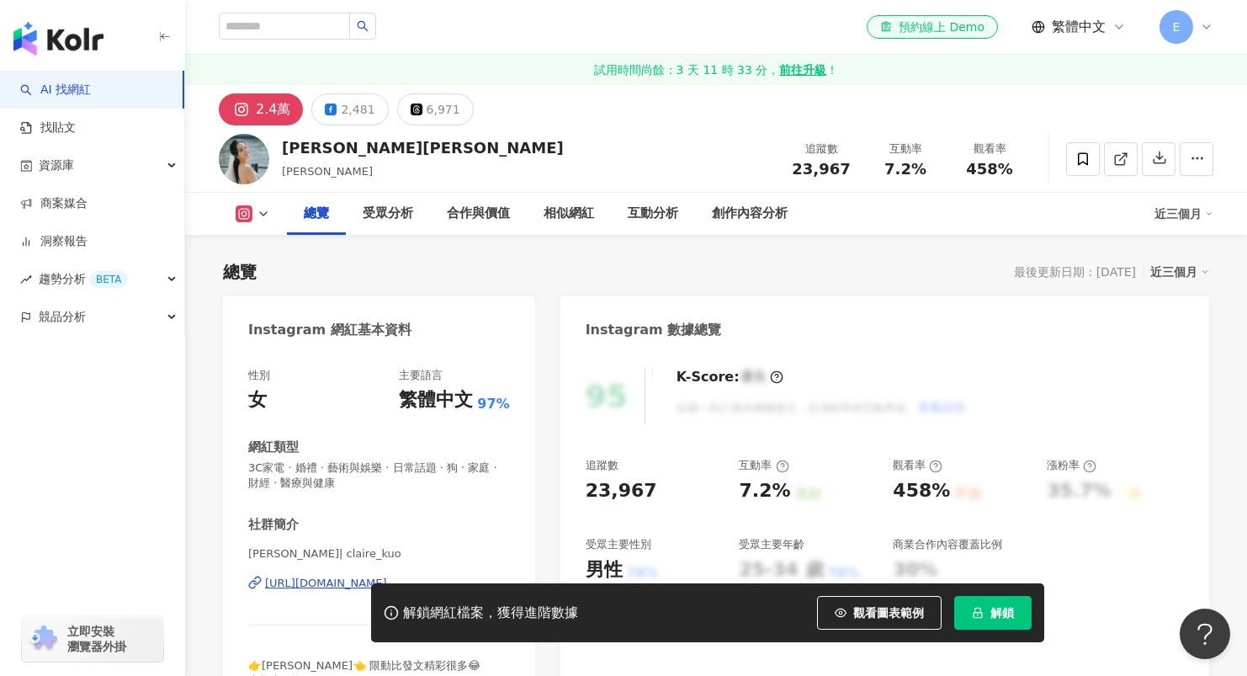
scroll to position [228, 0]
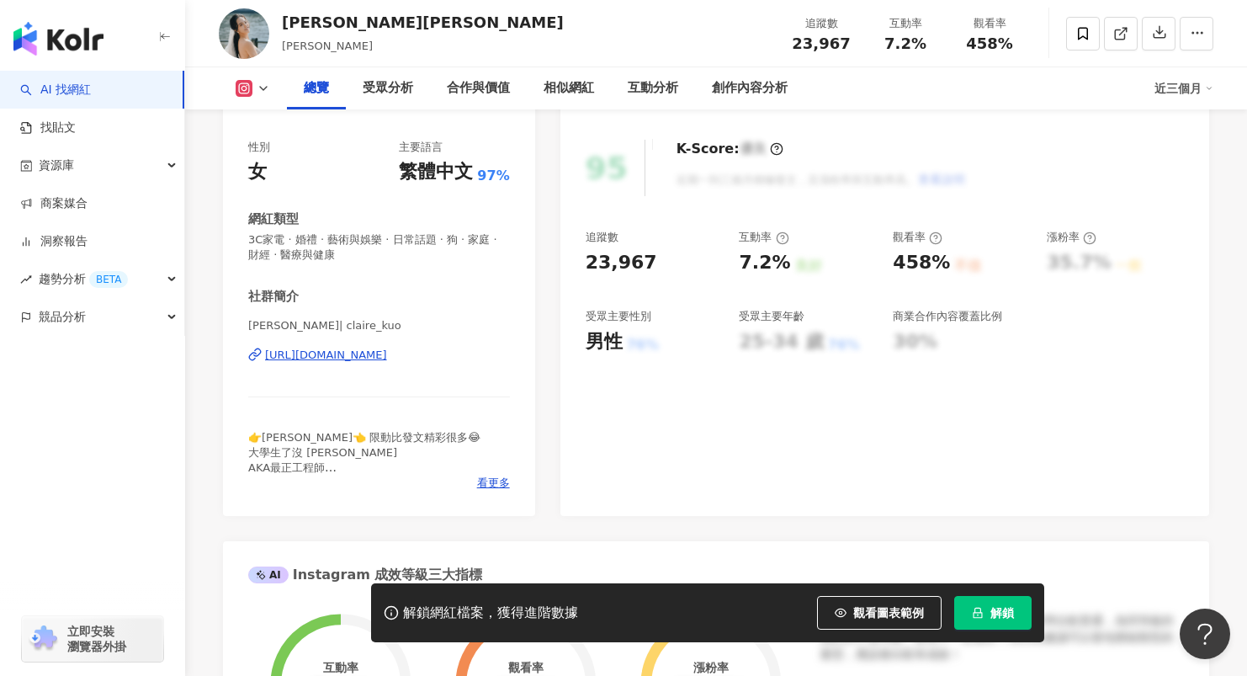
click at [365, 358] on div "https://www.instagram.com/claire_kuo/" at bounding box center [326, 354] width 122 height 15
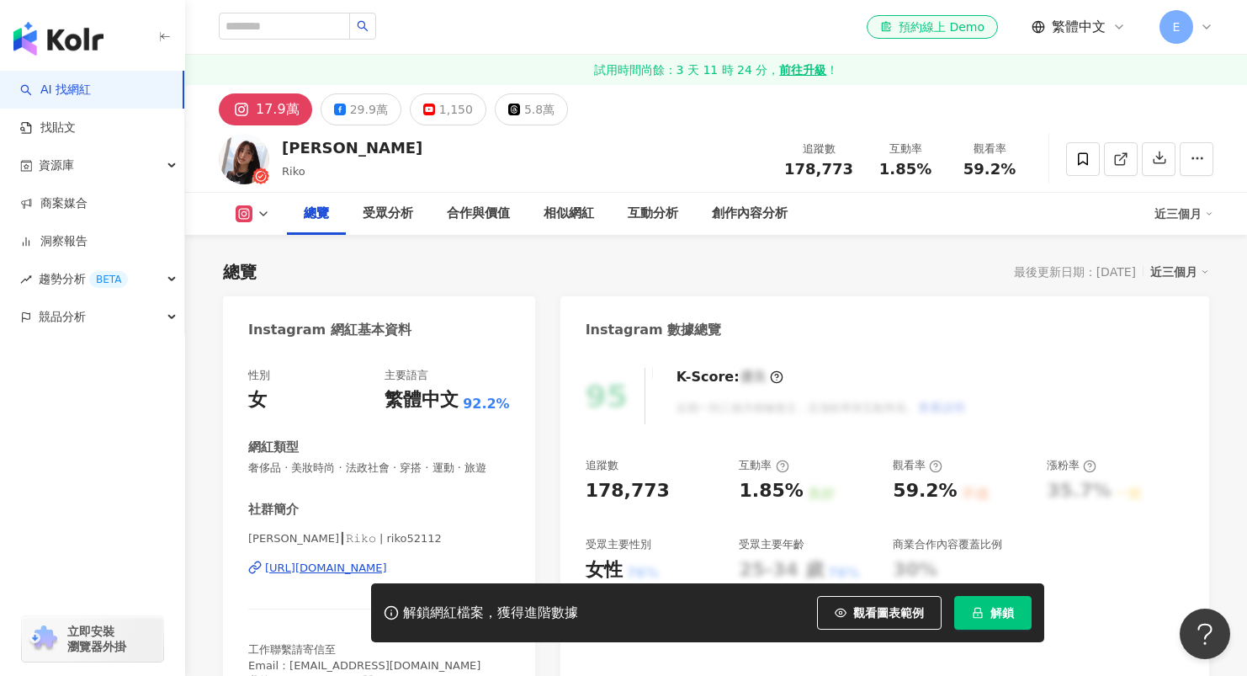
scroll to position [179, 0]
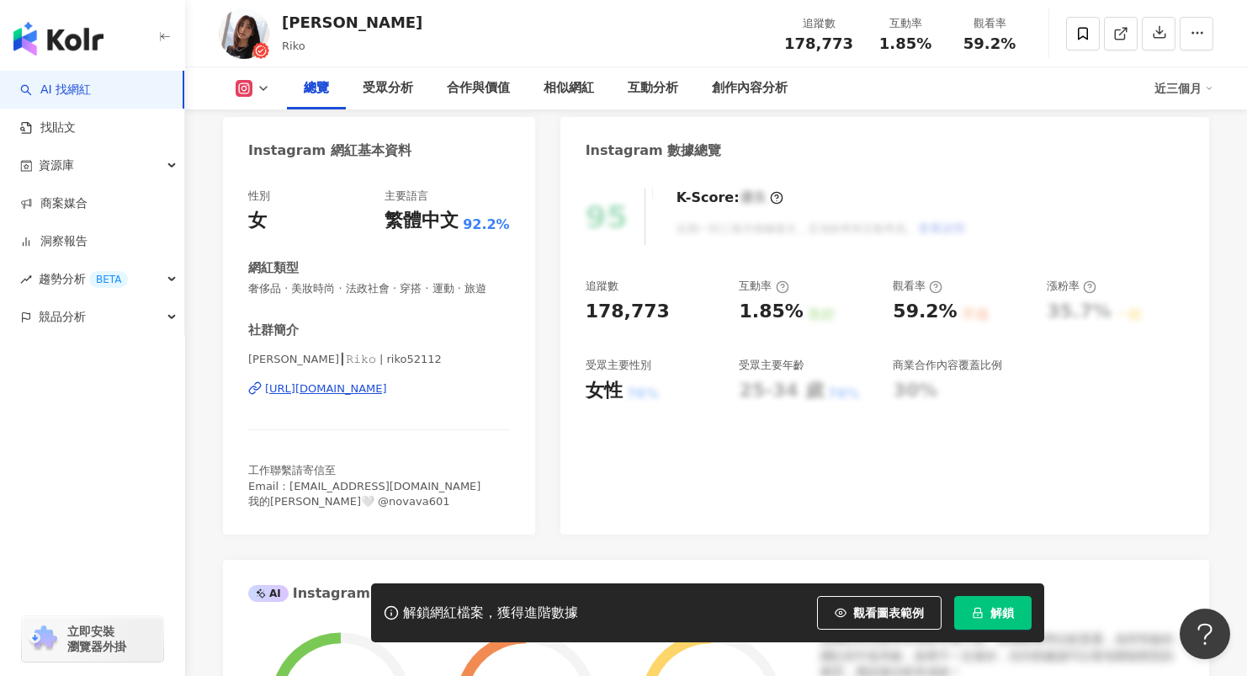
click at [387, 396] on div "https://www.instagram.com/riko52112/" at bounding box center [326, 388] width 122 height 15
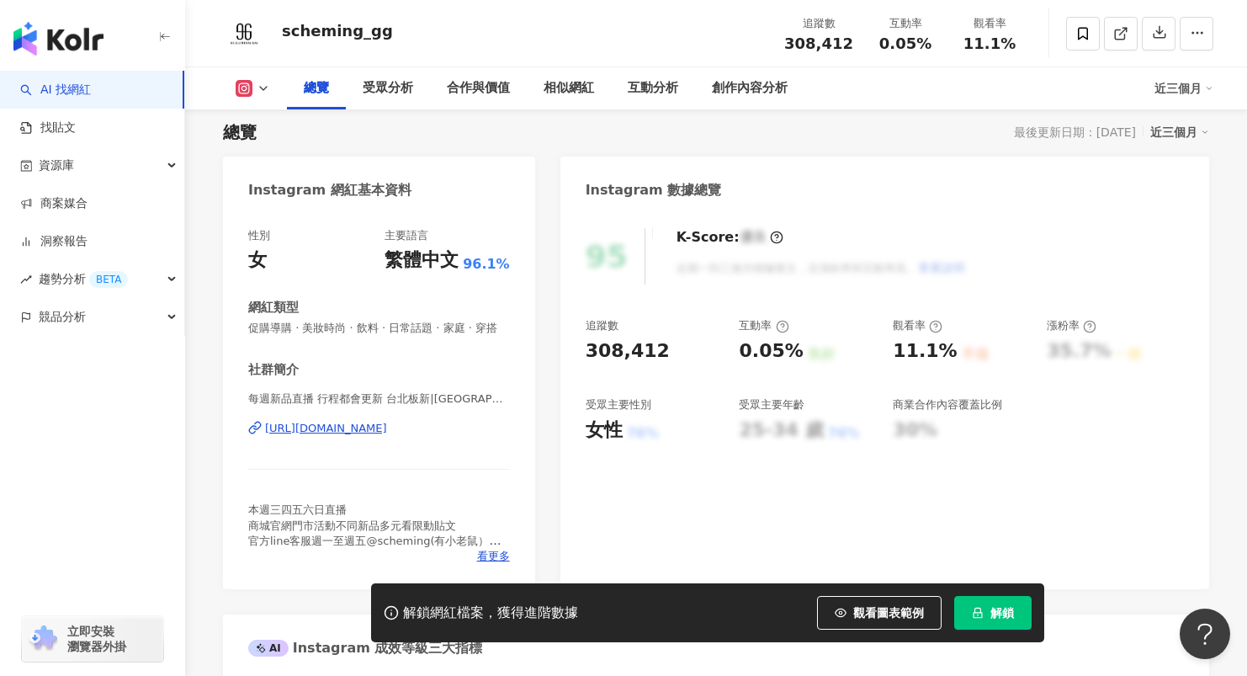
click at [387, 436] on div "https://www.instagram.com/scheming_gg/" at bounding box center [326, 428] width 122 height 15
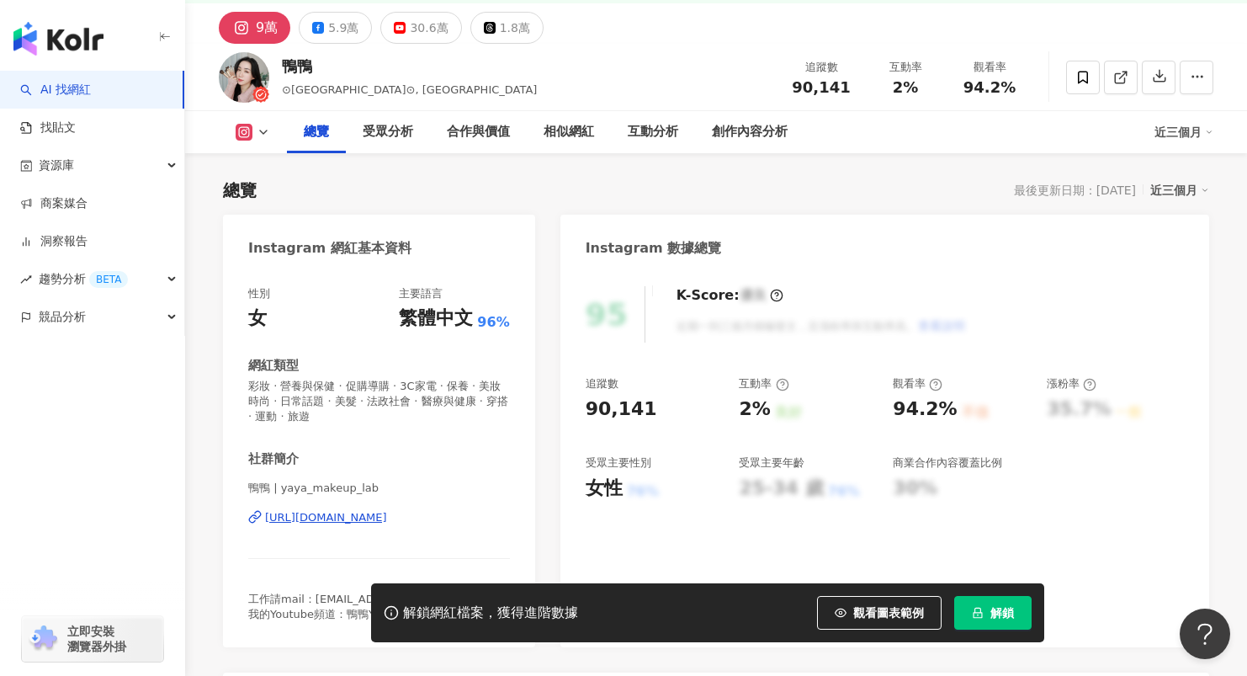
scroll to position [268, 0]
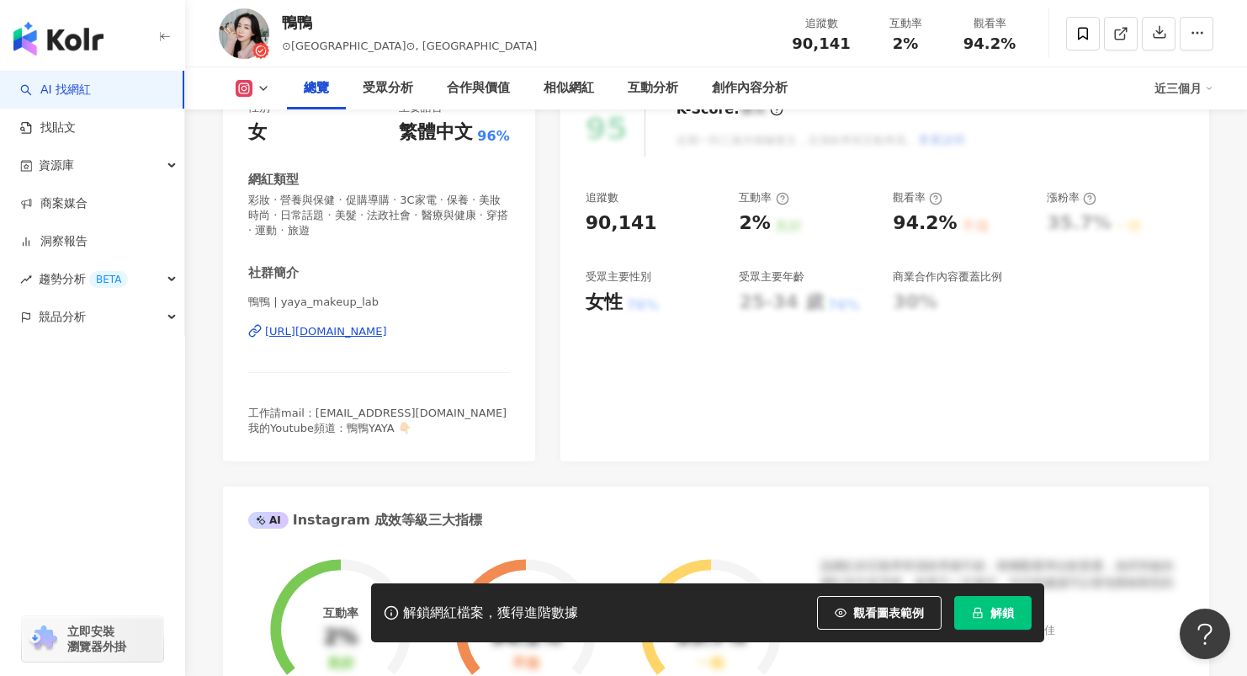
click at [387, 328] on div "https://www.instagram.com/yaya_makeup_lab/" at bounding box center [326, 331] width 122 height 15
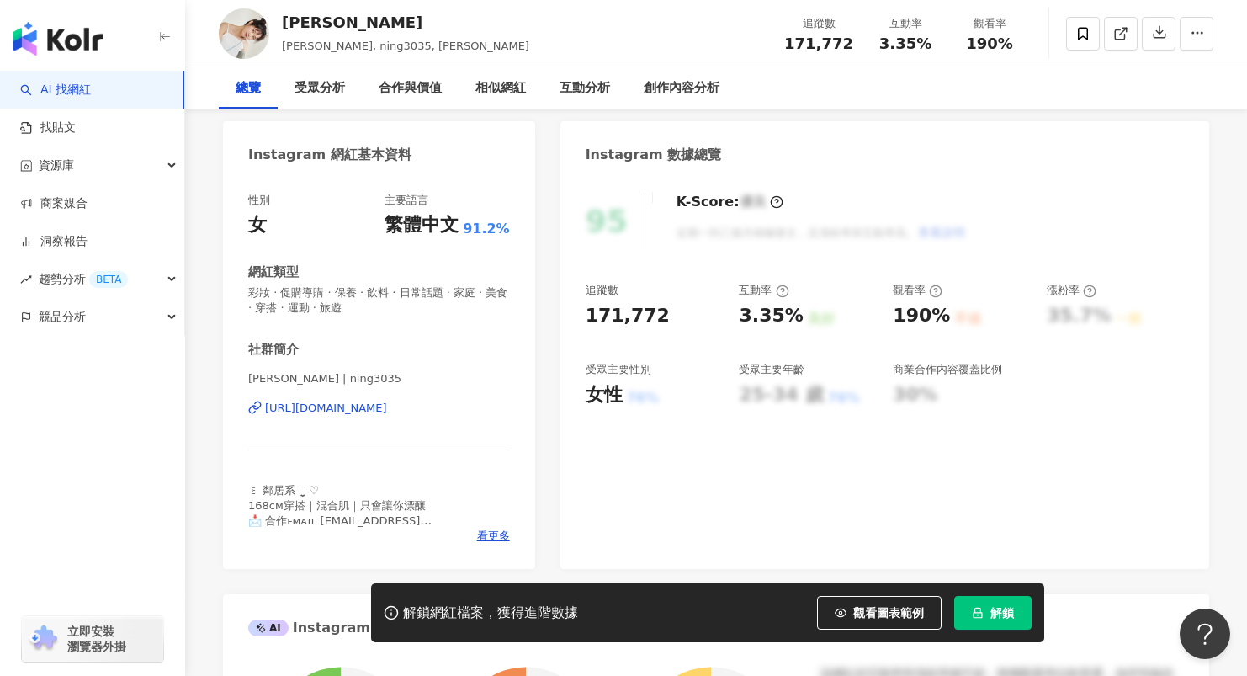
scroll to position [176, 0]
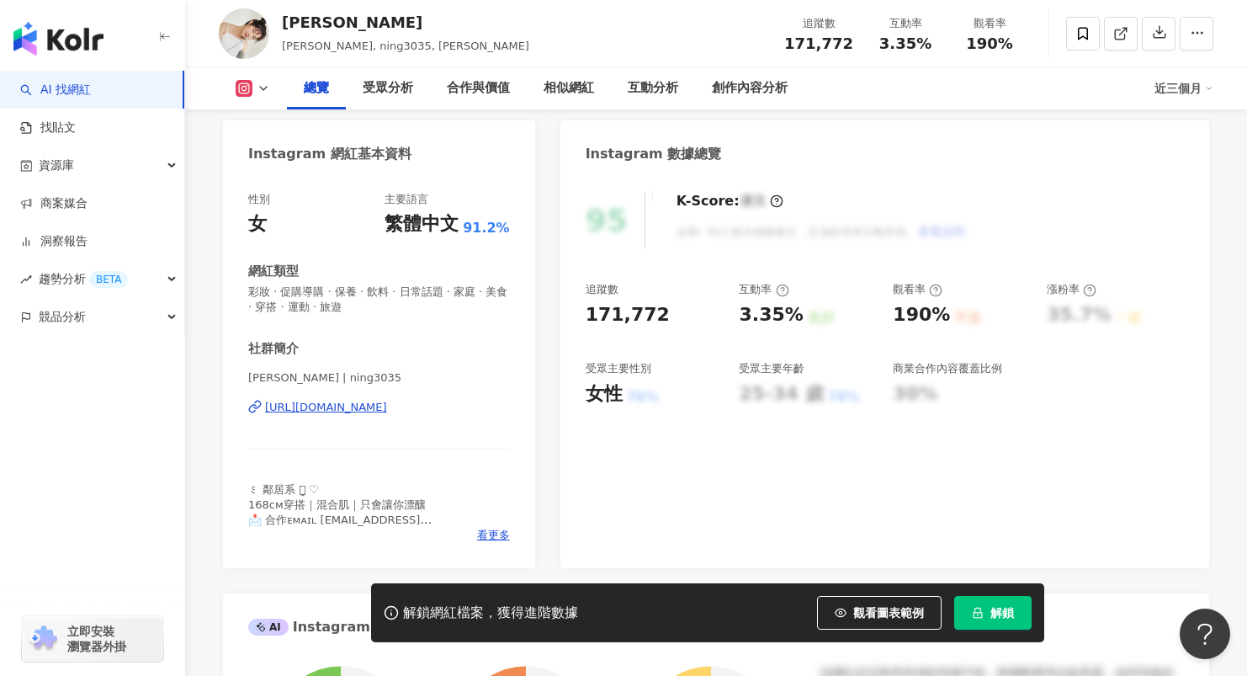
click at [387, 411] on div "https://www.instagram.com/ning3035/" at bounding box center [326, 407] width 122 height 15
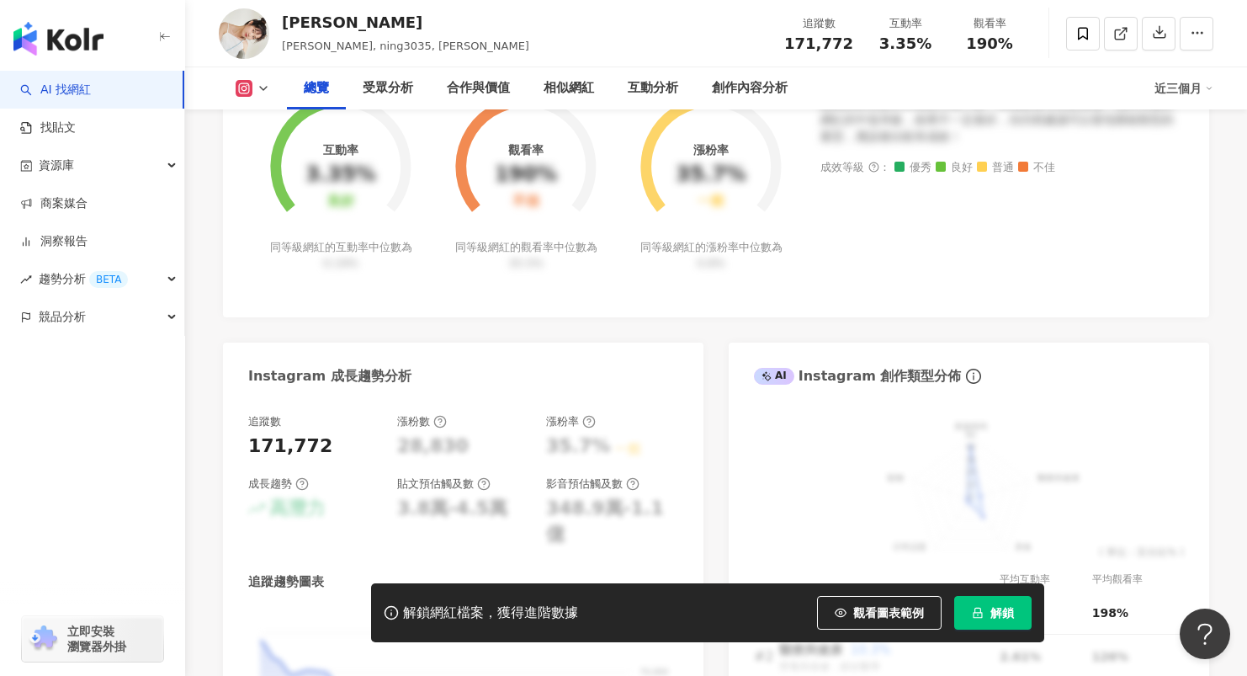
scroll to position [824, 0]
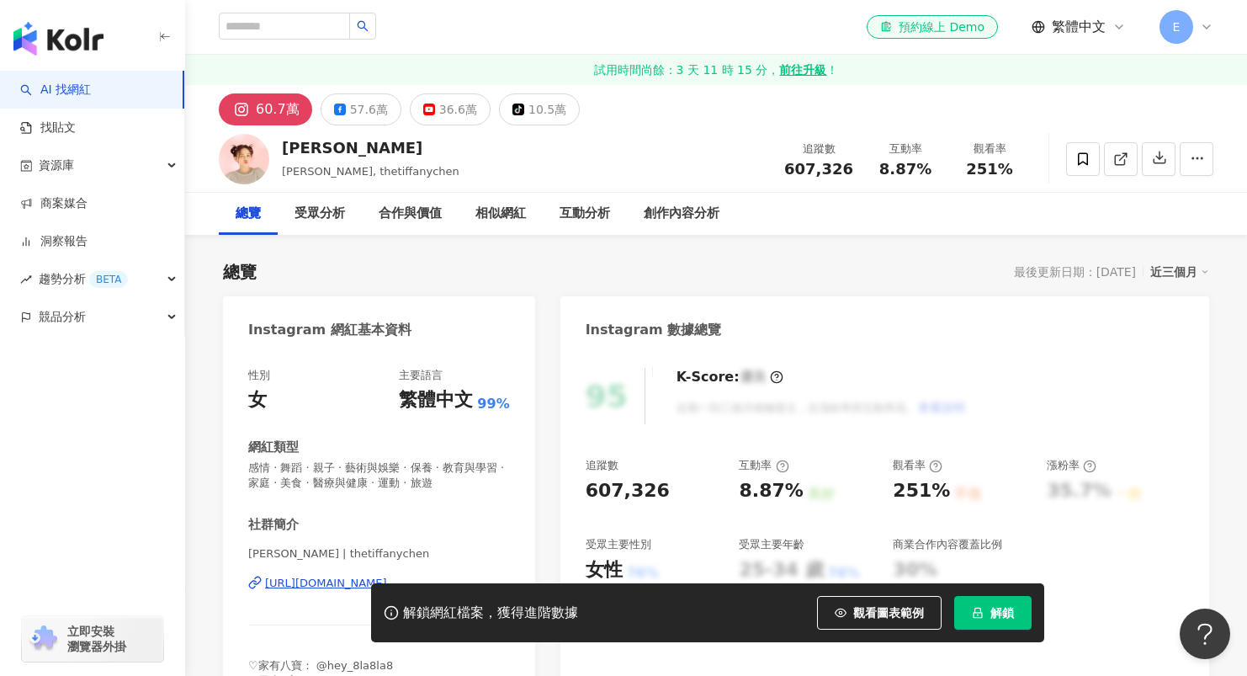
click at [322, 583] on div "解鎖網紅檔案，獲得進階數據 觀看圖表範例 解鎖" at bounding box center [623, 612] width 1247 height 59
click at [326, 581] on div "https://www.instagram.com/thetiffanychen/" at bounding box center [326, 582] width 122 height 15
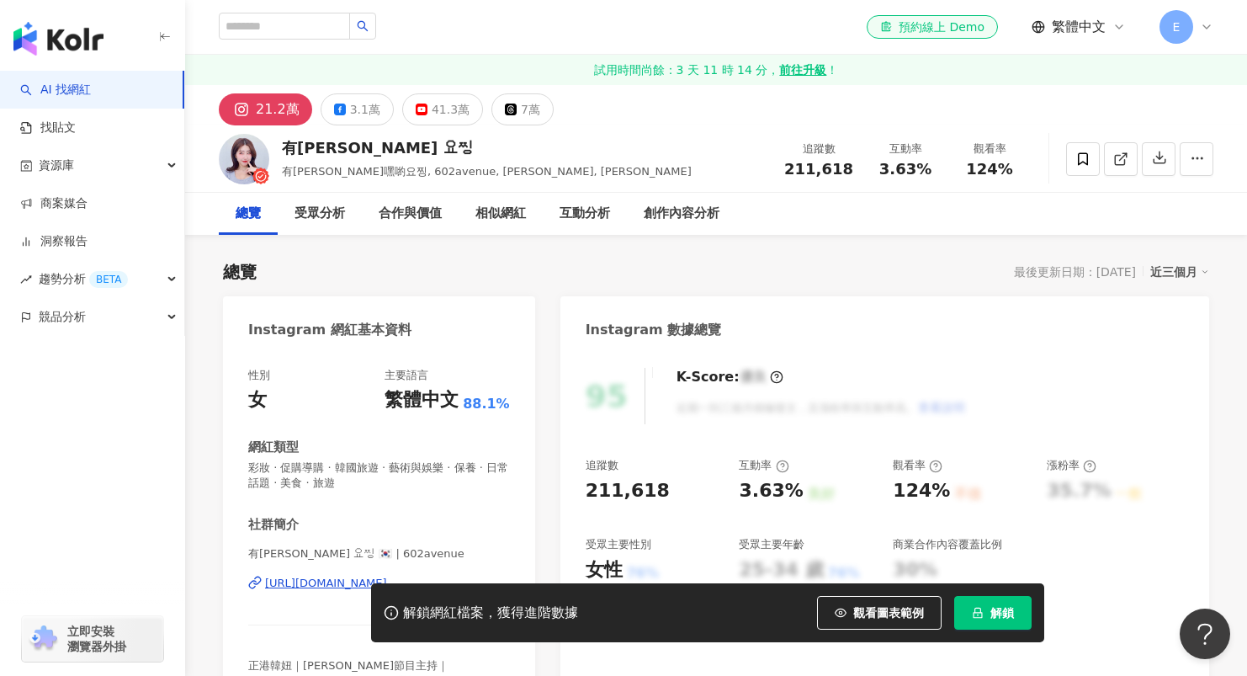
click at [312, 583] on div "解鎖網紅檔案，獲得進階數據 觀看圖表範例 解鎖" at bounding box center [623, 612] width 1247 height 59
click at [321, 581] on div "https://www.instagram.com/602avenue/" at bounding box center [326, 582] width 122 height 15
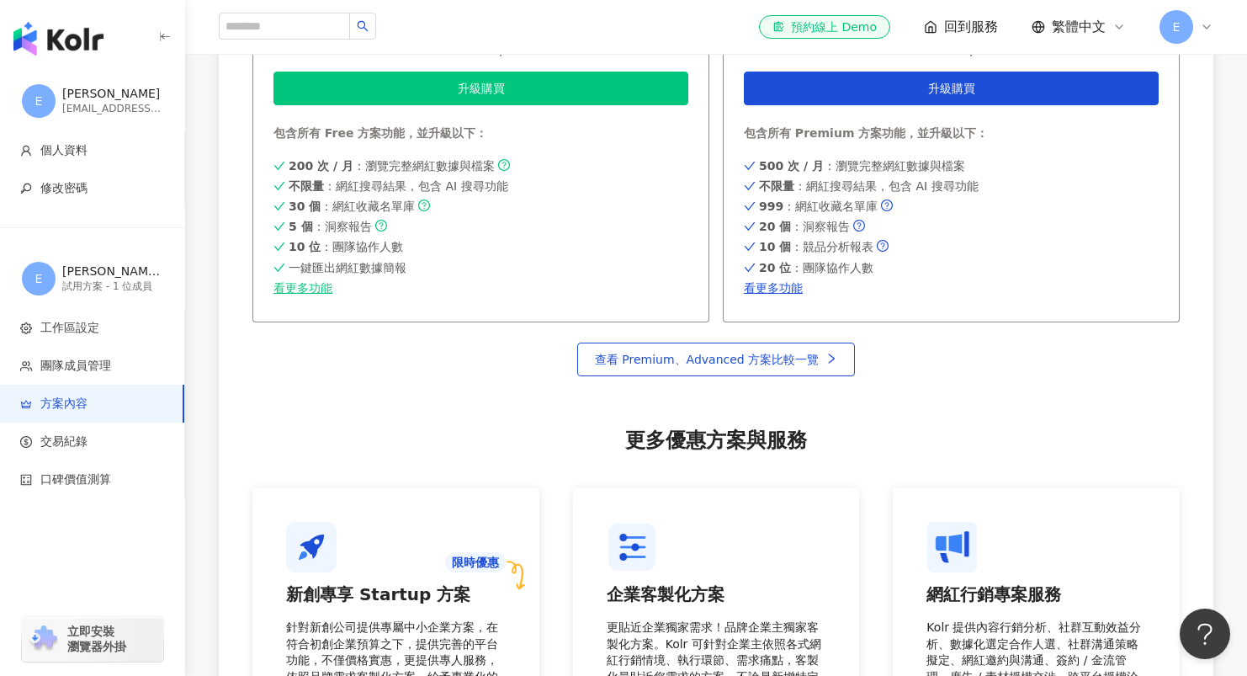
scroll to position [1420, 0]
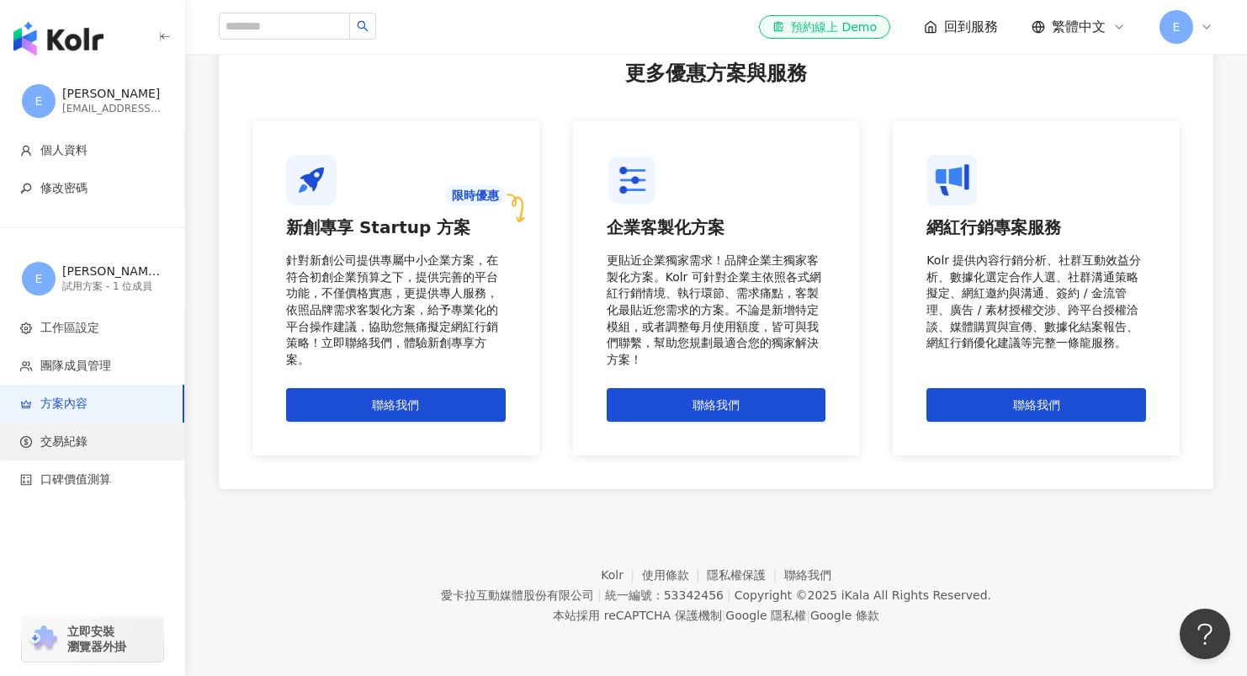
click at [112, 430] on li "交易紀錄" at bounding box center [92, 441] width 184 height 38
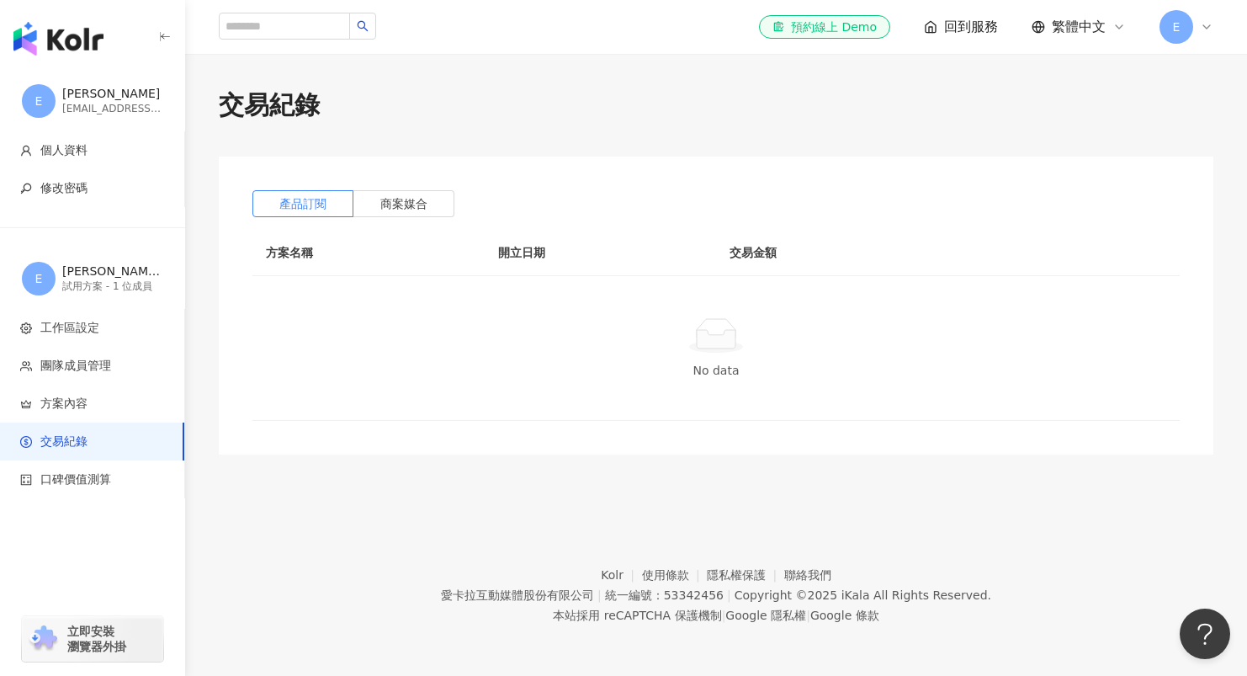
click at [81, 96] on div "ethan" at bounding box center [112, 94] width 101 height 17
click at [65, 337] on li "工作區設定" at bounding box center [92, 328] width 184 height 38
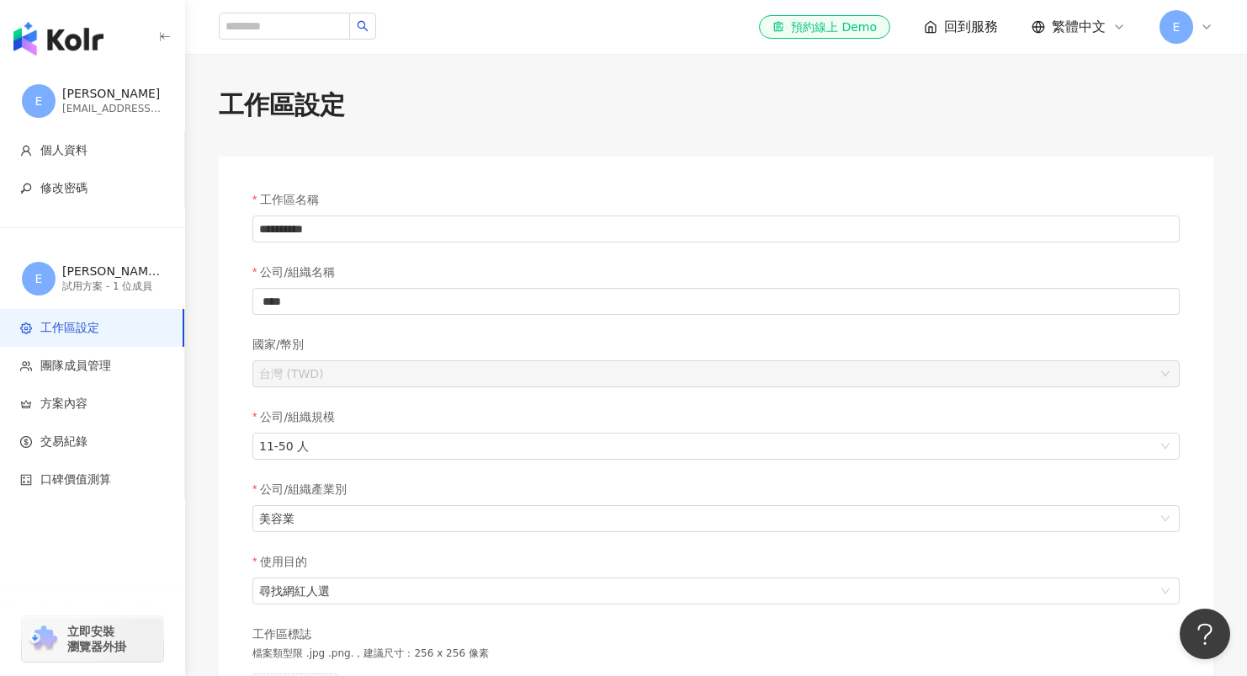
click at [90, 36] on img "button" at bounding box center [58, 39] width 90 height 34
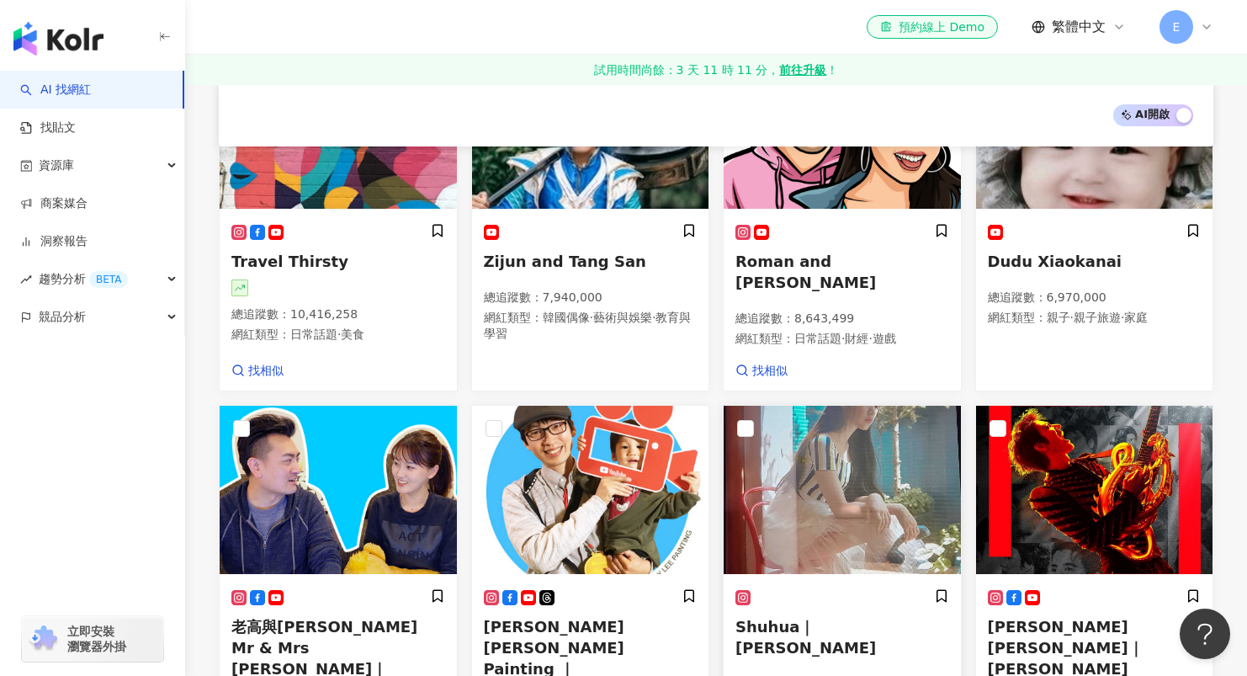
scroll to position [861, 0]
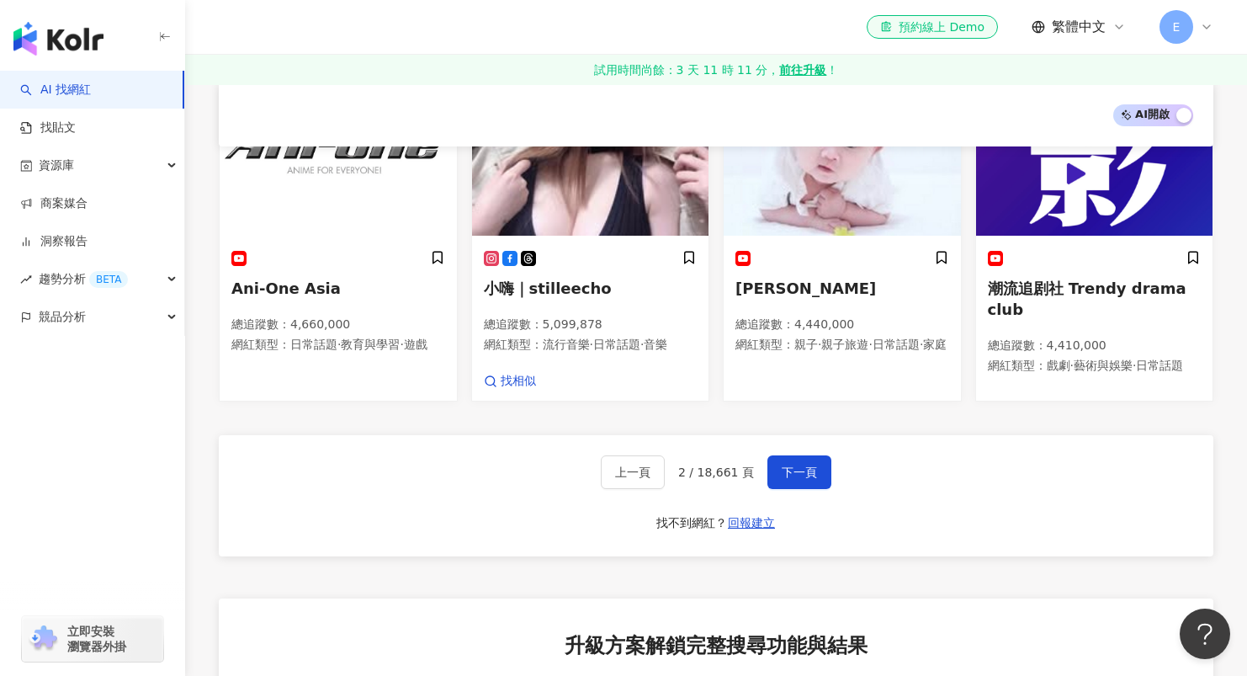
scroll to position [1127, 0]
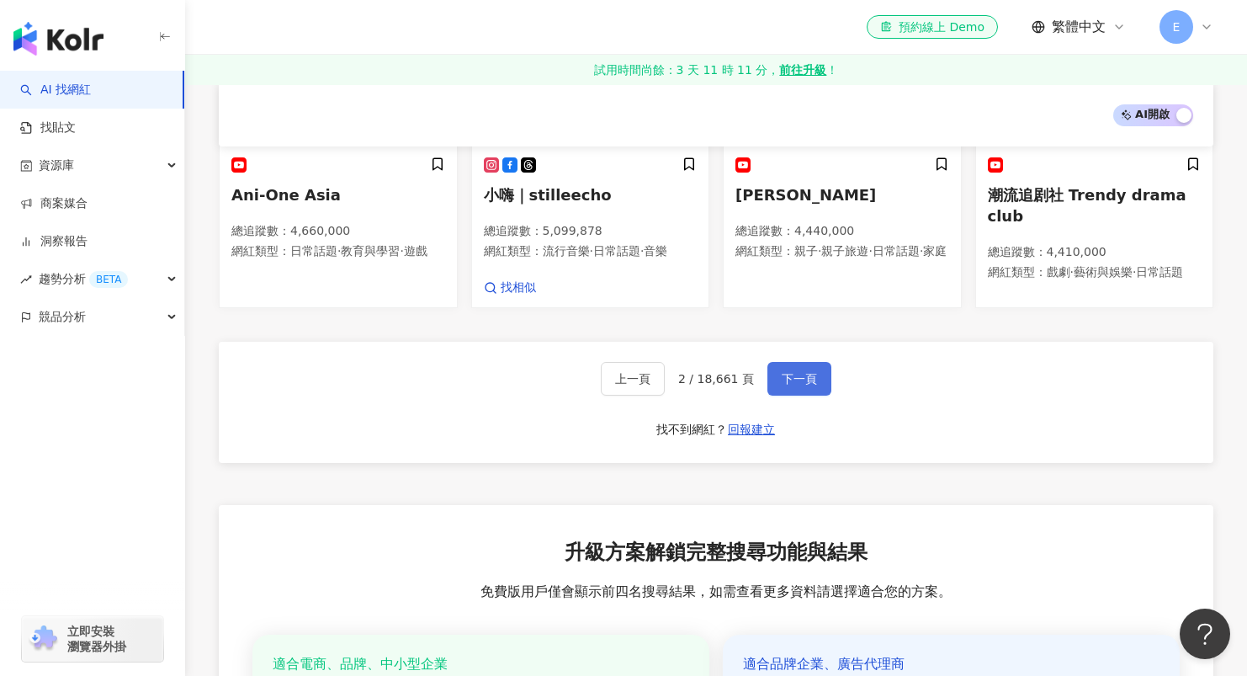
click at [801, 372] on span "下一頁" at bounding box center [799, 378] width 35 height 13
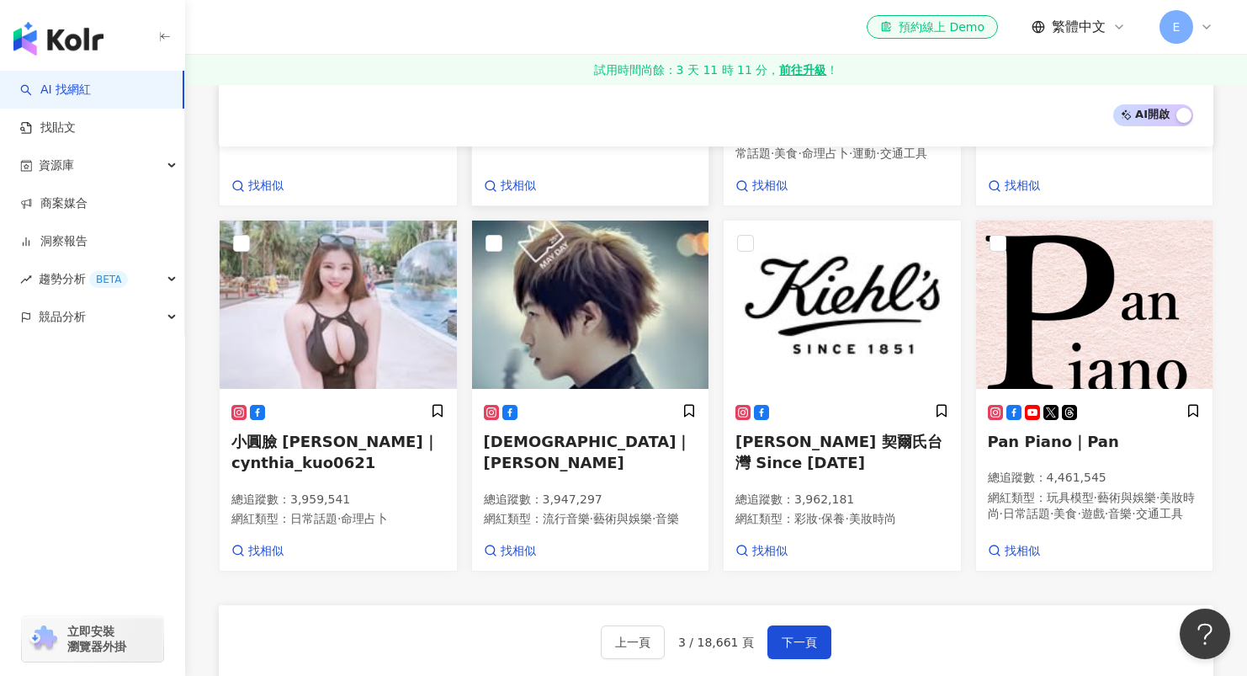
scroll to position [986, 0]
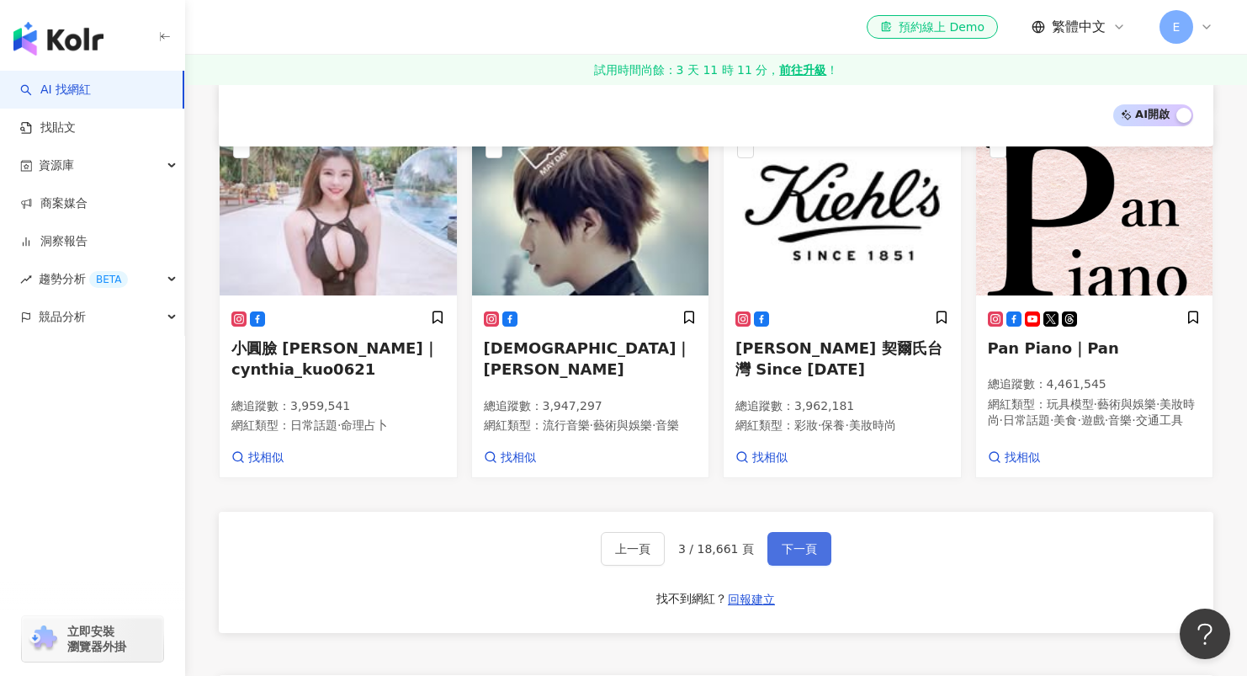
click at [808, 555] on span "下一頁" at bounding box center [799, 548] width 35 height 13
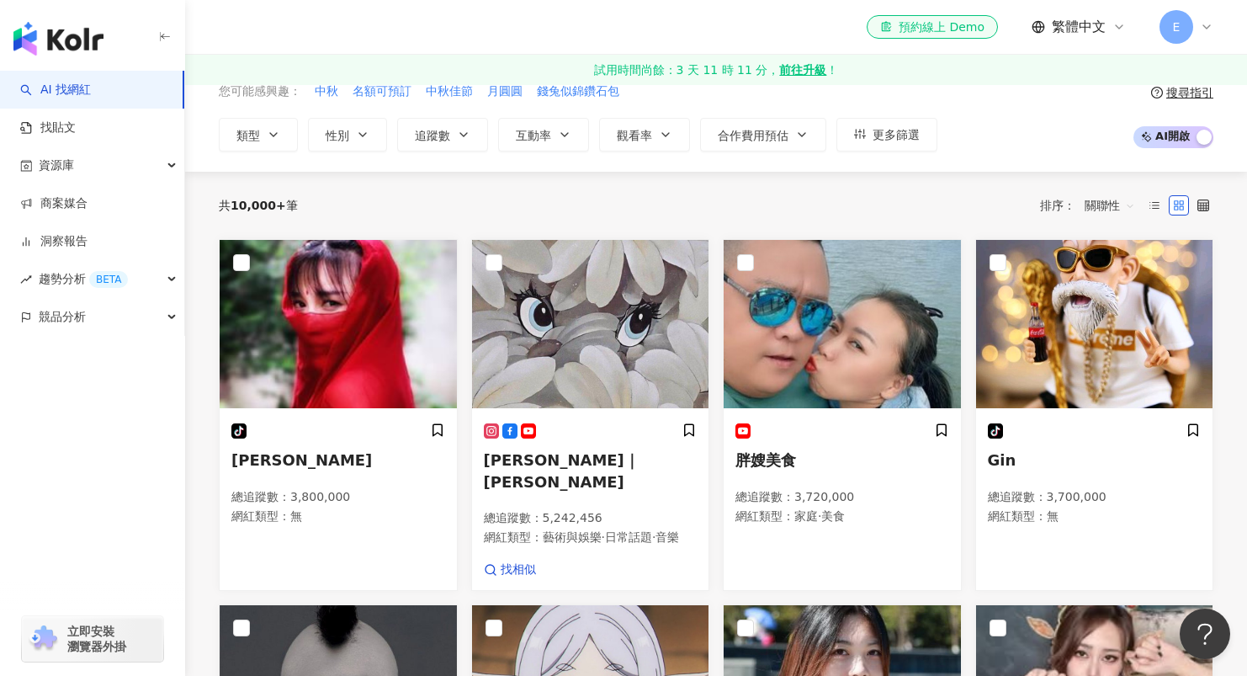
scroll to position [0, 0]
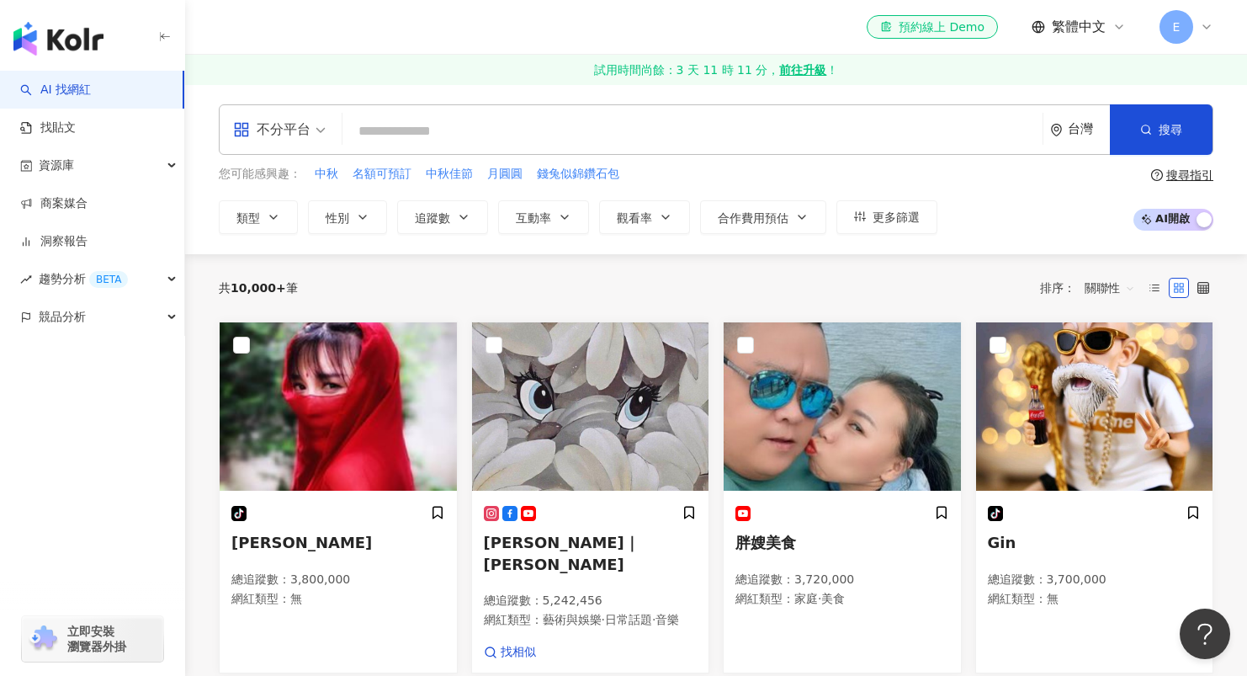
click at [559, 130] on input "search" at bounding box center [692, 131] width 687 height 32
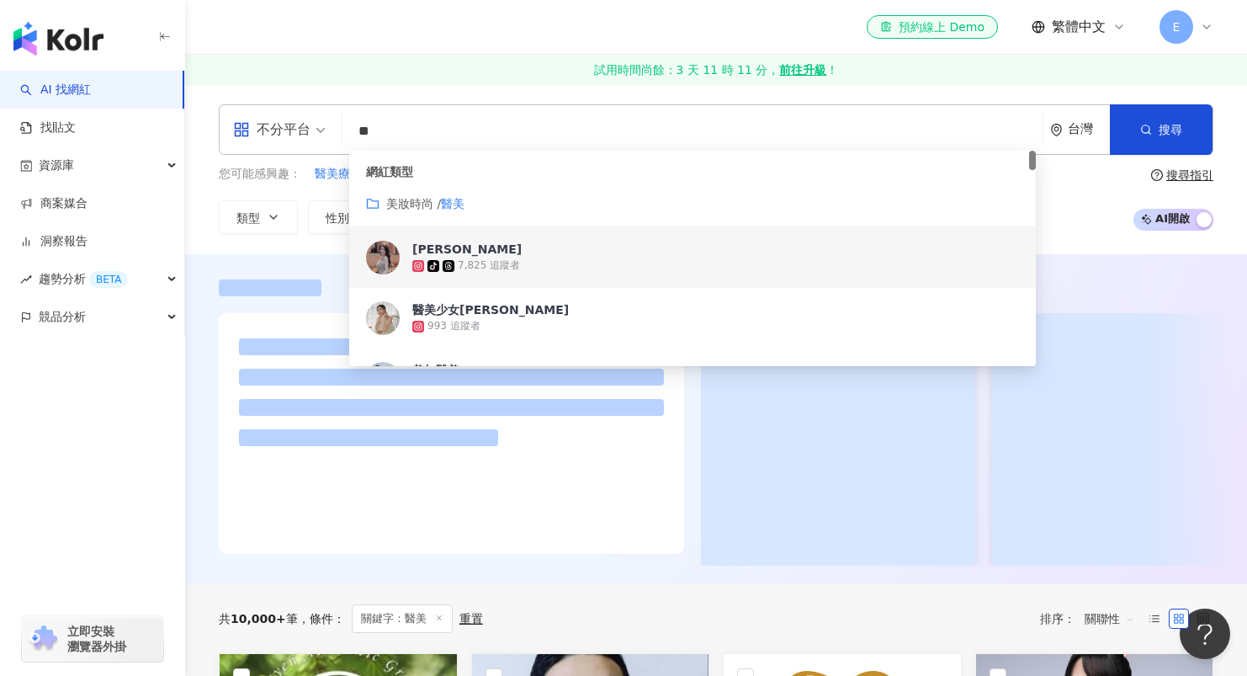
type input "**"
click at [1084, 183] on div "您可能感興趣： 醫美療程 醫美診所 高雄醫美 微整 醫美保養 類型 性別 追蹤數 互動率 觀看率 合作費用預估 更多篩選 搜尋指引 AI 開啟 AI 關閉" at bounding box center [716, 199] width 994 height 69
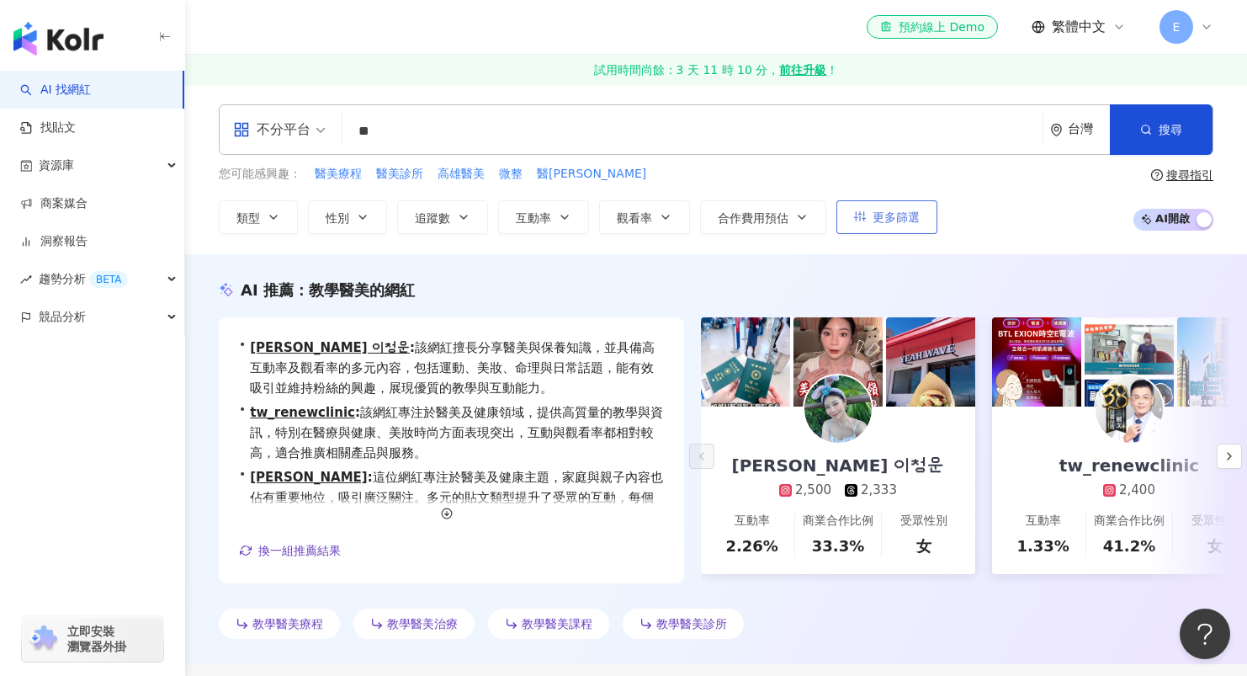
click at [870, 224] on button "更多篩選" at bounding box center [886, 217] width 101 height 34
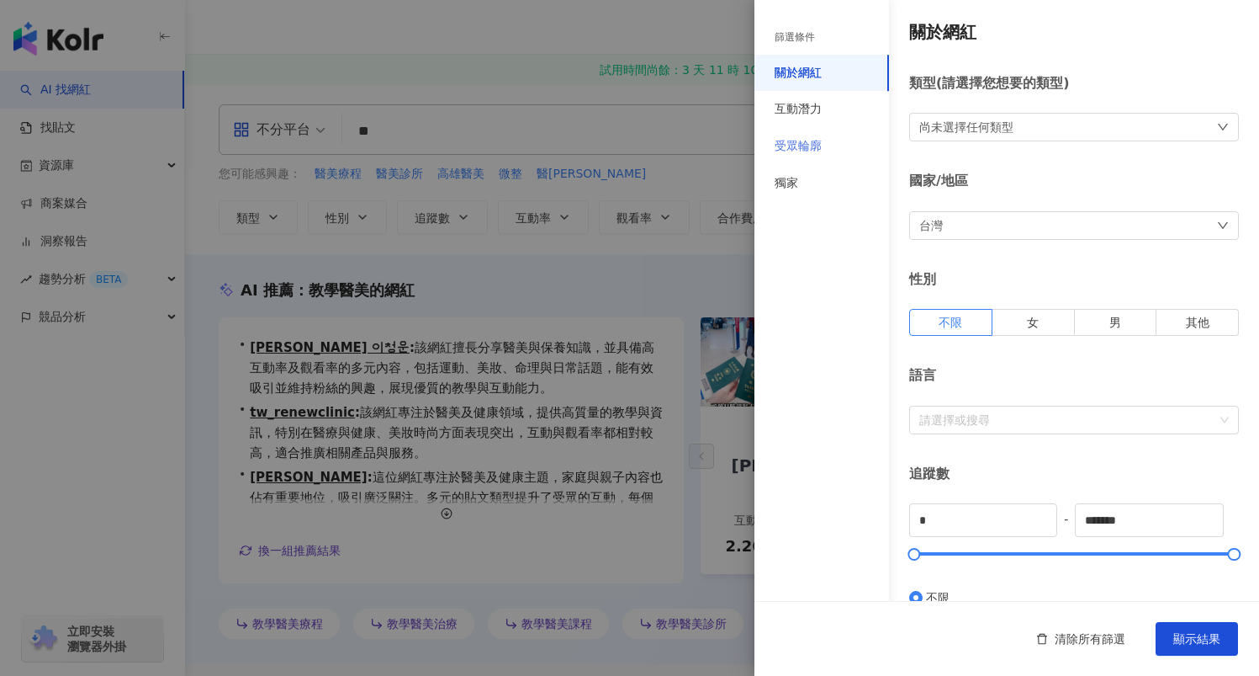
click at [831, 147] on div "受眾輪廓" at bounding box center [822, 146] width 135 height 37
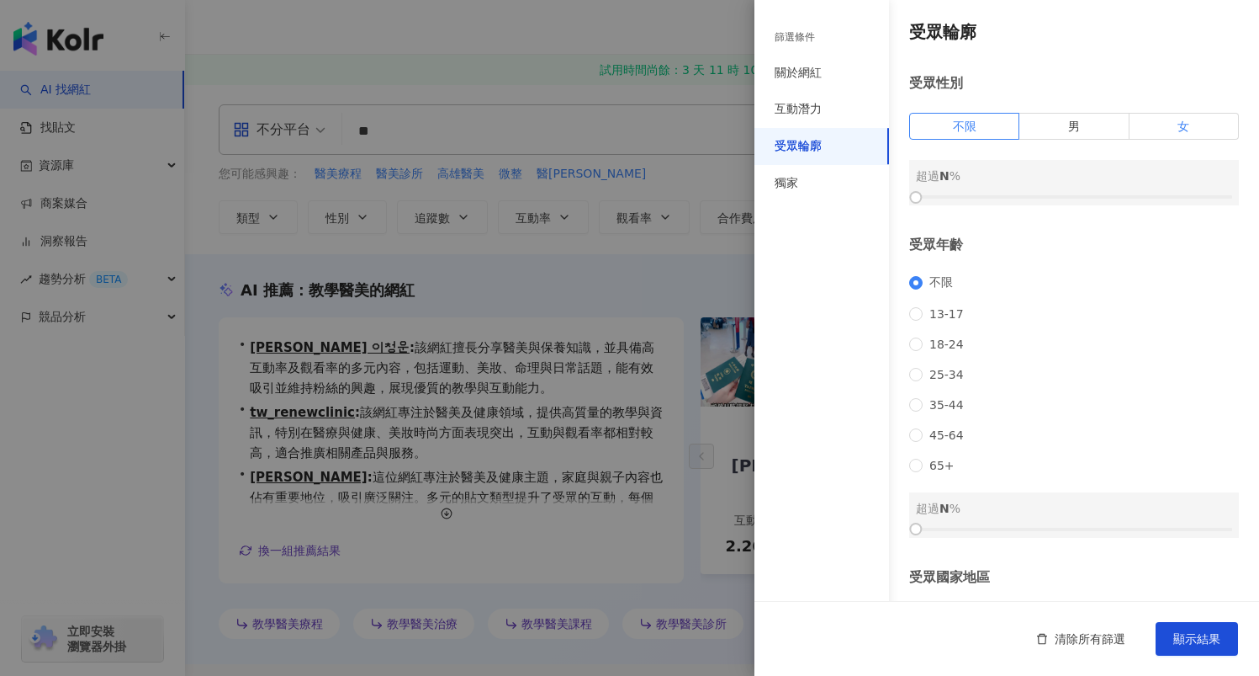
click at [1158, 126] on label "女" at bounding box center [1184, 126] width 109 height 27
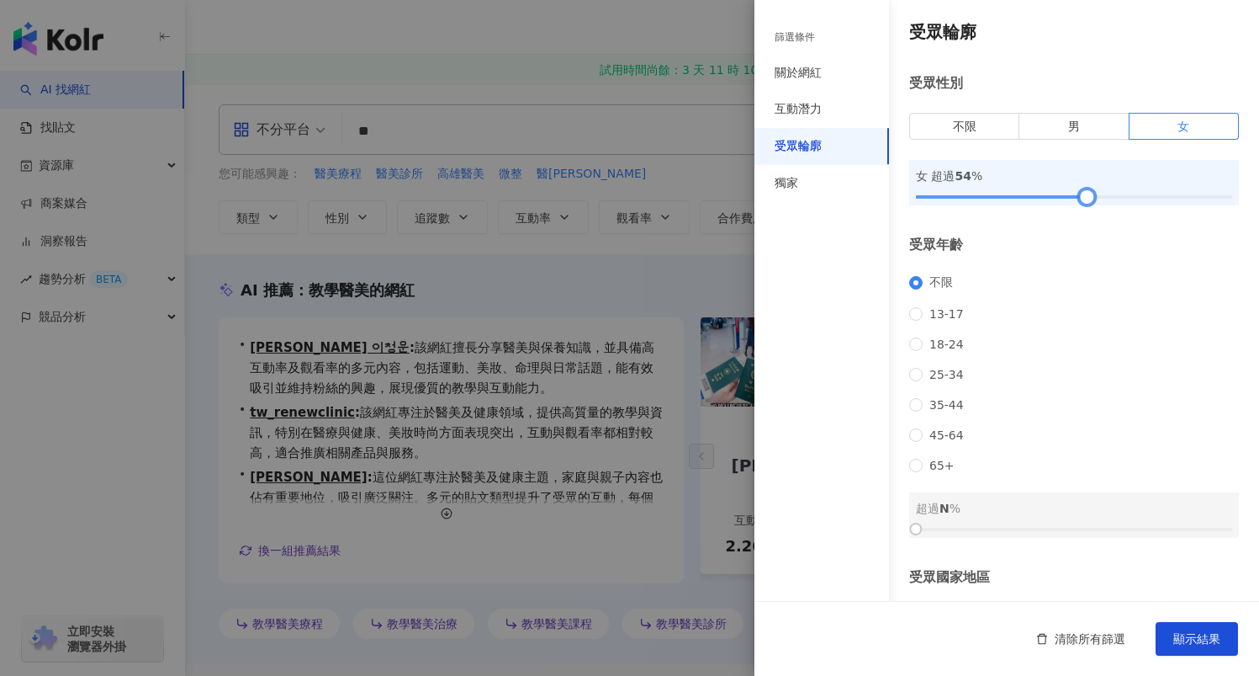
drag, startPoint x: 925, startPoint y: 192, endPoint x: 1089, endPoint y: 202, distance: 164.4
click at [1089, 202] on div at bounding box center [1086, 197] width 9 height 9
click at [1227, 636] on button "顯示結果" at bounding box center [1197, 639] width 82 height 34
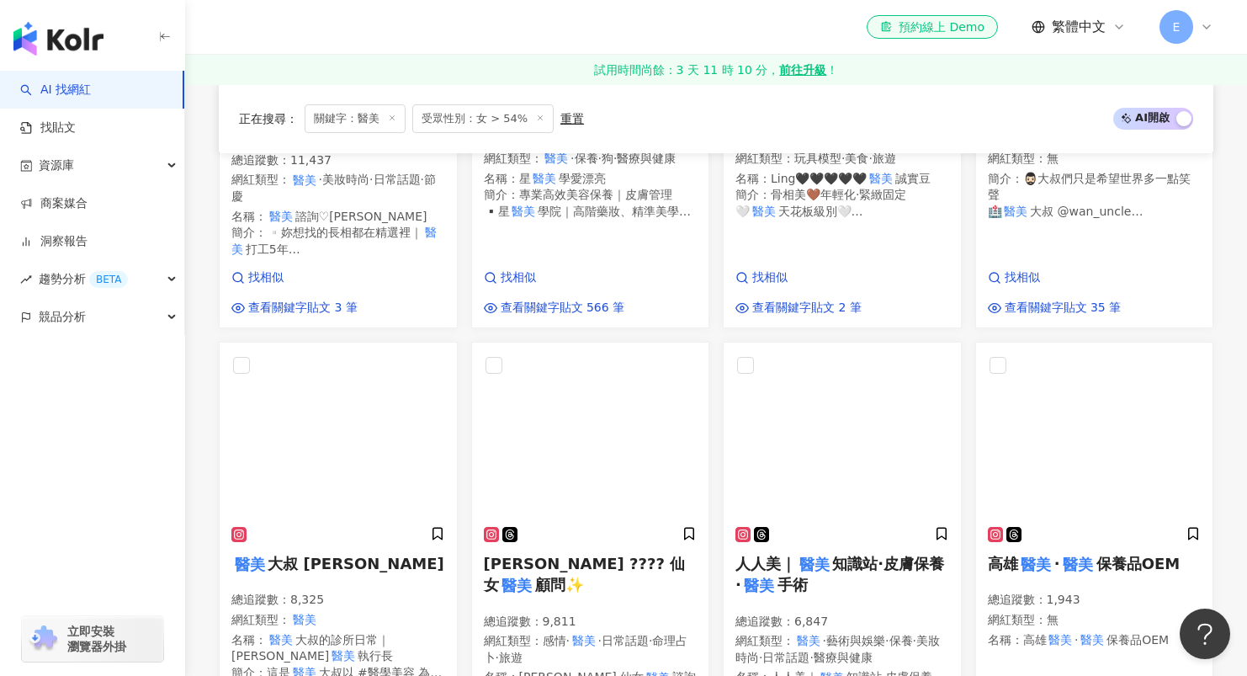
scroll to position [1585, 0]
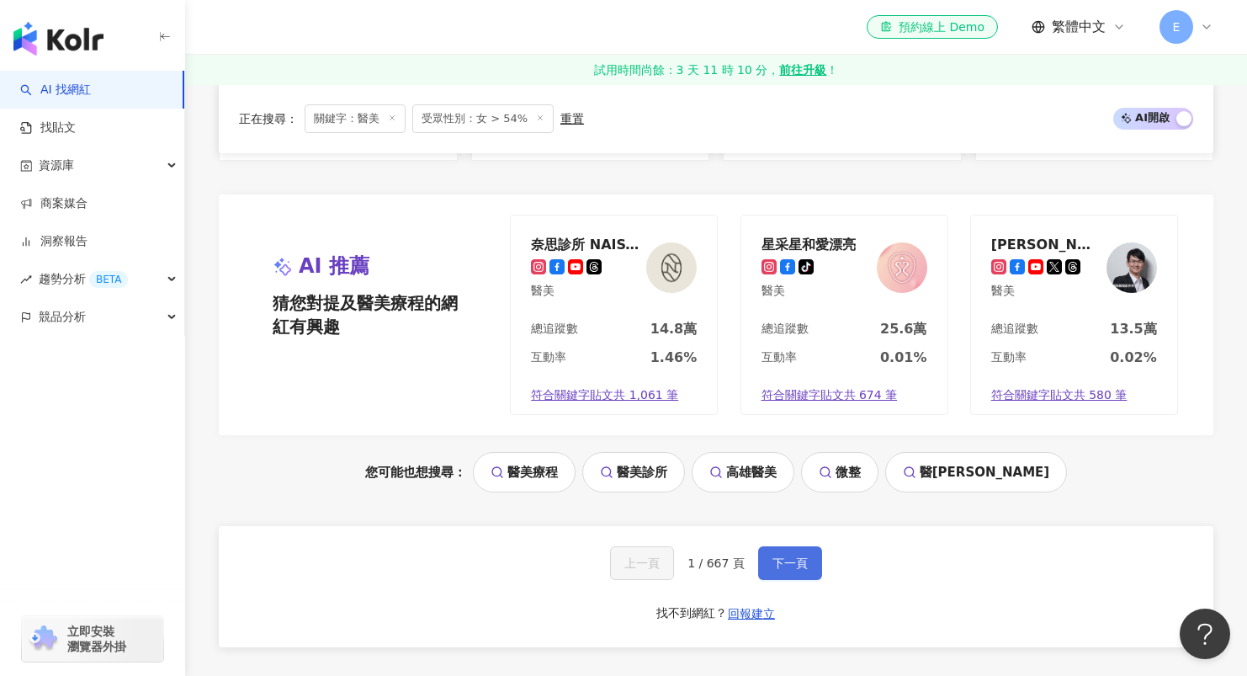
click at [799, 556] on span "下一頁" at bounding box center [789, 562] width 35 height 13
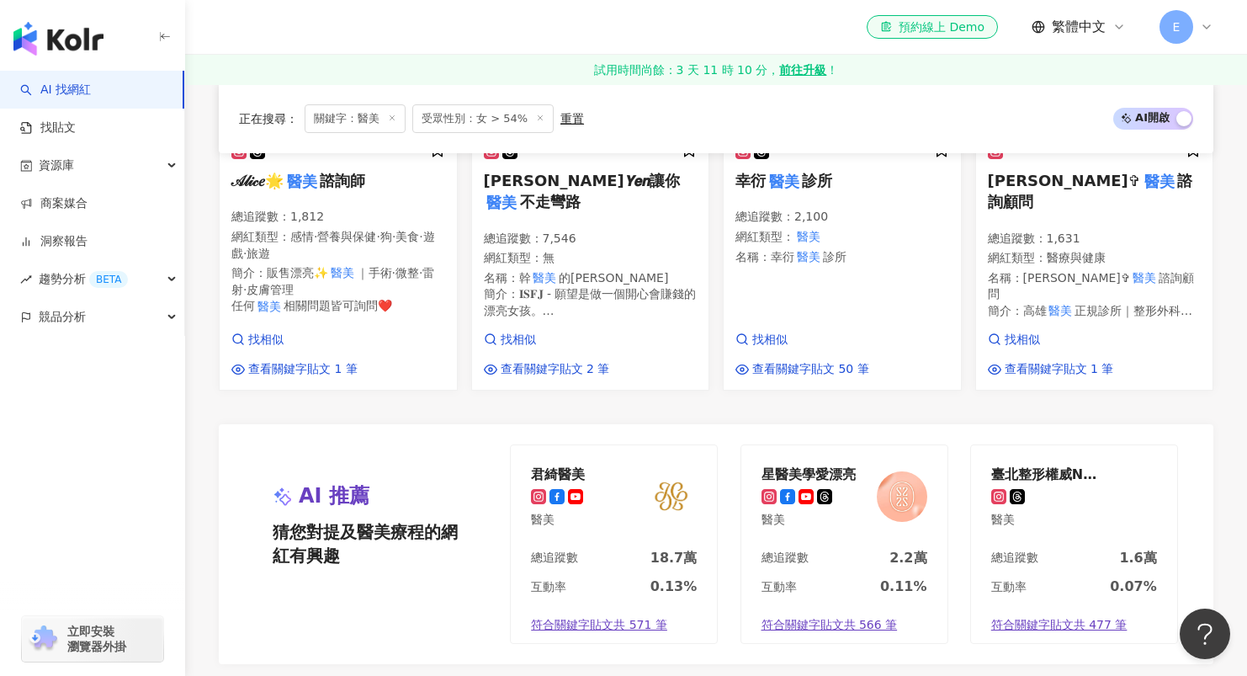
scroll to position [1773, 0]
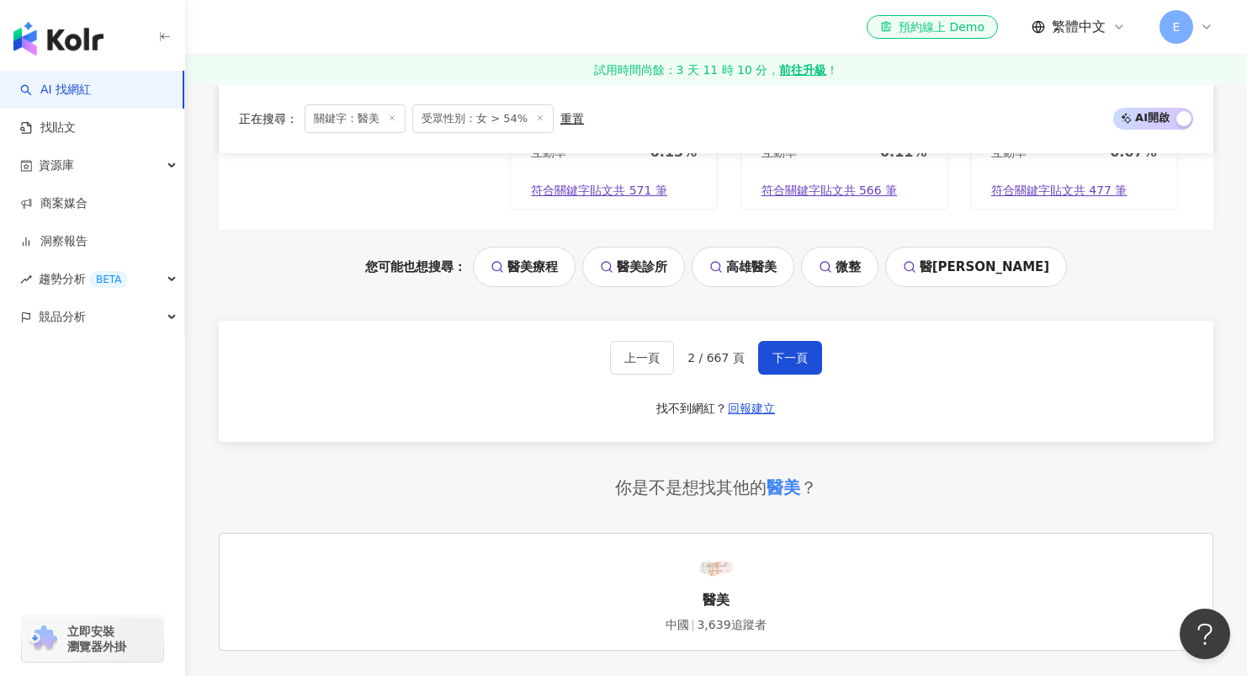
click at [784, 365] on div "上一頁 2 / 667 頁 下一頁 找不到網紅？ 回報建立" at bounding box center [716, 381] width 994 height 121
click at [786, 359] on button "下一頁" at bounding box center [790, 358] width 64 height 34
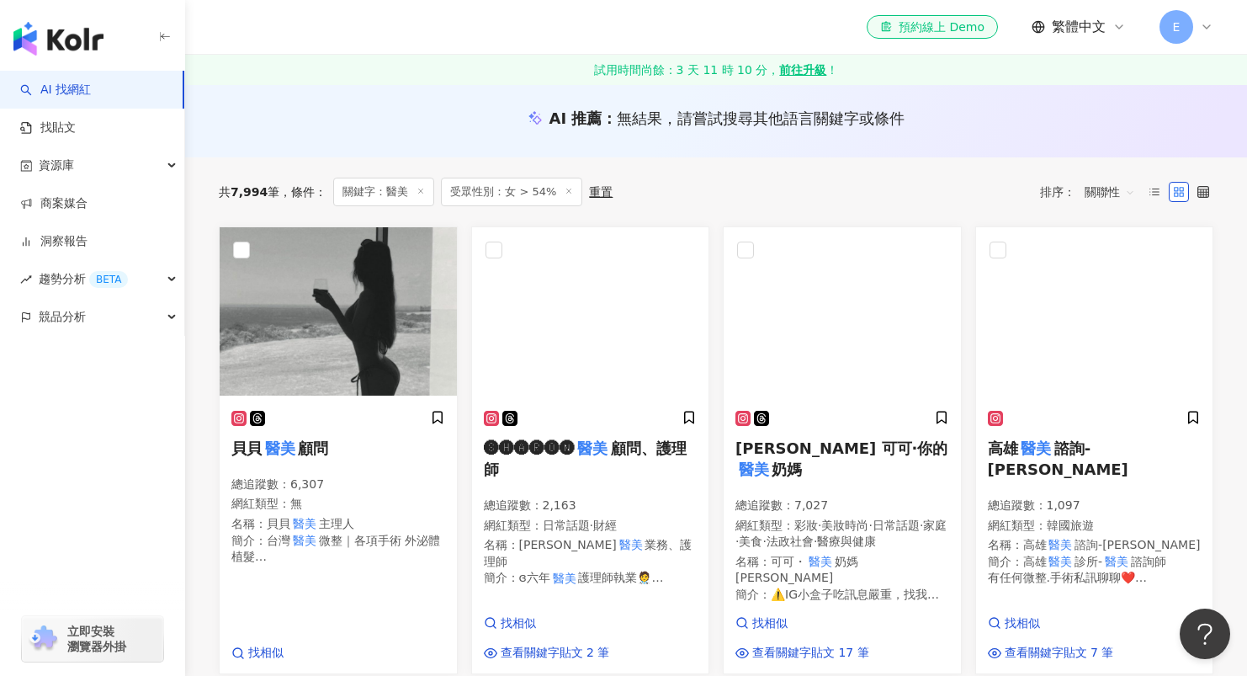
scroll to position [0, 0]
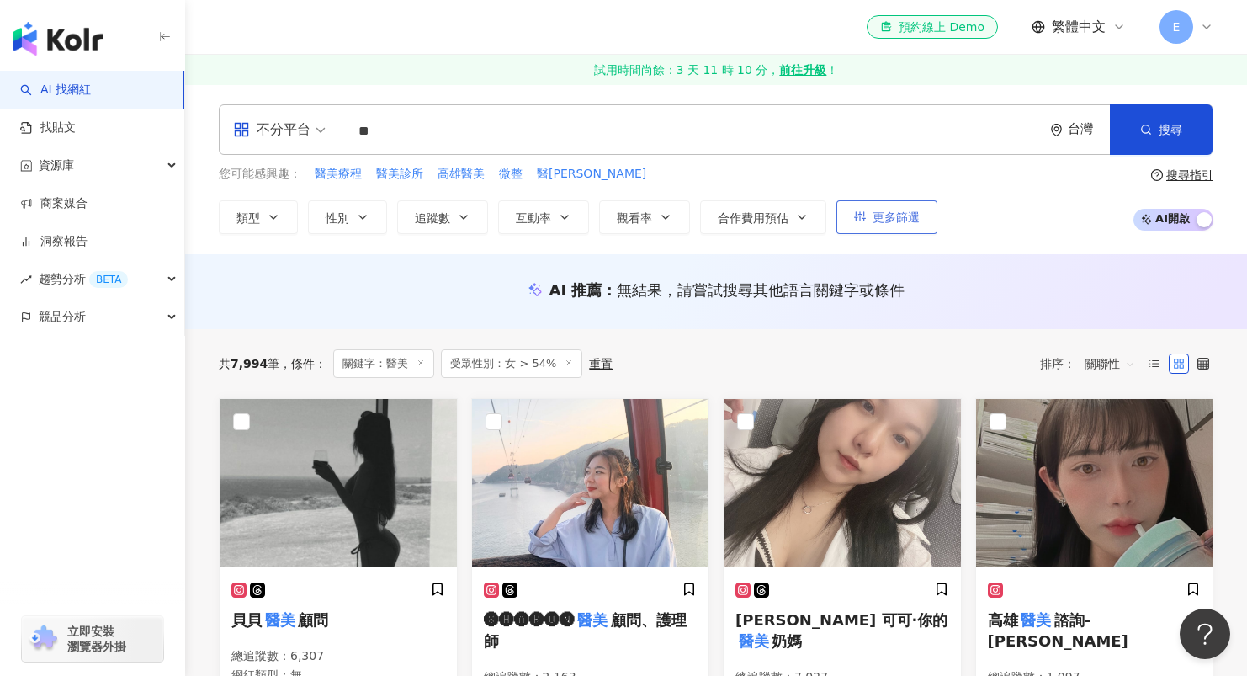
click at [912, 229] on button "更多篩選" at bounding box center [886, 217] width 101 height 34
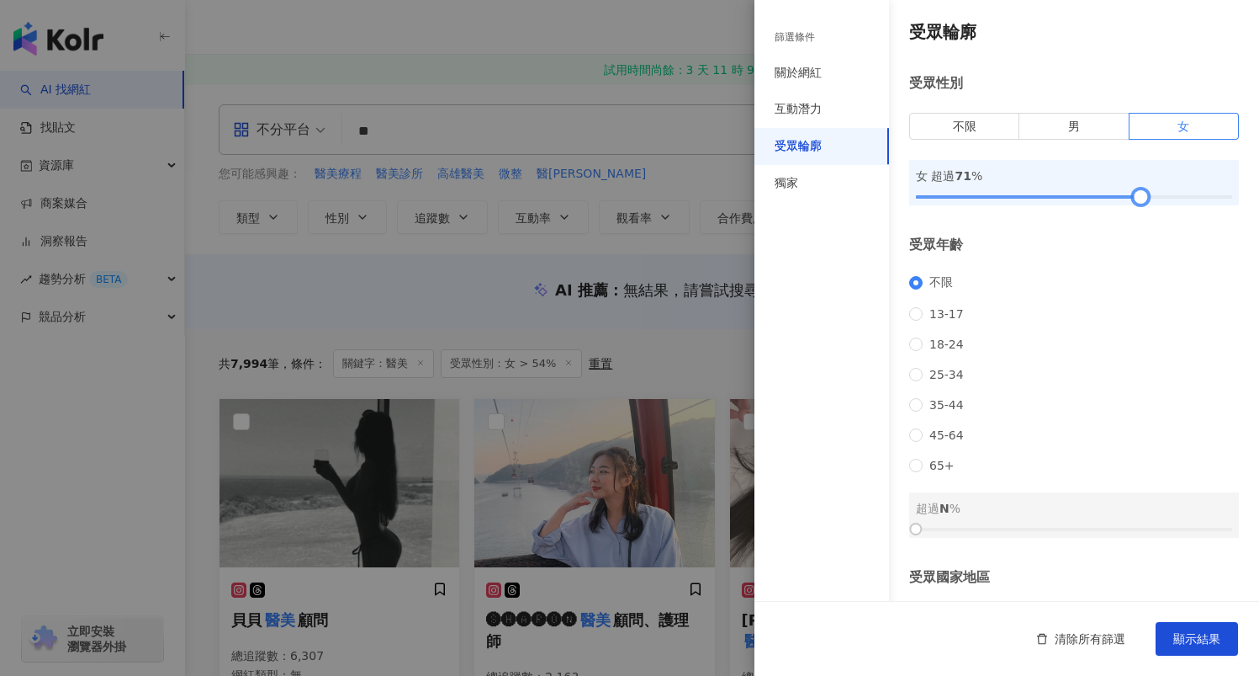
drag, startPoint x: 1075, startPoint y: 199, endPoint x: 1126, endPoint y: 202, distance: 50.5
click at [1136, 202] on div at bounding box center [1140, 197] width 9 height 9
click at [1206, 635] on span "顯示結果" at bounding box center [1197, 638] width 47 height 13
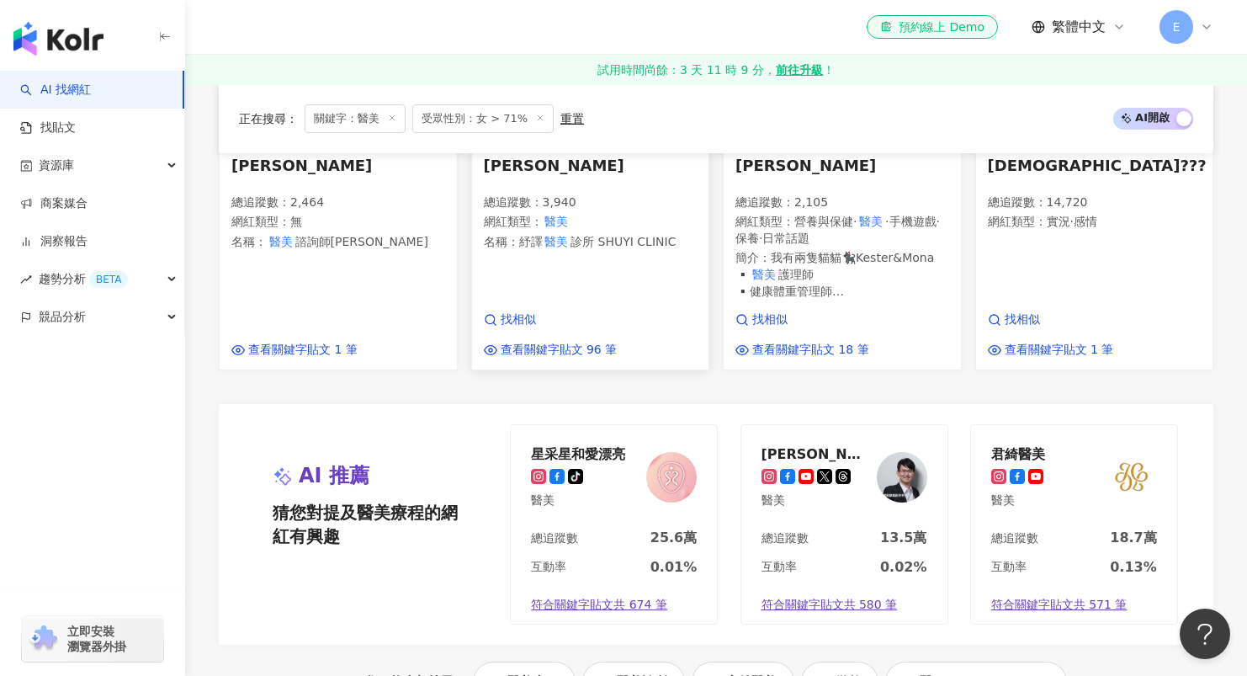
scroll to position [2144, 0]
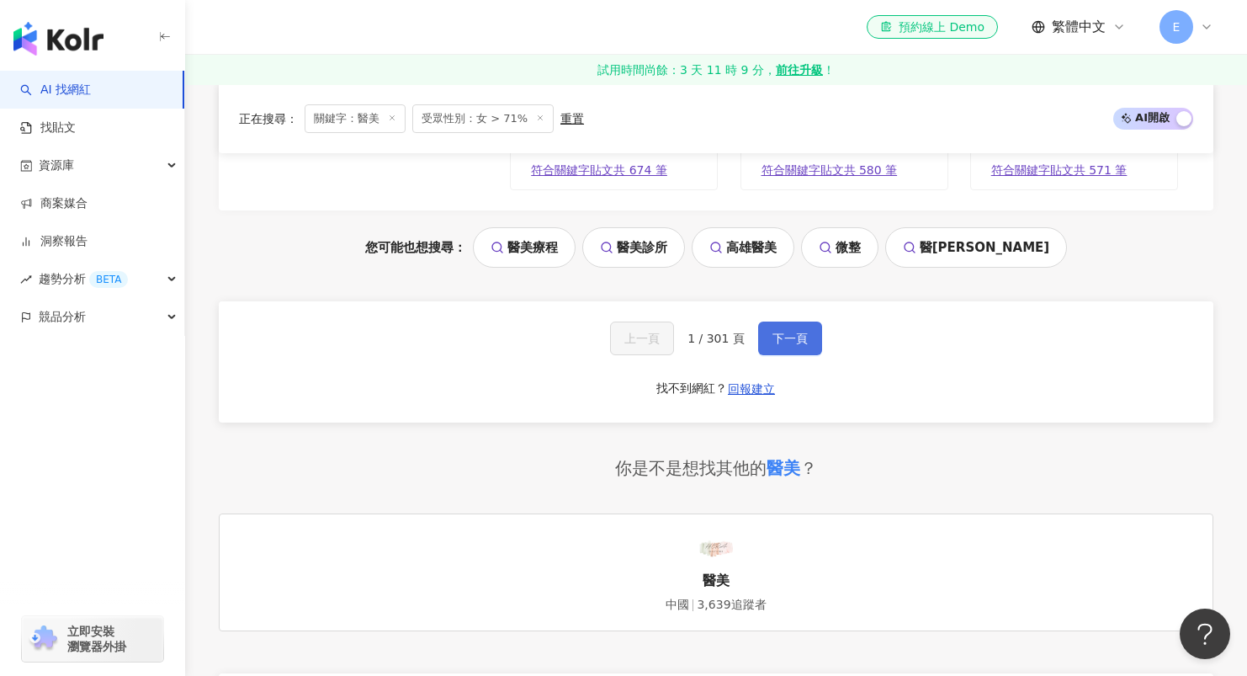
click at [808, 328] on button "下一頁" at bounding box center [790, 338] width 64 height 34
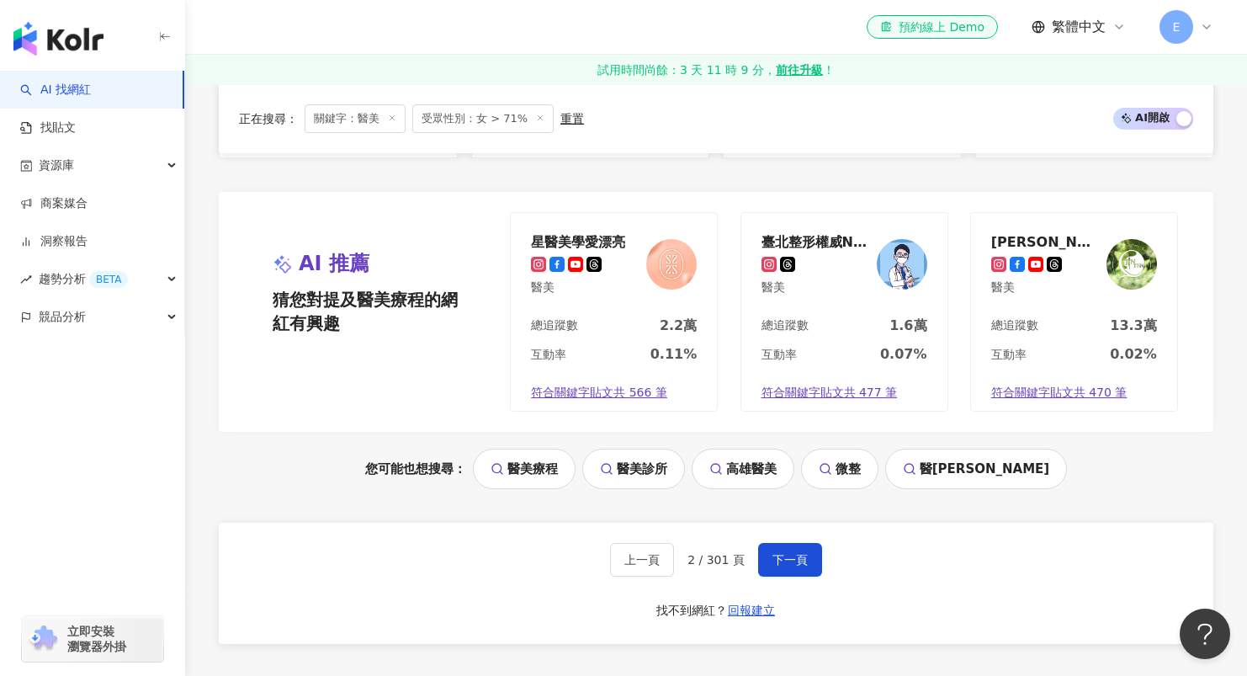
scroll to position [2115, 0]
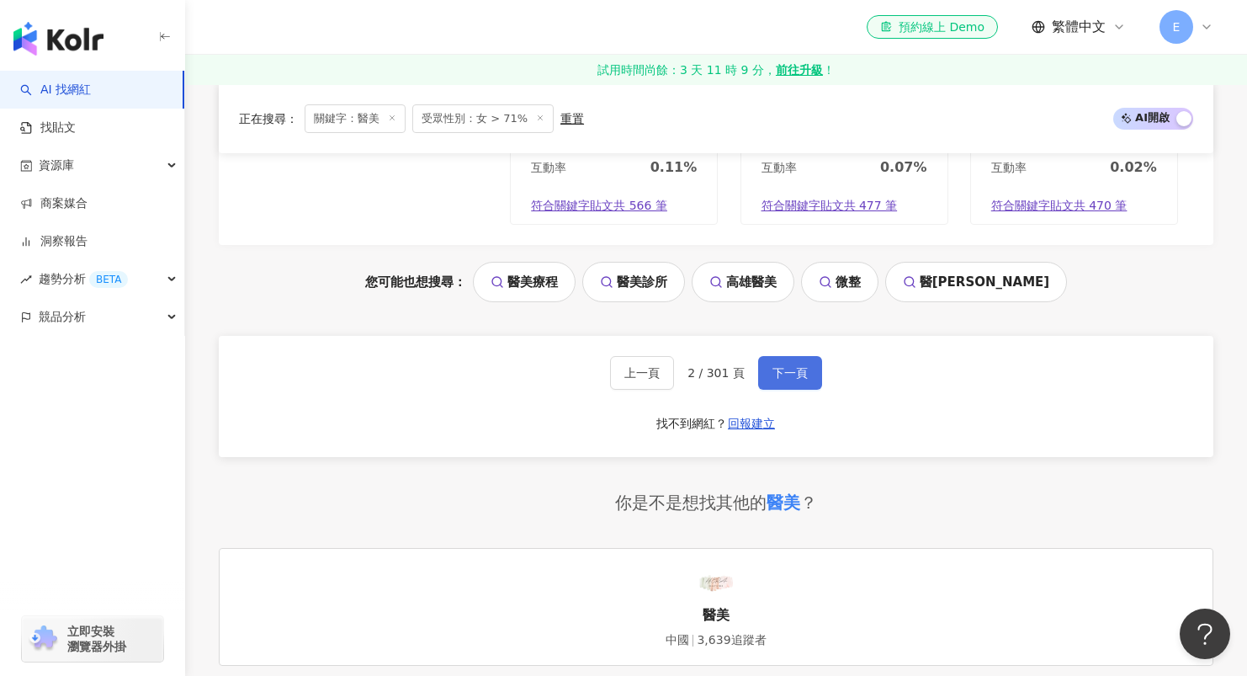
click at [800, 379] on span "下一頁" at bounding box center [789, 372] width 35 height 13
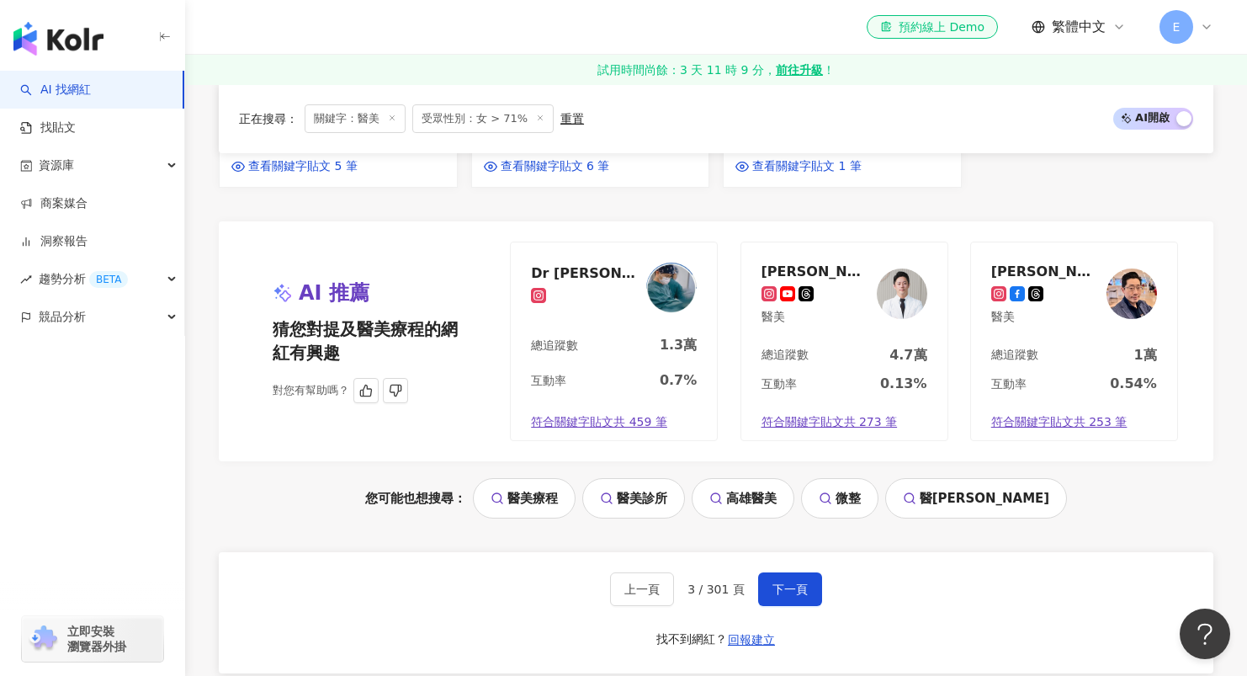
scroll to position [2008, 0]
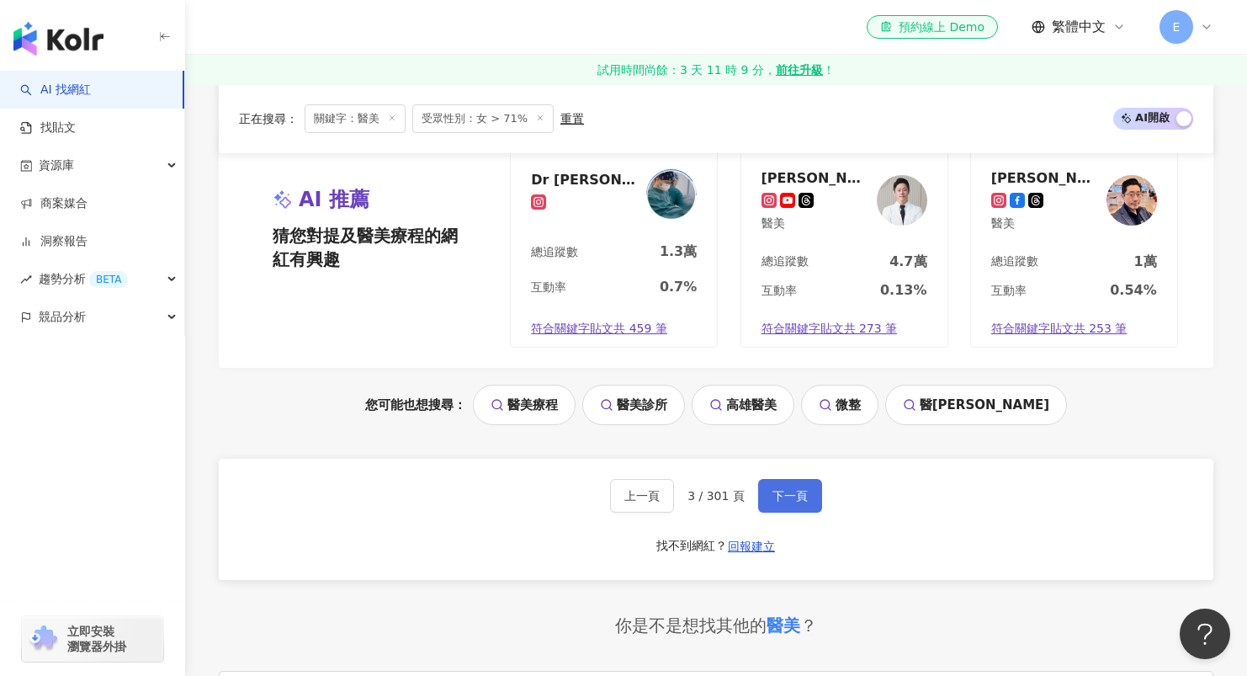
click at [805, 493] on button "下一頁" at bounding box center [790, 496] width 64 height 34
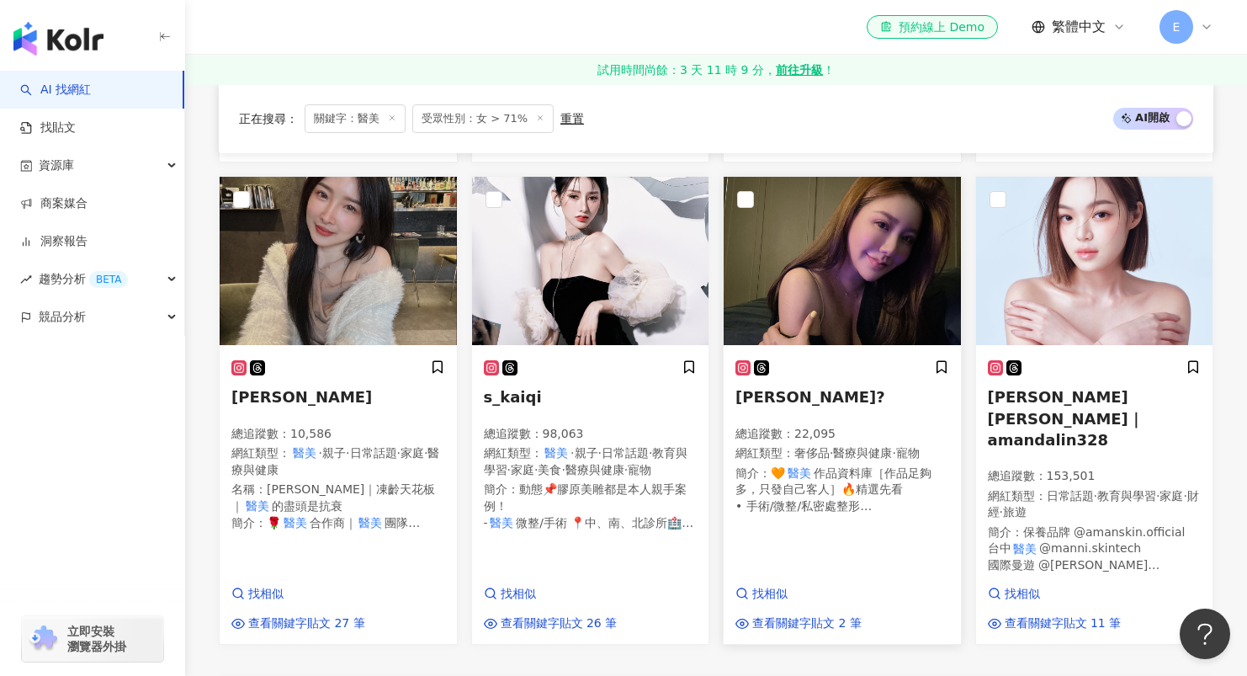
scroll to position [2083, 0]
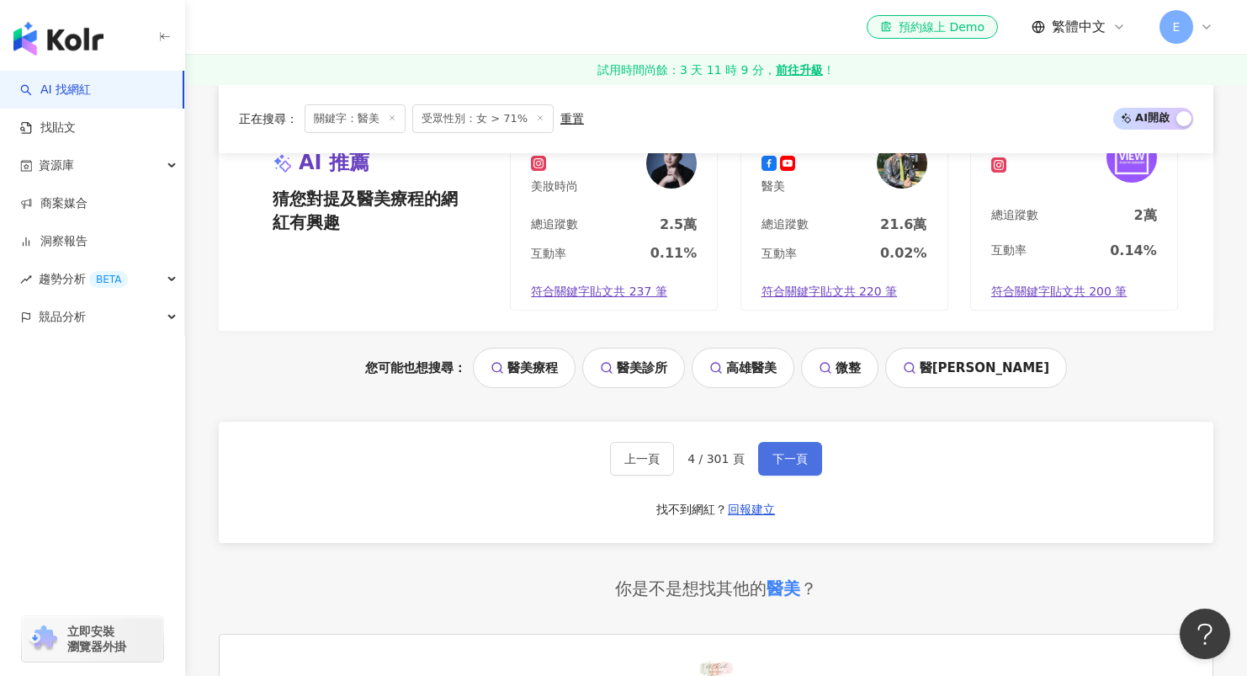
click at [786, 452] on span "下一頁" at bounding box center [789, 458] width 35 height 13
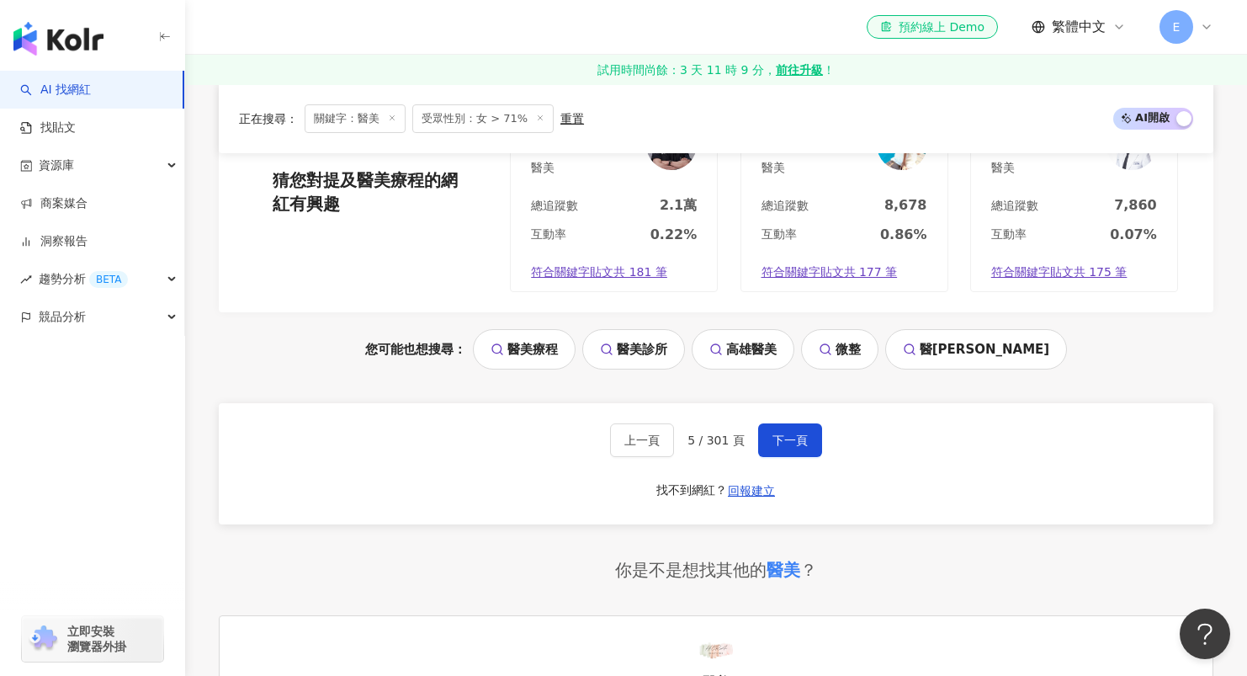
scroll to position [2179, 0]
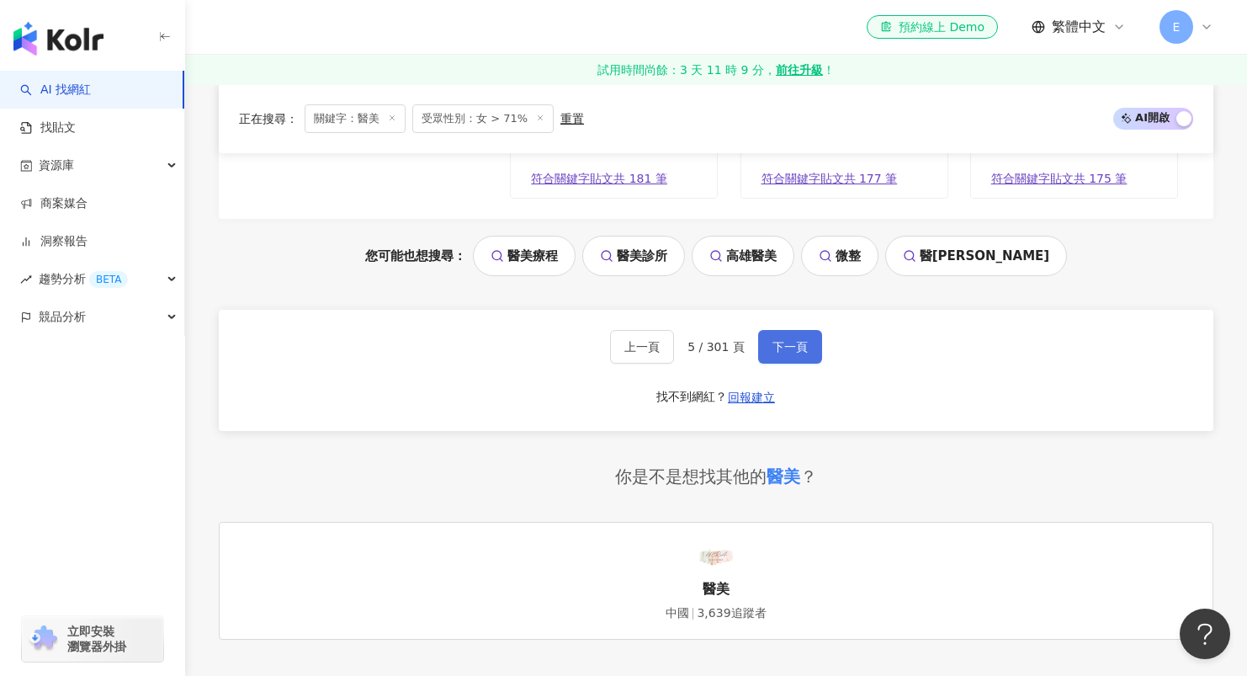
click at [784, 330] on button "下一頁" at bounding box center [790, 347] width 64 height 34
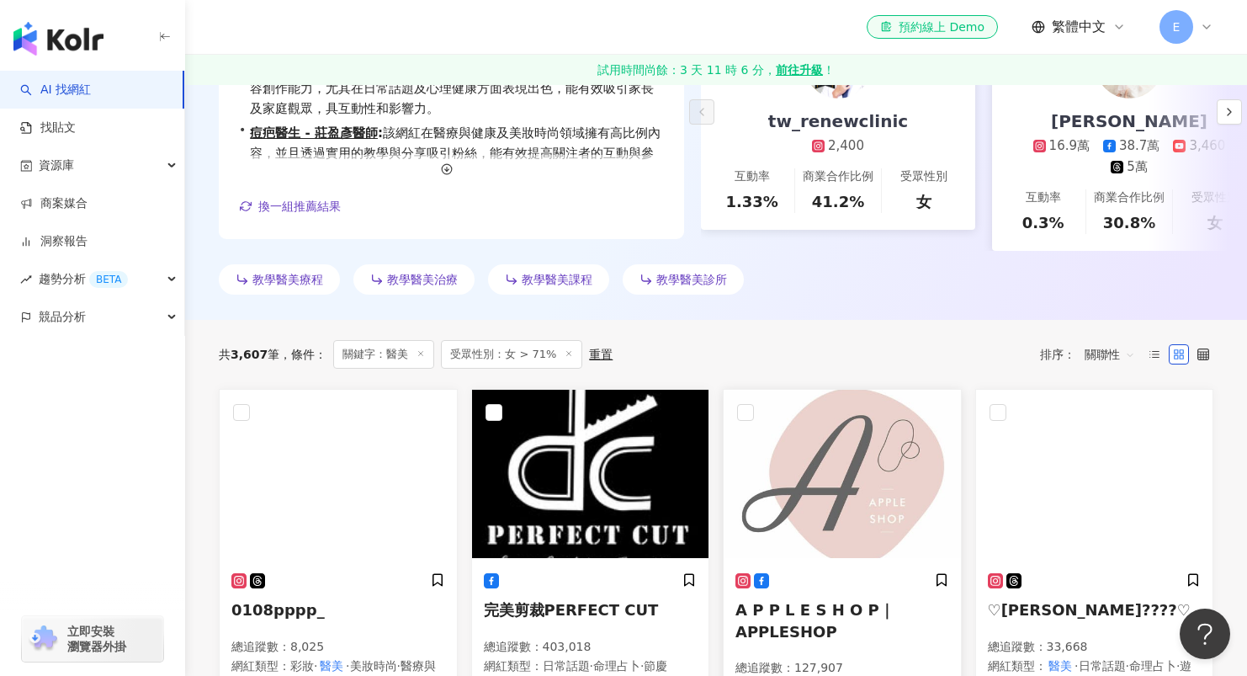
scroll to position [657, 0]
